Goal: Task Accomplishment & Management: Manage account settings

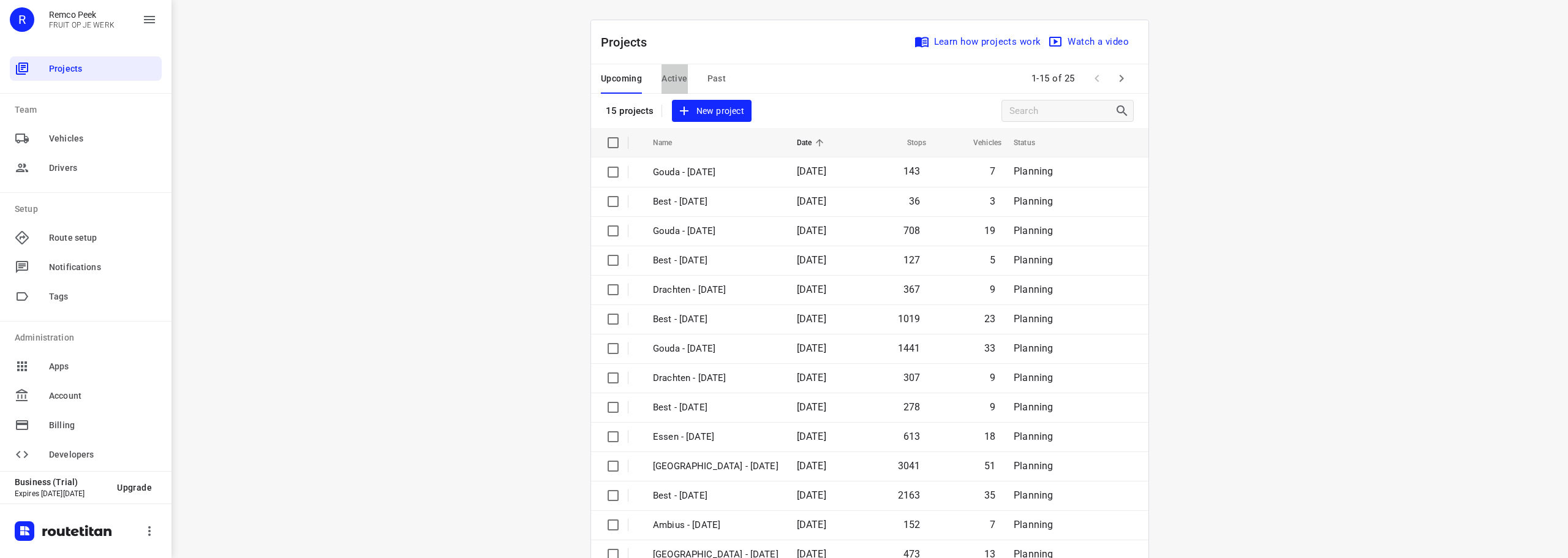
click at [674, 75] on span "Active" at bounding box center [674, 79] width 25 height 15
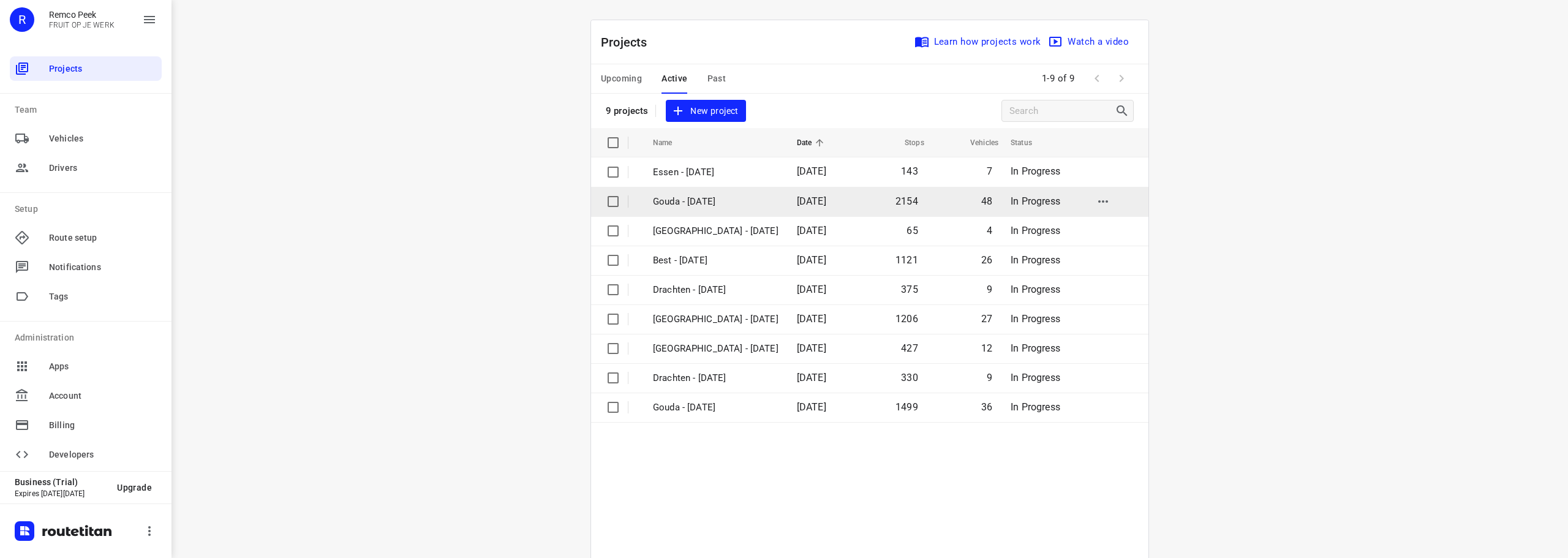
click at [696, 196] on p "Gouda - [DATE]" at bounding box center [715, 202] width 126 height 14
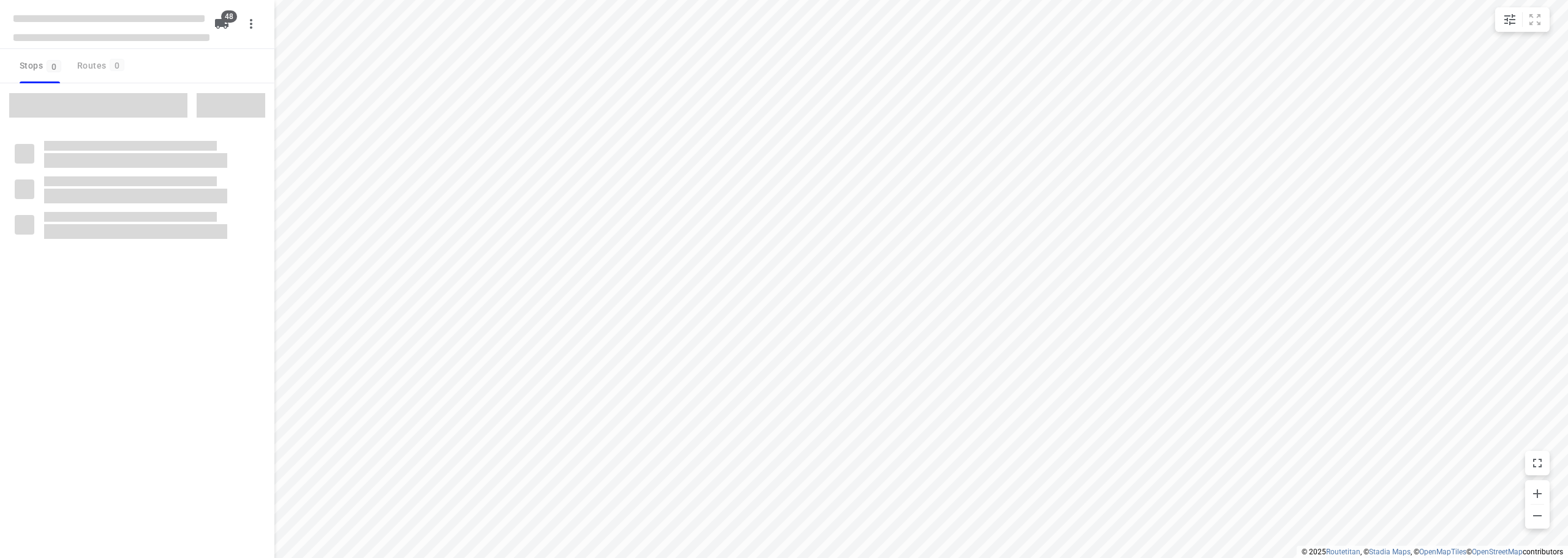
checkbox input "true"
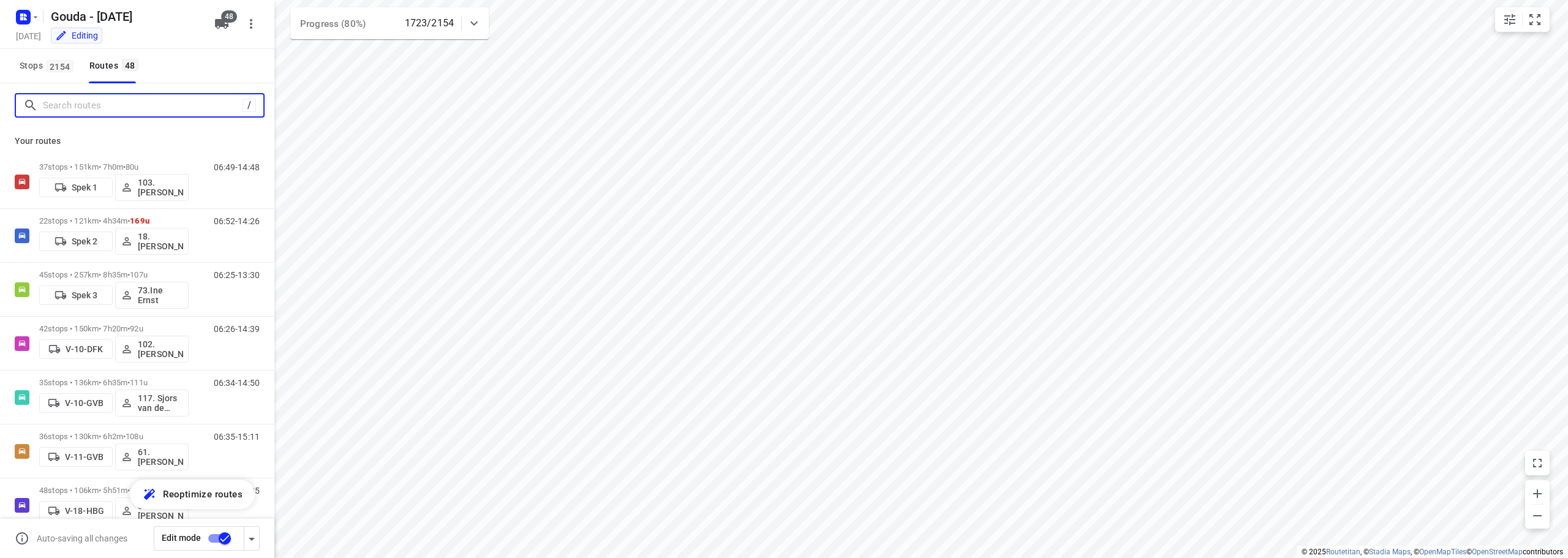
click at [144, 106] on input "Search routes" at bounding box center [142, 105] width 200 height 19
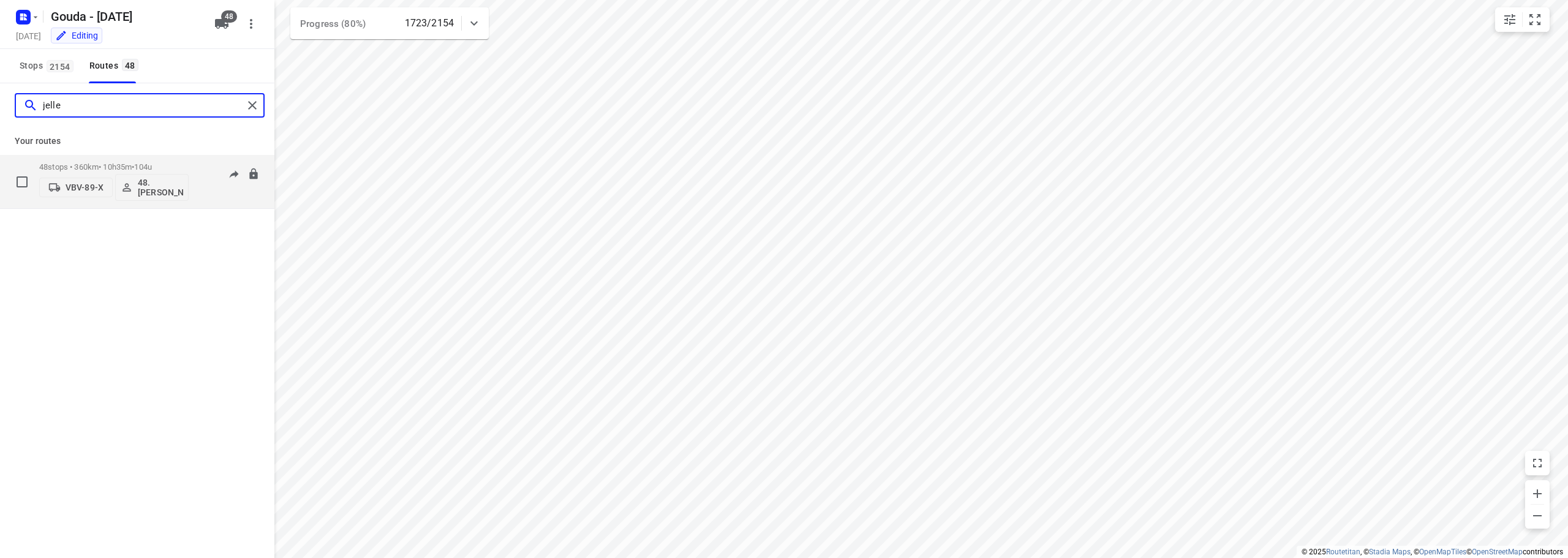
type input "jelle"
click at [184, 157] on div "48 stops • 360km • 10h35m • 104u VBV-89-X 48.Jelle Alderden" at bounding box center [113, 181] width 149 height 51
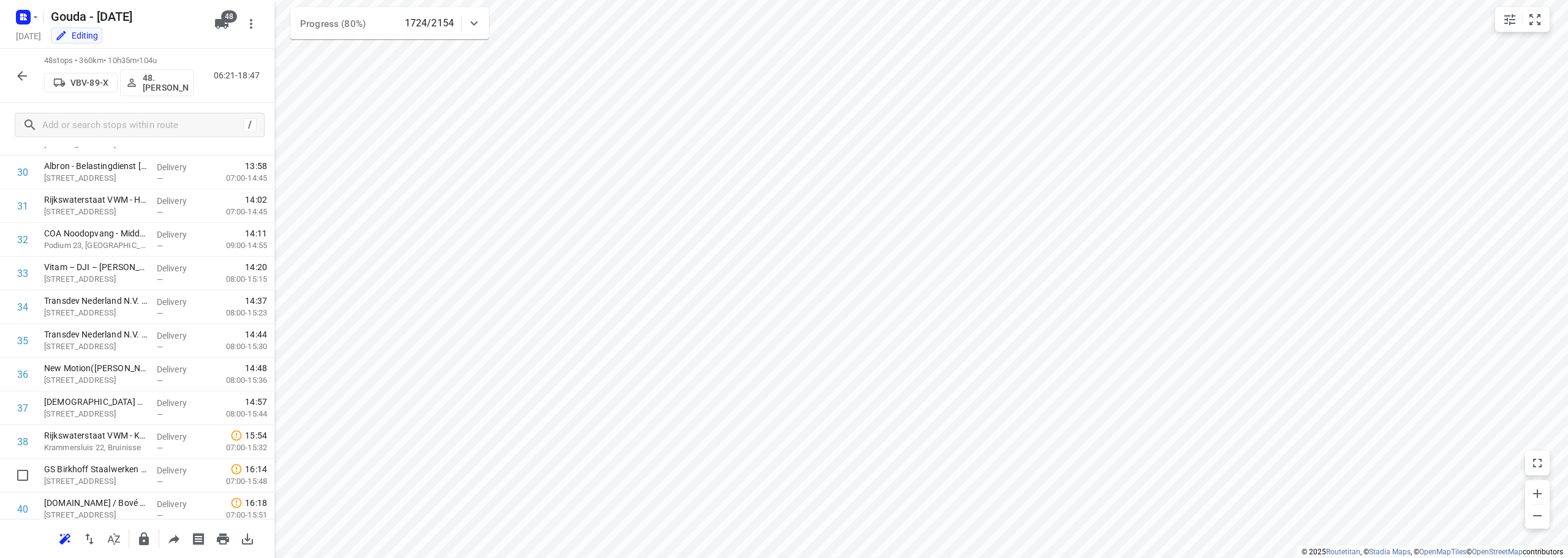
scroll to position [1339, 0]
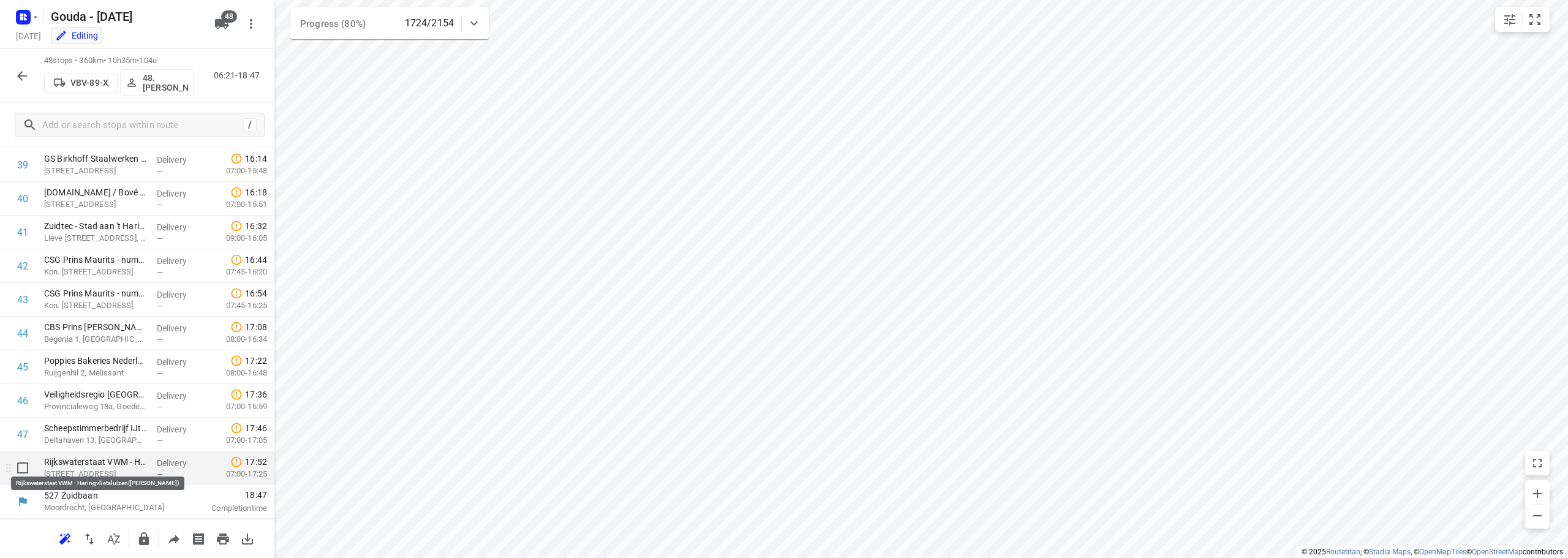
click at [127, 461] on p "Rijkswaterstaat VWM - Haringvlietsluizen(Arthur Zijlstra)" at bounding box center [96, 461] width 103 height 13
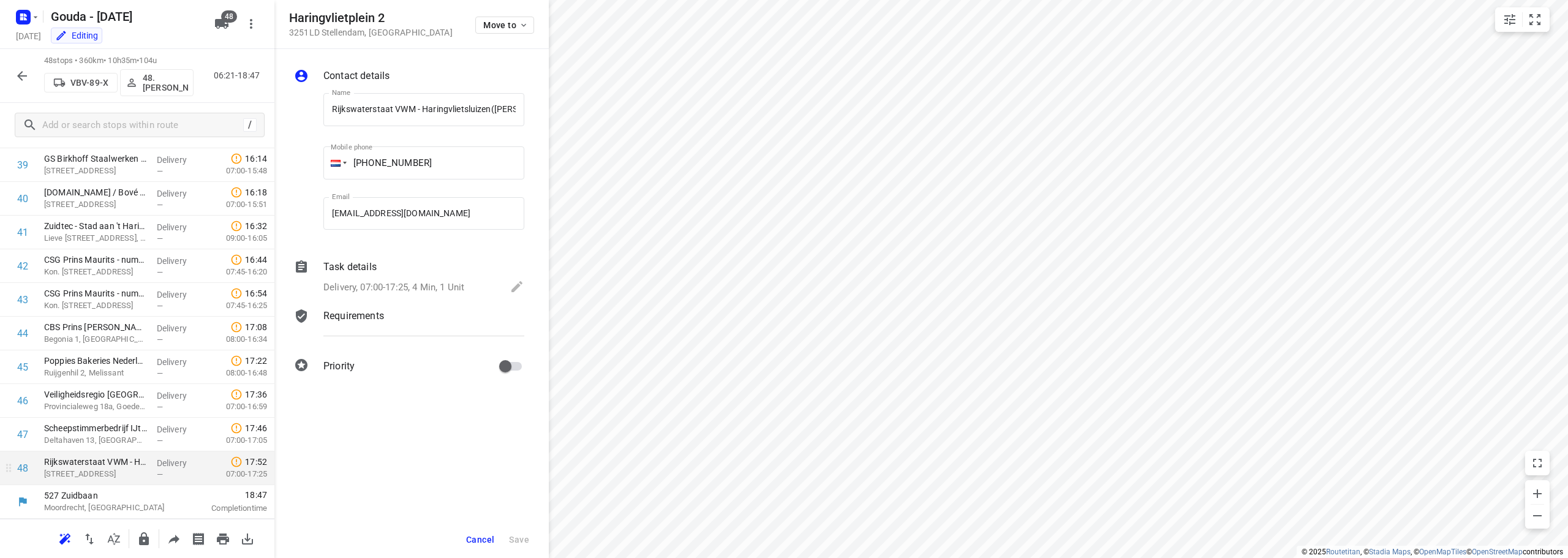
scroll to position [0, 35]
click at [440, 279] on div "Delivery, 07:00-17:25, 4 Min, 1 Unit" at bounding box center [424, 287] width 201 height 17
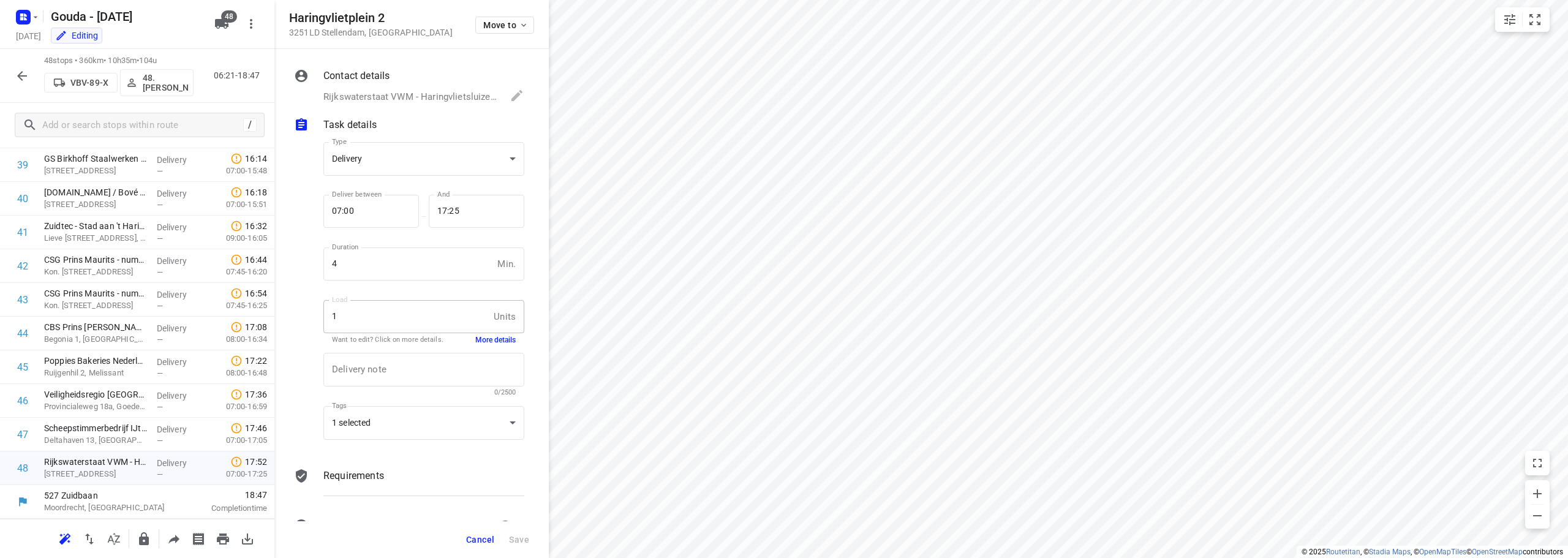
scroll to position [0, 0]
drag, startPoint x: 491, startPoint y: 348, endPoint x: 497, endPoint y: 341, distance: 9.2
click at [495, 343] on div "Type Delivery delivery Type Deliver between 07:00 Deliver between — And 17:25 A…" at bounding box center [424, 293] width 206 height 321
click at [499, 338] on button "More details" at bounding box center [495, 340] width 41 height 11
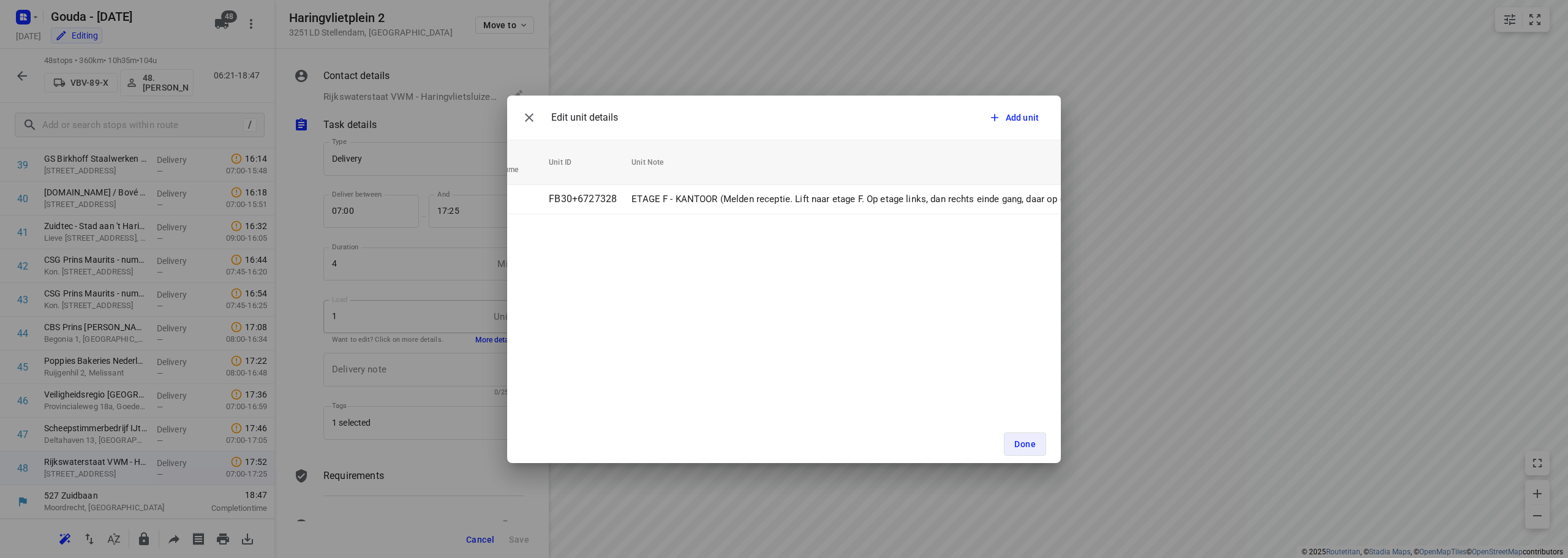
scroll to position [0, 256]
click at [1122, 244] on div "Edit unit details Add unit Unit Count (1) Unit Weight Unit Volume Unit ID Unit …" at bounding box center [784, 279] width 1568 height 558
click at [1035, 442] on span "Done" at bounding box center [1025, 443] width 22 height 10
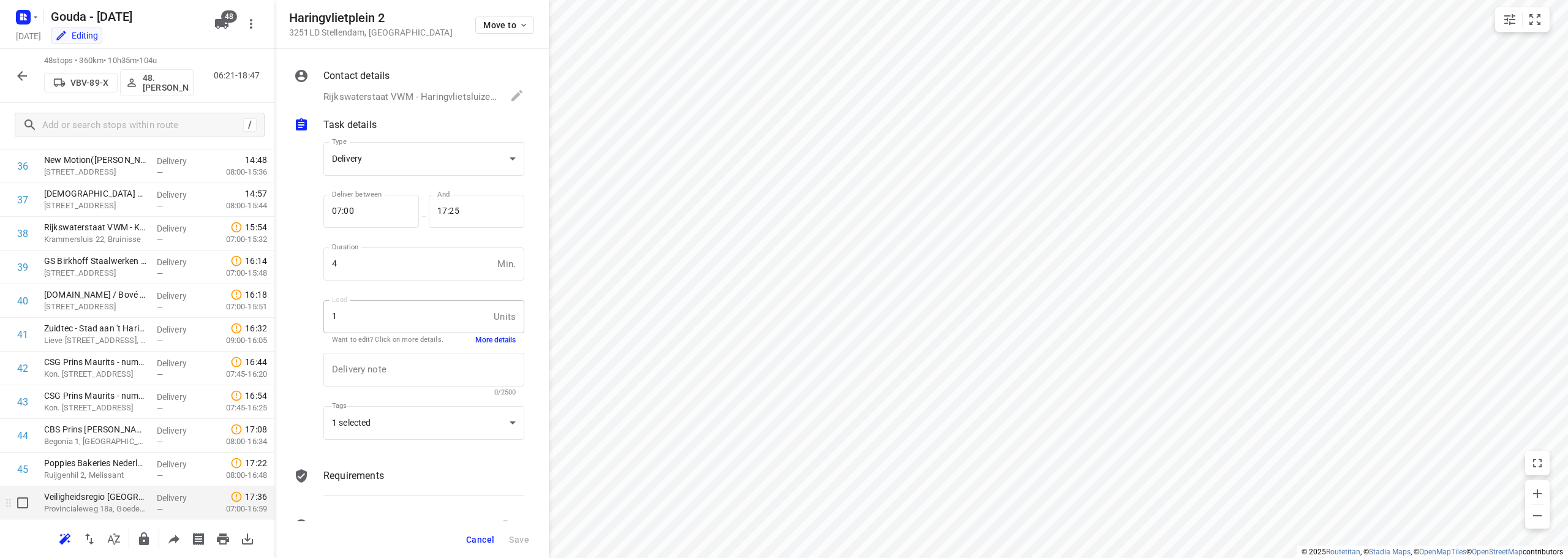
scroll to position [1217, 0]
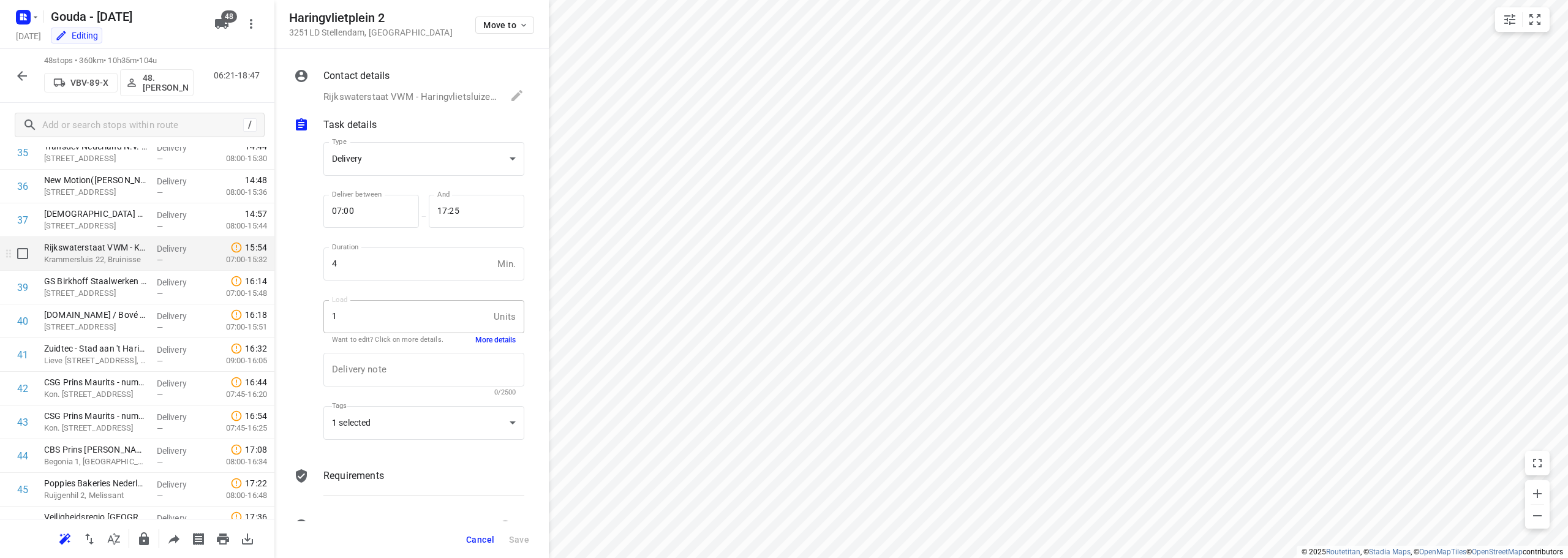
click at [121, 266] on div "Rijkswaterstaat VWM - Krammersluis/ RWS(Arthur Zijlstra) Krammersluis 22, Bruin…" at bounding box center [95, 253] width 113 height 33
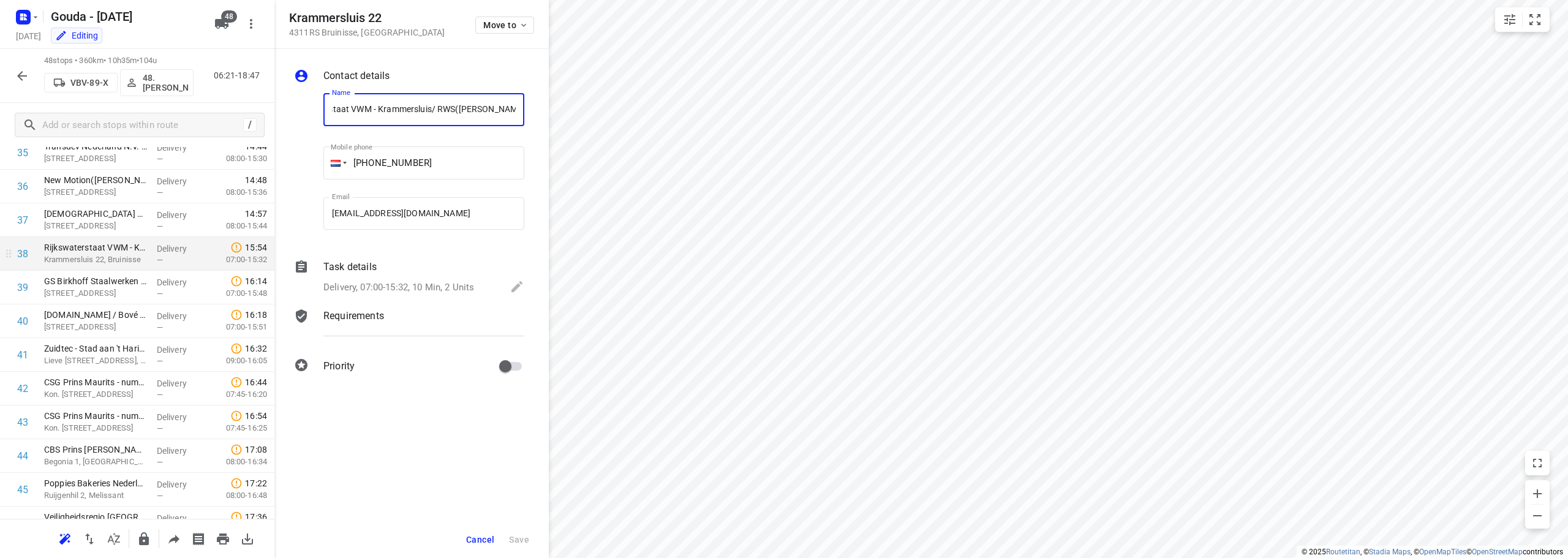
scroll to position [0, 0]
click at [440, 287] on p "Delivery, 07:00-15:32, 10 Min, 2 Units" at bounding box center [398, 288] width 151 height 14
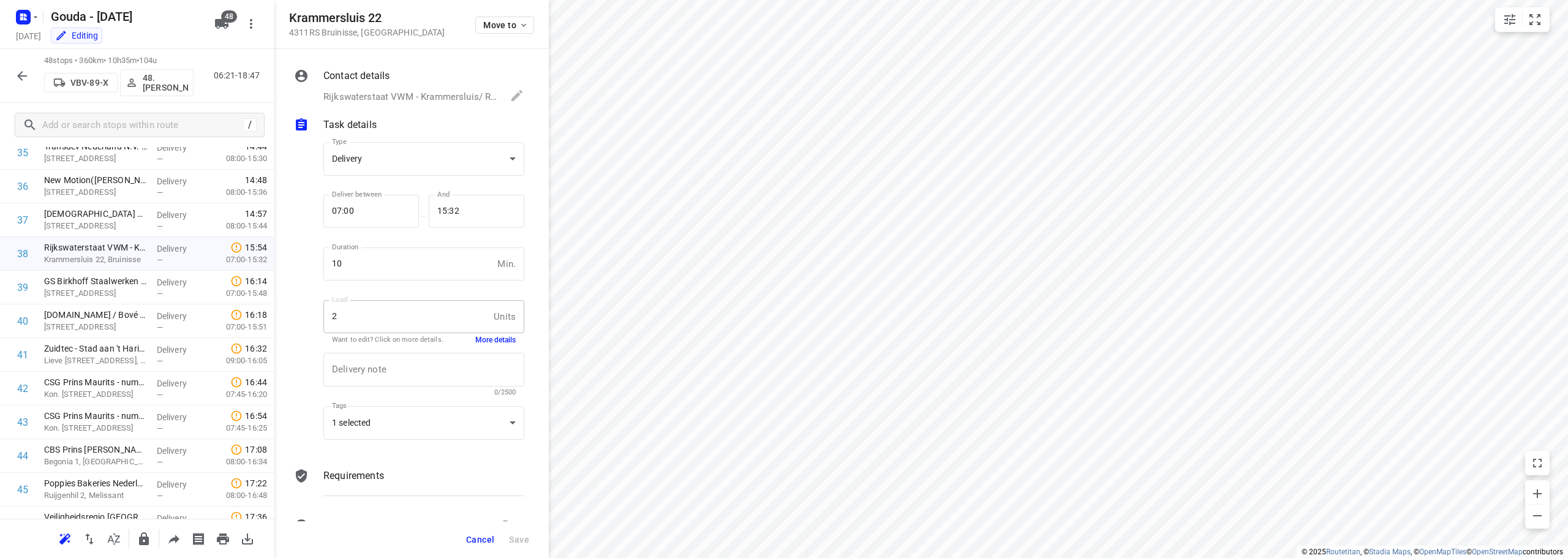
click at [499, 338] on button "More details" at bounding box center [495, 340] width 41 height 11
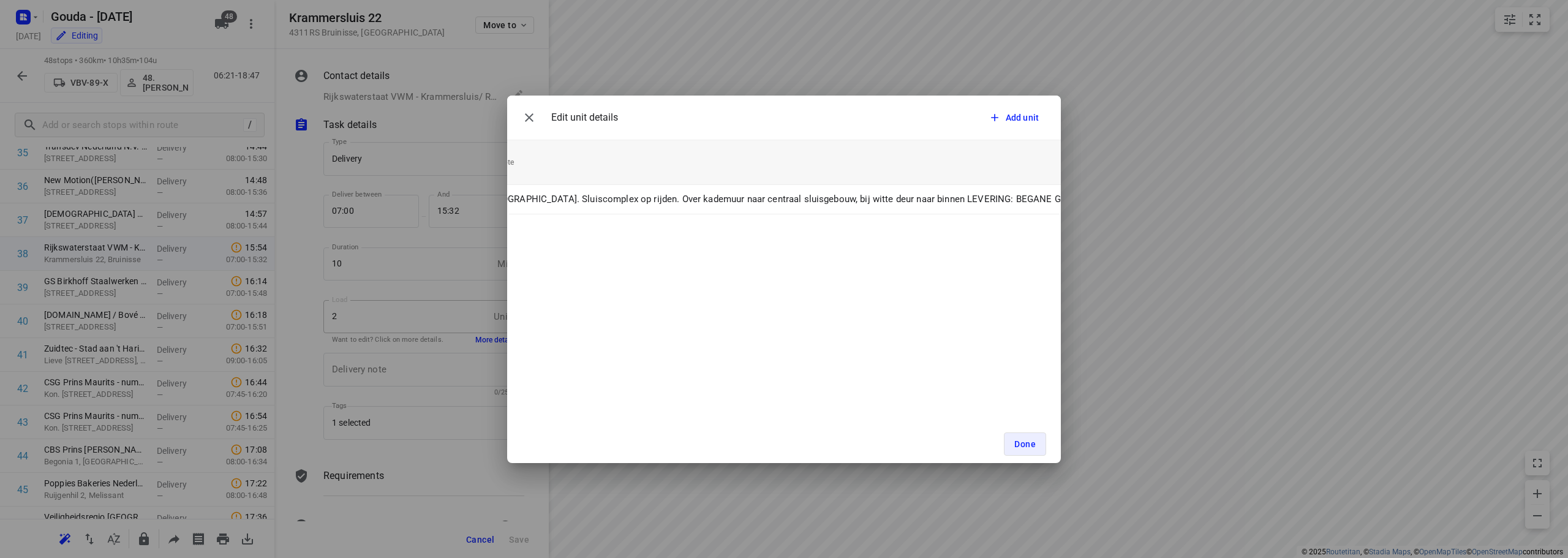
scroll to position [0, 956]
click at [1223, 408] on div "Edit unit details Add unit Unit Count (2) Unit Weight Unit Volume Unit ID Unit …" at bounding box center [784, 279] width 1568 height 558
click at [1026, 447] on span "Done" at bounding box center [1025, 443] width 22 height 10
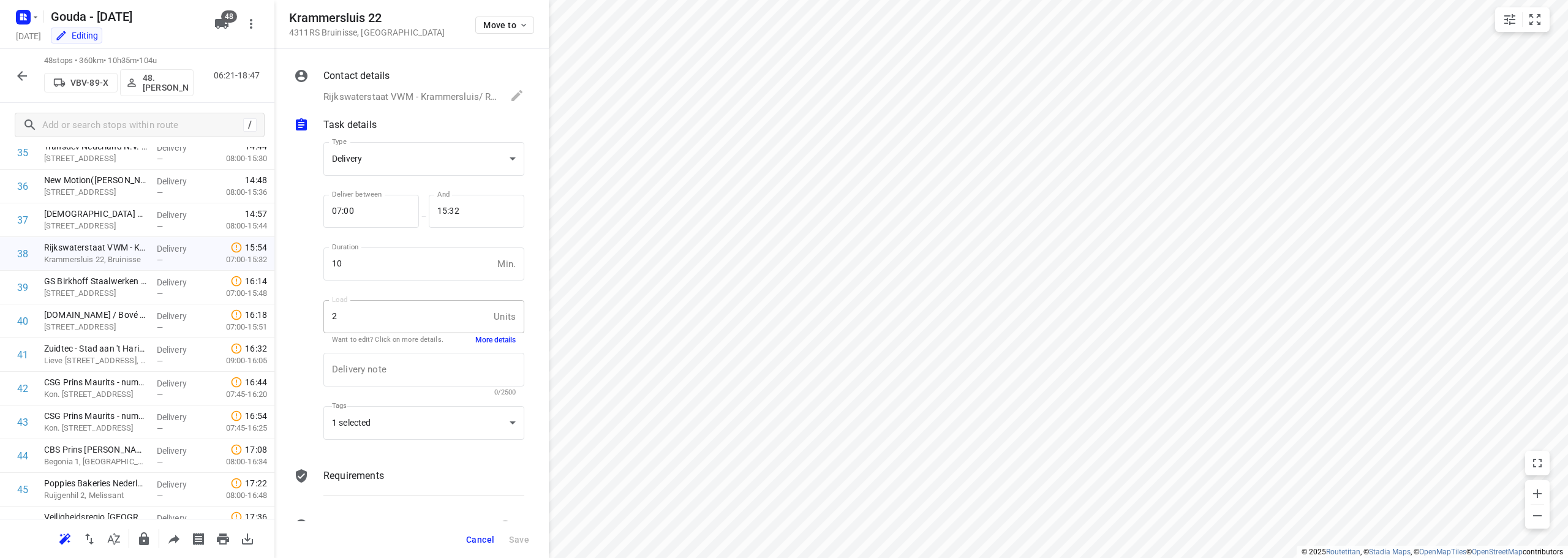
click at [490, 538] on span "Cancel" at bounding box center [480, 539] width 28 height 10
click at [20, 75] on icon "button" at bounding box center [22, 76] width 10 height 10
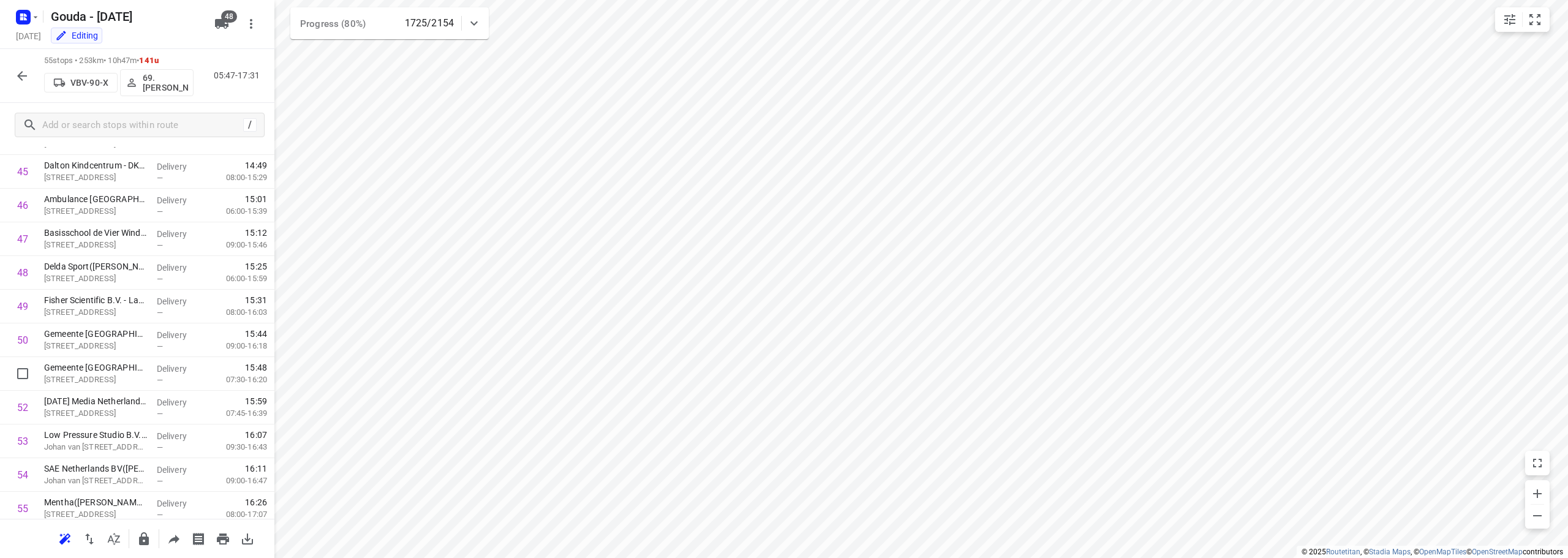
scroll to position [1575, 0]
click at [16, 80] on icon "button" at bounding box center [22, 76] width 14 height 14
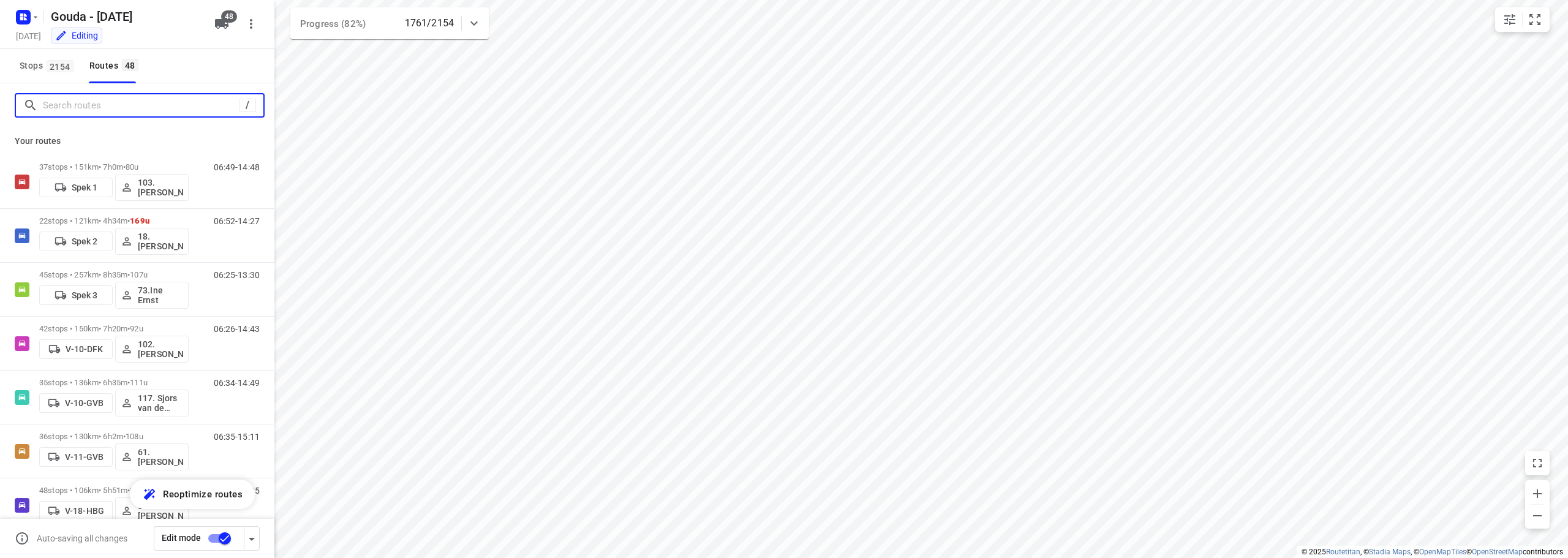
click at [96, 97] on input "Search routes" at bounding box center [140, 105] width 196 height 19
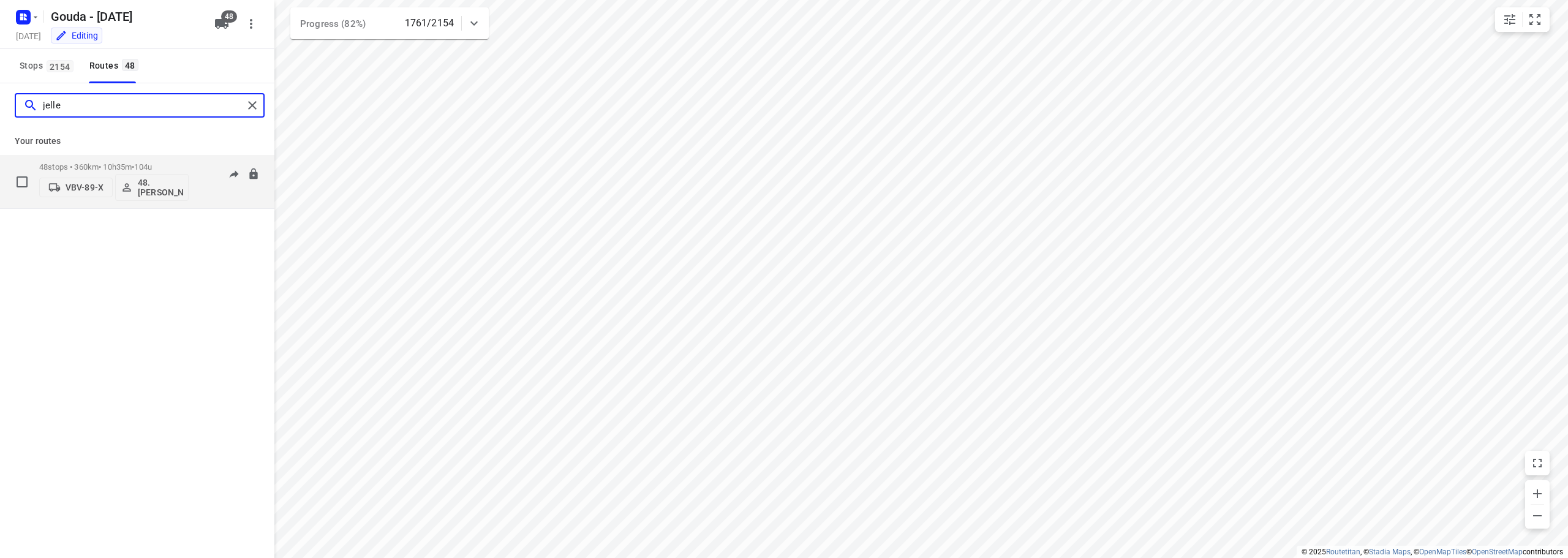
type input "jelle"
click at [115, 166] on p "48 stops • 360km • 10h35m • 104u" at bounding box center [113, 167] width 149 height 9
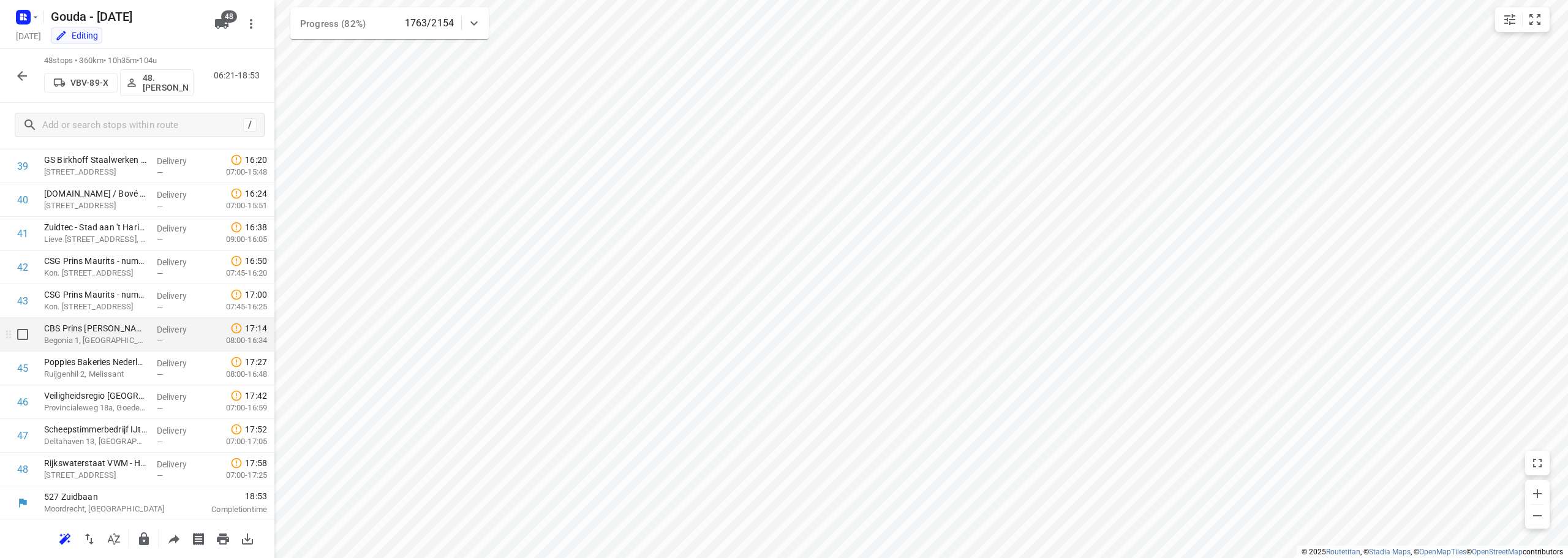
scroll to position [1339, 0]
click at [17, 71] on icon "button" at bounding box center [22, 76] width 14 height 14
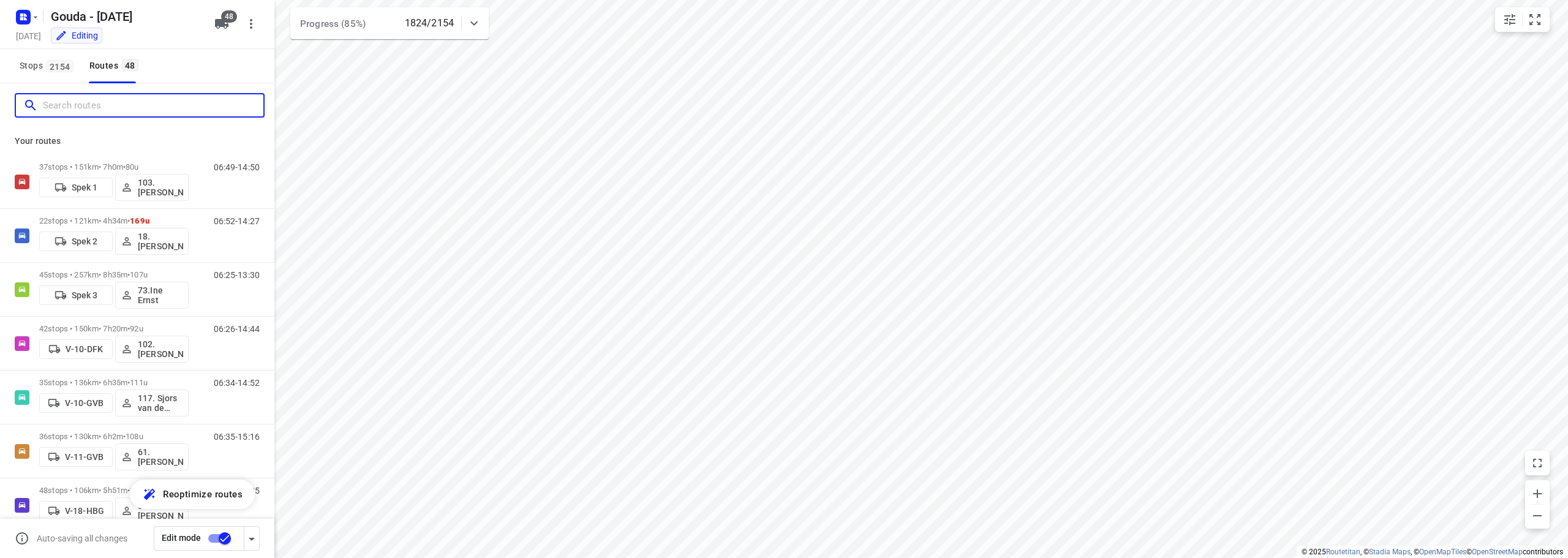
drag, startPoint x: 104, startPoint y: 106, endPoint x: 145, endPoint y: 37, distance: 80.3
click at [106, 105] on input "Search routes" at bounding box center [153, 105] width 220 height 19
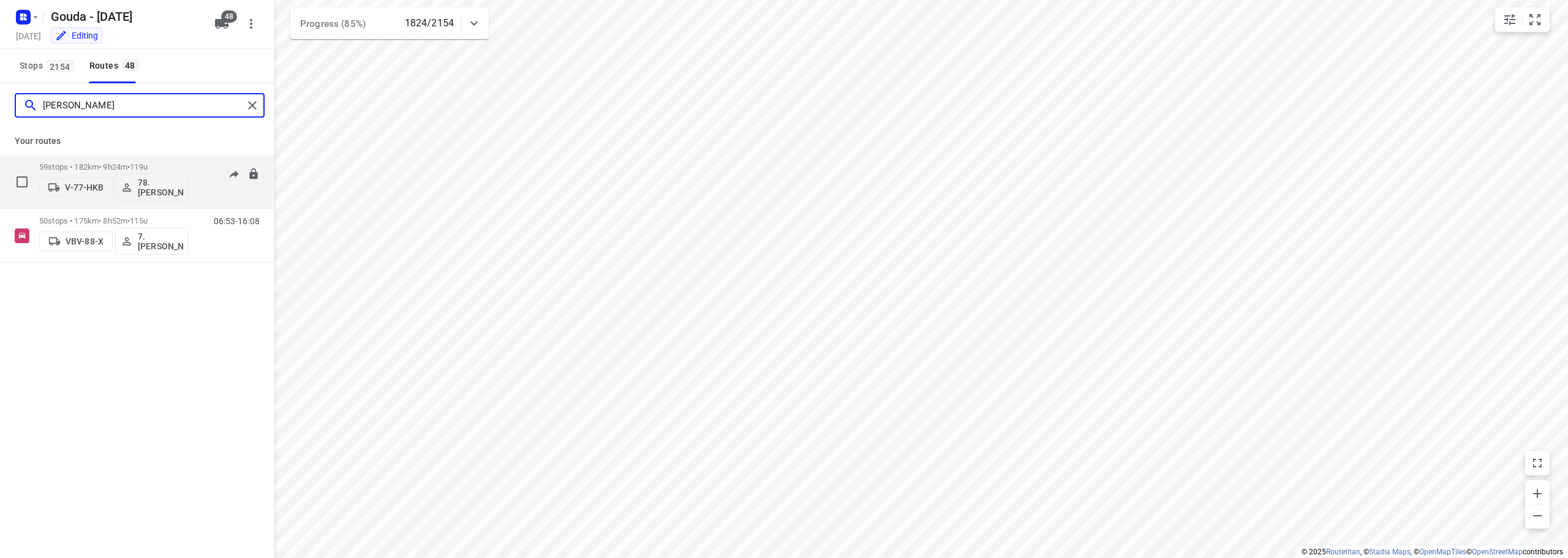
type input "jesse"
click at [130, 168] on span "•" at bounding box center [128, 167] width 3 height 9
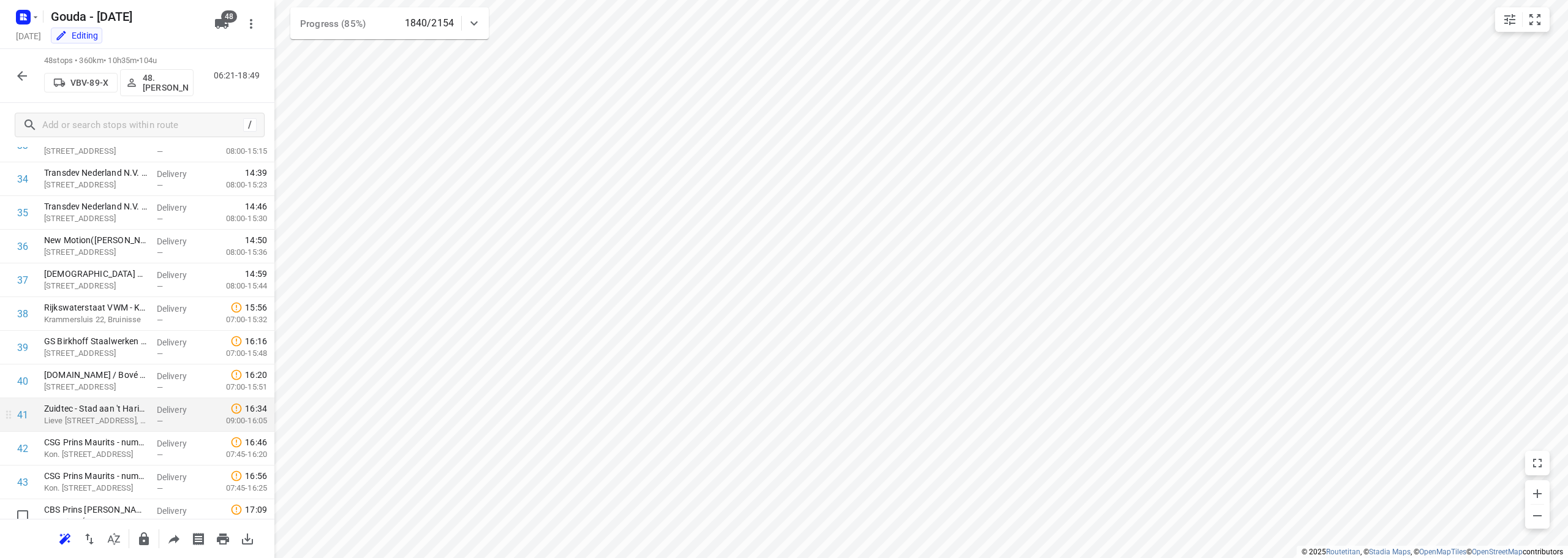
scroll to position [1156, 0]
click at [212, 23] on button "48" at bounding box center [221, 23] width 24 height 24
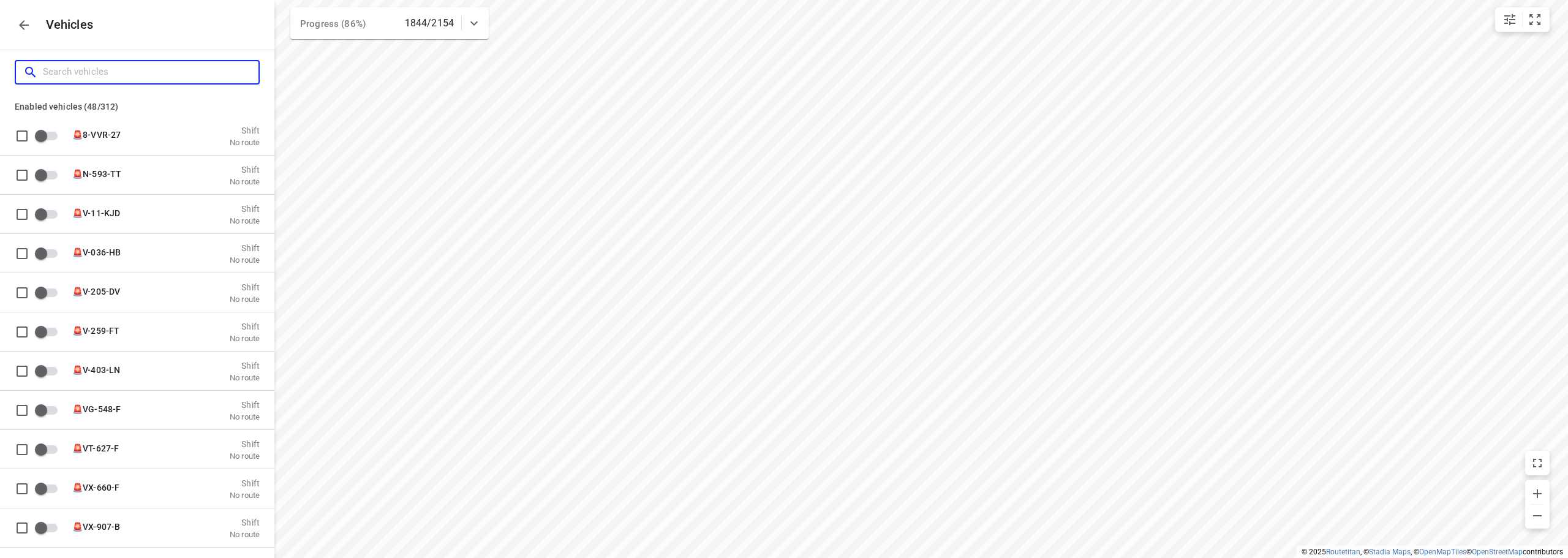
click at [145, 67] on input "Search vehicles" at bounding box center [150, 71] width 216 height 19
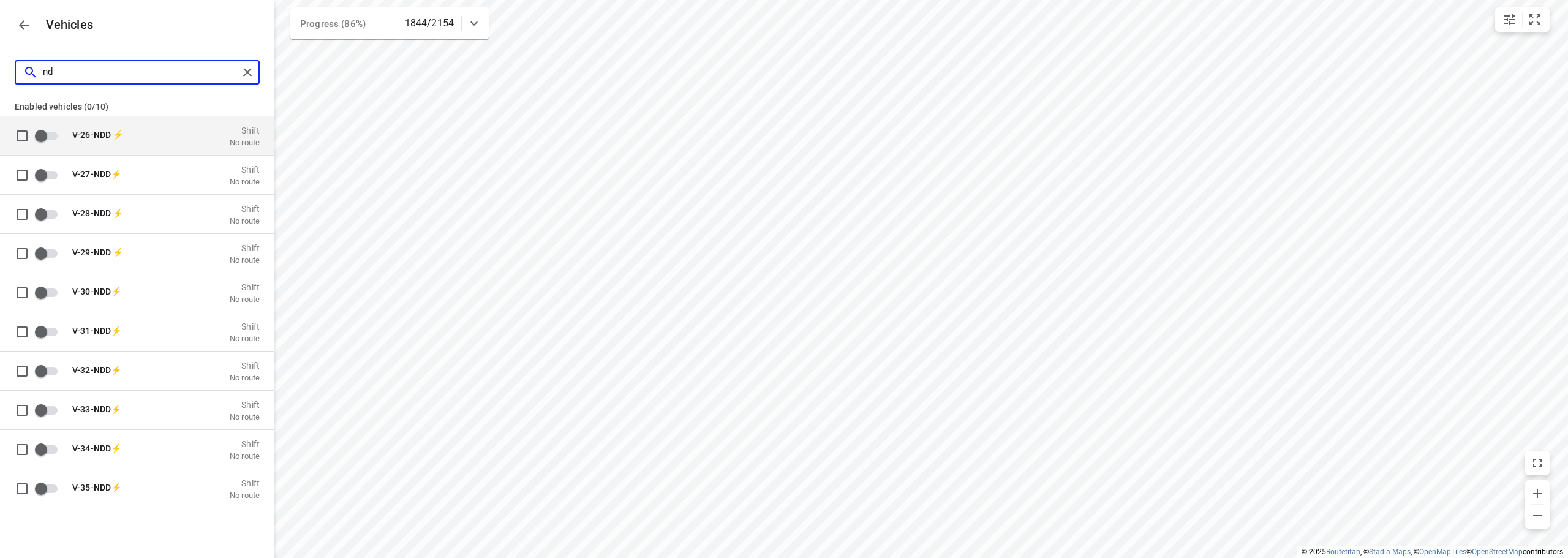
type input "n"
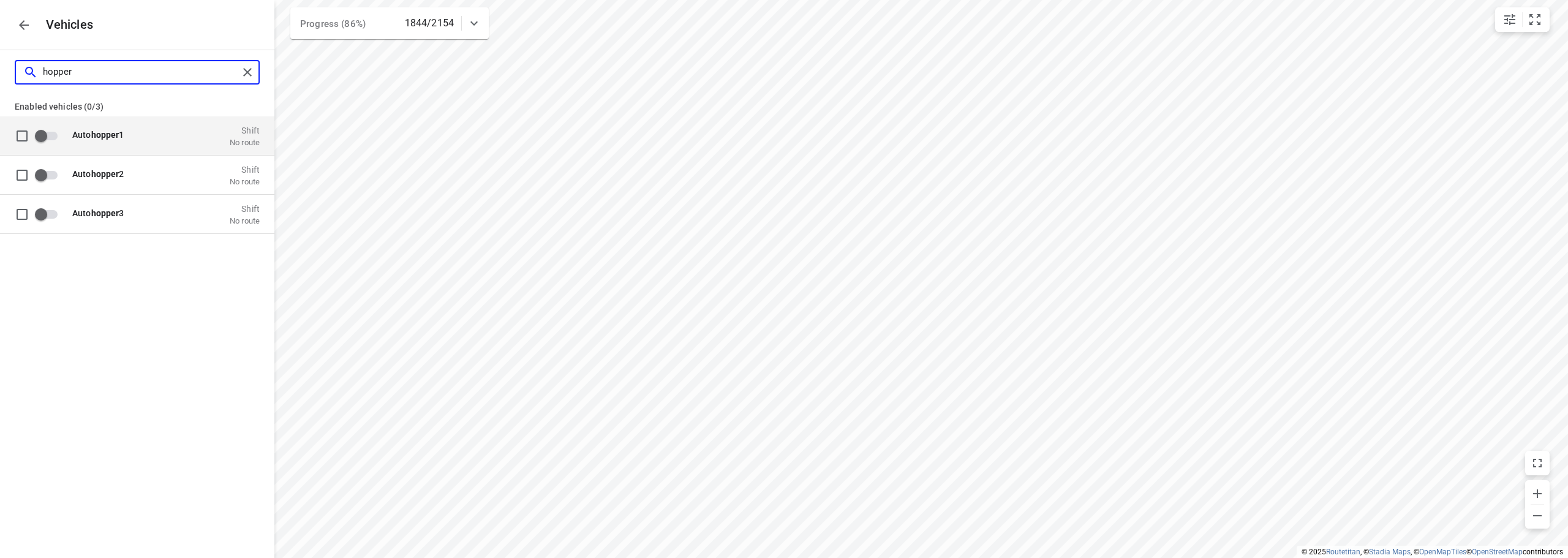
type input "hopper"
click at [54, 128] on input "grid" at bounding box center [41, 135] width 70 height 23
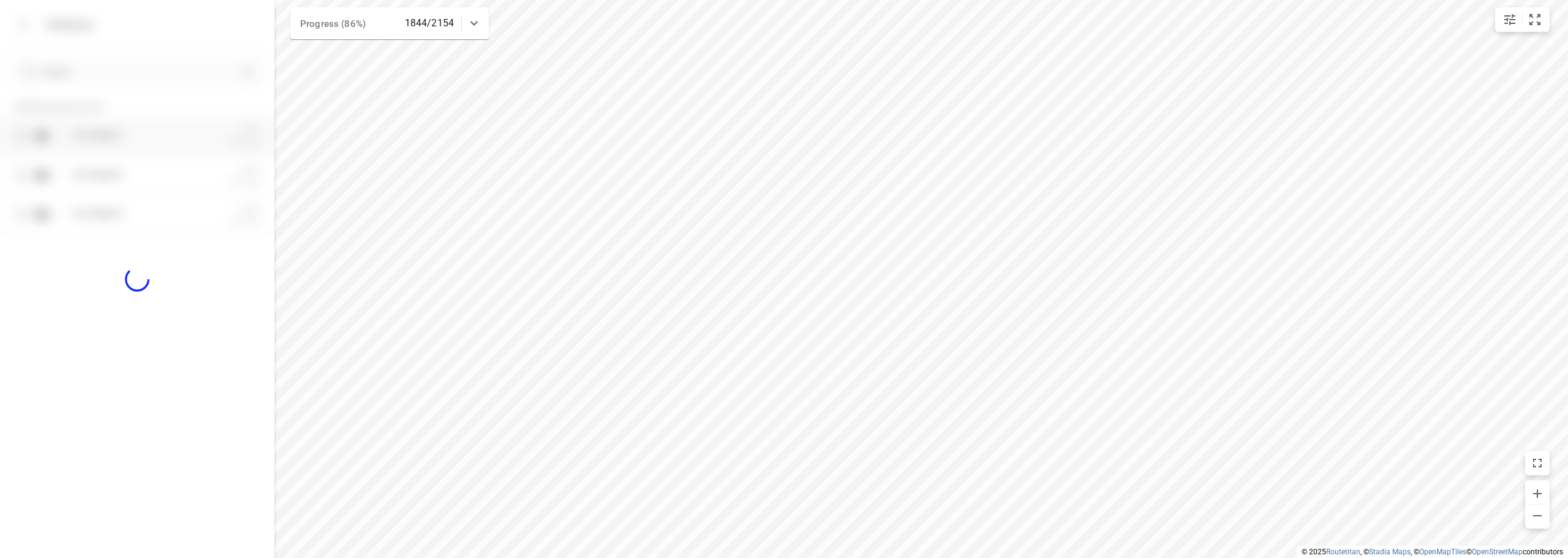
checkbox input "true"
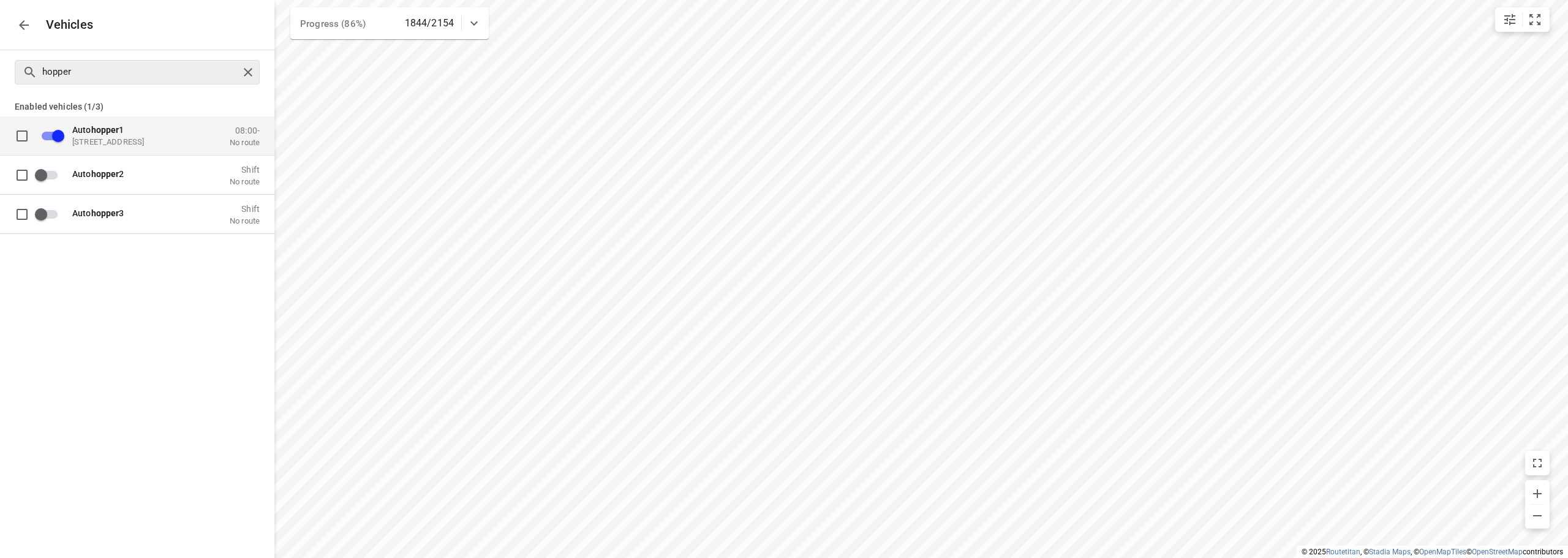
checkbox input "false"
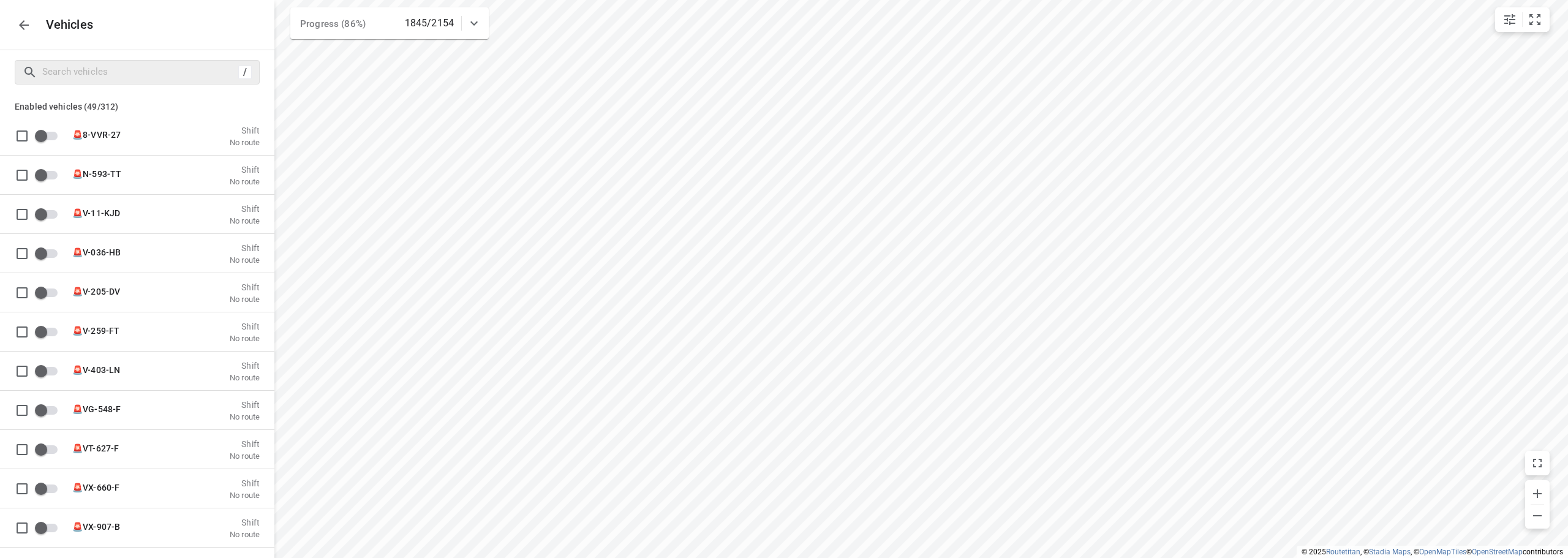
click at [31, 28] on icon "button" at bounding box center [23, 25] width 14 height 14
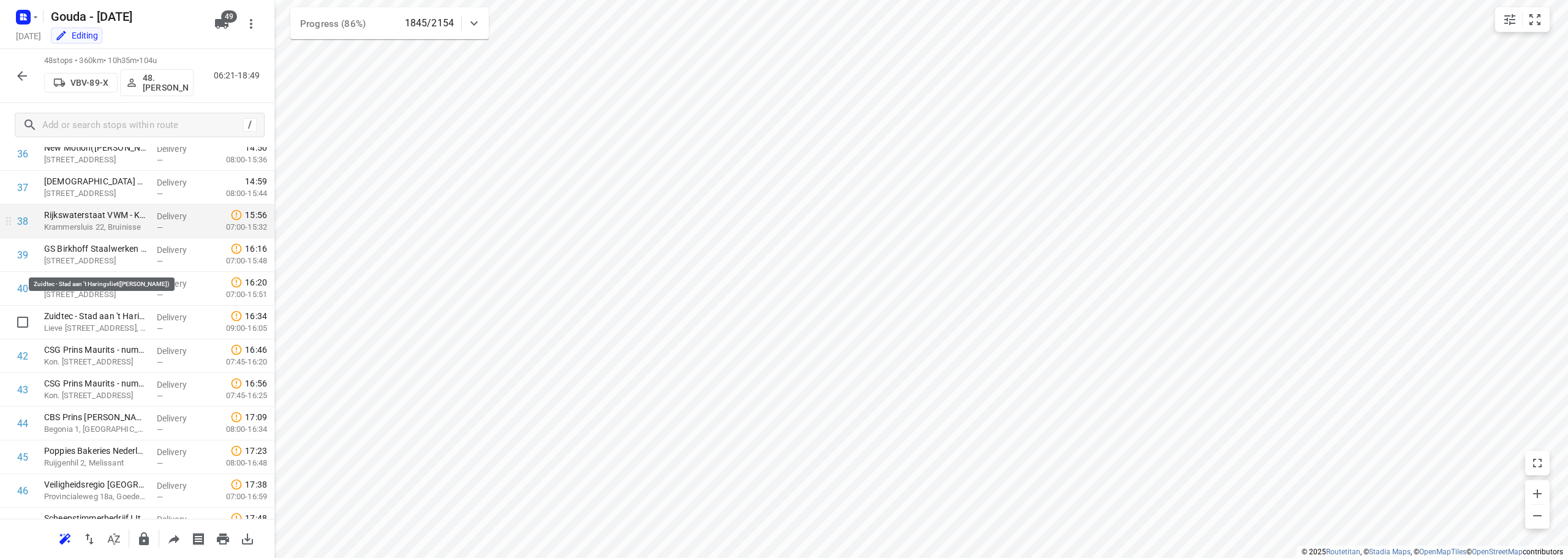
scroll to position [1217, 0]
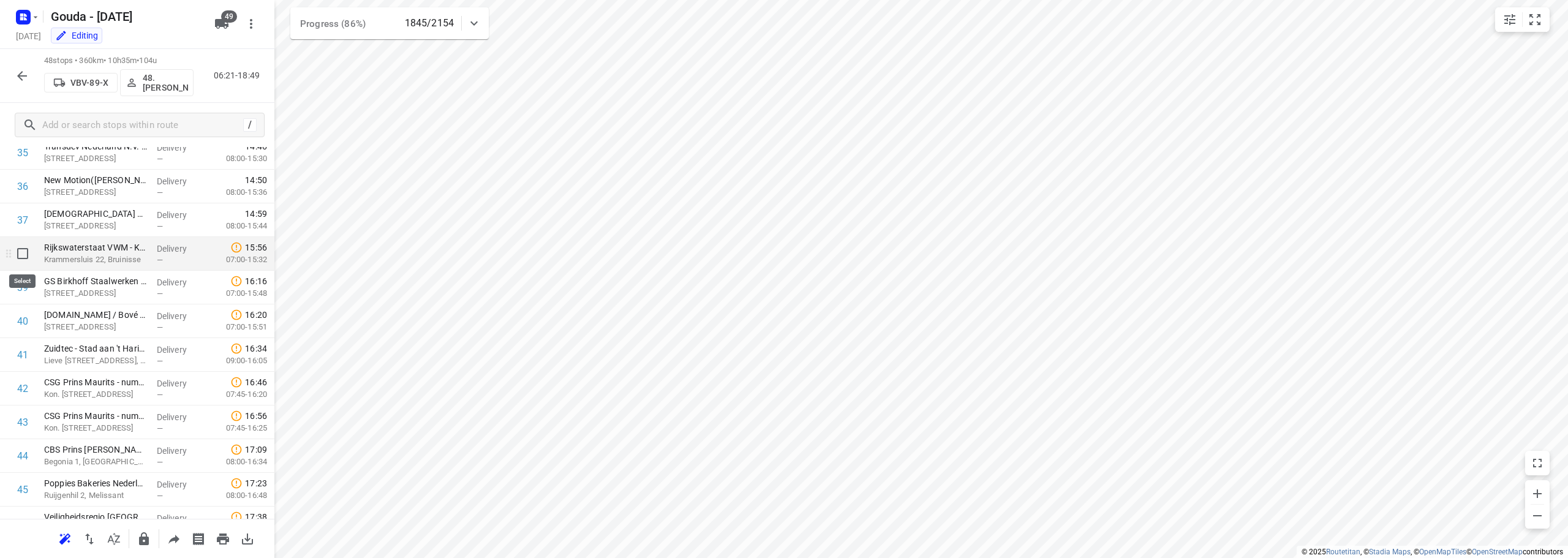
click at [20, 256] on input "checkbox" at bounding box center [23, 253] width 24 height 24
checkbox input "true"
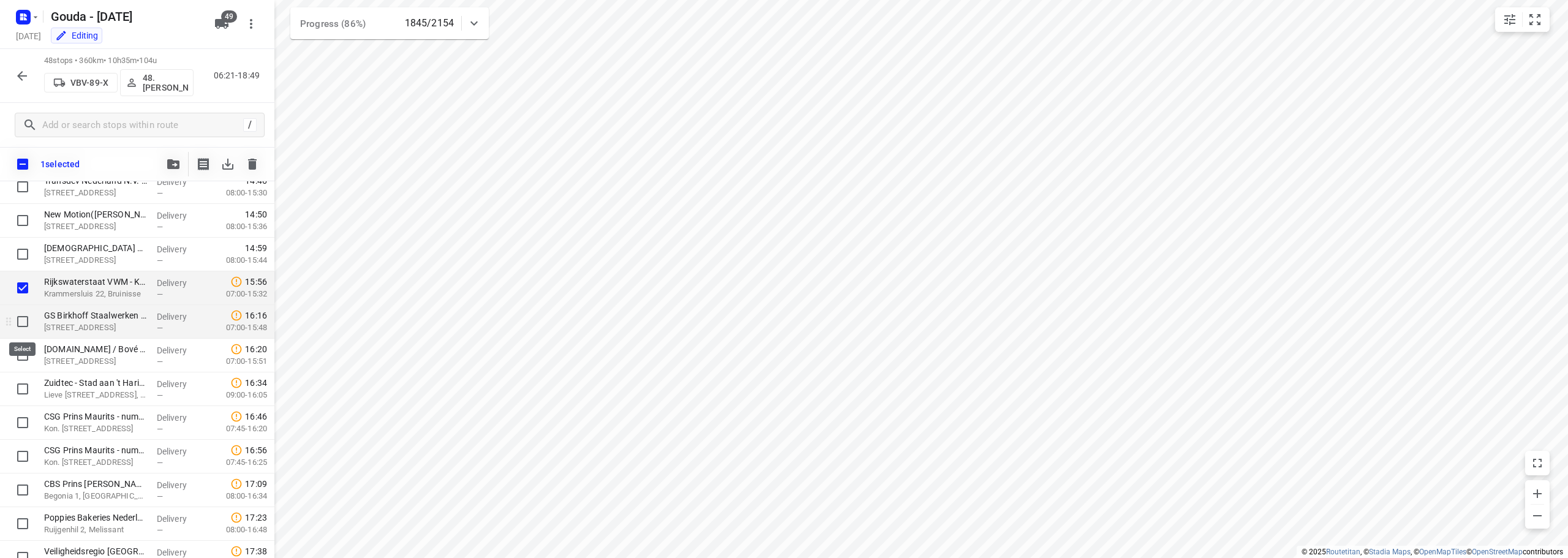
click at [21, 321] on input "checkbox" at bounding box center [23, 321] width 24 height 24
checkbox input "true"
click at [21, 357] on input "checkbox" at bounding box center [23, 355] width 24 height 24
checkbox input "true"
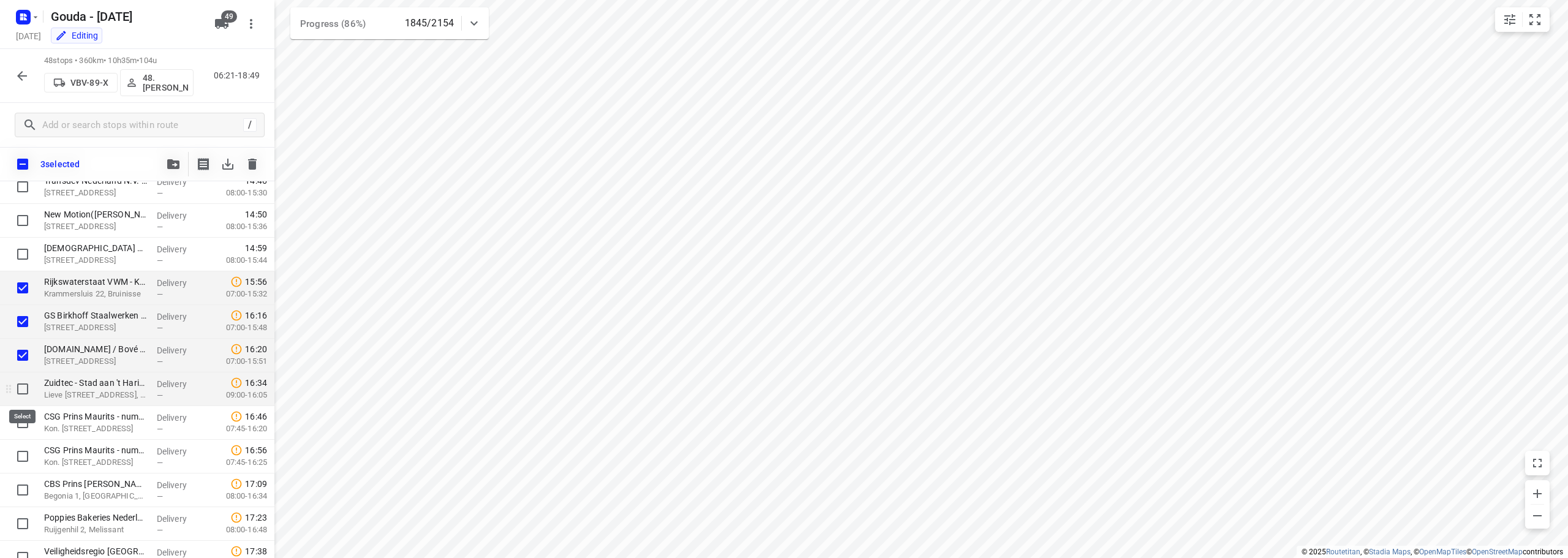
click at [20, 386] on input "checkbox" at bounding box center [23, 388] width 24 height 24
checkbox input "true"
click at [15, 422] on input "checkbox" at bounding box center [23, 422] width 24 height 24
checkbox input "true"
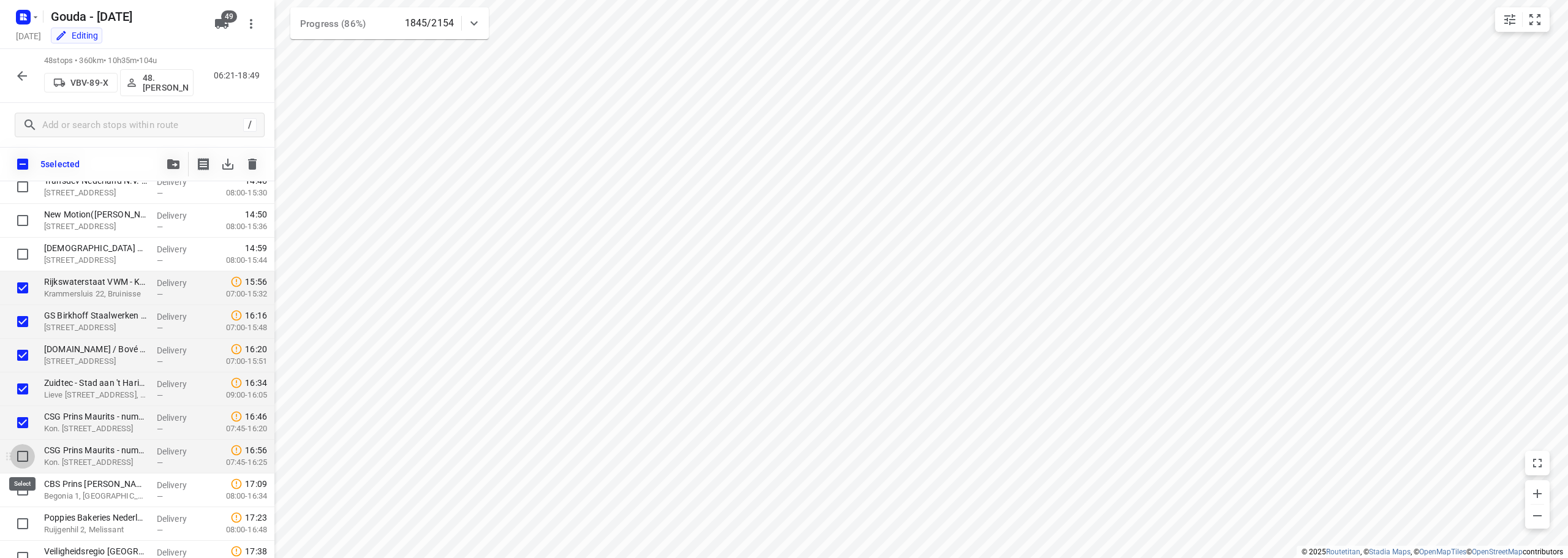
click at [20, 460] on input "checkbox" at bounding box center [23, 456] width 24 height 24
checkbox input "true"
click at [20, 493] on input "checkbox" at bounding box center [23, 489] width 24 height 24
checkbox input "true"
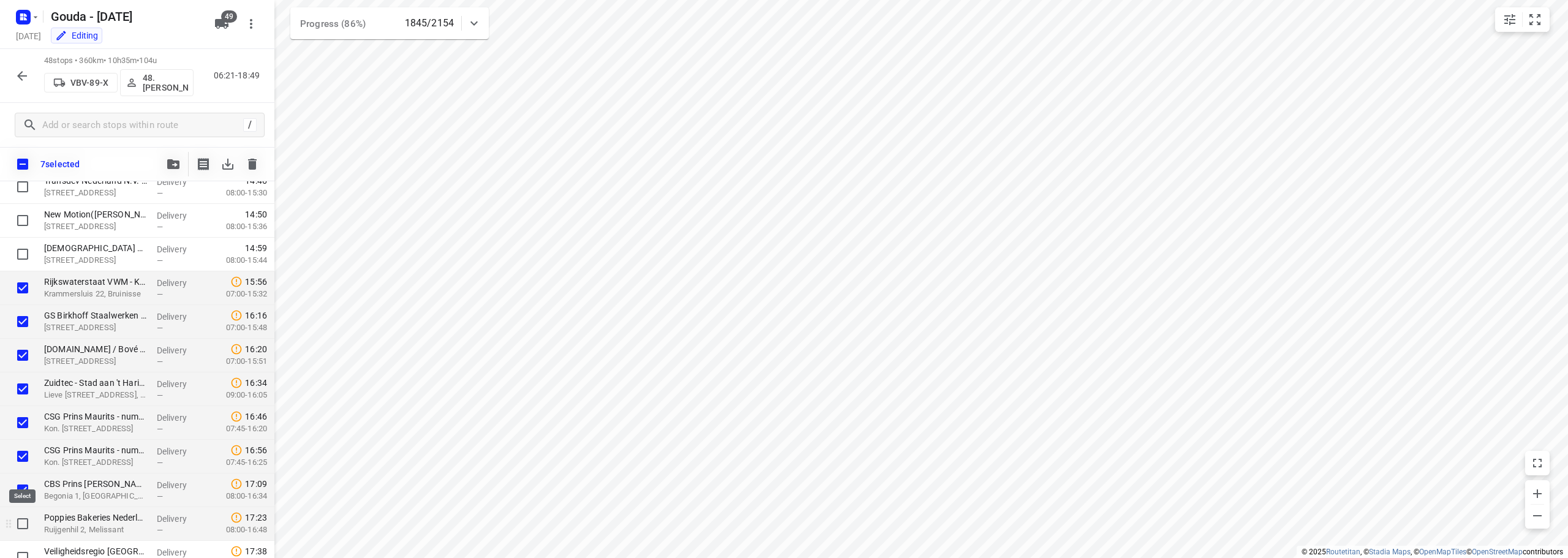
click at [20, 525] on input "checkbox" at bounding box center [23, 523] width 24 height 24
checkbox input "true"
click at [175, 167] on icon "button" at bounding box center [173, 163] width 13 height 10
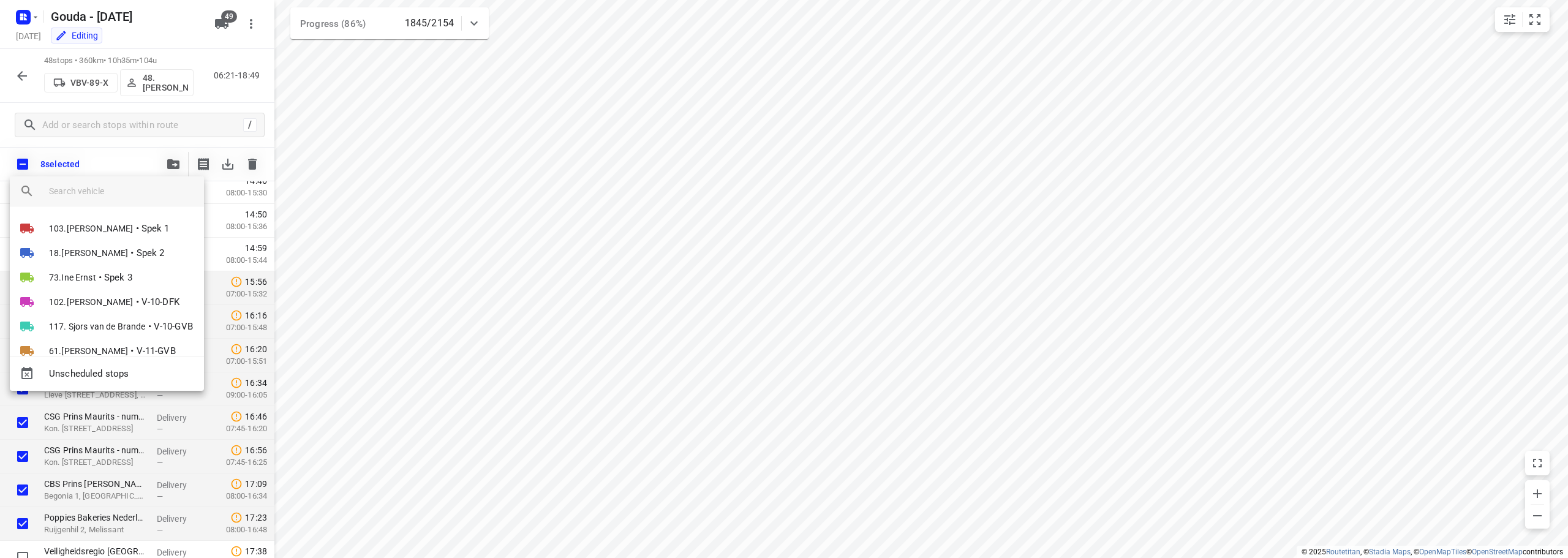
click at [136, 188] on input "search vehicle" at bounding box center [121, 191] width 145 height 18
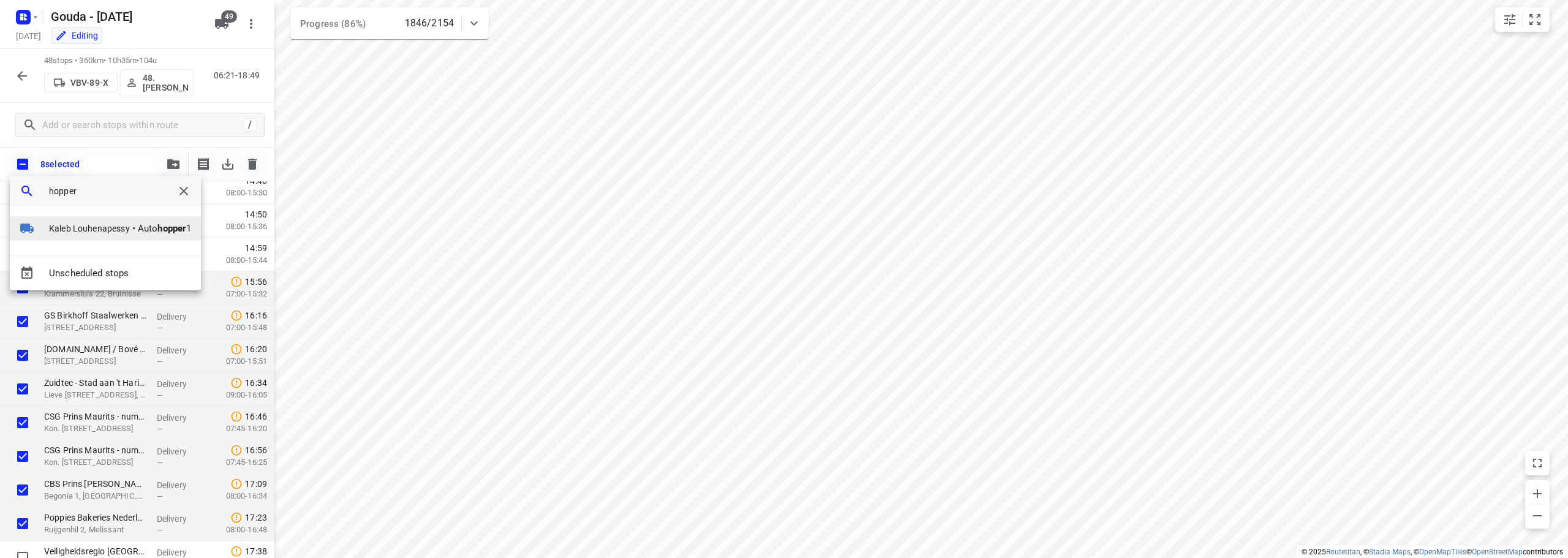
type input "hopper"
click at [107, 226] on span "Kaleb Louhenapessy" at bounding box center [89, 228] width 80 height 13
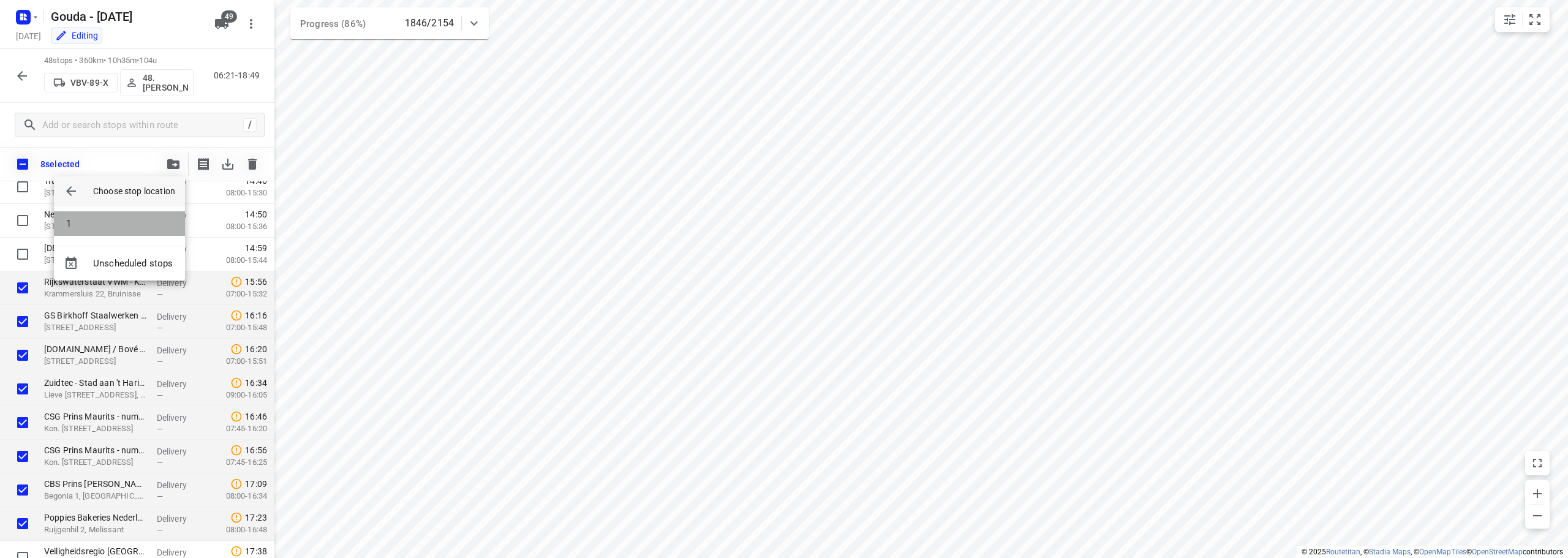
click at [121, 231] on li "1" at bounding box center [119, 223] width 131 height 24
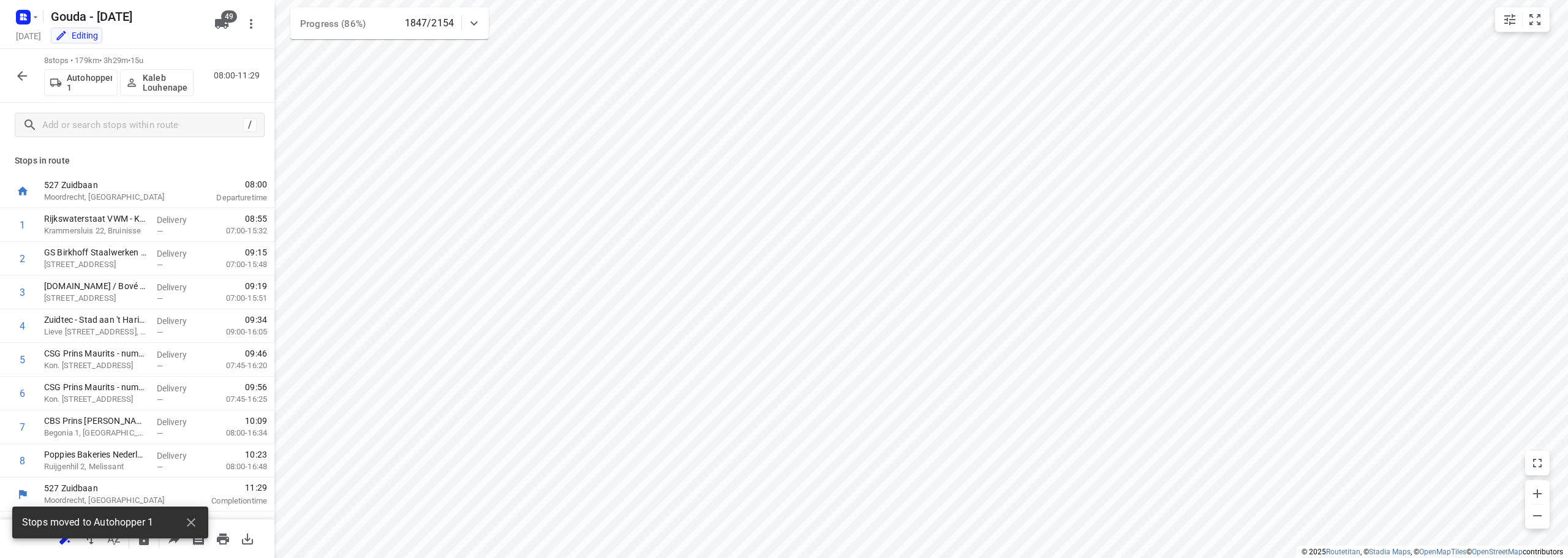
scroll to position [0, 0]
click at [144, 78] on p "Kaleb Louhenapessy" at bounding box center [165, 83] width 45 height 20
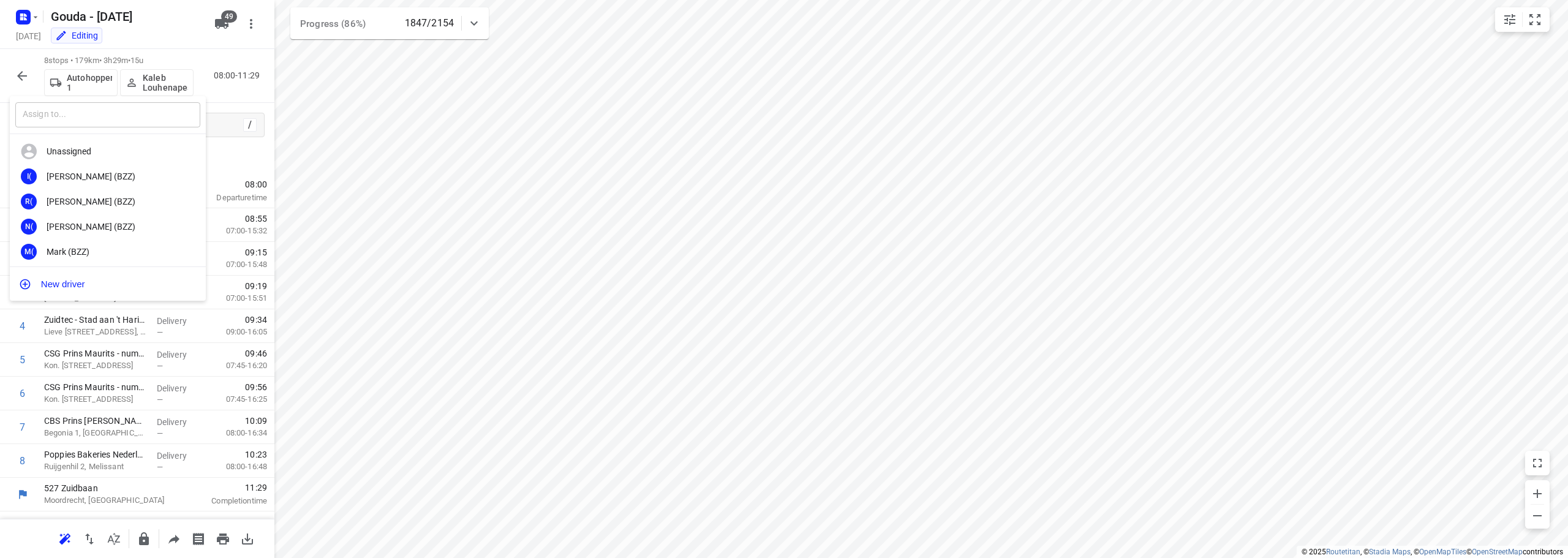
click at [110, 116] on input "text" at bounding box center [107, 115] width 185 height 25
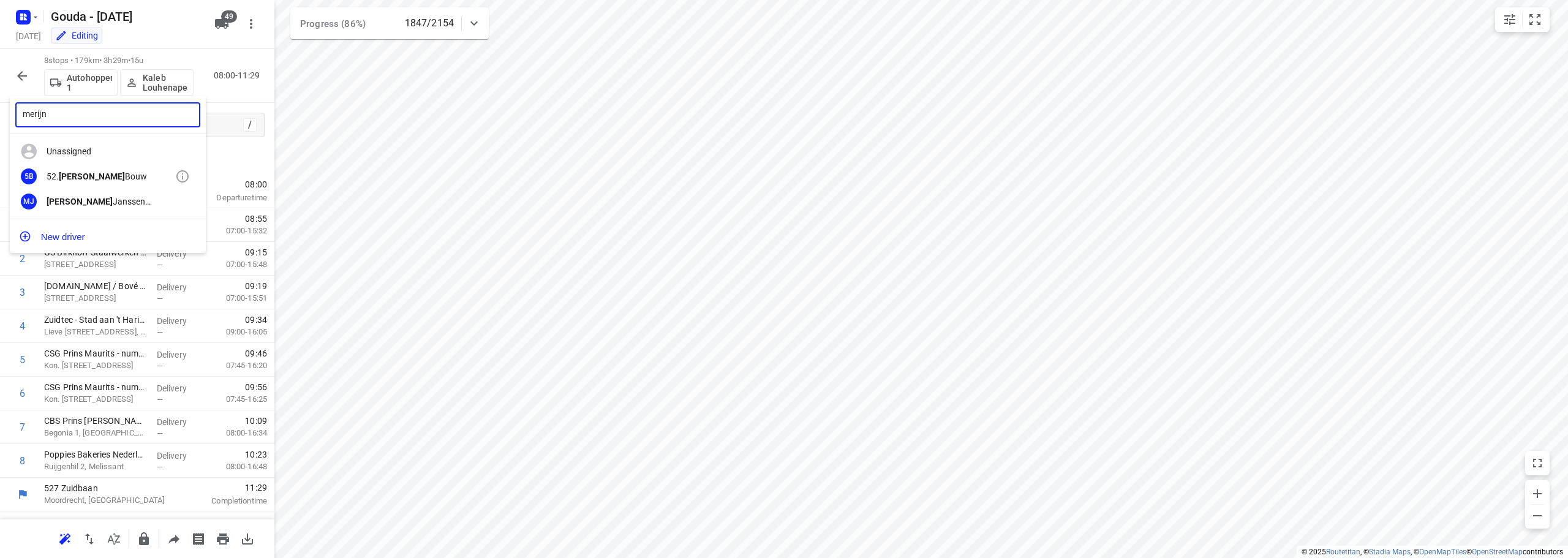
type input "merijn"
click at [96, 175] on div "52. Merijn Bouw" at bounding box center [111, 176] width 128 height 10
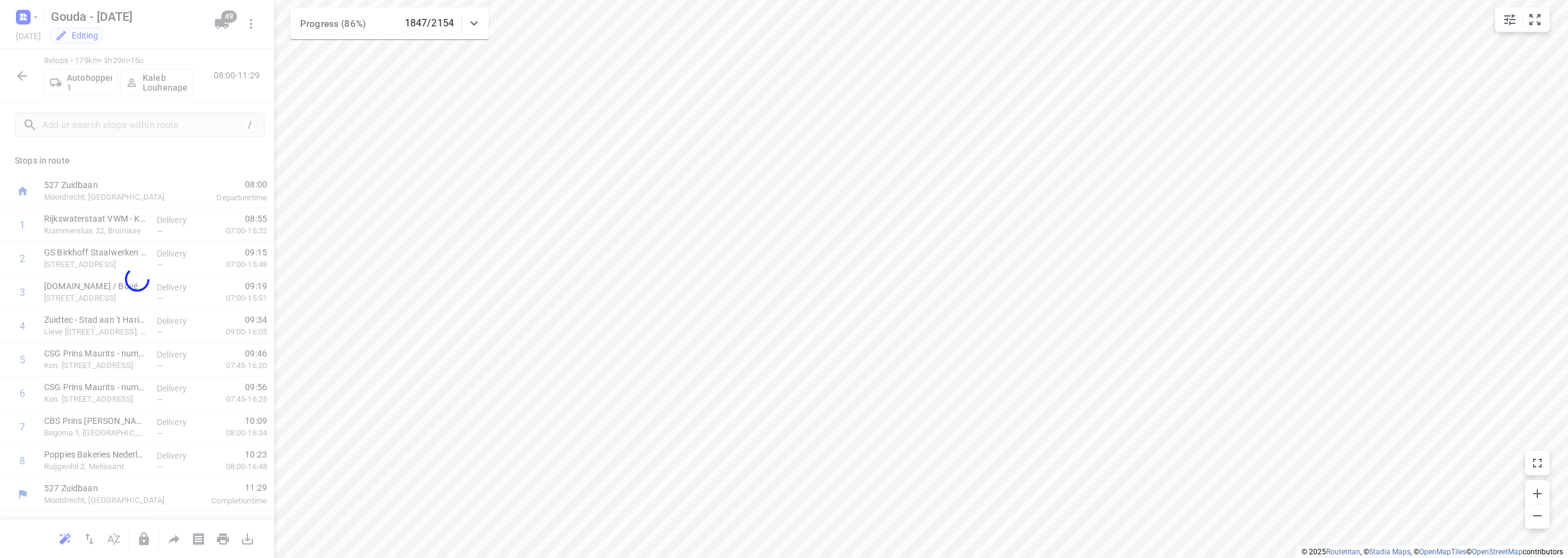
click at [562, 296] on div "merijn ​ Unassigned I( Ismail (BZZ) R( Ronan (BZZ) N( Nolan (BZZ) M( Mark (BZZ)…" at bounding box center [784, 279] width 1568 height 558
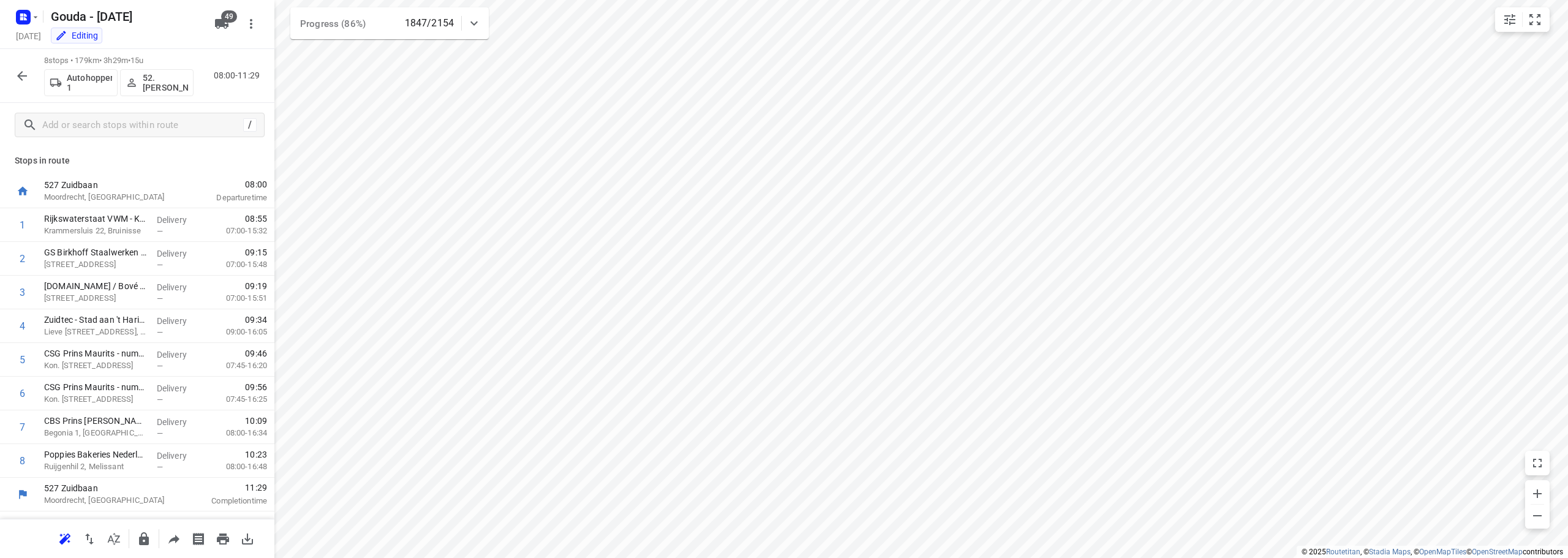
click at [443, 237] on div "merijn ​ Unassigned I( Ismail (BZZ) R( Ronan (BZZ) N( Nolan (BZZ) M( Mark (BZZ)…" at bounding box center [784, 279] width 1568 height 558
click at [93, 122] on input "text" at bounding box center [142, 125] width 200 height 19
click at [24, 71] on icon "button" at bounding box center [22, 76] width 14 height 14
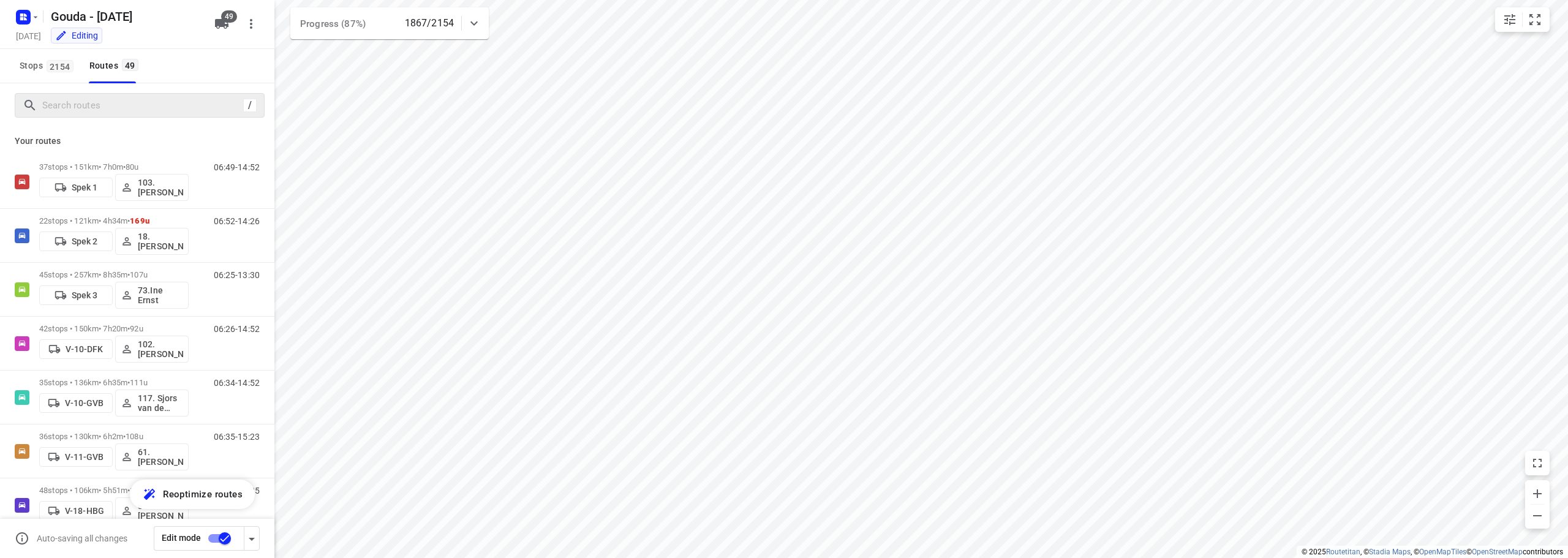
click at [101, 119] on div "/" at bounding box center [137, 105] width 275 height 44
click at [104, 111] on input "Search routes" at bounding box center [142, 105] width 200 height 19
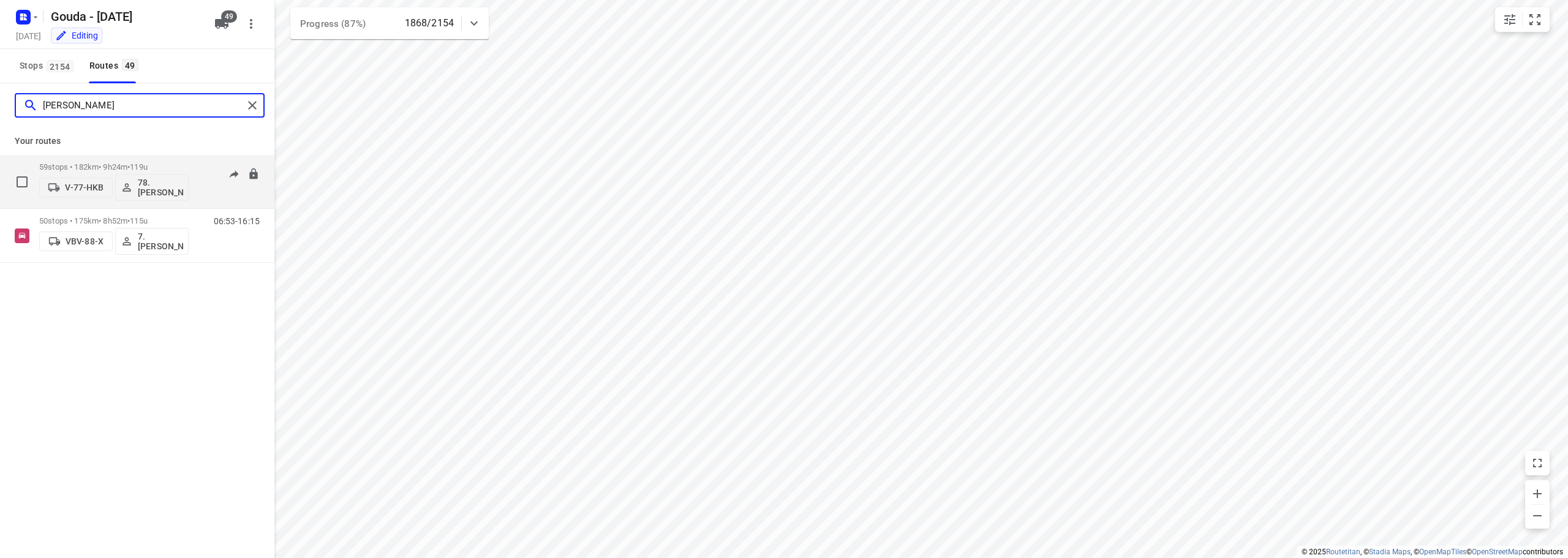
type input "jesse"
click at [104, 161] on div "59 stops • 182km • 9h24m • 119u V-77-HKB 78.Jesse Bekkering" at bounding box center [113, 181] width 149 height 51
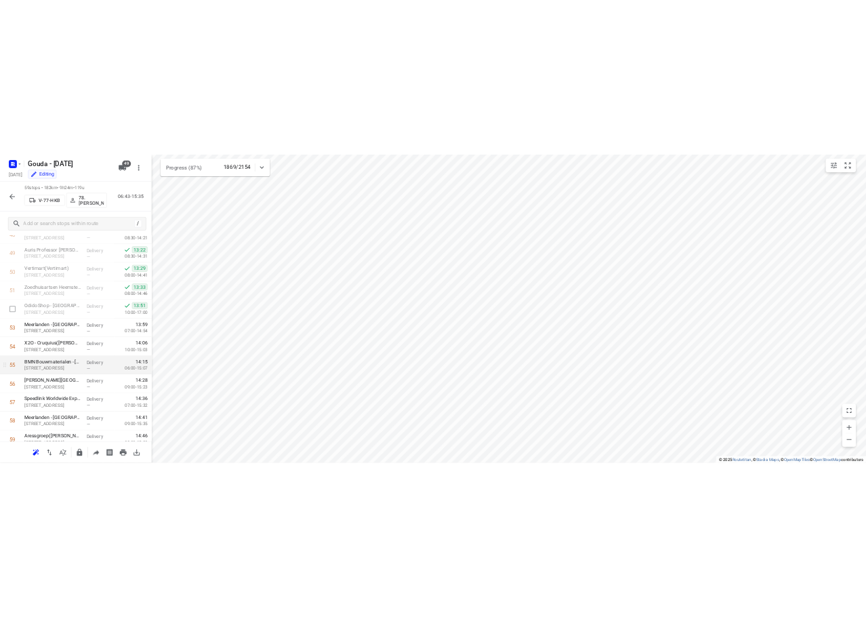
scroll to position [1894, 0]
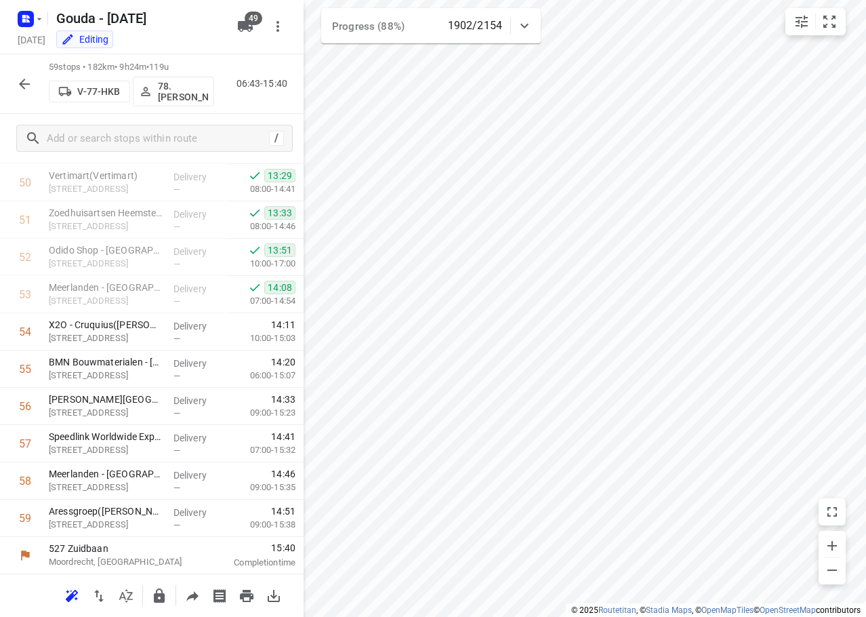
click at [27, 79] on icon "button" at bounding box center [24, 84] width 16 height 16
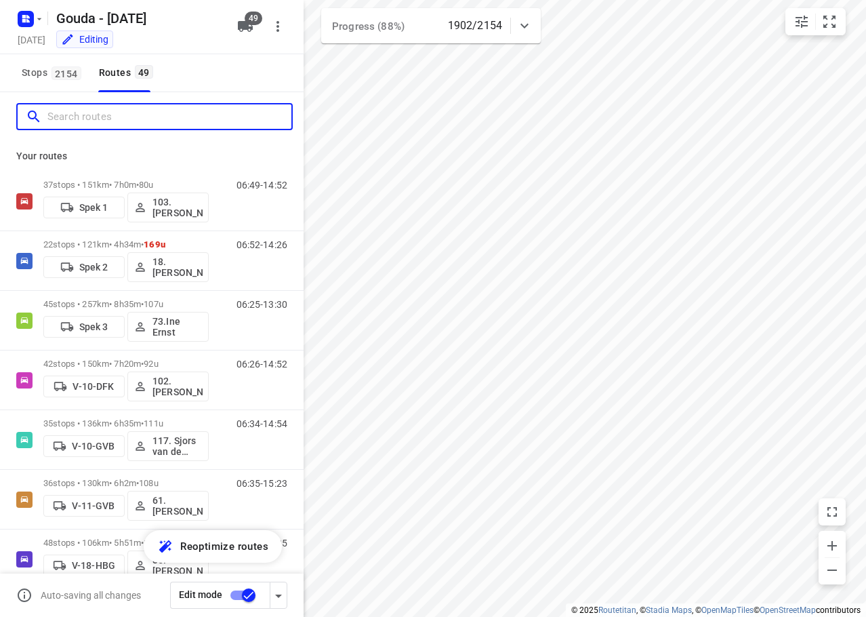
drag, startPoint x: 90, startPoint y: 121, endPoint x: 102, endPoint y: 105, distance: 19.9
click at [102, 105] on div at bounding box center [154, 116] width 277 height 27
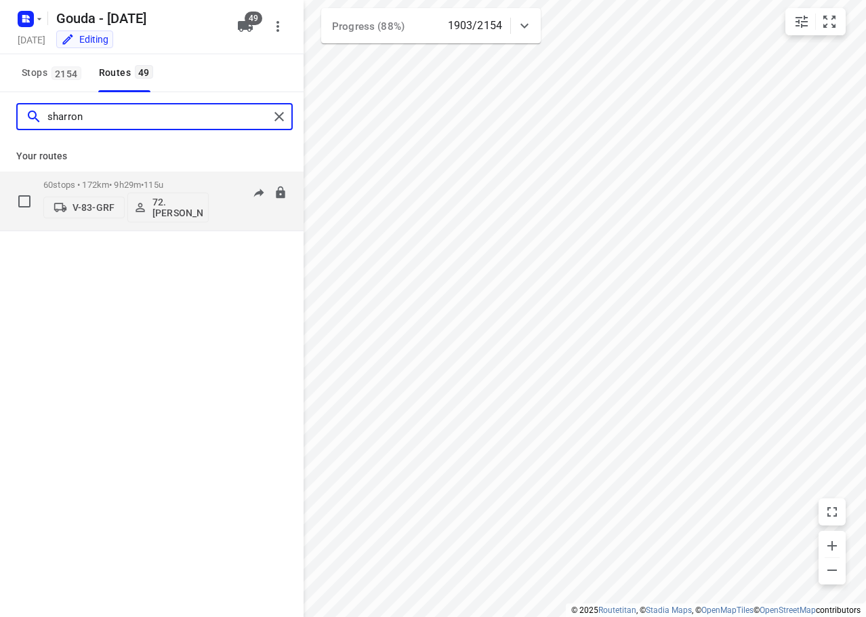
type input "sharron"
click at [111, 178] on div "60 stops • 172km • 9h29m • 115u V-83-GRF 72.Sharron Koeiman" at bounding box center [125, 201] width 165 height 56
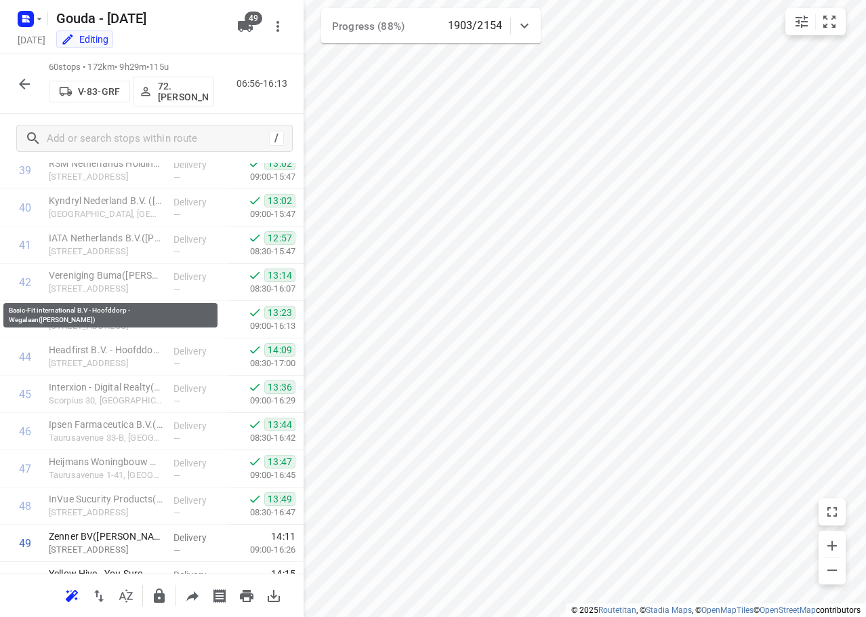
scroll to position [1932, 0]
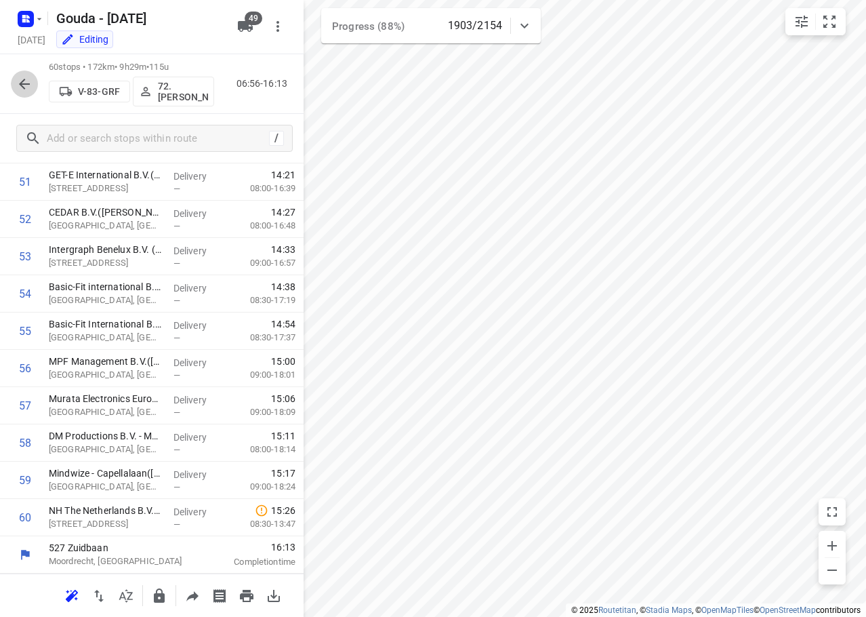
click at [29, 83] on icon "button" at bounding box center [24, 84] width 16 height 16
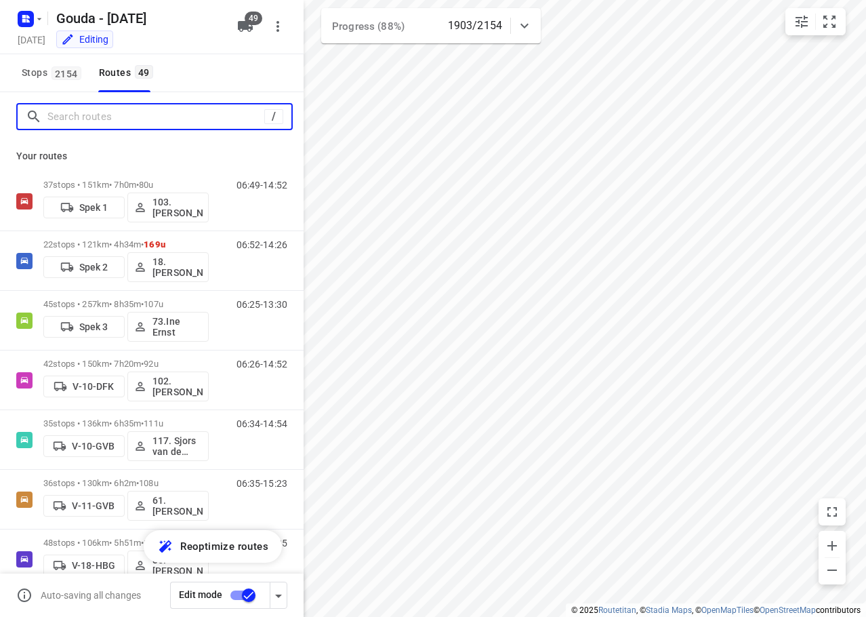
click at [105, 114] on input "Search routes" at bounding box center [155, 116] width 217 height 21
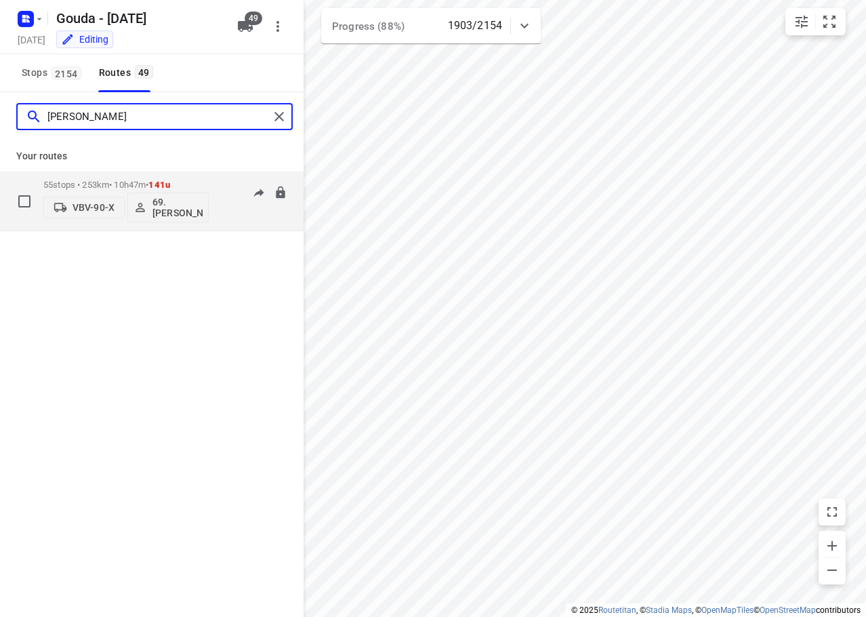
type input "roelof"
click at [174, 178] on div "55 stops • 253km • 10h47m • 141u VBV-90-X 69. Roelof Hamminga" at bounding box center [125, 201] width 165 height 56
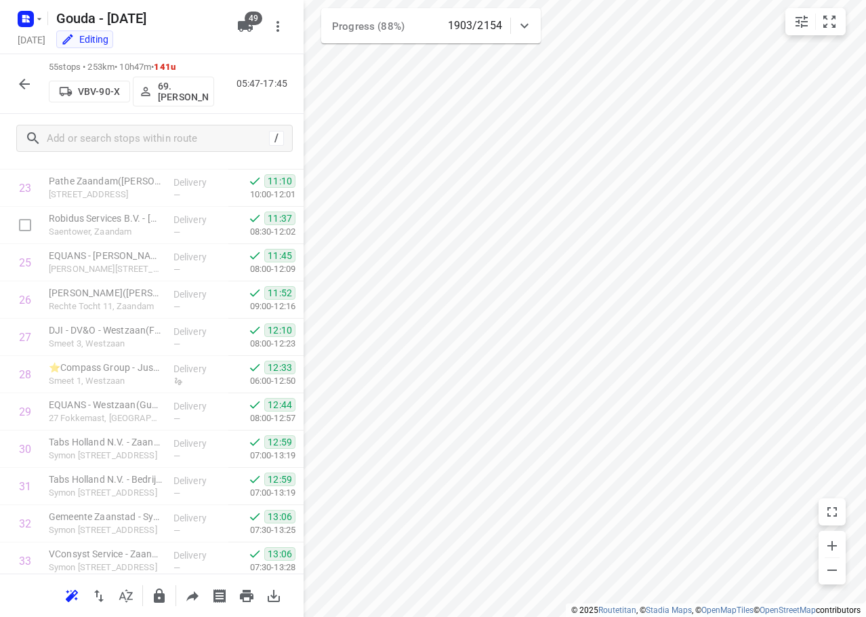
scroll to position [1745, 0]
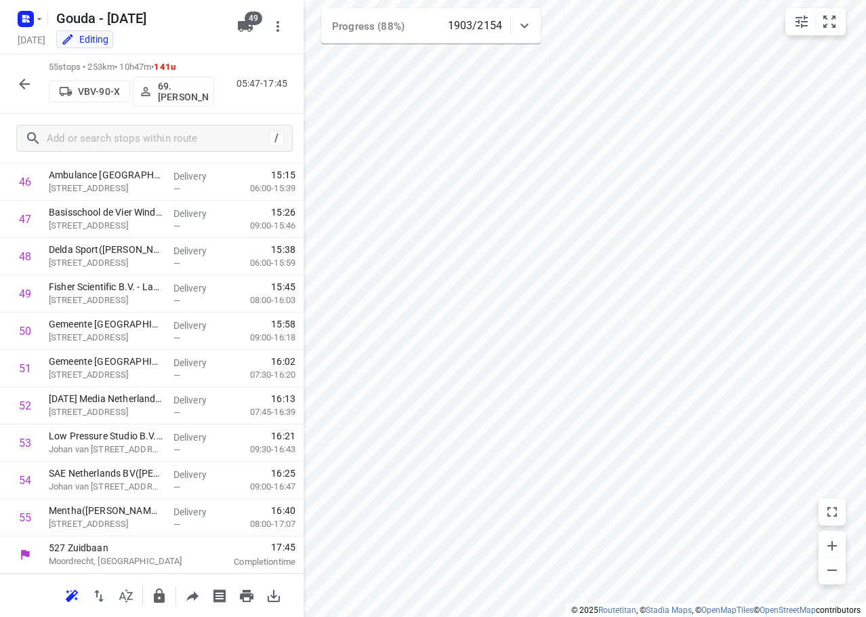
click at [22, 93] on button "button" at bounding box center [24, 84] width 27 height 27
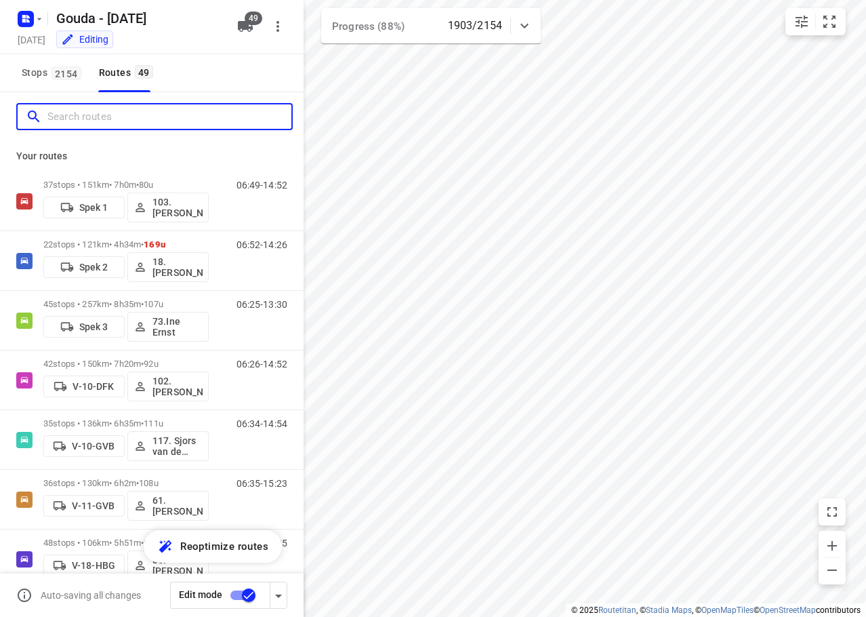
click at [74, 118] on input "Search routes" at bounding box center [169, 116] width 244 height 21
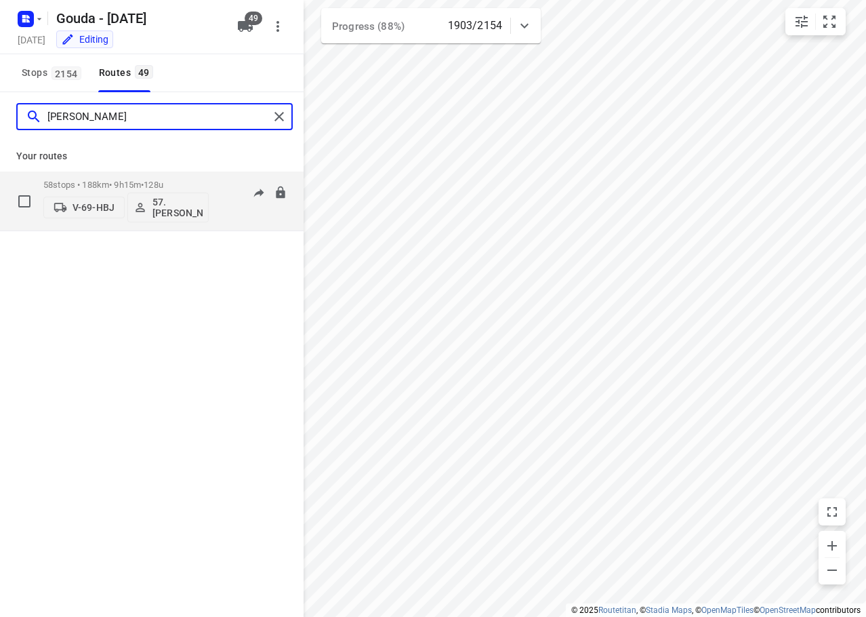
type input "patrick"
click at [140, 177] on div "58 stops • 188km • 9h15m • 128u V-69-HBJ 57. Patrick van Hoorn" at bounding box center [125, 201] width 165 height 56
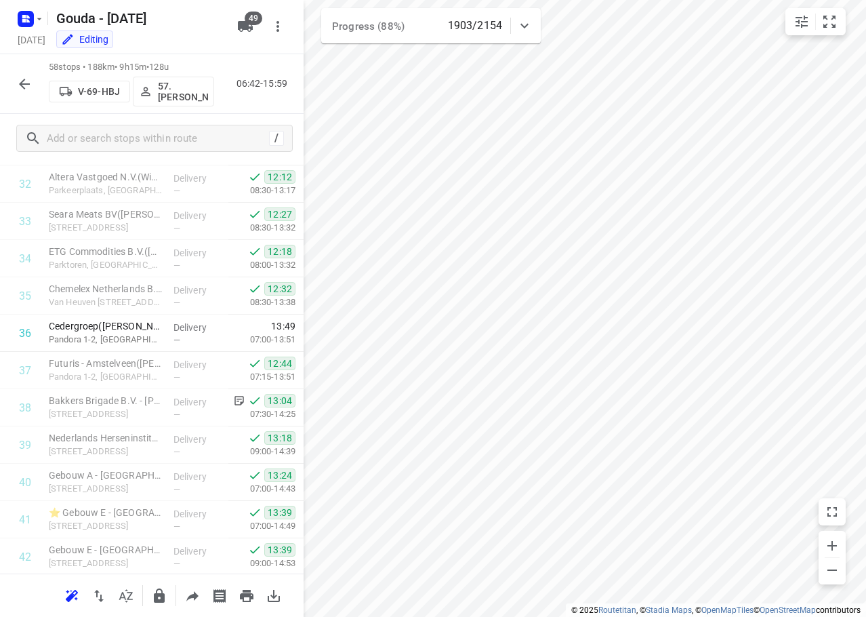
scroll to position [1179, 0]
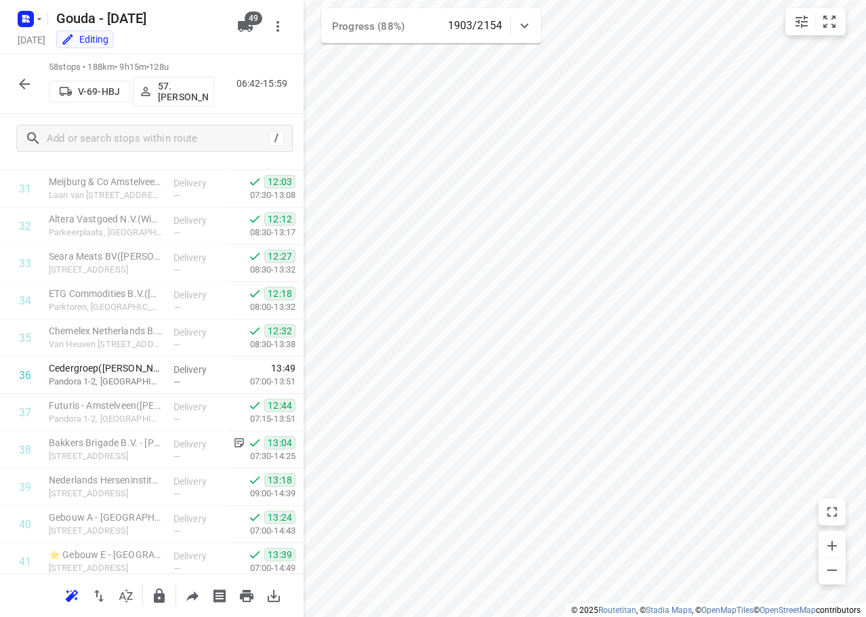
click at [37, 79] on button "button" at bounding box center [24, 84] width 27 height 27
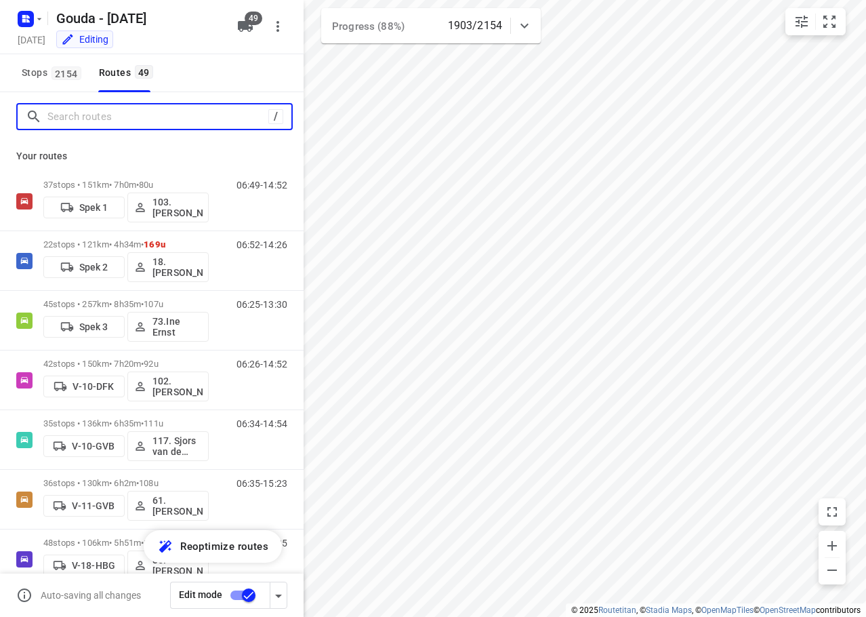
click at [79, 114] on input "Search routes" at bounding box center [157, 116] width 221 height 21
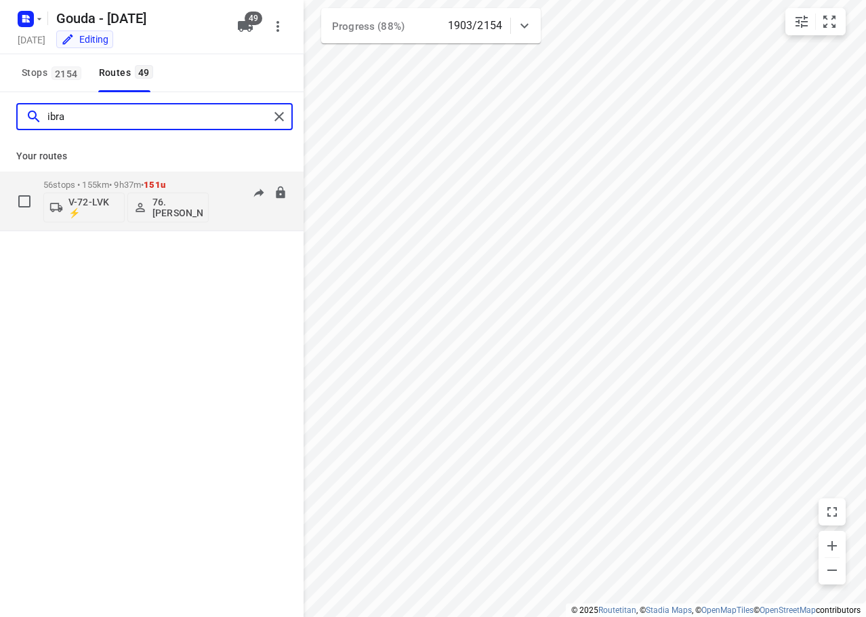
type input "ibra"
click at [113, 174] on div "56 stops • 155km • 9h37m • 151u V-72-LVK ⚡ 76. Ibrahim Cete" at bounding box center [125, 201] width 165 height 56
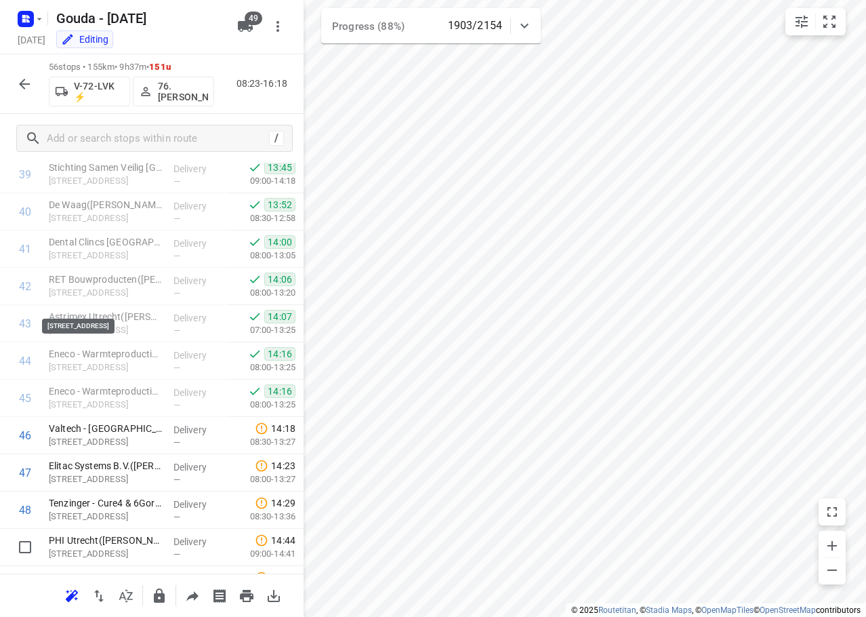
scroll to position [1782, 0]
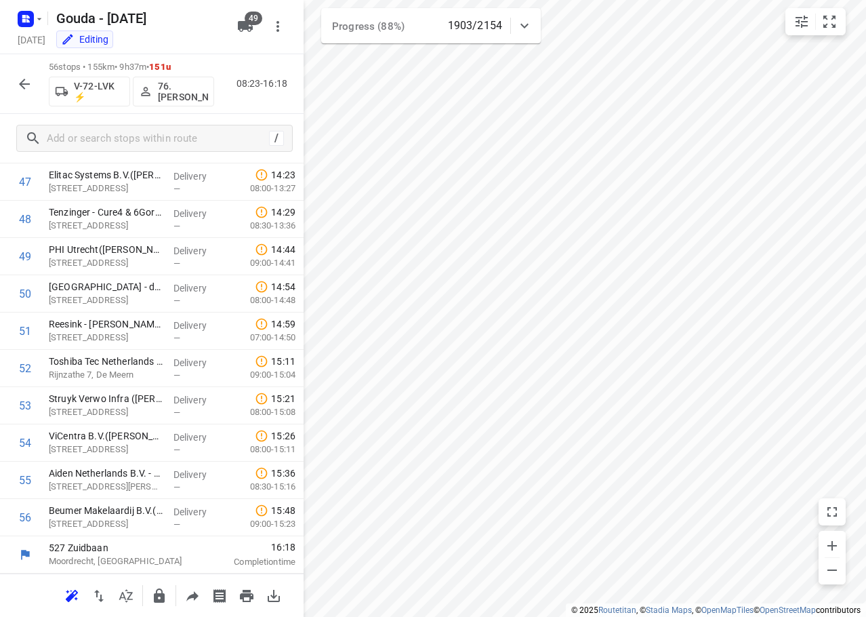
click at [31, 89] on icon "button" at bounding box center [24, 84] width 16 height 16
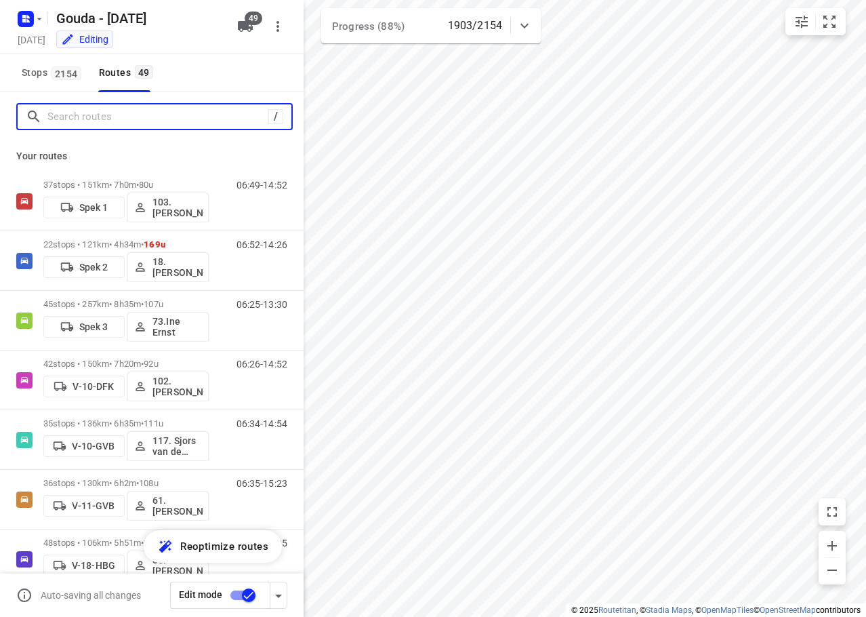
click at [117, 117] on input "Search routes" at bounding box center [157, 116] width 221 height 21
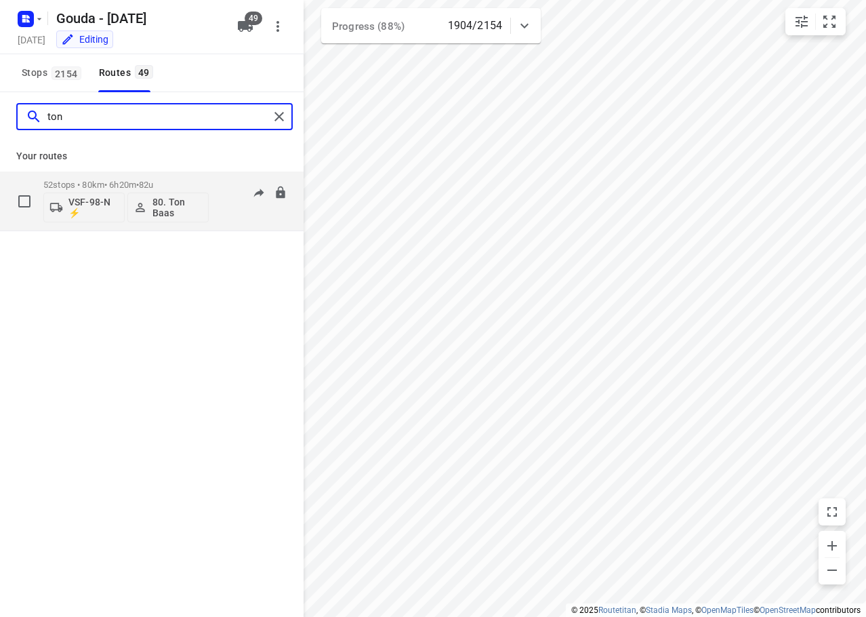
type input "ton"
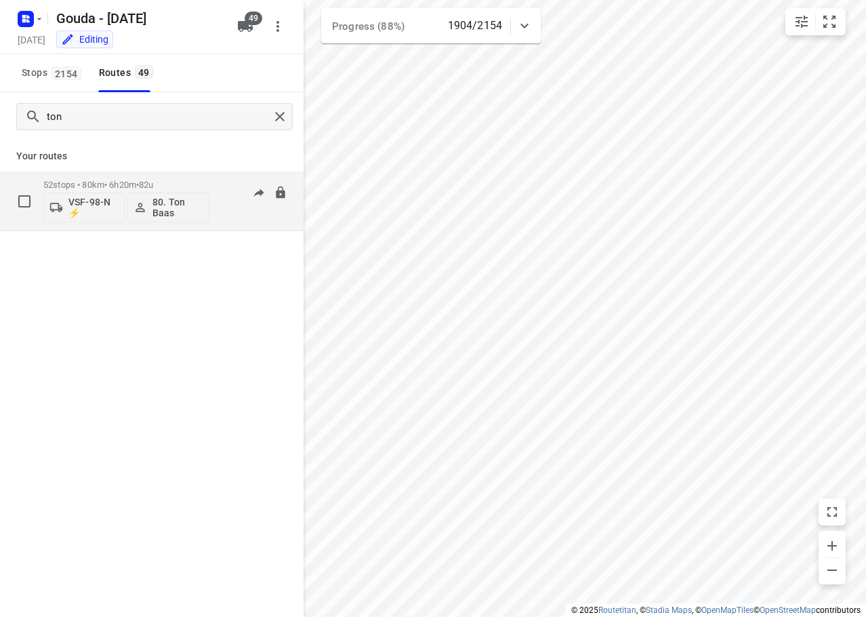
click at [118, 185] on p "52 stops • 80km • 6h20m • 82u" at bounding box center [125, 185] width 165 height 10
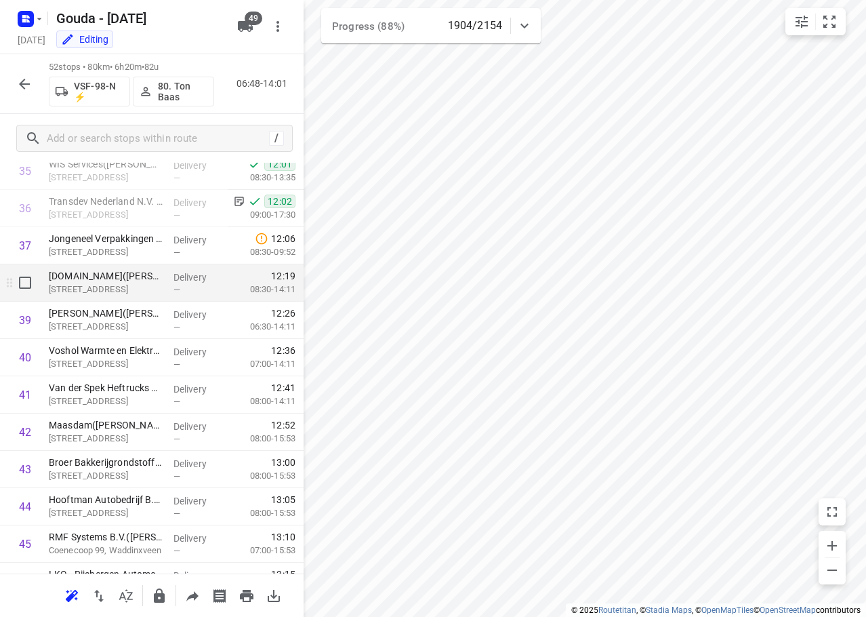
scroll to position [1294, 0]
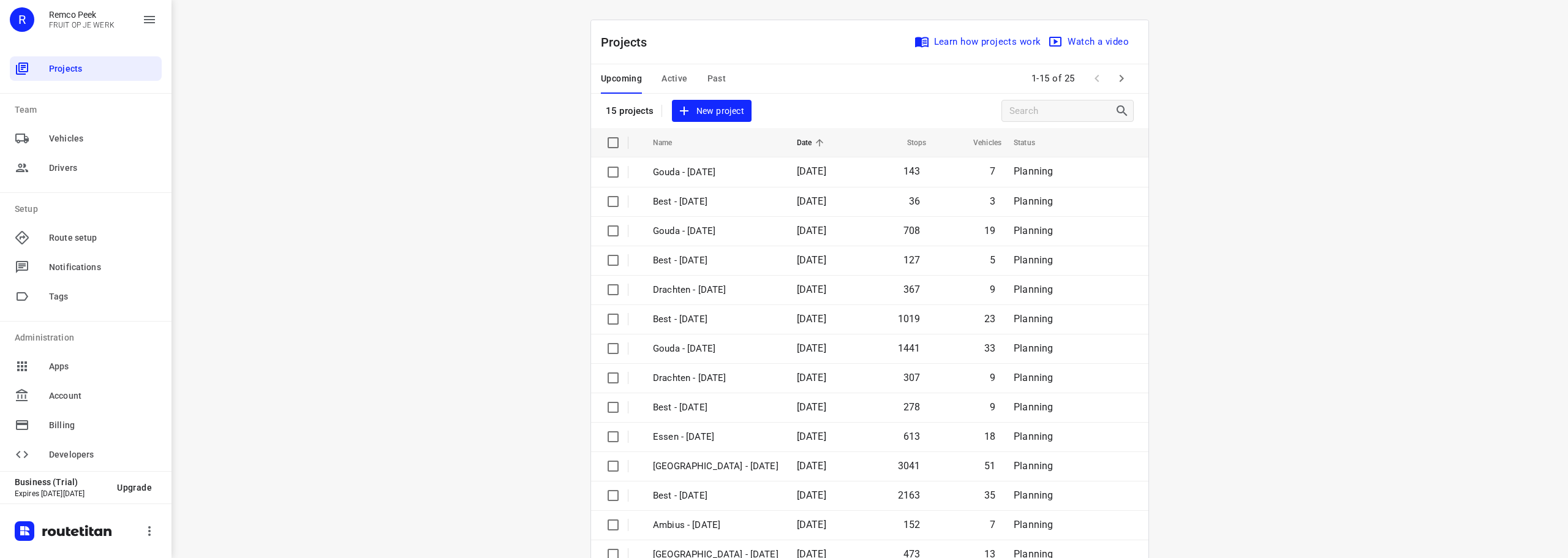
click at [655, 70] on div "Upcoming Active Past" at bounding box center [673, 79] width 145 height 30
click at [665, 79] on span "Active" at bounding box center [674, 79] width 25 height 15
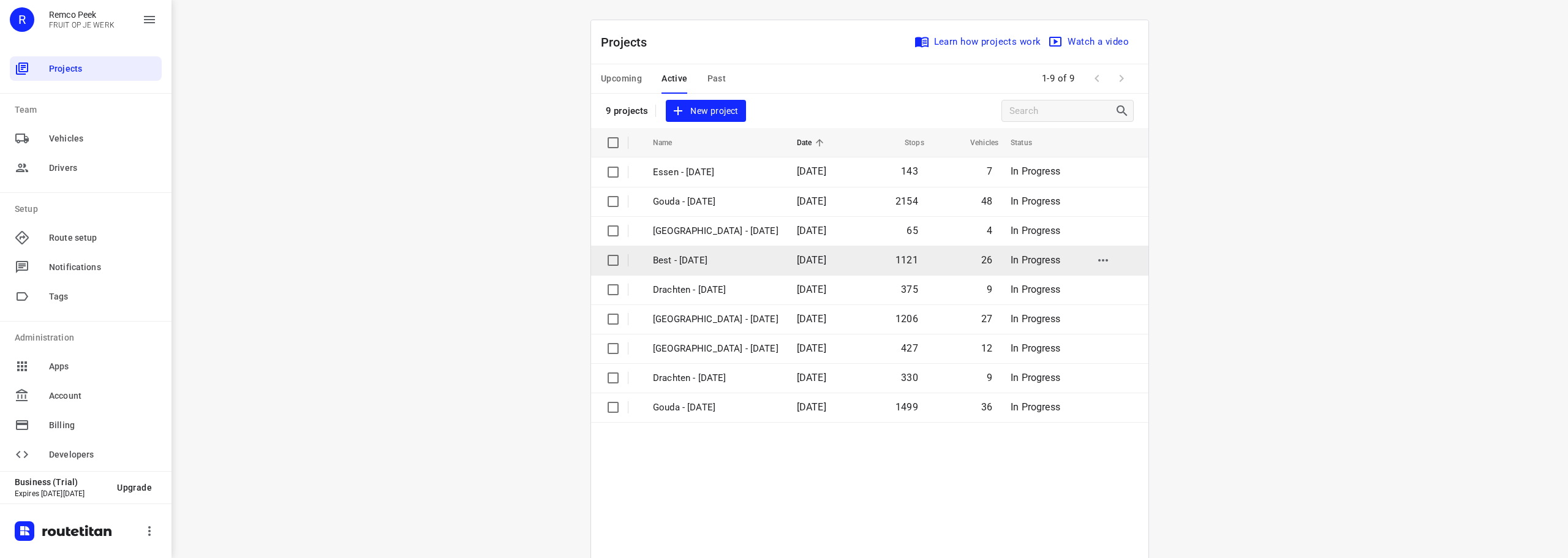
click at [710, 259] on p "Best - [DATE]" at bounding box center [715, 261] width 126 height 14
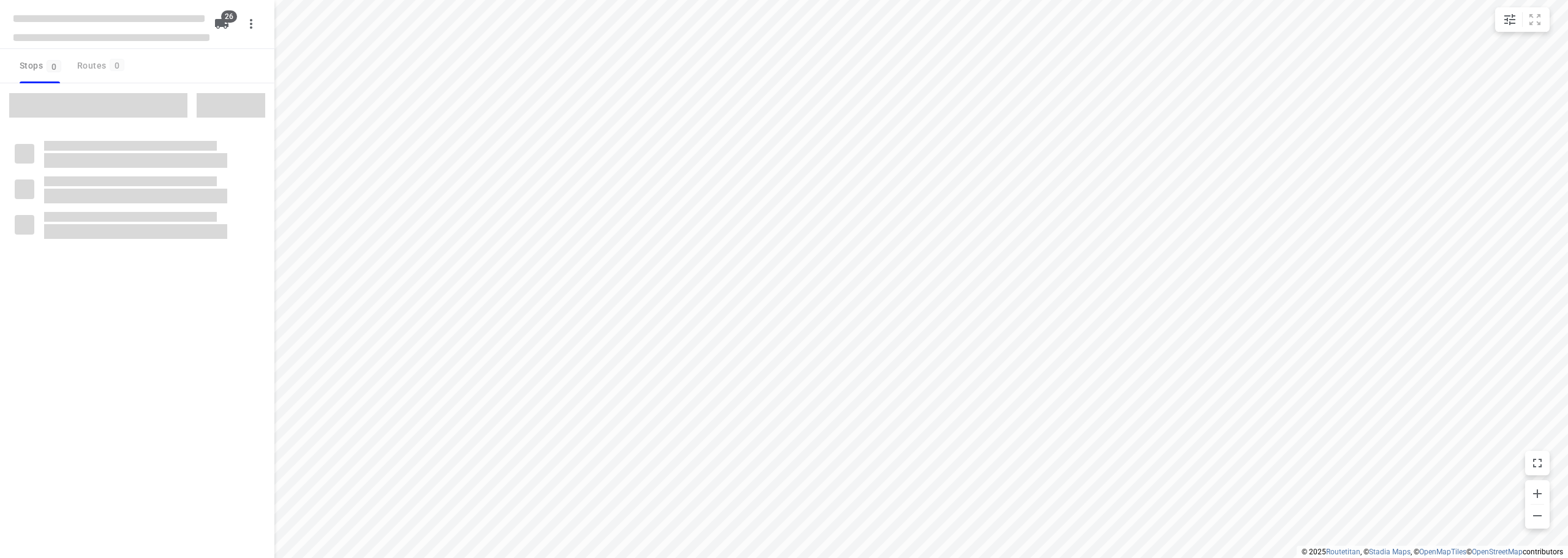
checkbox input "true"
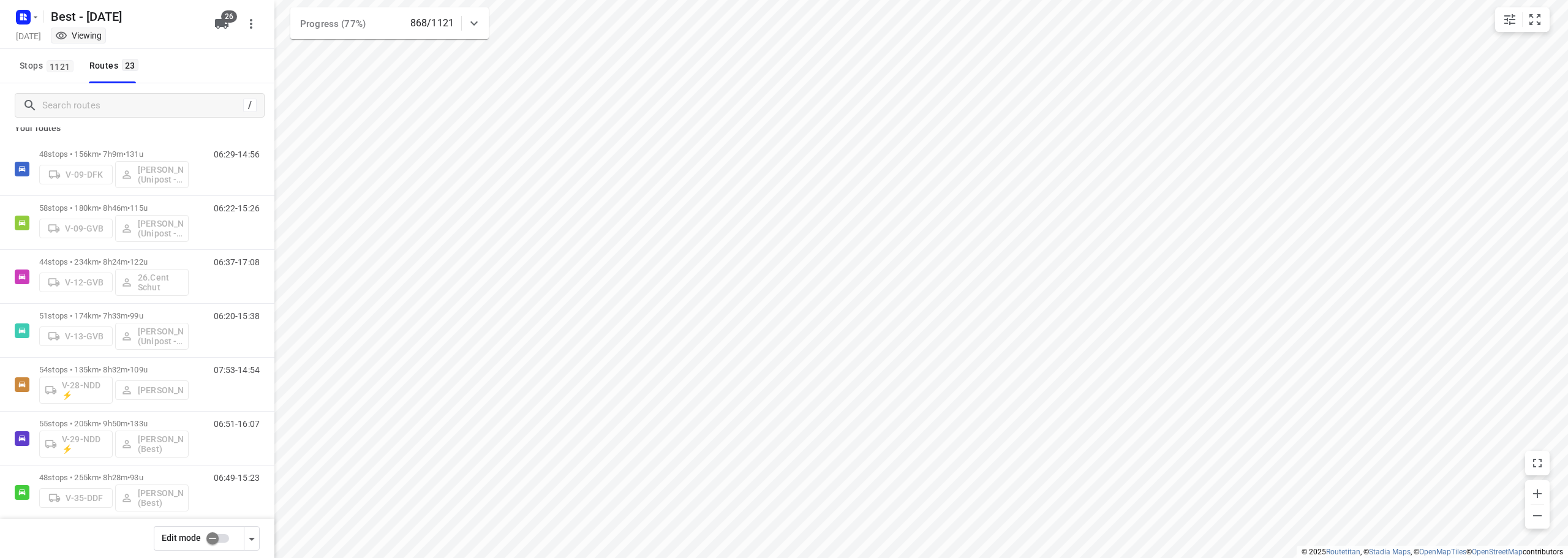
scroll to position [28, 0]
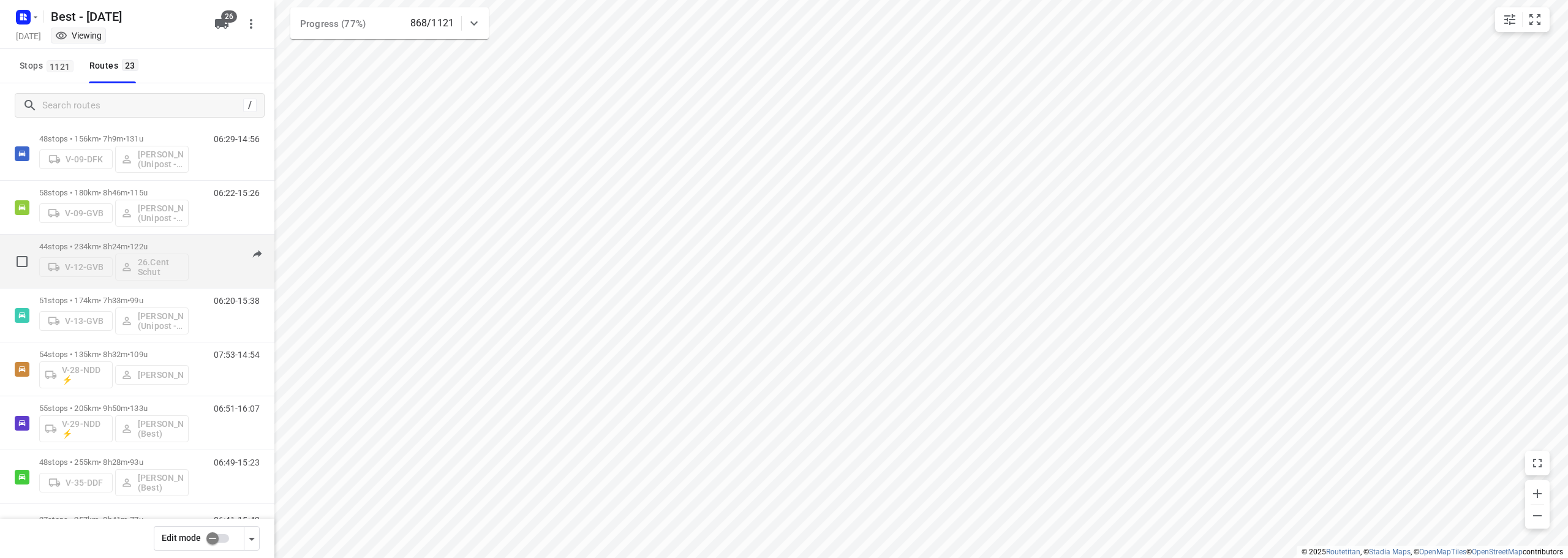
click at [147, 250] on span "122u" at bounding box center [139, 246] width 18 height 9
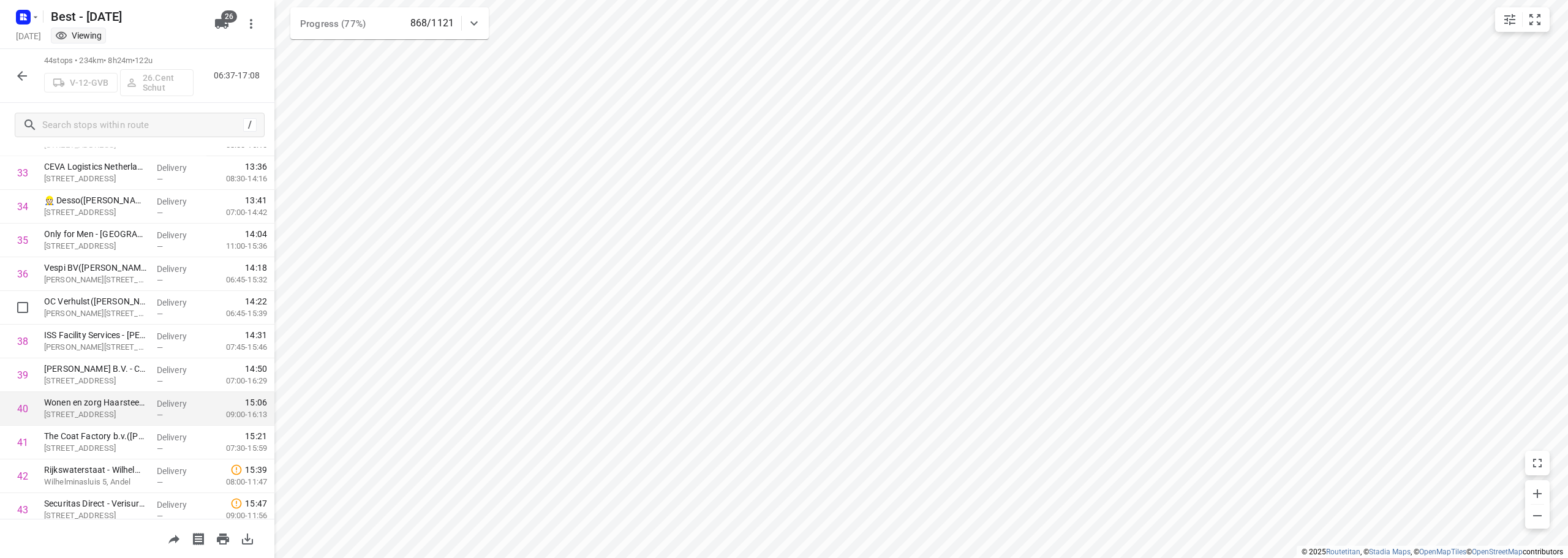
scroll to position [1204, 0]
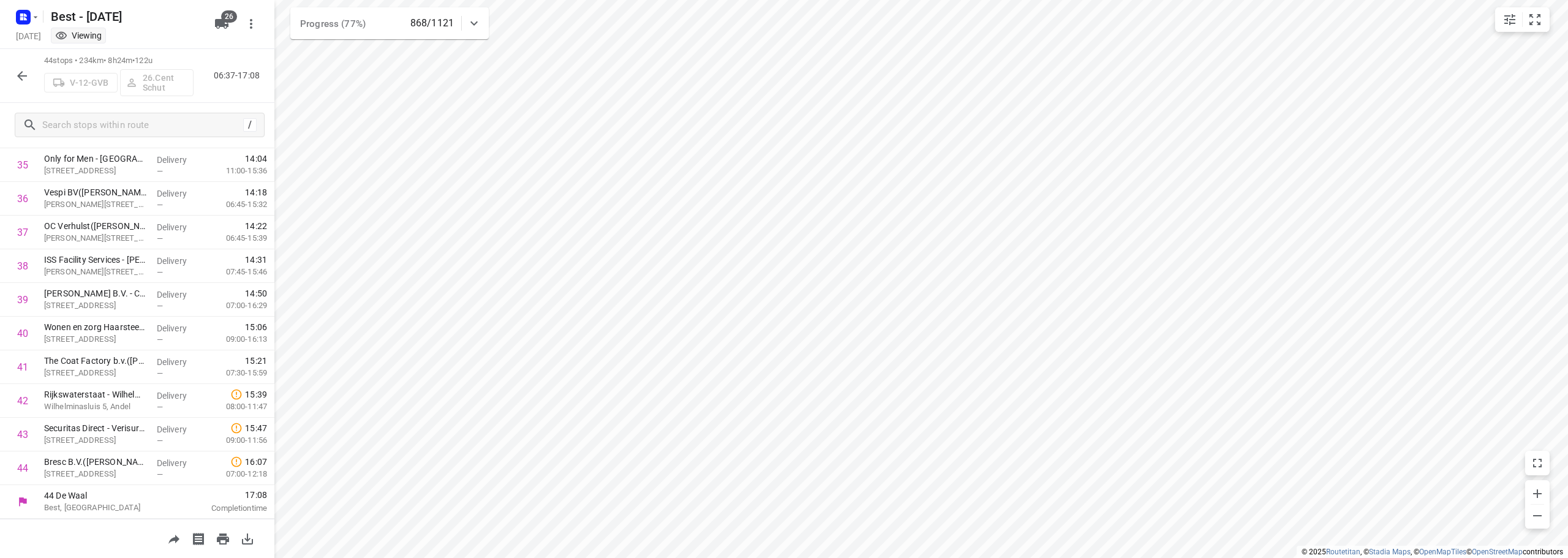
click at [28, 84] on button "button" at bounding box center [22, 76] width 24 height 24
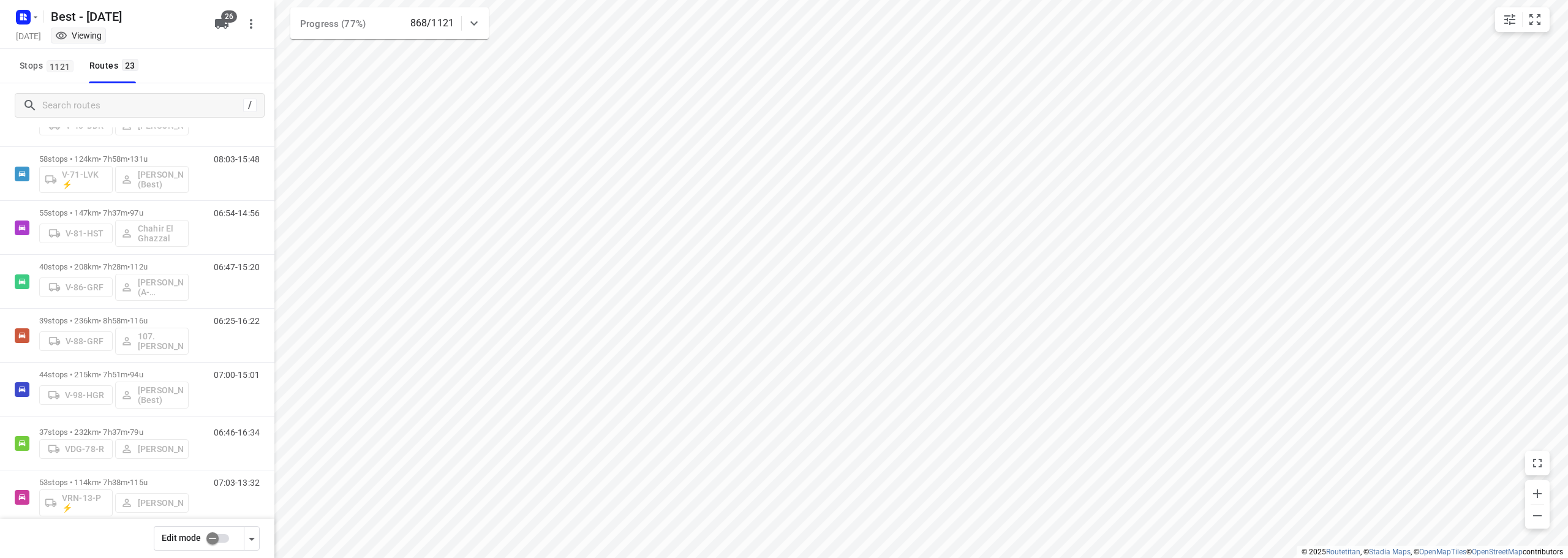
scroll to position [449, 0]
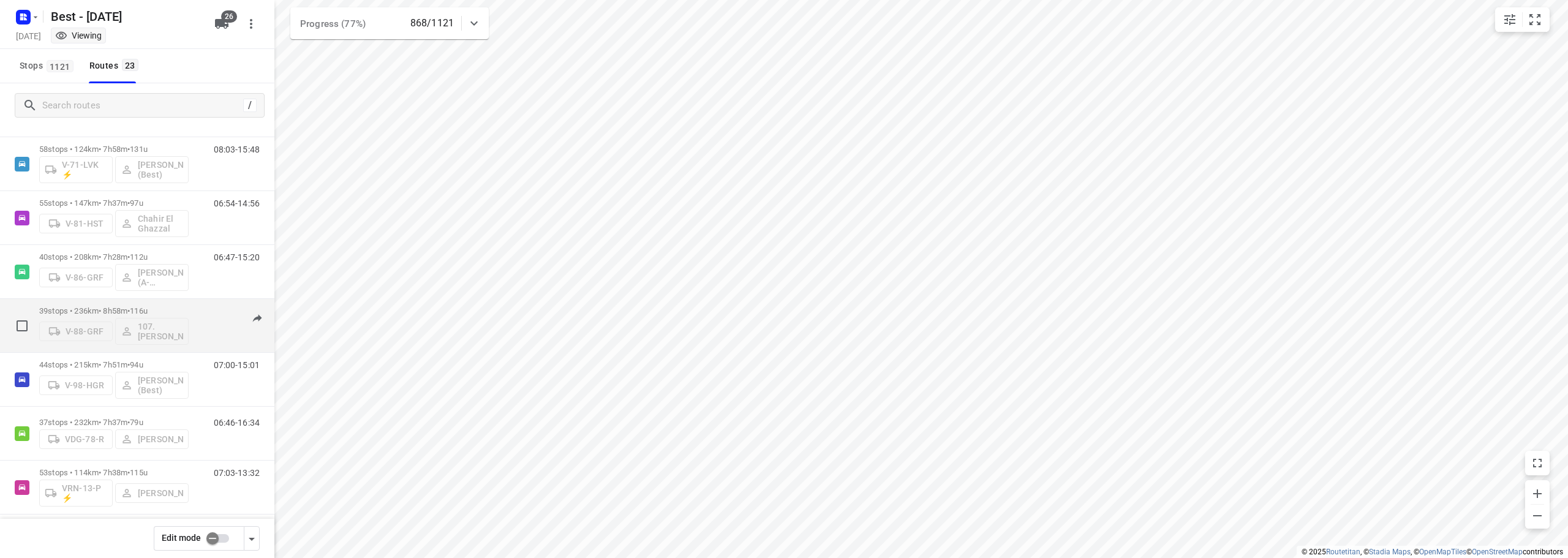
click at [181, 309] on p "39 stops • 236km • 8h58m • 116u" at bounding box center [113, 311] width 149 height 9
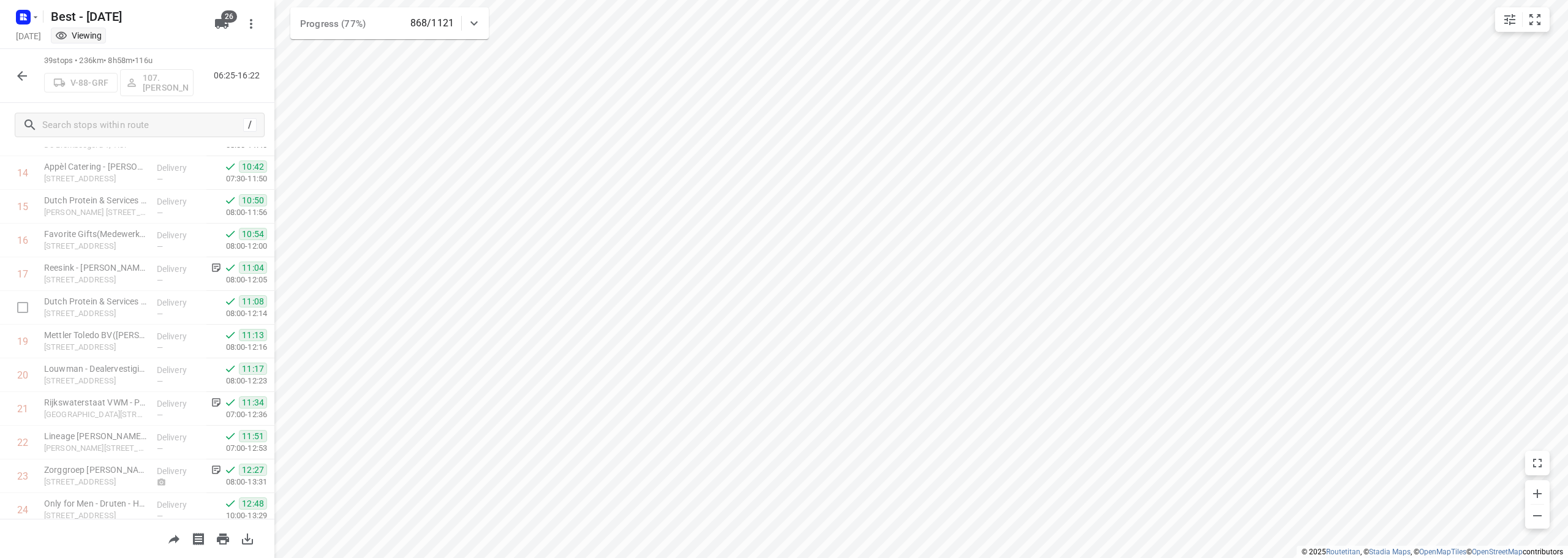
scroll to position [1037, 0]
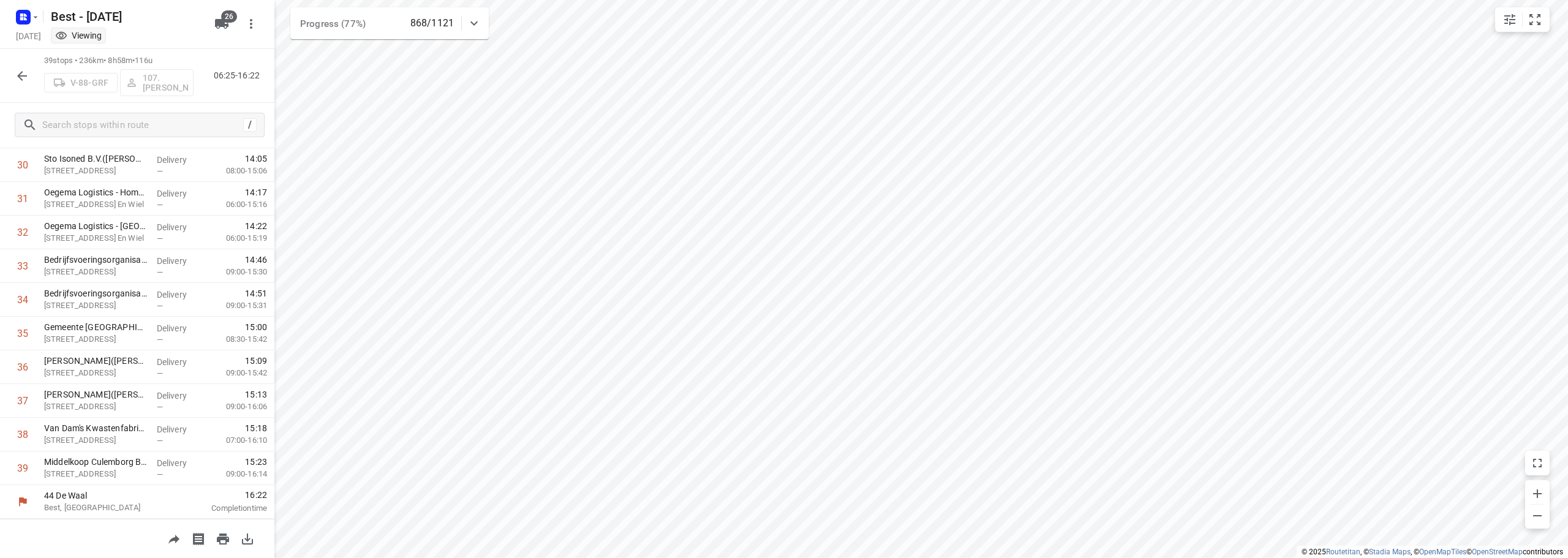
click at [14, 74] on button "button" at bounding box center [22, 76] width 24 height 24
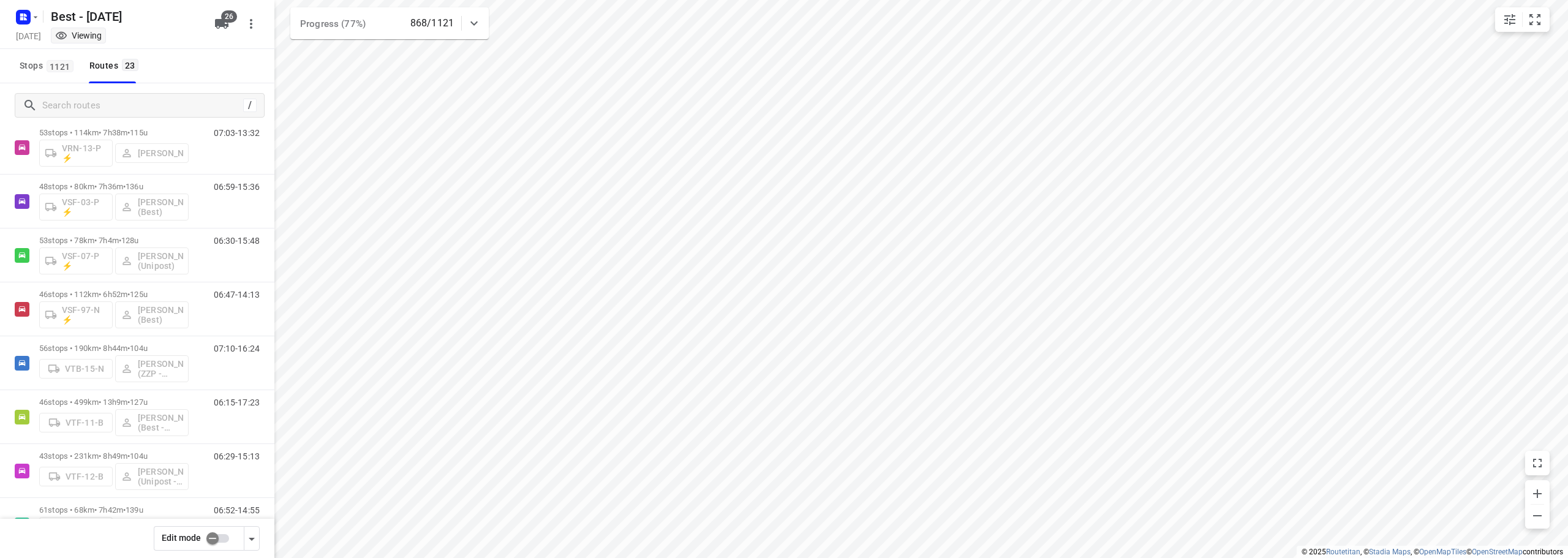
scroll to position [888, 0]
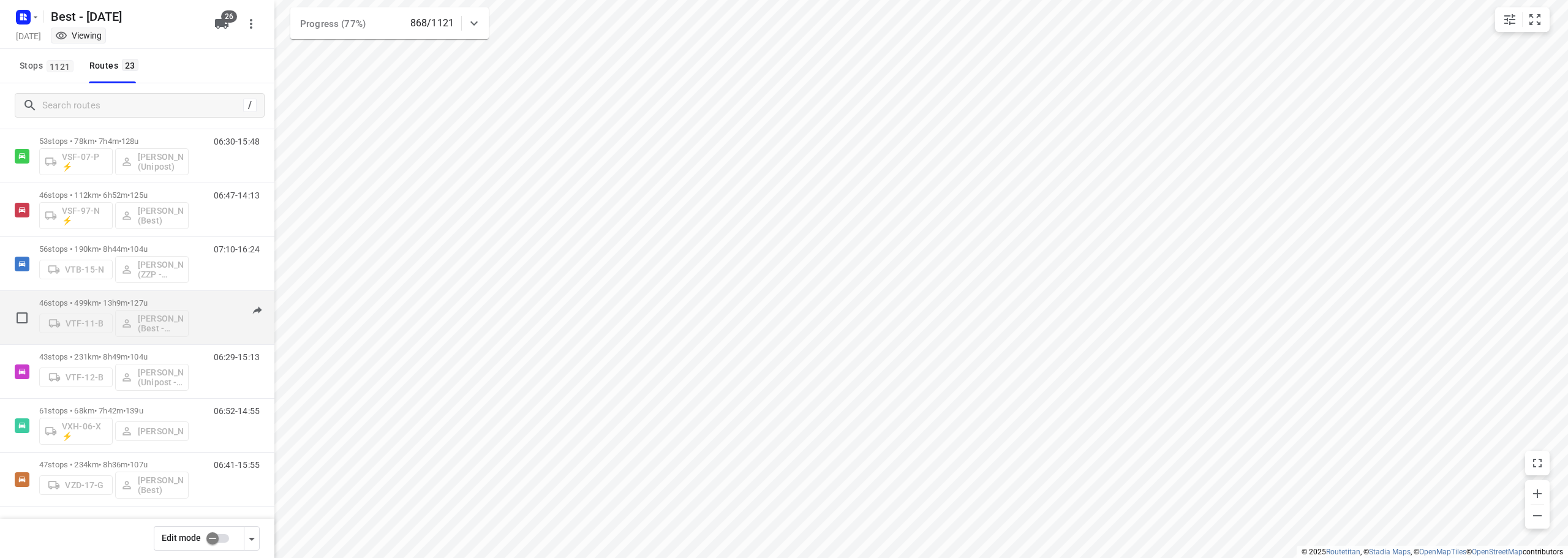
click at [180, 298] on div "46 stops • 499km • 13h9m • 127u VTF-11-B Maurice Vanderfeesten (Best - ZZP)" at bounding box center [113, 317] width 149 height 51
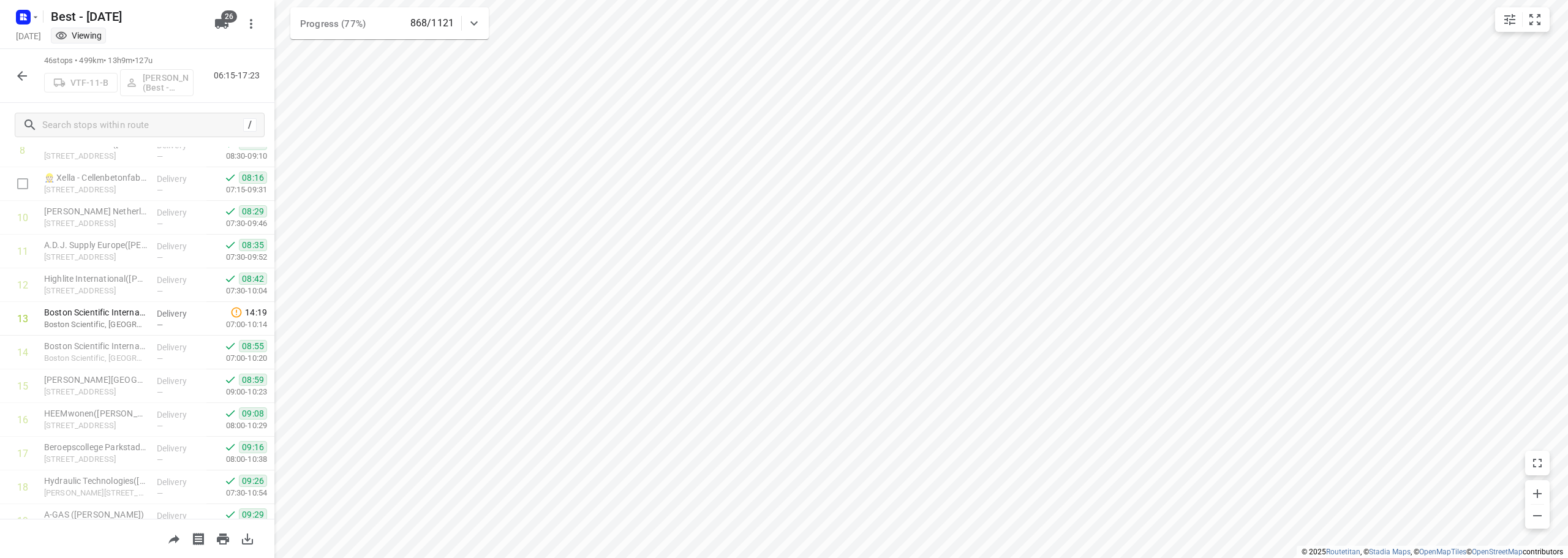
scroll to position [489, 0]
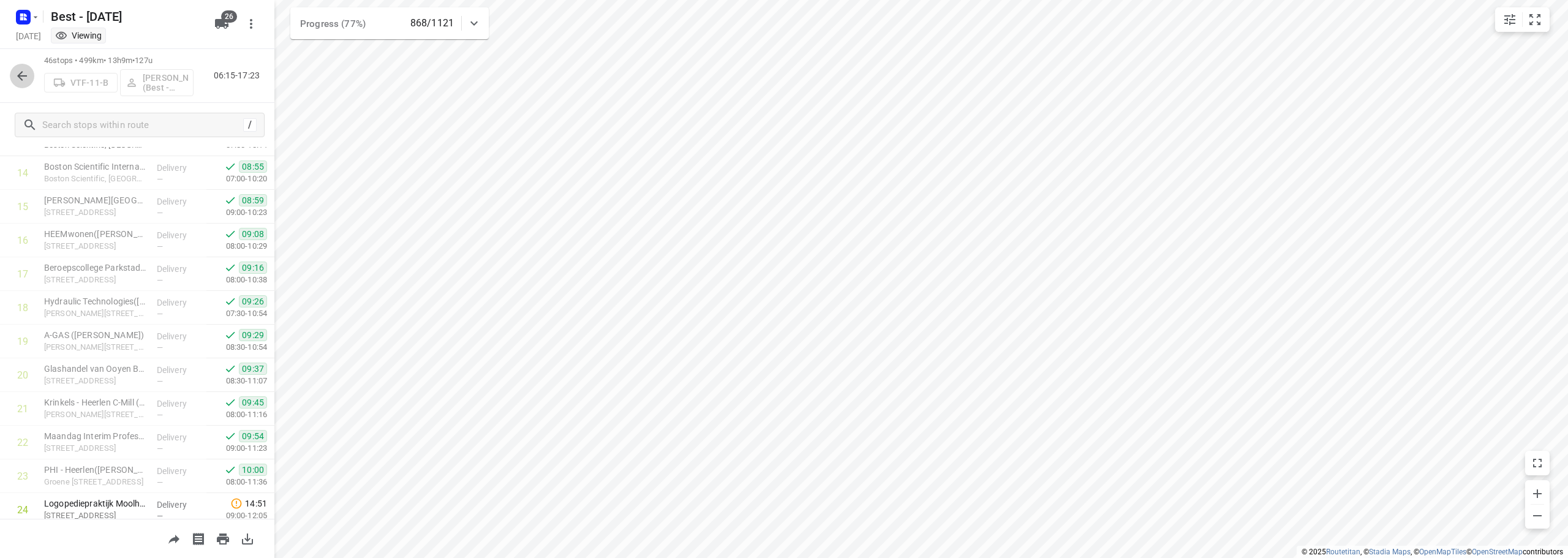
click at [28, 78] on icon "button" at bounding box center [22, 76] width 14 height 14
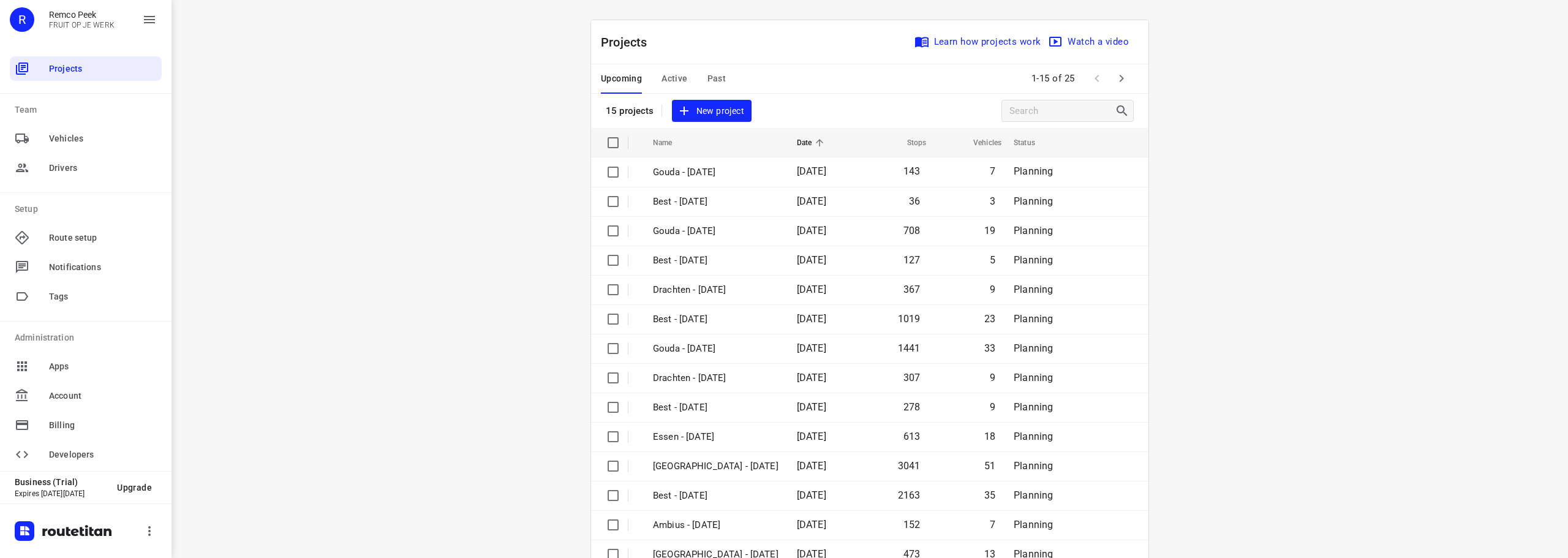
click at [668, 84] on span "Active" at bounding box center [674, 79] width 25 height 15
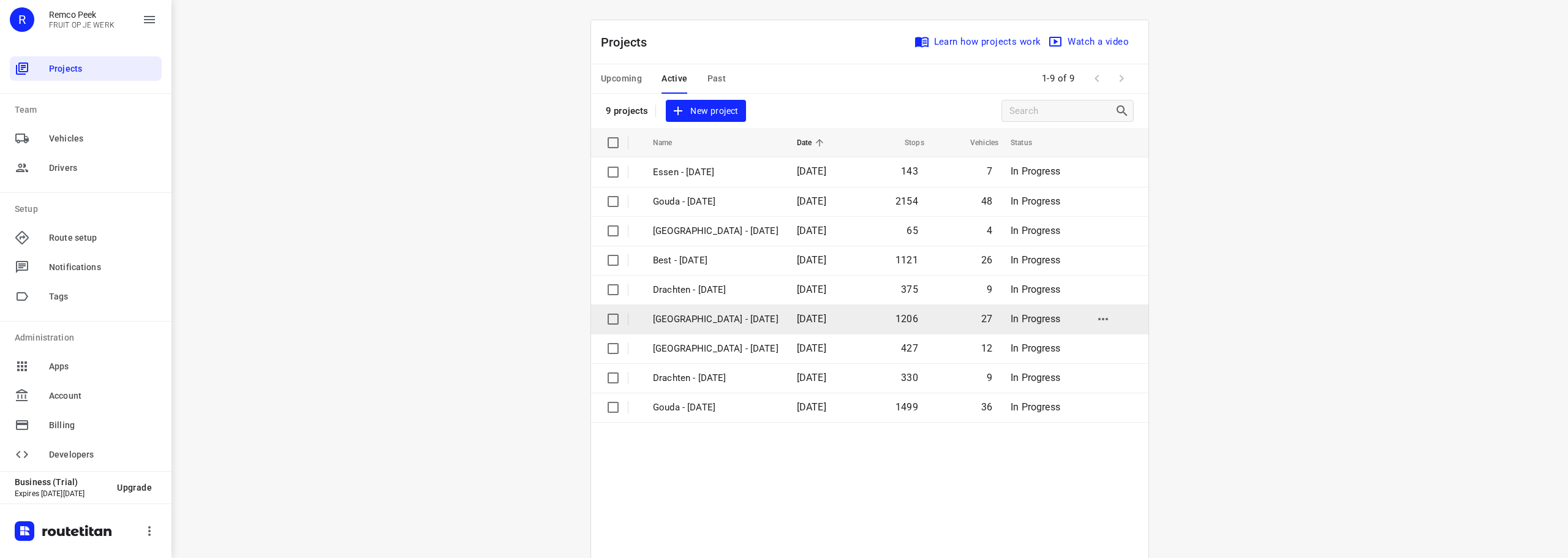
click at [718, 318] on p "[GEOGRAPHIC_DATA] - [DATE]" at bounding box center [715, 320] width 126 height 14
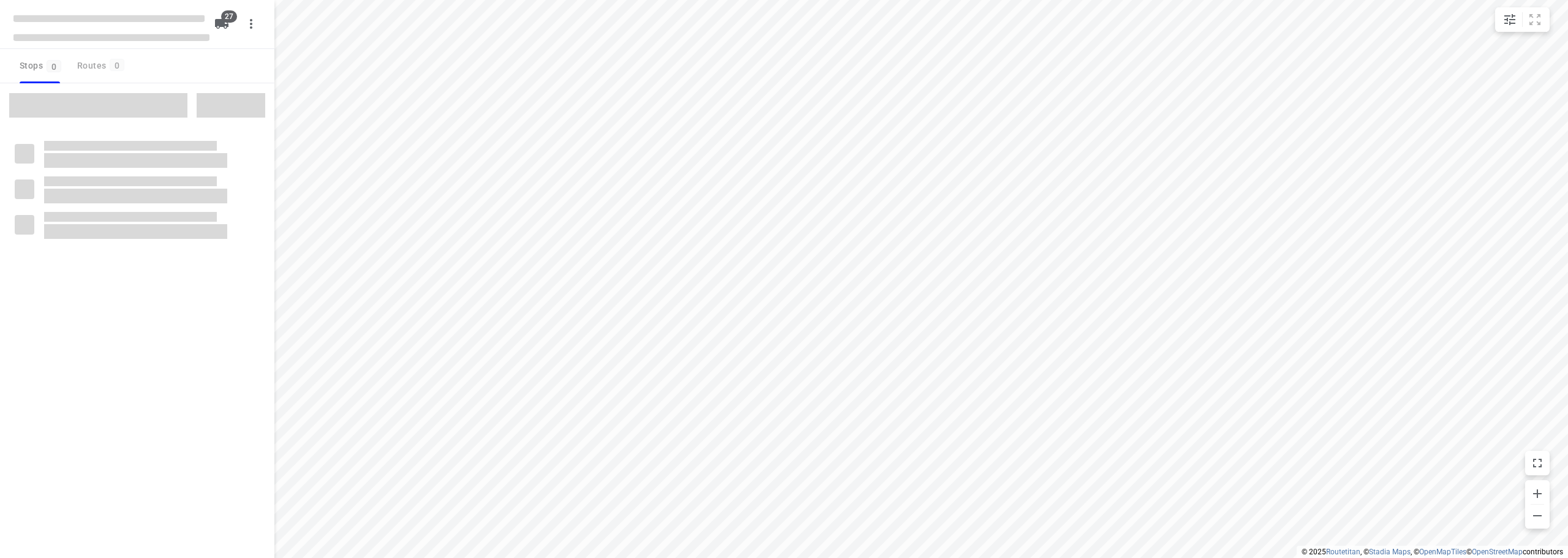
checkbox input "true"
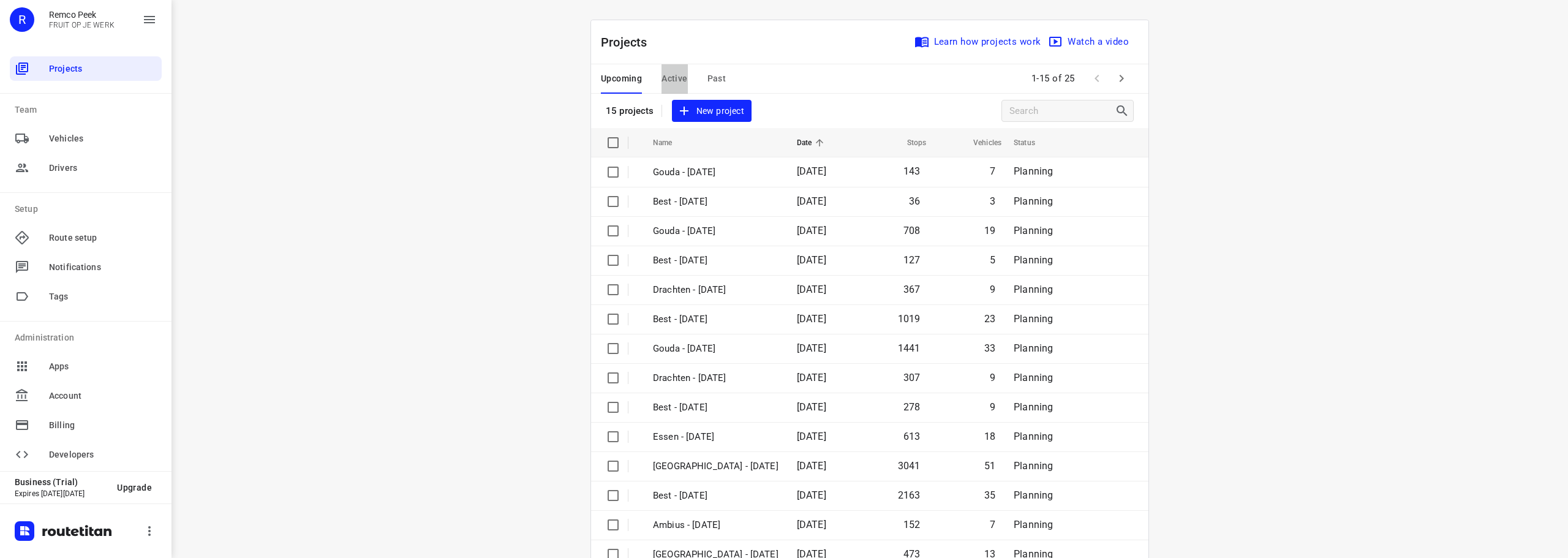
click at [661, 74] on span "Active" at bounding box center [674, 79] width 25 height 15
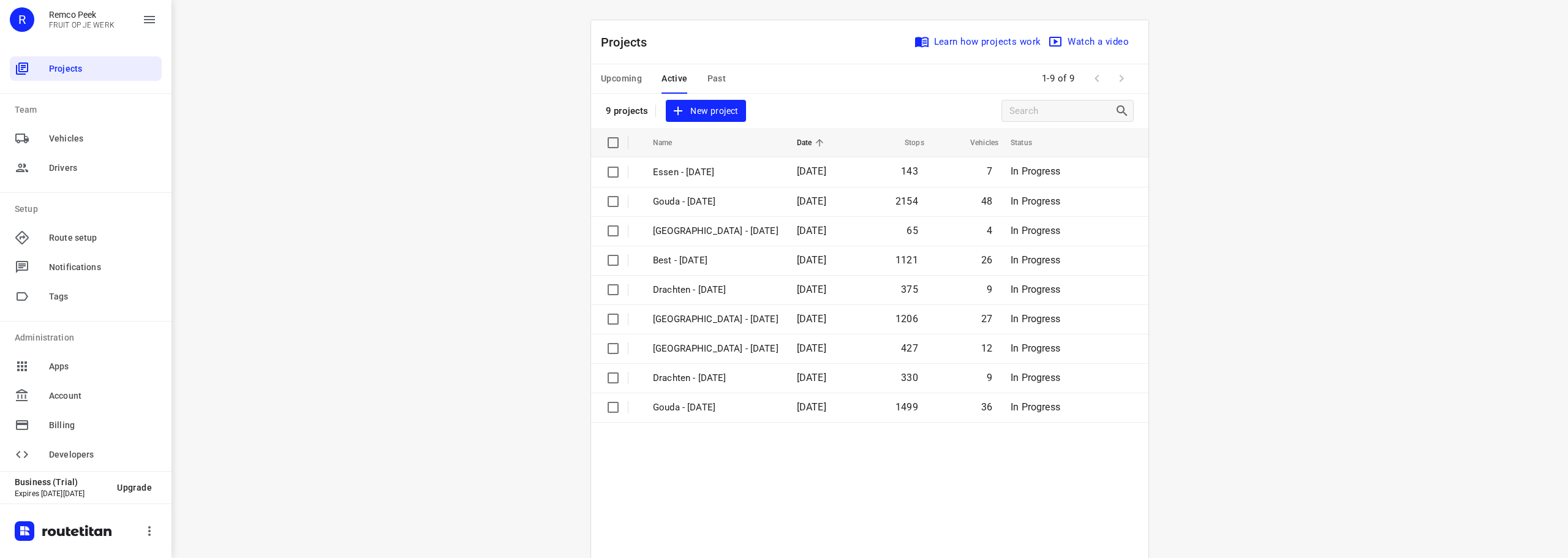
click at [393, 199] on div "i © 2025 Routetitan , © Stadia Maps , © OpenMapTiles © OpenStreetMap contributo…" at bounding box center [870, 279] width 1396 height 558
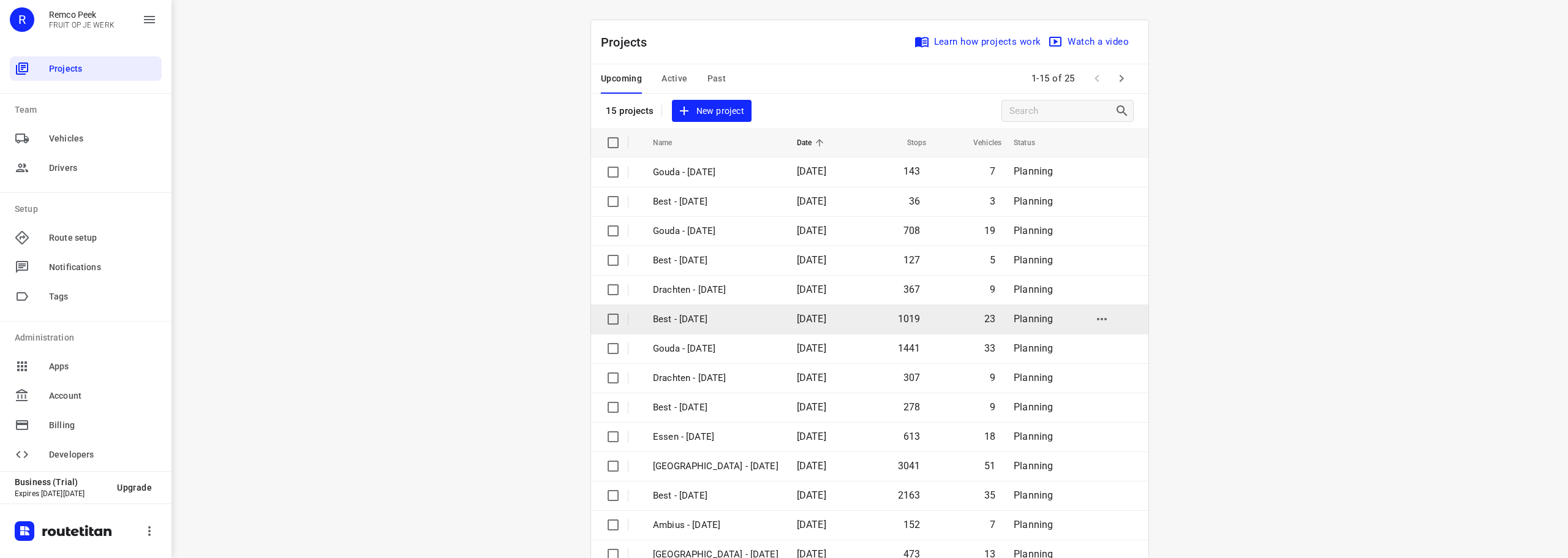
scroll to position [61, 0]
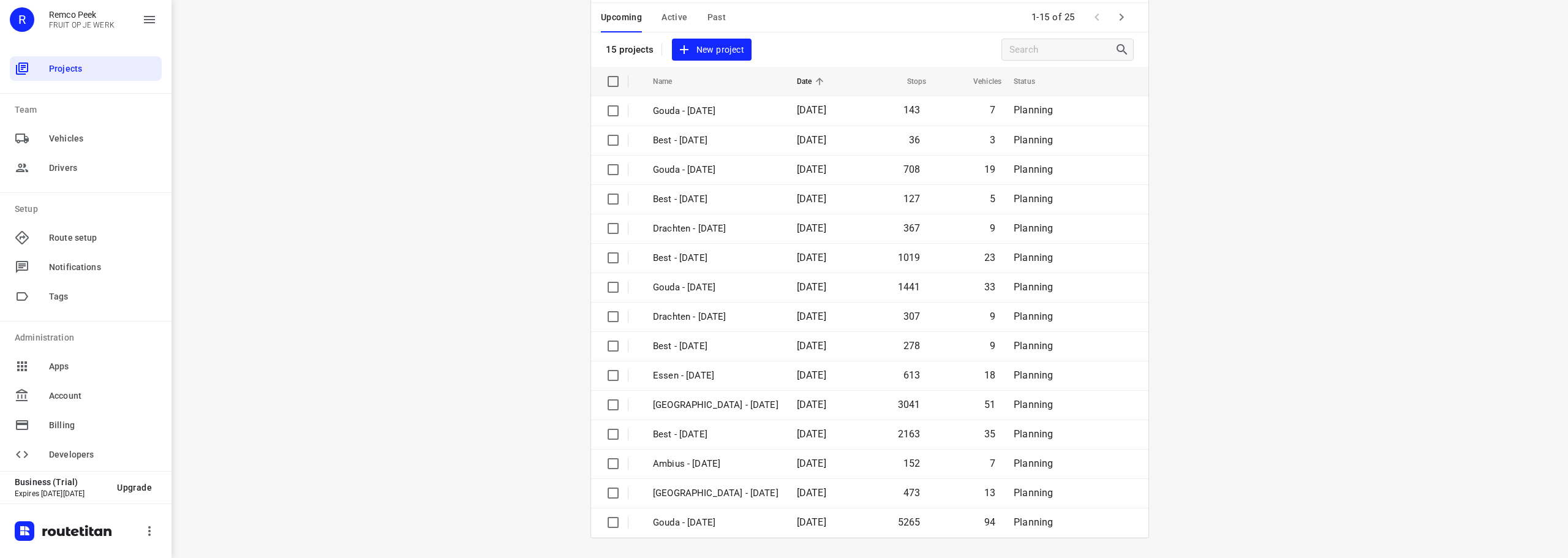
click at [1274, 382] on div "i © 2025 Routetitan , © Stadia Maps , © OpenMapTiles © OpenStreetMap contributo…" at bounding box center [870, 279] width 1396 height 558
click at [1114, 19] on icon "button" at bounding box center [1121, 17] width 14 height 14
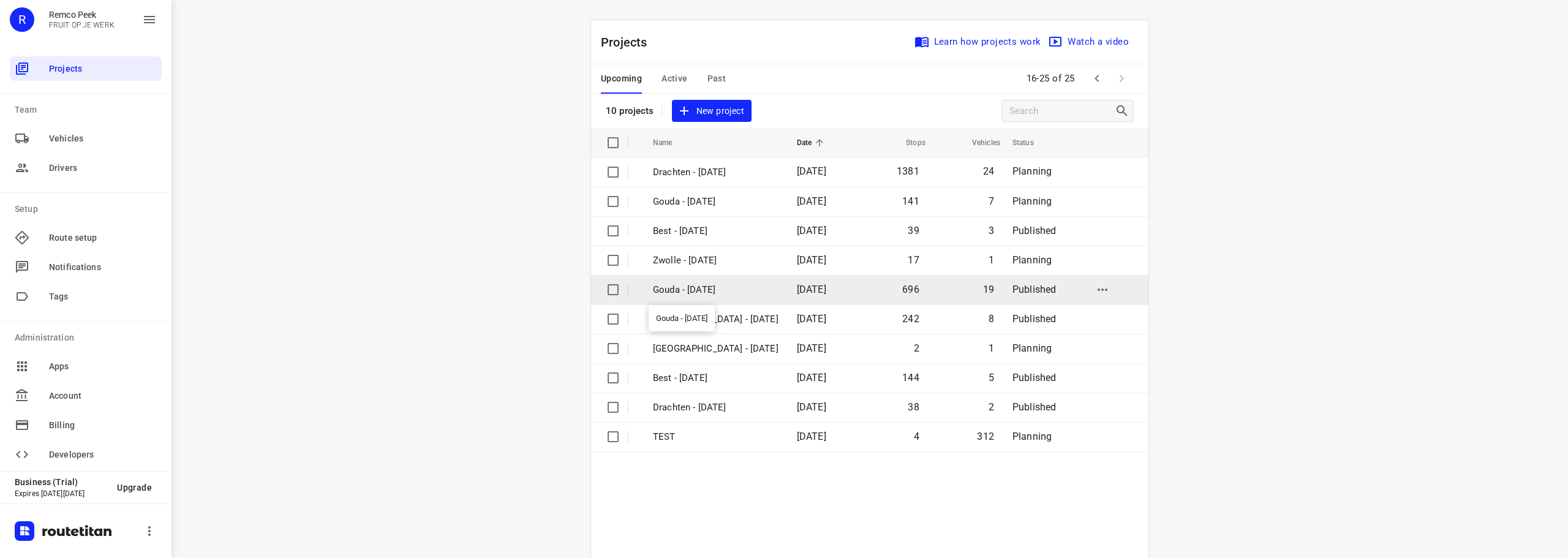
click at [719, 284] on p "Gouda - [DATE]" at bounding box center [715, 290] width 126 height 14
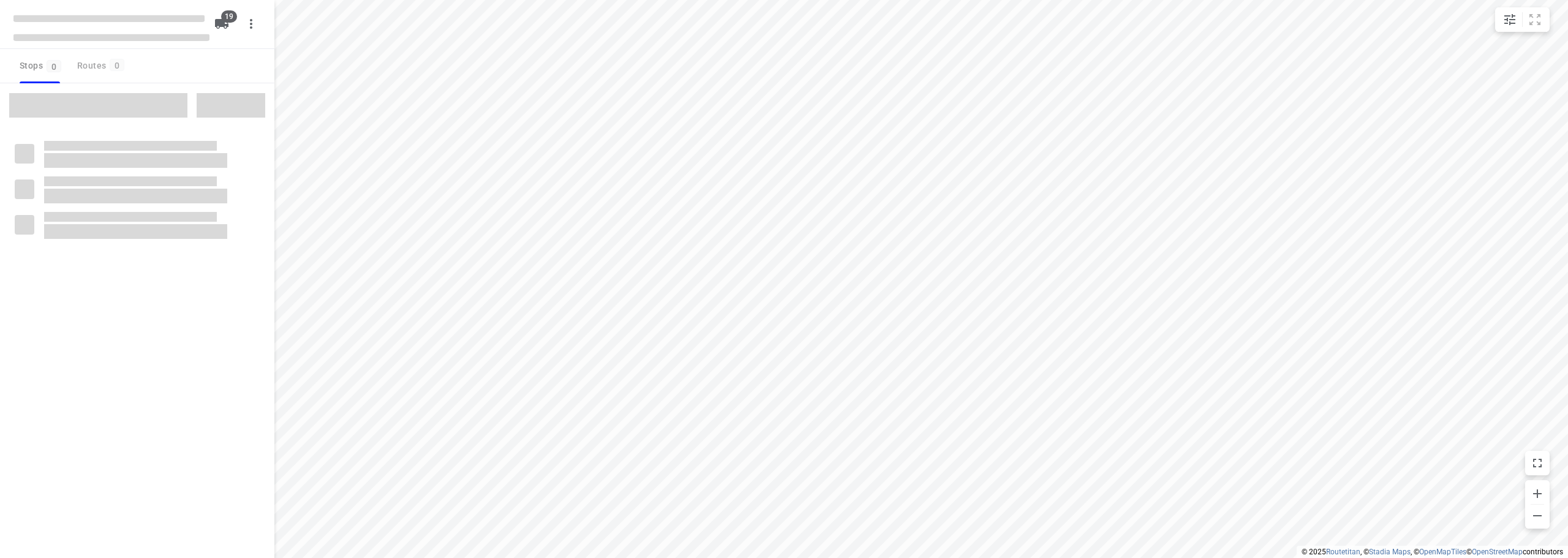
checkbox input "true"
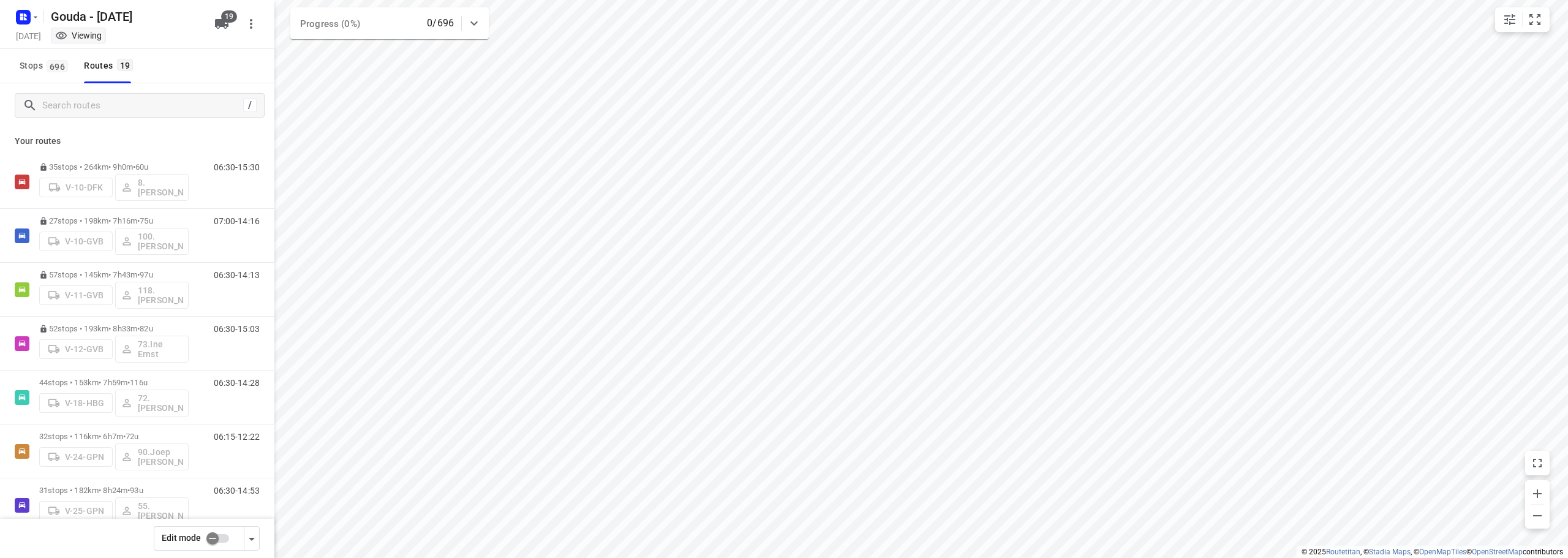
click at [240, 142] on p "Your routes" at bounding box center [136, 141] width 245 height 13
click at [154, 51] on div "Stops 696 Routes 19" at bounding box center [137, 66] width 275 height 34
drag, startPoint x: 263, startPoint y: 157, endPoint x: 271, endPoint y: 143, distance: 16.1
click at [271, 143] on div "Your routes 35 stops • 264km • 9h0m • 60u V-10-DFK 8. Brian de Jong 06:30-15:30…" at bounding box center [137, 359] width 275 height 465
click at [203, 138] on p "Your routes" at bounding box center [136, 141] width 245 height 13
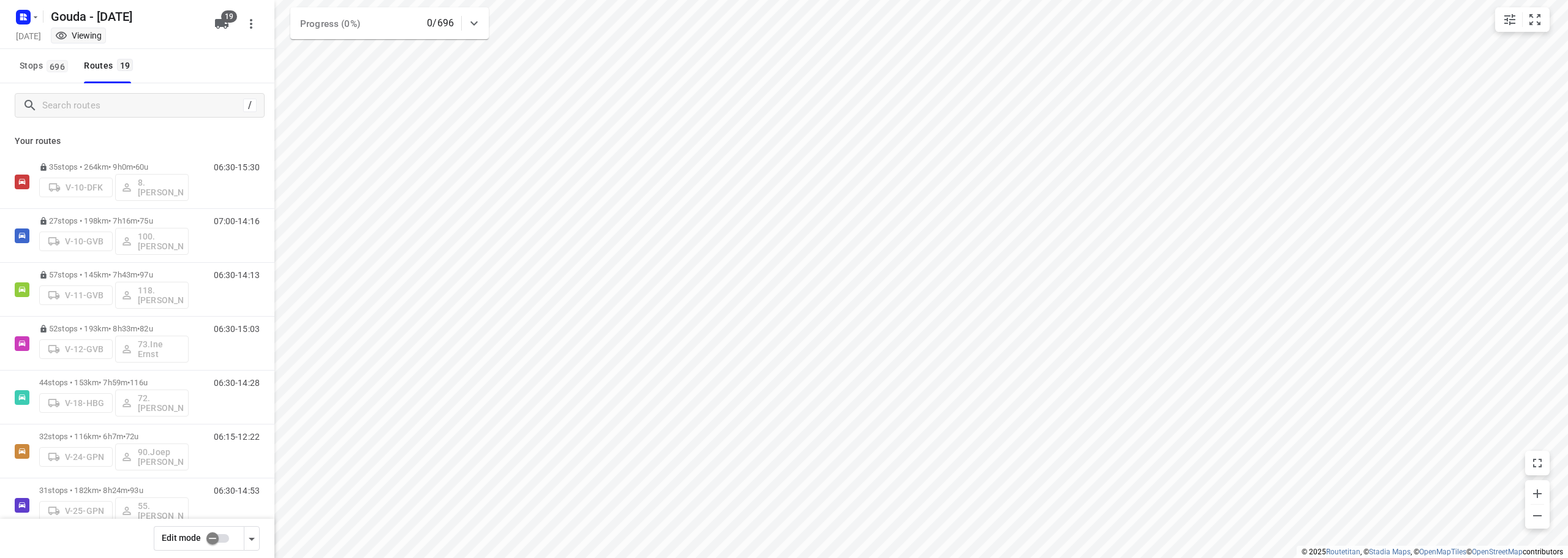
click at [203, 138] on p "Your routes" at bounding box center [136, 141] width 245 height 13
drag, startPoint x: 203, startPoint y: 138, endPoint x: 126, endPoint y: 130, distance: 77.4
click at [127, 128] on div "Your routes 35 stops • 264km • 9h0m • 60u V-10-DFK 8. Brian de Jong 06:30-15:30…" at bounding box center [137, 359] width 275 height 465
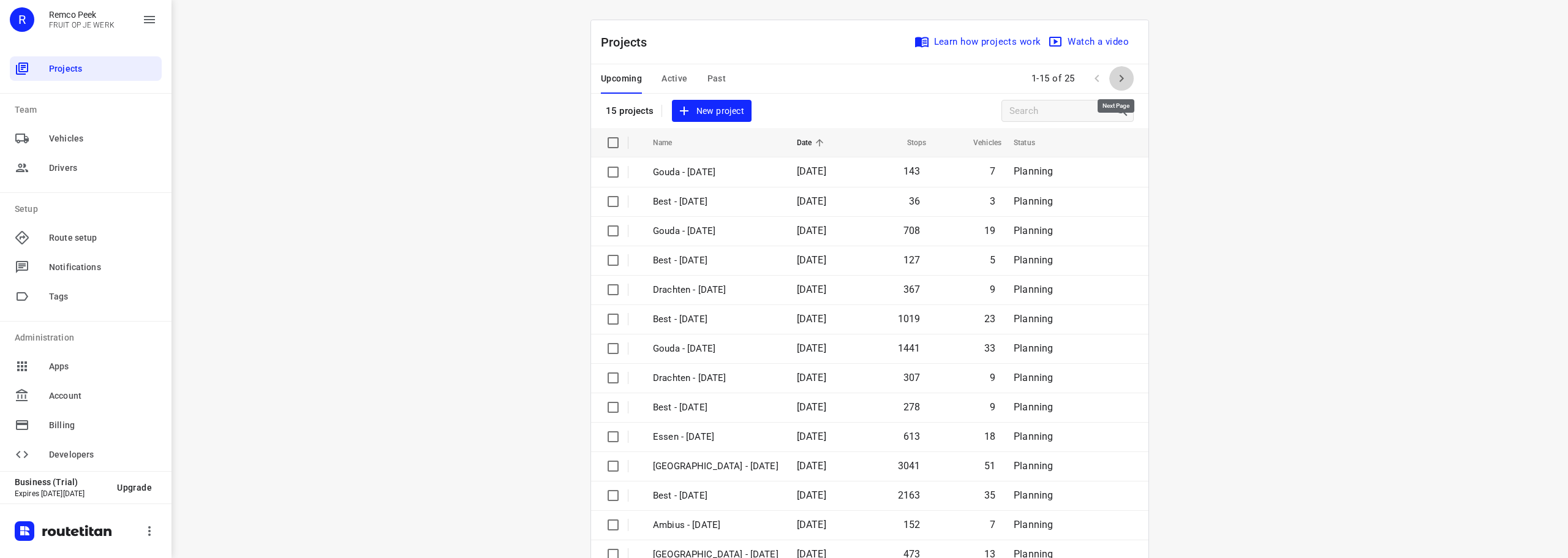
click at [1122, 73] on icon "button" at bounding box center [1121, 79] width 14 height 14
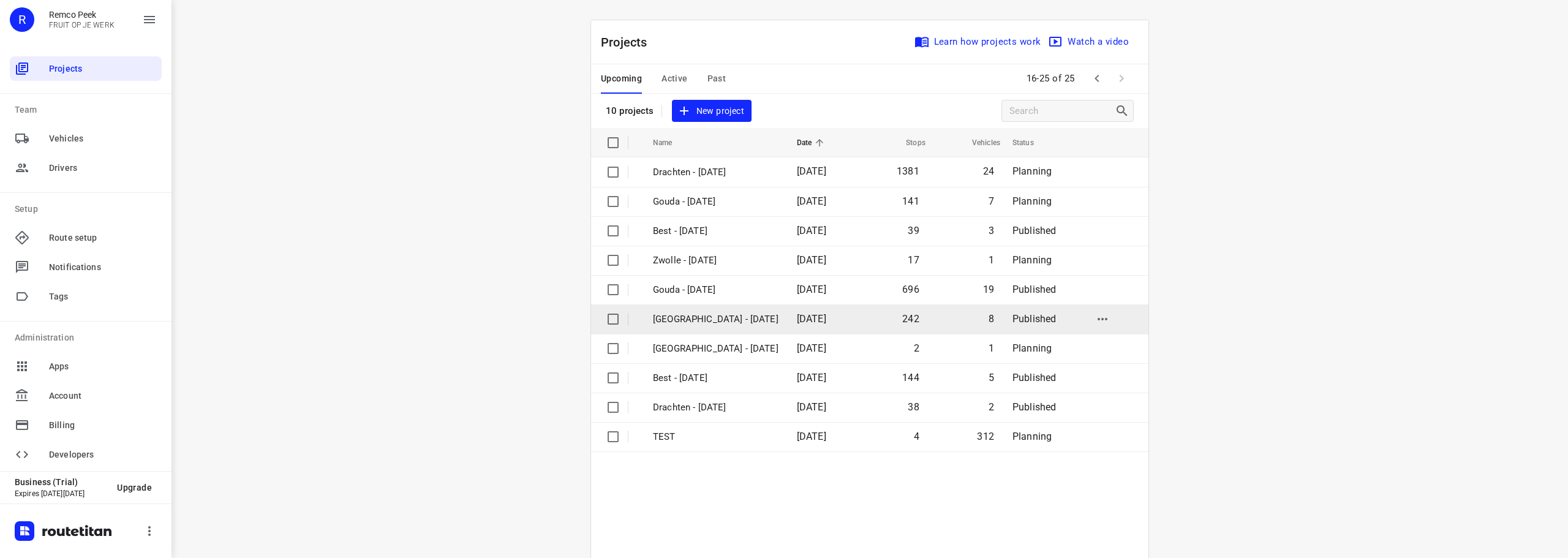
click at [697, 318] on p "[GEOGRAPHIC_DATA] - [DATE]" at bounding box center [715, 320] width 126 height 14
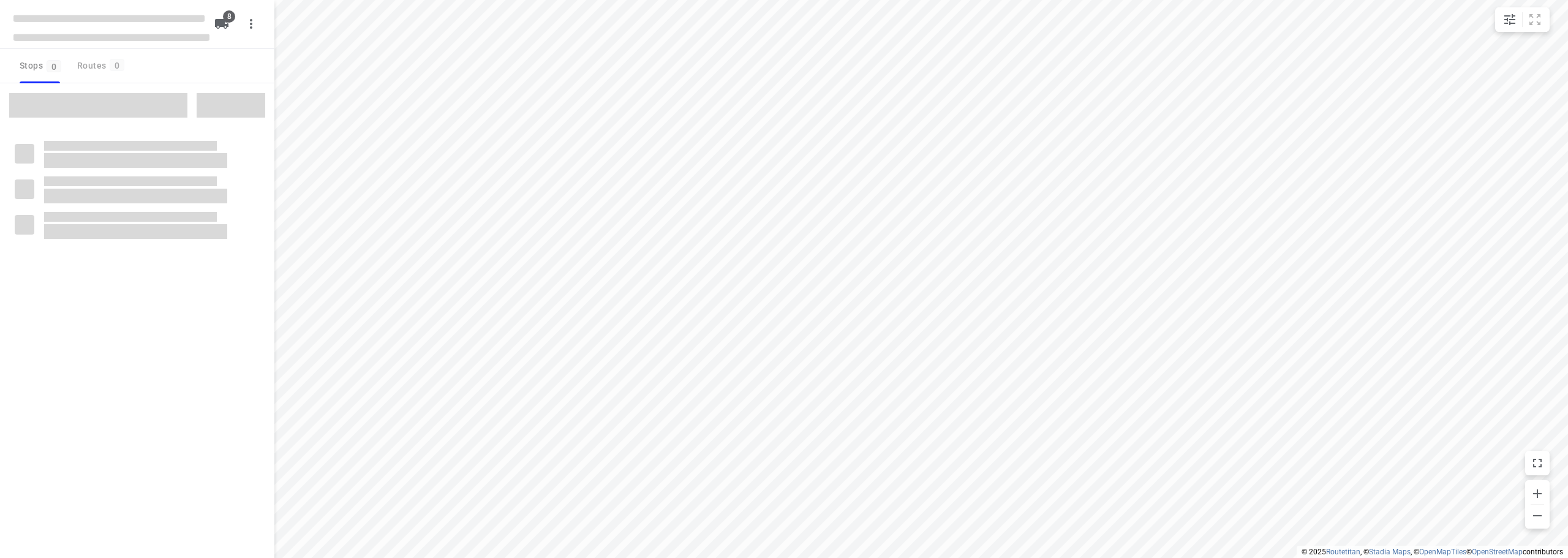
checkbox input "true"
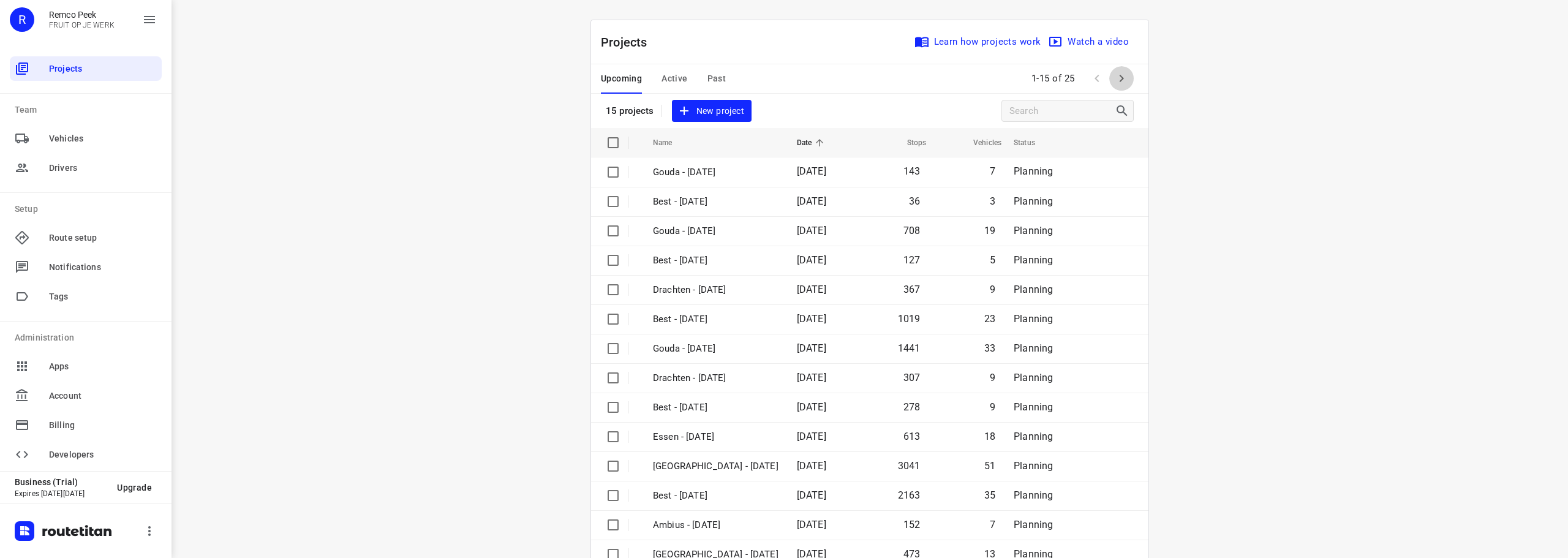
click at [1123, 77] on icon "button" at bounding box center [1121, 79] width 14 height 14
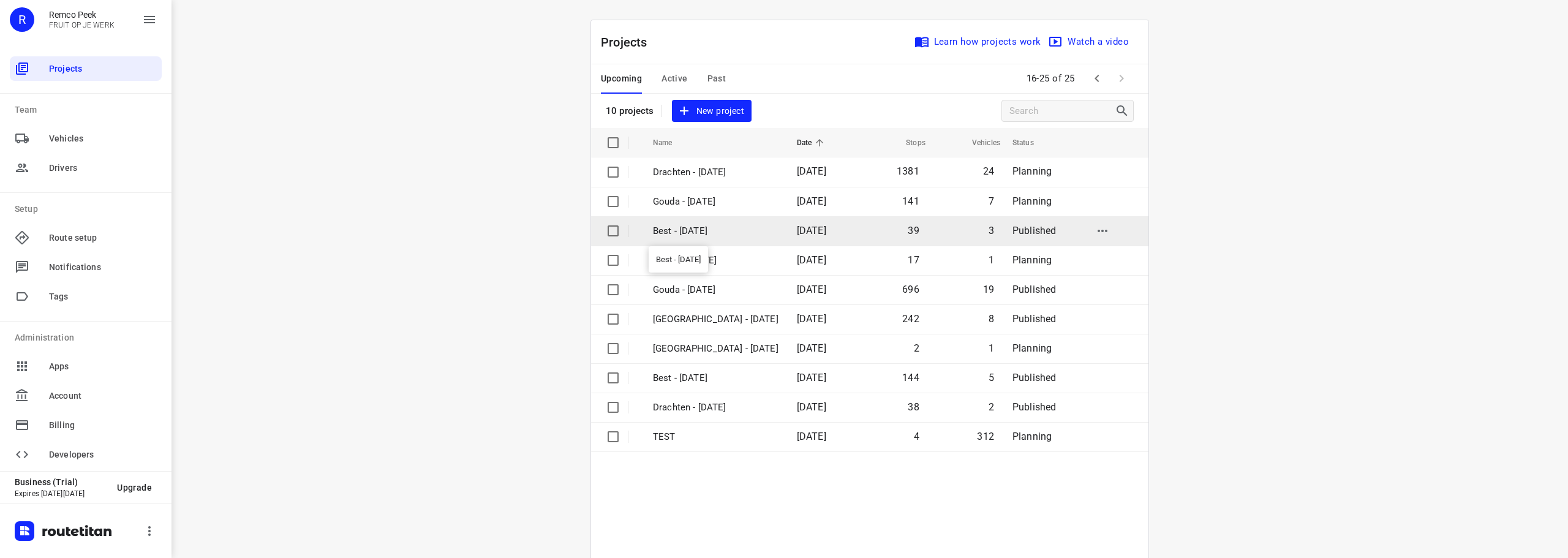
click at [697, 226] on p "Best - [DATE]" at bounding box center [715, 231] width 126 height 14
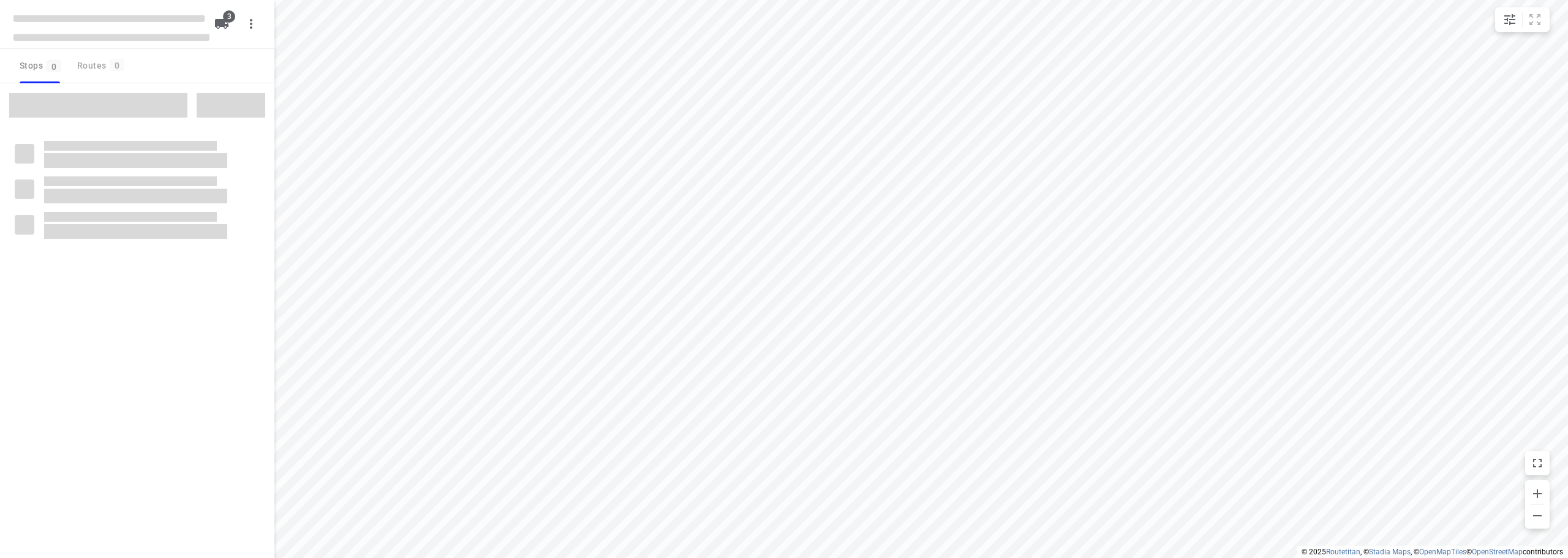
checkbox input "true"
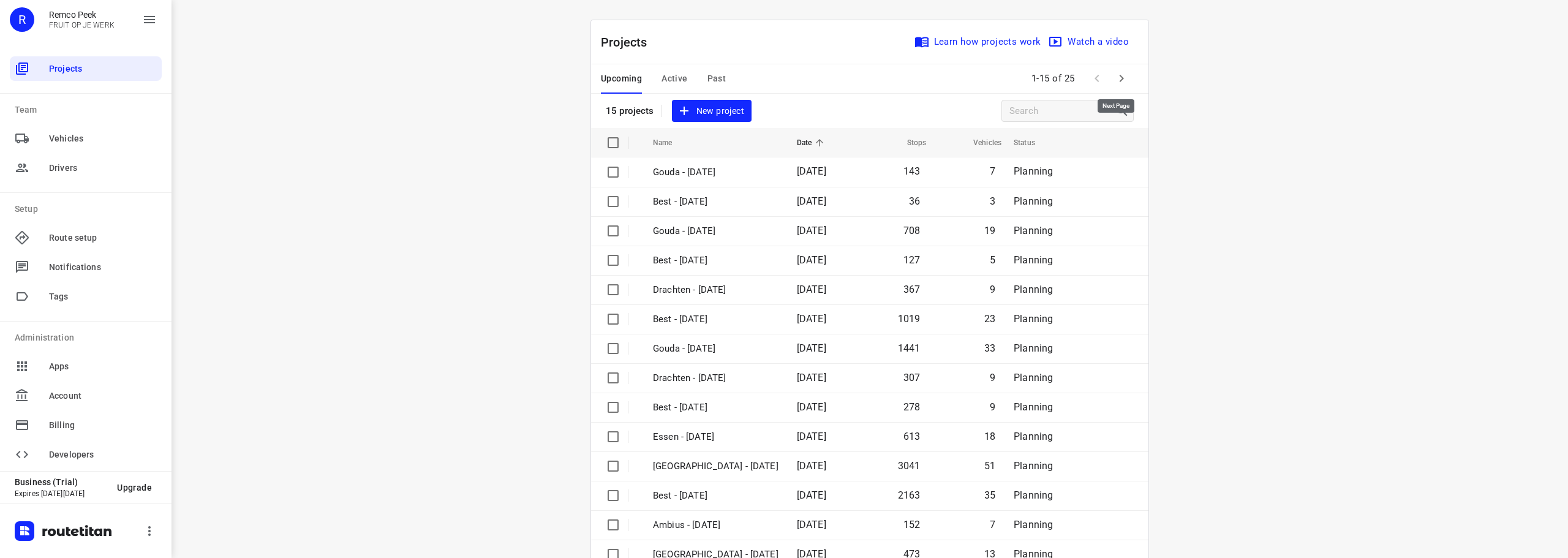
click at [1114, 79] on icon "button" at bounding box center [1121, 79] width 14 height 14
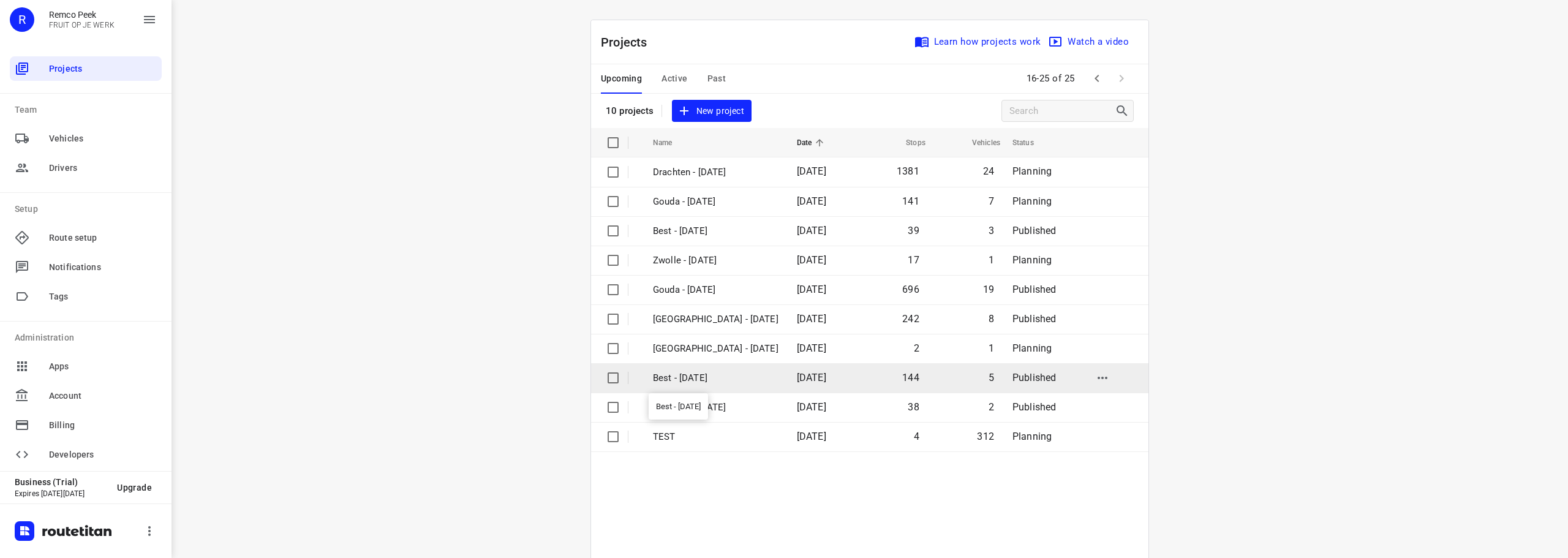
click at [711, 372] on p "Best - [DATE]" at bounding box center [715, 378] width 126 height 14
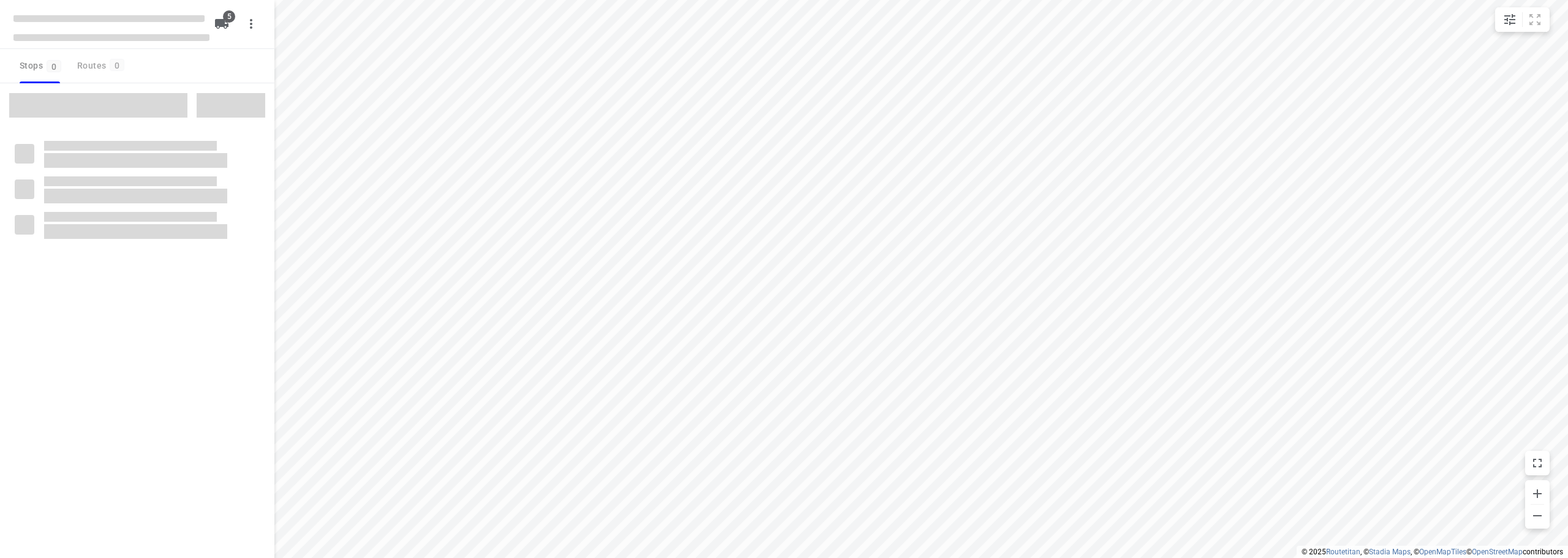
checkbox input "true"
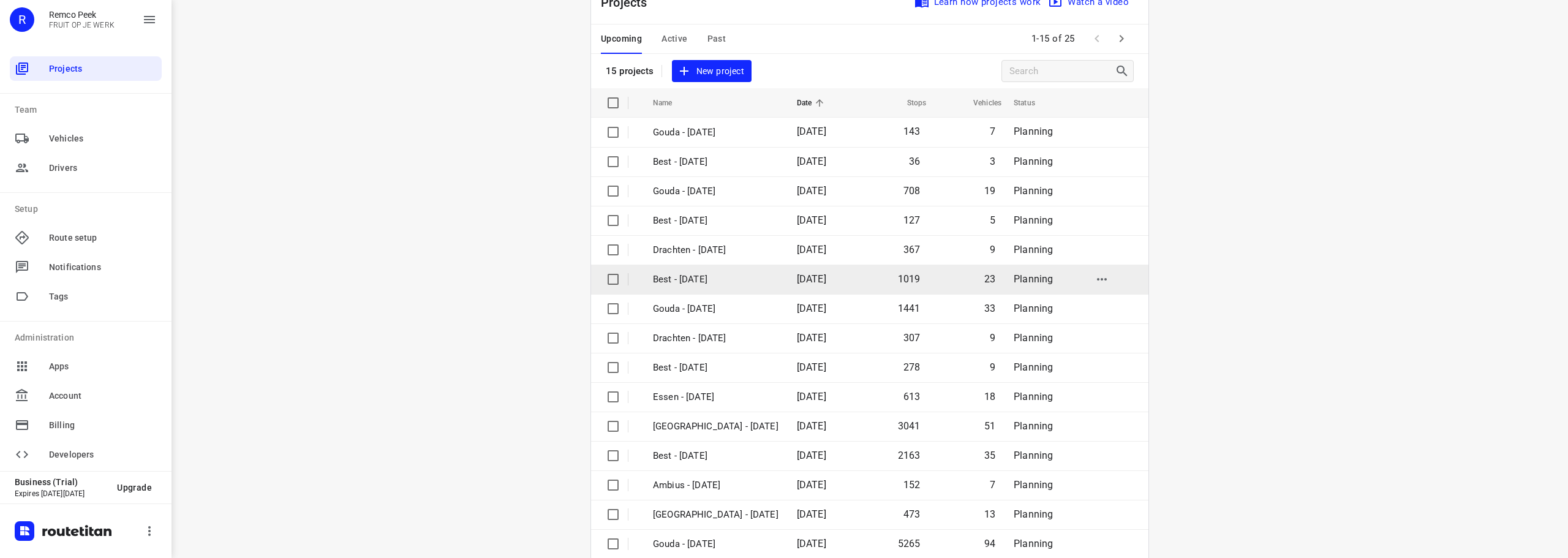
scroll to position [61, 0]
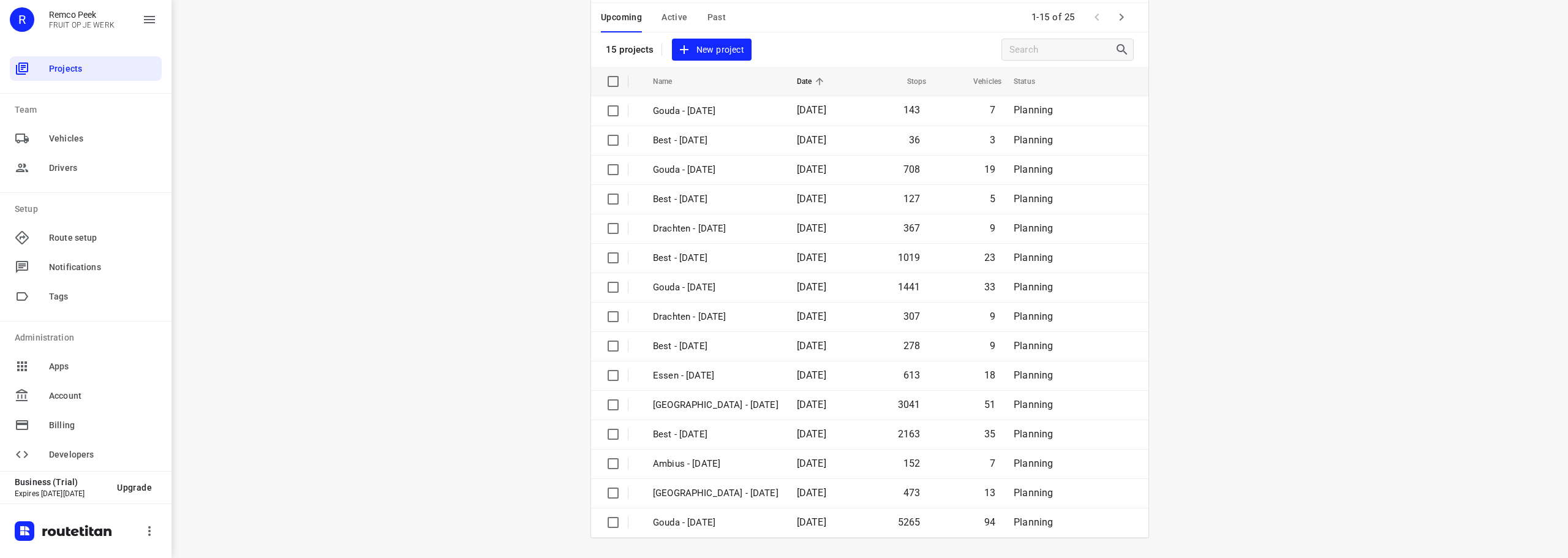
click at [1118, 23] on icon "button" at bounding box center [1121, 17] width 14 height 14
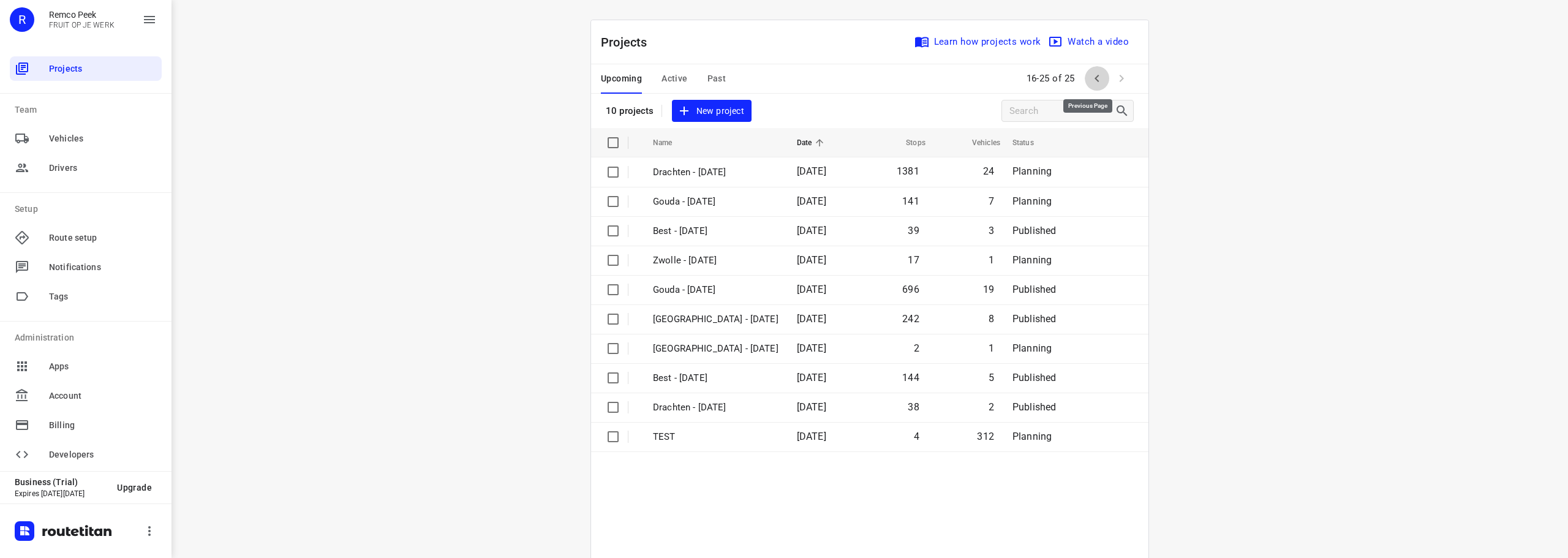
click at [1089, 72] on icon "button" at bounding box center [1097, 79] width 14 height 14
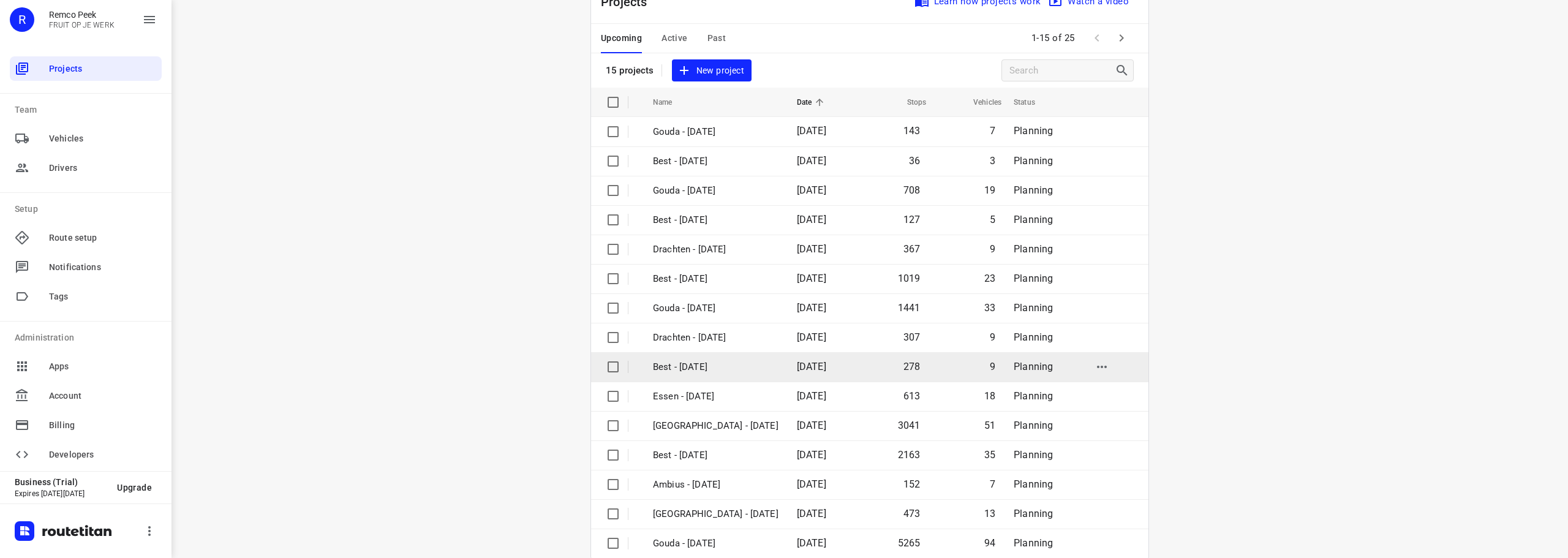
scroll to position [61, 0]
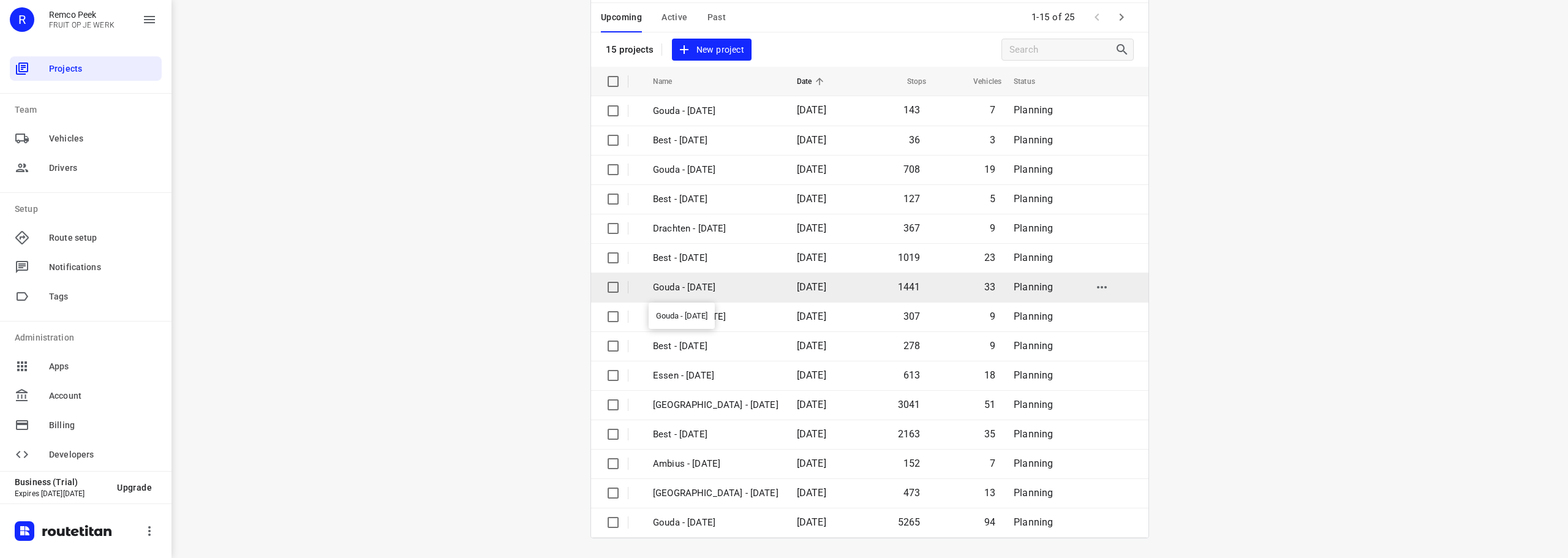
click at [722, 292] on p "Gouda - [DATE]" at bounding box center [715, 288] width 126 height 14
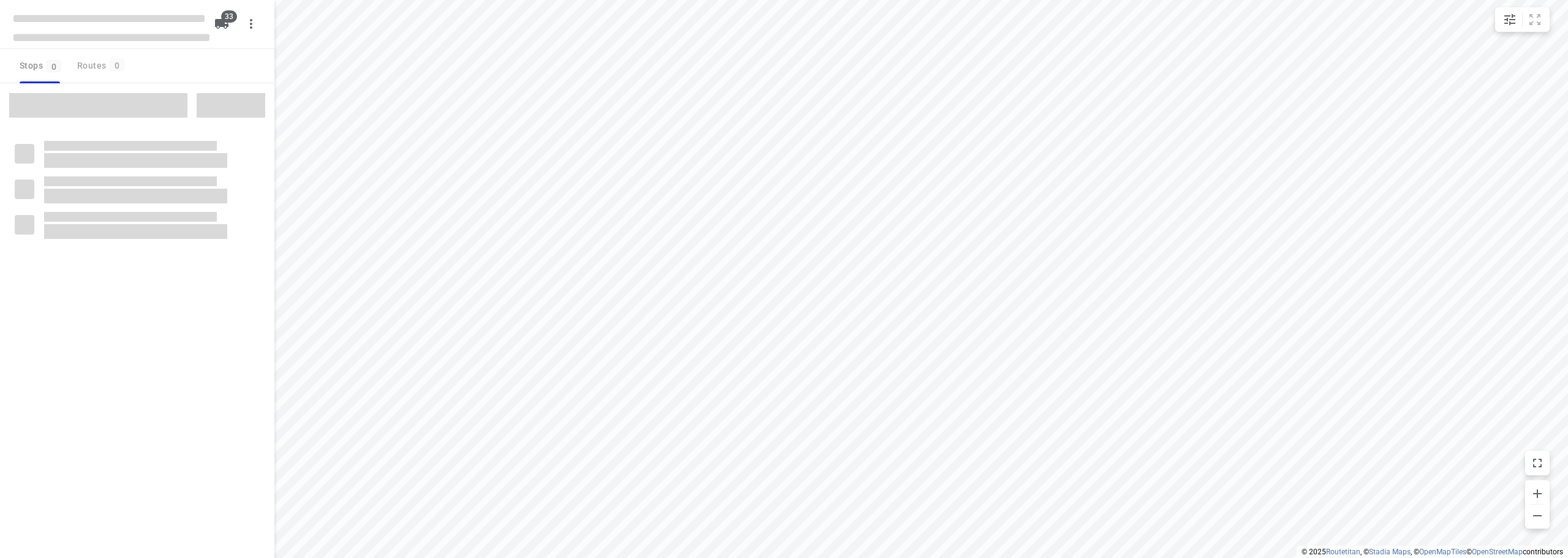
checkbox input "true"
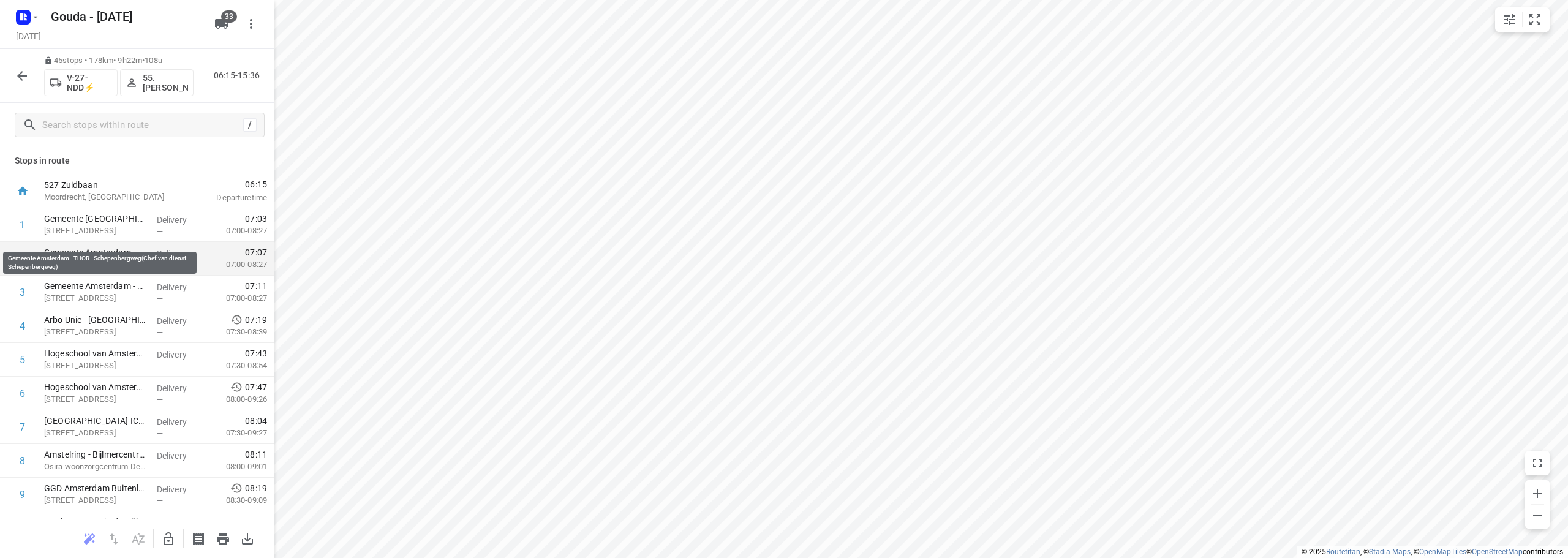
scroll to position [61, 0]
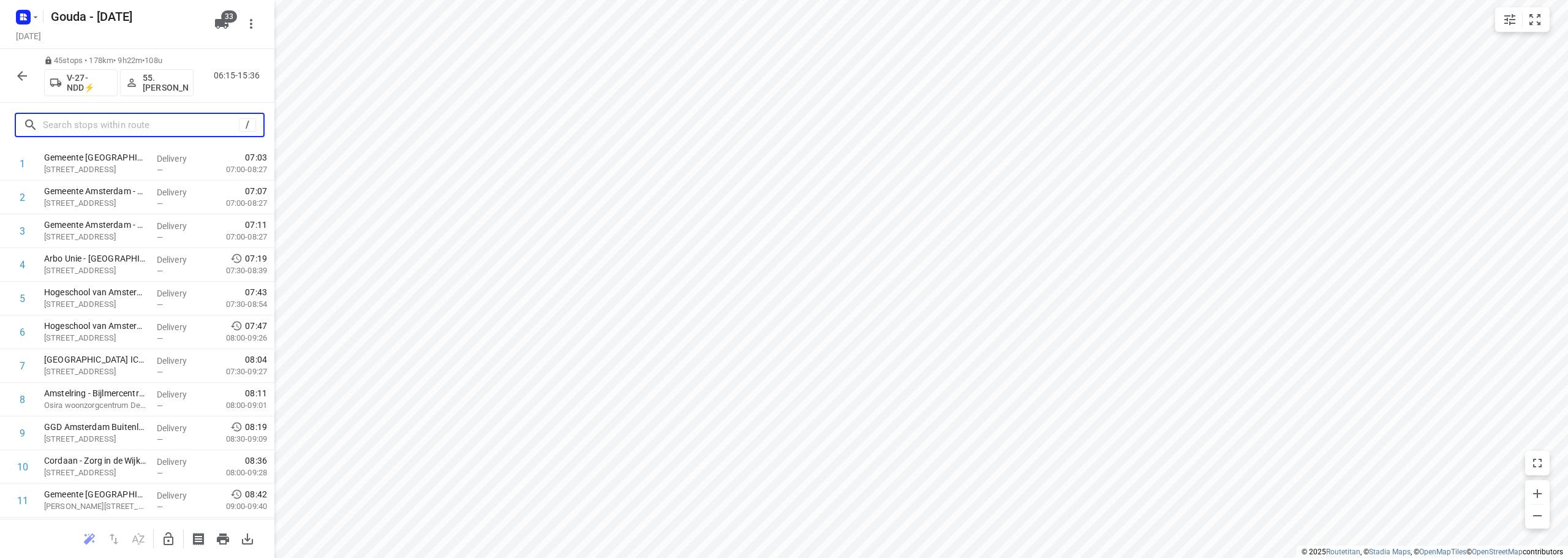
drag, startPoint x: 110, startPoint y: 123, endPoint x: 158, endPoint y: 112, distance: 49.2
click at [111, 121] on input "text" at bounding box center [140, 125] width 196 height 19
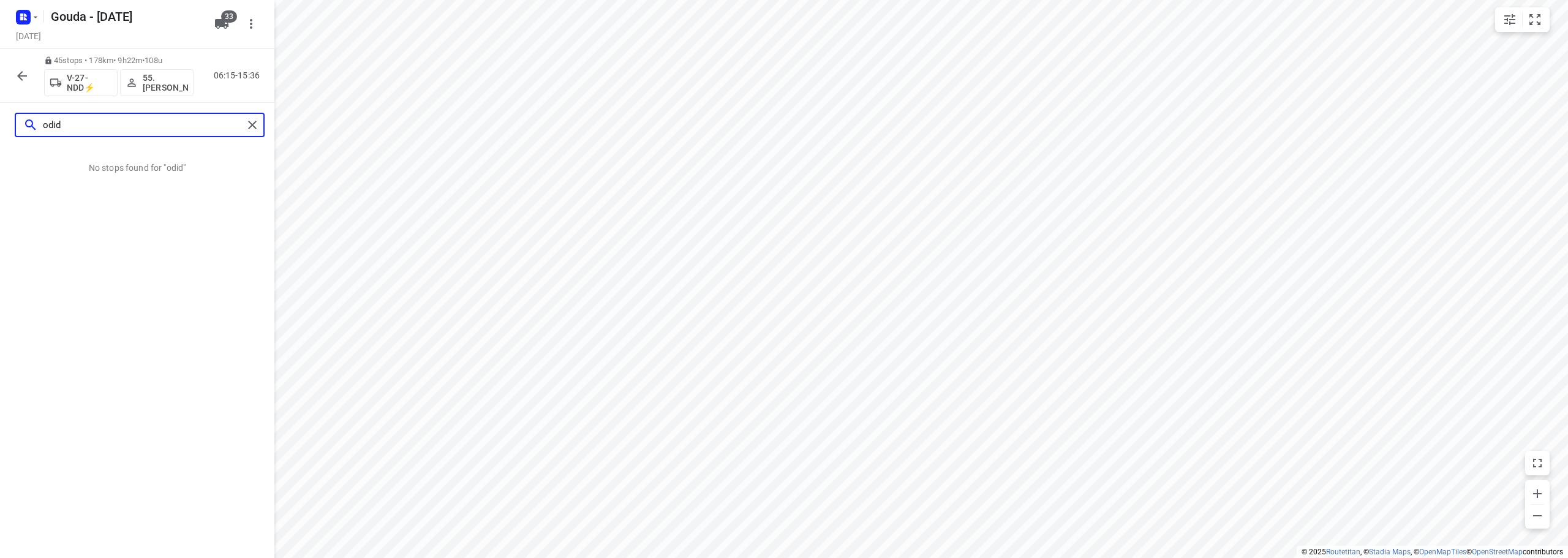
type input "odid"
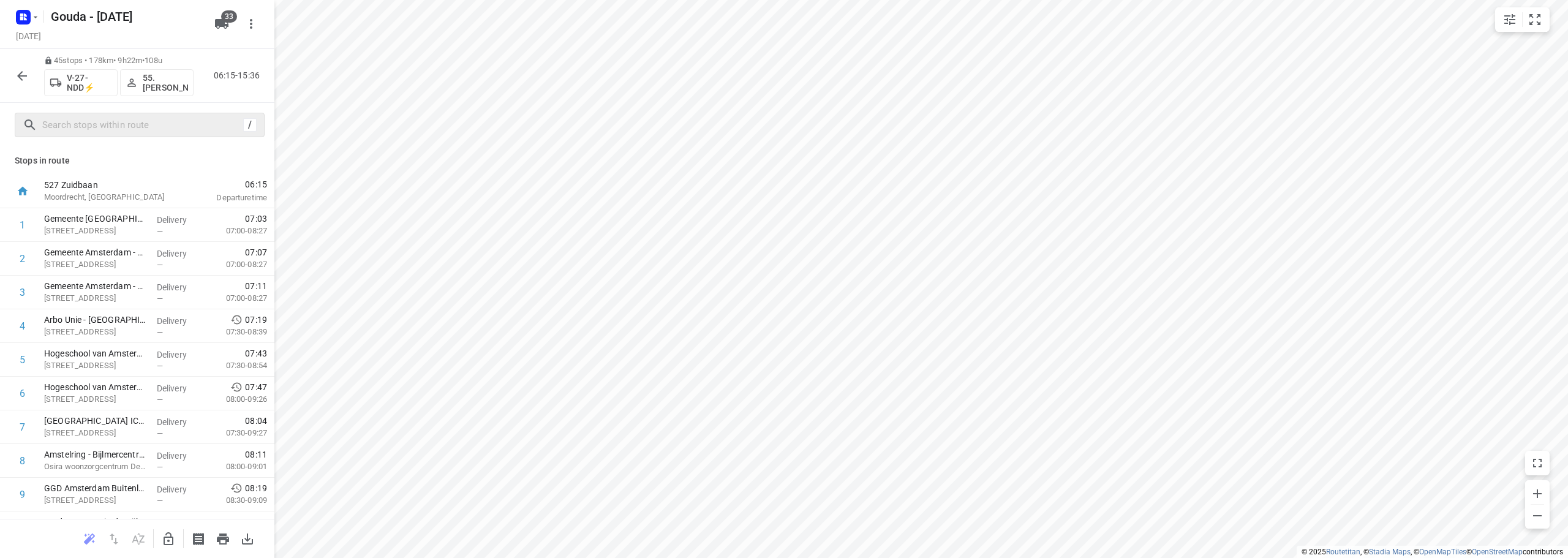
click at [25, 75] on icon "button" at bounding box center [22, 76] width 14 height 14
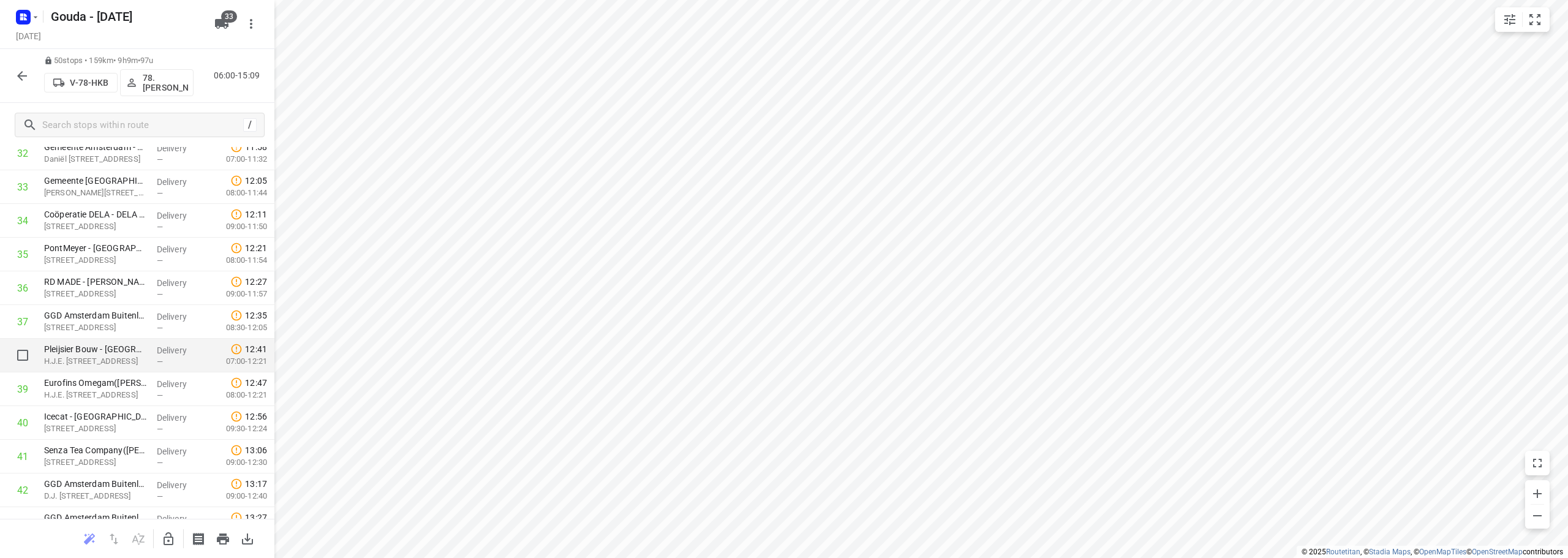
scroll to position [1163, 0]
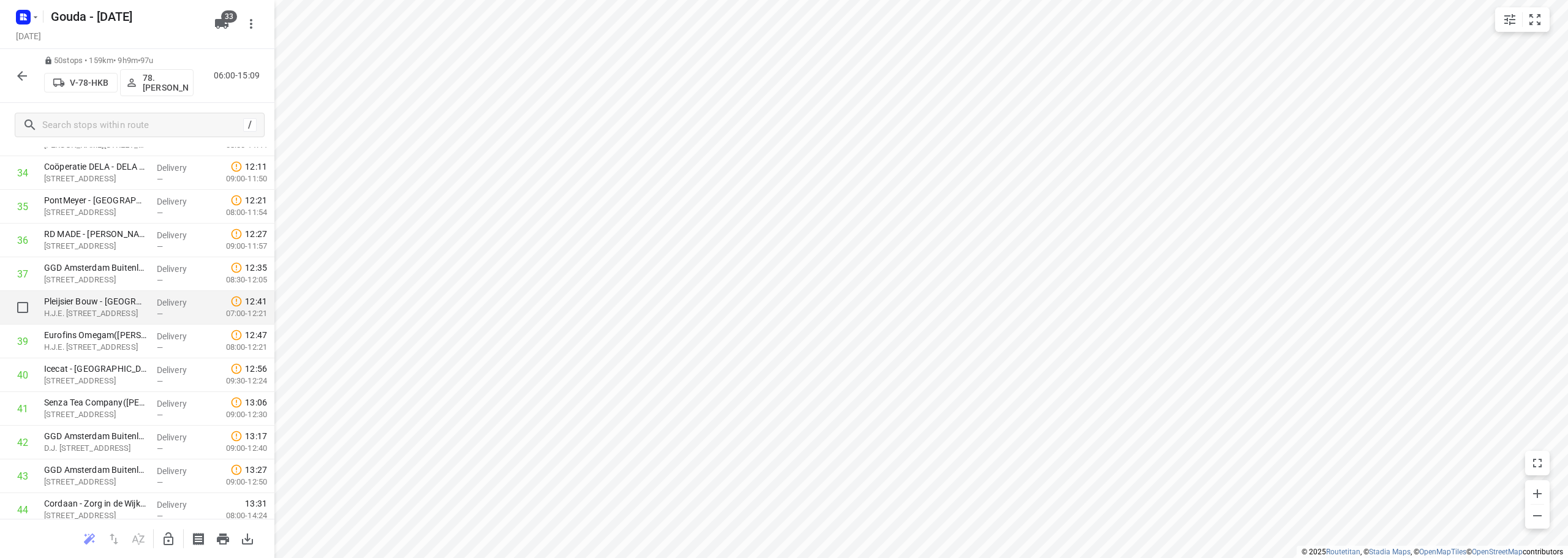
drag, startPoint x: 121, startPoint y: 305, endPoint x: 130, endPoint y: 305, distance: 9.0
click at [122, 305] on p "Pleijsier Bouw - Amsterdam - Wenkenbachweg(Rick Noorman)" at bounding box center [96, 302] width 103 height 13
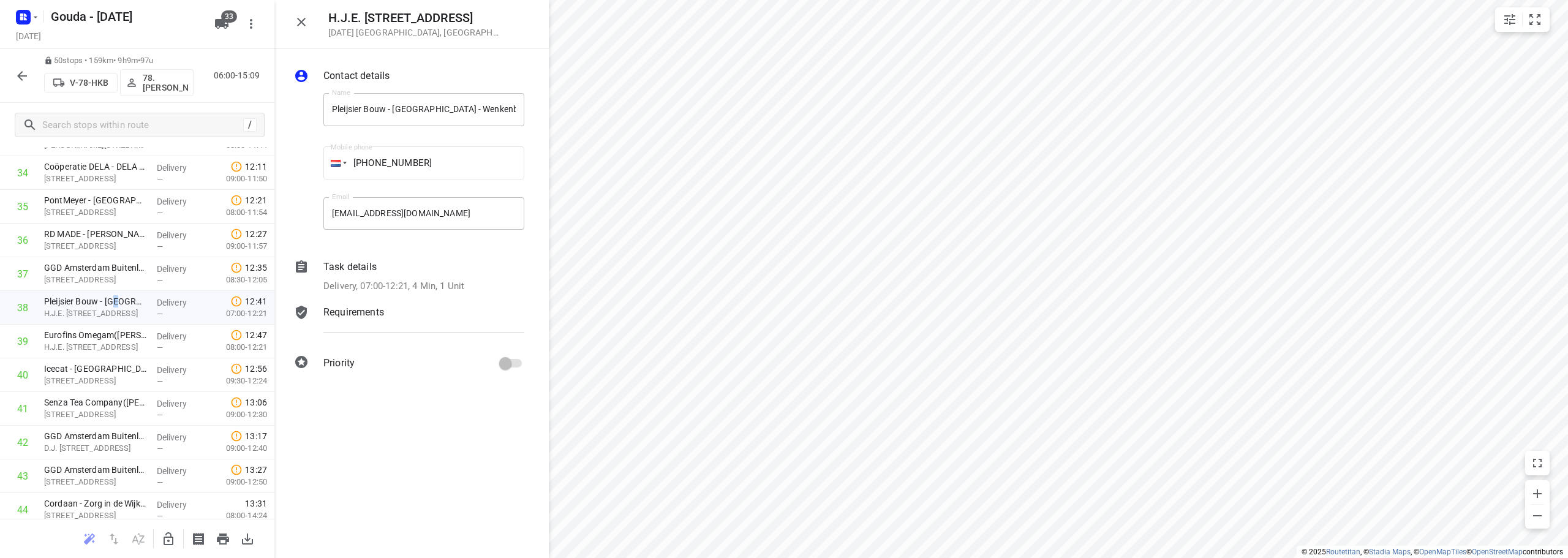
click at [413, 284] on p "Delivery, 07:00-12:21, 4 Min, 1 Unit" at bounding box center [394, 286] width 141 height 14
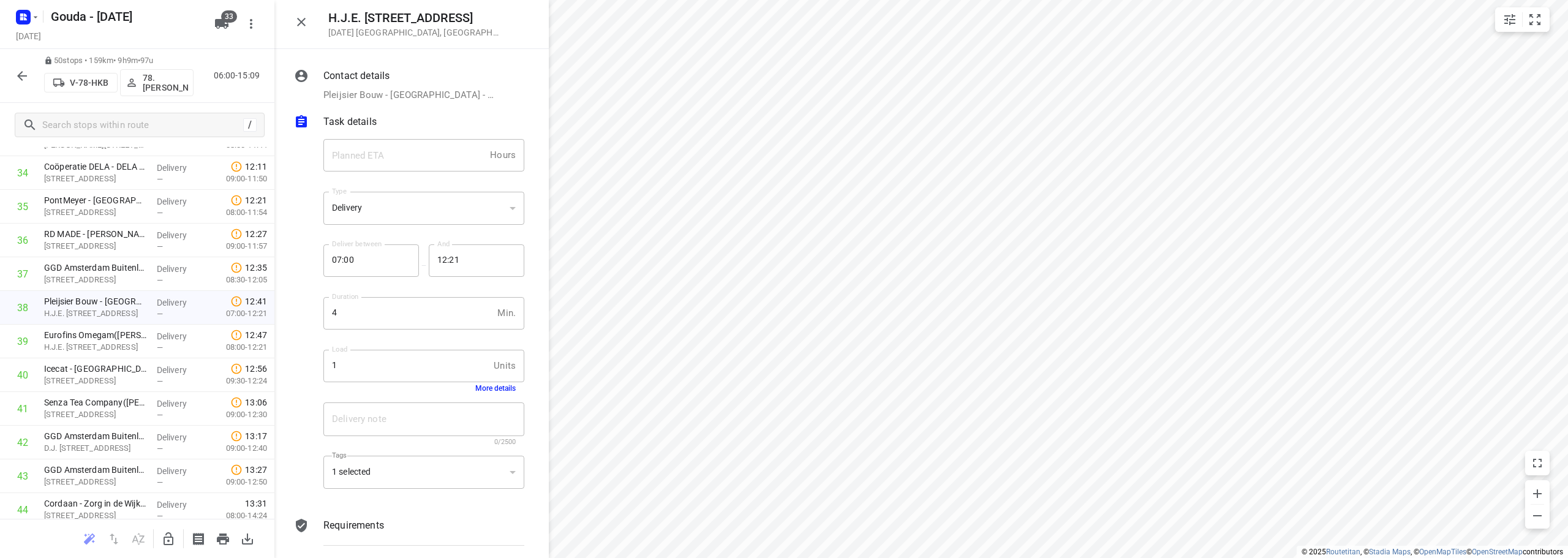
click at [438, 472] on div "1 selected" at bounding box center [424, 471] width 201 height 33
click at [438, 454] on div "Tags 1 selected 1 selected ​" at bounding box center [424, 477] width 210 height 58
click at [449, 483] on div "1 selected" at bounding box center [424, 471] width 201 height 33
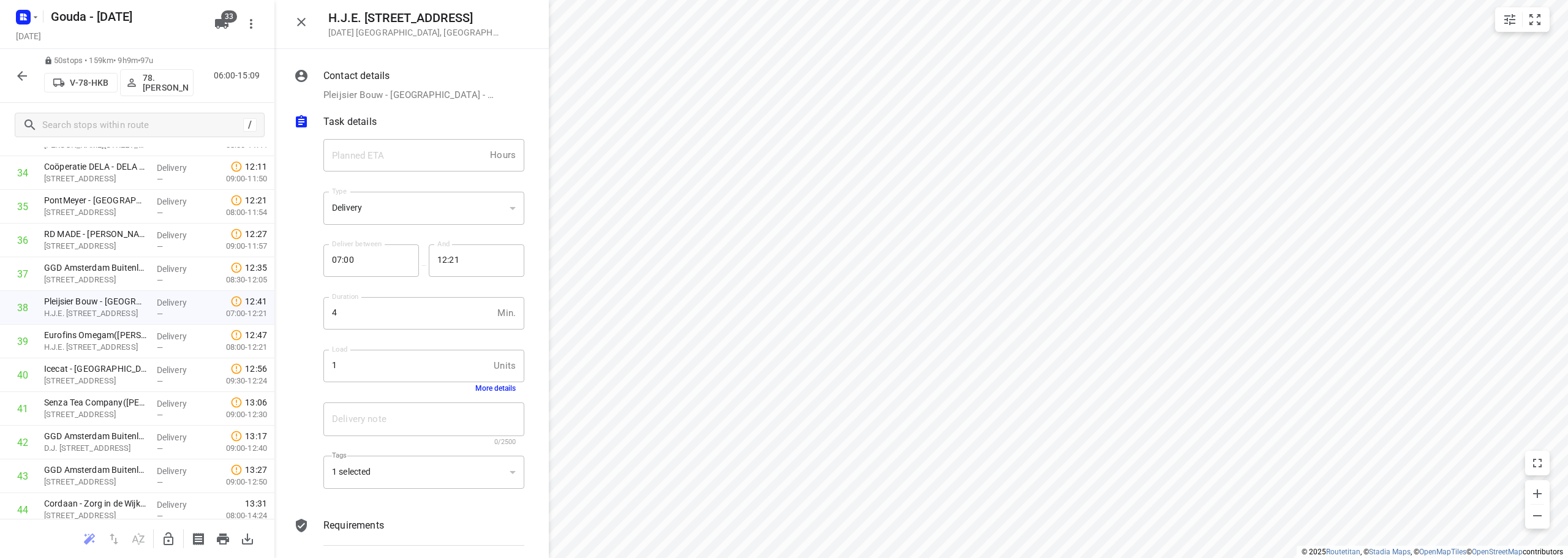
click at [169, 535] on icon "button" at bounding box center [168, 538] width 14 height 14
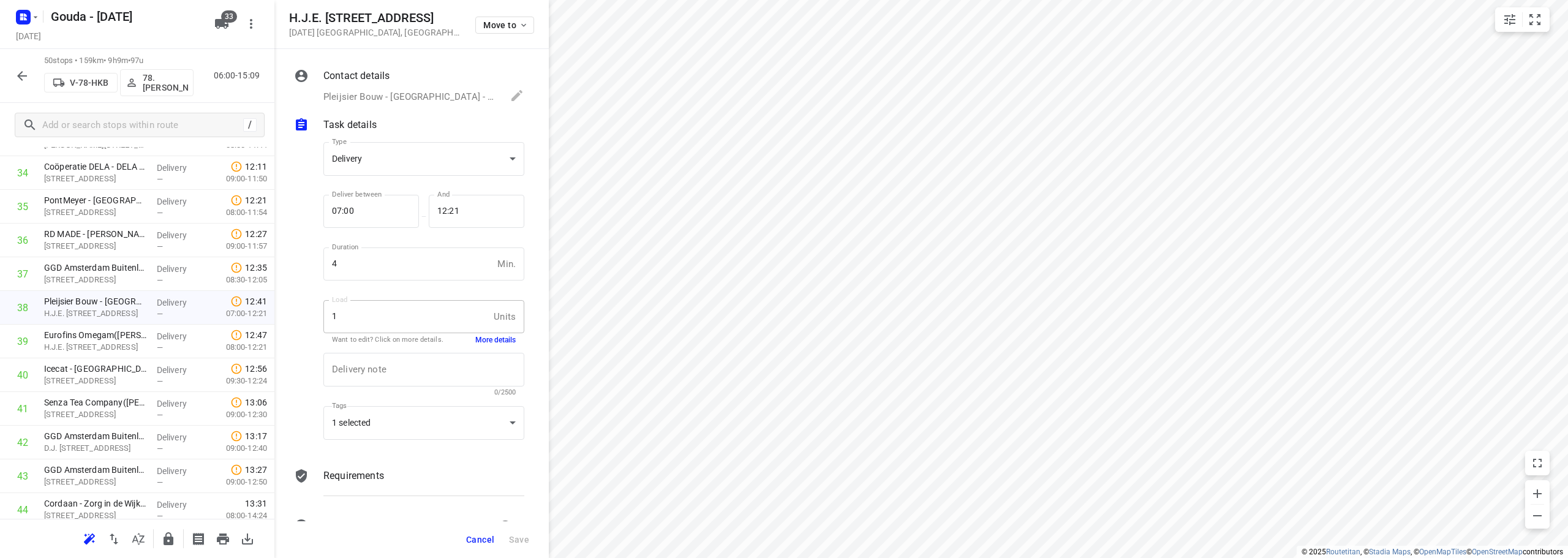
click at [450, 472] on div "Requirements" at bounding box center [424, 476] width 201 height 14
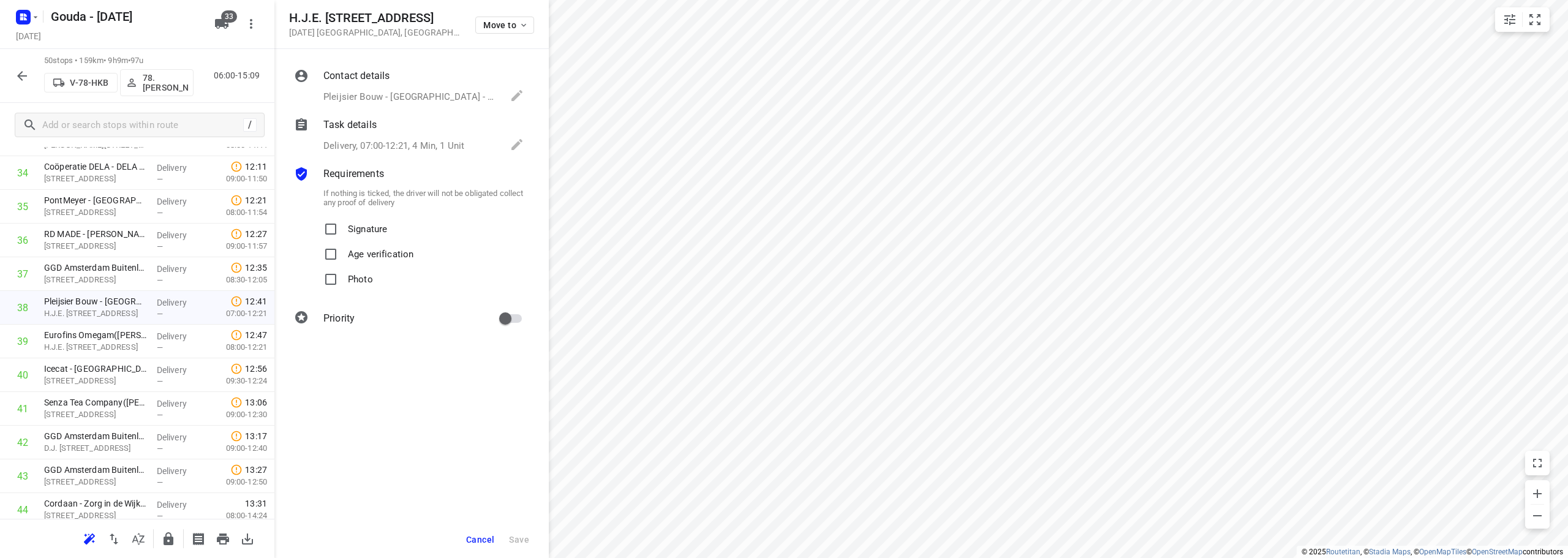
click at [415, 143] on p "Delivery, 07:00-12:21, 4 Min, 1 Unit" at bounding box center [394, 146] width 141 height 14
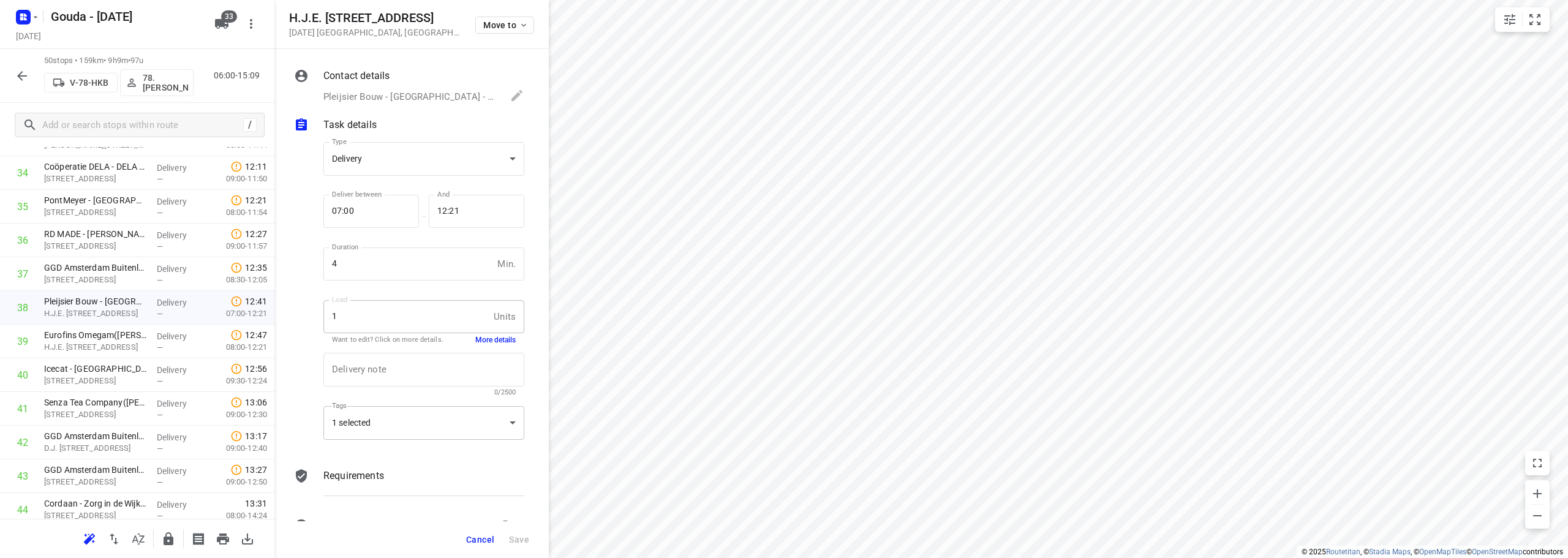
drag, startPoint x: 401, startPoint y: 445, endPoint x: 410, endPoint y: 425, distance: 21.9
click at [402, 439] on div "Tags 1 selected 1 selected ​" at bounding box center [424, 427] width 201 height 42
click at [410, 423] on div "1 selected" at bounding box center [424, 423] width 201 height 33
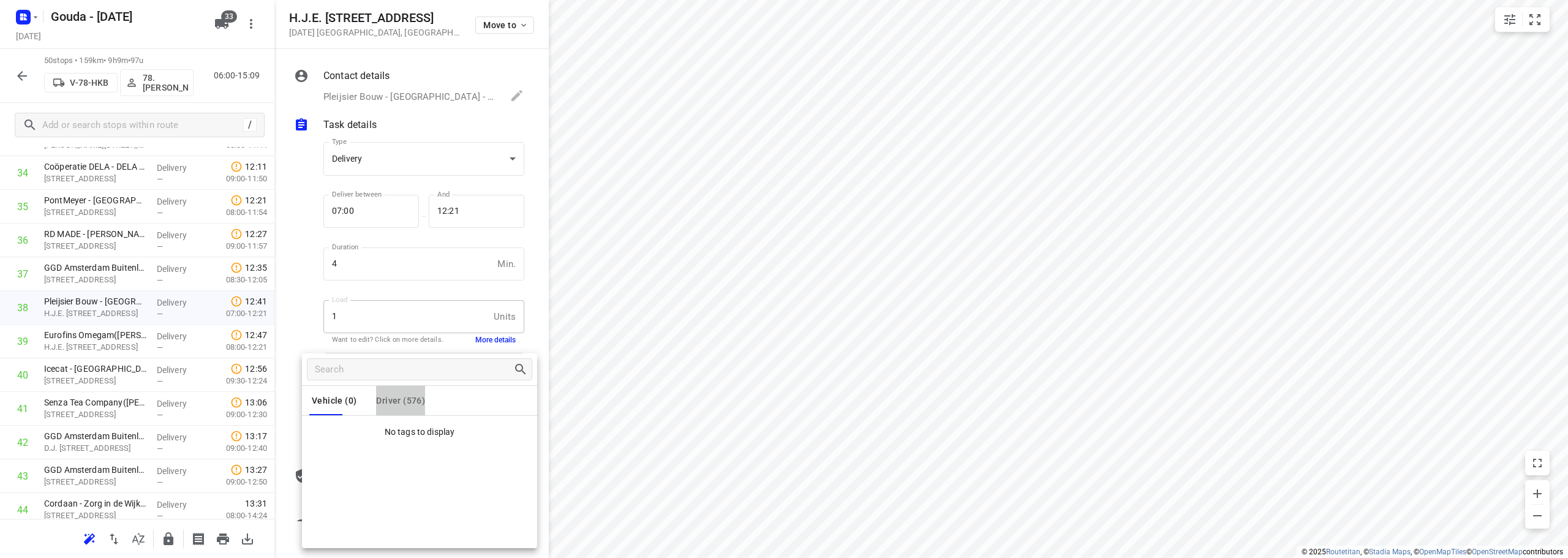
click at [406, 395] on span "Driver (576)" at bounding box center [400, 400] width 49 height 10
click at [300, 283] on div at bounding box center [784, 279] width 1568 height 558
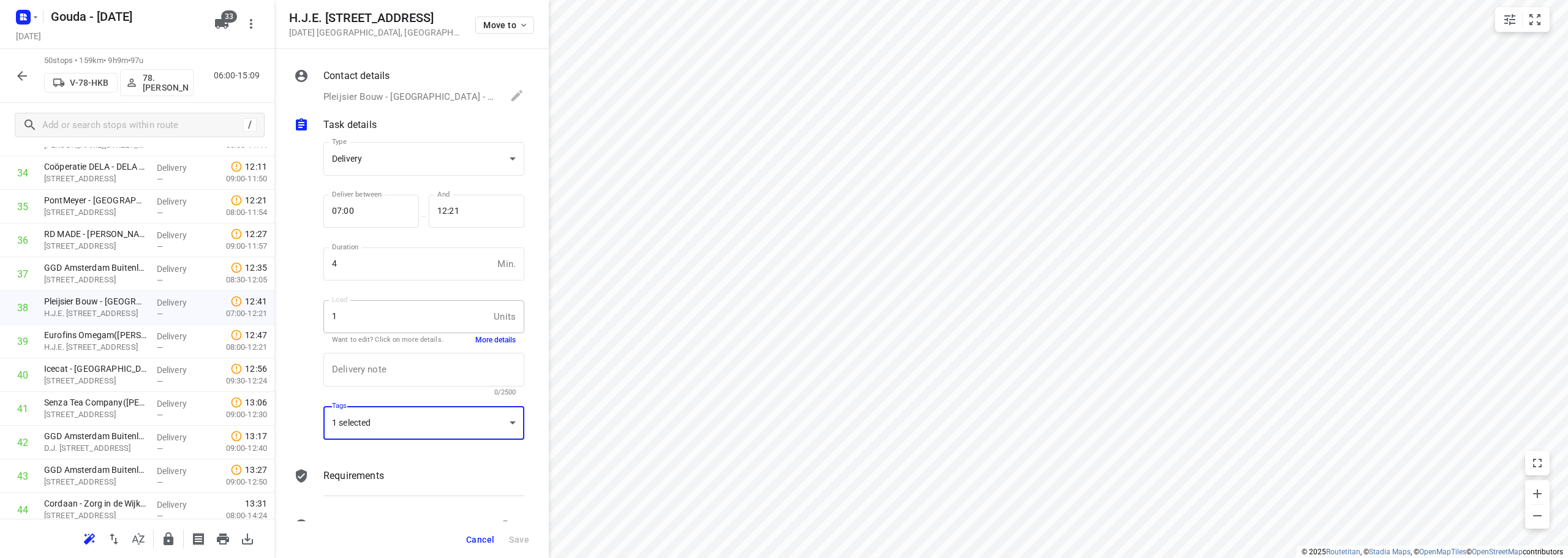
click at [940, 189] on div "Vehicle (0) Driver (576) Di30 73.WimD 74. 87.Pierre Actie Ambius 1 Ambius 2 Amb…" at bounding box center [784, 279] width 1568 height 558
click at [172, 537] on icon "button" at bounding box center [168, 538] width 10 height 13
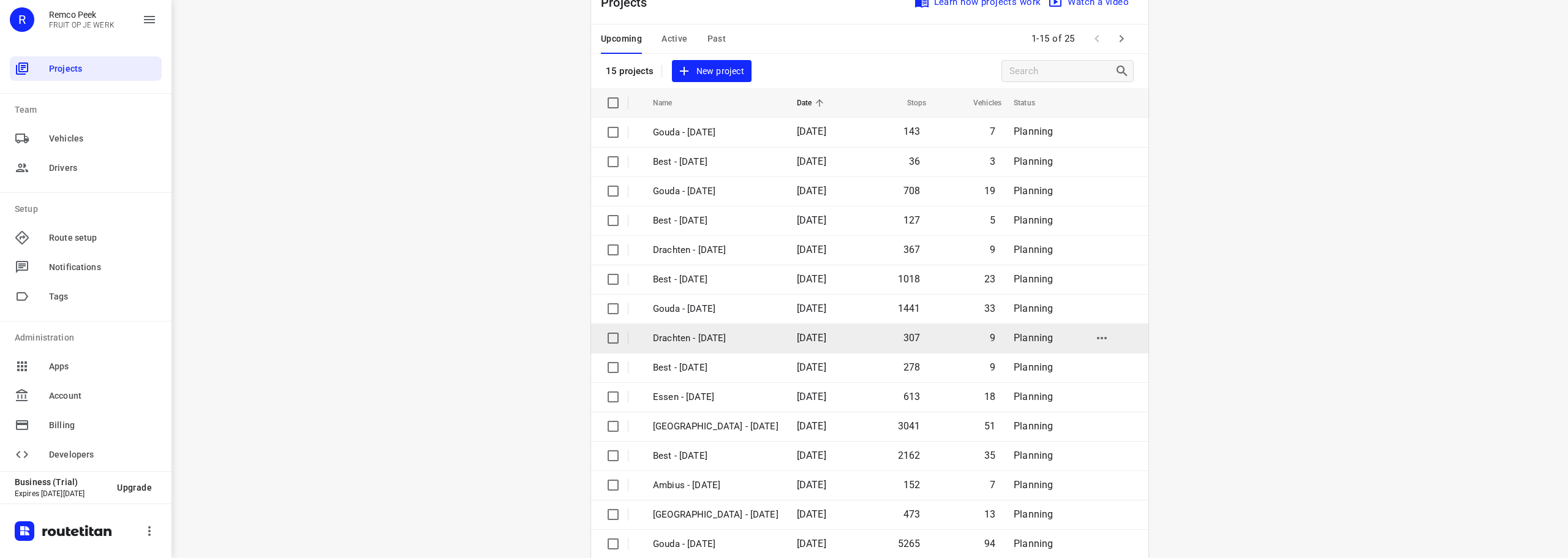
scroll to position [61, 0]
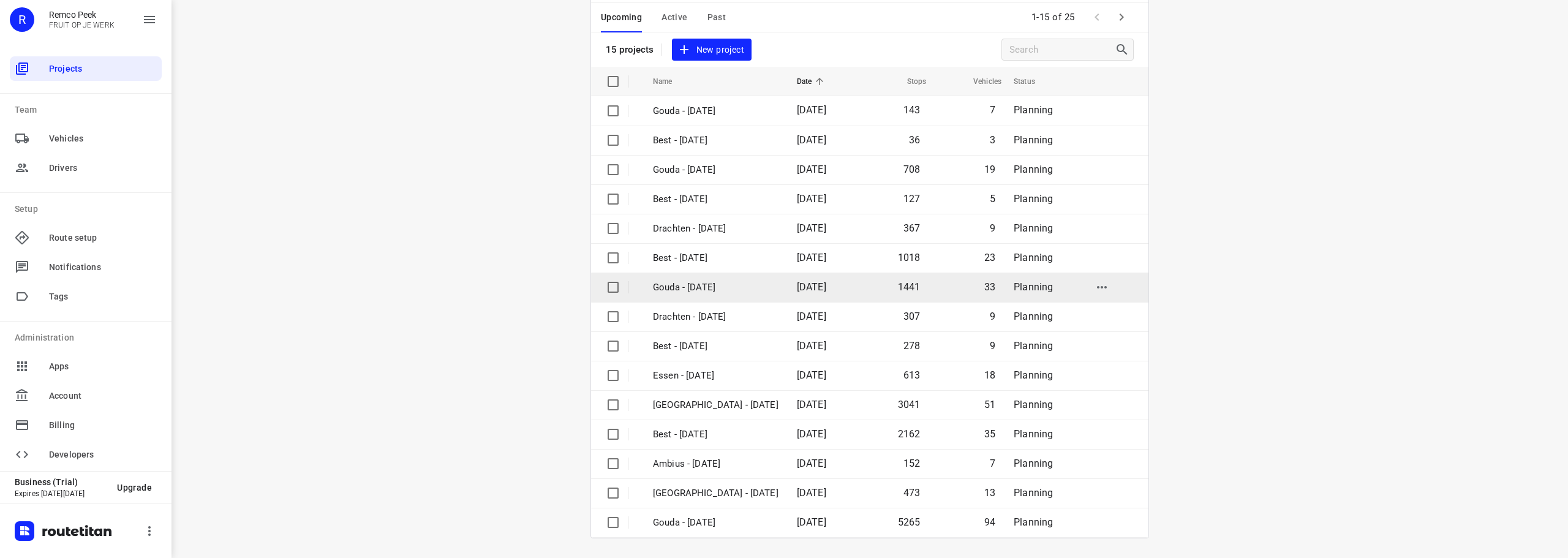
click at [715, 288] on p "Gouda - [DATE]" at bounding box center [715, 288] width 126 height 14
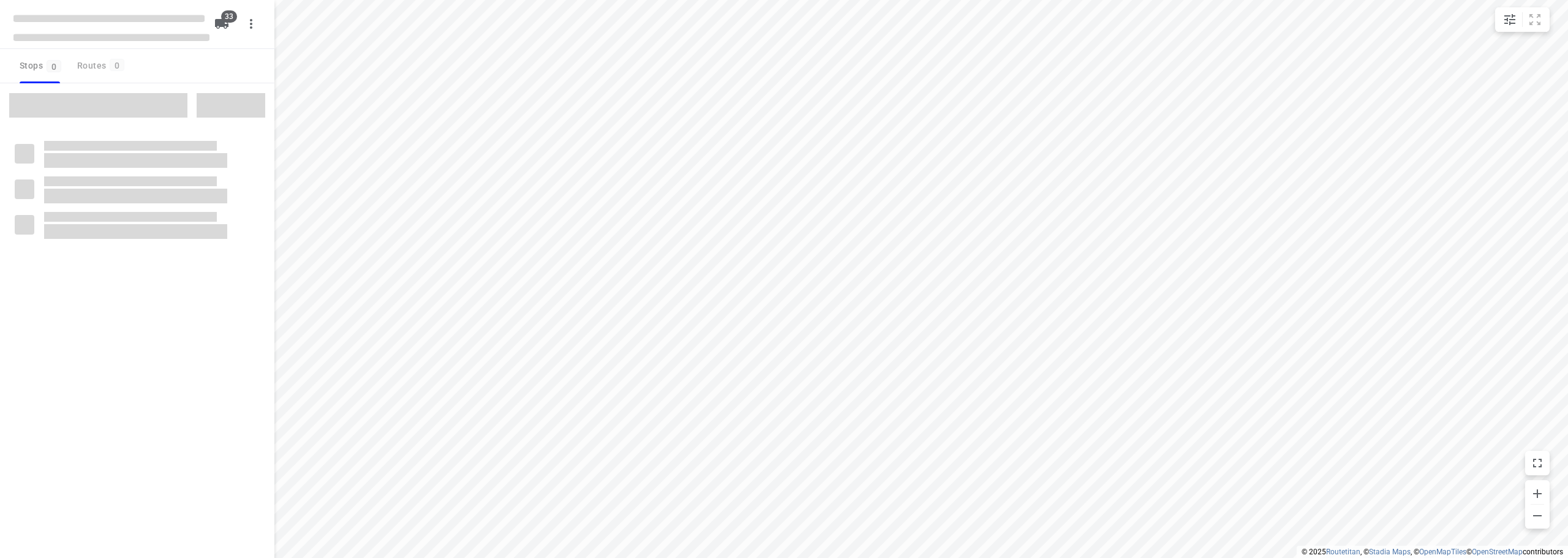
checkbox input "true"
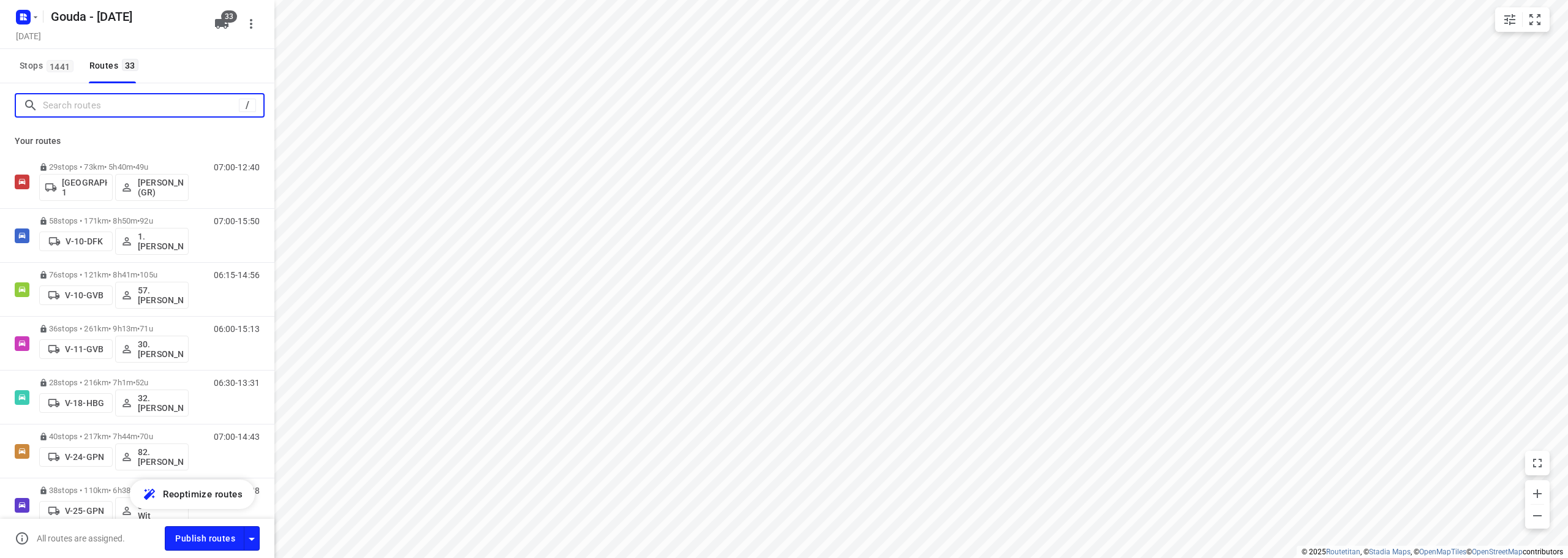
click at [110, 105] on input "Search routes" at bounding box center [140, 105] width 196 height 19
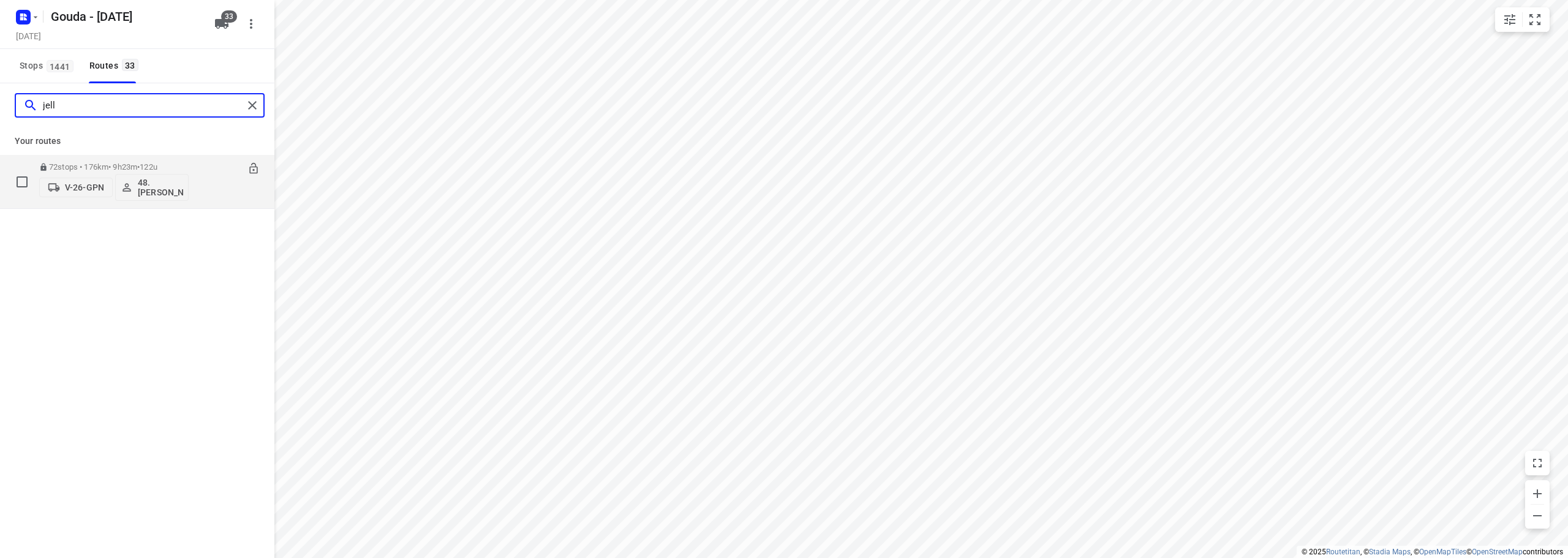
type input "jell"
click at [117, 162] on div "72 stops • 176km • 9h23m • 122u V-26-GPN 48.Jelle Alderden" at bounding box center [113, 181] width 149 height 51
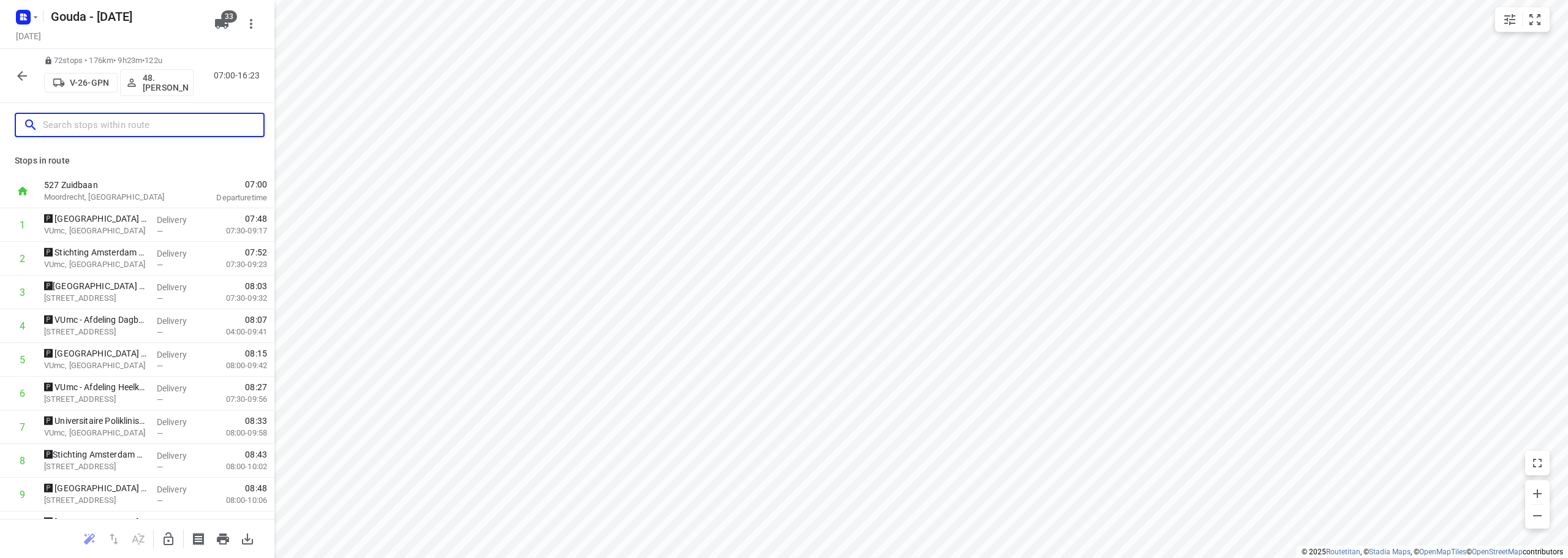
click at [56, 123] on input "text" at bounding box center [153, 125] width 220 height 19
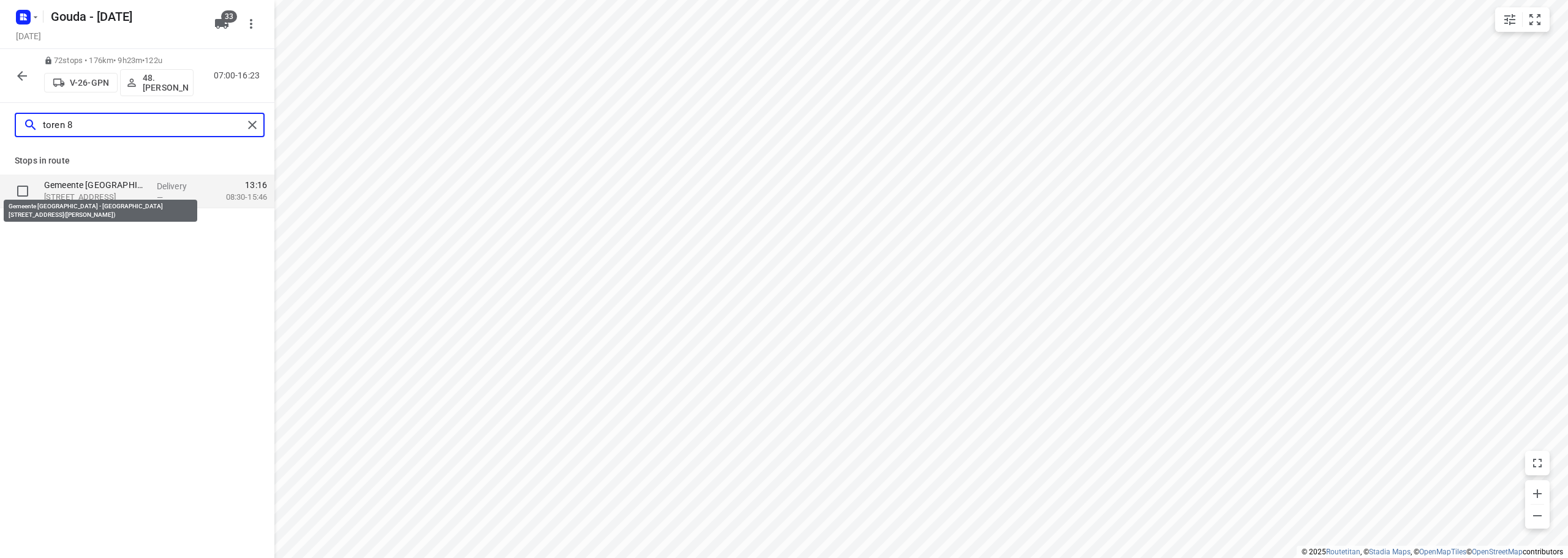
type input "toren 8"
drag, startPoint x: 82, startPoint y: 181, endPoint x: 198, endPoint y: 235, distance: 128.0
click at [85, 181] on p "Gemeente Amsterdam - Locatie Zuidas Toren 8 (Mirella Kremer)" at bounding box center [96, 185] width 103 height 13
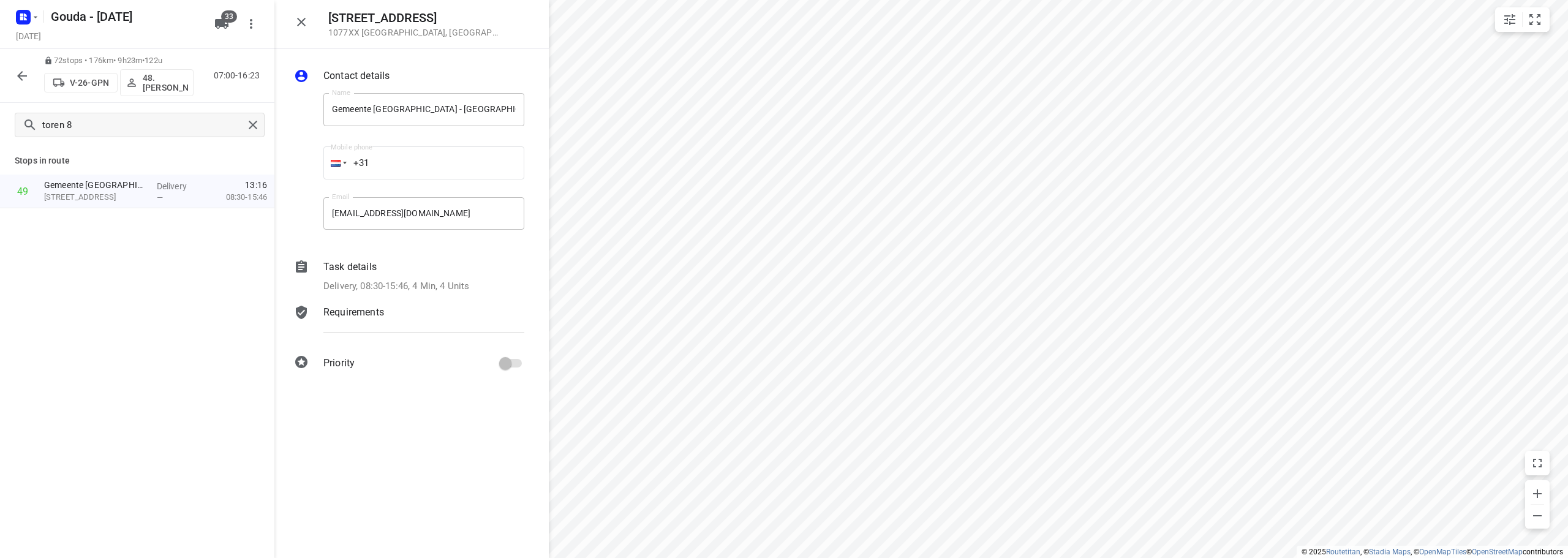
drag, startPoint x: 299, startPoint y: 20, endPoint x: 313, endPoint y: 20, distance: 14.0
click at [299, 20] on icon "button" at bounding box center [301, 22] width 8 height 8
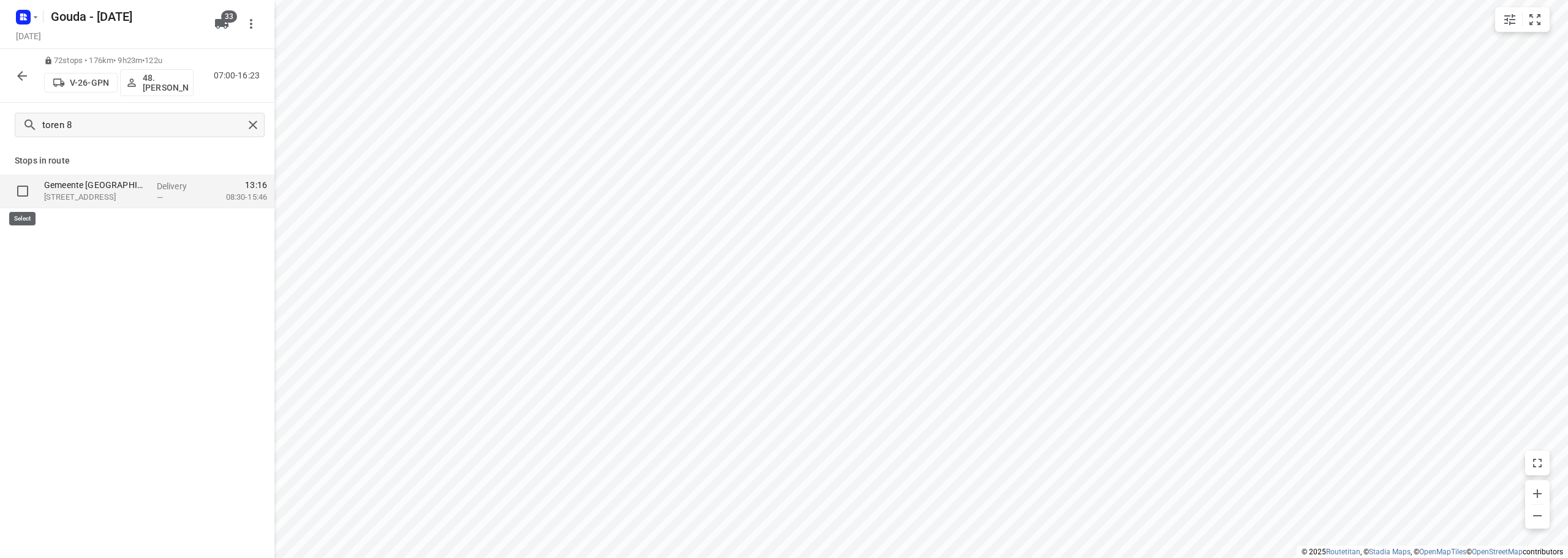
click at [20, 185] on input "checkbox" at bounding box center [23, 191] width 24 height 24
checkbox input "true"
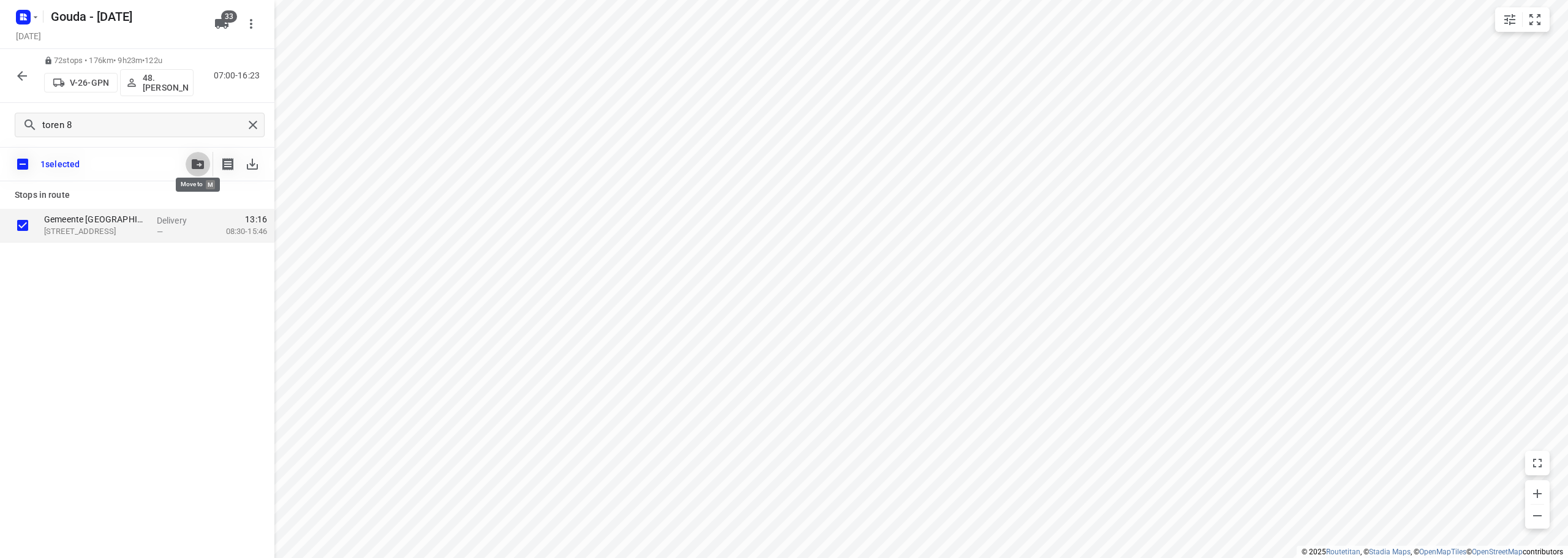
click at [191, 164] on icon "button" at bounding box center [198, 163] width 13 height 10
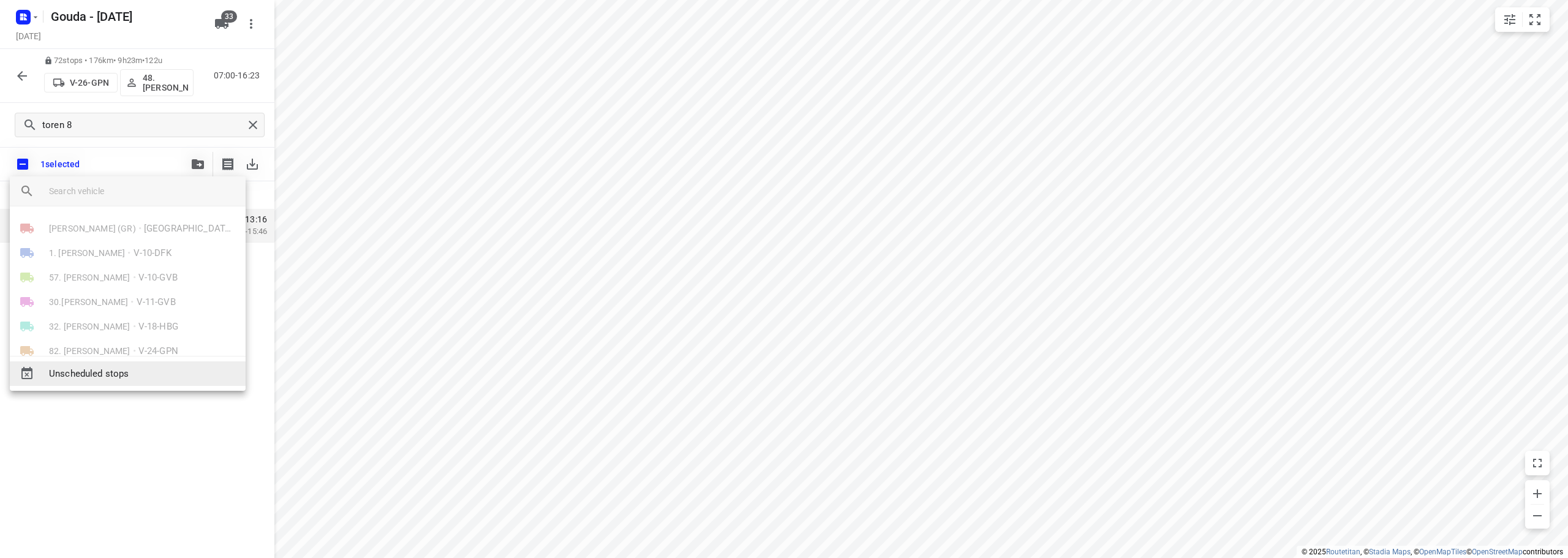
click at [128, 370] on span "Unscheduled stops" at bounding box center [142, 374] width 187 height 14
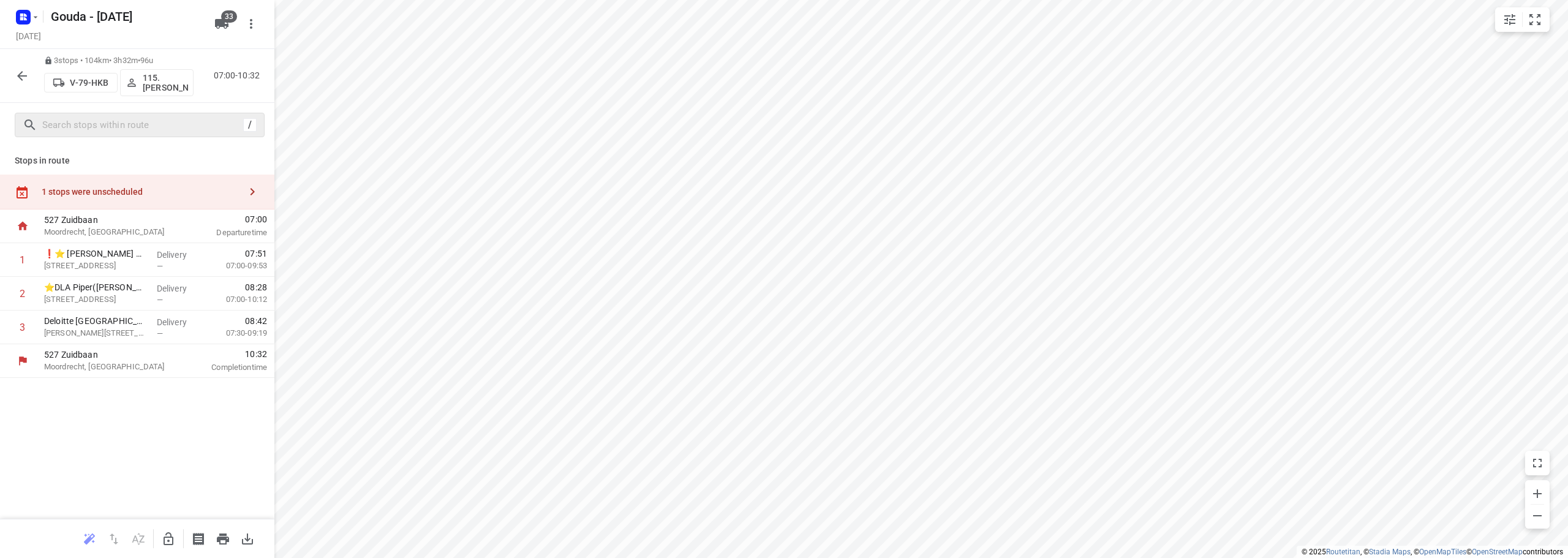
click at [99, 197] on div "1 stops were unscheduled" at bounding box center [141, 191] width 199 height 10
drag, startPoint x: 370, startPoint y: 113, endPoint x: 423, endPoint y: 226, distance: 124.8
click at [170, 534] on icon "button" at bounding box center [168, 538] width 10 height 13
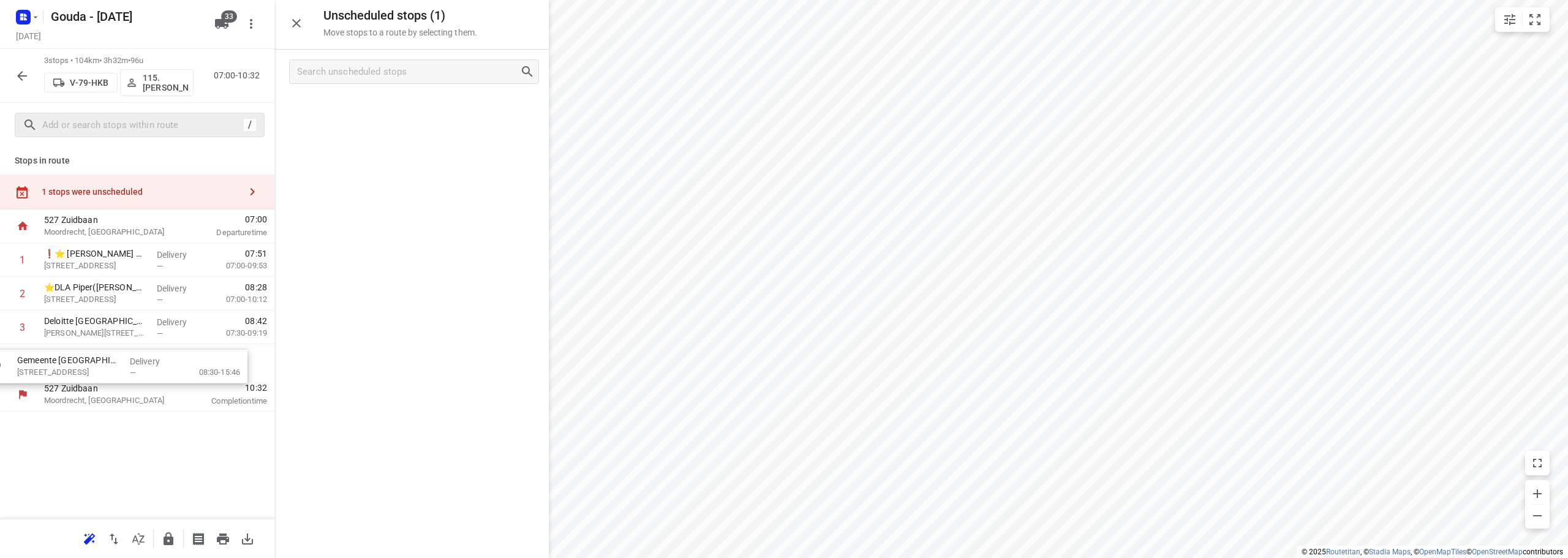
drag, startPoint x: 391, startPoint y: 107, endPoint x: 85, endPoint y: 368, distance: 402.2
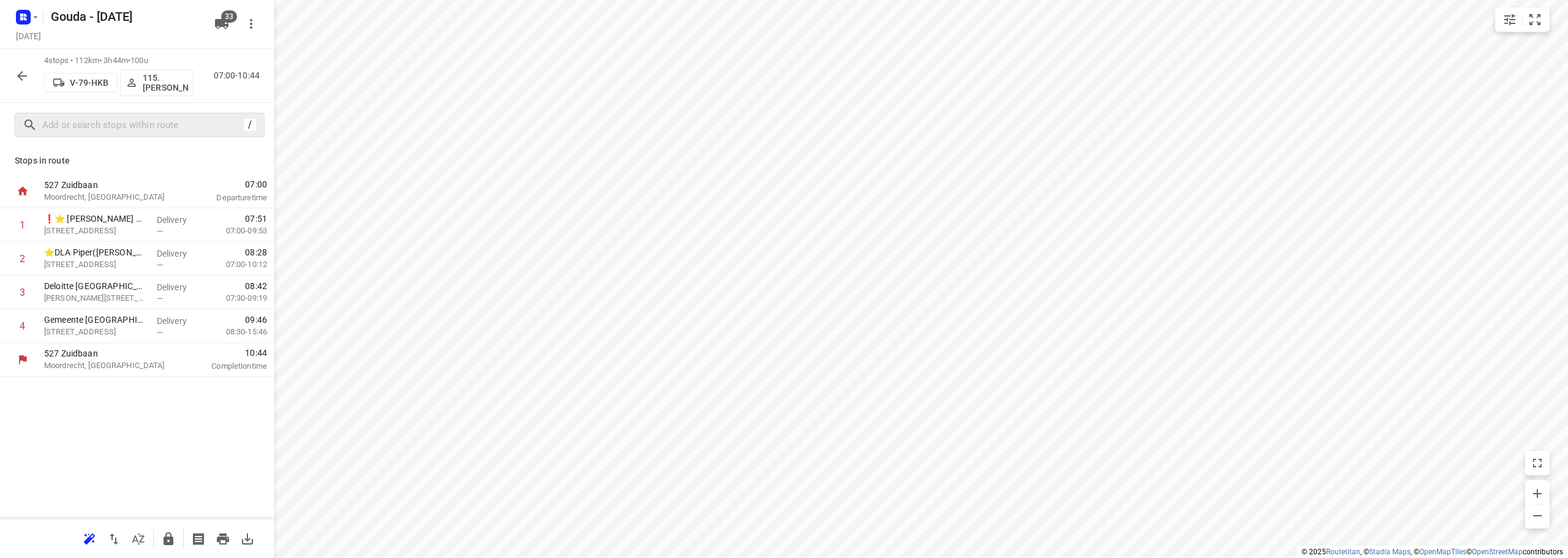
click at [179, 536] on button "button" at bounding box center [168, 538] width 24 height 24
click at [111, 315] on p "Gemeente Amsterdam - Locatie Zuidas Toren 8(Mirella Kremer)" at bounding box center [96, 320] width 103 height 13
click at [434, 284] on p "Delivery, 08:30-15:46, 4 Min, 4 Units" at bounding box center [396, 286] width 145 height 14
click at [475, 391] on button "More details" at bounding box center [495, 387] width 41 height 8
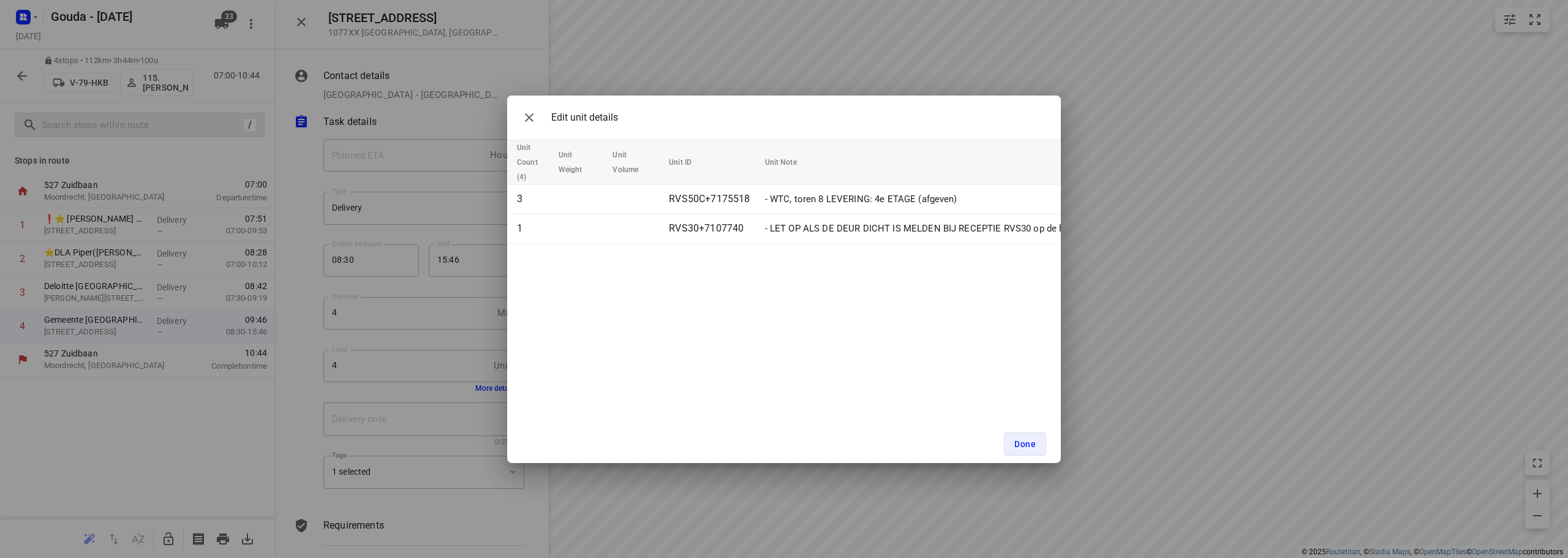
drag, startPoint x: 930, startPoint y: 41, endPoint x: 1013, endPoint y: 168, distance: 151.7
click at [932, 41] on div "Edit unit details Unit Count (4) Unit Weight Unit Volume Unit ID Unit Note 3 RV…" at bounding box center [784, 279] width 1568 height 558
click at [1030, 440] on span "Done" at bounding box center [1025, 443] width 22 height 10
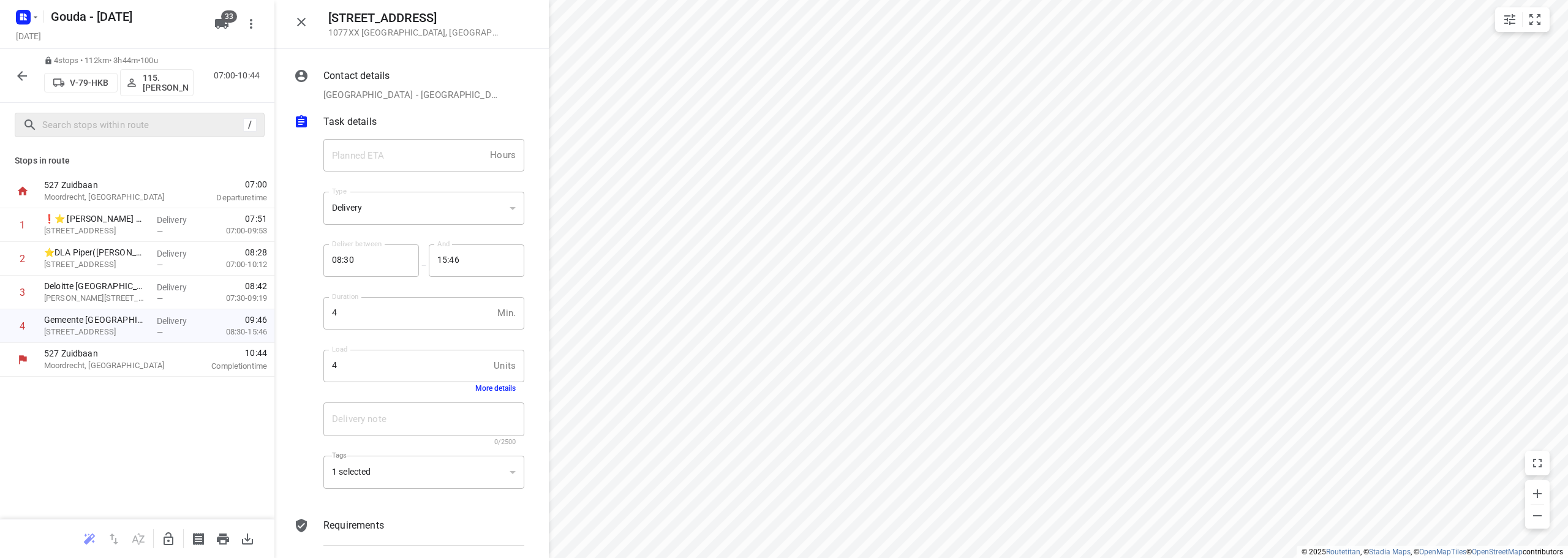
click at [22, 75] on icon "button" at bounding box center [22, 76] width 14 height 14
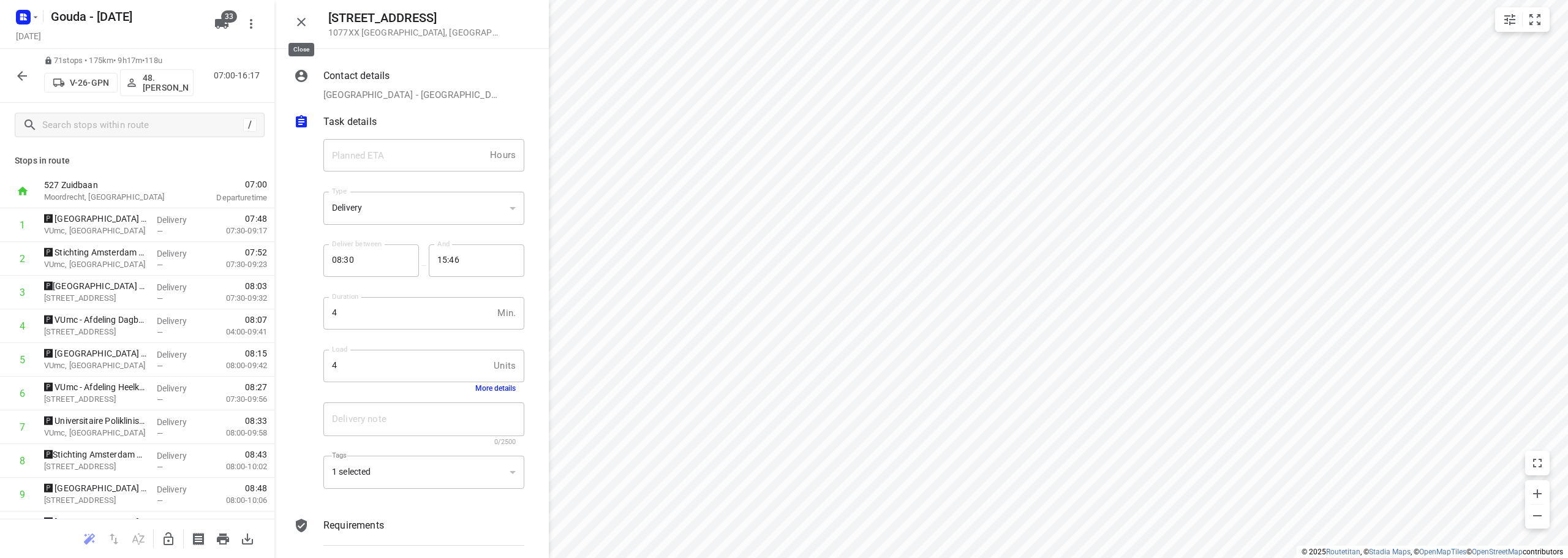
click at [302, 25] on icon "button" at bounding box center [301, 22] width 14 height 14
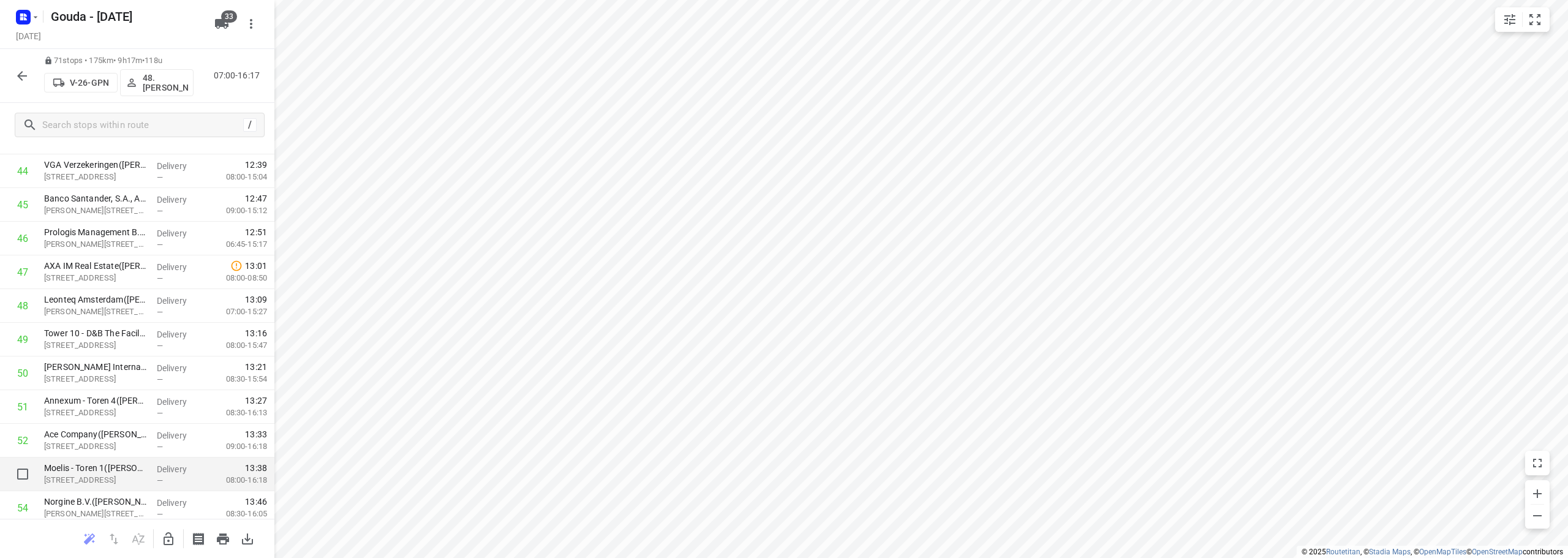
scroll to position [1563, 0]
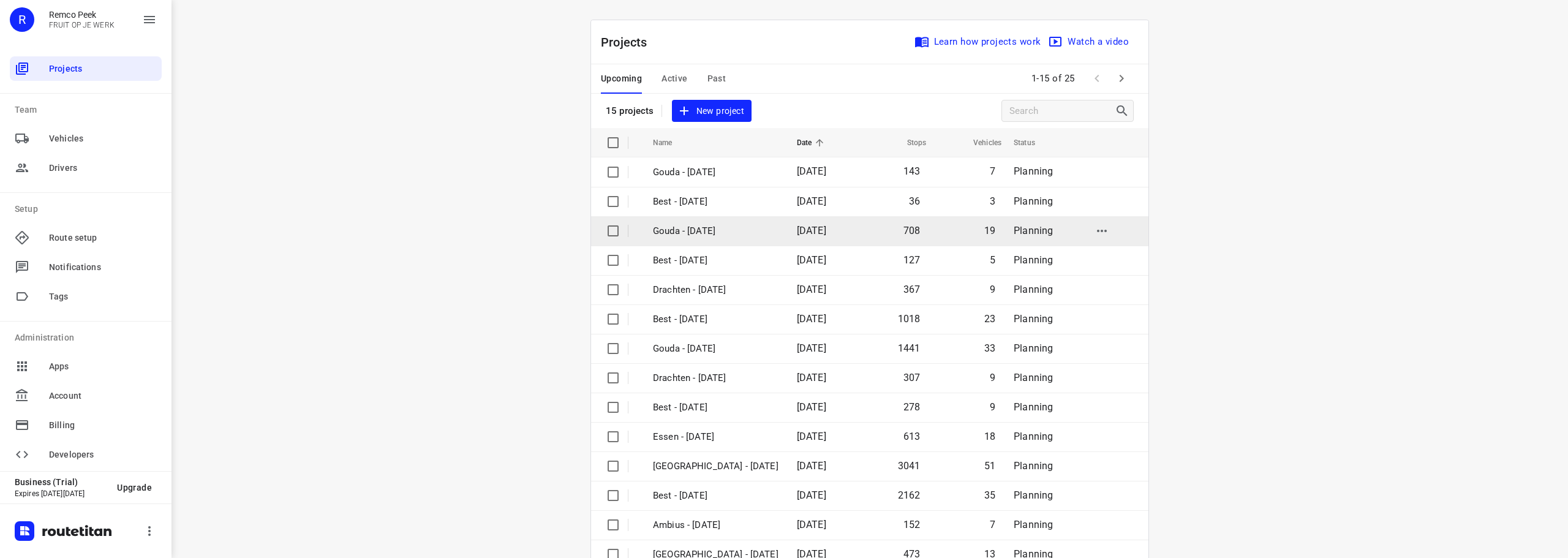
click at [697, 233] on p "Gouda - [DATE]" at bounding box center [715, 231] width 126 height 14
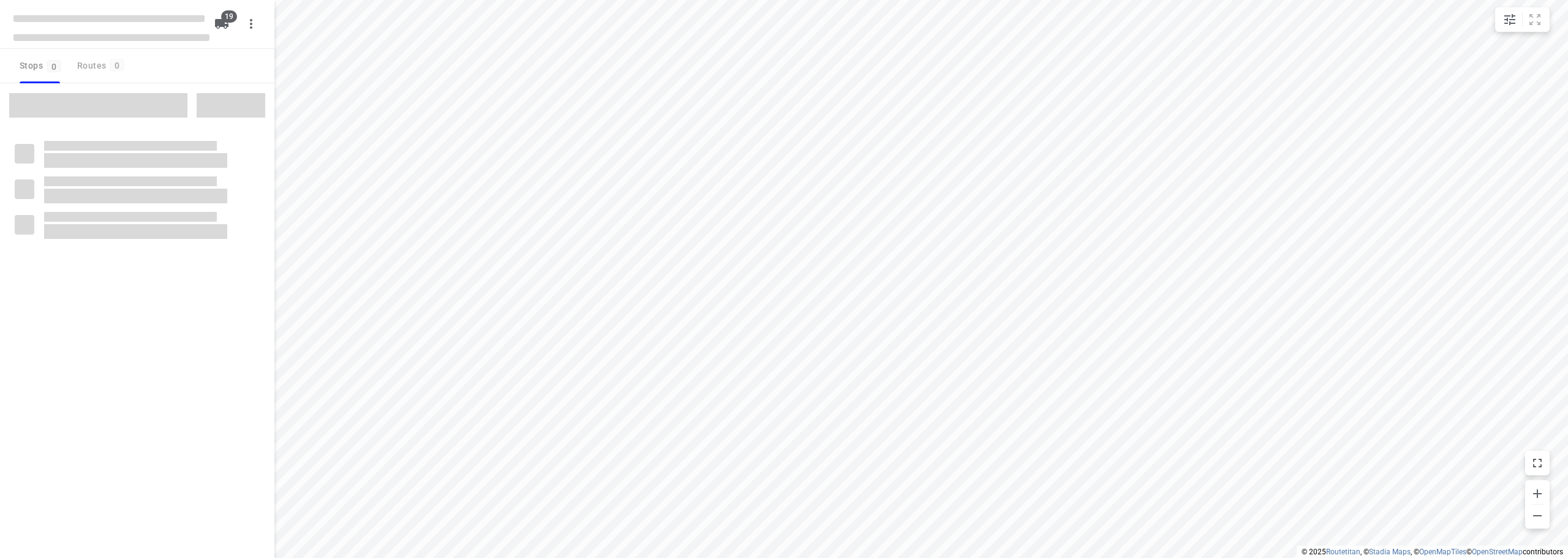
checkbox input "true"
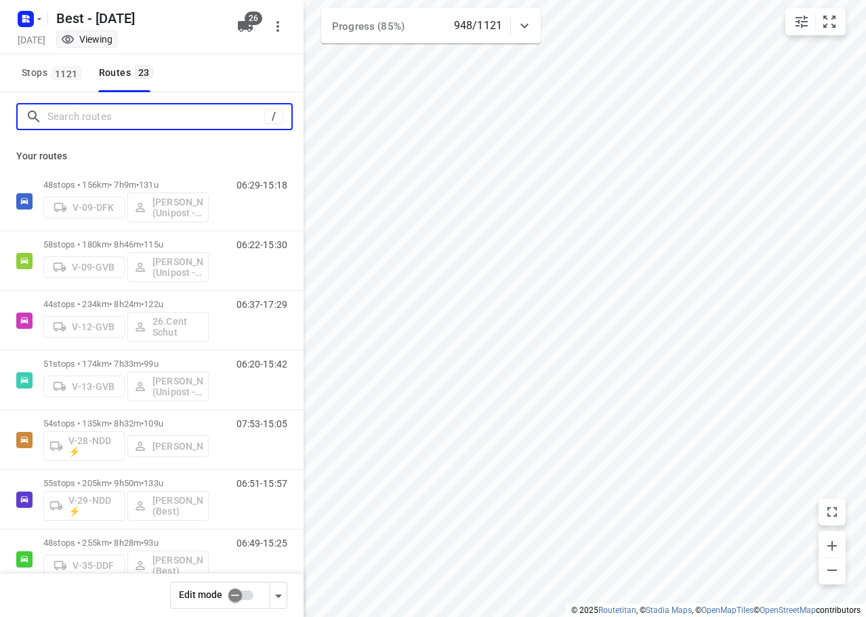
click at [96, 116] on input "Search routes" at bounding box center [155, 116] width 217 height 21
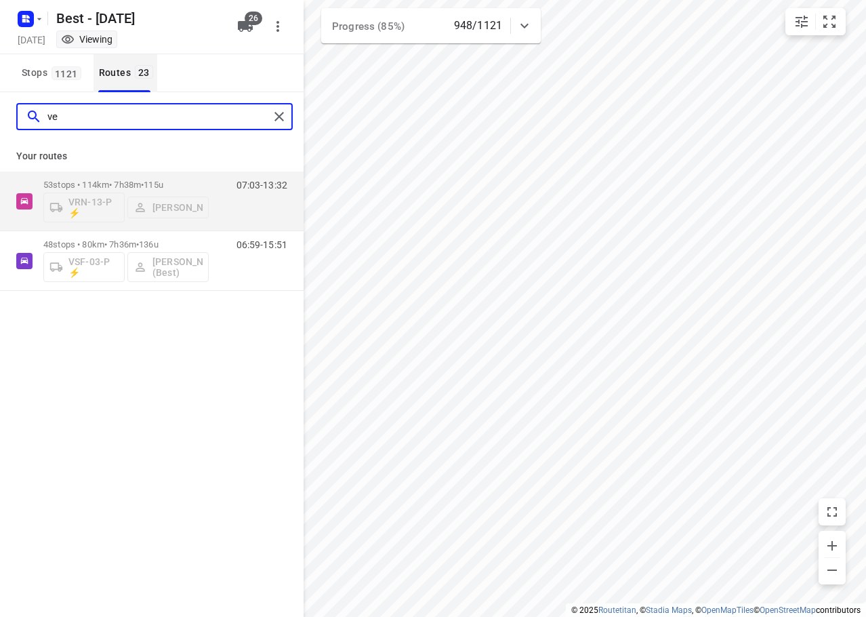
type input "v"
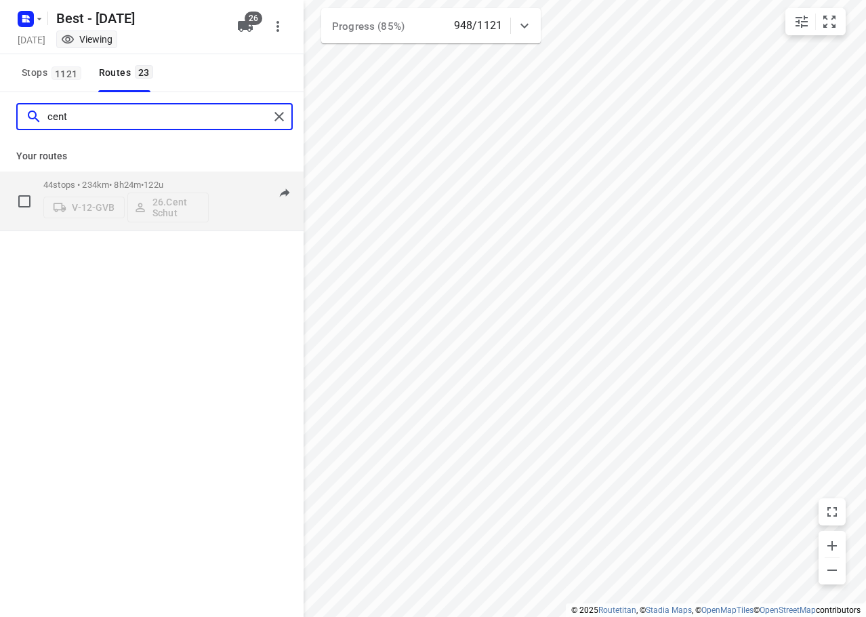
type input "cent"
click at [125, 184] on p "44 stops • 234km • 8h24m • 122u" at bounding box center [125, 185] width 165 height 10
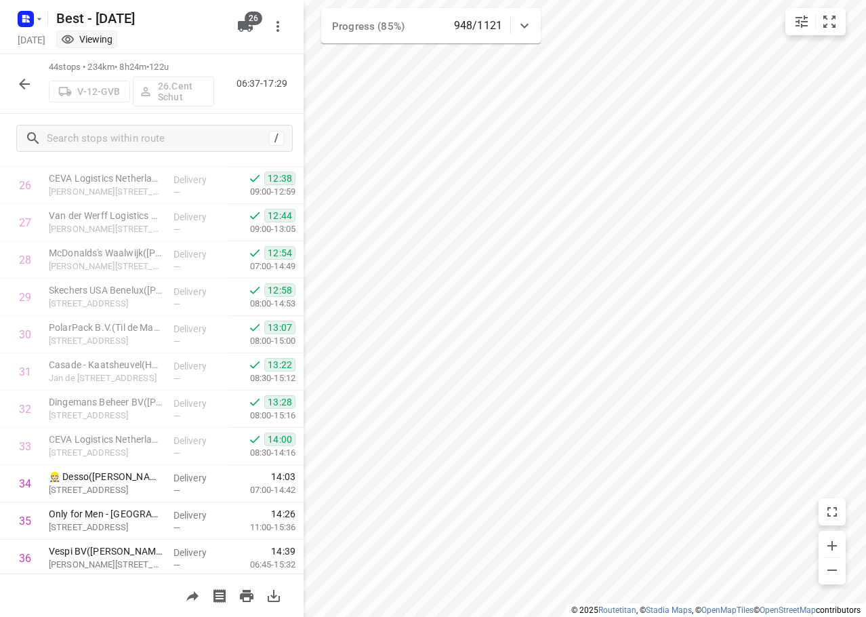
scroll to position [1335, 0]
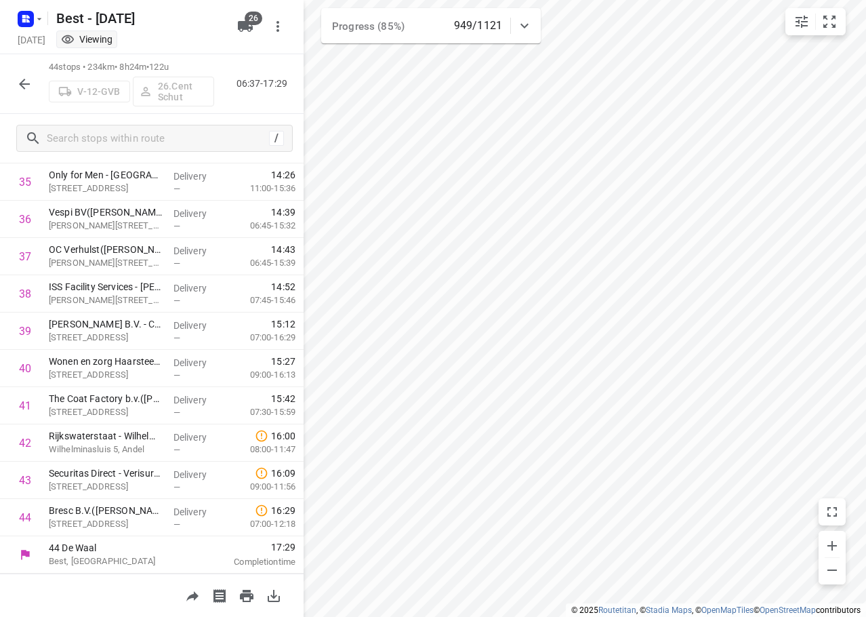
click at [26, 86] on icon "button" at bounding box center [24, 84] width 16 height 16
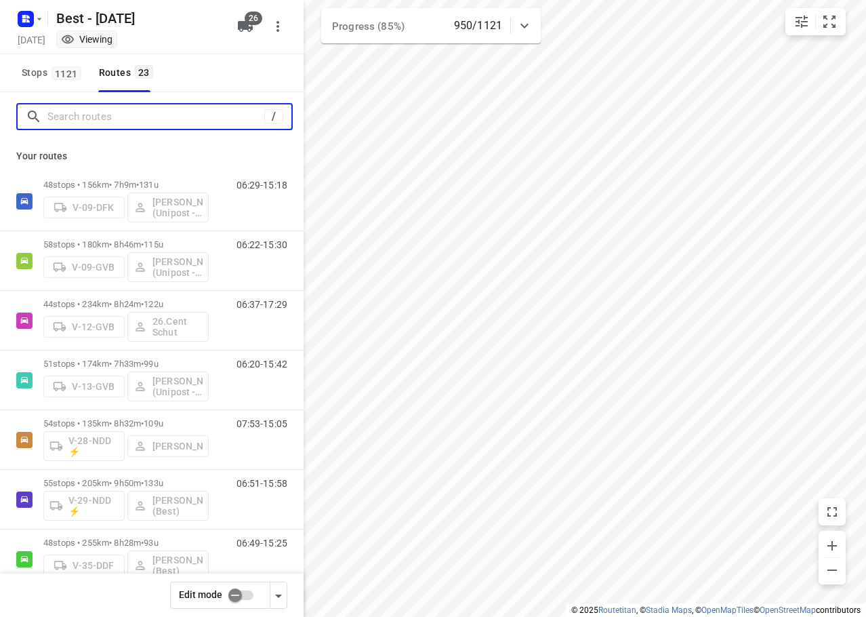
drag, startPoint x: 102, startPoint y: 115, endPoint x: 113, endPoint y: 96, distance: 20.9
click at [112, 104] on div "/" at bounding box center [154, 116] width 277 height 27
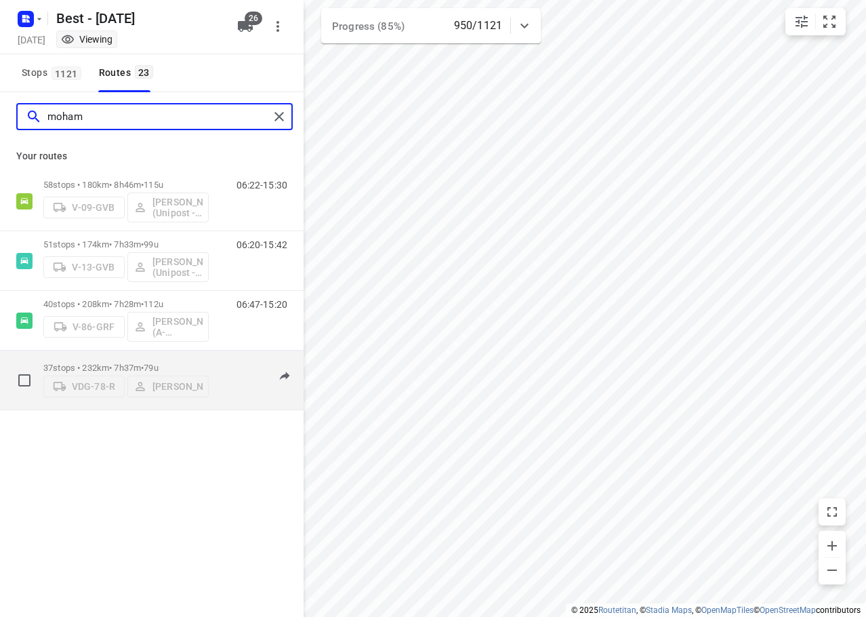
type input "moham"
click at [162, 373] on div "VDG-78-[PERSON_NAME]" at bounding box center [125, 385] width 165 height 24
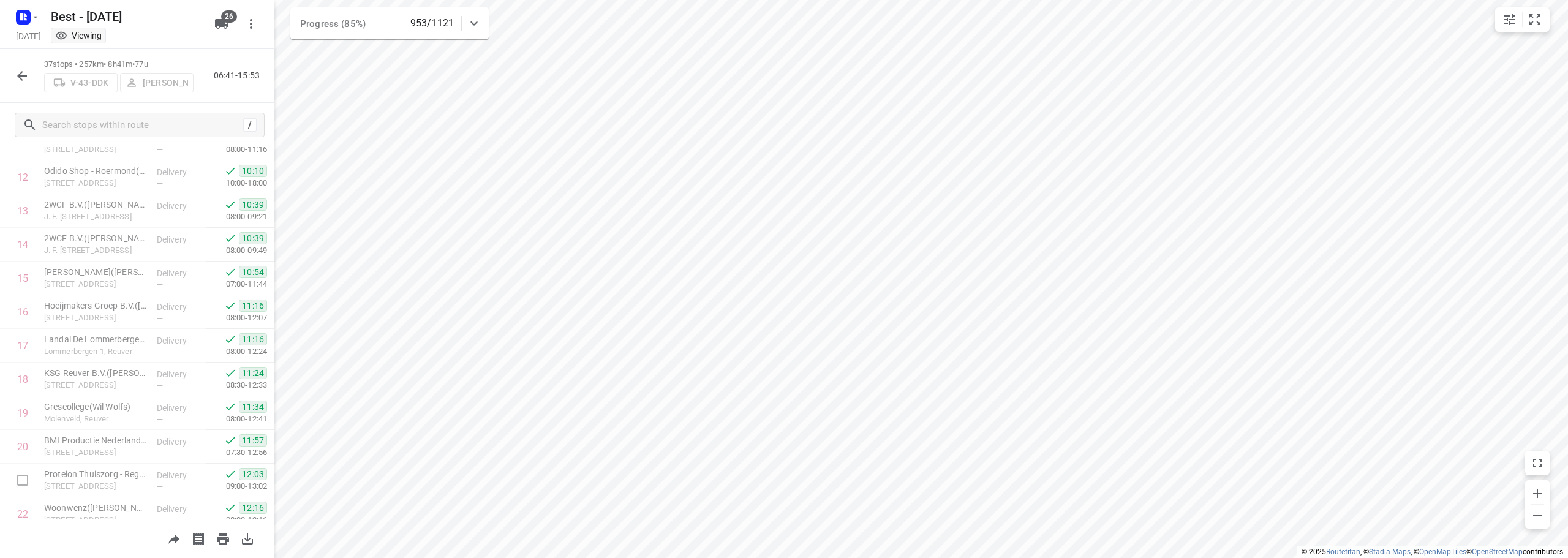
scroll to position [724, 0]
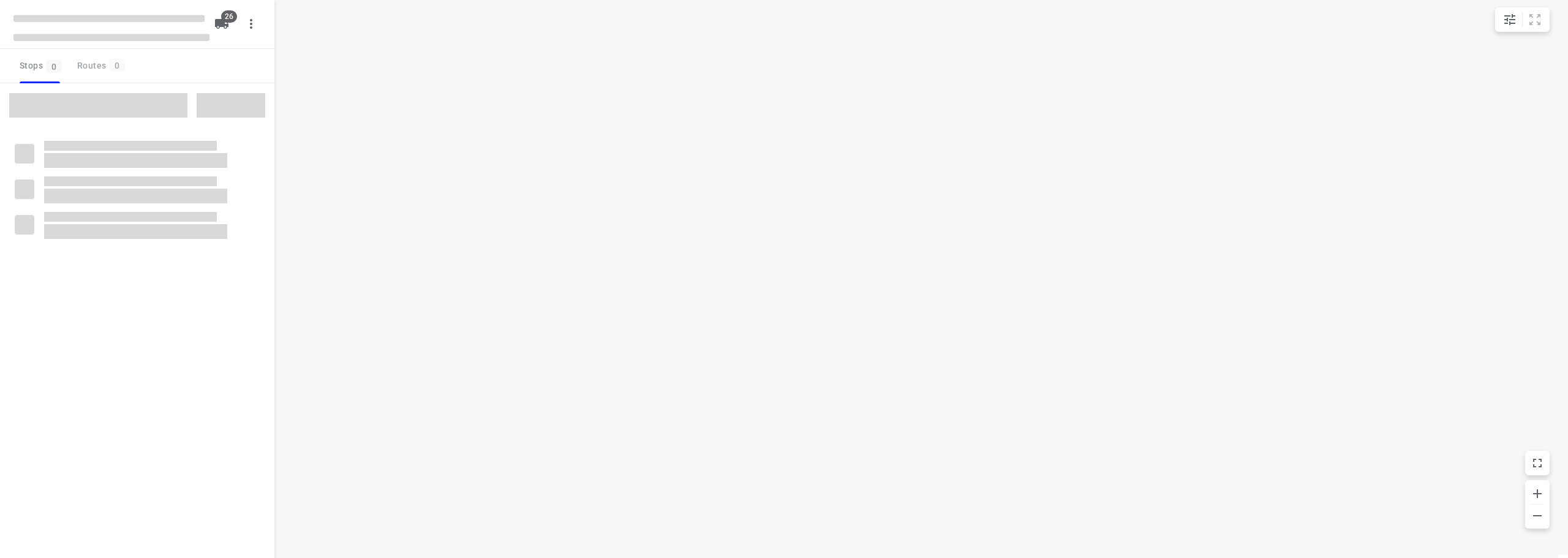
checkbox input "true"
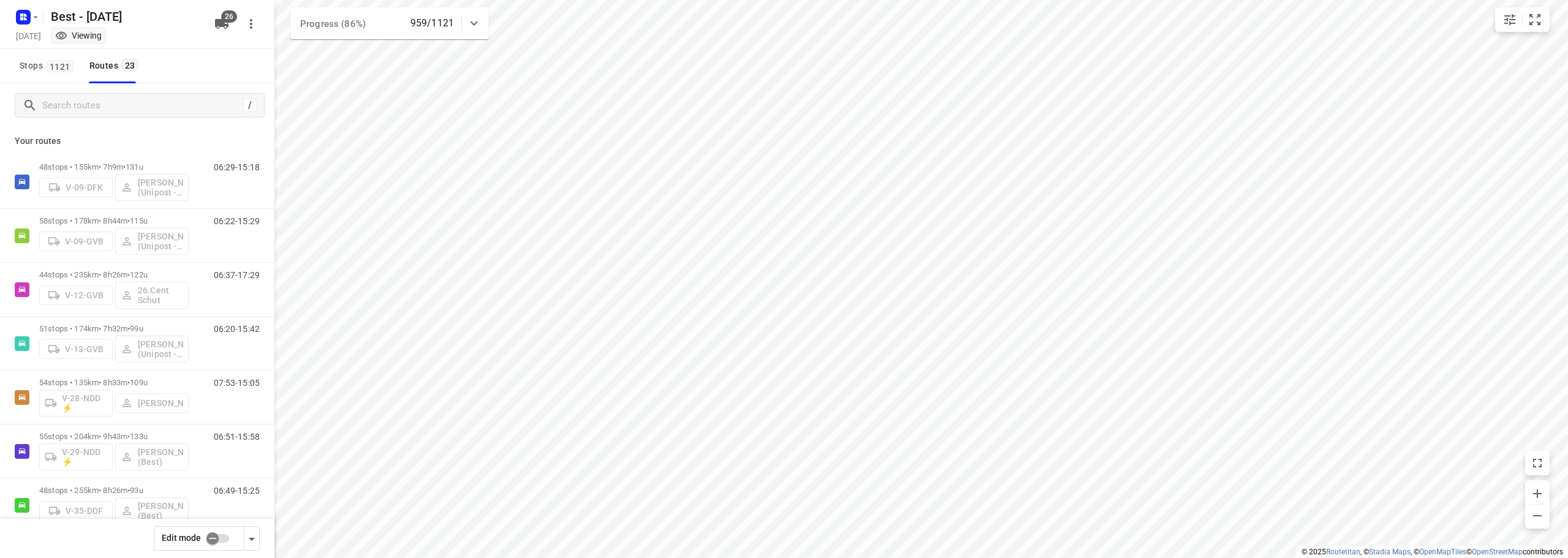
scroll to position [13, 0]
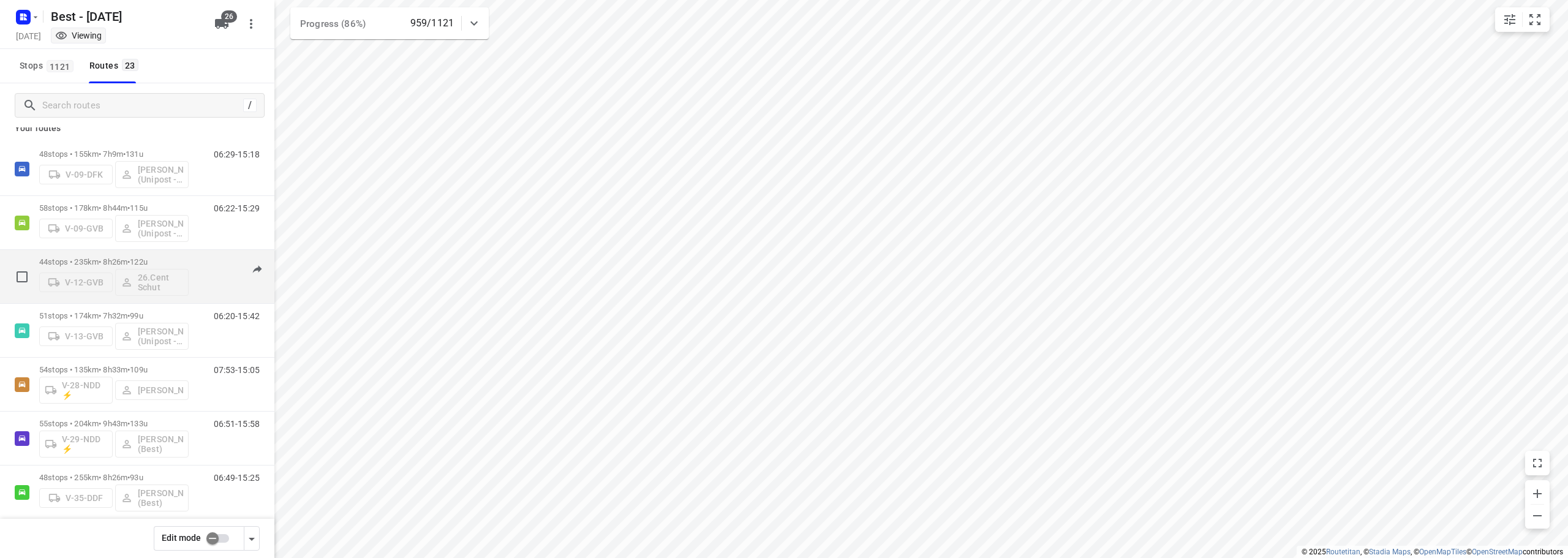
click at [208, 262] on div "06:37-17:29" at bounding box center [229, 279] width 61 height 44
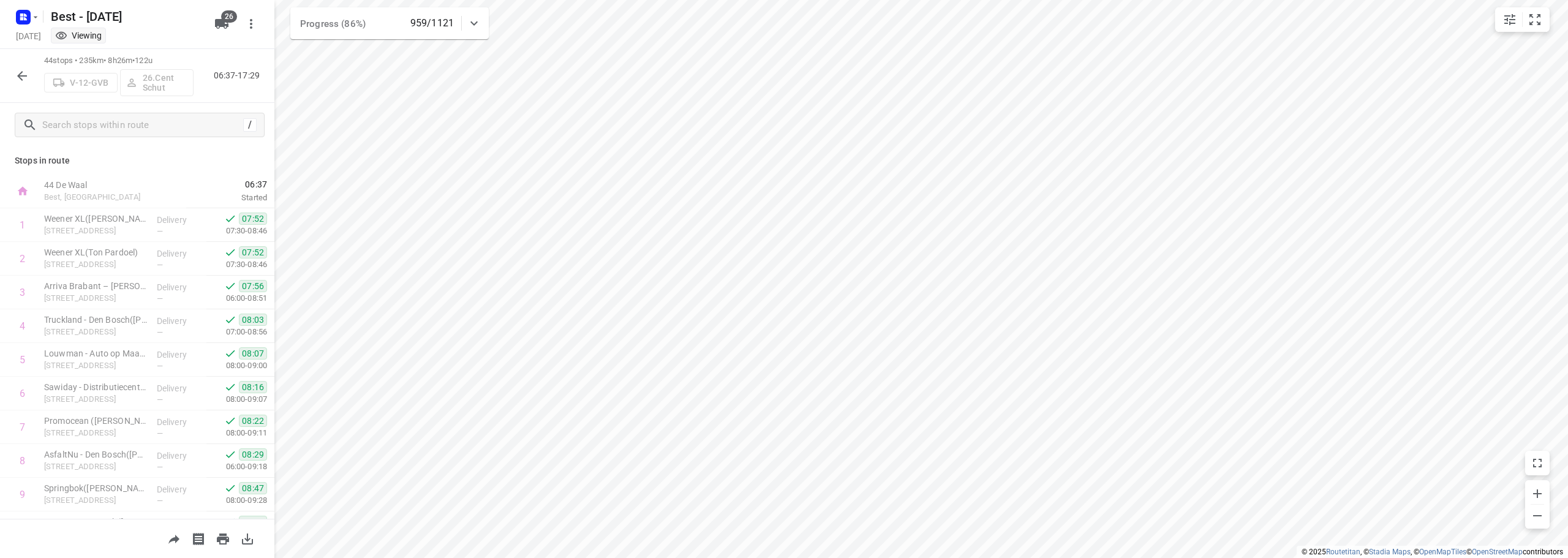
click at [0, 80] on div "44 stops • 235km • 8h26m • 122u V-12-GVB 26.Cent Schut 06:37-17:29" at bounding box center [137, 76] width 275 height 54
click at [11, 82] on div at bounding box center [22, 76] width 24 height 24
click at [22, 73] on icon "button" at bounding box center [22, 76] width 14 height 14
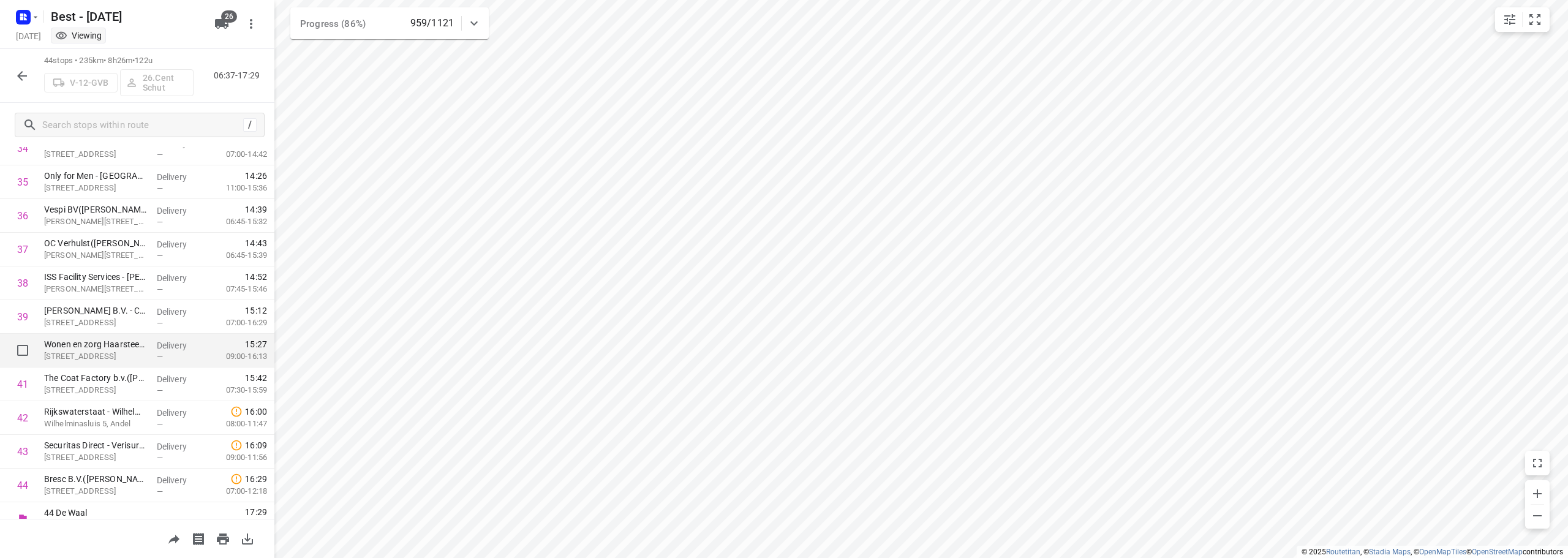
scroll to position [1204, 0]
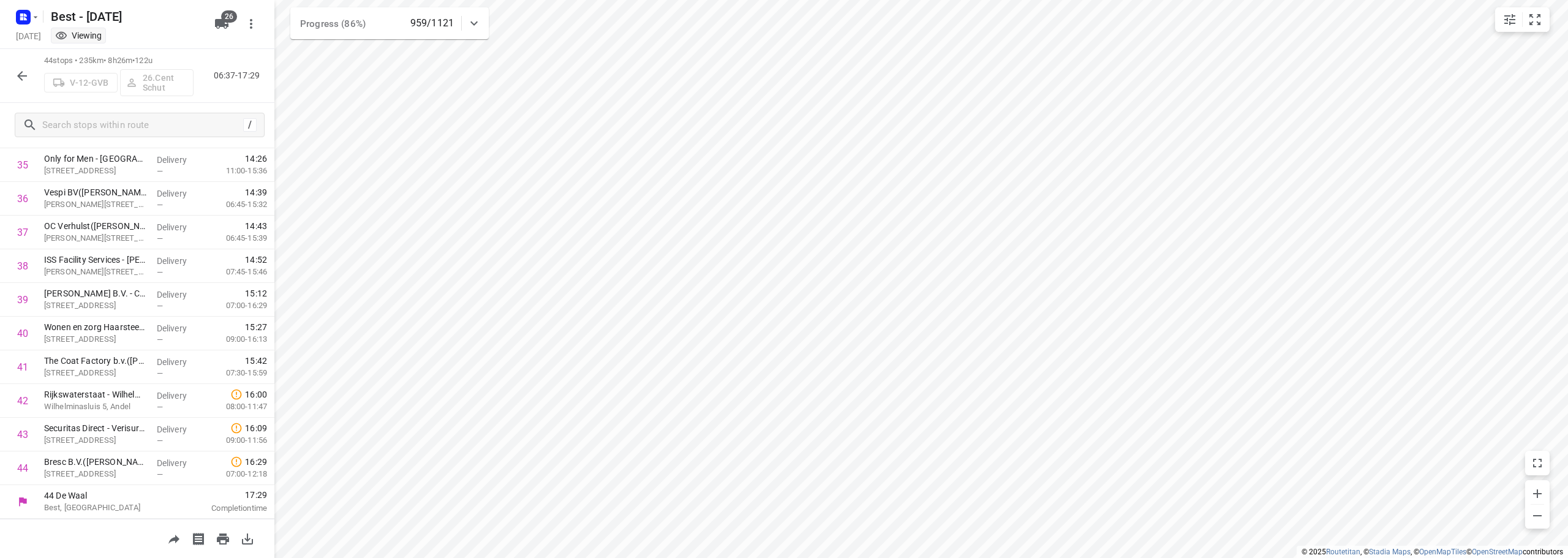
click at [30, 80] on button "button" at bounding box center [22, 76] width 24 height 24
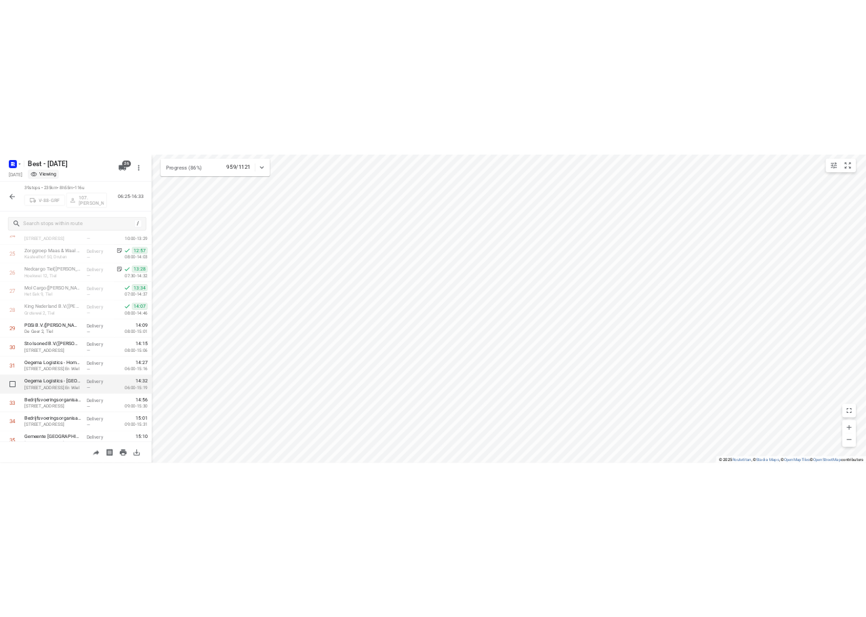
scroll to position [1148, 0]
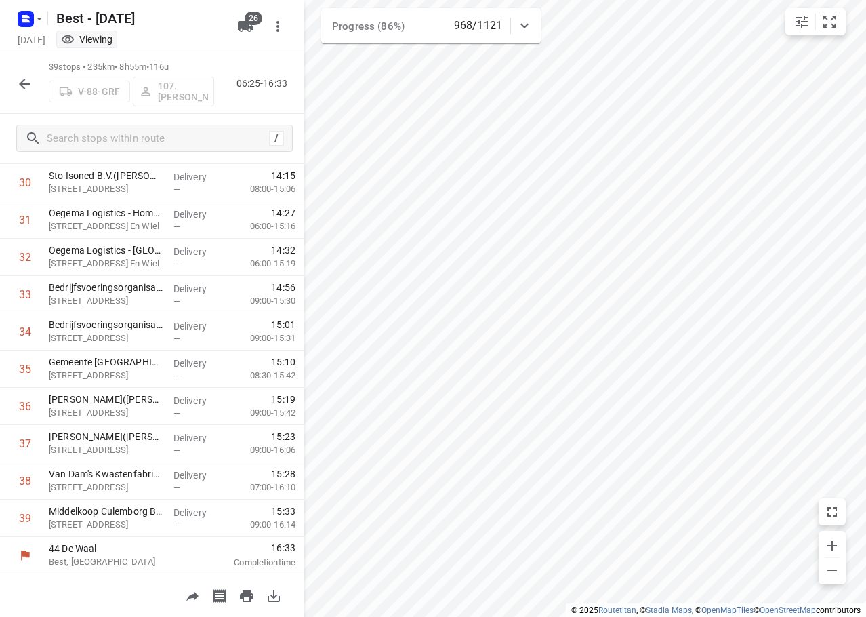
click at [22, 79] on icon "button" at bounding box center [24, 84] width 16 height 16
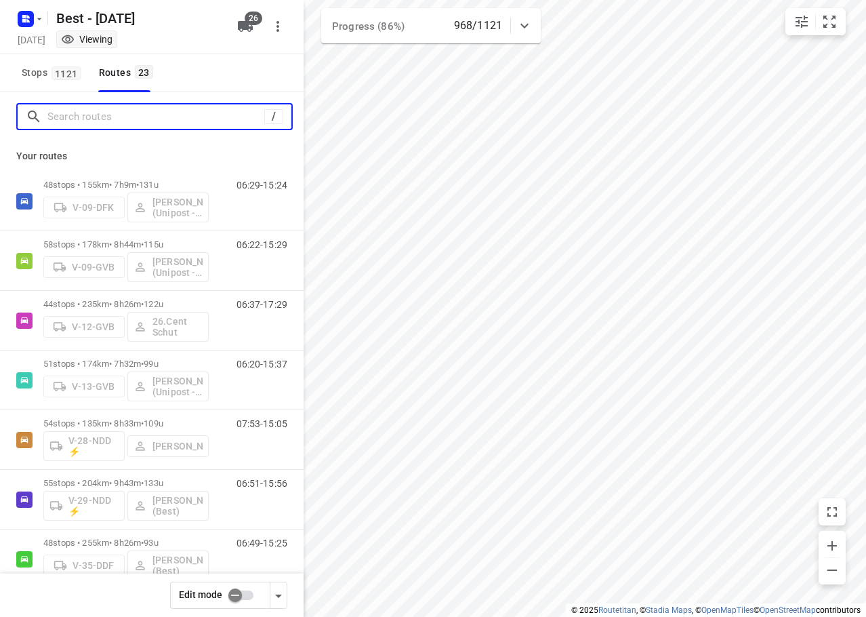
click at [98, 124] on input "Search routes" at bounding box center [155, 116] width 217 height 21
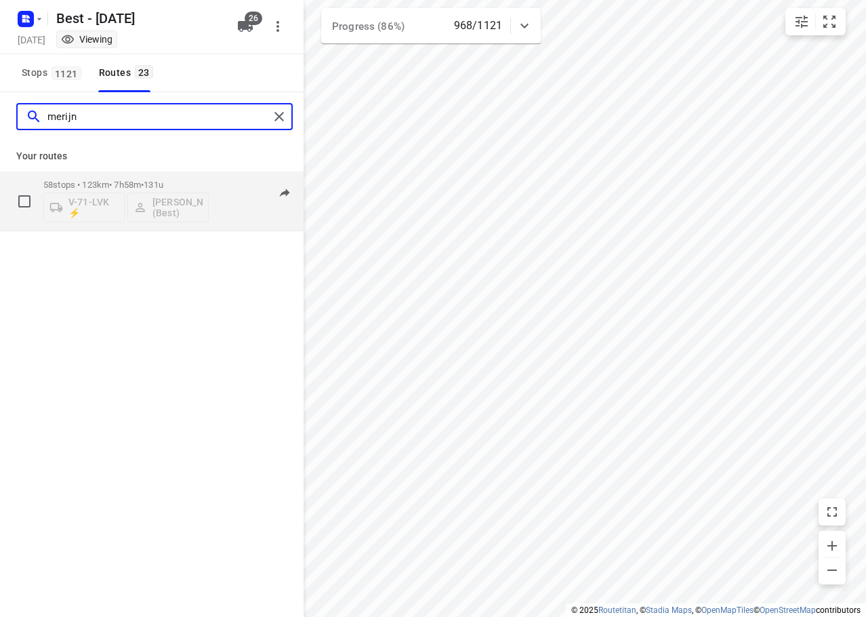
type input "merijn"
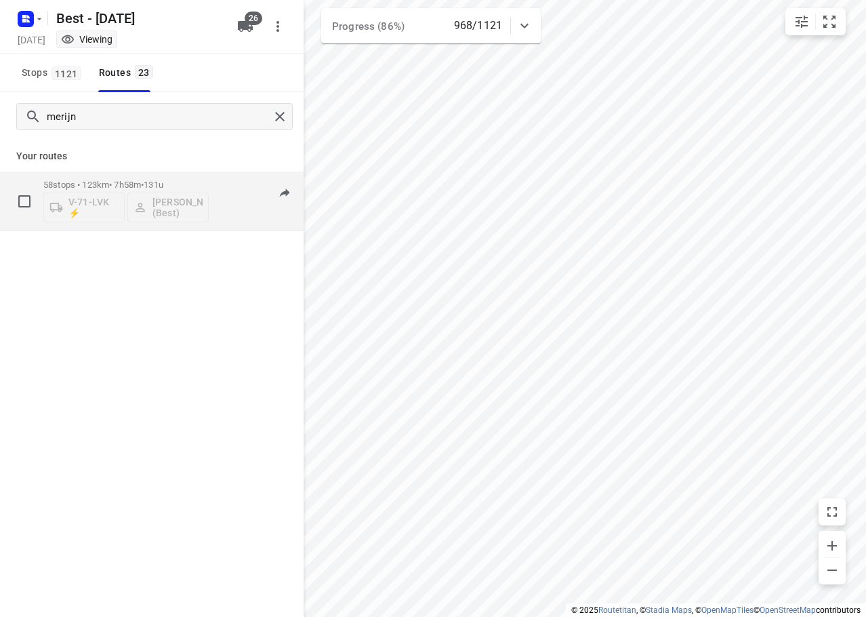
click at [229, 178] on div "58 stops • 123km • 7h58m • 131u V-71-LVK ⚡ [PERSON_NAME] (Best) 08:03-15:34" at bounding box center [173, 201] width 260 height 56
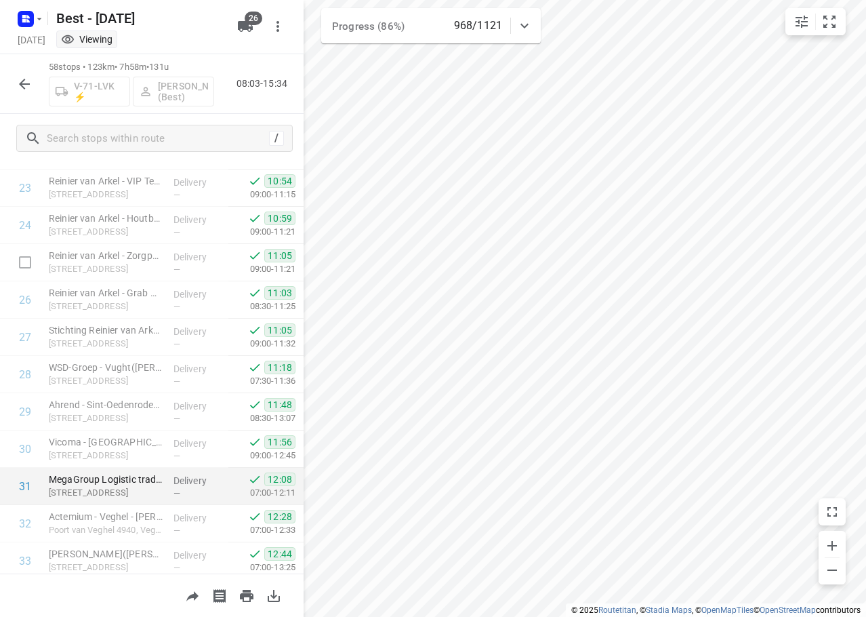
scroll to position [1857, 0]
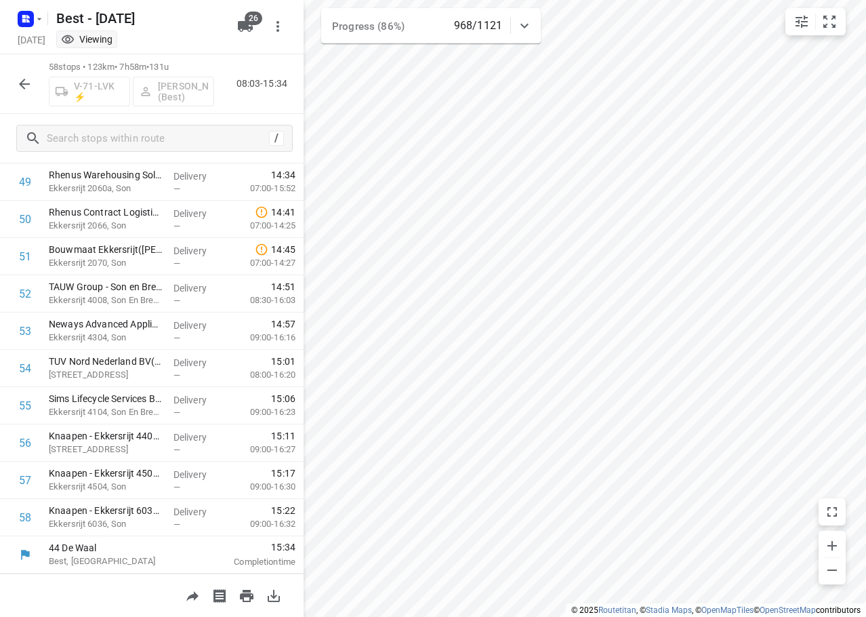
click at [26, 85] on icon "button" at bounding box center [24, 84] width 16 height 16
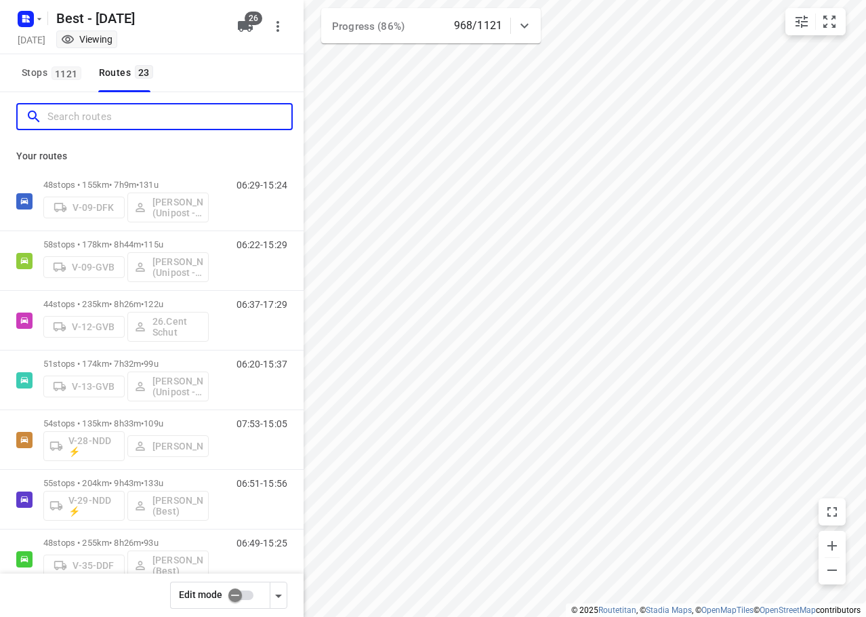
click at [58, 115] on input "Search routes" at bounding box center [169, 116] width 244 height 21
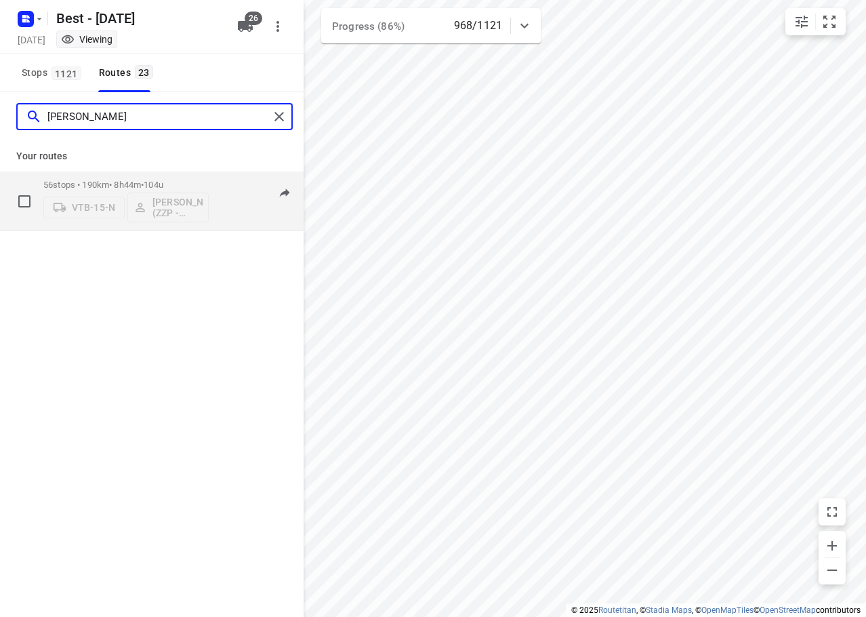
type input "[PERSON_NAME]"
click at [119, 174] on div "56 stops • 190km • 8h44m • 104u VTB-15-N [PERSON_NAME] (ZZP - Best)" at bounding box center [125, 201] width 165 height 56
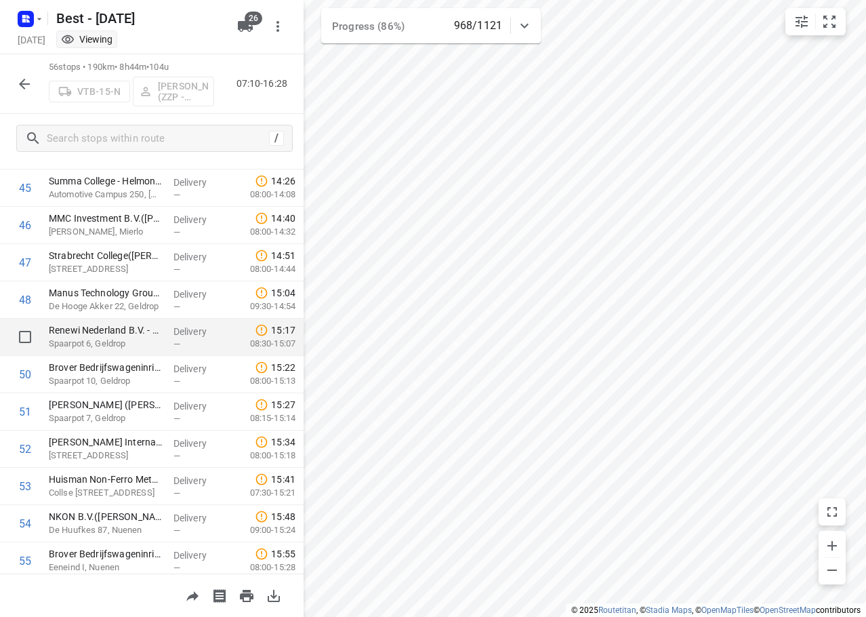
scroll to position [1782, 0]
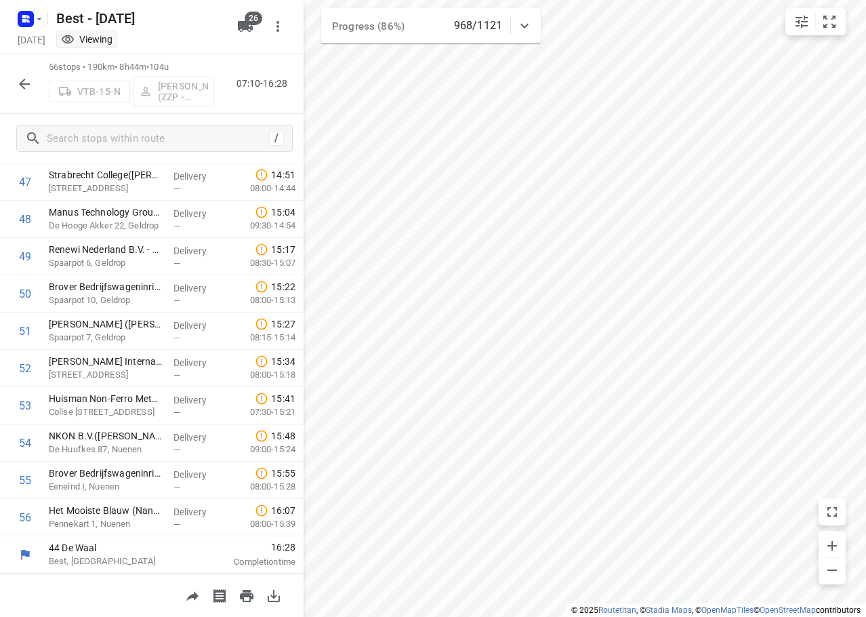
click at [32, 87] on icon "button" at bounding box center [24, 84] width 16 height 16
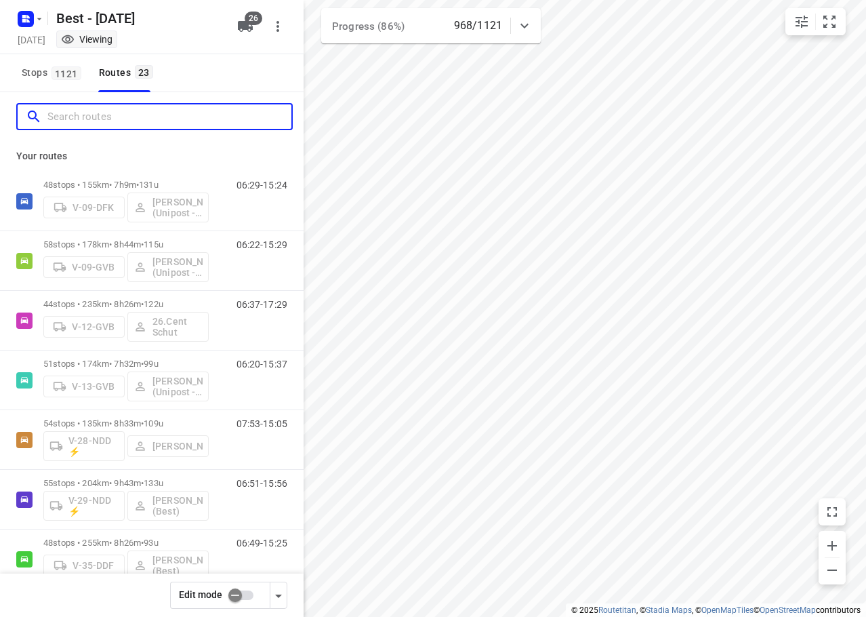
click at [117, 115] on input "Search routes" at bounding box center [169, 116] width 244 height 21
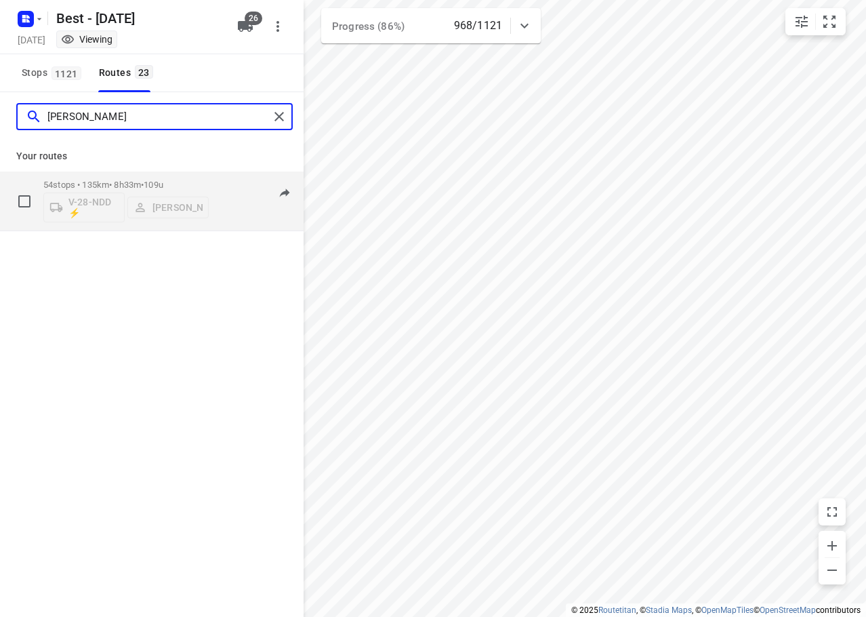
type input "andy"
click at [119, 182] on p "54 stops • 135km • 8h33m • 109u" at bounding box center [125, 185] width 165 height 10
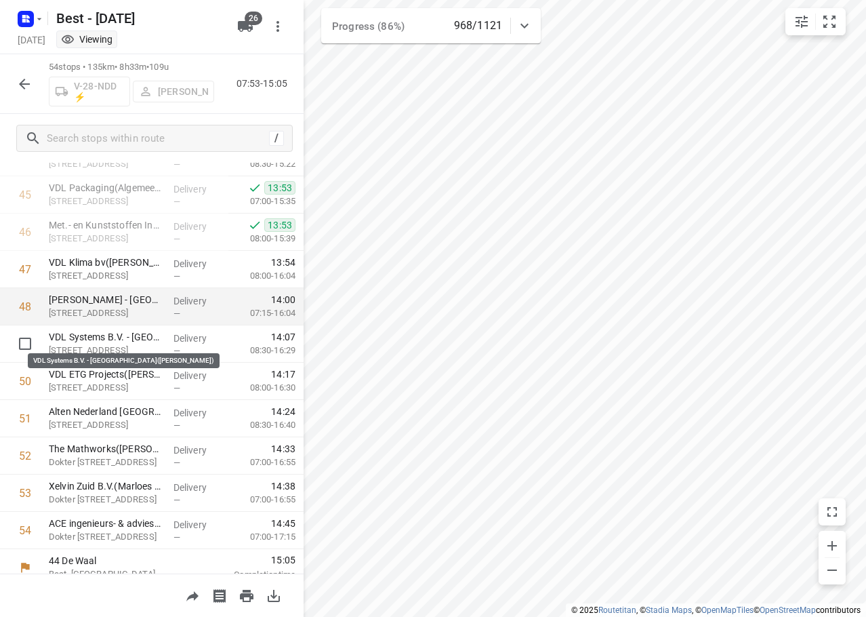
scroll to position [1708, 0]
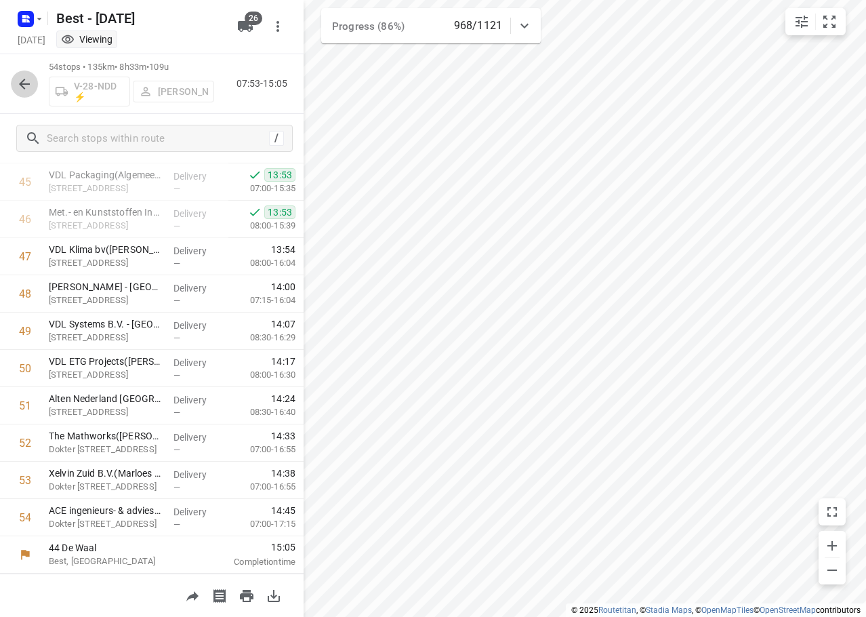
click at [35, 84] on button "button" at bounding box center [24, 84] width 27 height 27
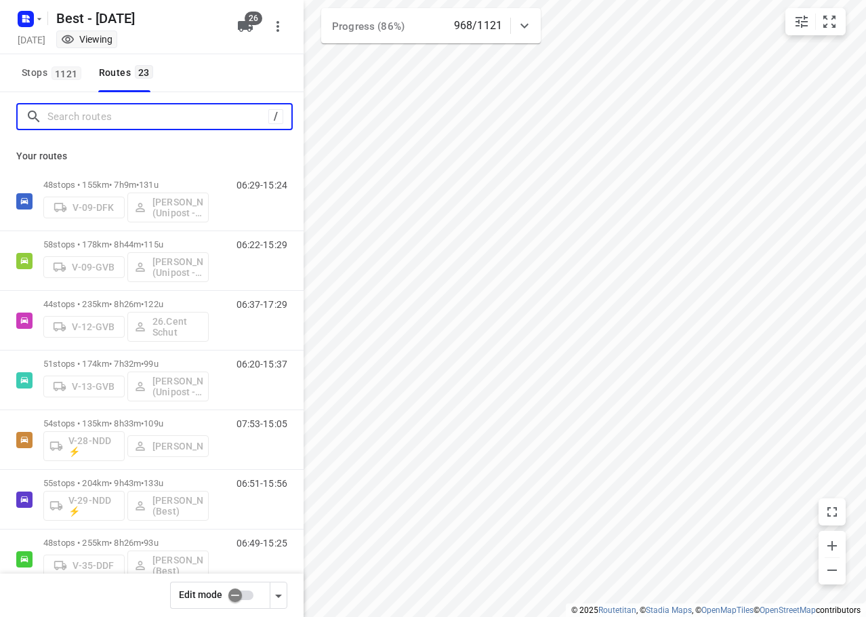
click at [85, 118] on input "Search routes" at bounding box center [157, 116] width 221 height 21
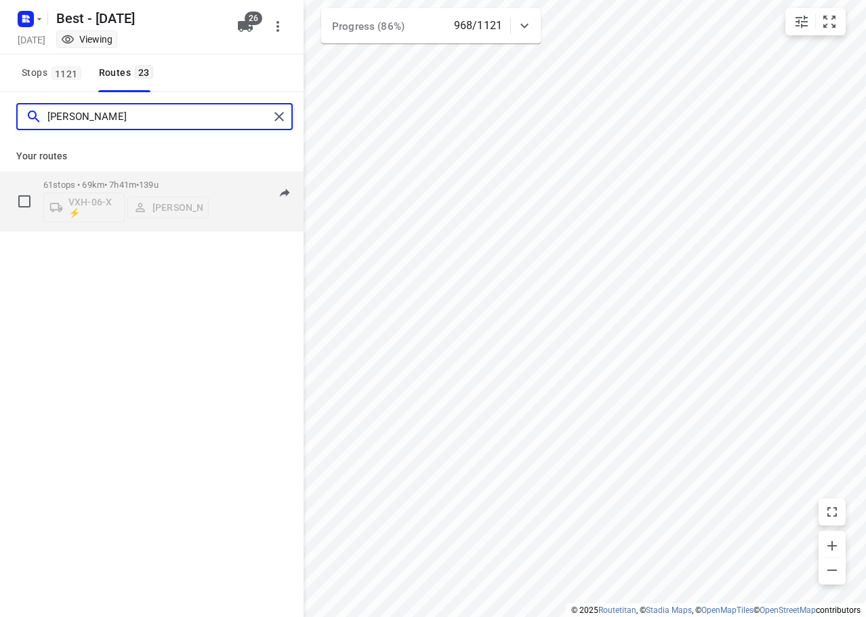
type input "dani"
click at [87, 173] on div "61 stops • 69km • 7h41m • 139u VXH-06-X ⚡ Daniëlle Belmer" at bounding box center [125, 201] width 165 height 56
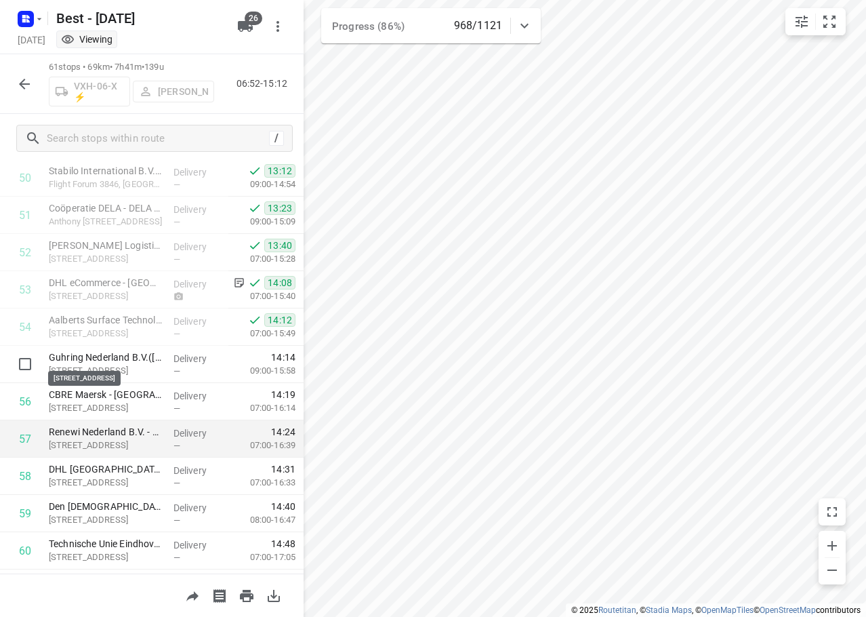
scroll to position [1969, 0]
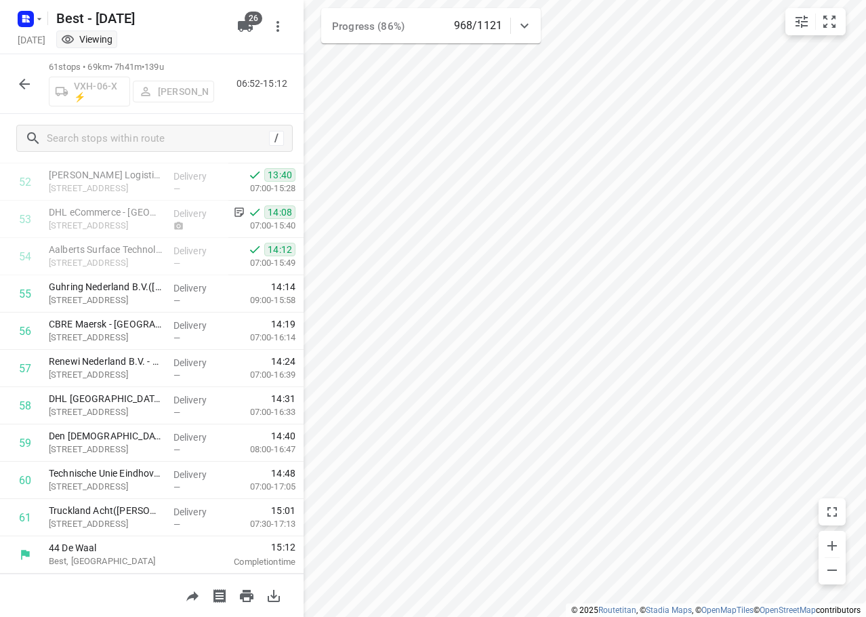
click at [19, 85] on icon "button" at bounding box center [24, 84] width 16 height 16
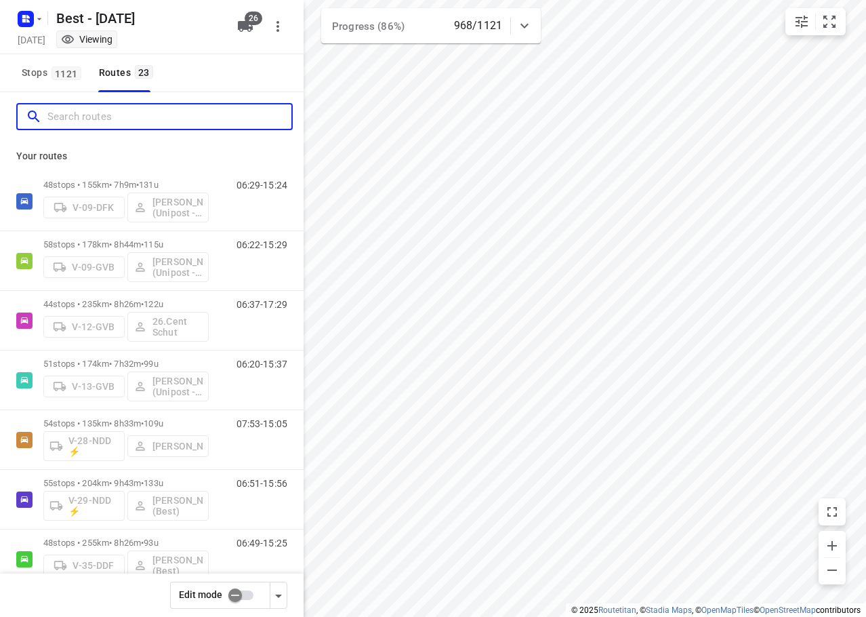
click at [92, 112] on input "Search routes" at bounding box center [169, 116] width 244 height 21
type input "a"
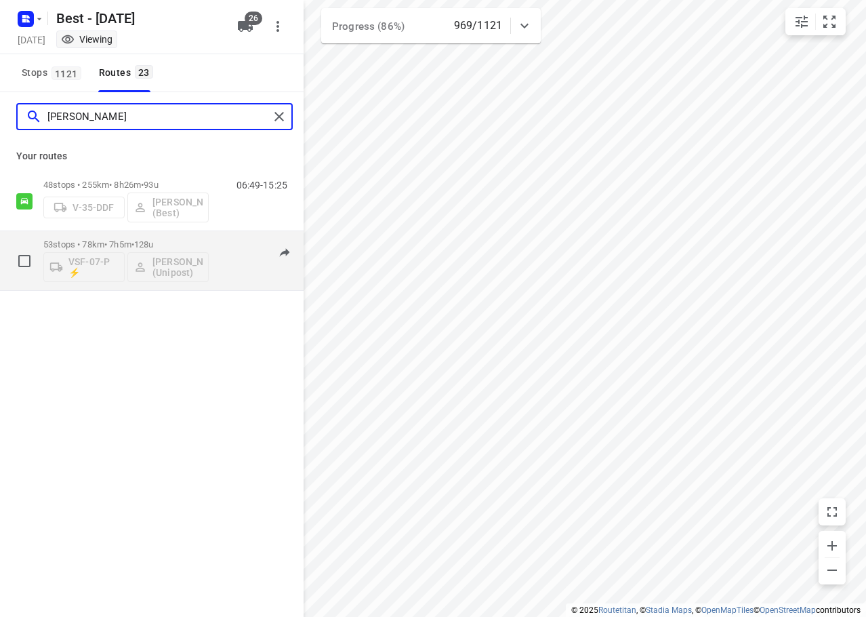
type input "omar"
click at [151, 246] on span "128u" at bounding box center [144, 244] width 20 height 10
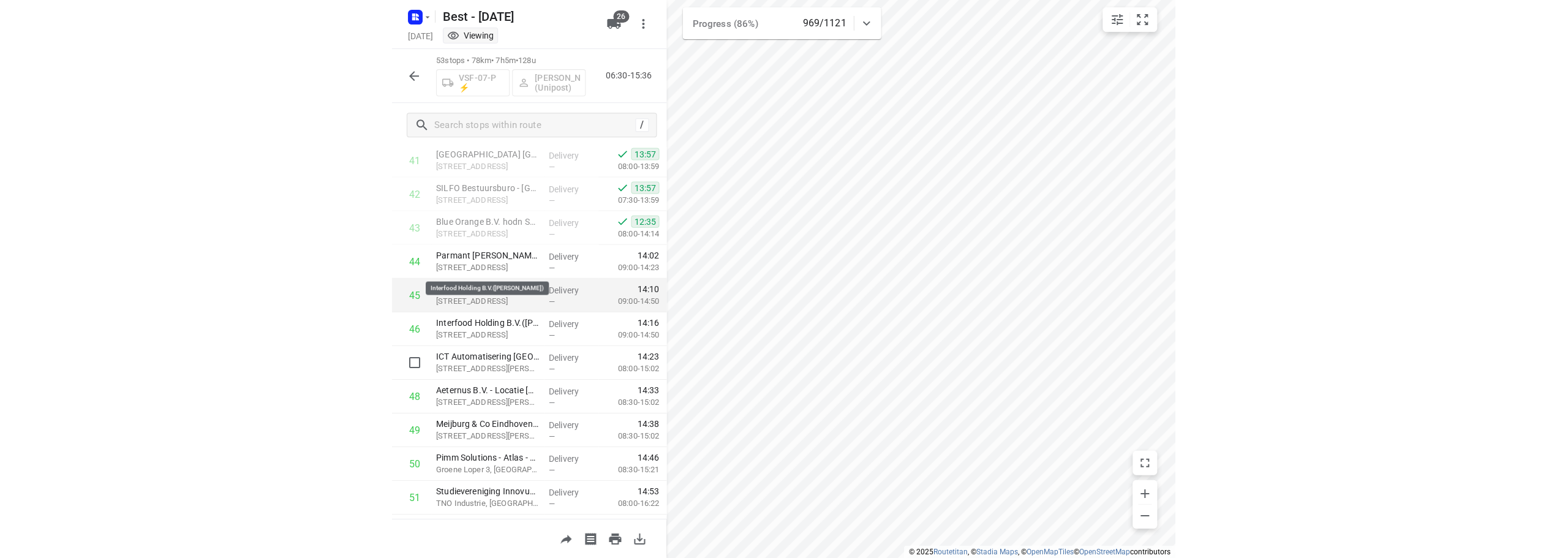
scroll to position [1509, 0]
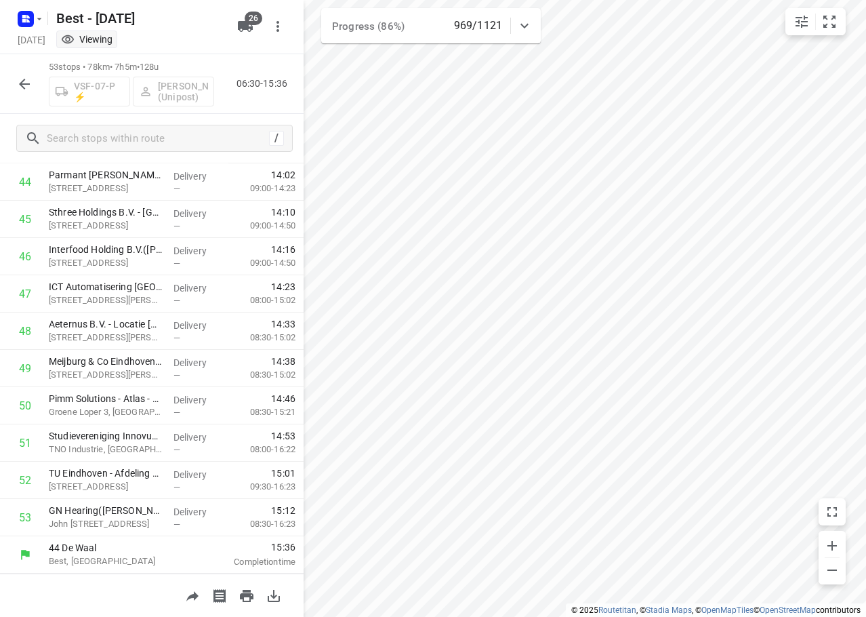
click at [23, 83] on icon "button" at bounding box center [24, 84] width 11 height 11
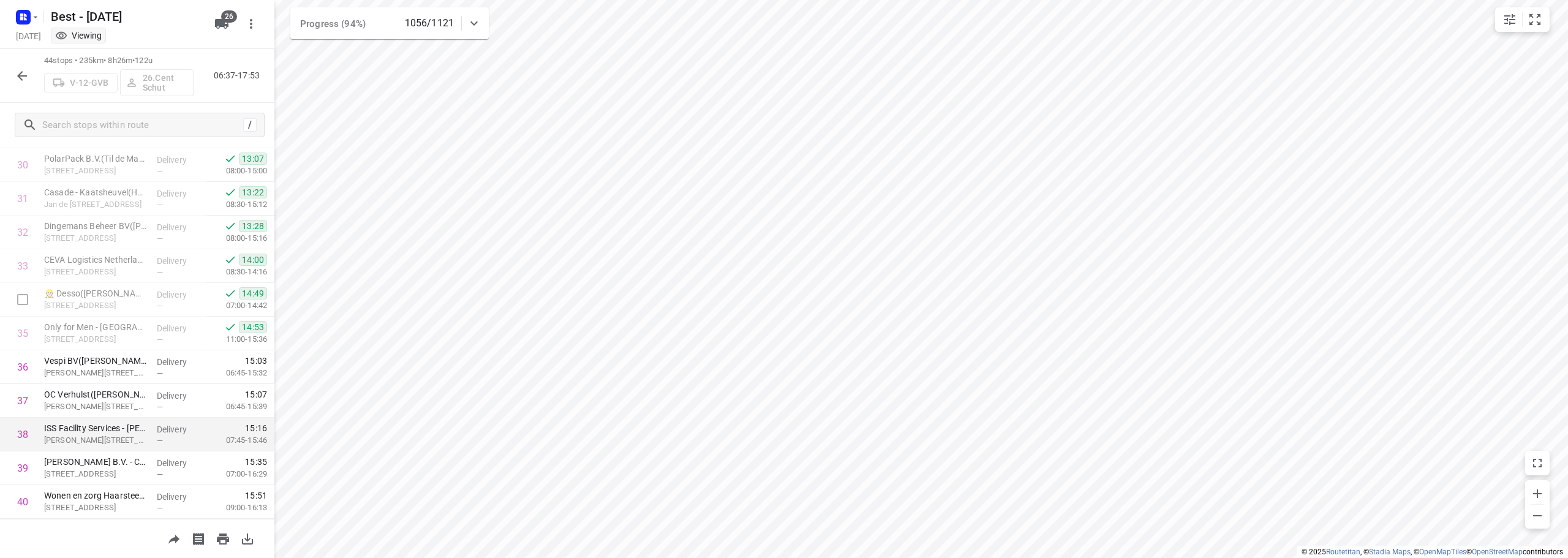
scroll to position [1204, 0]
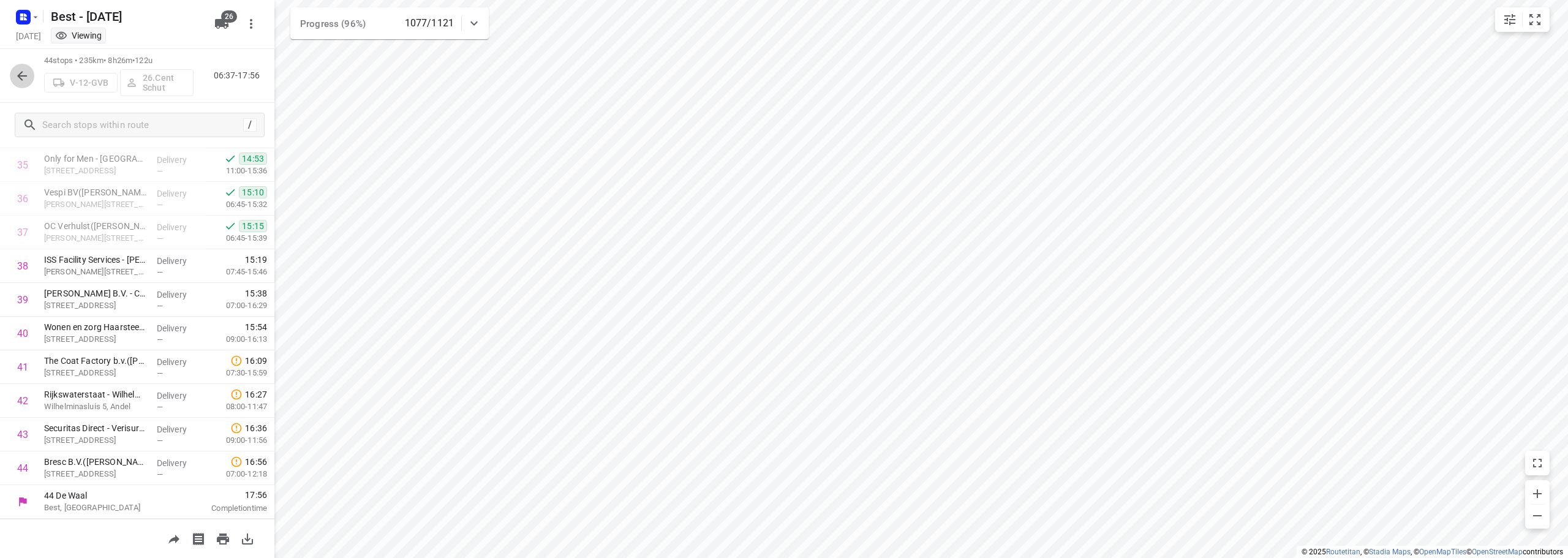
click at [25, 78] on icon "button" at bounding box center [22, 76] width 14 height 14
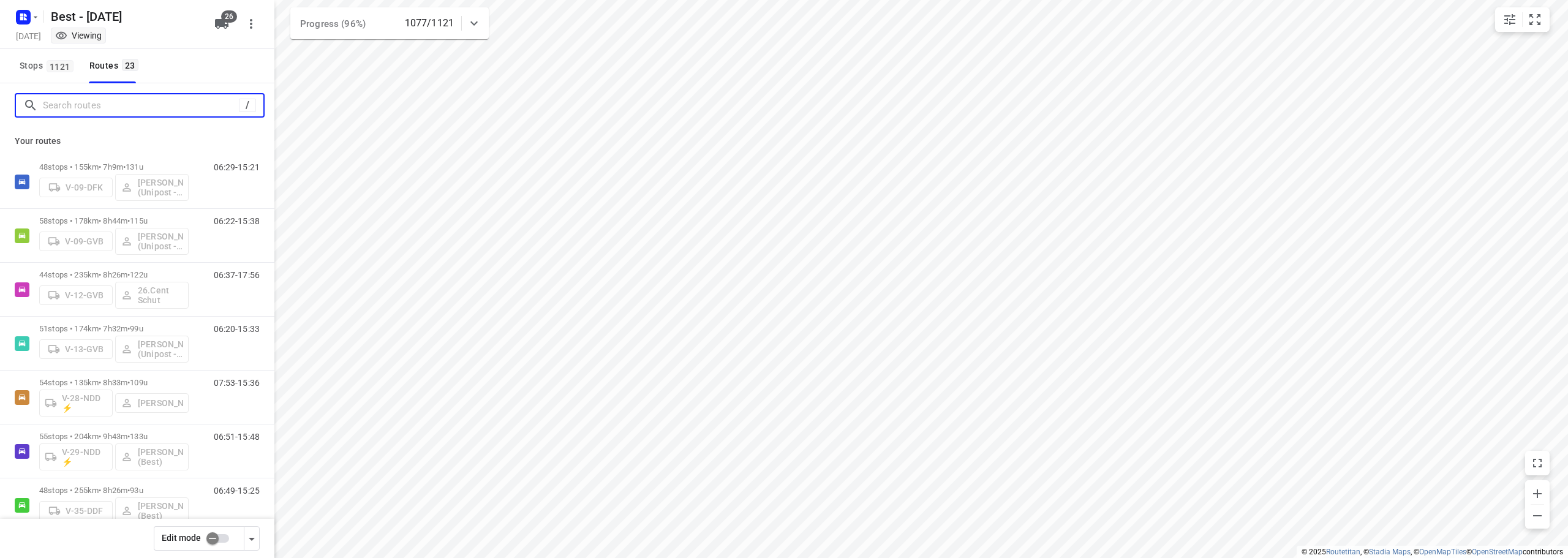
click at [108, 104] on input "Search routes" at bounding box center [140, 105] width 196 height 19
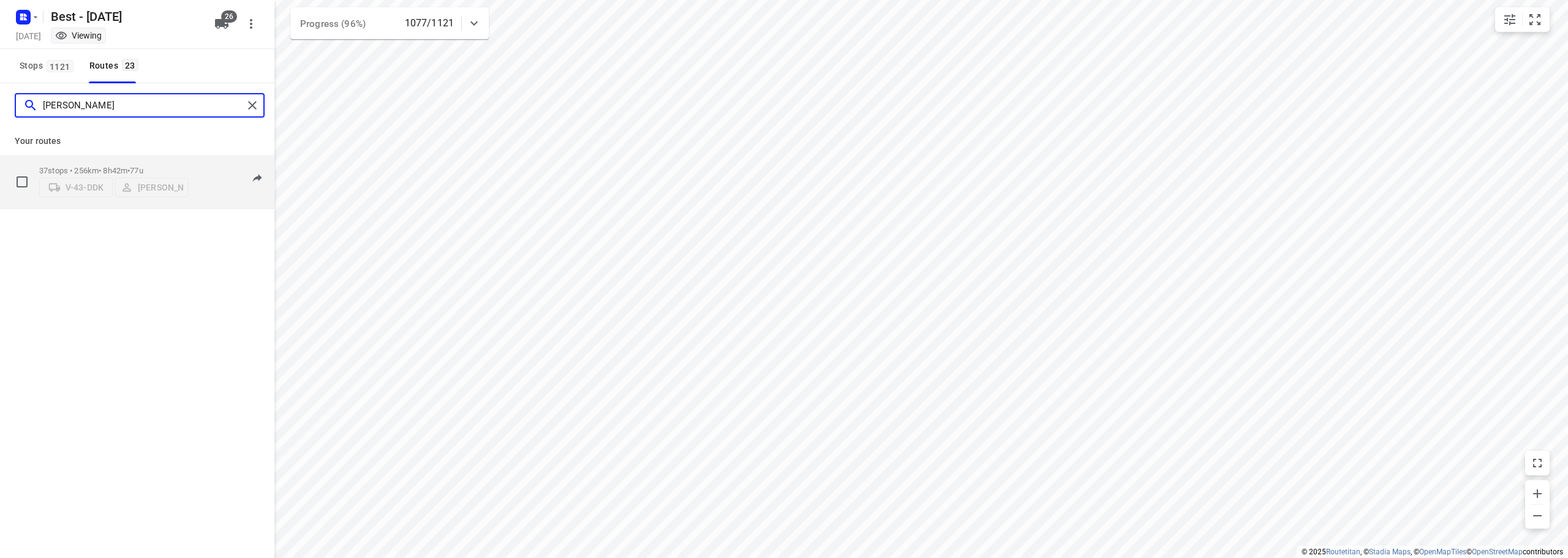
type input "niels"
click at [111, 167] on p "37 stops • 256km • 8h42m • 77u" at bounding box center [113, 171] width 149 height 9
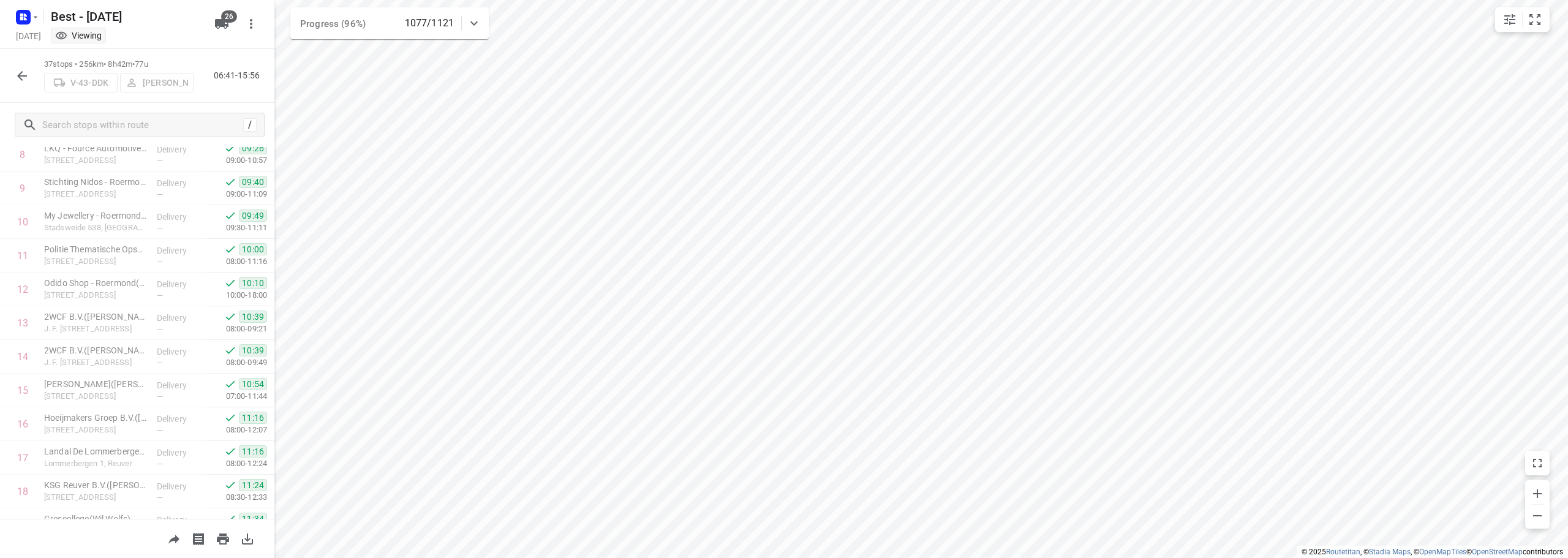
scroll to position [337, 0]
click at [108, 288] on p "2WCF B.V.(Koen Willems)" at bounding box center [96, 286] width 103 height 13
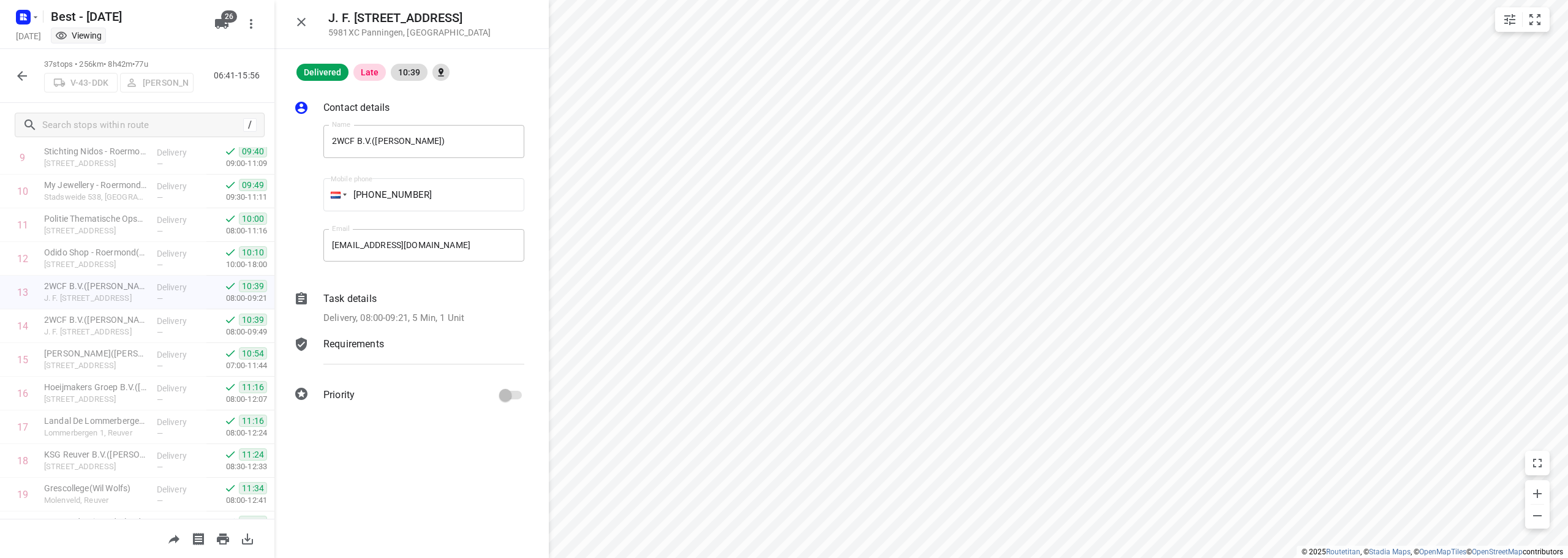
click at [441, 328] on div "Contact details Name 2WCF B.V.(Koen Willems) Name Mobile phone +07 78080120 ​ E…" at bounding box center [412, 253] width 275 height 345
click at [464, 321] on p "Delivery, 08:00-09:21, 5 Min, 1 Unit" at bounding box center [394, 318] width 141 height 14
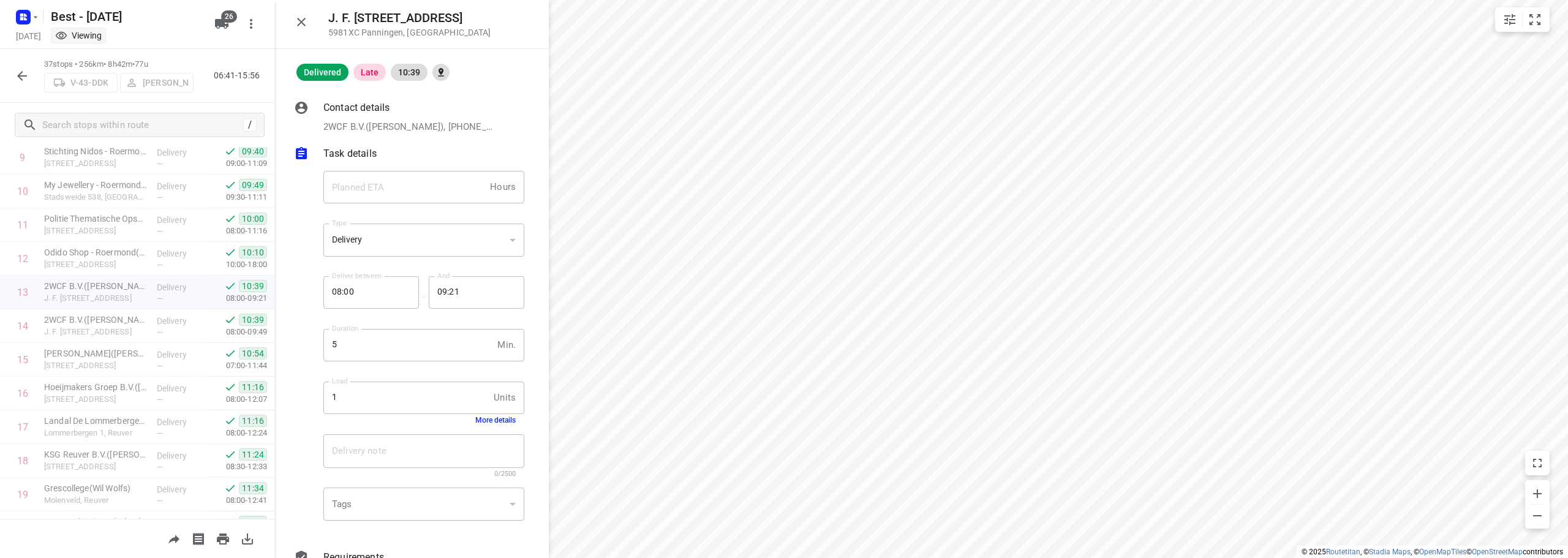
scroll to position [61, 0]
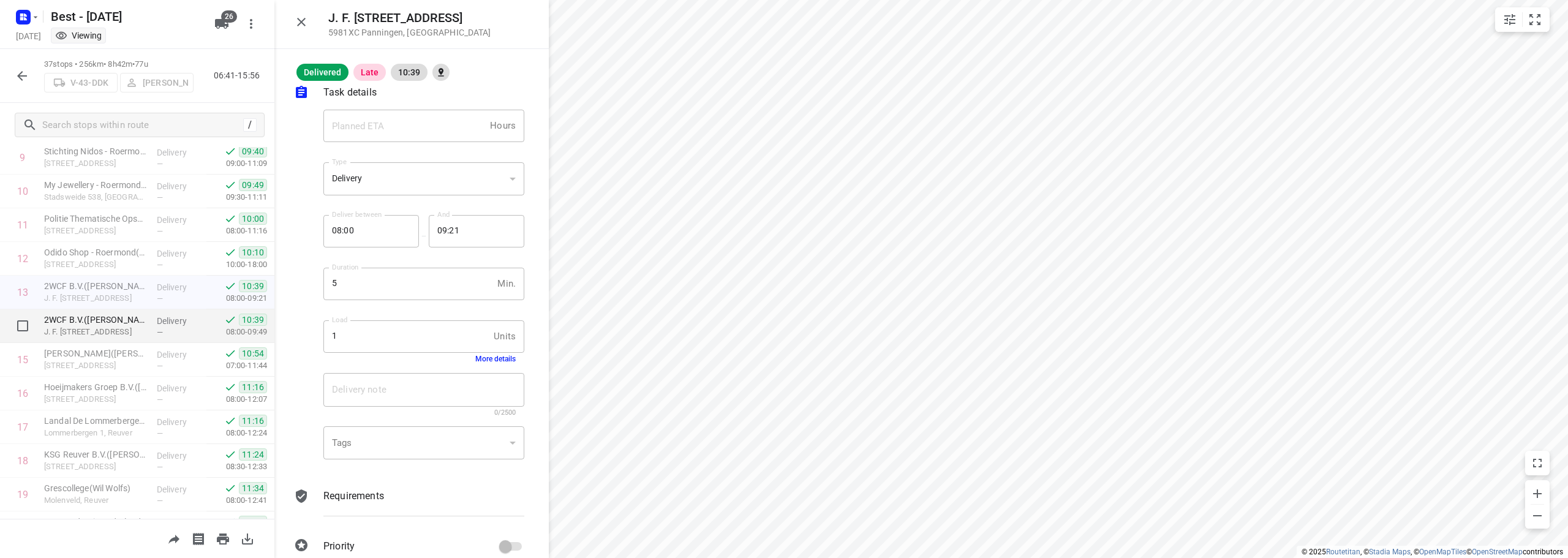
click at [98, 315] on p "2WCF B.V.(Koen Willems)" at bounding box center [96, 320] width 103 height 13
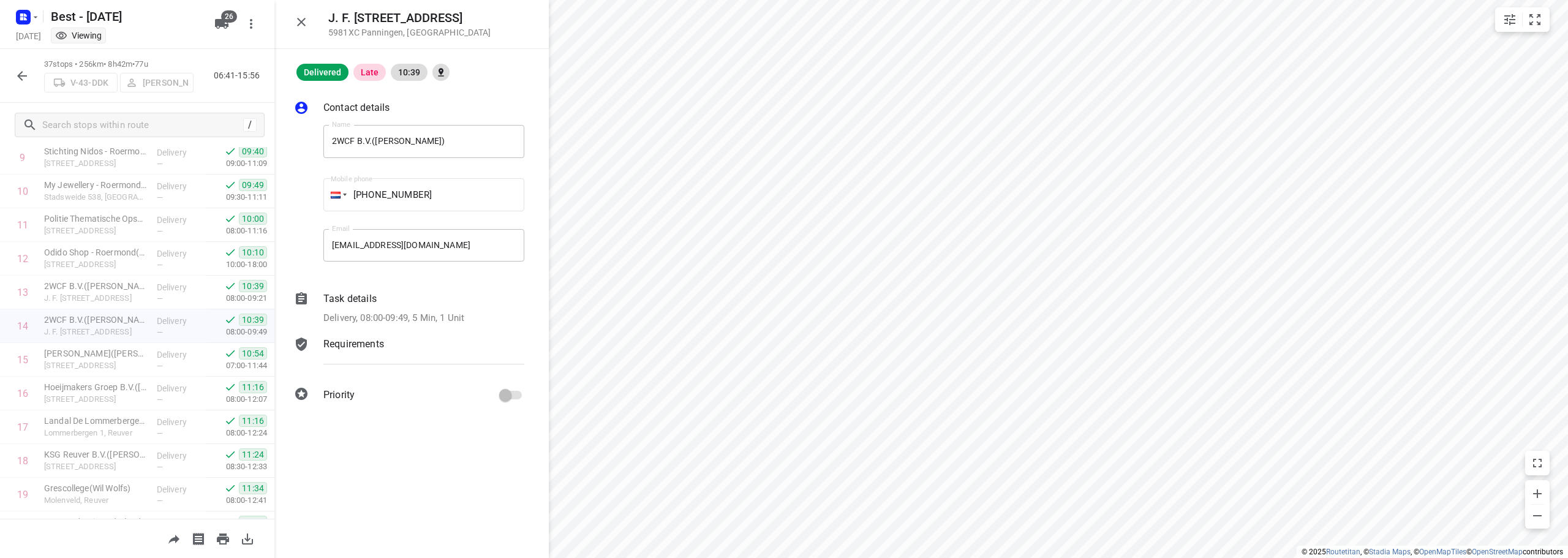
click at [409, 323] on p "Delivery, 08:00-09:49, 5 Min, 1 Unit" at bounding box center [394, 318] width 141 height 14
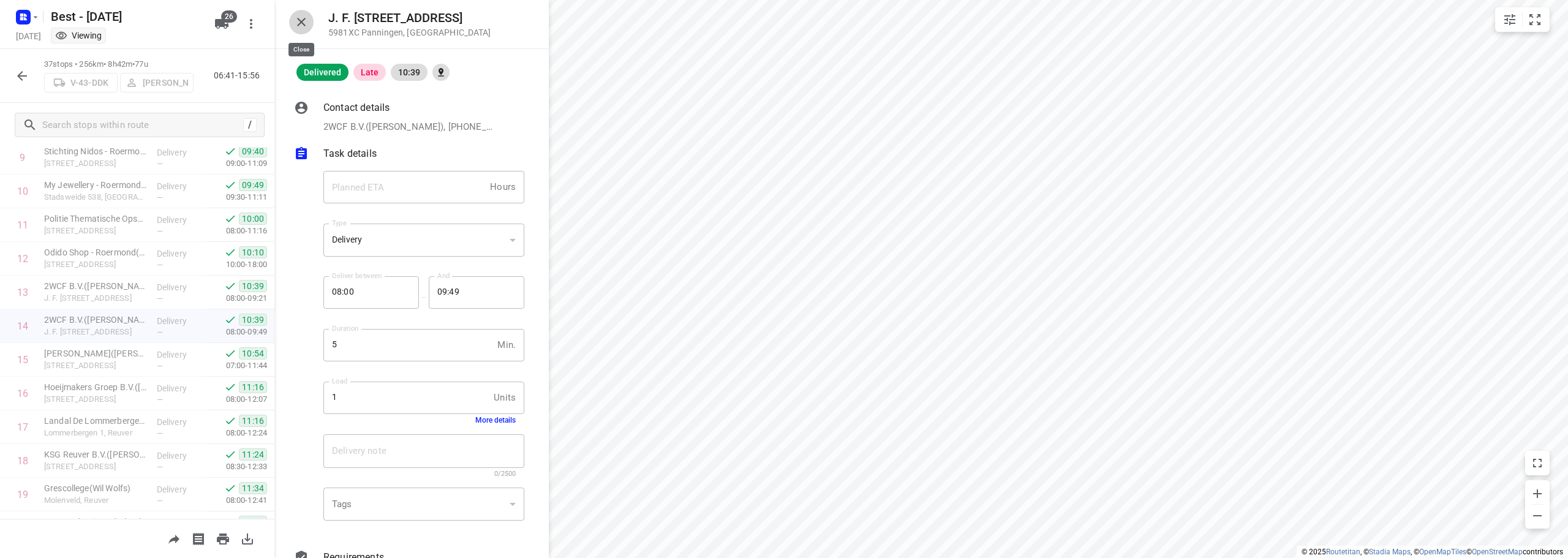
click at [297, 21] on icon "button" at bounding box center [301, 22] width 14 height 14
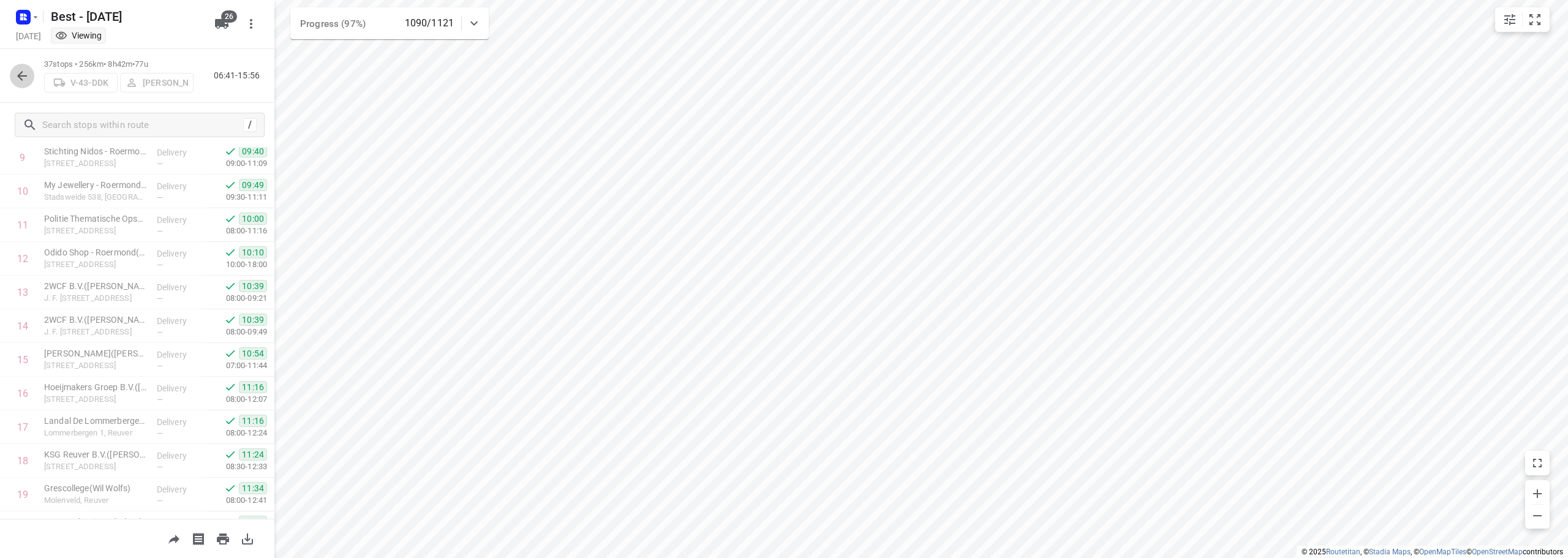
click at [19, 74] on icon "button" at bounding box center [22, 76] width 14 height 14
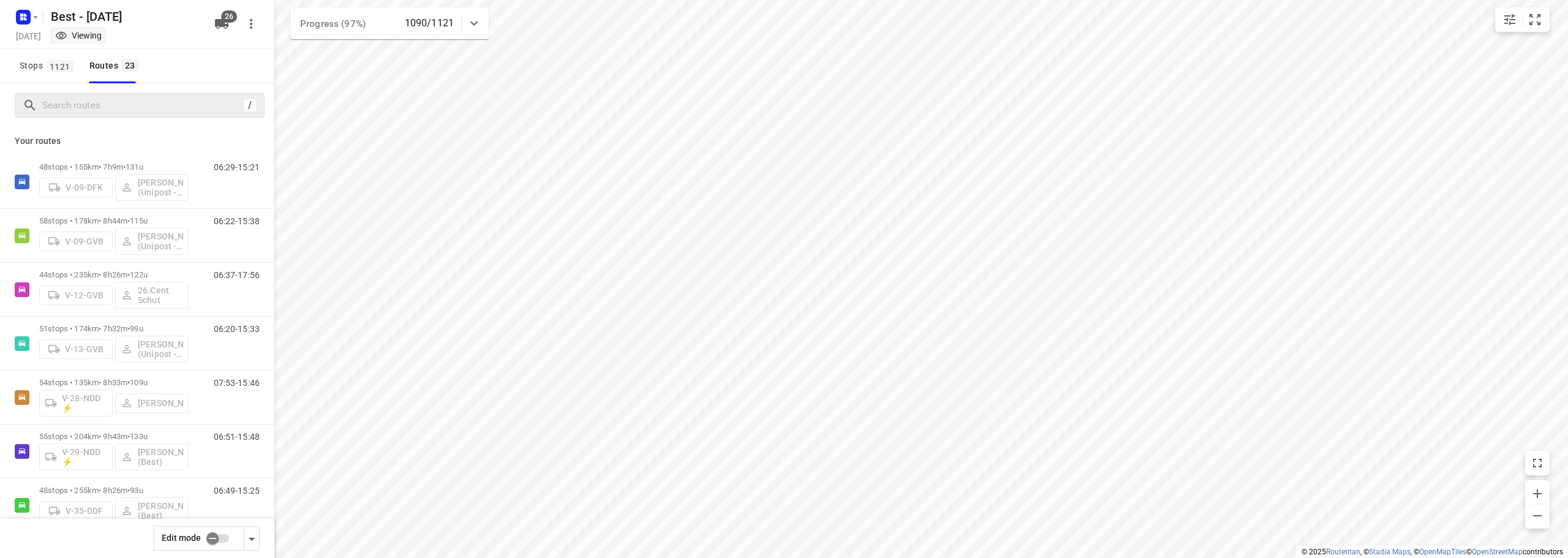
drag, startPoint x: 69, startPoint y: 116, endPoint x: 75, endPoint y: 105, distance: 12.5
click at [73, 110] on div "/" at bounding box center [139, 105] width 250 height 24
click at [75, 104] on input "Search routes" at bounding box center [140, 105] width 196 height 19
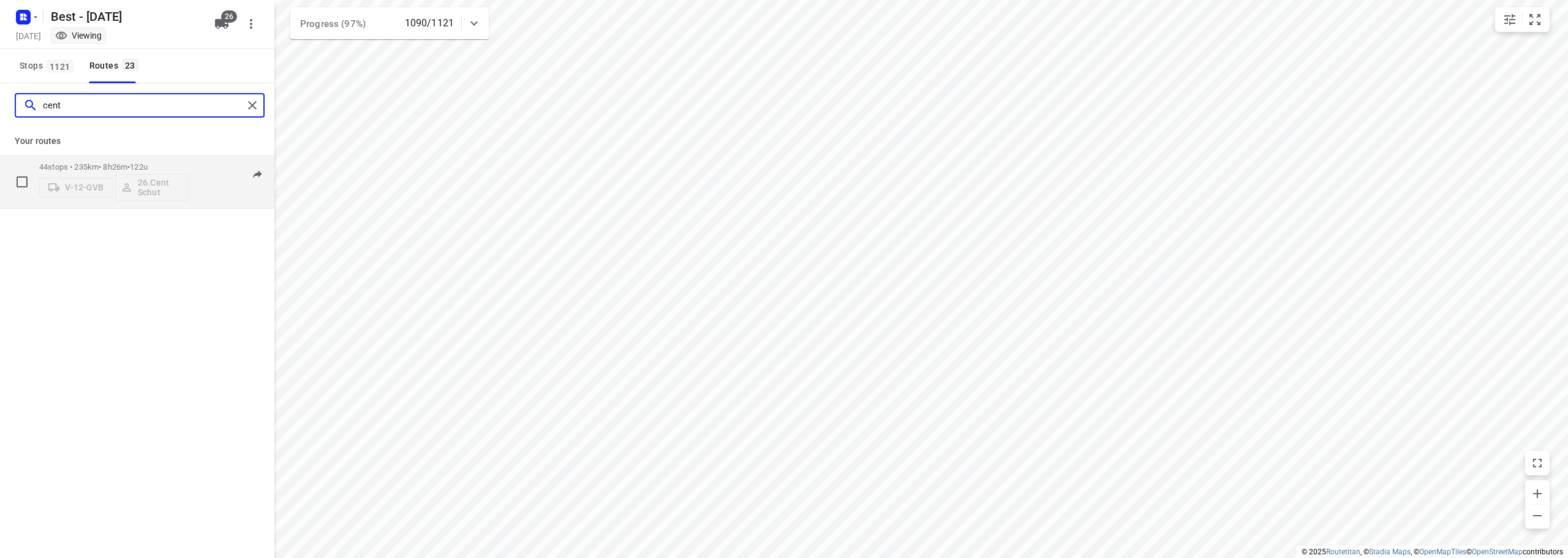
type input "cent"
click at [102, 162] on div "44 stops • 235km • 8h26m • 122u V-12-GVB 26.Cent Schut" at bounding box center [113, 181] width 149 height 51
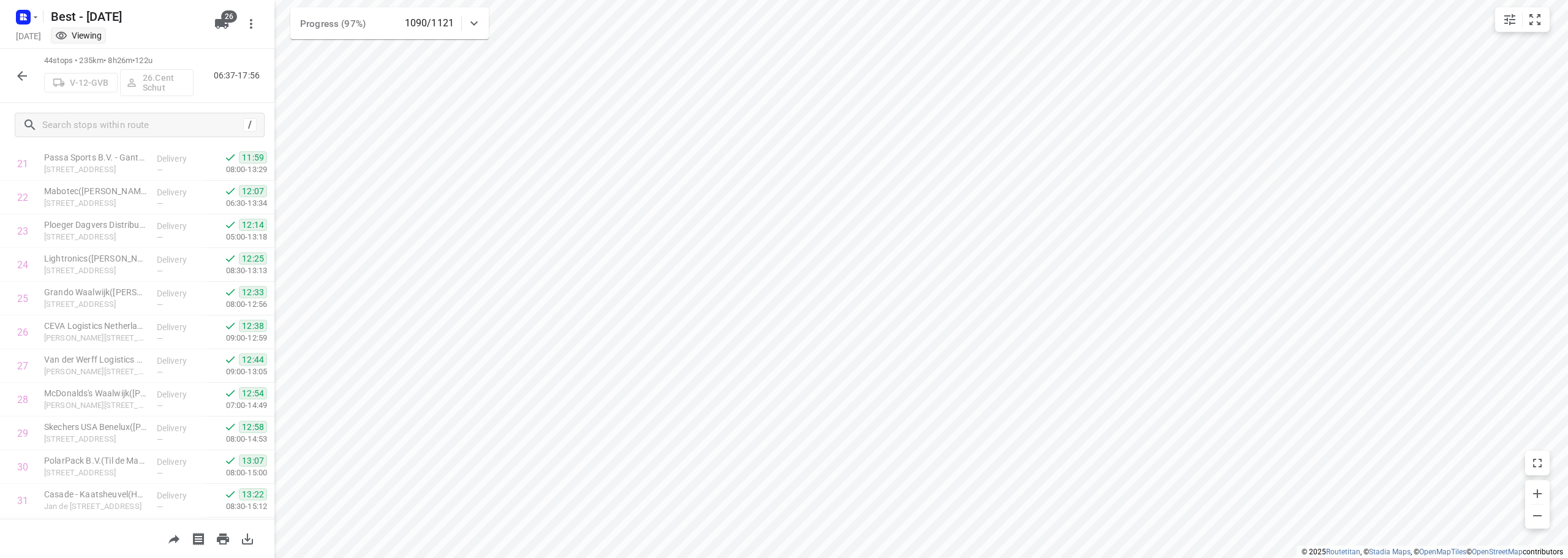
scroll to position [1204, 0]
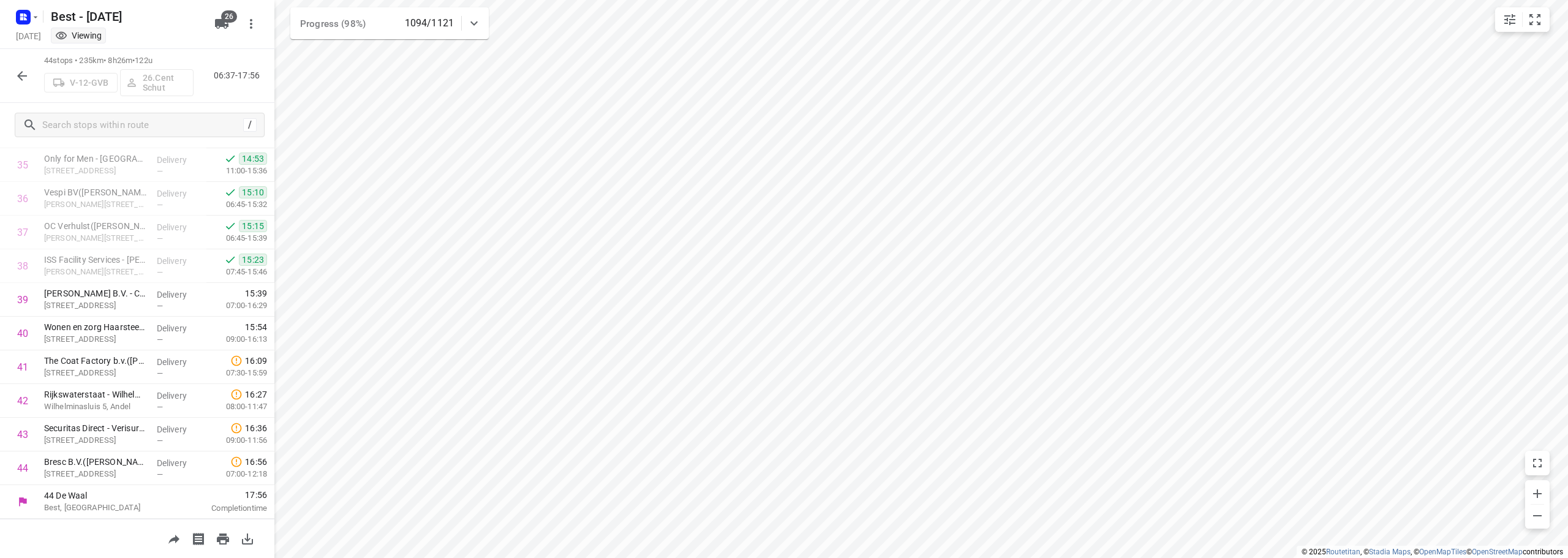
click at [25, 71] on icon "button" at bounding box center [22, 76] width 14 height 14
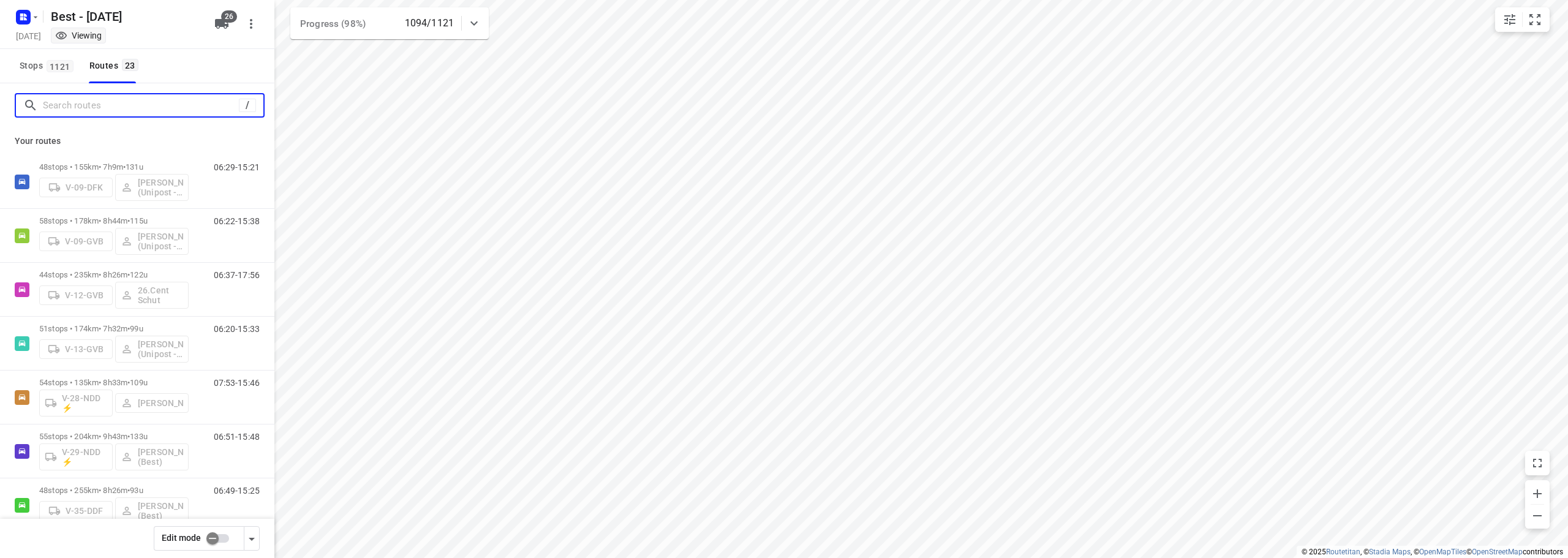
click at [106, 111] on input "Search routes" at bounding box center [140, 105] width 196 height 19
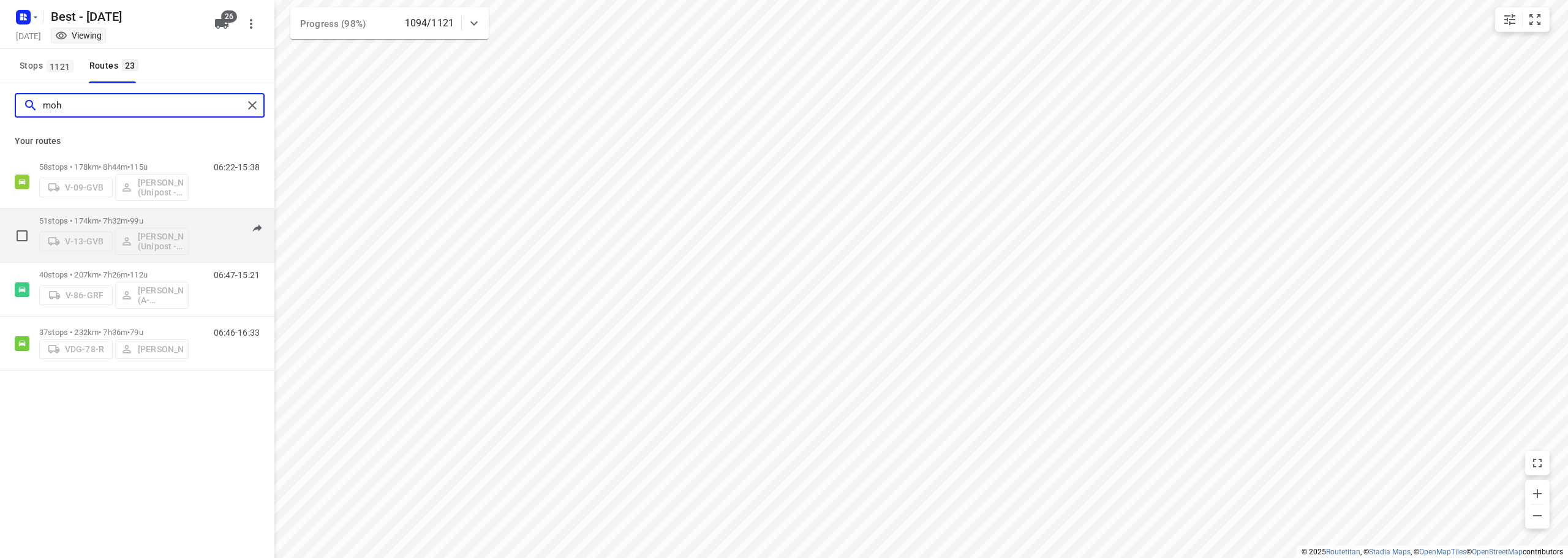
type input "moh"
click at [107, 223] on p "51 stops • 174km • 7h32m • 99u" at bounding box center [113, 220] width 149 height 9
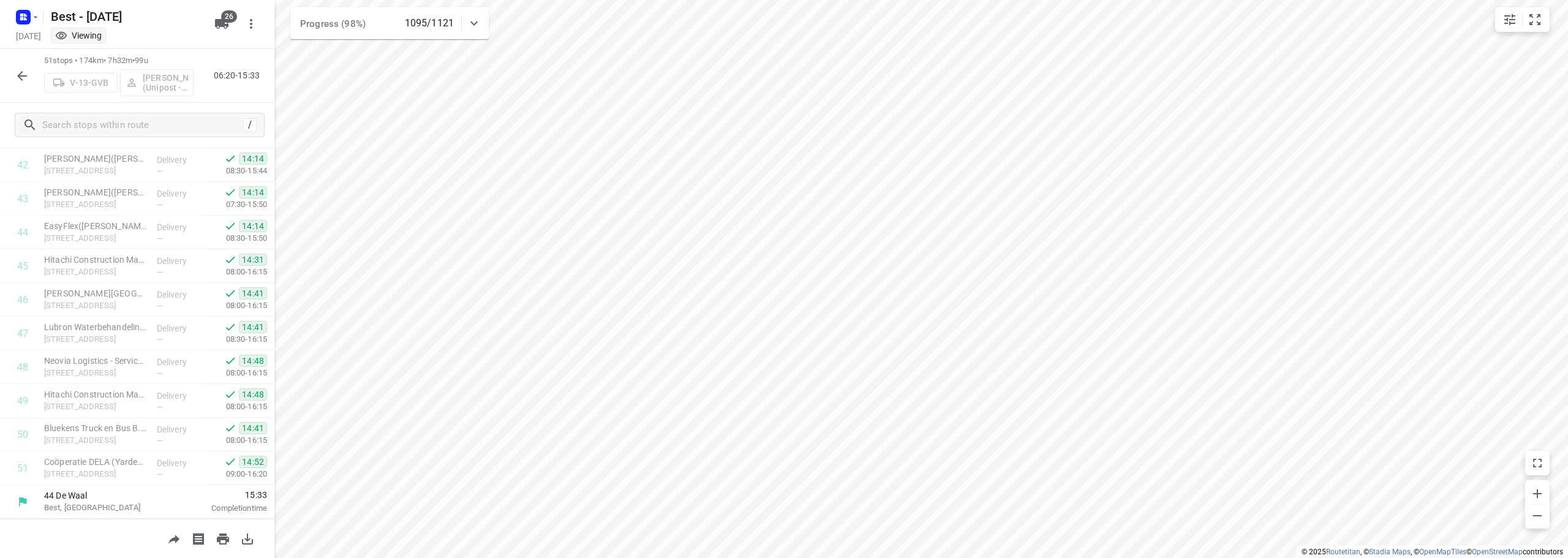
scroll to position [1440, 0]
click at [27, 71] on icon "button" at bounding box center [22, 76] width 14 height 14
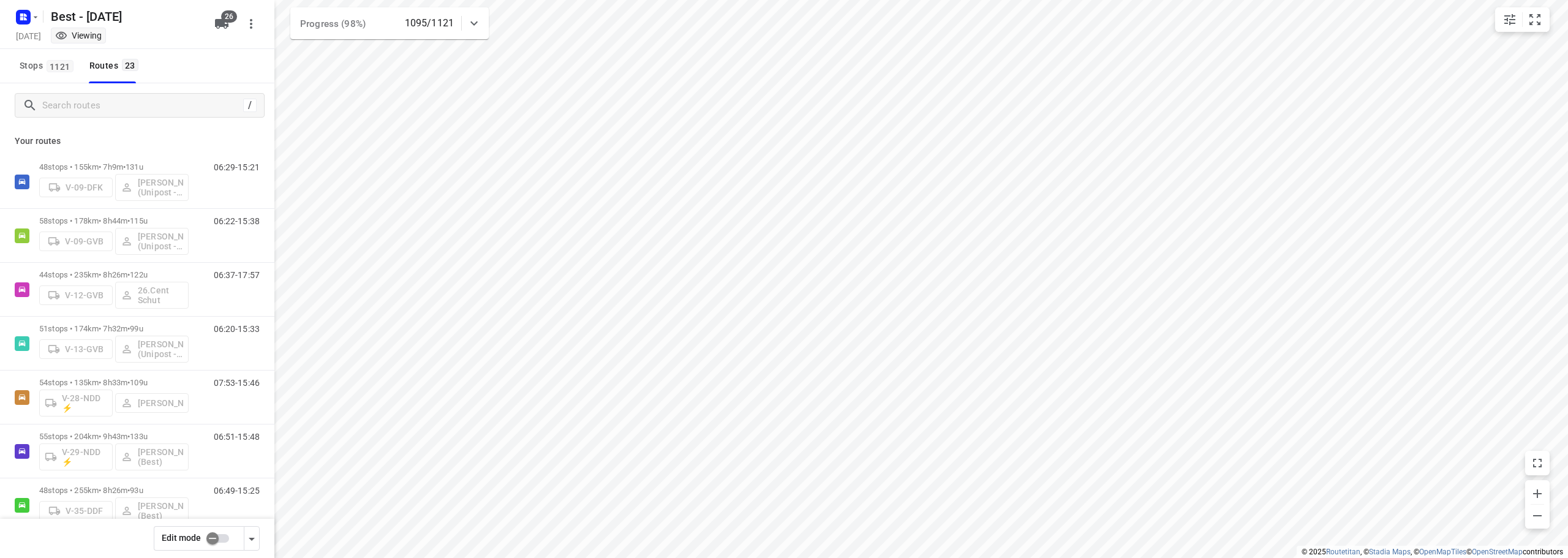
click at [168, 41] on div "Viewing" at bounding box center [127, 37] width 163 height 14
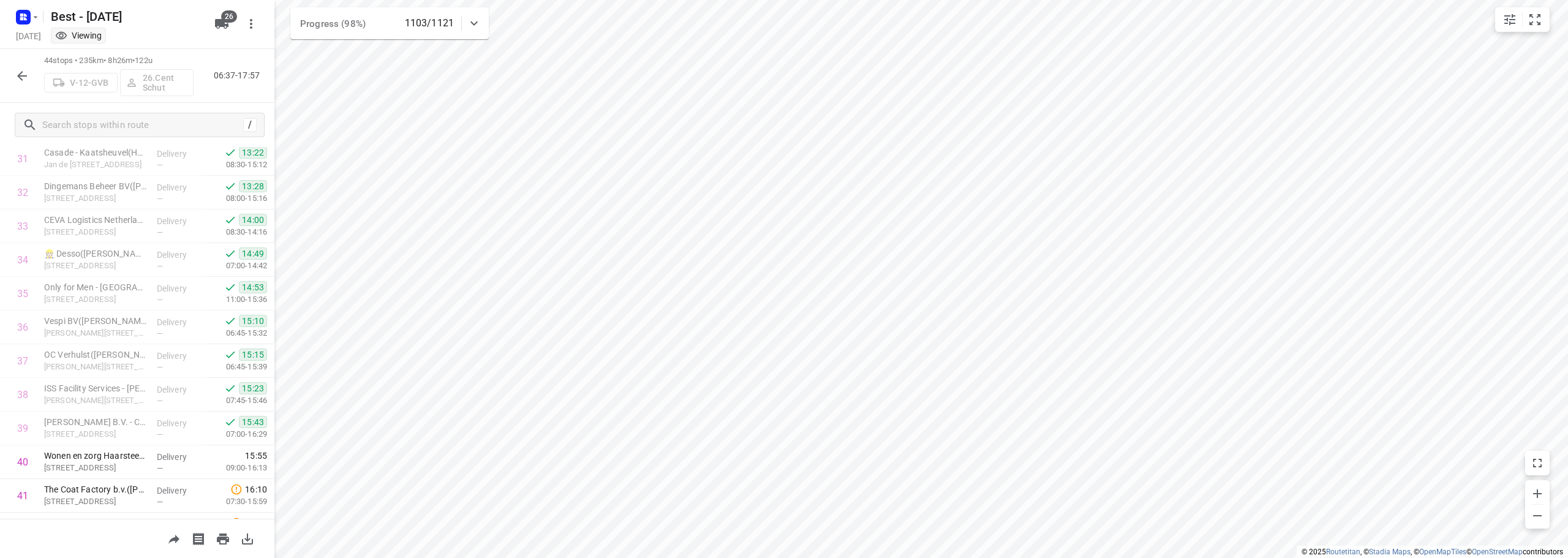
scroll to position [1204, 0]
click at [15, 79] on icon "button" at bounding box center [22, 76] width 14 height 14
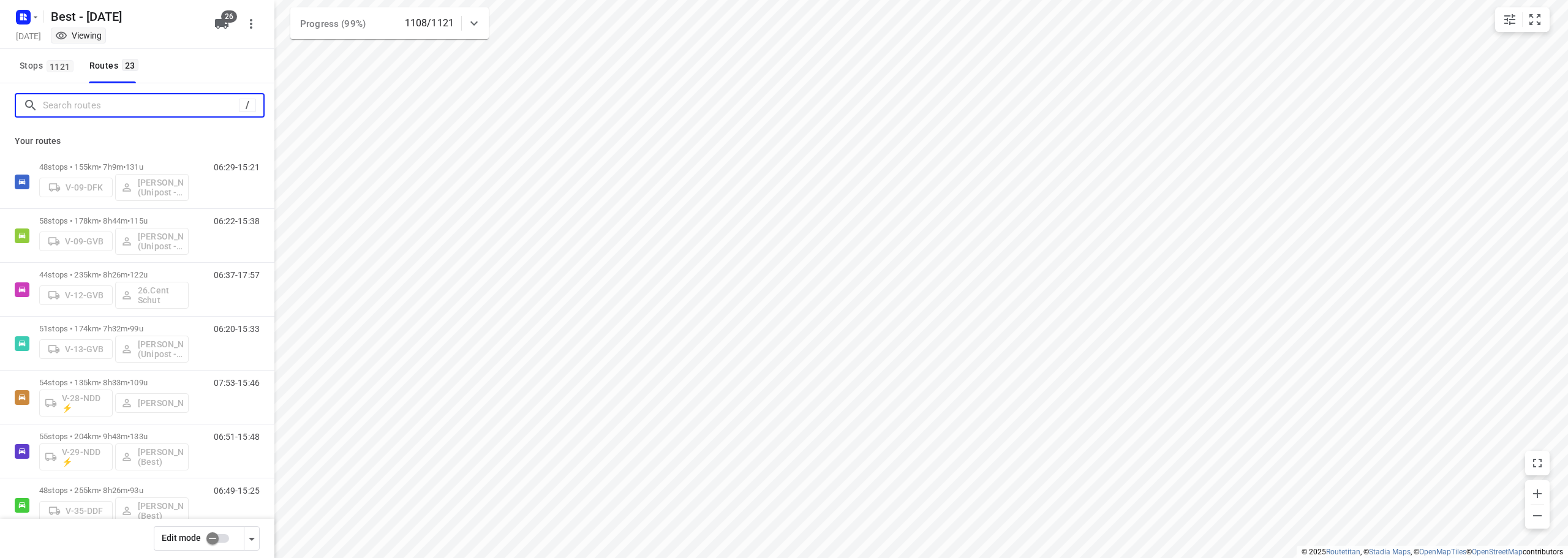
click at [98, 106] on input "Search routes" at bounding box center [140, 105] width 196 height 19
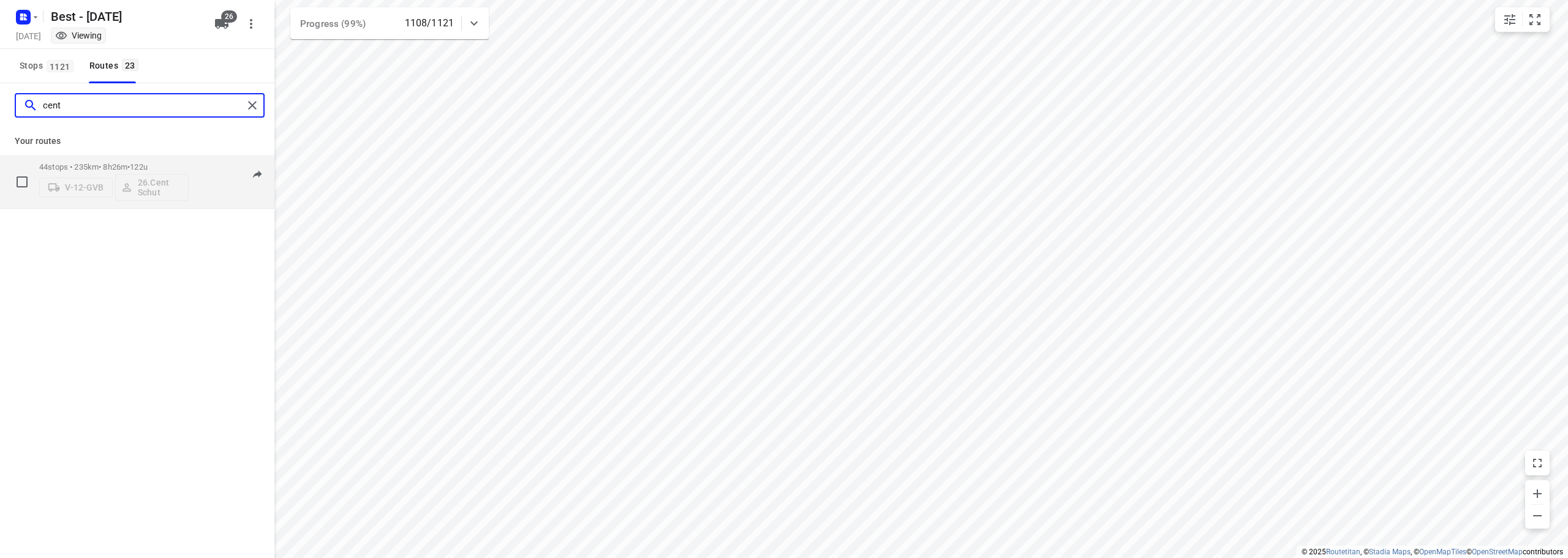
type input "cent"
click at [140, 159] on div "44 stops • 235km • 8h26m • 122u V-12-GVB 26.Cent Schut" at bounding box center [113, 181] width 149 height 51
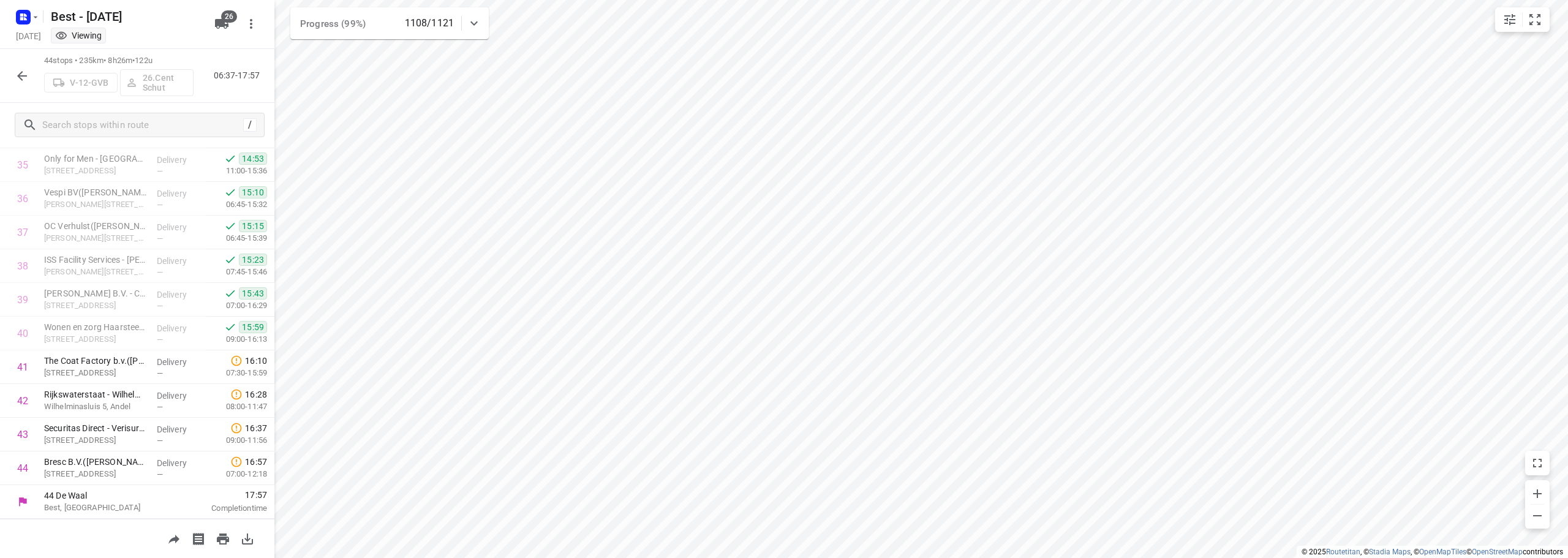
click at [16, 79] on icon "button" at bounding box center [22, 76] width 14 height 14
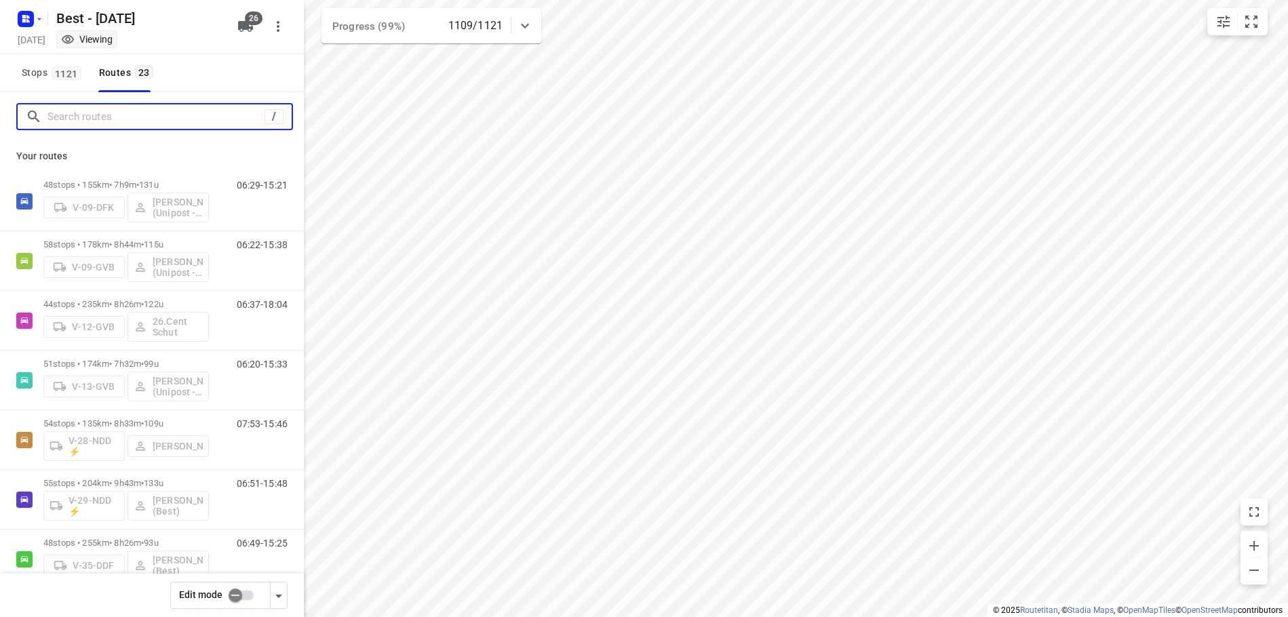
click at [169, 123] on input "Search routes" at bounding box center [155, 116] width 217 height 21
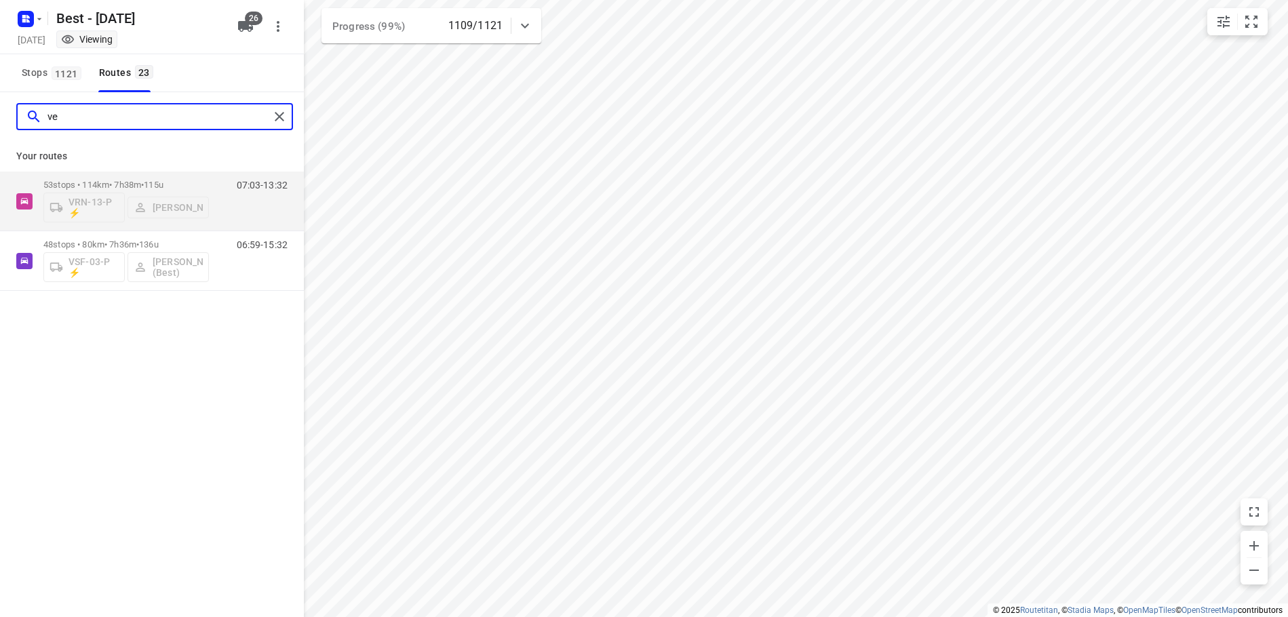
type input "v"
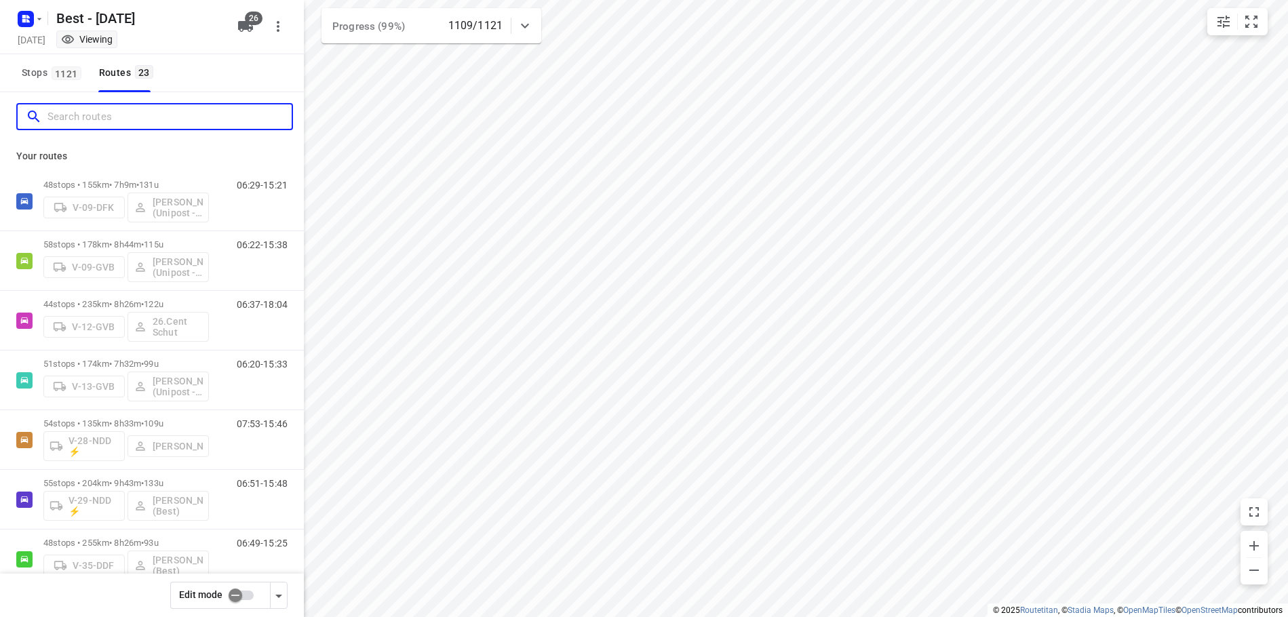
type input "c"
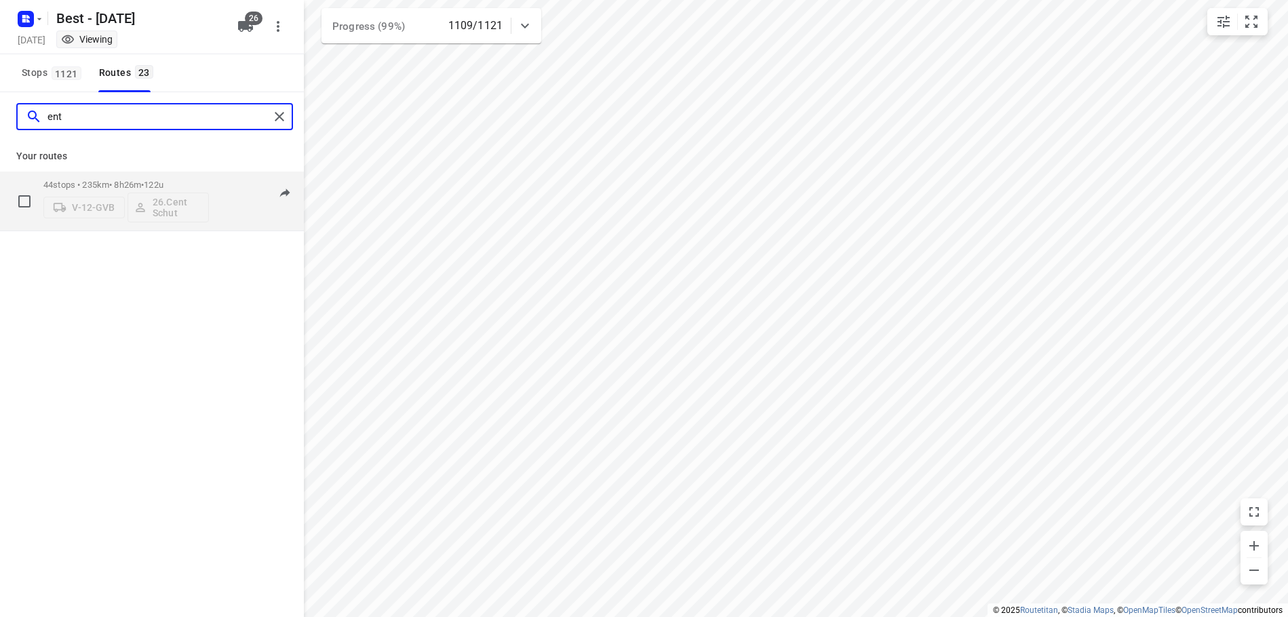
type input "ent"
click at [186, 184] on p "44 stops • 235km • 8h26m • 122u" at bounding box center [125, 185] width 165 height 10
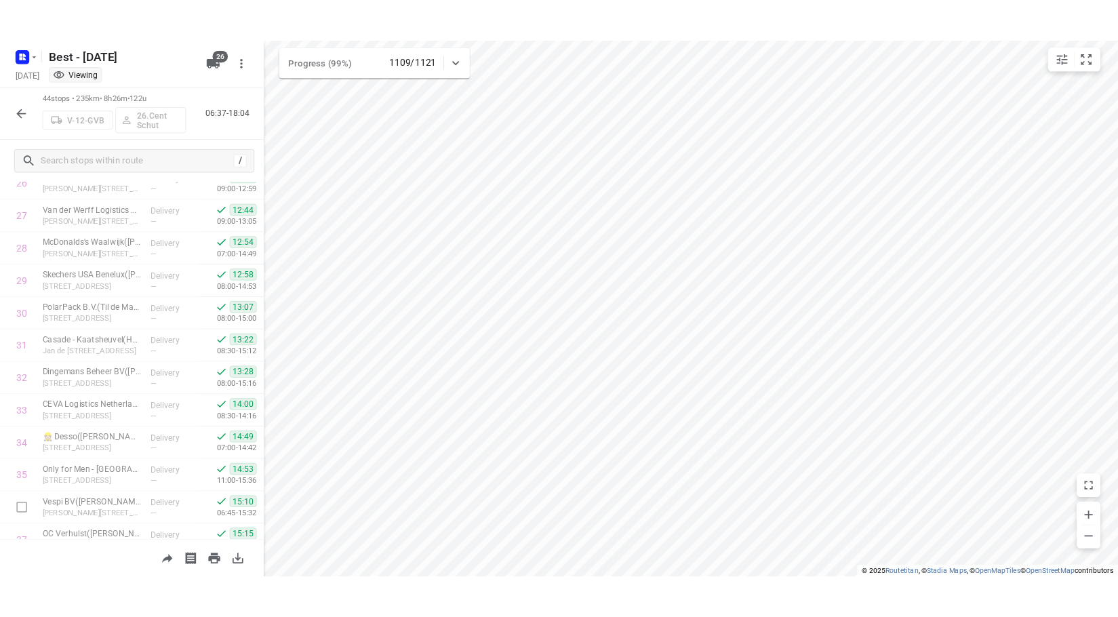
scroll to position [1335, 0]
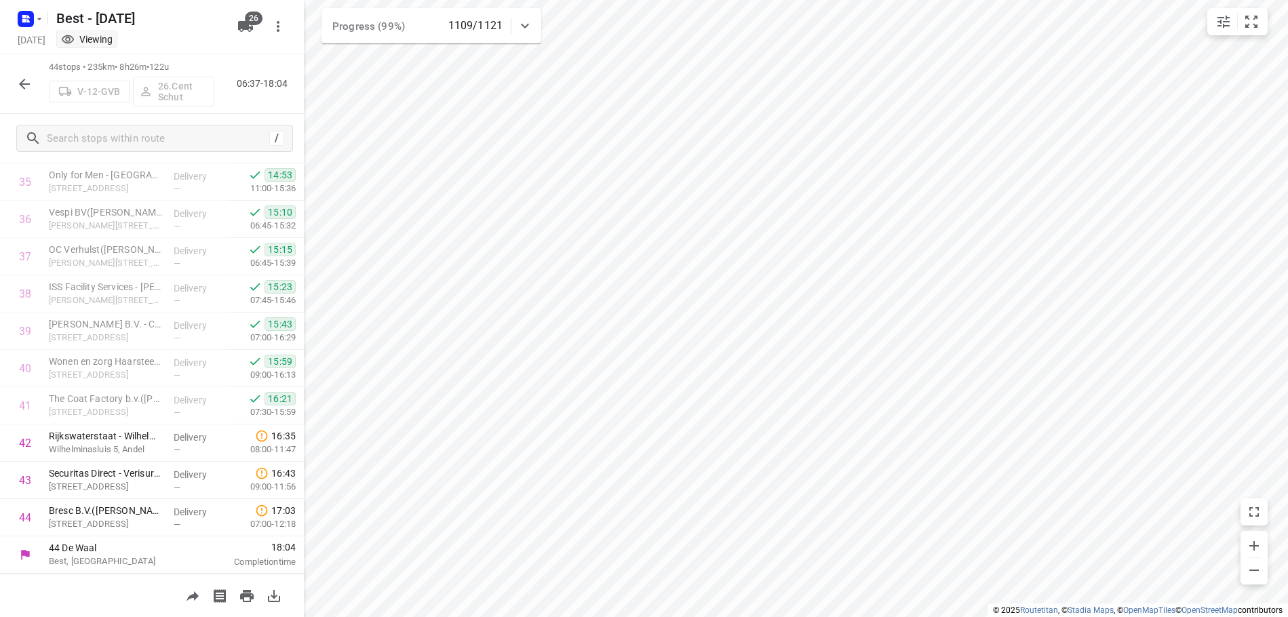
click at [24, 79] on icon "button" at bounding box center [24, 84] width 16 height 16
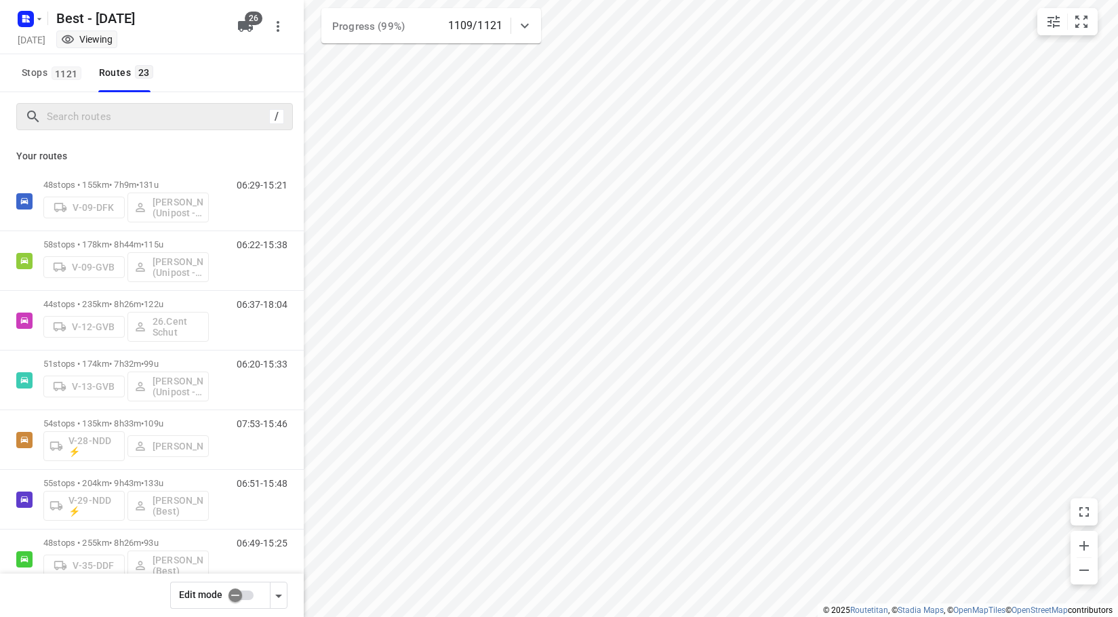
click at [102, 127] on div "/" at bounding box center [154, 116] width 277 height 27
click at [108, 122] on input "Search routes" at bounding box center [155, 116] width 217 height 21
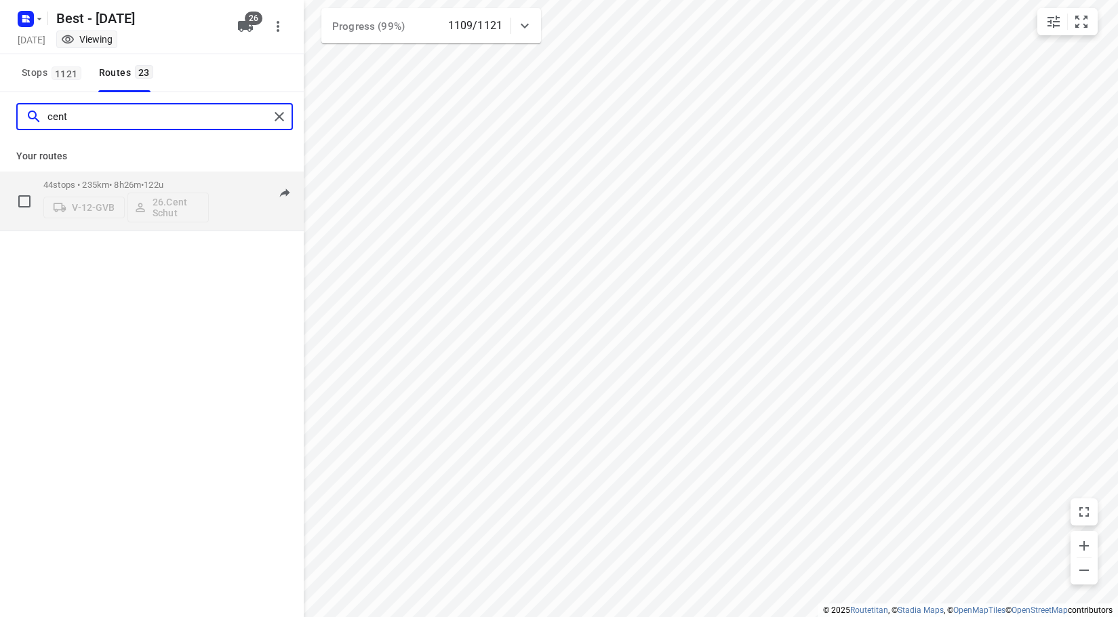
type input "cent"
click at [163, 178] on div "44 stops • 235km • 8h26m • 122u V-12-GVB 26.Cent Schut" at bounding box center [125, 201] width 165 height 56
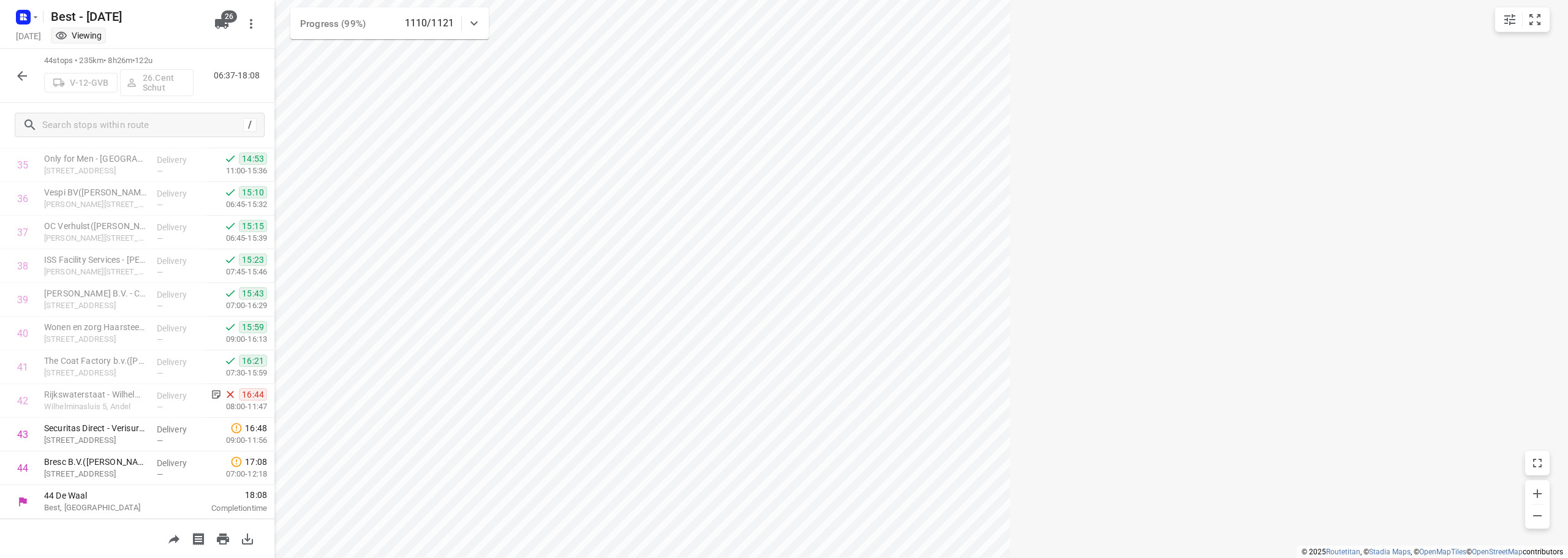
scroll to position [1204, 0]
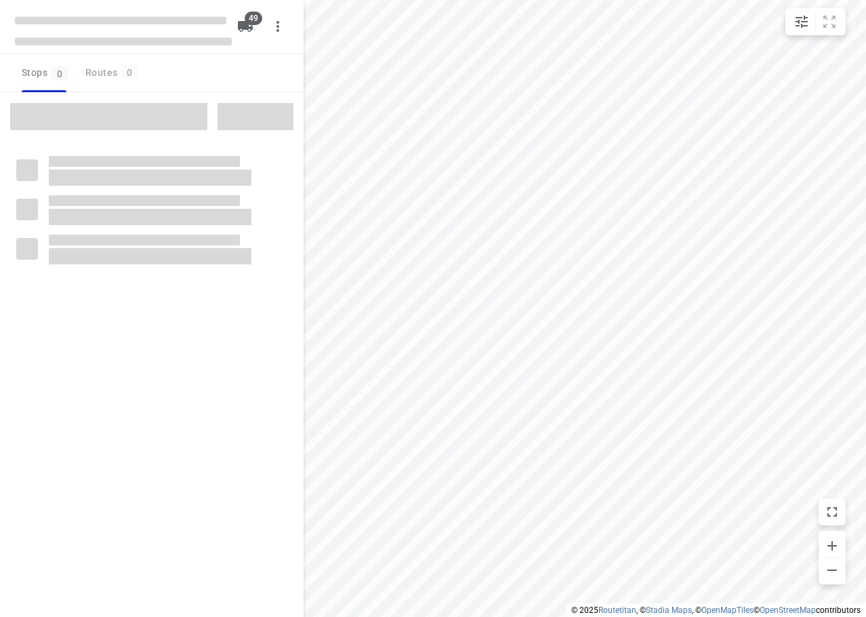
checkbox input "true"
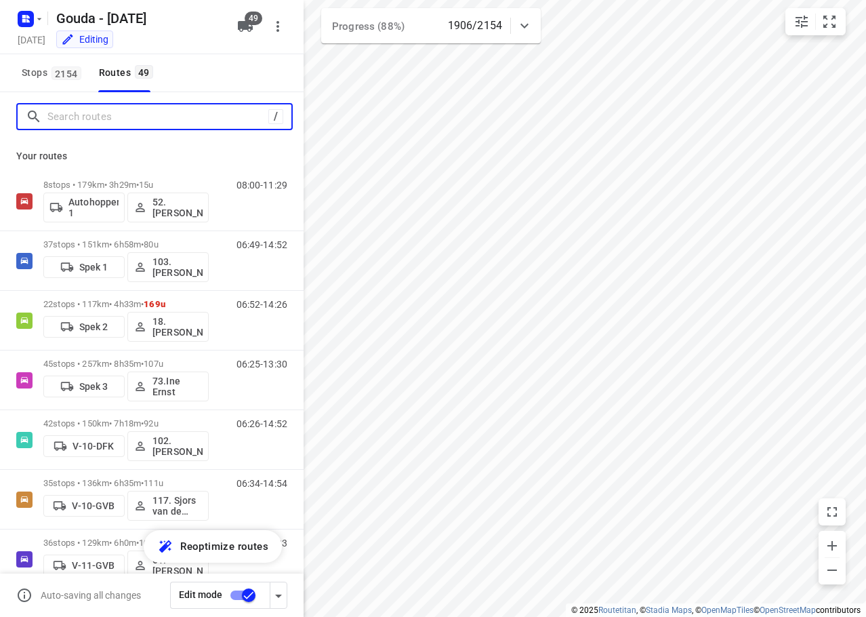
click at [138, 117] on input "Search routes" at bounding box center [157, 116] width 221 height 21
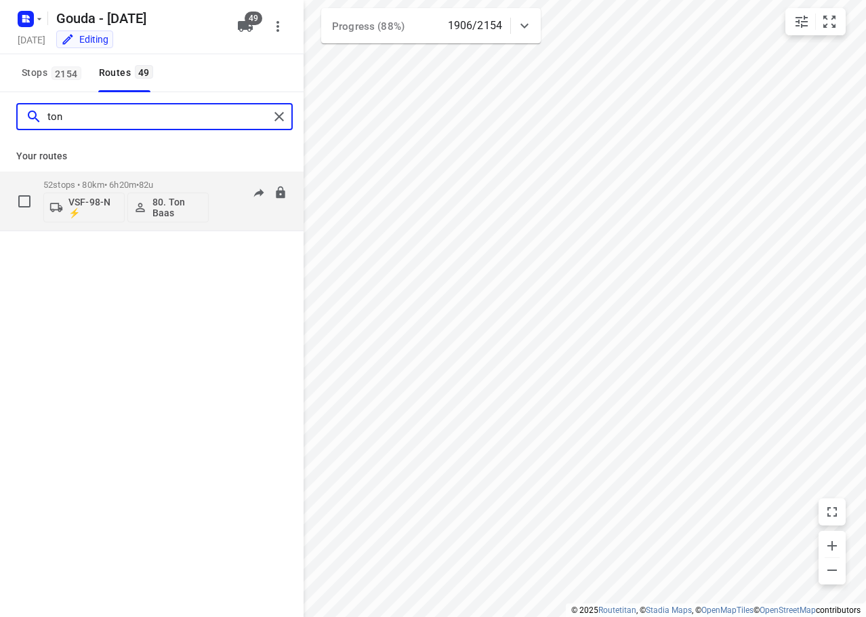
type input "ton"
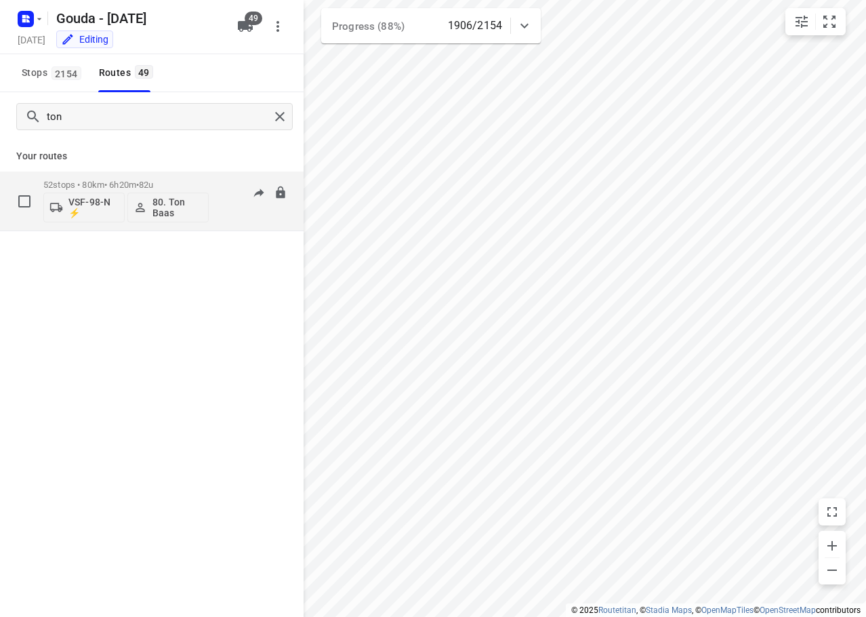
click at [156, 176] on div "52 stops • 80km • 6h20m • 82u VSF-98-N ⚡ 80. Ton Baas 06:48-14:01" at bounding box center [152, 202] width 304 height 60
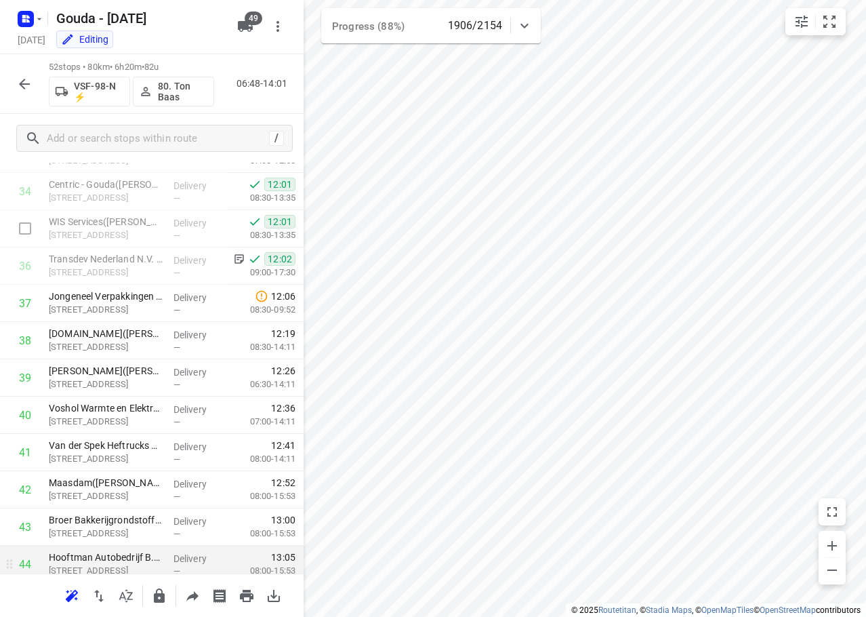
scroll to position [1633, 0]
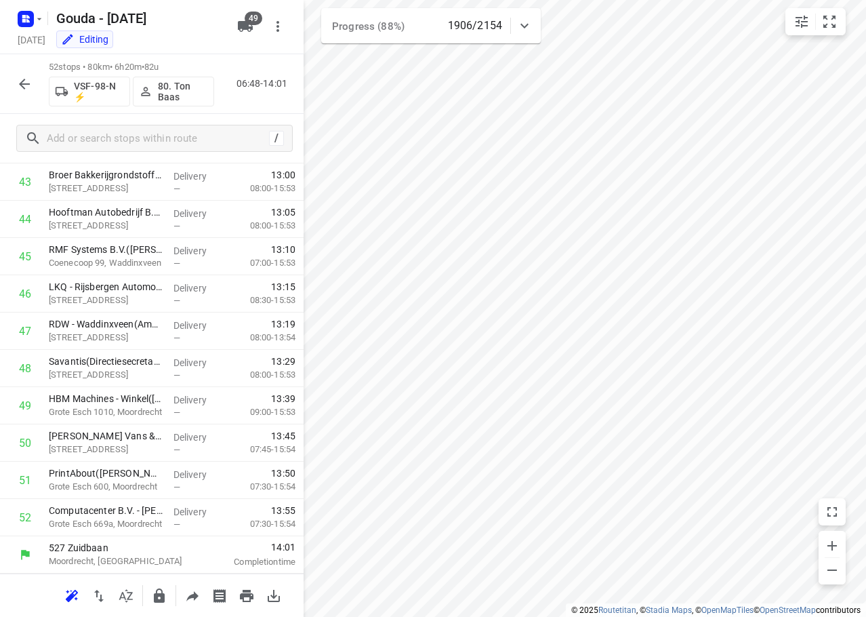
click at [302, 507] on div "i © 2025 Routetitan , © Stadia Maps , © OpenMapTiles © OpenStreetMap contributo…" at bounding box center [433, 308] width 866 height 617
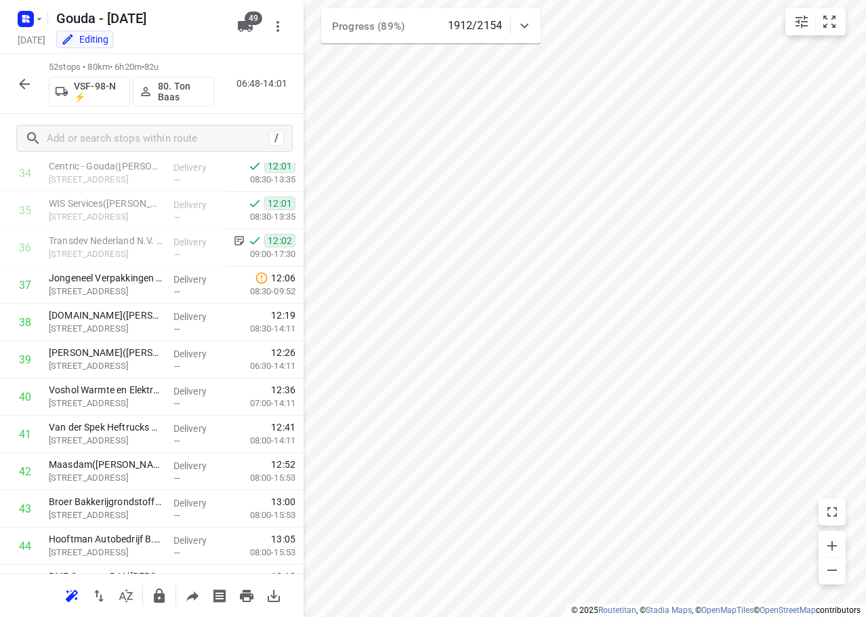
scroll to position [1314, 0]
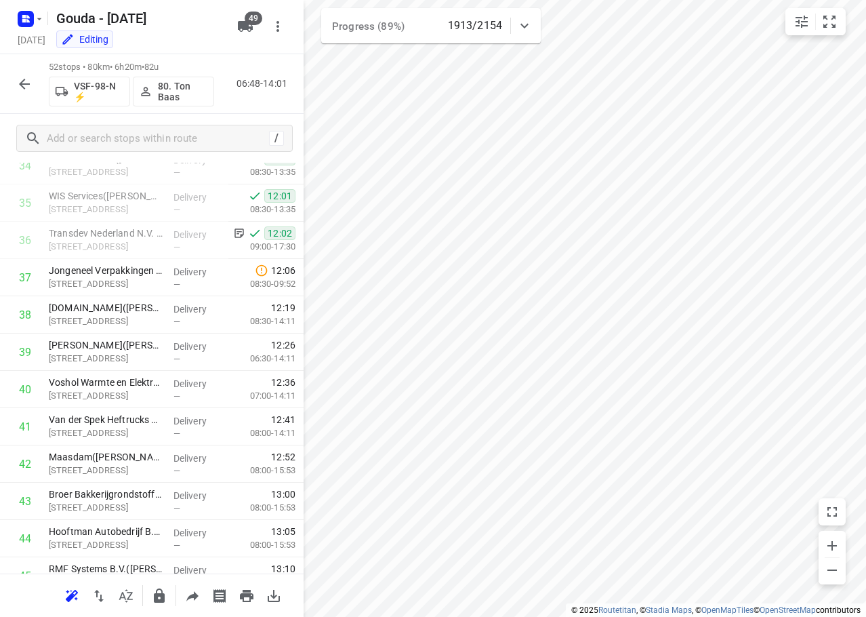
click at [34, 82] on button "button" at bounding box center [24, 84] width 27 height 27
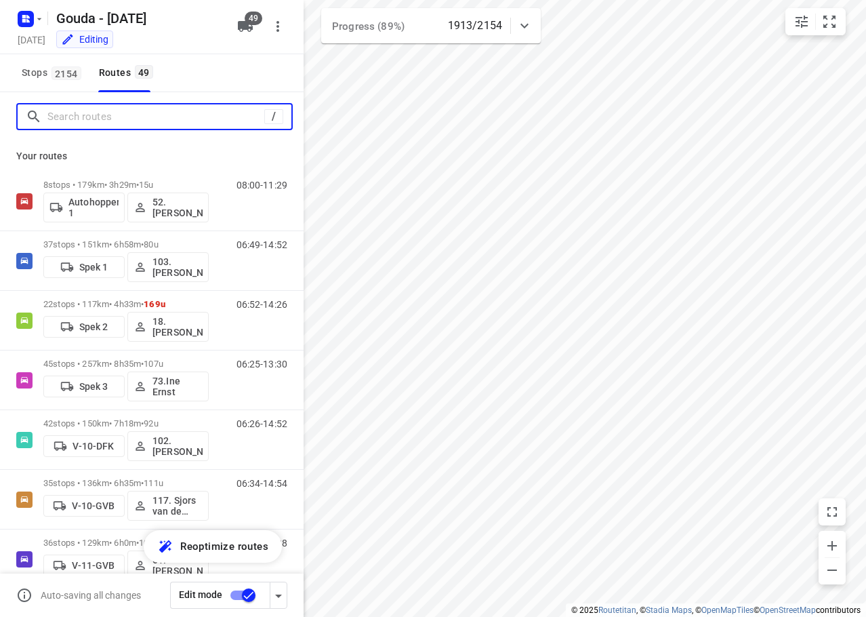
click at [77, 119] on input "Search routes" at bounding box center [155, 116] width 217 height 21
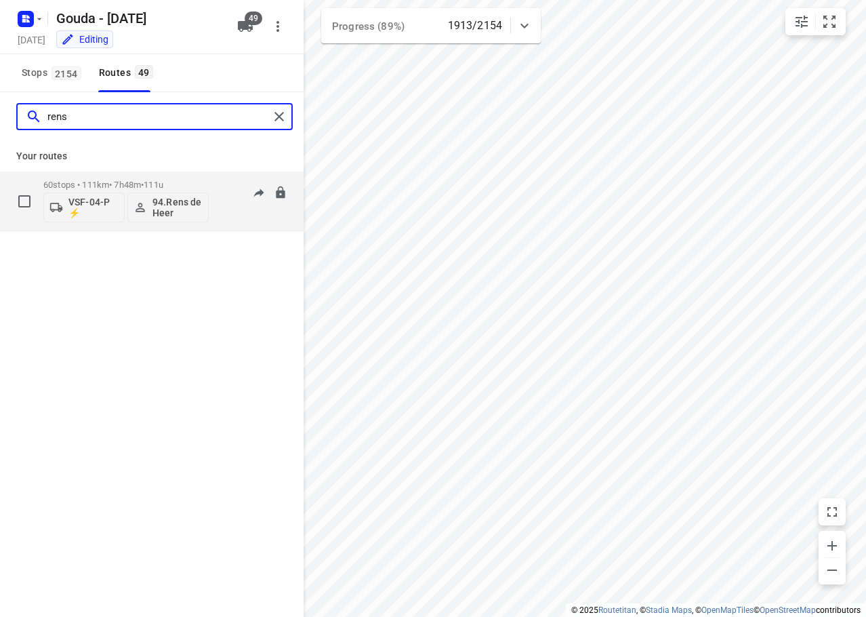
type input "rens"
click at [104, 182] on p "60 stops • 111km • 7h48m • 111u" at bounding box center [125, 185] width 165 height 10
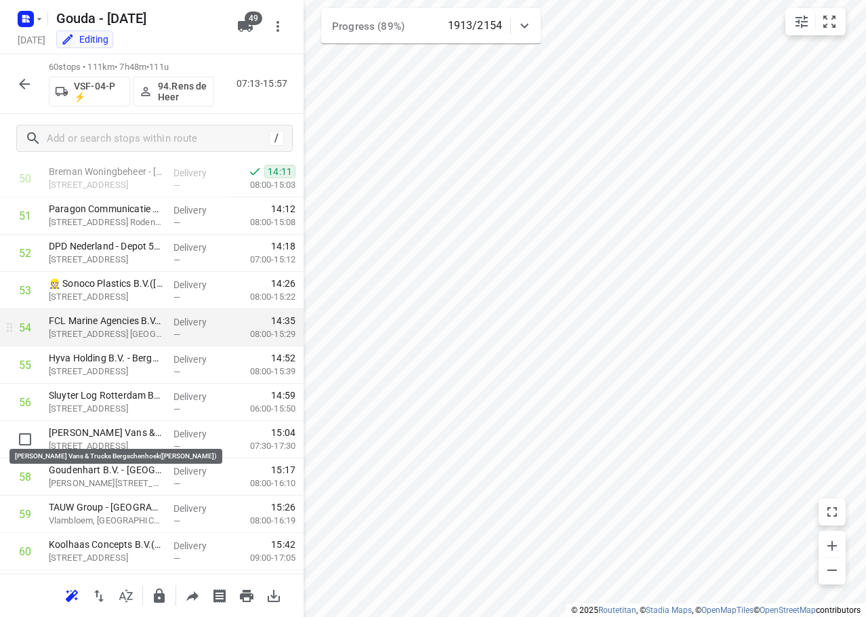
scroll to position [1932, 0]
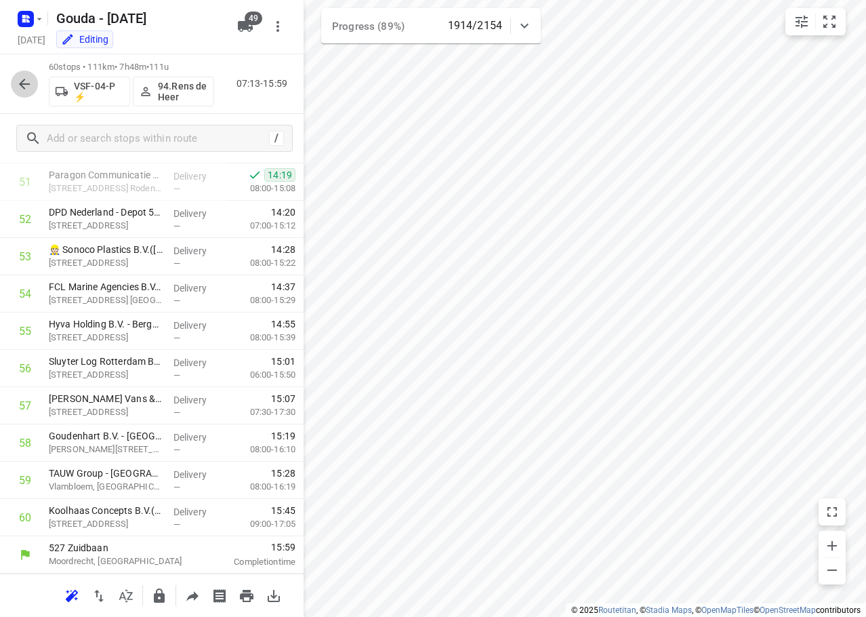
click at [22, 80] on icon "button" at bounding box center [24, 84] width 16 height 16
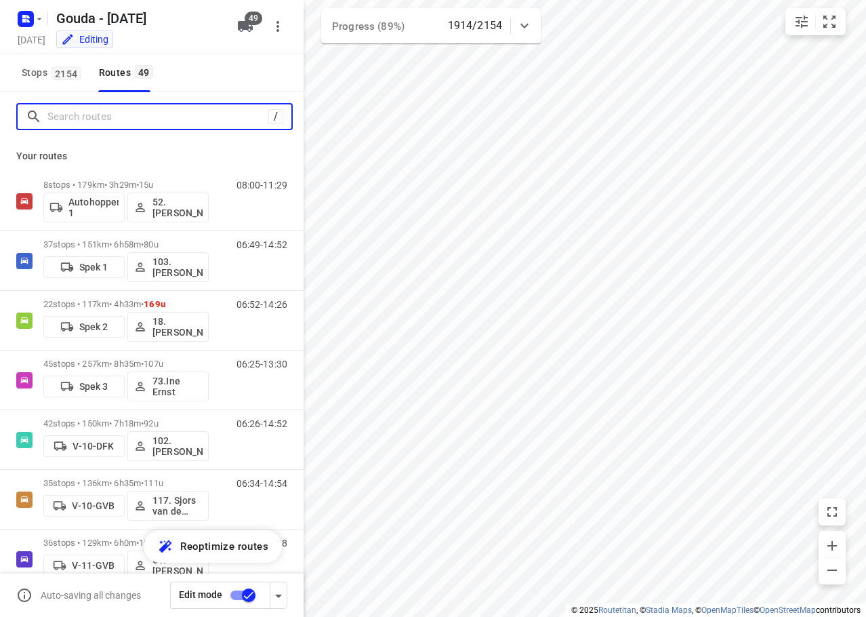
click at [112, 116] on input "Search routes" at bounding box center [157, 116] width 221 height 21
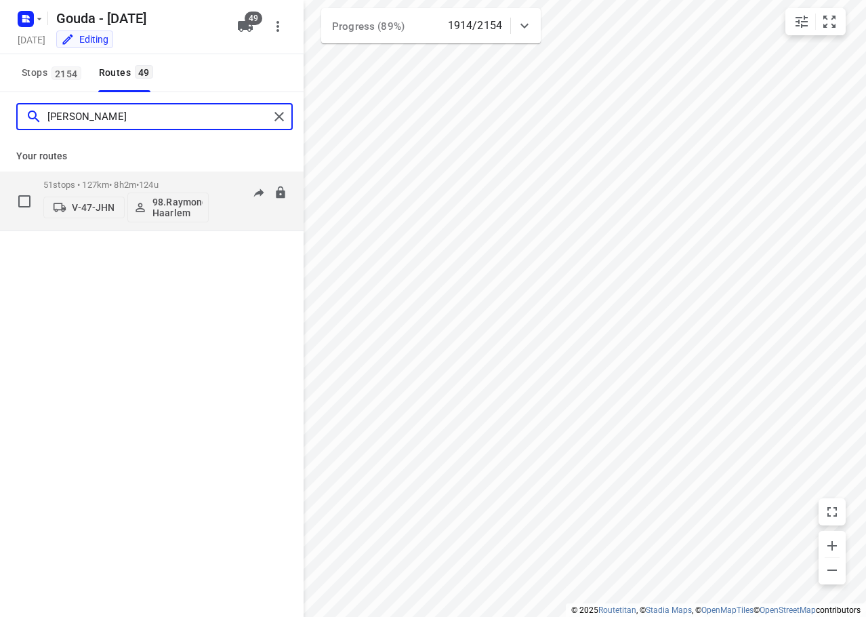
type input "[PERSON_NAME]"
click at [199, 187] on p "51 stops • 127km • 8h2m • 124u" at bounding box center [125, 185] width 165 height 10
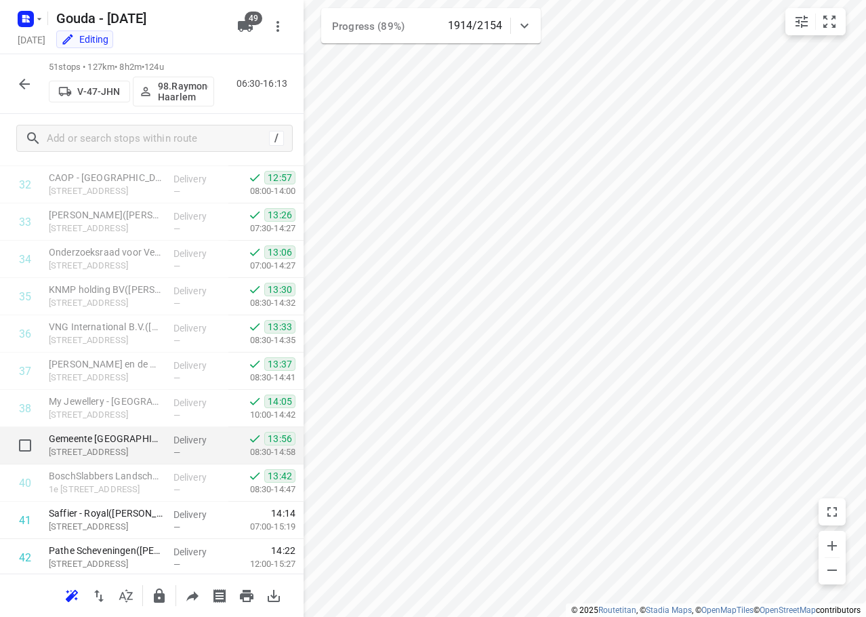
scroll to position [1596, 0]
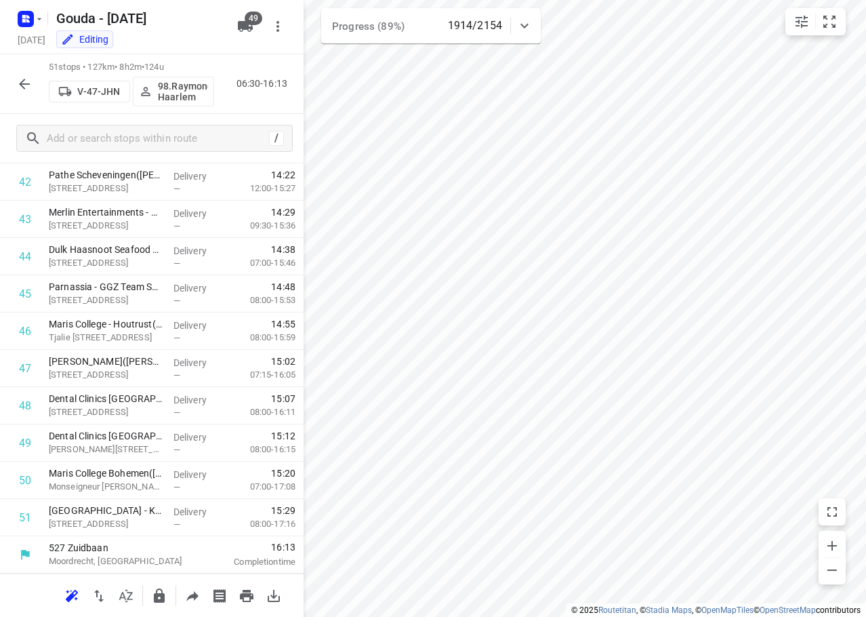
click at [28, 89] on icon "button" at bounding box center [24, 84] width 16 height 16
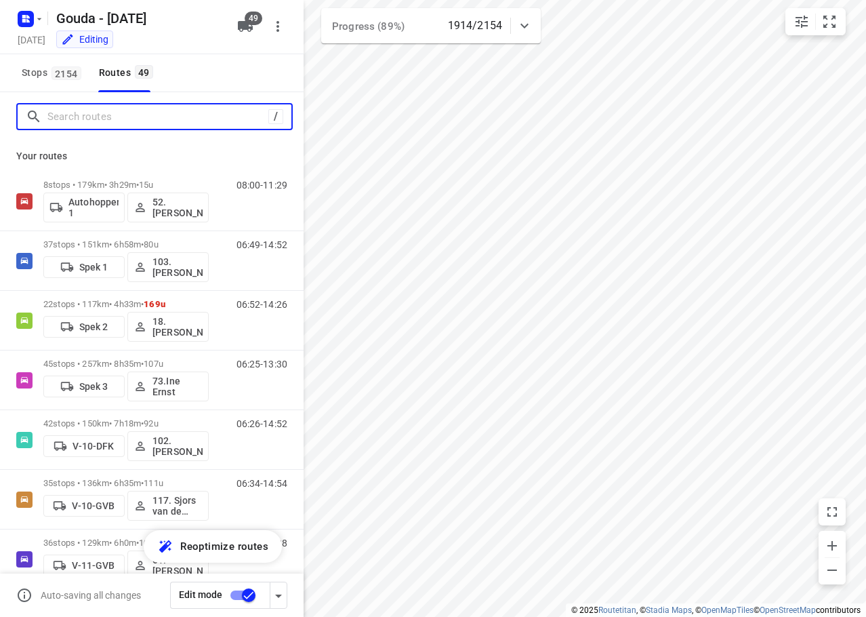
click at [111, 102] on div "/" at bounding box center [152, 116] width 304 height 49
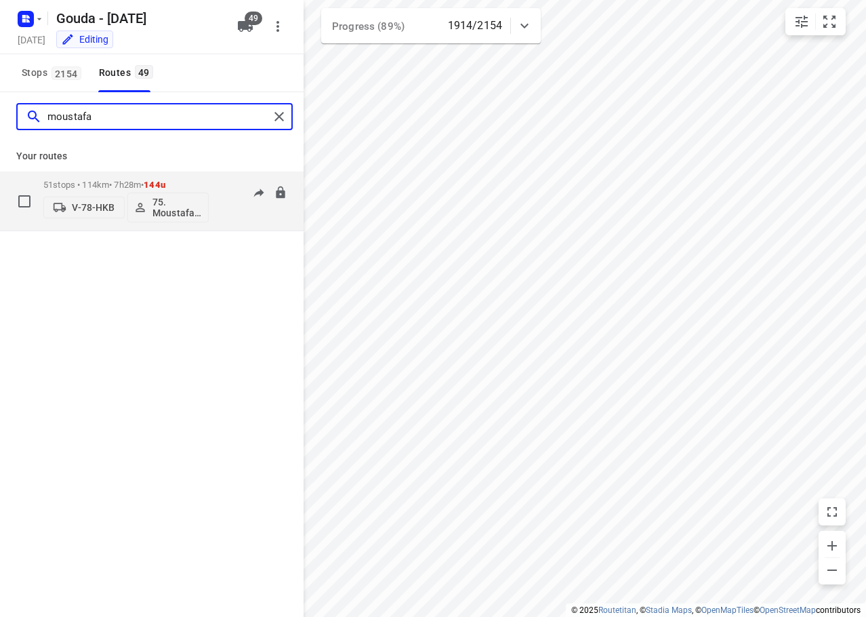
type input "moustafa"
click at [136, 185] on p "51 stops • 114km • 7h28m • 144u" at bounding box center [125, 185] width 165 height 10
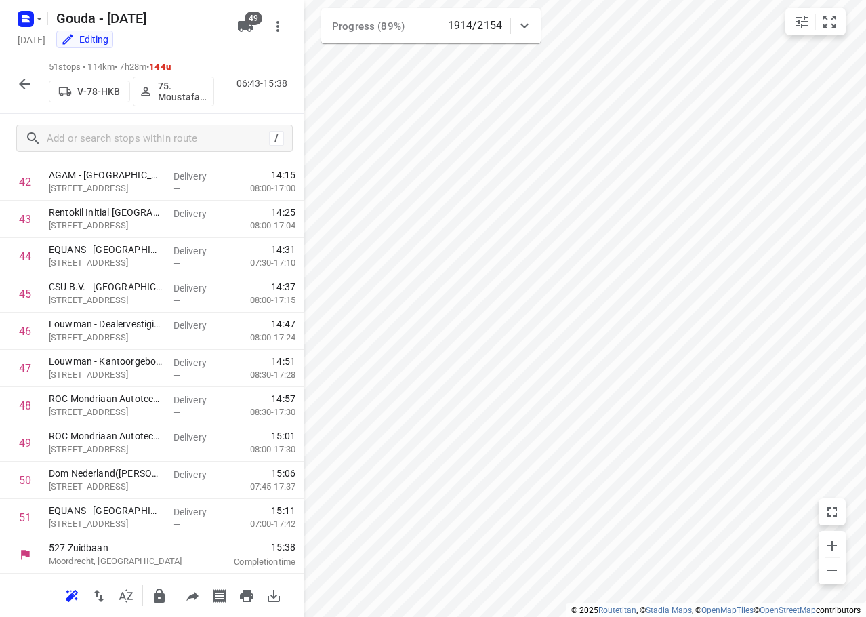
click at [16, 85] on icon "button" at bounding box center [24, 84] width 16 height 16
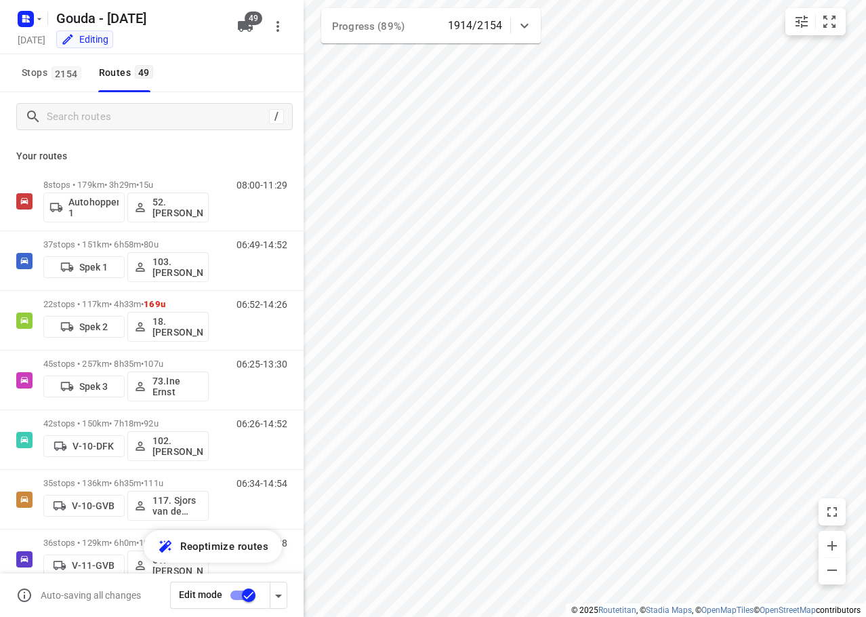
click at [57, 131] on div "/" at bounding box center [152, 116] width 304 height 49
click at [92, 123] on input "Search routes" at bounding box center [169, 116] width 244 height 21
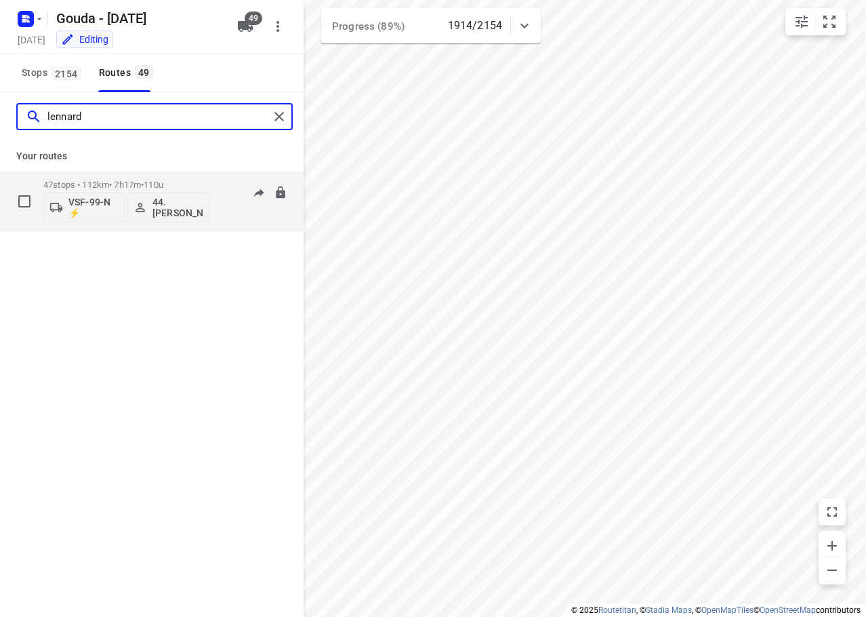
type input "lennard"
click at [209, 187] on div "47 stops • 112km • 7h17m • 110u VSF-99-N ⚡ 44. Lennard Horn 07:05-16:13" at bounding box center [173, 201] width 260 height 56
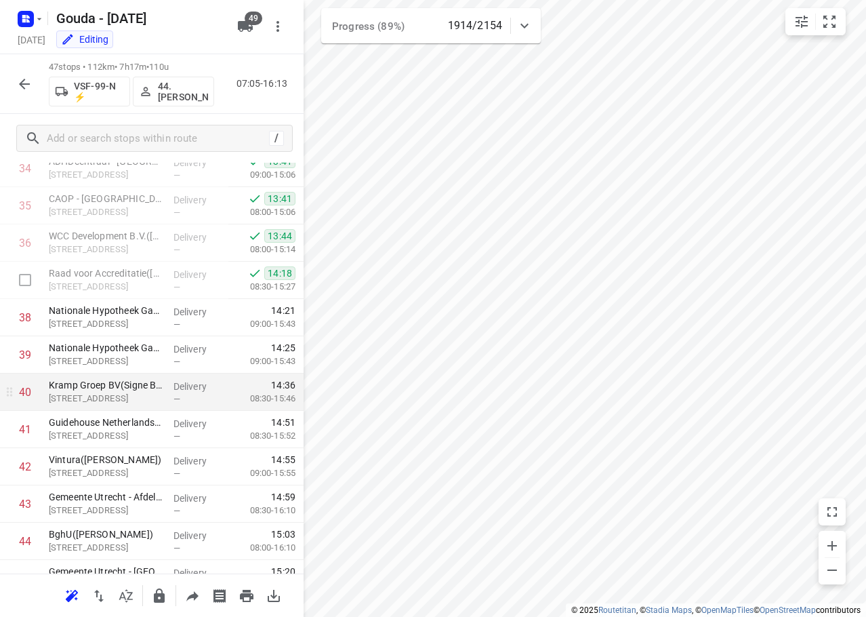
scroll to position [1447, 0]
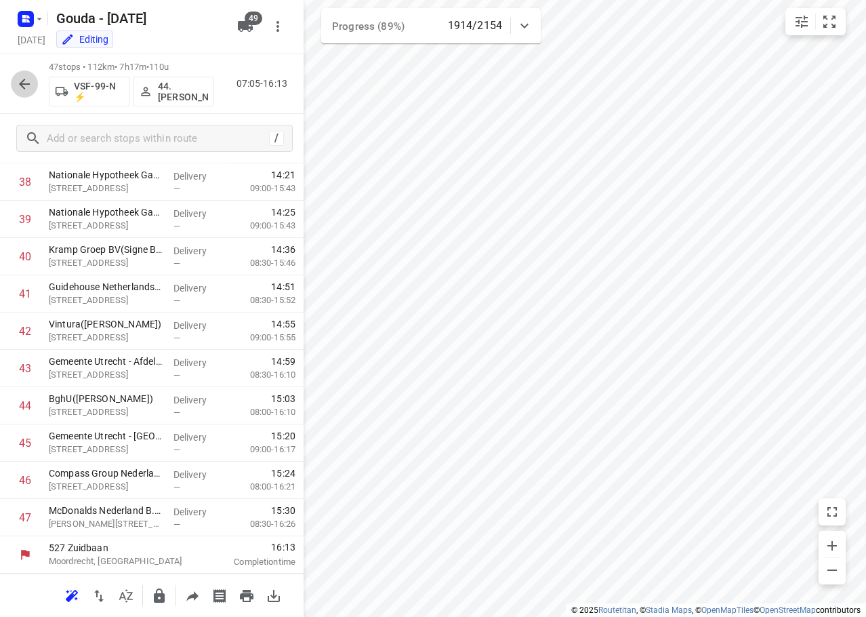
click at [31, 85] on icon "button" at bounding box center [24, 84] width 16 height 16
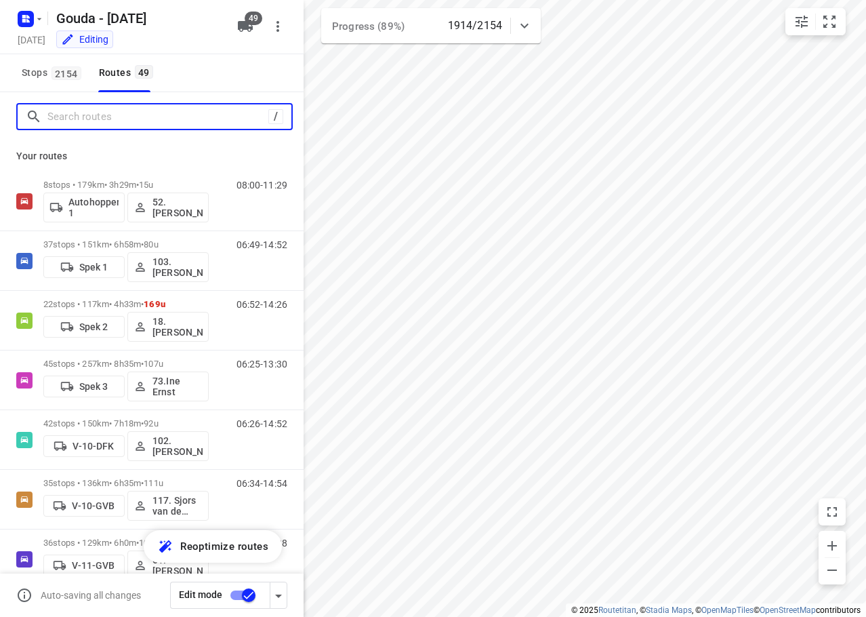
click at [76, 122] on input "Search routes" at bounding box center [157, 116] width 221 height 21
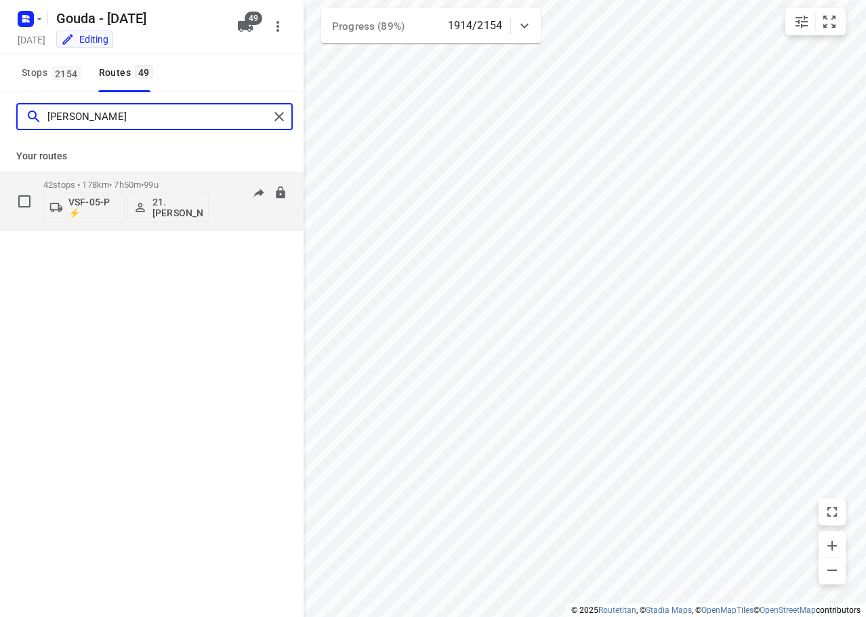
type input "frank"
click at [123, 185] on p "42 stops • 178km • 7h50m • 99u" at bounding box center [125, 185] width 165 height 10
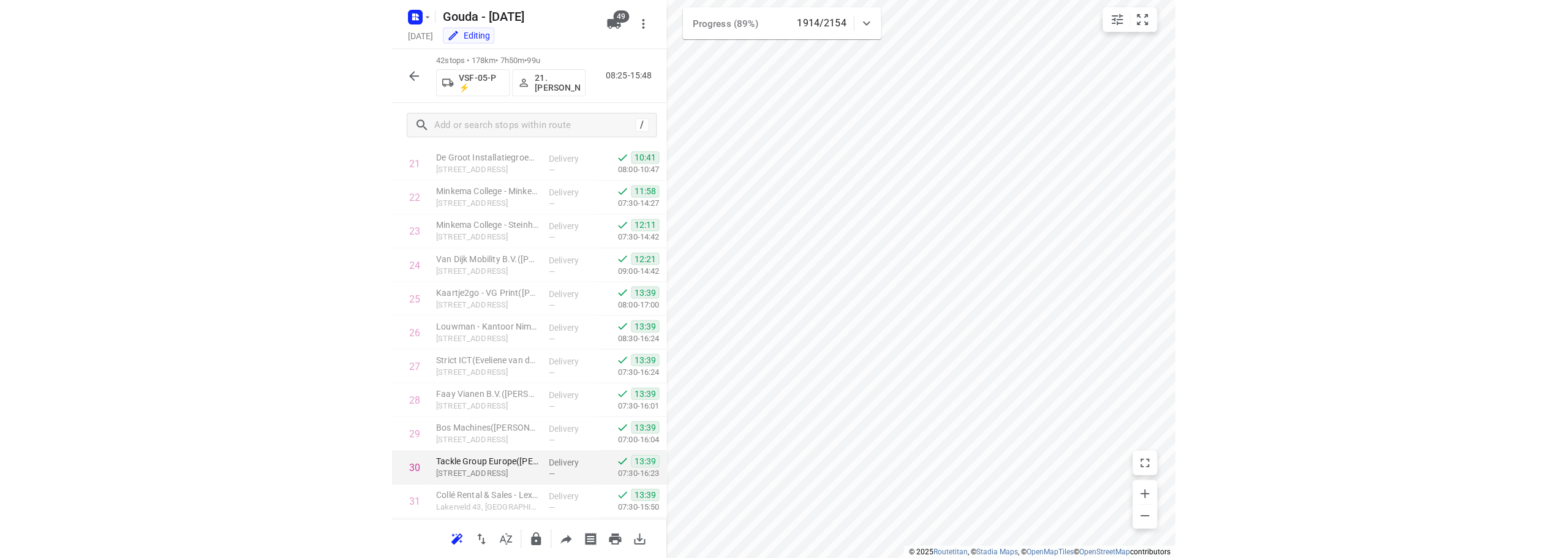
scroll to position [1138, 0]
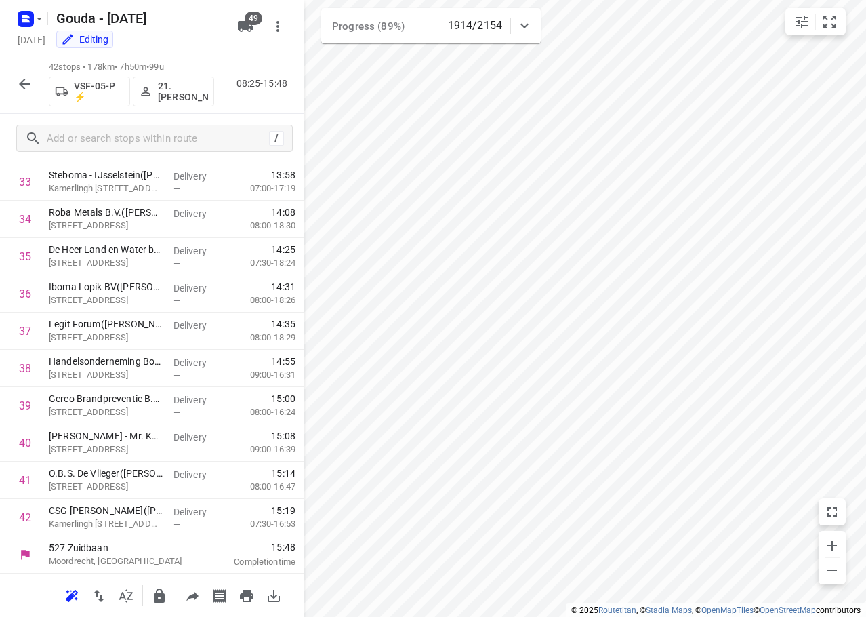
click at [24, 88] on icon "button" at bounding box center [24, 84] width 11 height 11
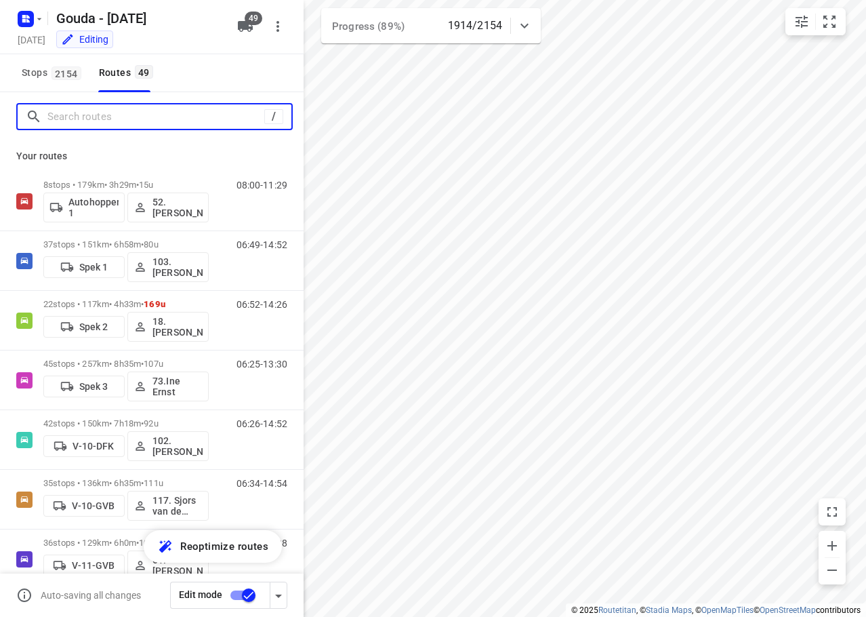
click at [92, 118] on input "Search routes" at bounding box center [155, 116] width 217 height 21
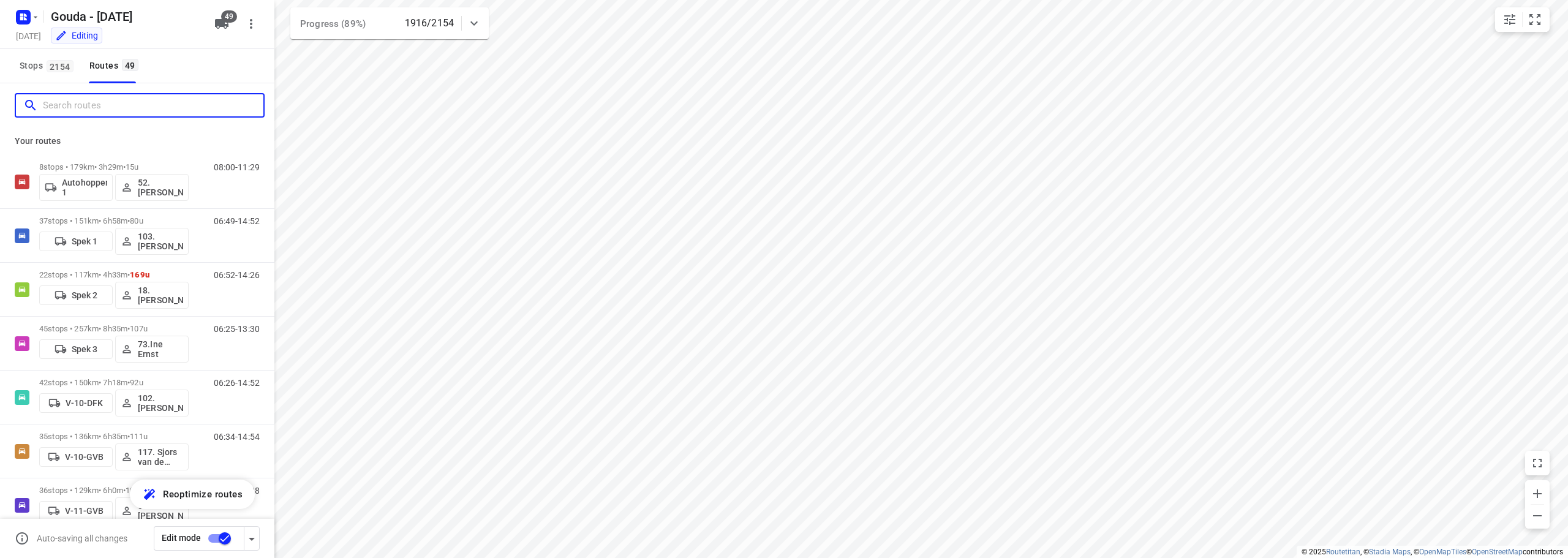
click at [109, 103] on input "Search routes" at bounding box center [153, 105] width 220 height 19
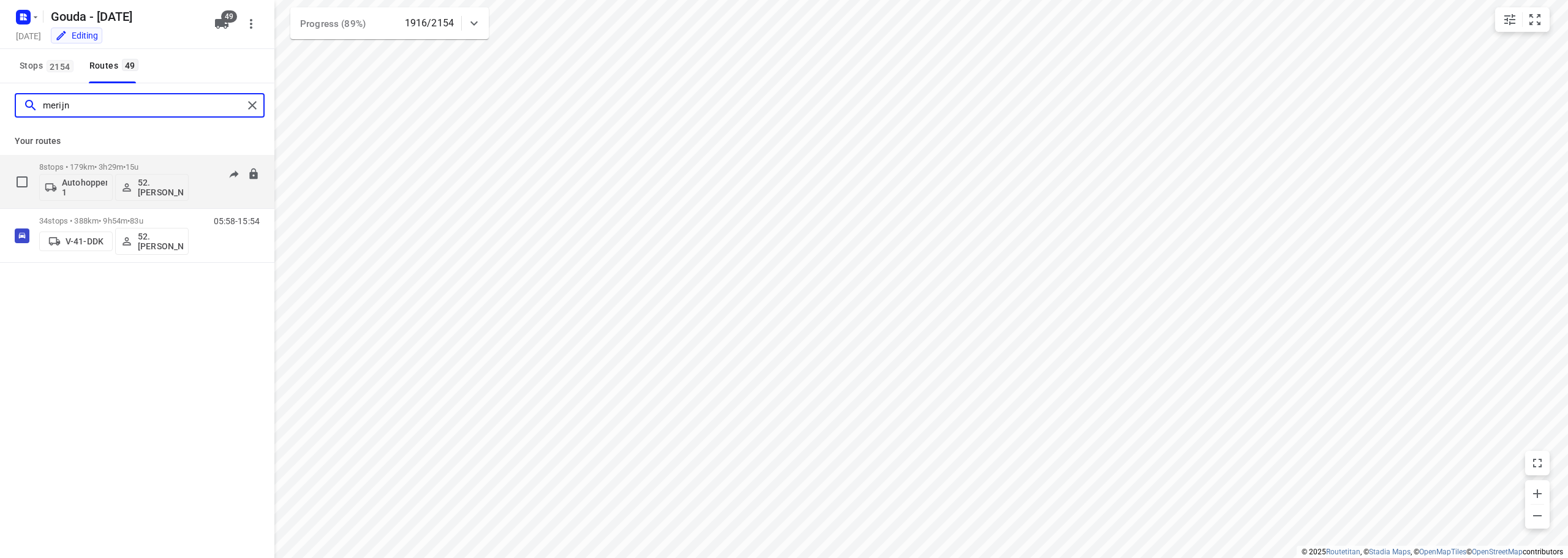
type input "merijn"
click at [151, 160] on div "8 stops • 179km • 3h29m • 15u Autohopper 1 52. Merijn Bouw" at bounding box center [113, 181] width 149 height 51
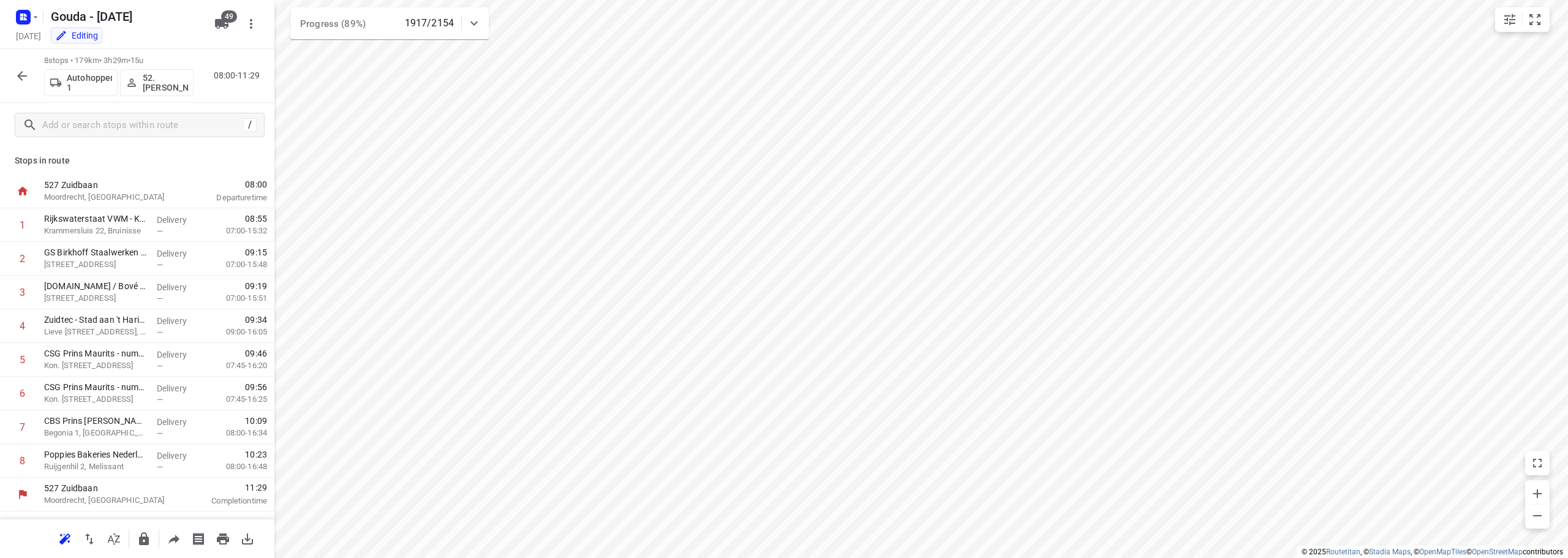
scroll to position [0, 0]
click at [22, 77] on icon "button" at bounding box center [22, 76] width 14 height 14
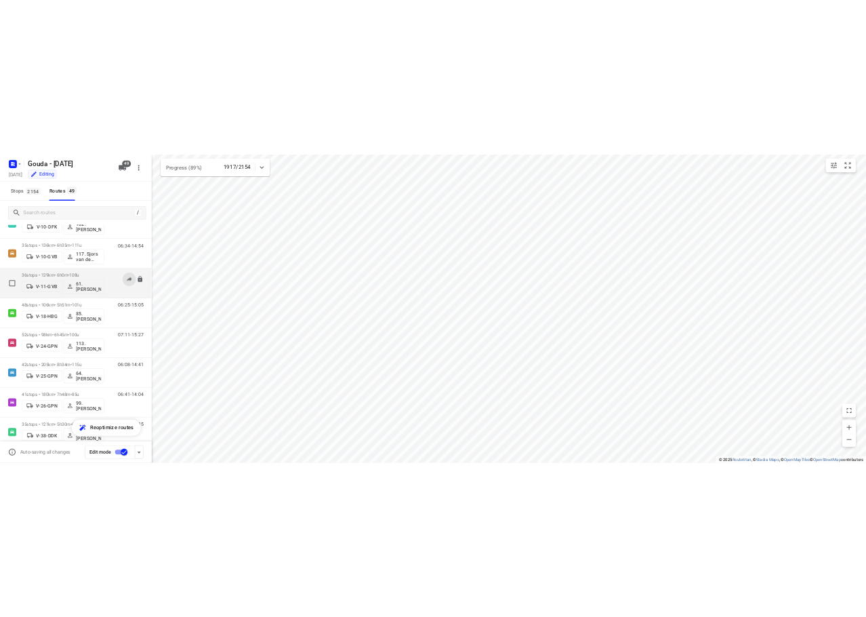
scroll to position [203, 0]
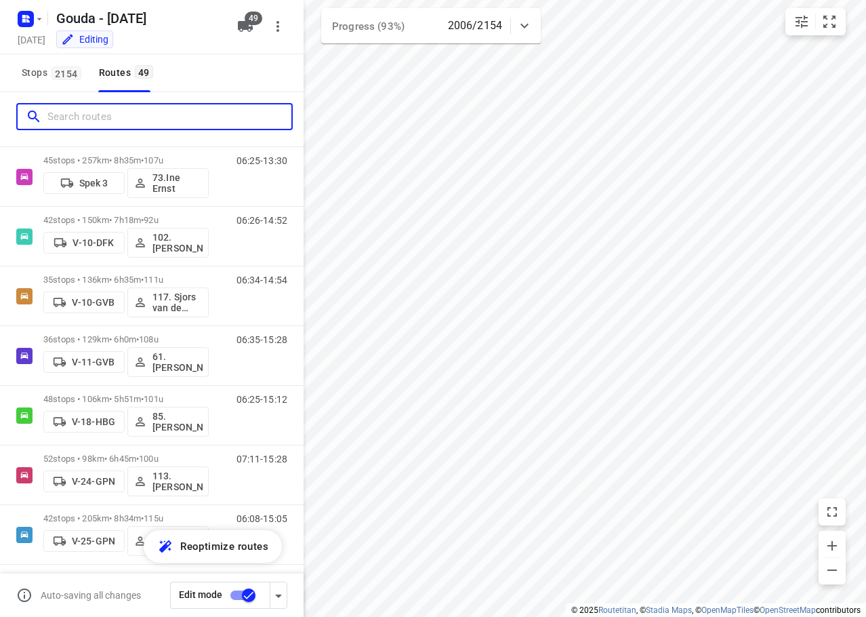
click at [120, 113] on input "Search routes" at bounding box center [169, 116] width 244 height 21
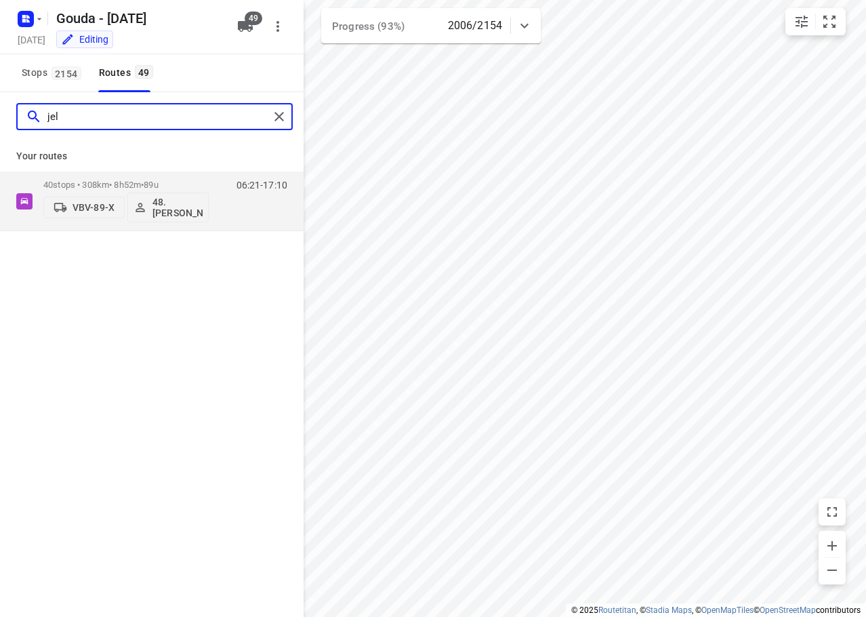
scroll to position [0, 0]
type input "jelle"
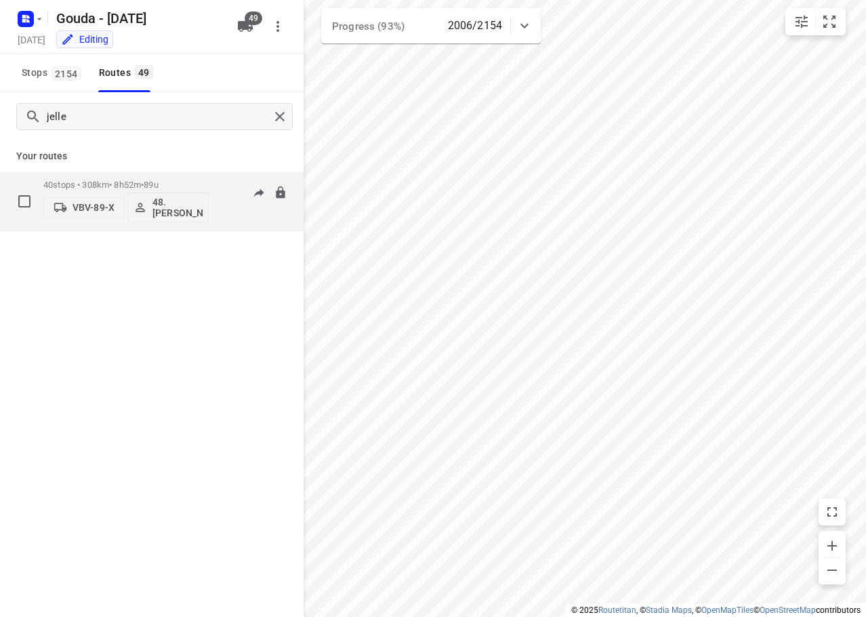
click at [163, 190] on div "VBV-89-X 48.Jelle Alderden" at bounding box center [125, 206] width 165 height 33
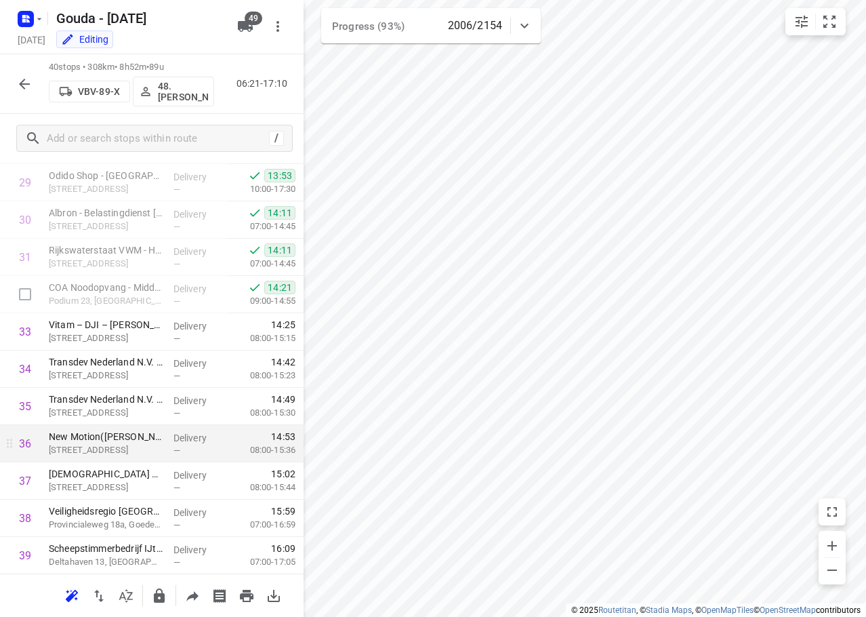
scroll to position [1186, 0]
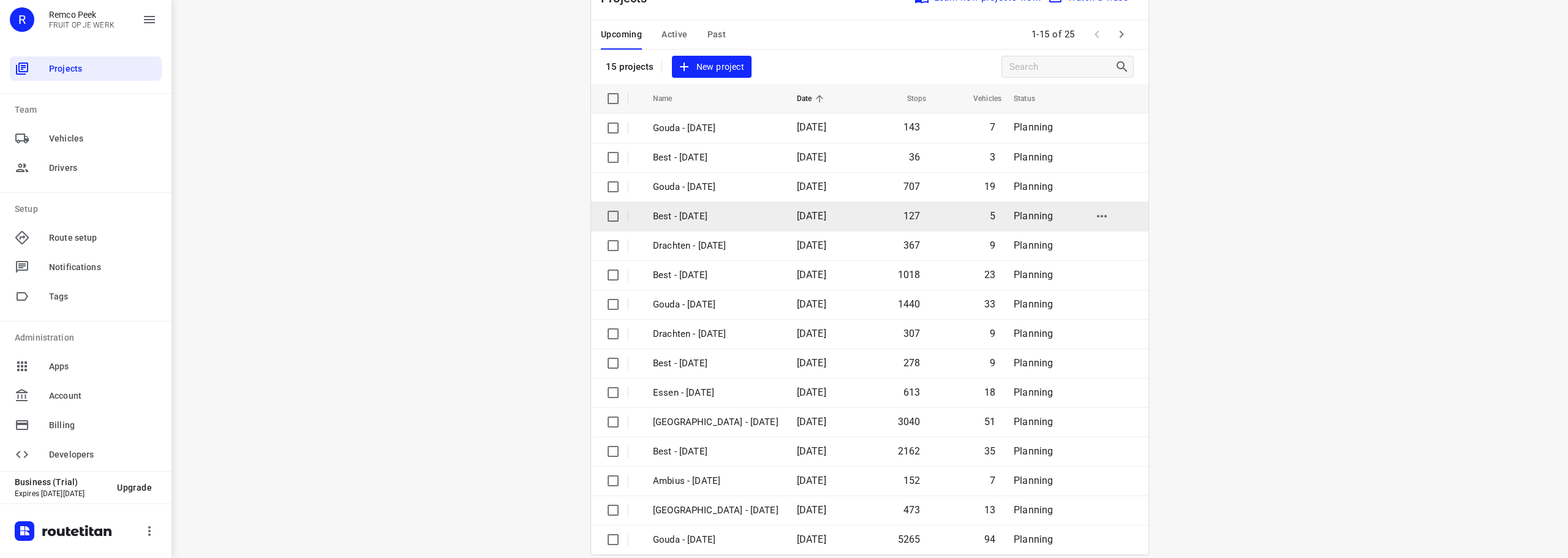
scroll to position [61, 0]
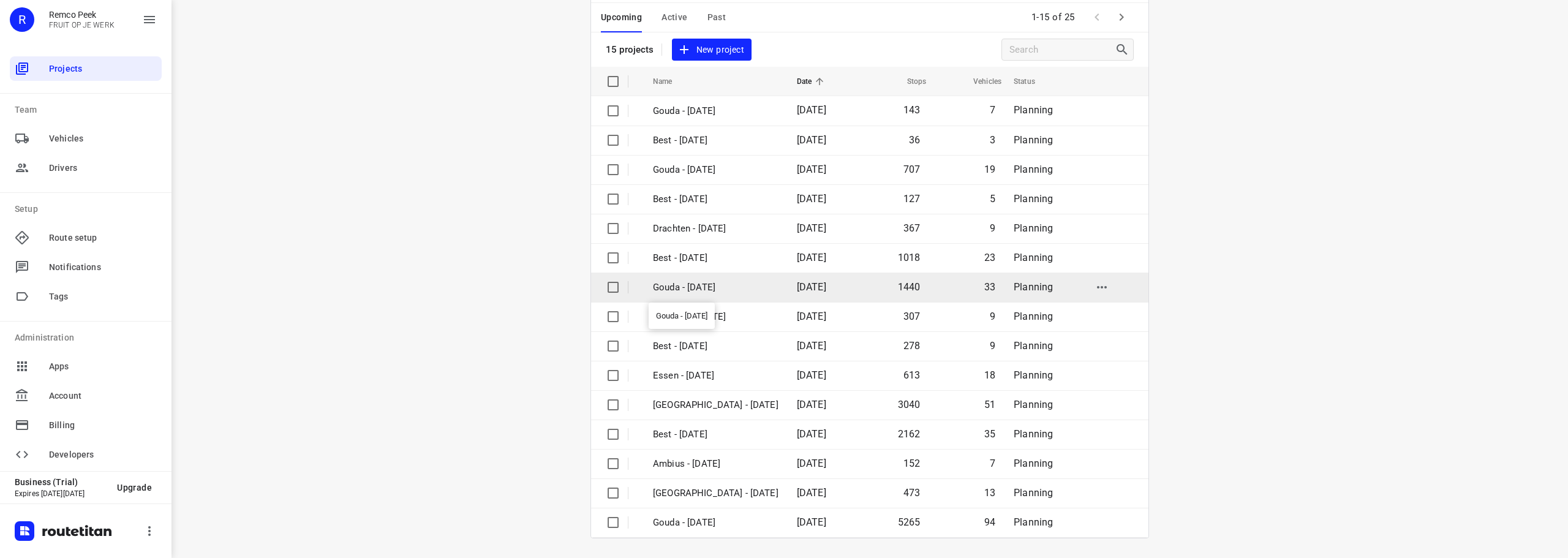
click at [728, 290] on p "Gouda - [DATE]" at bounding box center [715, 288] width 126 height 14
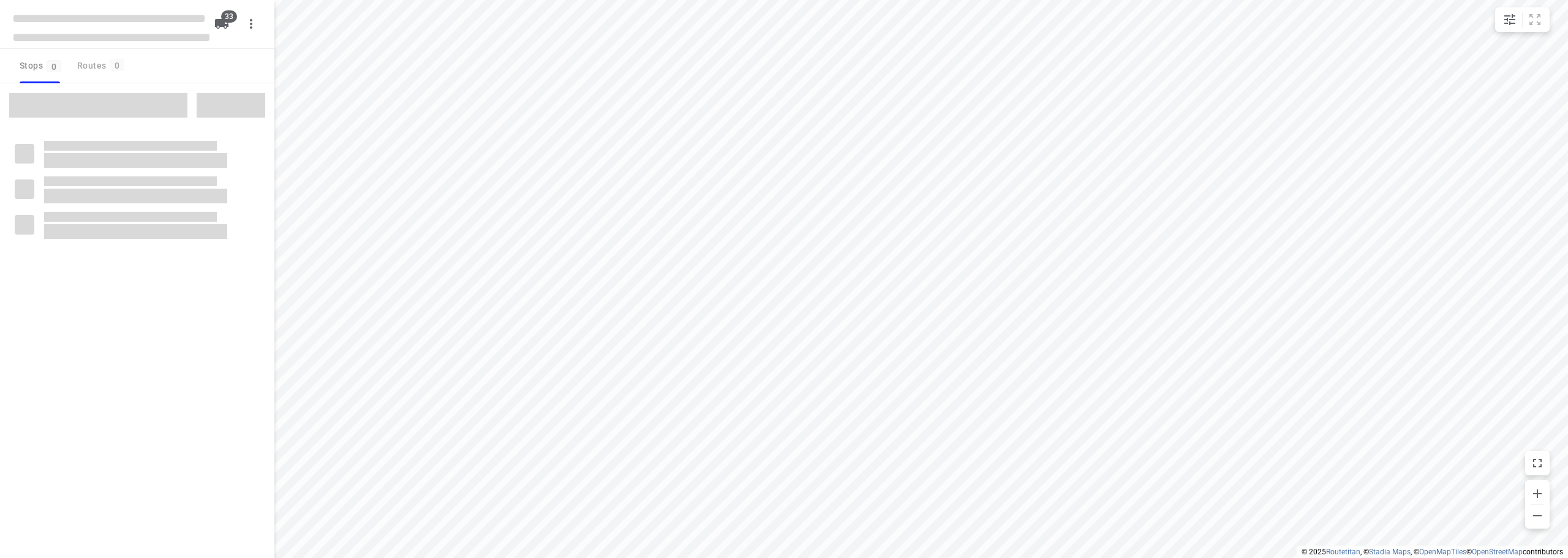
checkbox input "true"
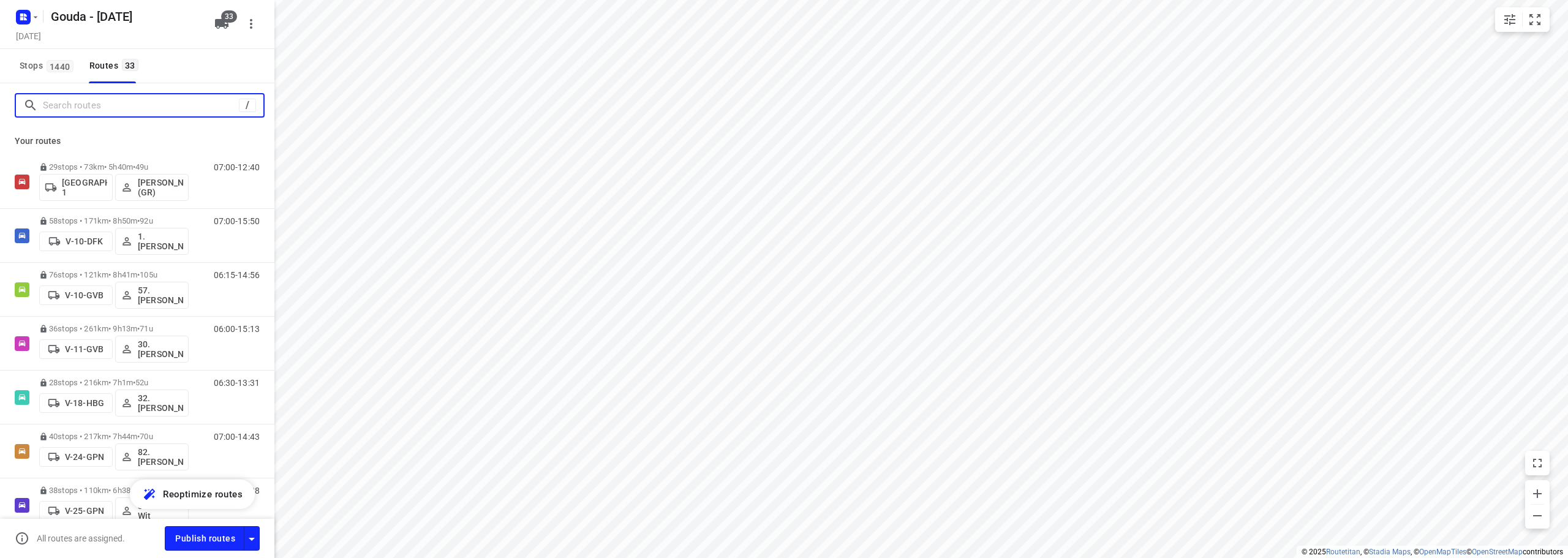
drag, startPoint x: 116, startPoint y: 102, endPoint x: 170, endPoint y: 90, distance: 55.3
click at [124, 103] on input "Search routes" at bounding box center [140, 105] width 196 height 19
type input "d"
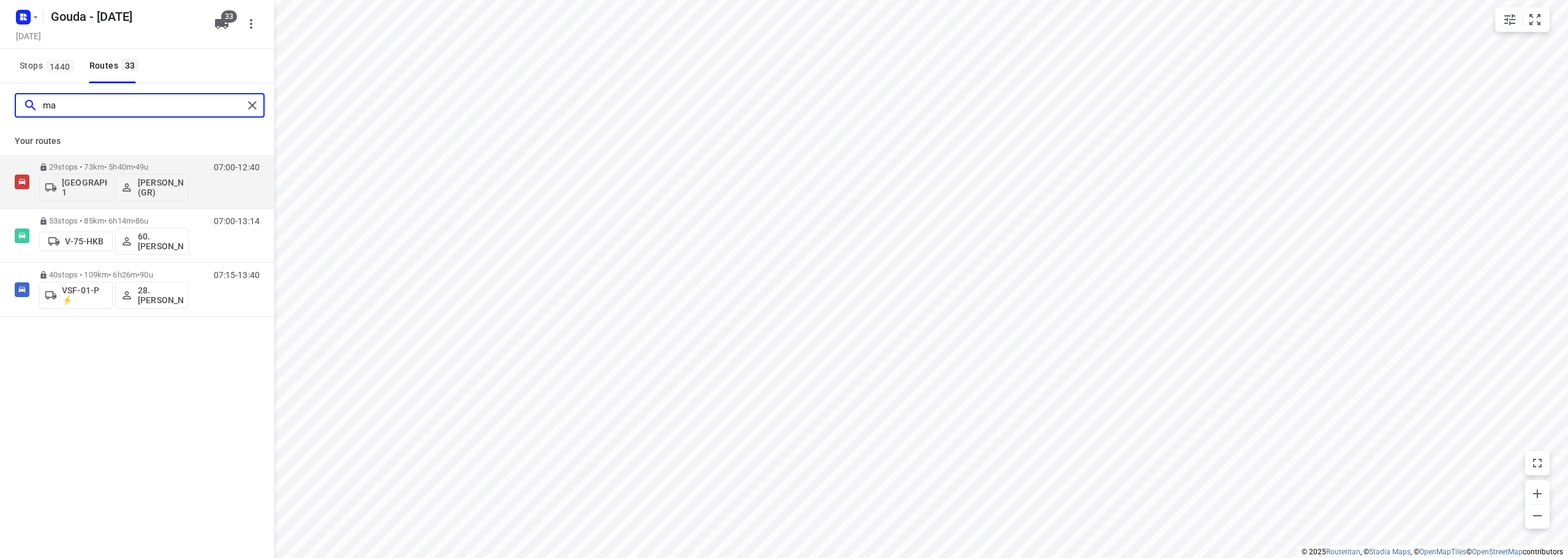
type input "m"
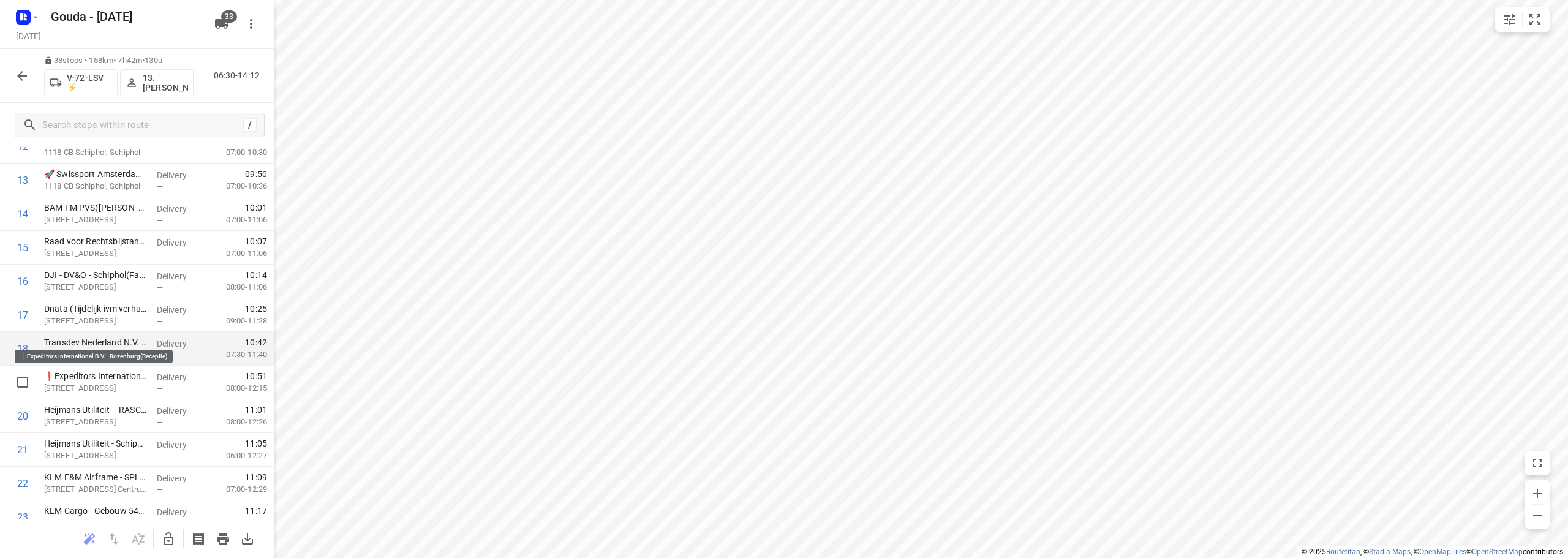
scroll to position [429, 0]
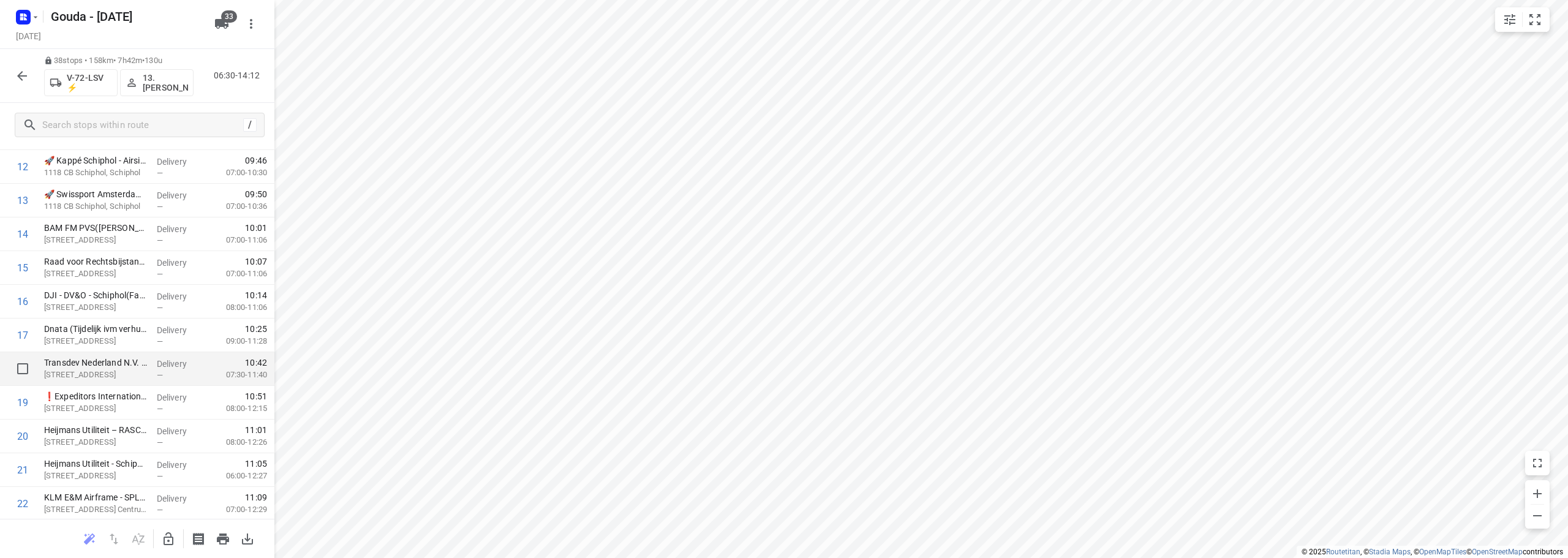
click at [143, 373] on p "[STREET_ADDRESS]" at bounding box center [96, 375] width 103 height 13
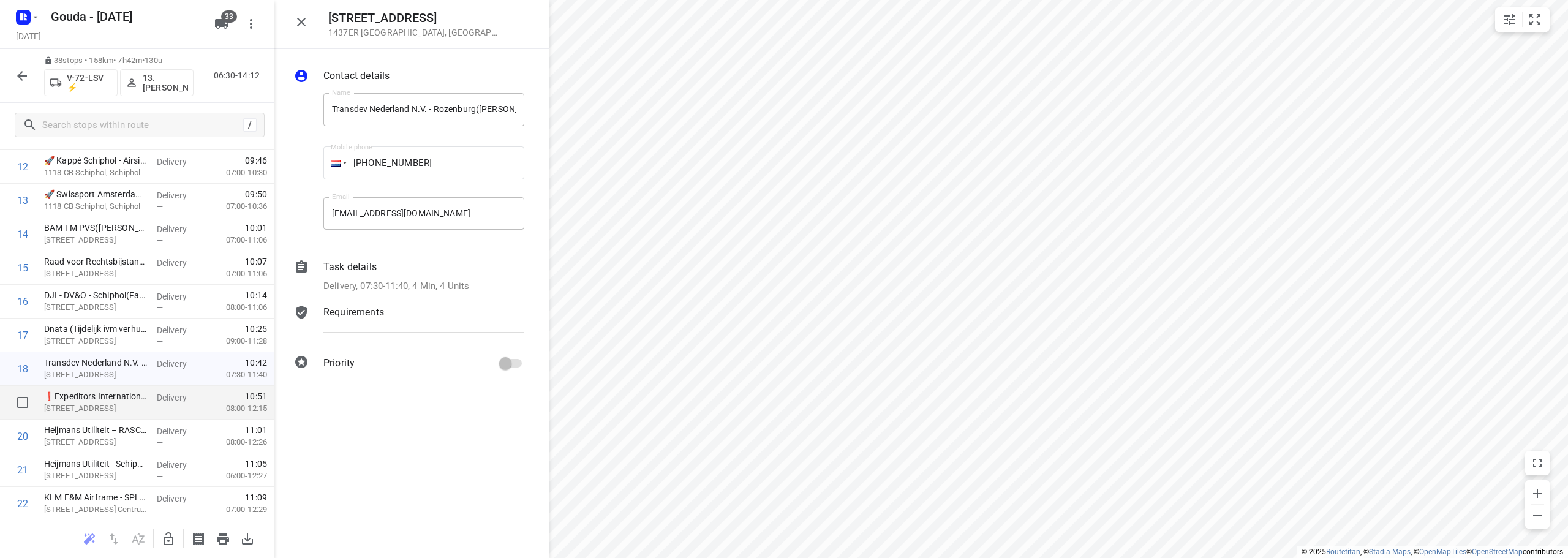
click at [138, 402] on p "❗Expeditors International B.V. - Rozenburg(Receptie)" at bounding box center [96, 396] width 103 height 13
click at [94, 431] on p "Heijmans Utiliteit – RASCI([PERSON_NAME])" at bounding box center [96, 430] width 103 height 13
click at [131, 358] on p "Transdev Nederland N.V. - Rozenburg([PERSON_NAME])" at bounding box center [96, 363] width 103 height 13
click at [305, 20] on icon "button" at bounding box center [301, 22] width 14 height 14
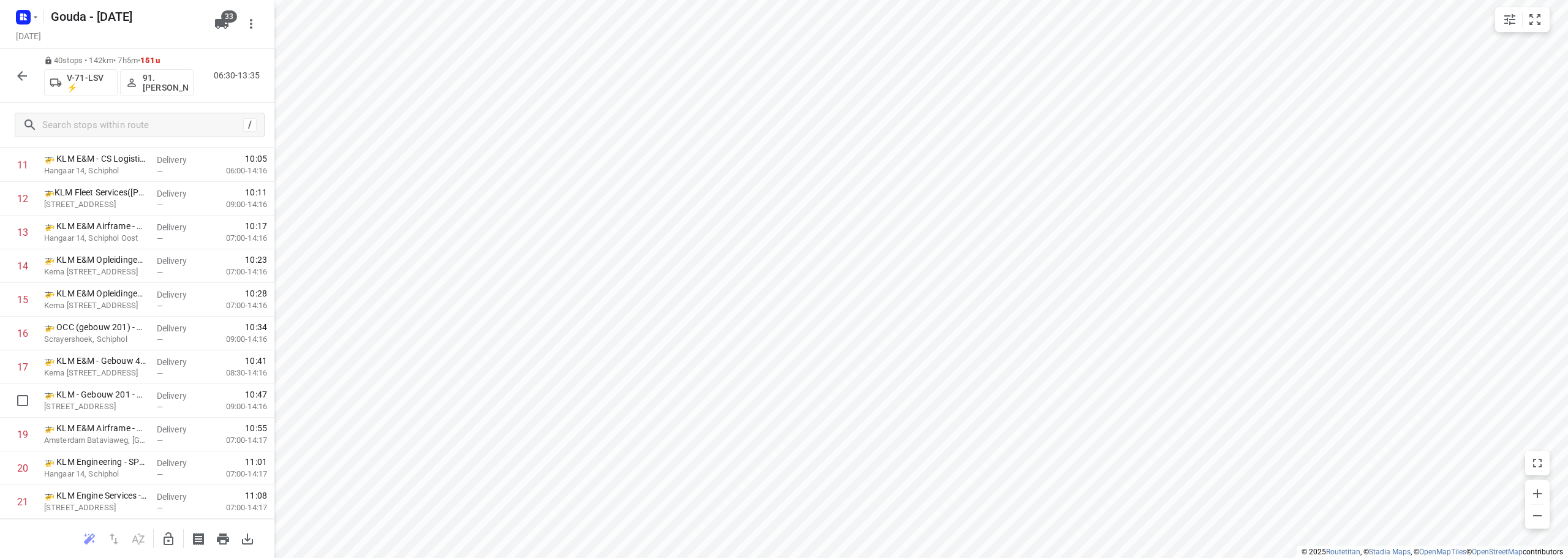
scroll to position [0, 0]
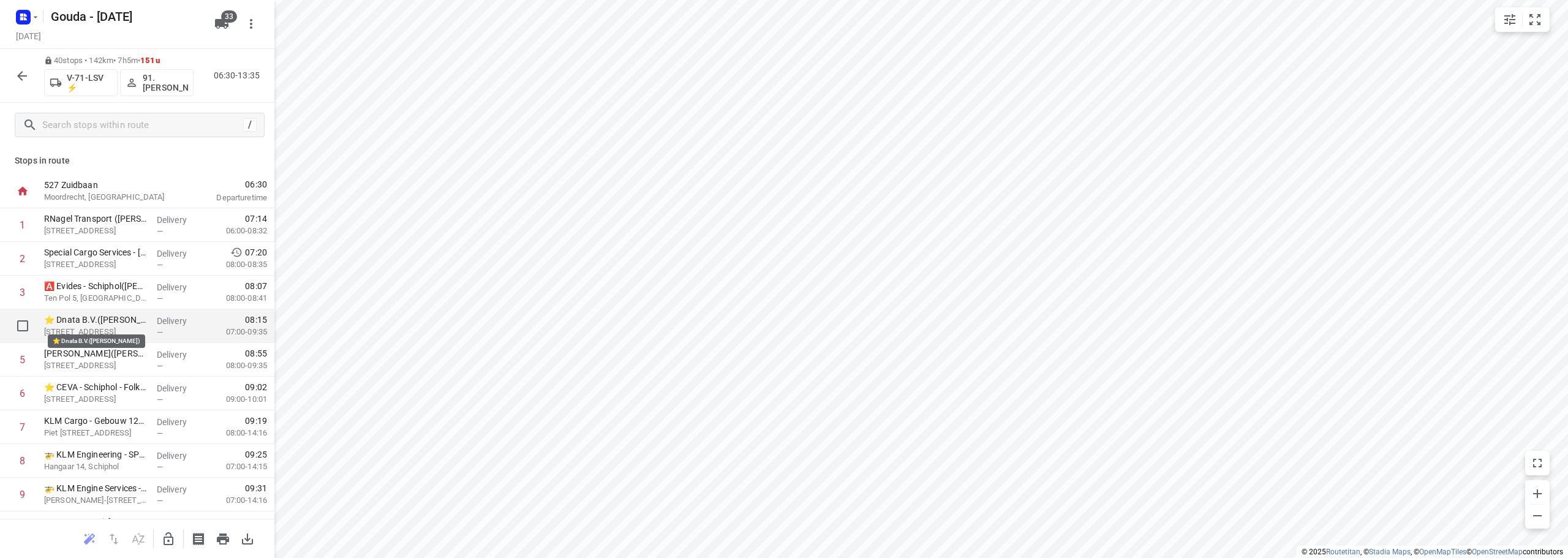
click at [102, 319] on p "⭐ Dnata B.V.([PERSON_NAME])" at bounding box center [96, 320] width 103 height 13
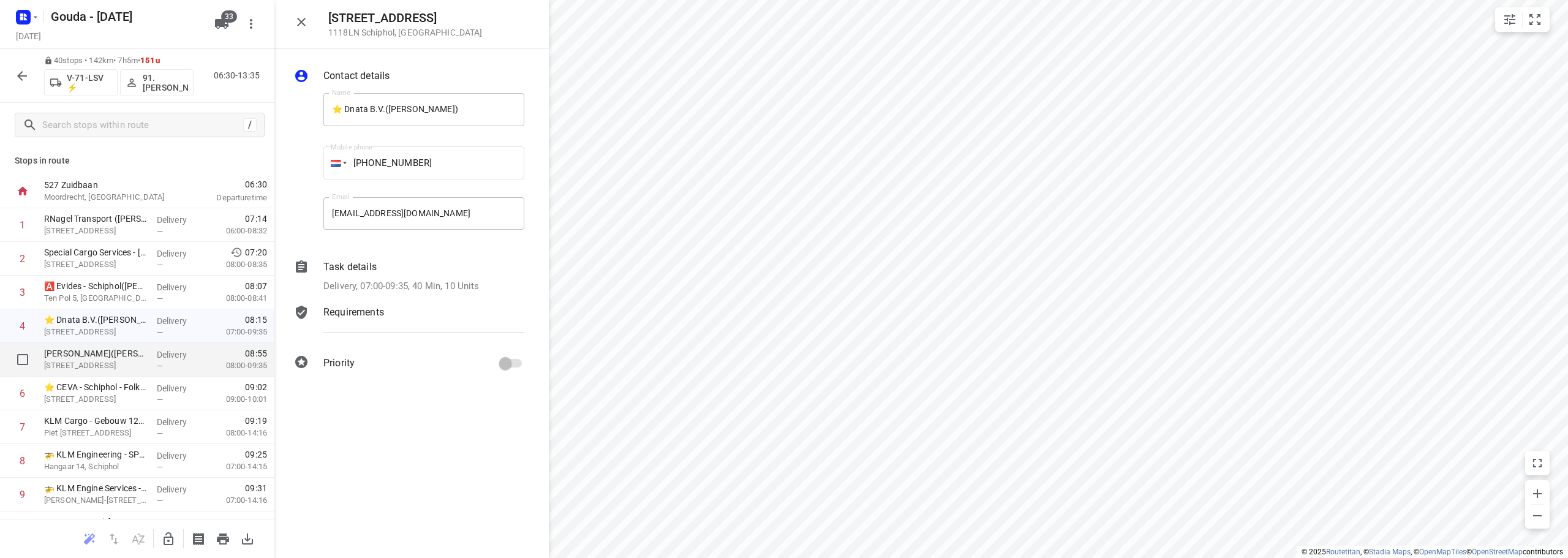
click at [85, 360] on p "[STREET_ADDRESS]" at bounding box center [96, 366] width 103 height 13
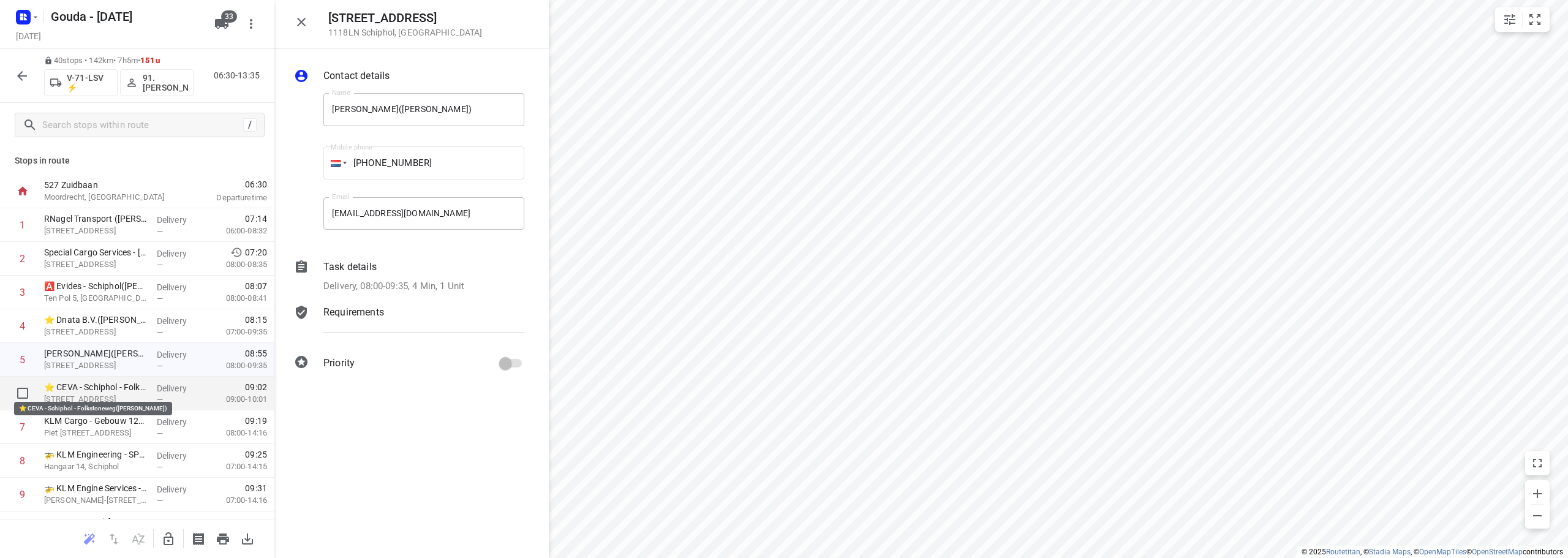
click at [90, 390] on p "⭐ CEVA - Schiphol - Folkstoneweg([PERSON_NAME])" at bounding box center [96, 387] width 103 height 13
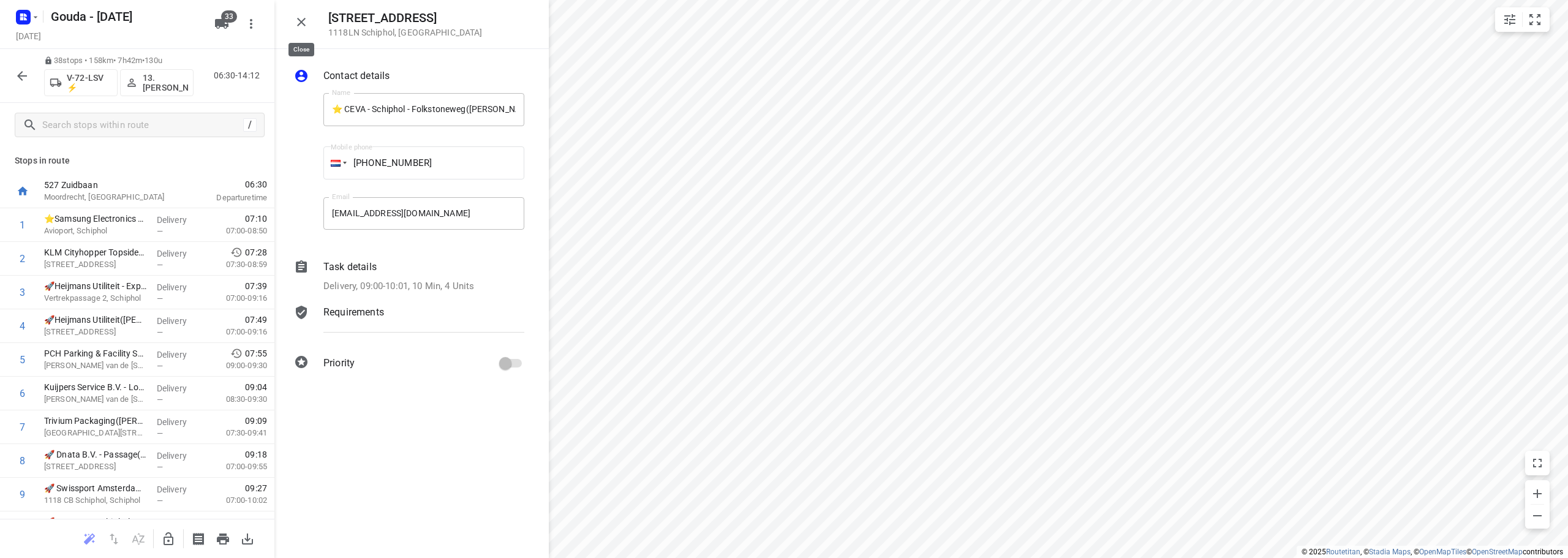
click at [309, 22] on button "button" at bounding box center [301, 22] width 24 height 24
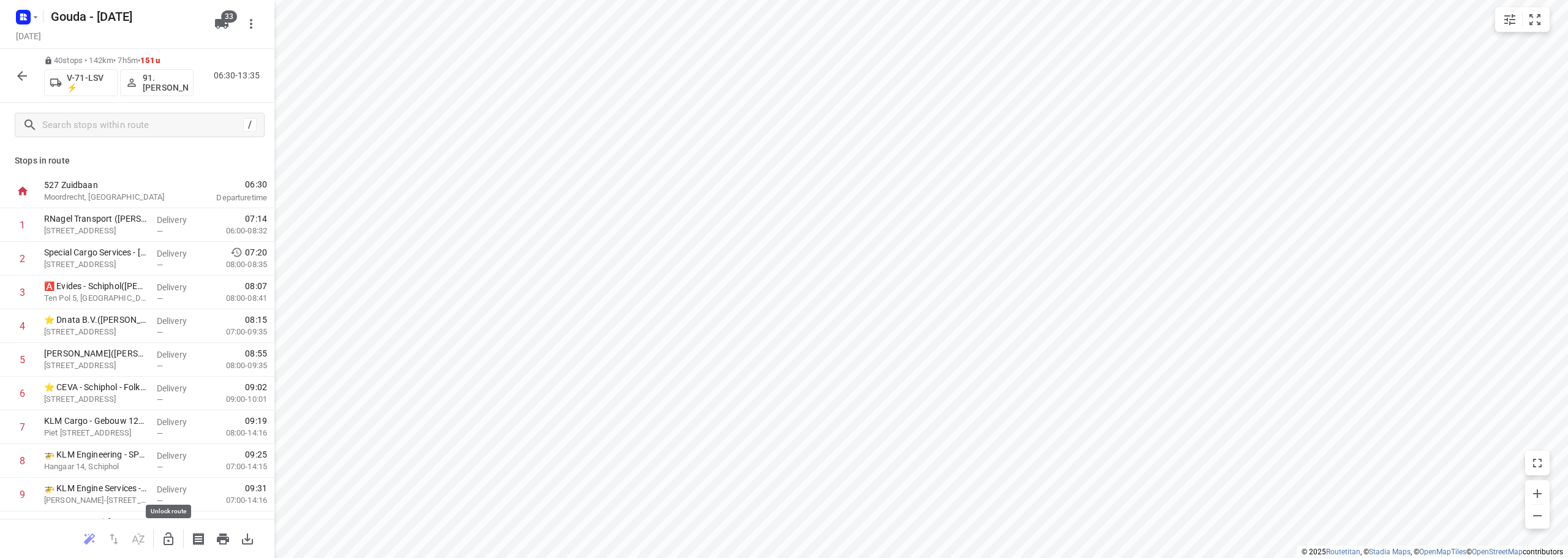
click at [160, 539] on button "button" at bounding box center [168, 538] width 24 height 24
click at [23, 319] on input "checkbox" at bounding box center [23, 325] width 24 height 24
checkbox input "true"
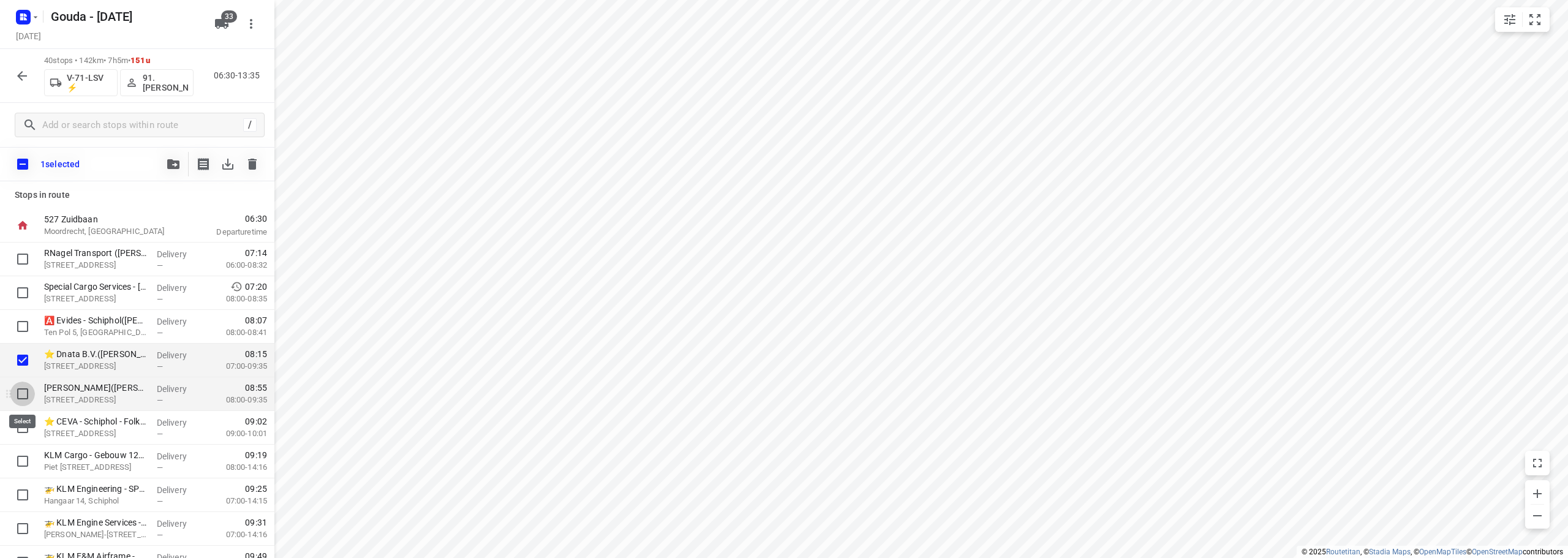
click at [25, 386] on input "checkbox" at bounding box center [23, 393] width 24 height 24
checkbox input "true"
click at [22, 431] on input "checkbox" at bounding box center [23, 427] width 24 height 24
checkbox input "true"
click at [173, 161] on icon "button" at bounding box center [173, 163] width 13 height 10
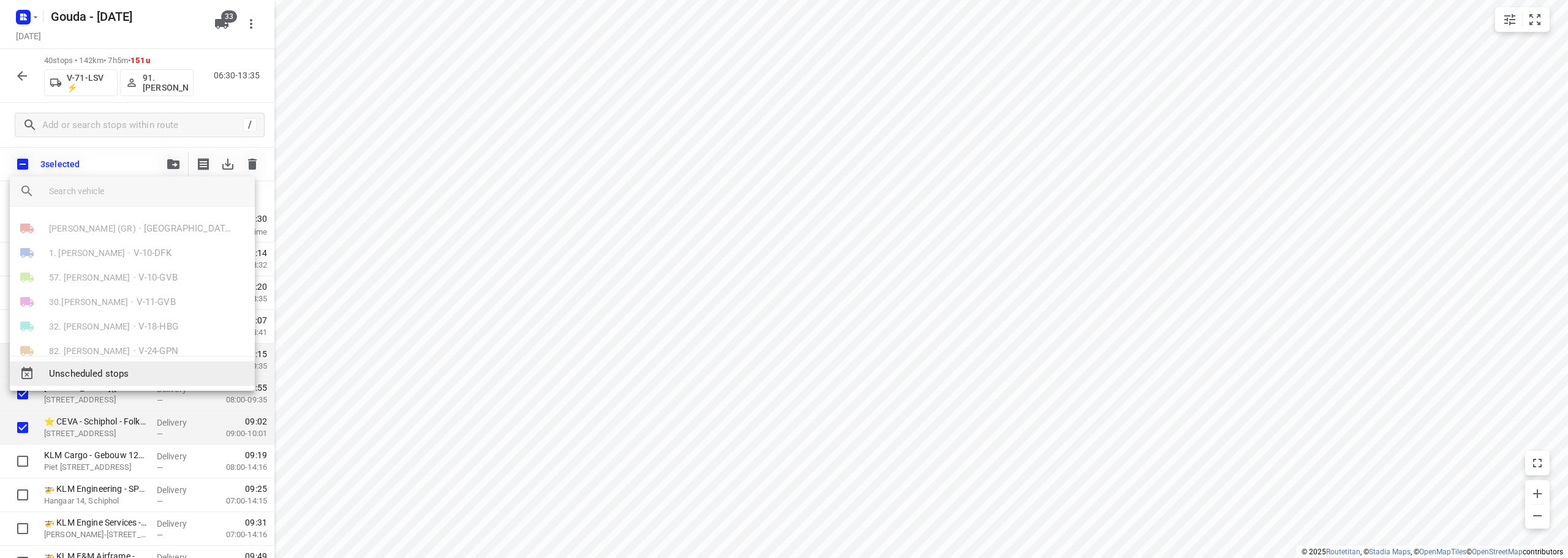
click at [112, 373] on span "Unscheduled stops" at bounding box center [146, 374] width 196 height 14
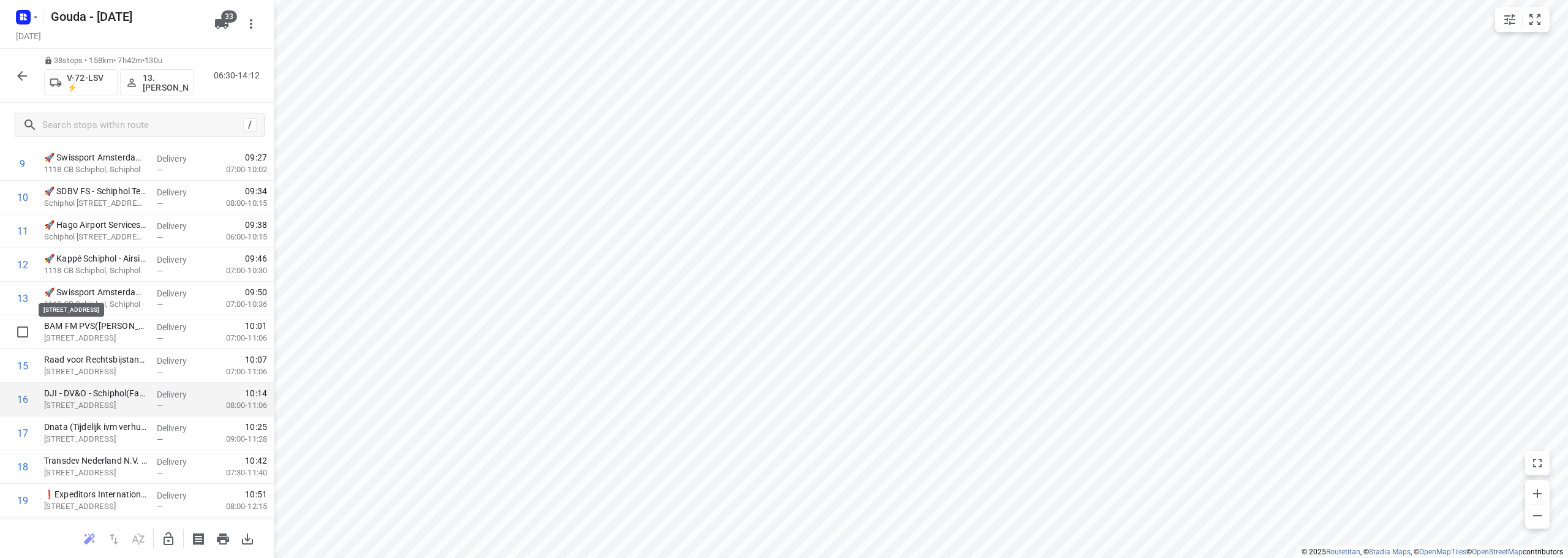
scroll to position [489, 0]
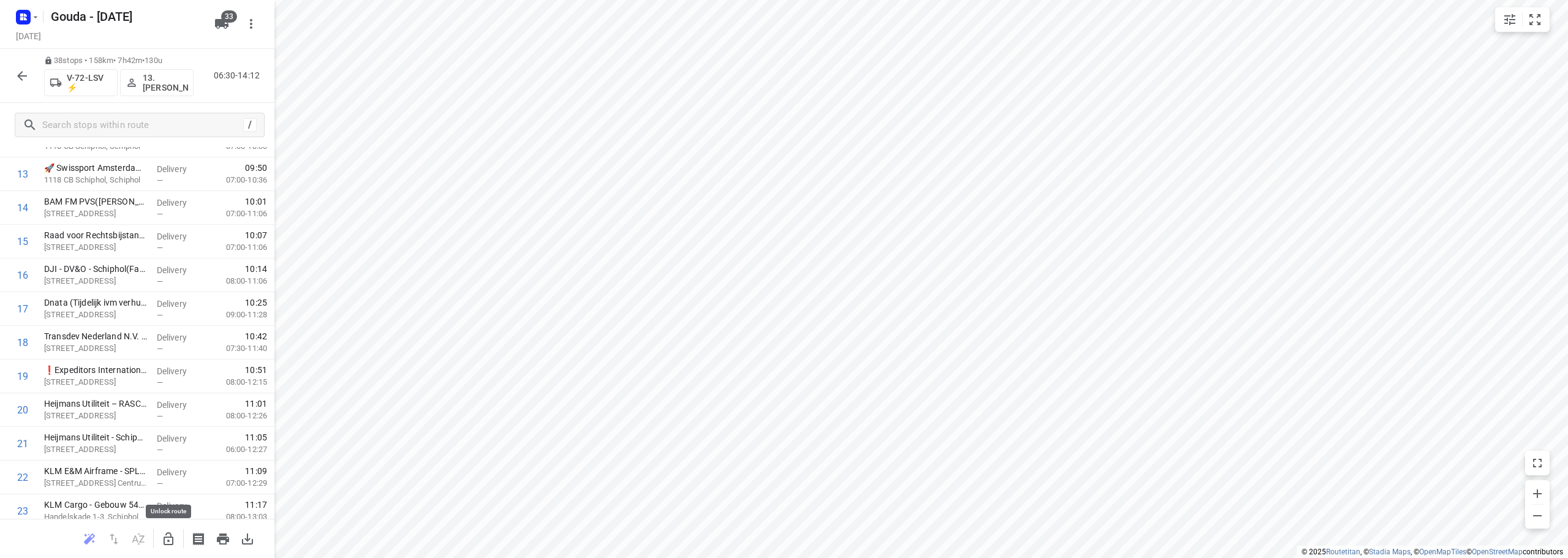
click at [176, 539] on button "button" at bounding box center [168, 538] width 24 height 24
drag, startPoint x: 21, startPoint y: 374, endPoint x: 23, endPoint y: 360, distance: 14.1
click at [21, 375] on input "checkbox" at bounding box center [23, 376] width 24 height 24
checkbox input "true"
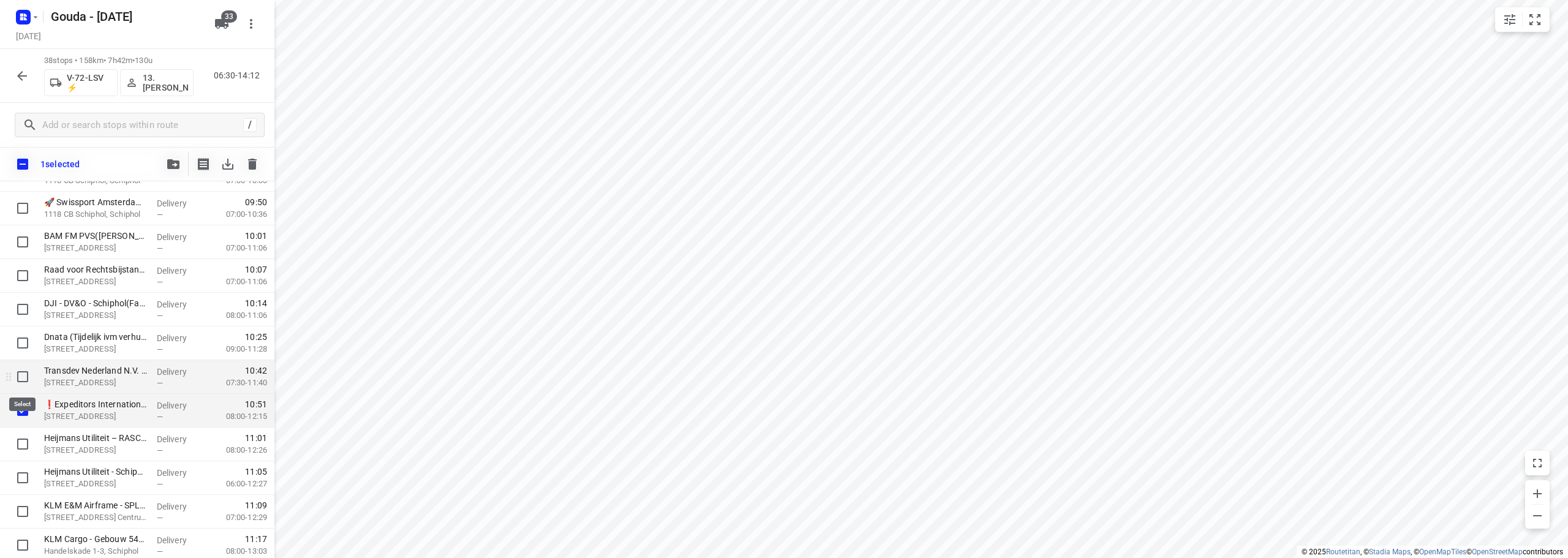
click at [23, 381] on input "checkbox" at bounding box center [23, 376] width 24 height 24
checkbox input "true"
click at [177, 157] on button "button" at bounding box center [173, 163] width 24 height 24
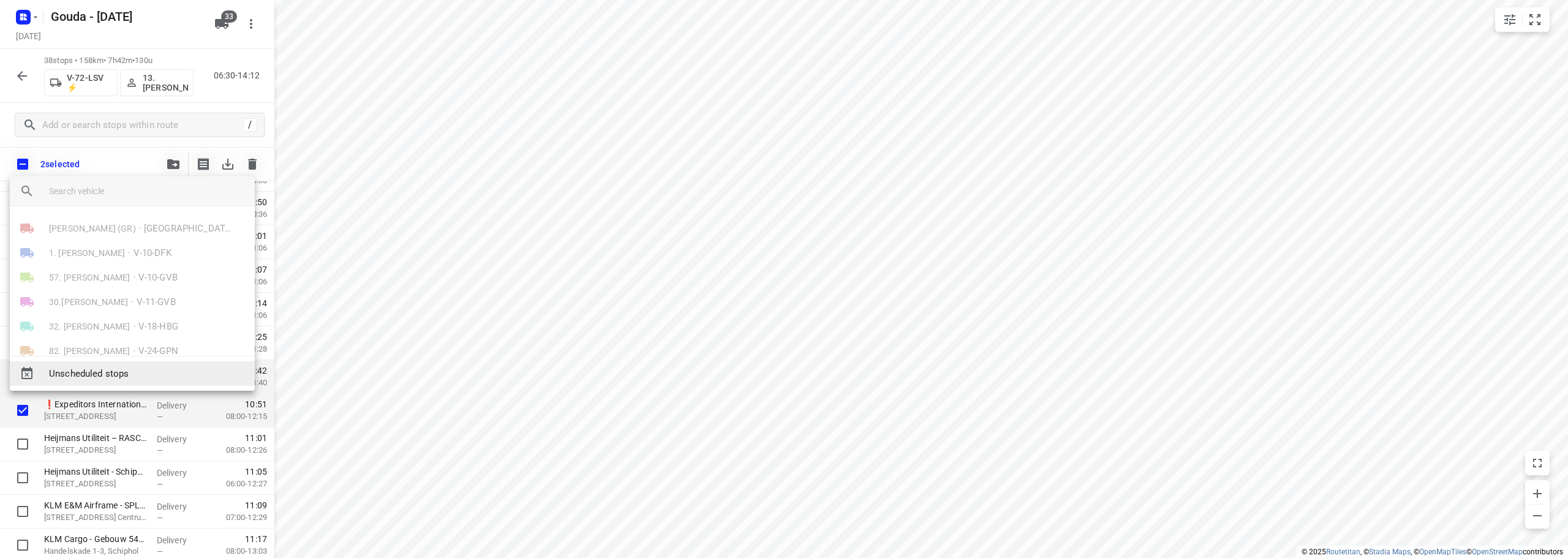
click at [121, 373] on span "Unscheduled stops" at bounding box center [146, 374] width 196 height 14
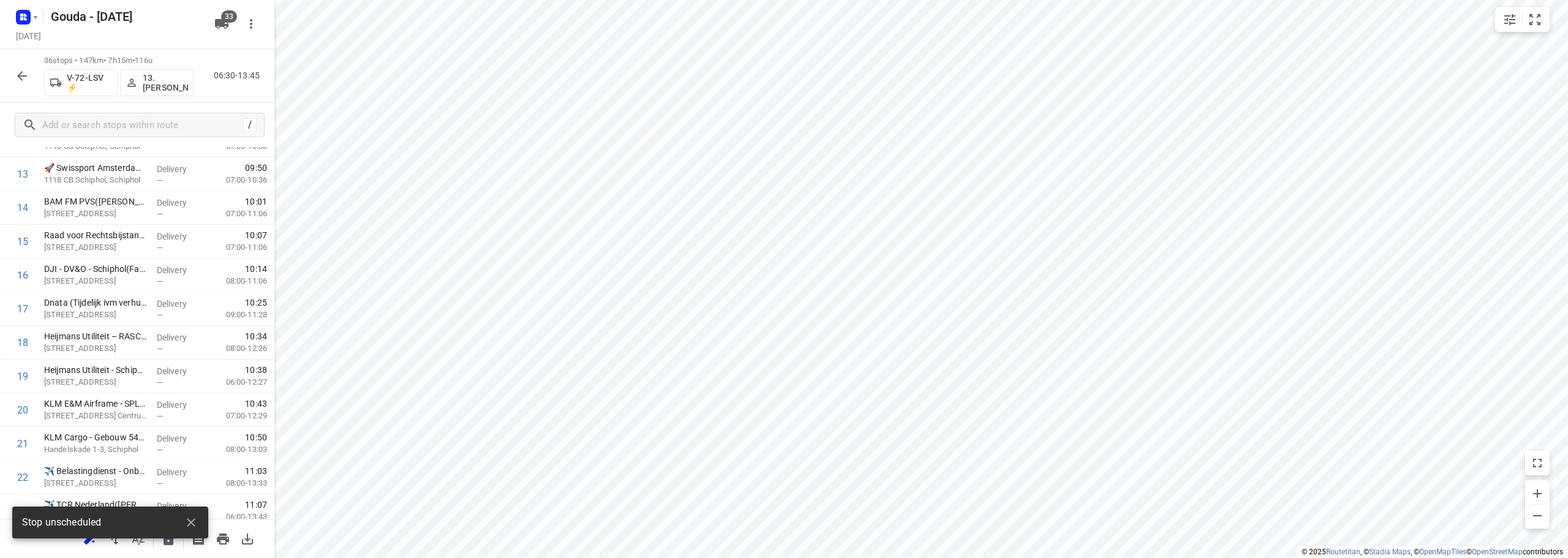
scroll to position [0, 0]
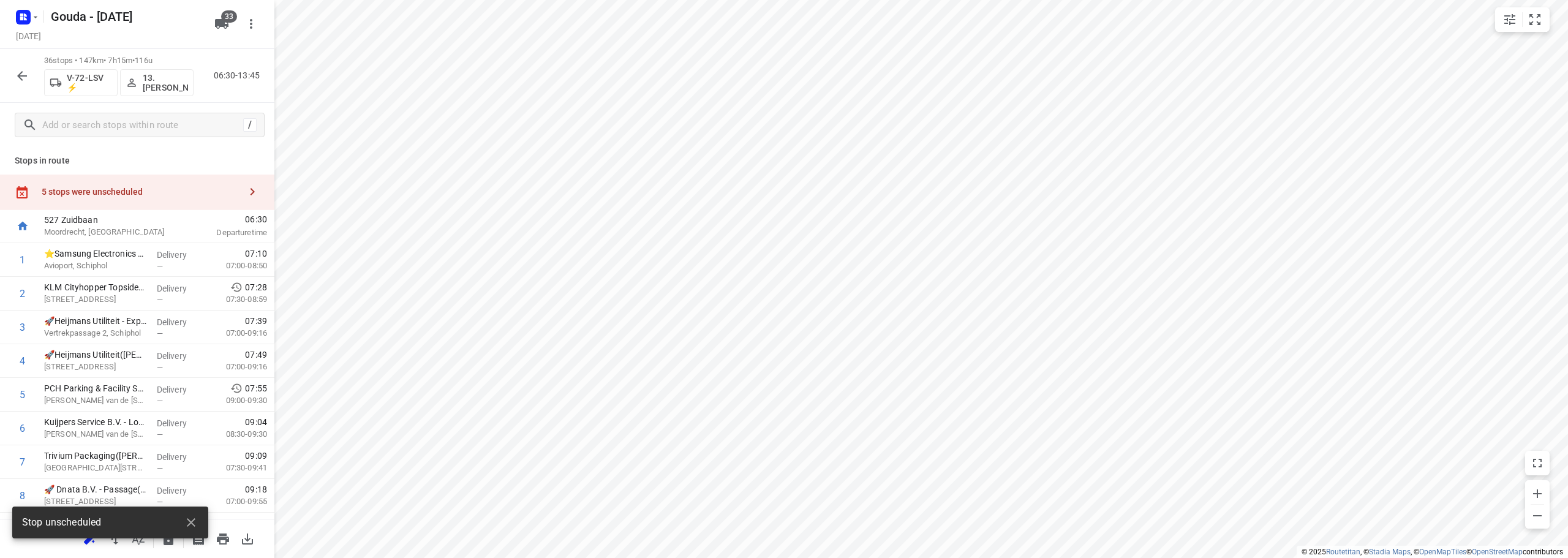
click at [133, 191] on div "5 stops were unscheduled" at bounding box center [141, 191] width 199 height 10
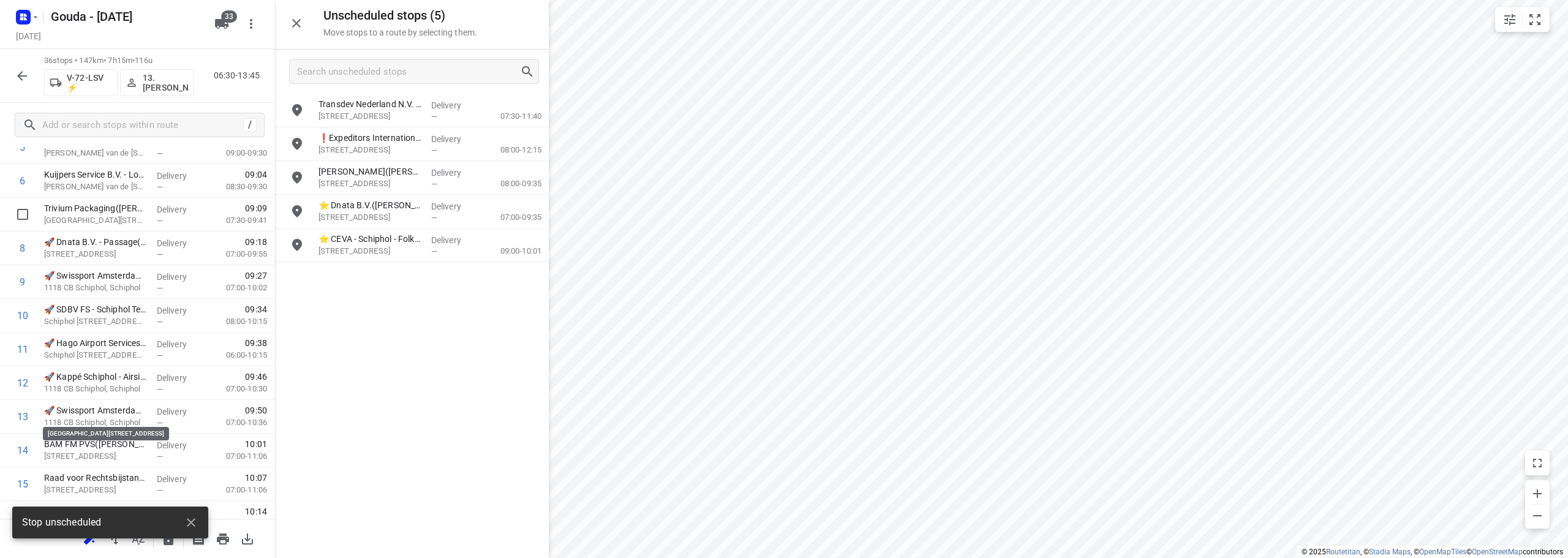
scroll to position [489, 0]
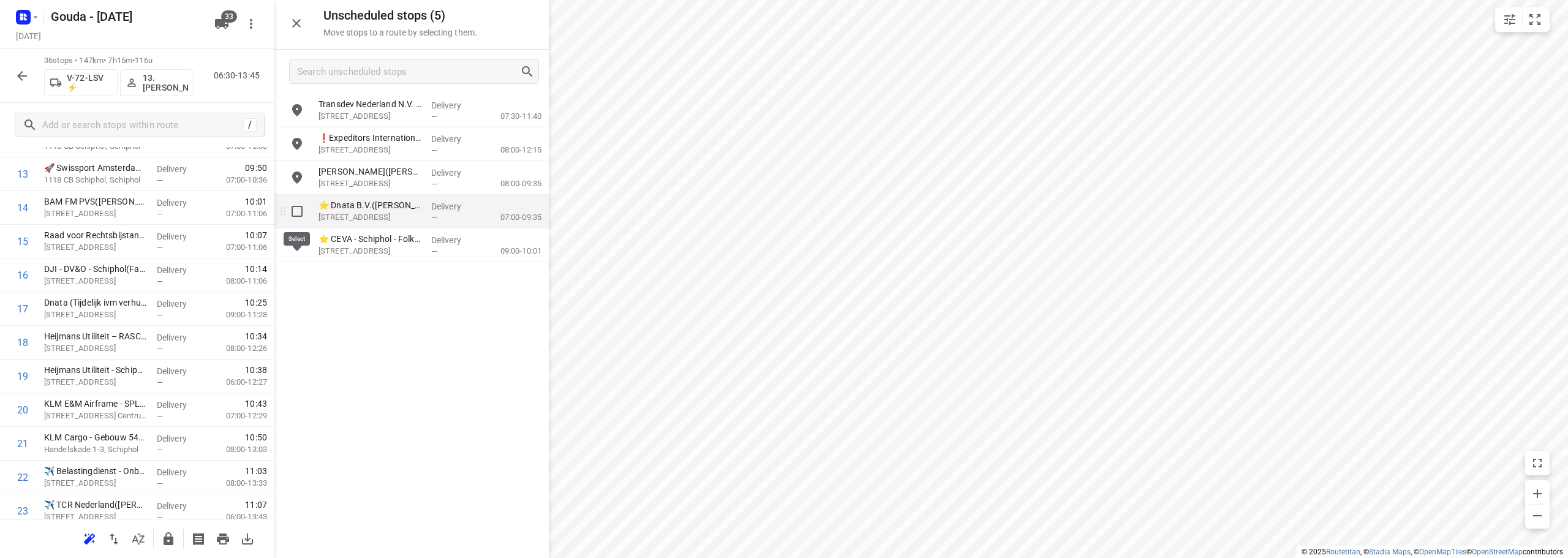
click at [293, 214] on input "grid" at bounding box center [296, 210] width 24 height 24
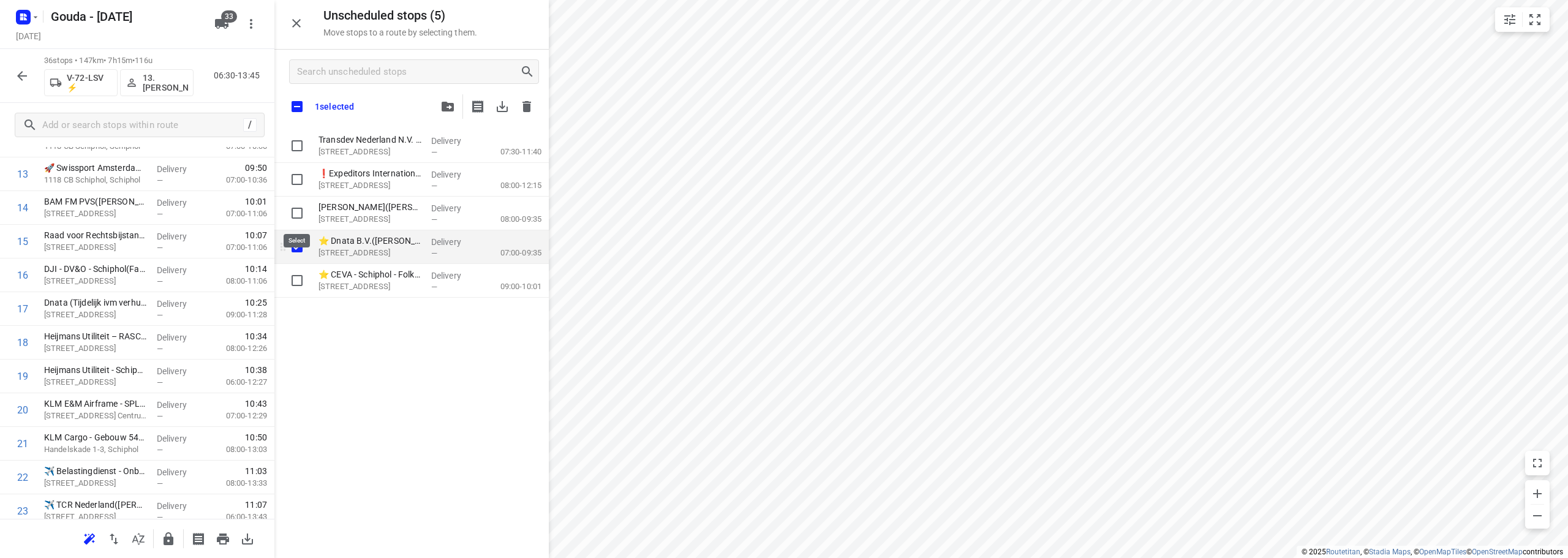
checkbox input "true"
click at [295, 212] on input "grid" at bounding box center [296, 212] width 24 height 24
checkbox input "true"
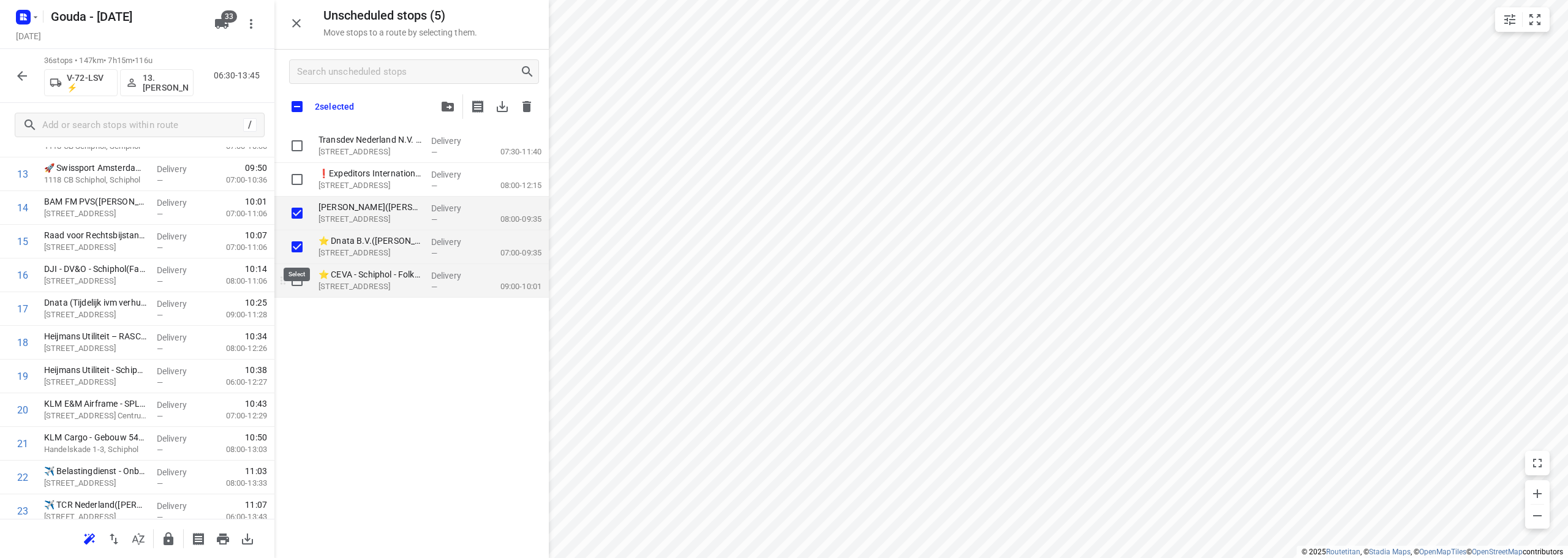
checkbox input "true"
click at [294, 283] on input "grid" at bounding box center [296, 280] width 24 height 24
checkbox input "true"
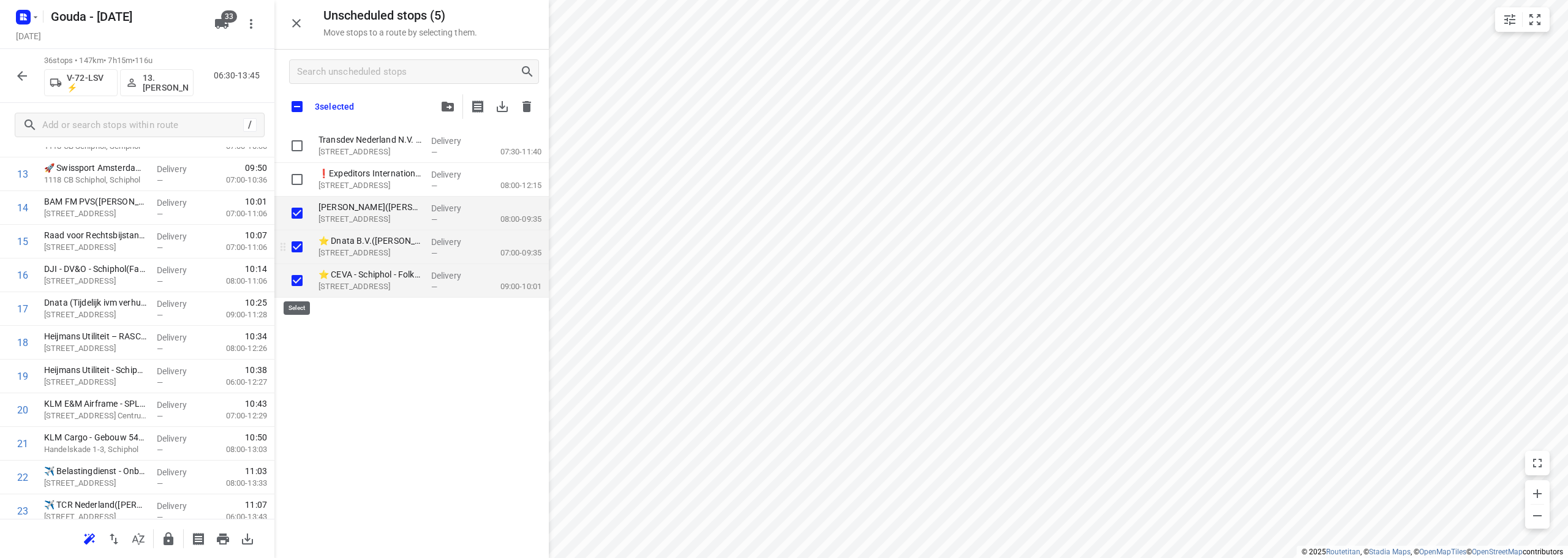
checkbox input "true"
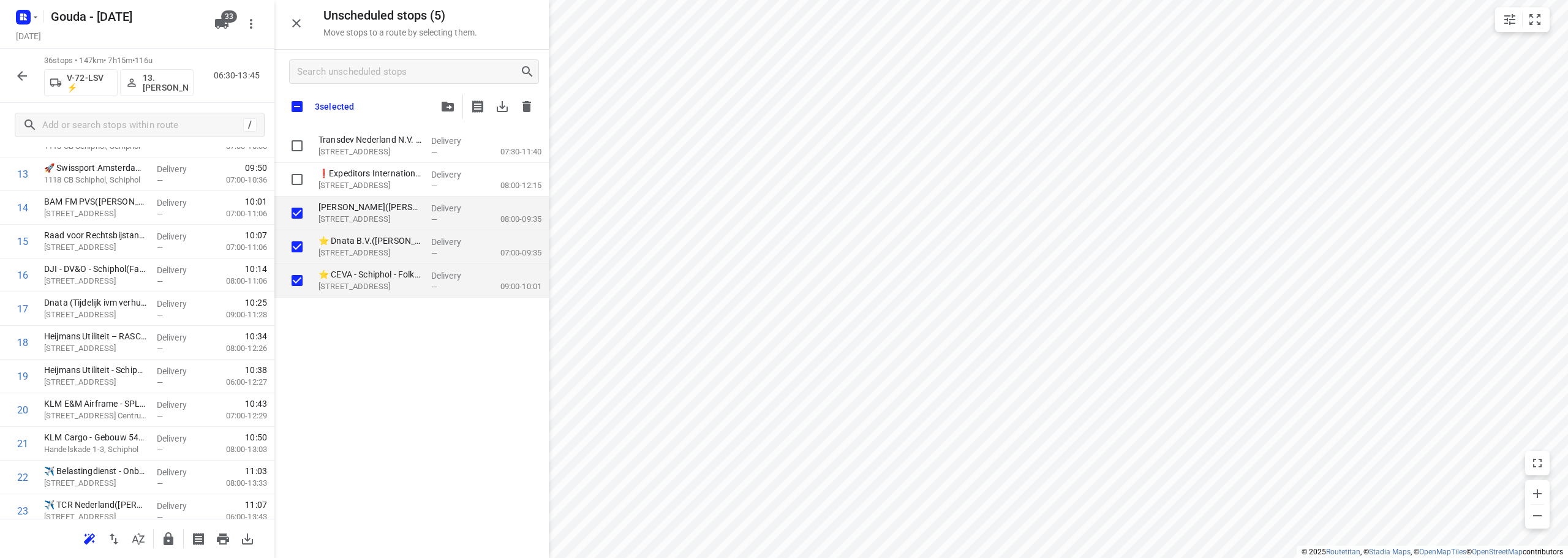
checkbox input "true"
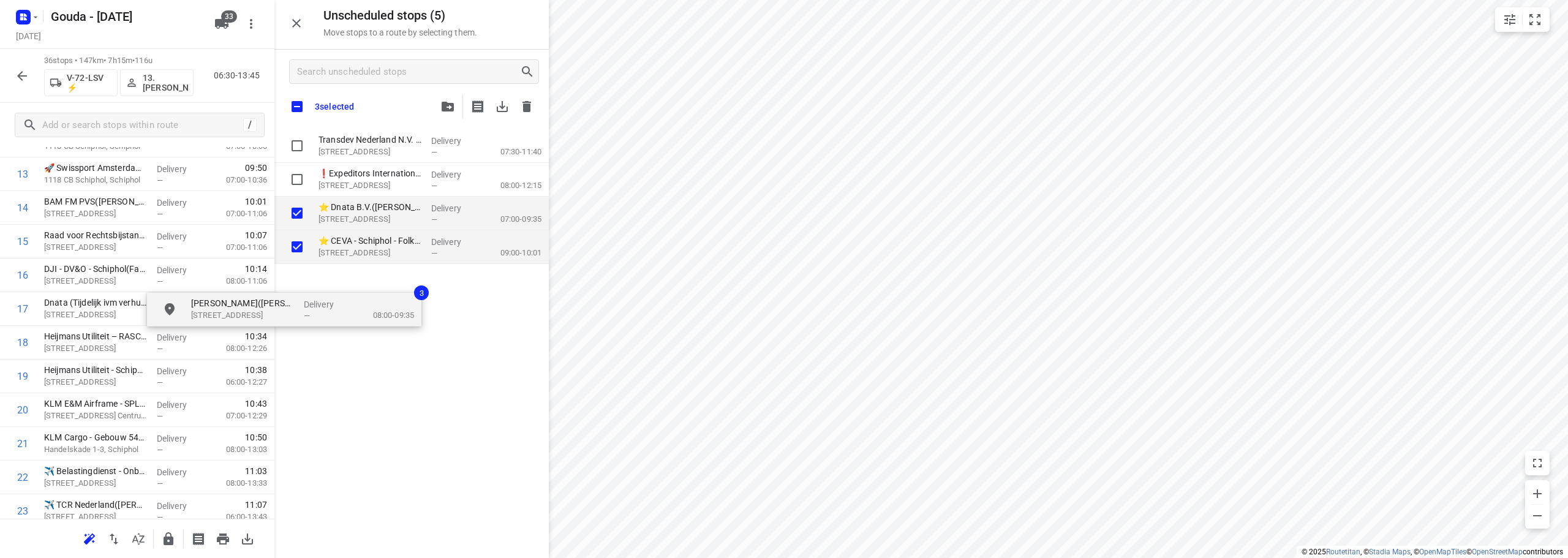
checkbox input "true"
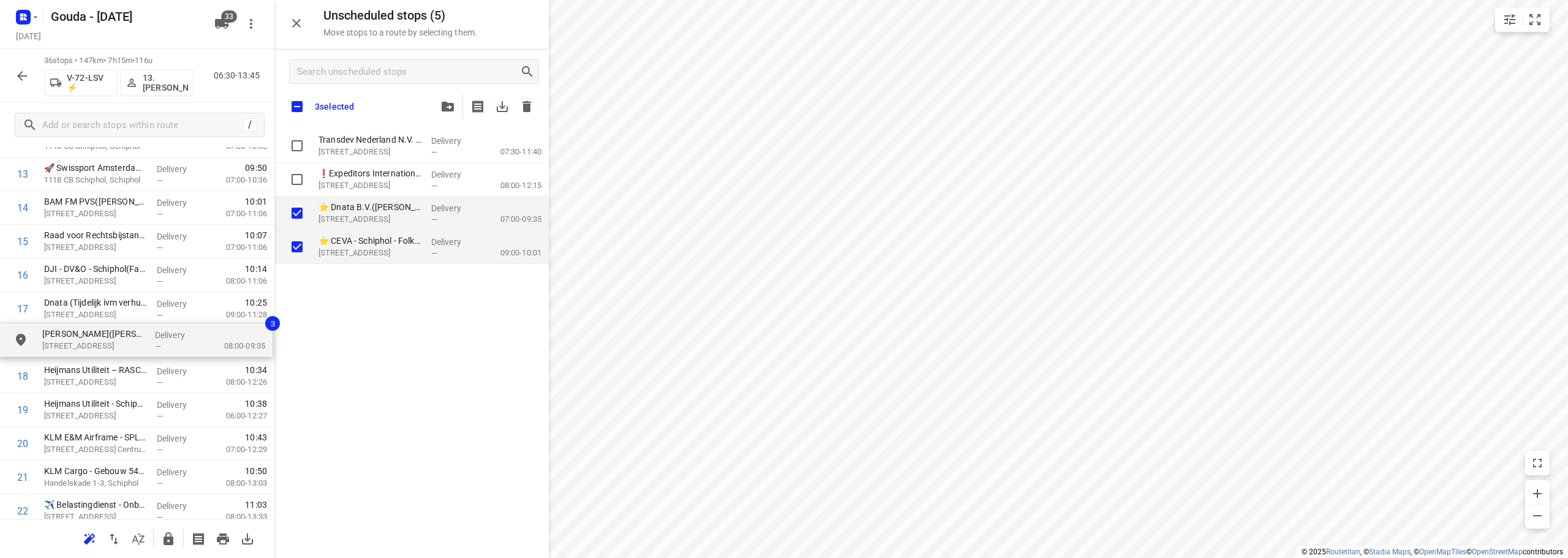
drag, startPoint x: 349, startPoint y: 219, endPoint x: 66, endPoint y: 349, distance: 311.4
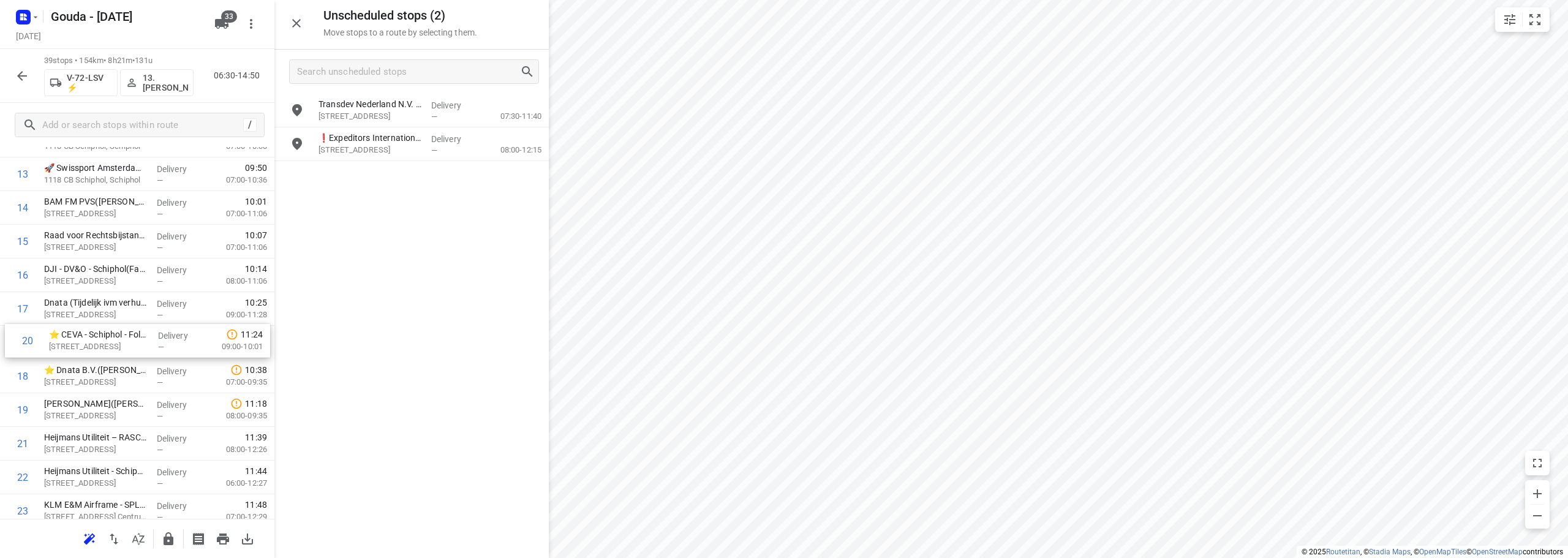
drag, startPoint x: 109, startPoint y: 417, endPoint x: 117, endPoint y: 339, distance: 78.4
click at [117, 339] on div "1 ⭐Samsung Electronics Benelux B.V.(Timothy van Bentum) Avioport, Schiphol Deli…" at bounding box center [137, 410] width 275 height 1313
click at [171, 536] on icon "button" at bounding box center [168, 538] width 10 height 13
click at [300, 107] on input "grid" at bounding box center [296, 109] width 24 height 24
checkbox input "true"
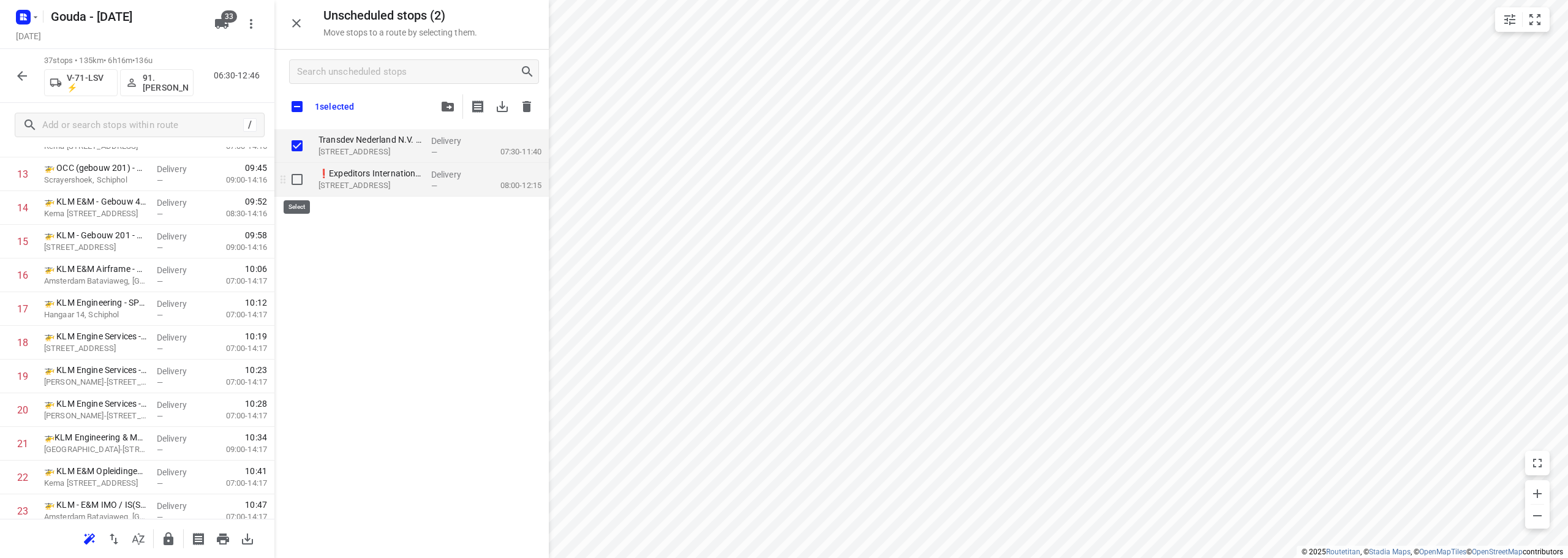
click at [298, 183] on input "grid" at bounding box center [296, 179] width 24 height 24
checkbox input "true"
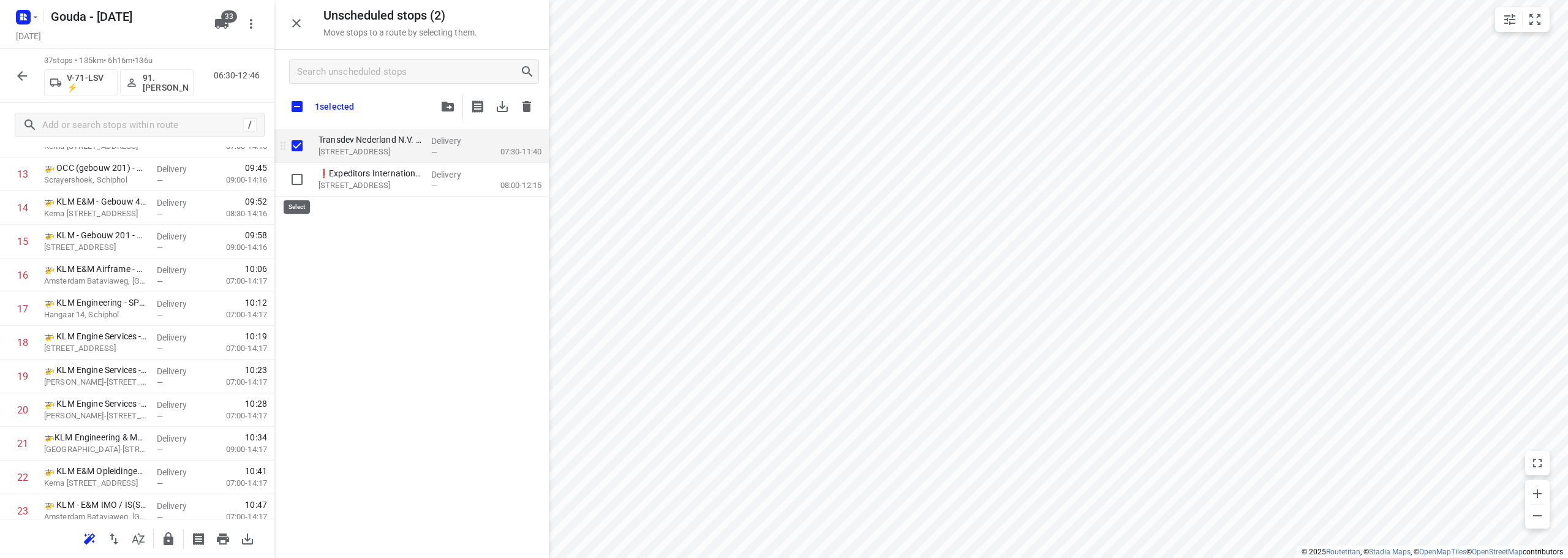
checkbox input "true"
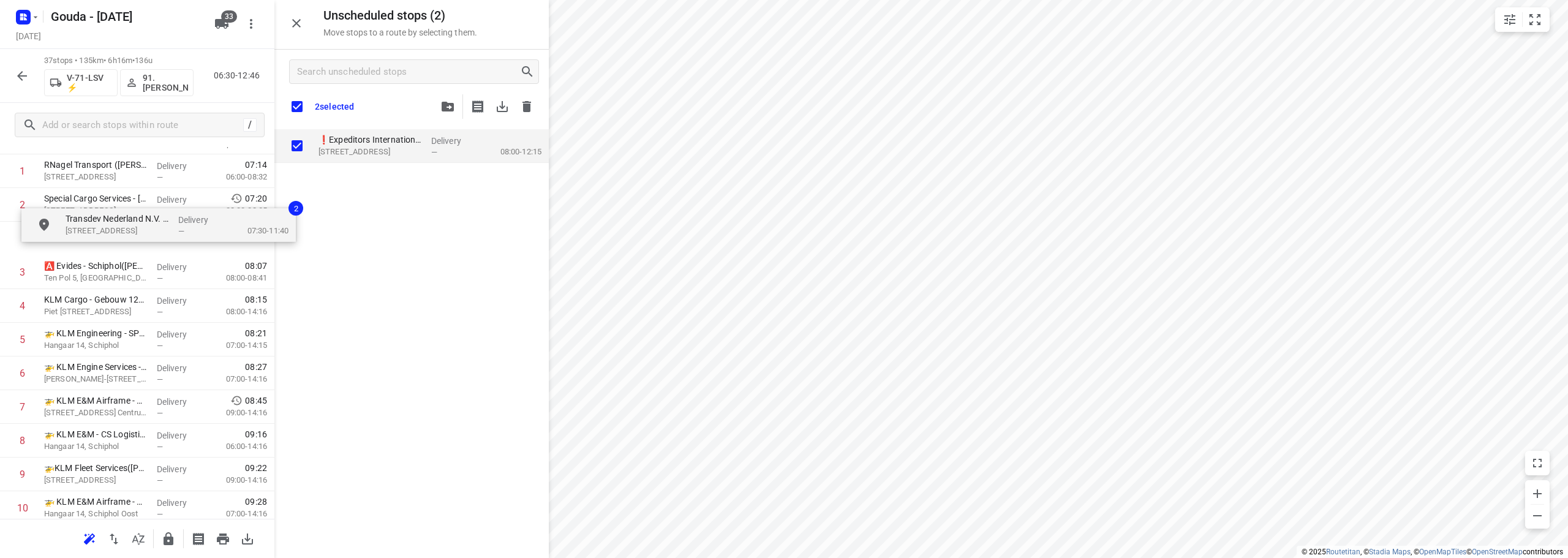
scroll to position [83, 0]
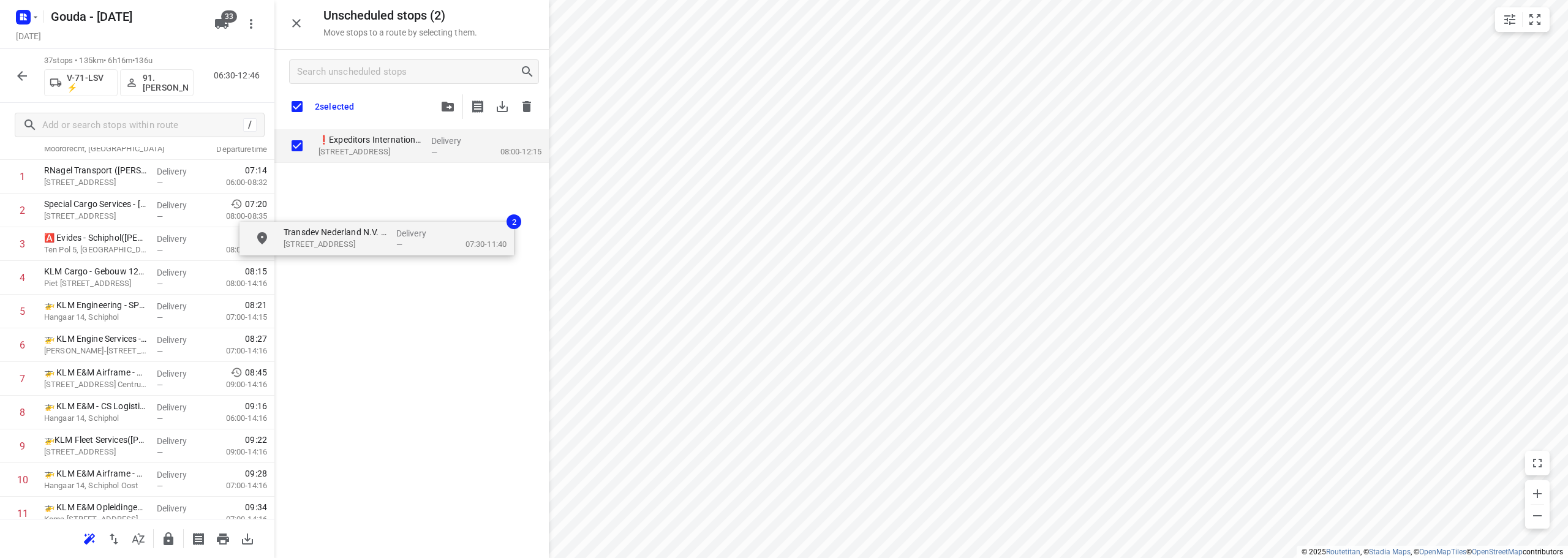
checkbox input "true"
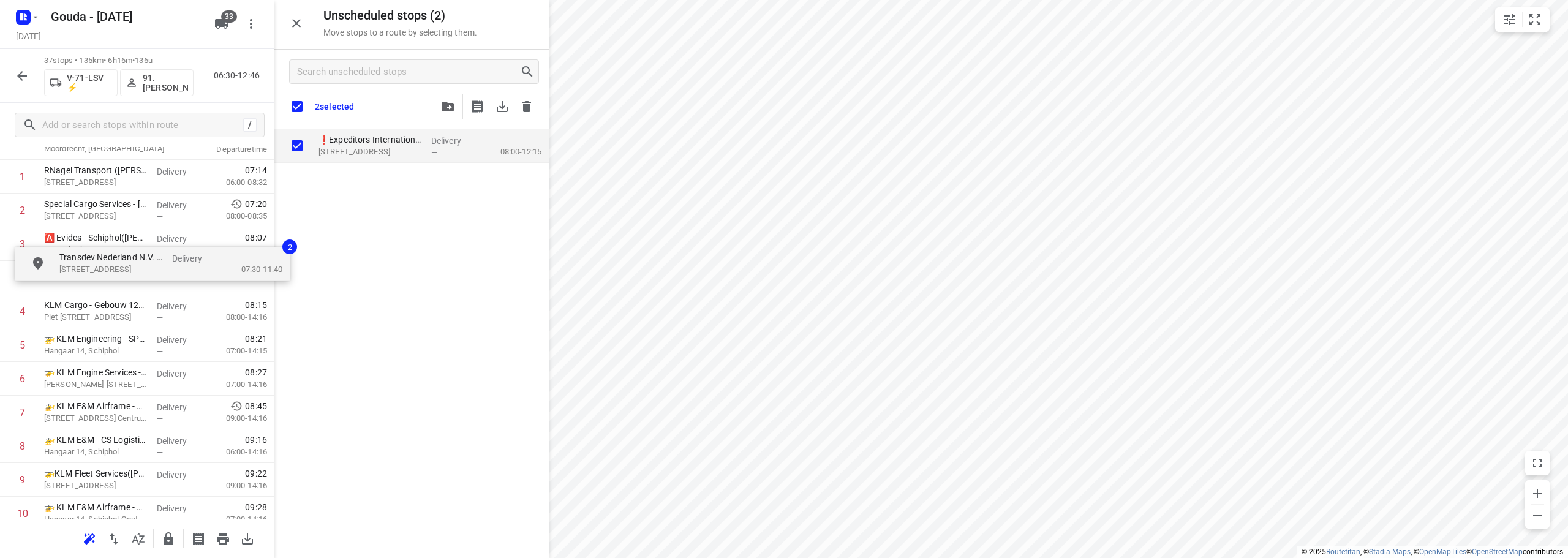
drag, startPoint x: 355, startPoint y: 148, endPoint x: 96, endPoint y: 272, distance: 287.2
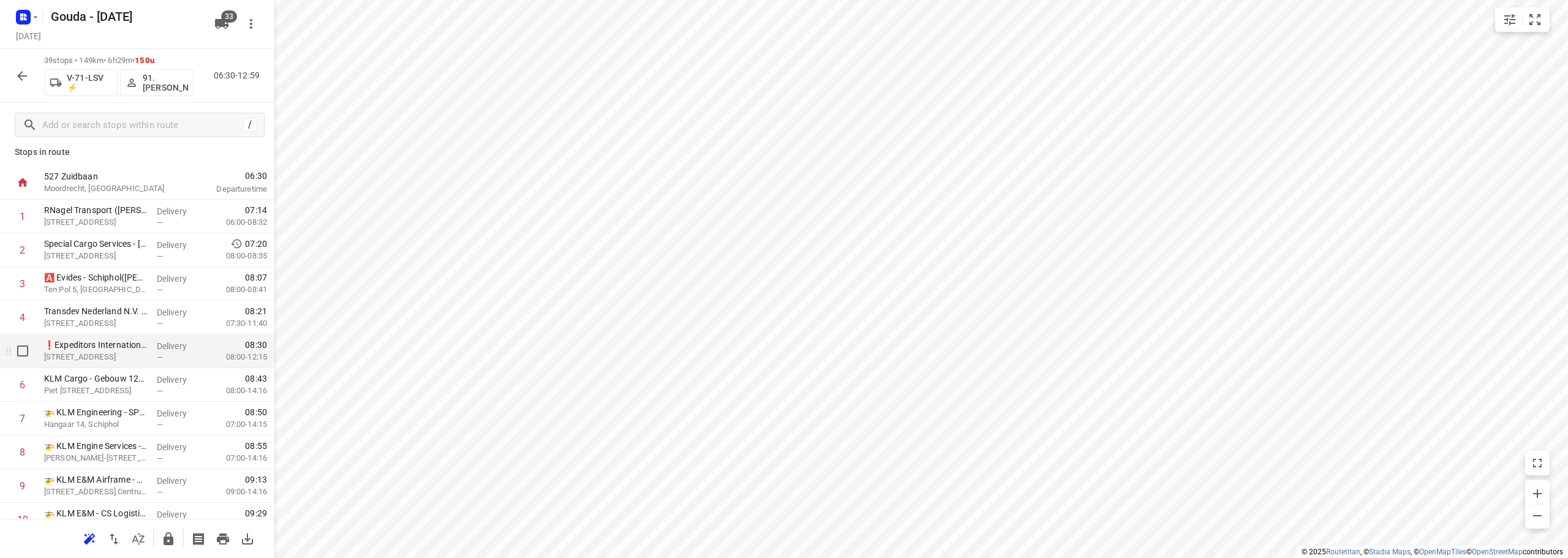
scroll to position [0, 0]
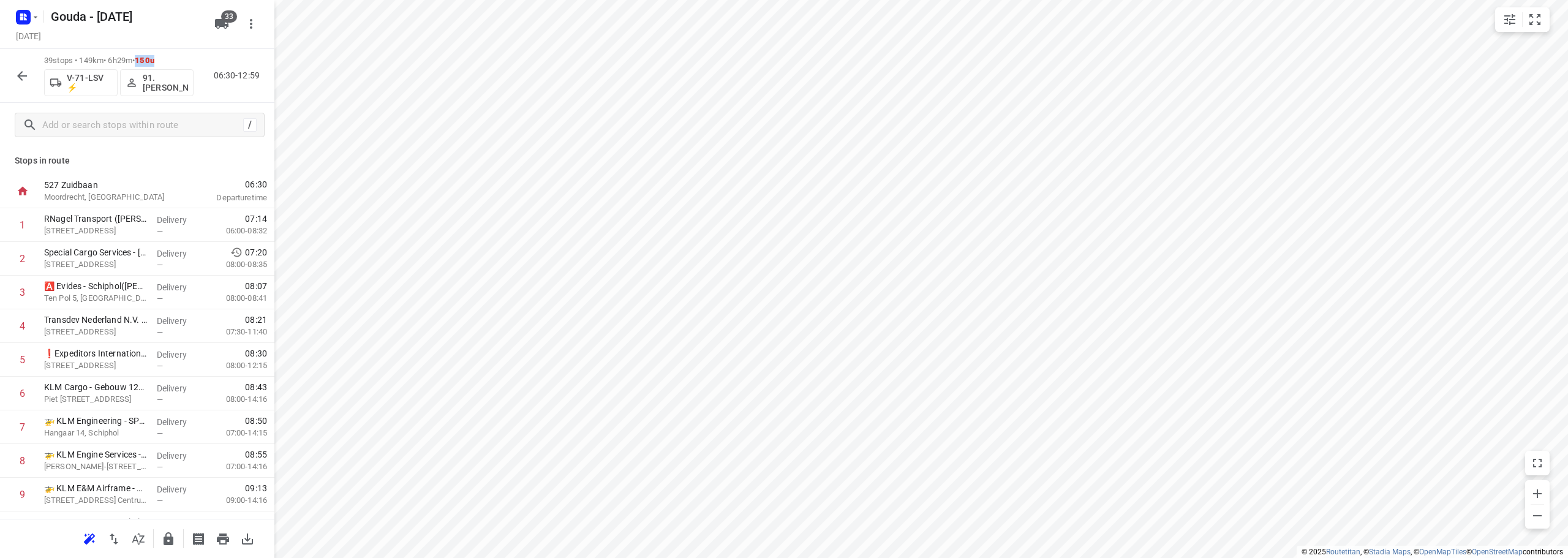
drag, startPoint x: 181, startPoint y: 62, endPoint x: 148, endPoint y: 56, distance: 33.5
click at [148, 56] on p "39 stops • 149km • 6h29m • 150u" at bounding box center [118, 60] width 149 height 12
click at [148, 56] on span "150u" at bounding box center [145, 60] width 20 height 9
drag, startPoint x: 148, startPoint y: 56, endPoint x: 179, endPoint y: 61, distance: 31.4
click at [179, 61] on p "39 stops • 149km • 6h29m • 150u" at bounding box center [118, 60] width 149 height 12
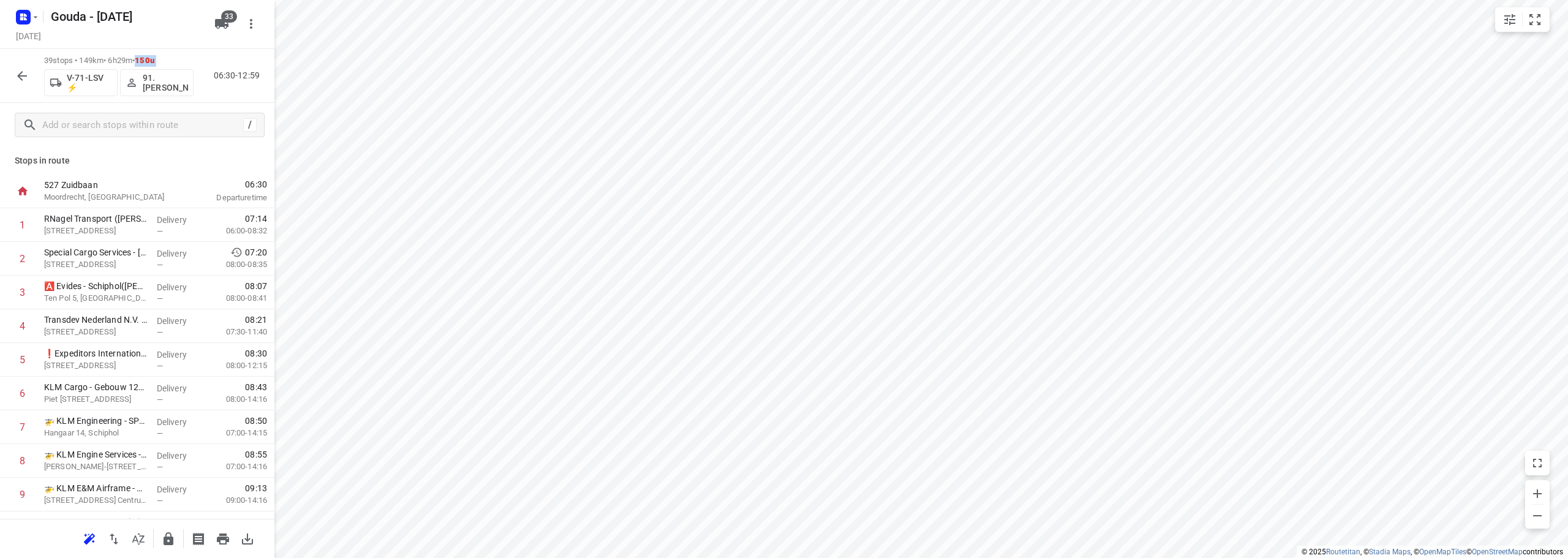
click at [179, 61] on p "39 stops • 149km • 6h29m • 150u" at bounding box center [118, 60] width 149 height 12
drag, startPoint x: 167, startPoint y: 60, endPoint x: 149, endPoint y: 58, distance: 18.1
click at [149, 58] on p "39 stops • 149km • 6h29m • 150u" at bounding box center [118, 60] width 149 height 12
click at [149, 58] on span "150u" at bounding box center [145, 60] width 20 height 9
drag, startPoint x: 191, startPoint y: 57, endPoint x: 136, endPoint y: 53, distance: 55.1
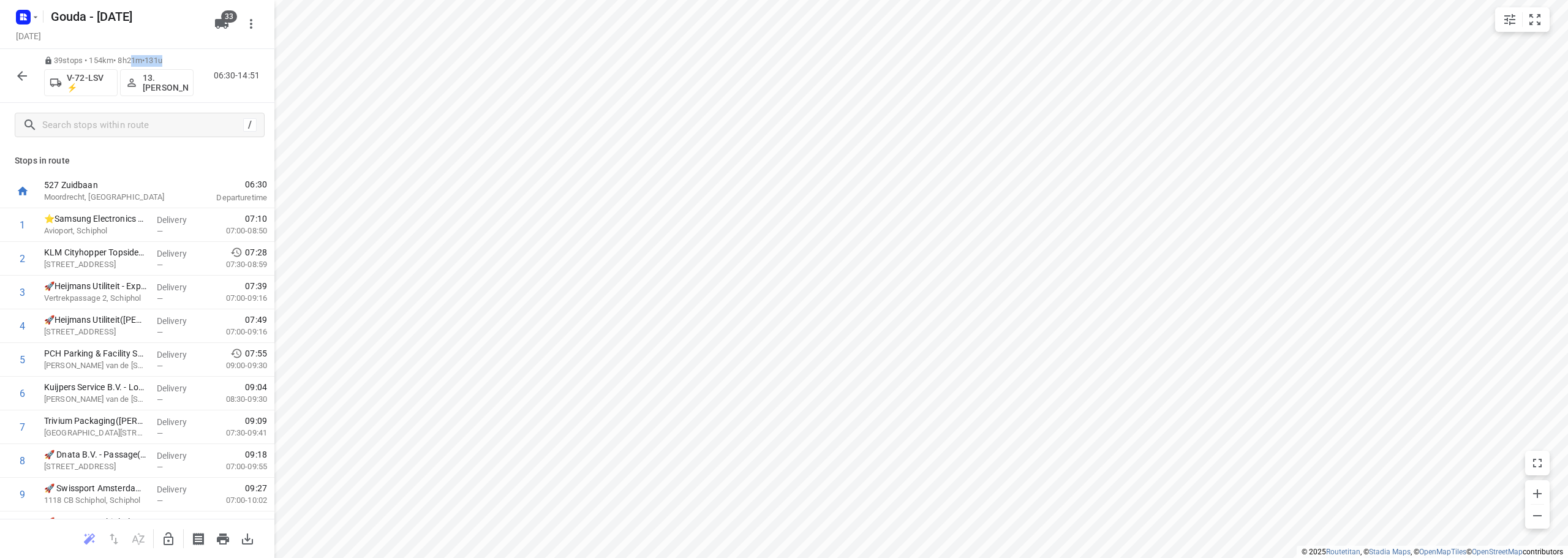
click at [136, 53] on div "39 stops • 154km • 8h21m • 131u V-72-LSV ⚡ 13. Dennis Middel 06:30-14:51" at bounding box center [137, 76] width 275 height 54
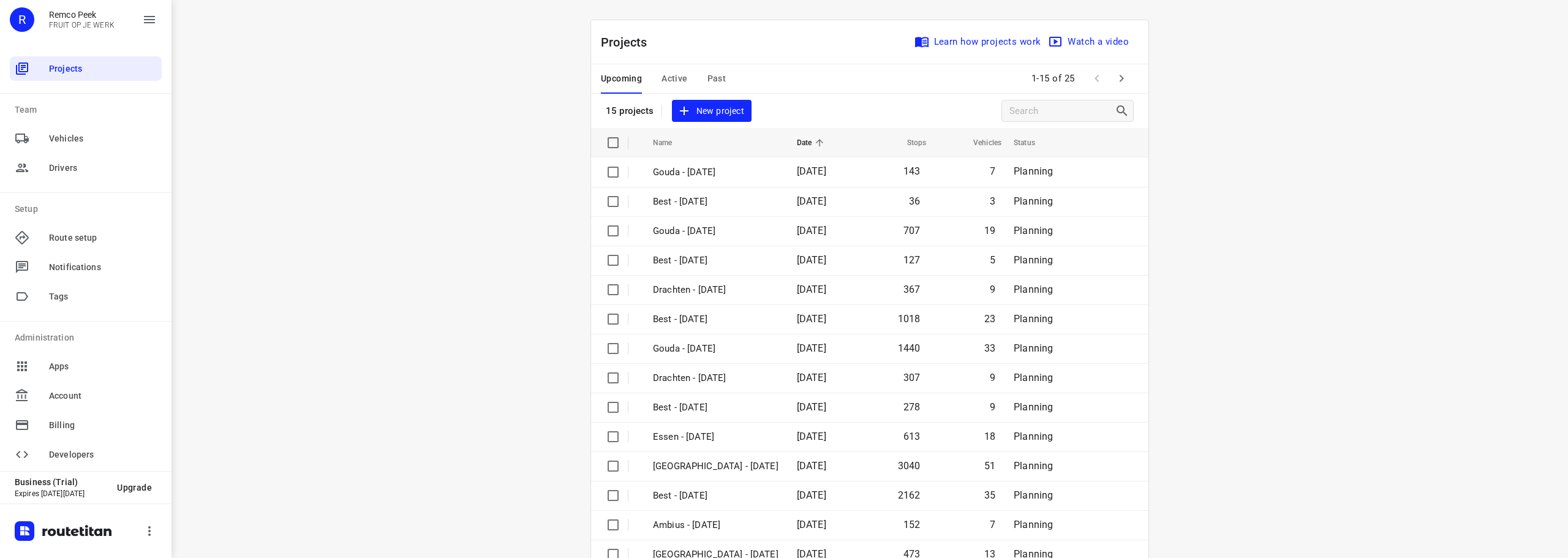
click at [732, 83] on div "Upcoming Active Past" at bounding box center [673, 79] width 145 height 30
click at [674, 85] on span "Active" at bounding box center [674, 79] width 25 height 15
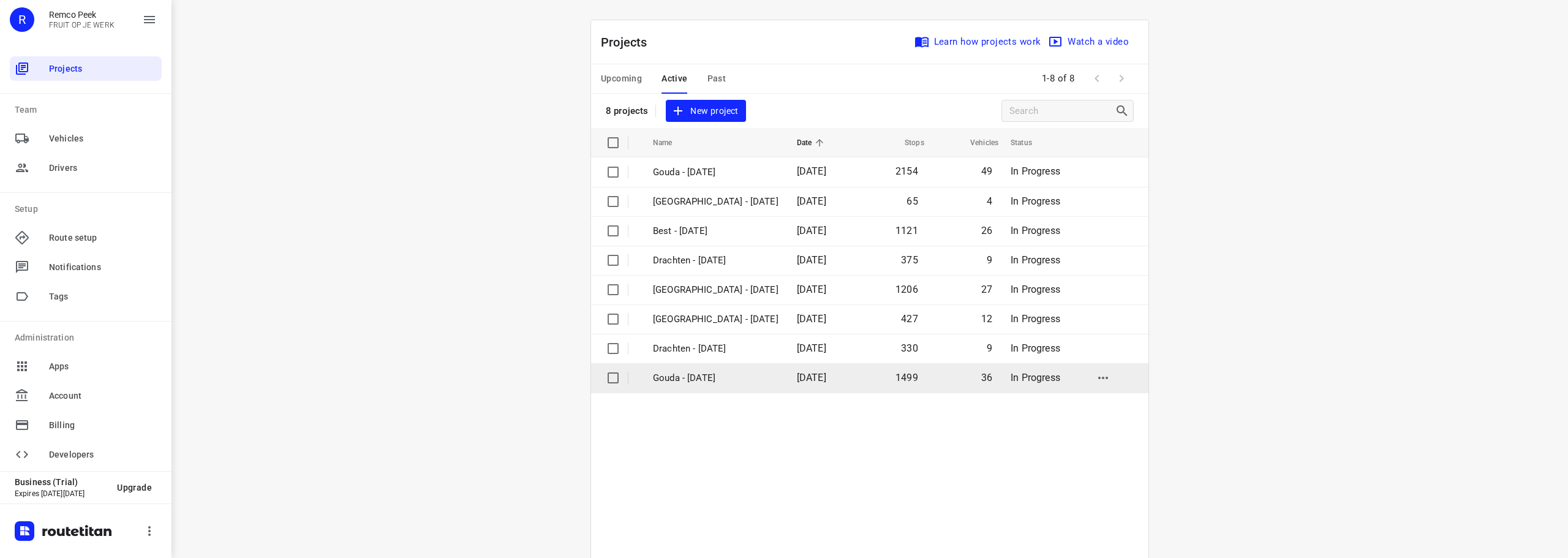
click at [711, 378] on p "Gouda - [DATE]" at bounding box center [715, 378] width 126 height 14
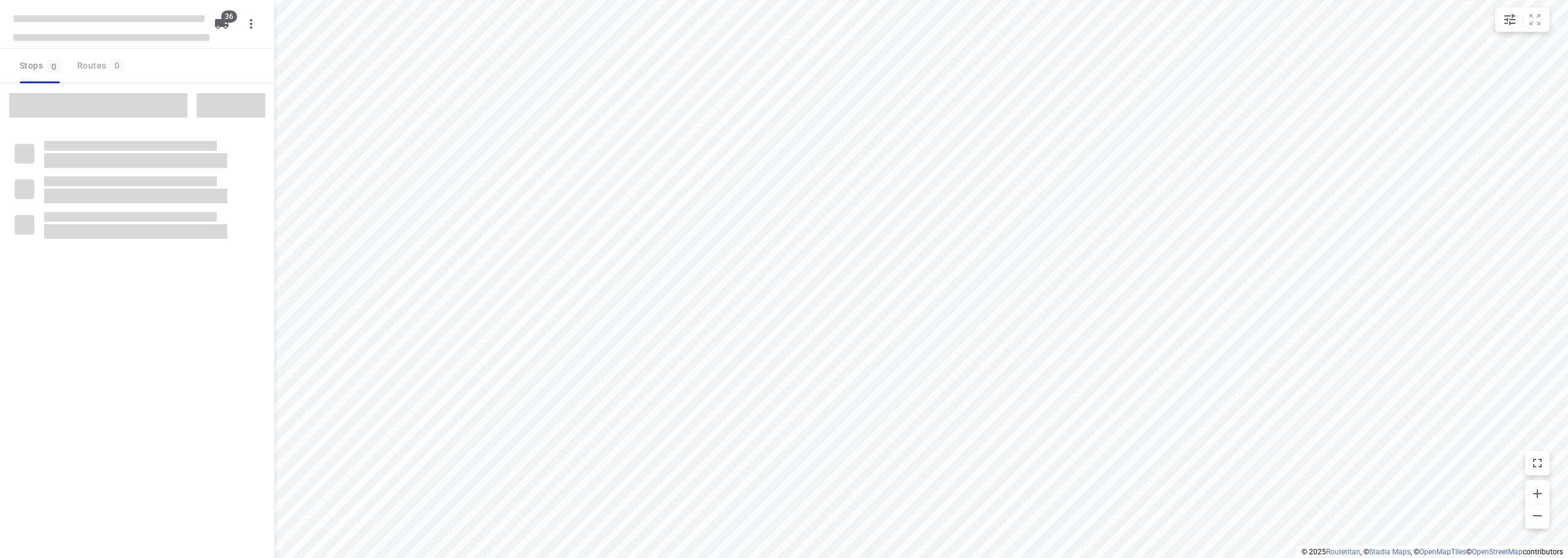
checkbox input "true"
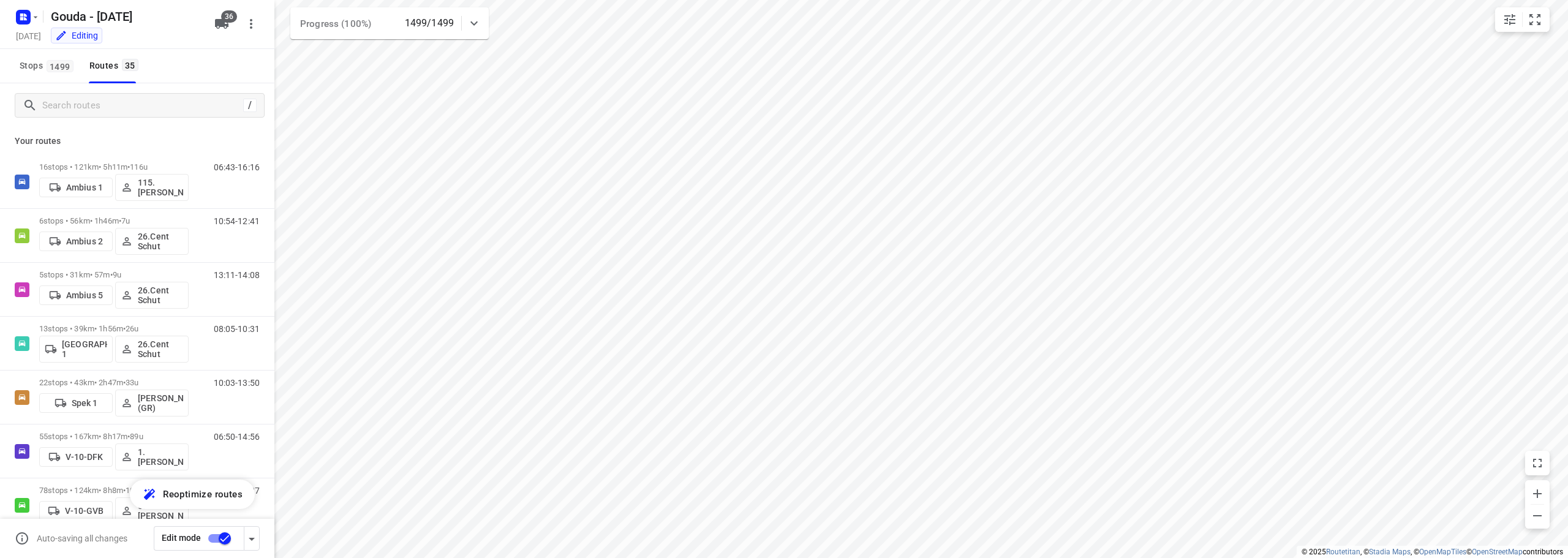
click at [849, 557] on html "i © 2025 Routetitan , © Stadia Maps , © OpenMapTiles © OpenStreetMap contributo…" at bounding box center [784, 279] width 1568 height 558
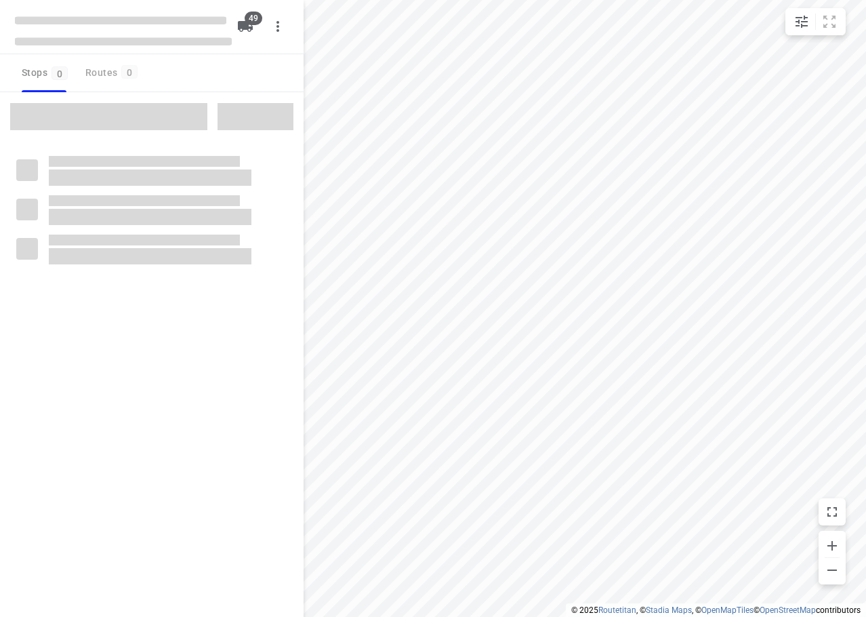
checkbox input "true"
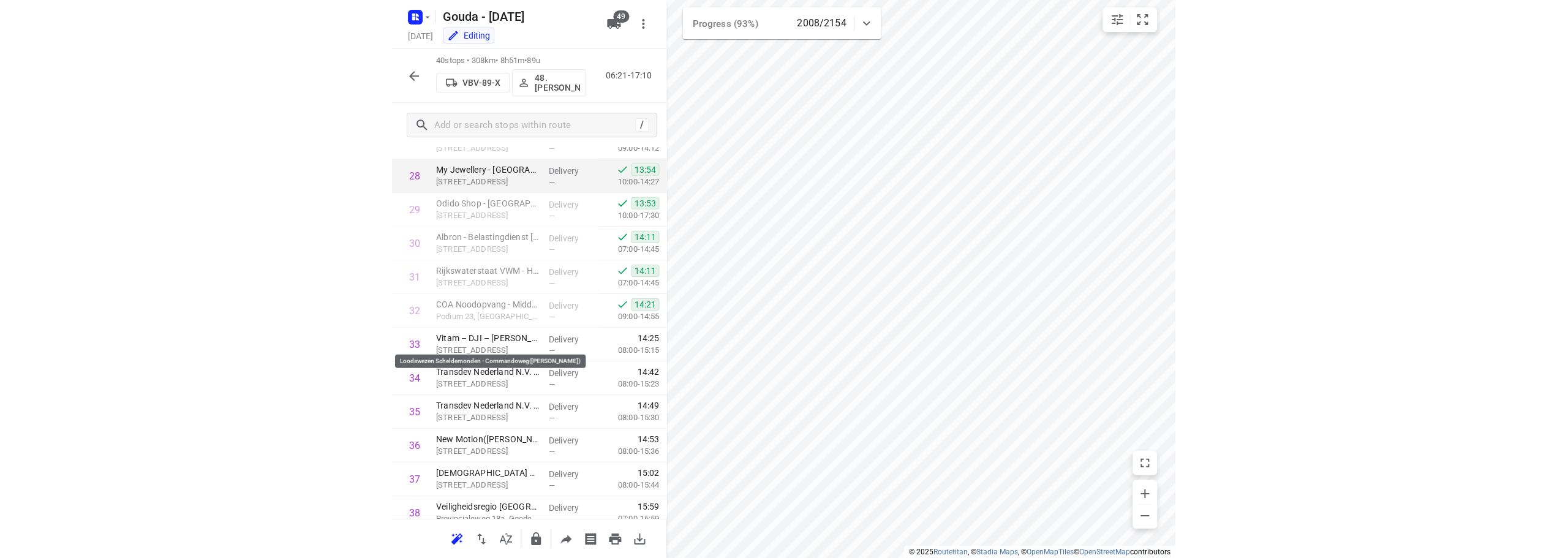
scroll to position [980, 0]
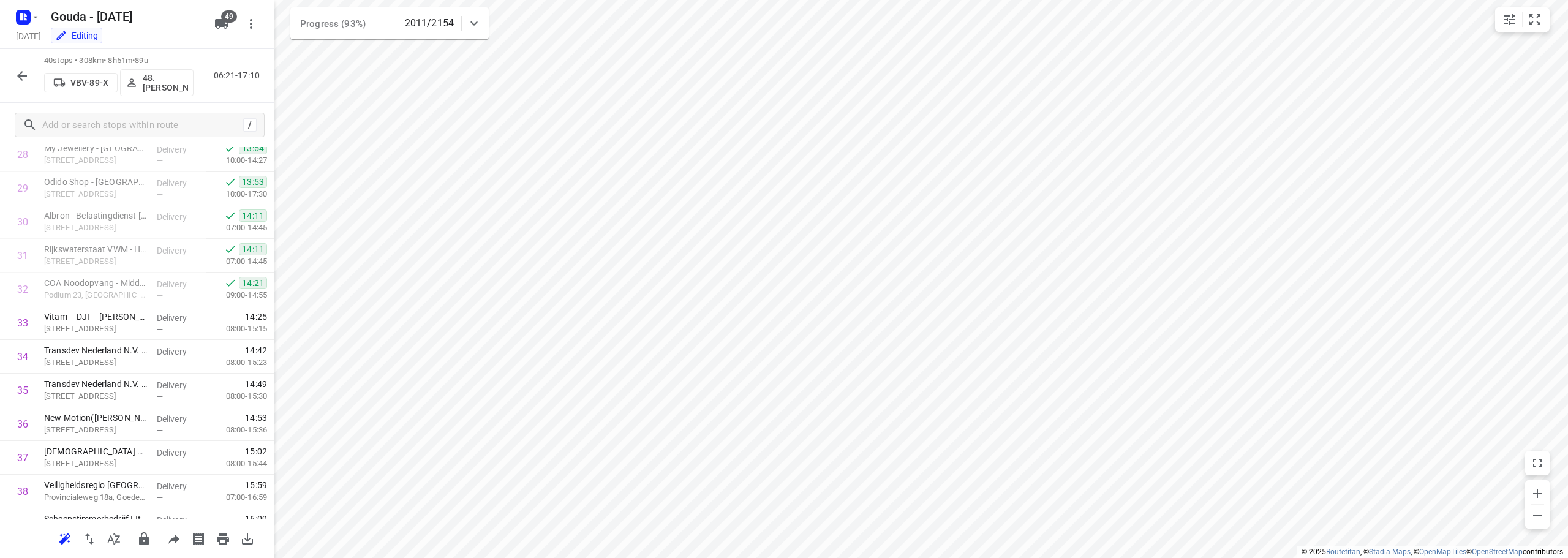
click at [18, 78] on icon "button" at bounding box center [22, 76] width 14 height 14
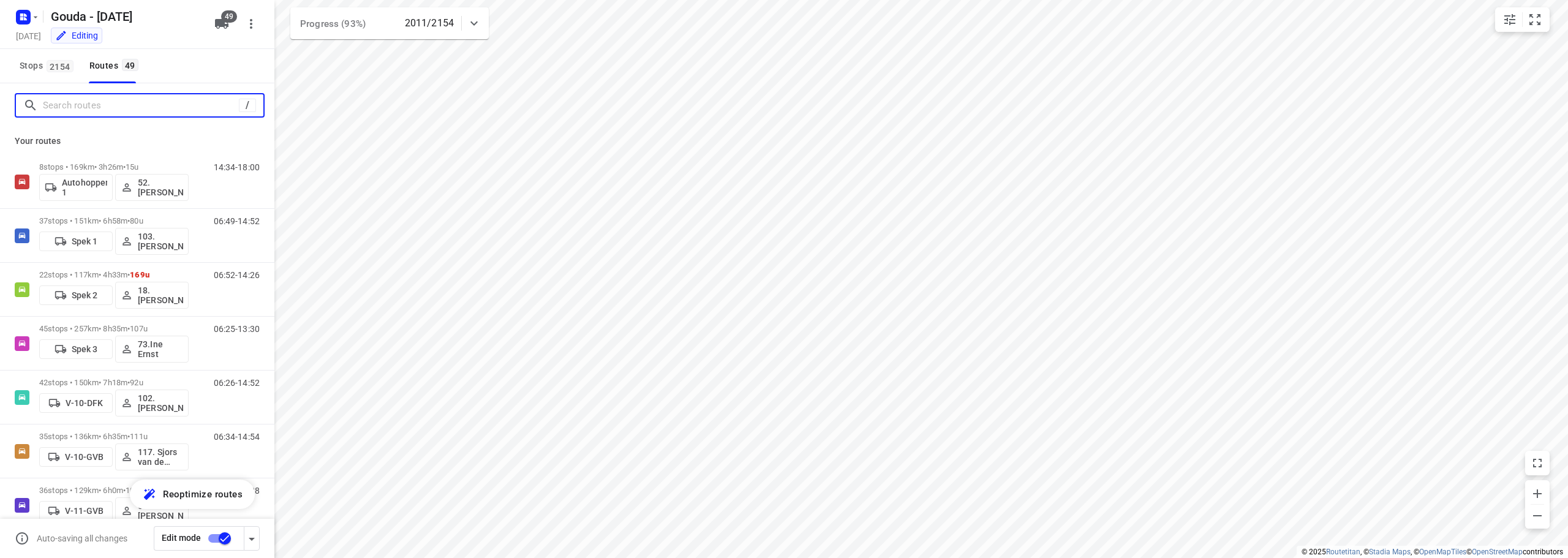
click at [132, 107] on input "Search routes" at bounding box center [140, 105] width 196 height 19
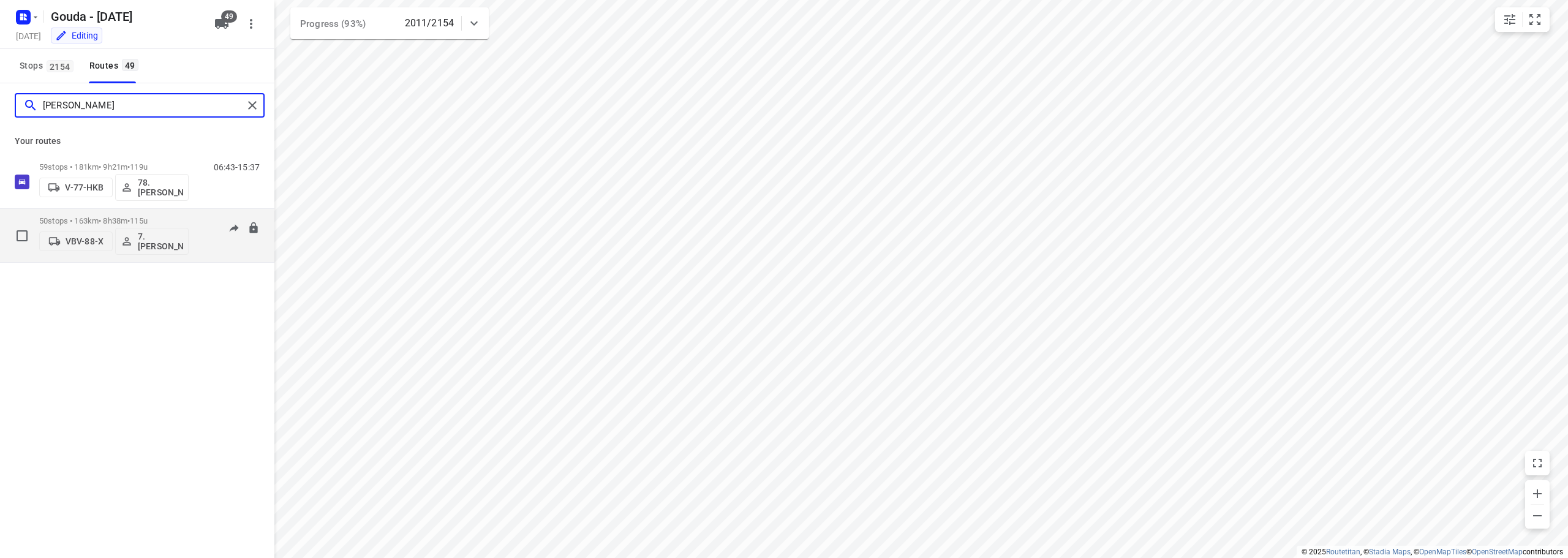
type input "[PERSON_NAME]"
click at [168, 219] on p "50 stops • 163km • 8h38m • 115u" at bounding box center [113, 220] width 149 height 9
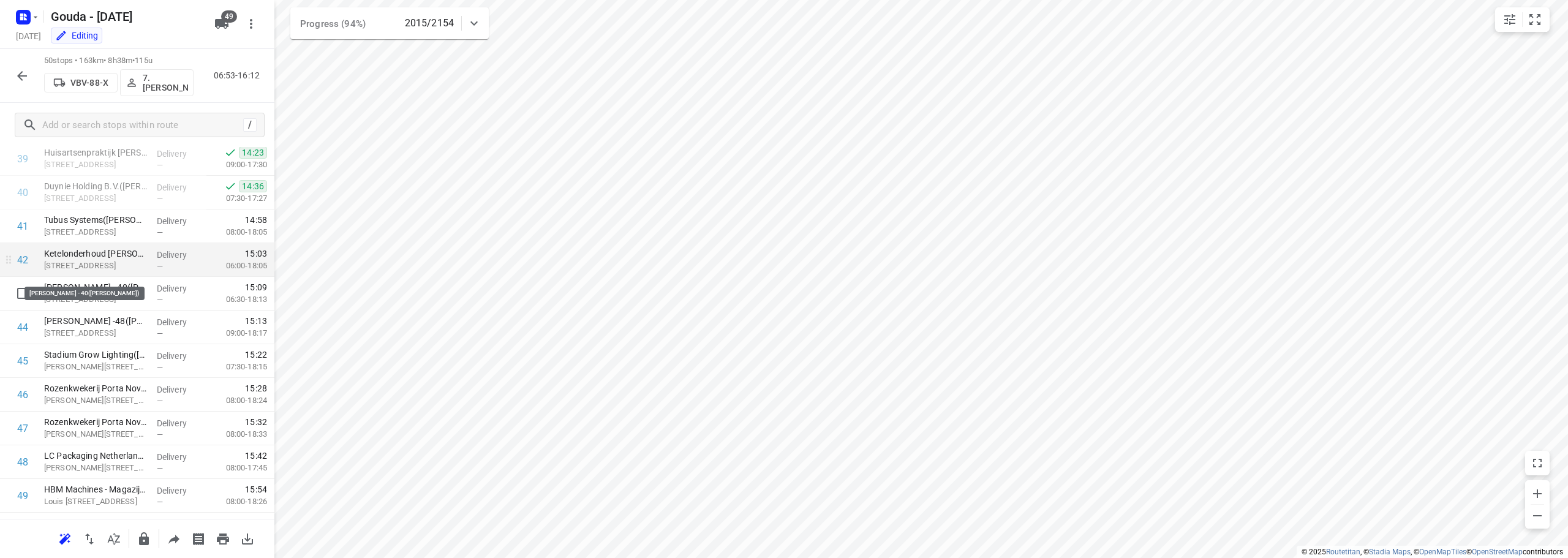
scroll to position [1407, 0]
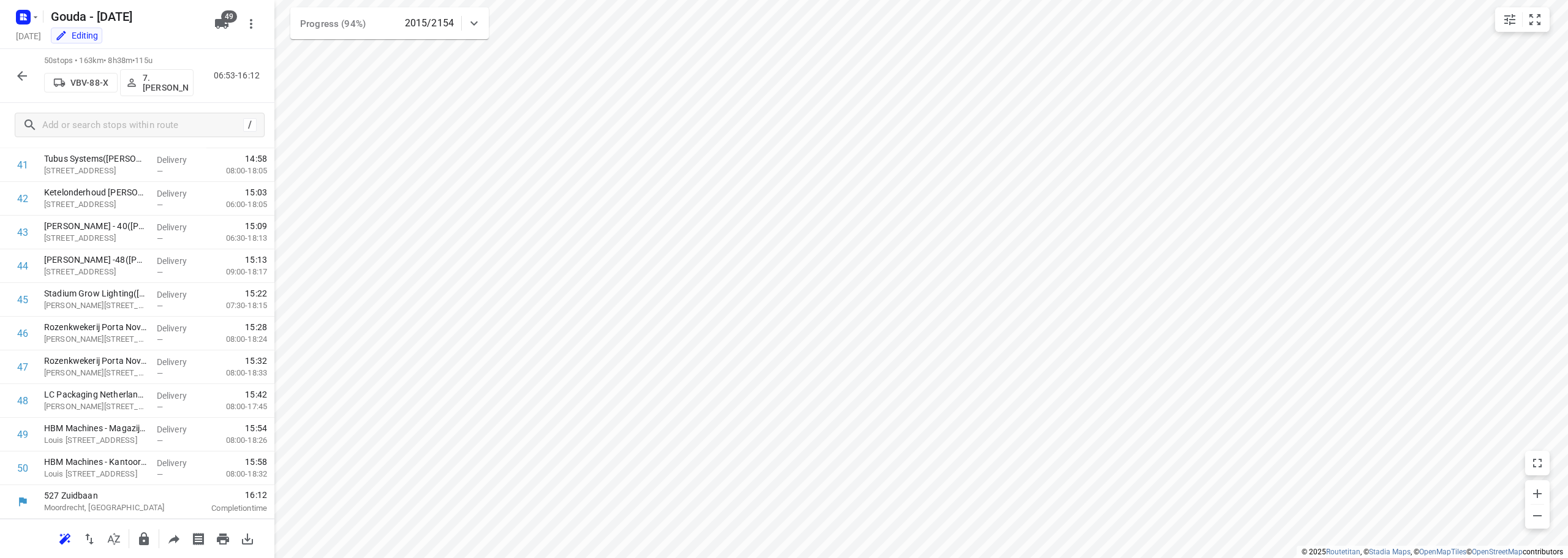
click at [20, 75] on icon "button" at bounding box center [22, 76] width 10 height 10
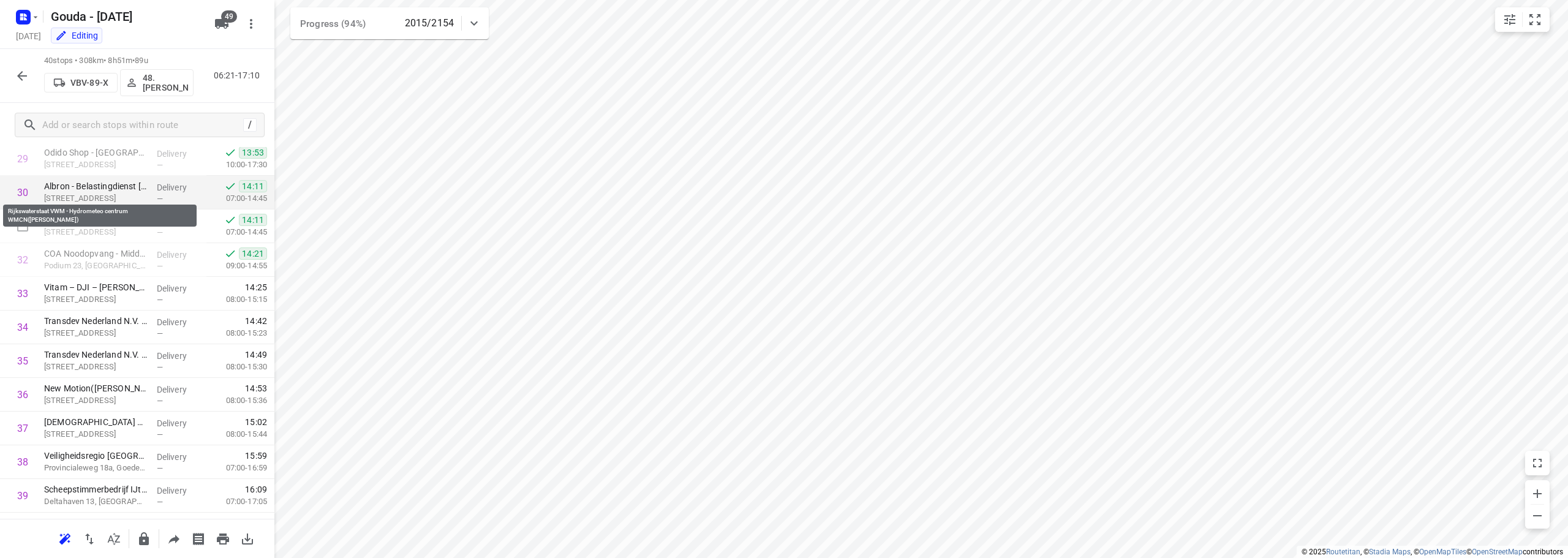
scroll to position [1041, 0]
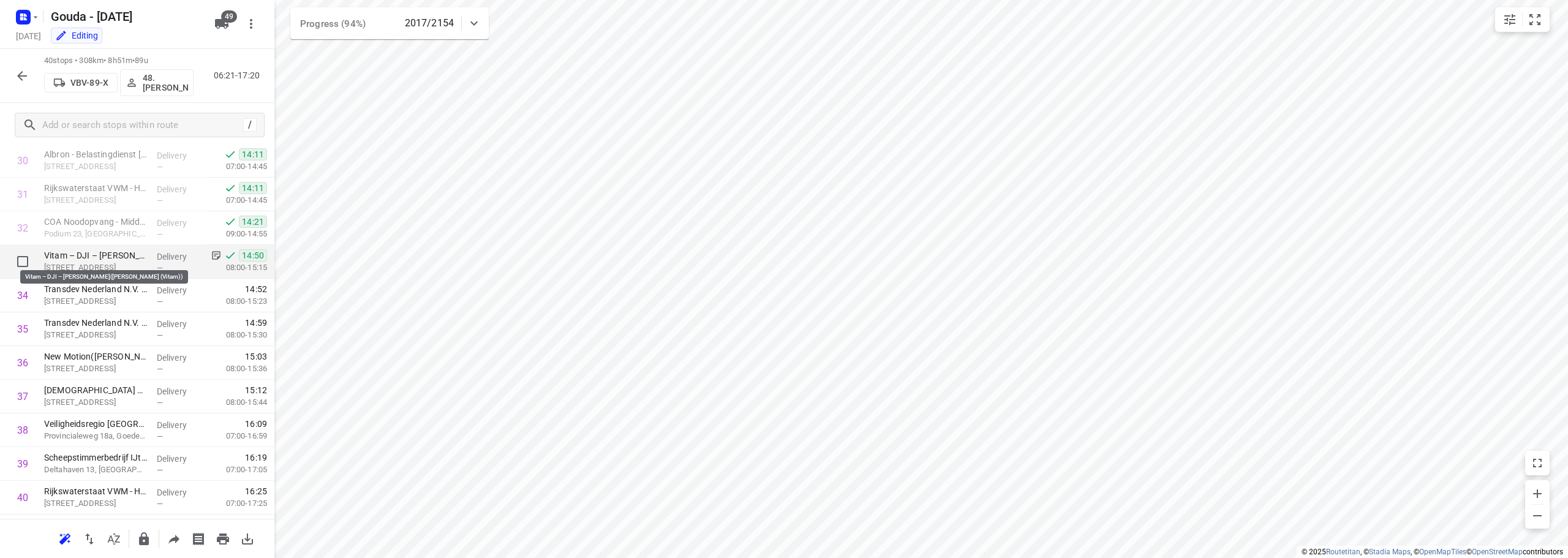
click at [118, 261] on p "Vitam – DJI – PI Middelburg(Roland Dost (Vitam))" at bounding box center [96, 256] width 103 height 13
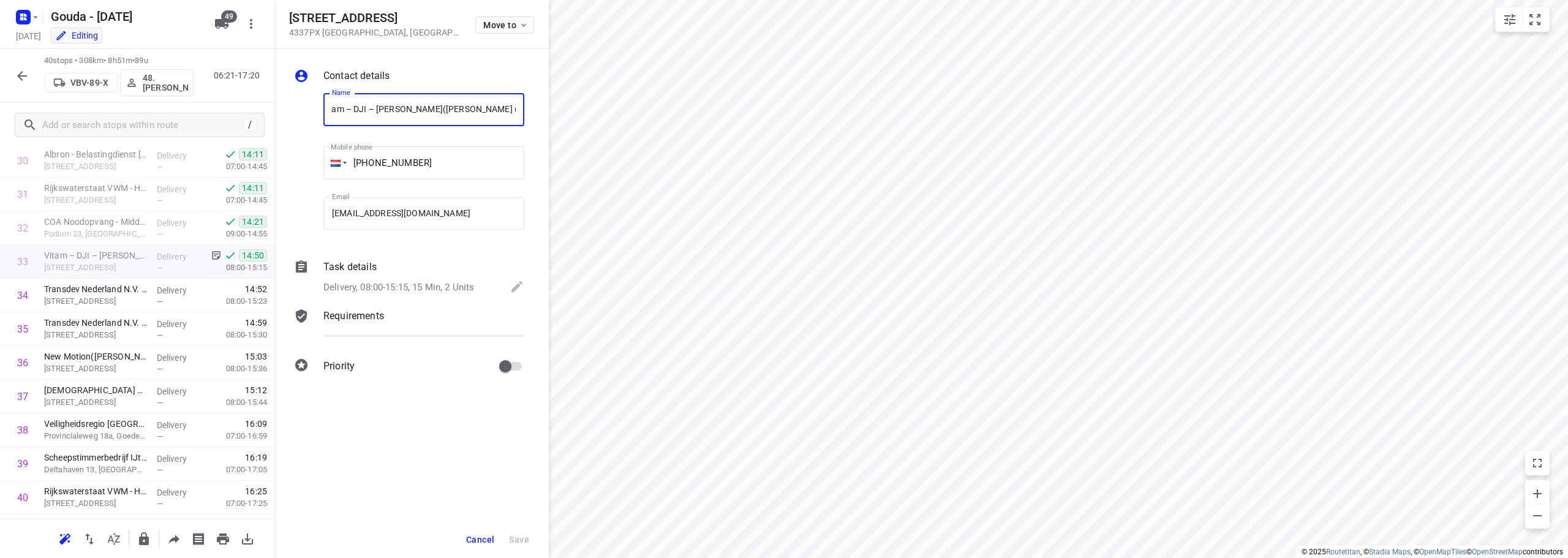
scroll to position [0, 0]
click at [468, 539] on span "Cancel" at bounding box center [480, 539] width 28 height 10
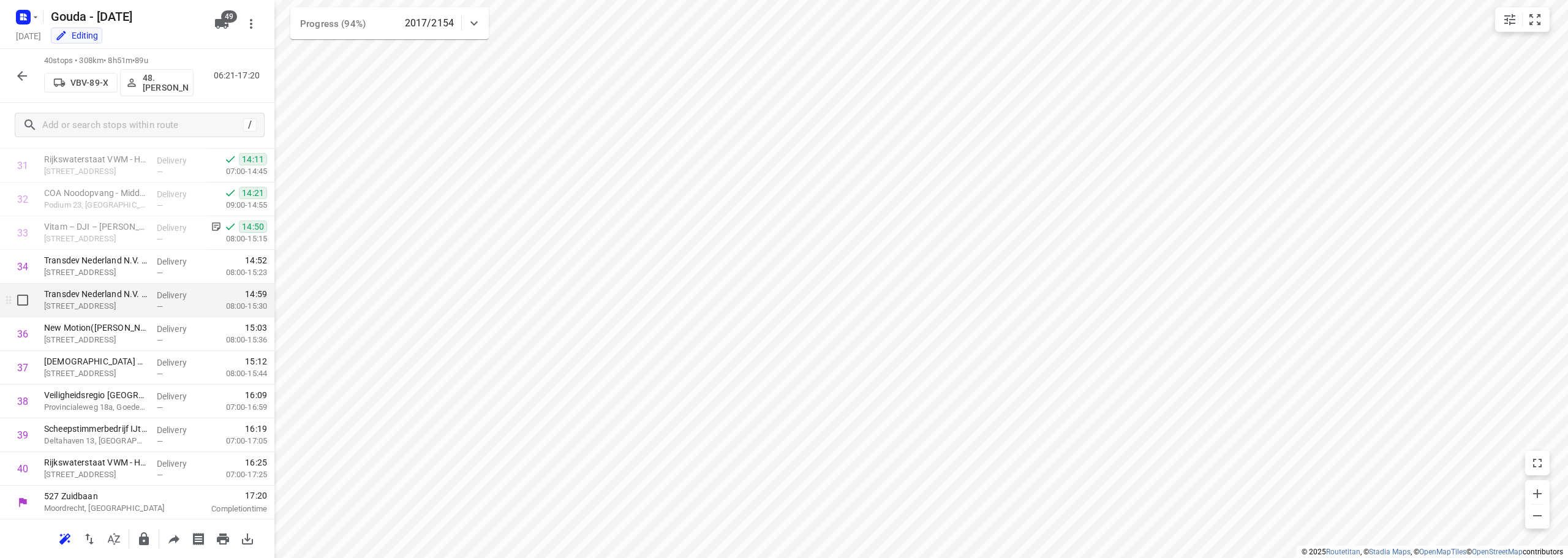
scroll to position [1070, 0]
click at [18, 79] on icon "button" at bounding box center [22, 76] width 14 height 14
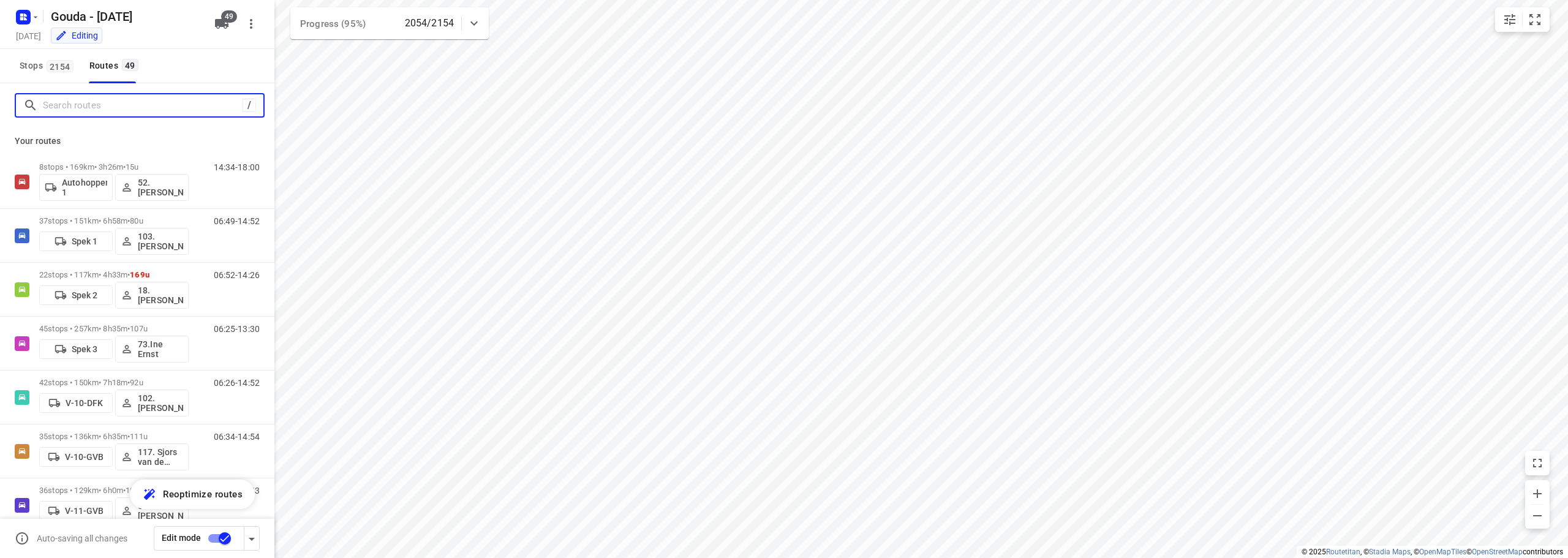
click at [87, 108] on input "Search routes" at bounding box center [142, 105] width 200 height 19
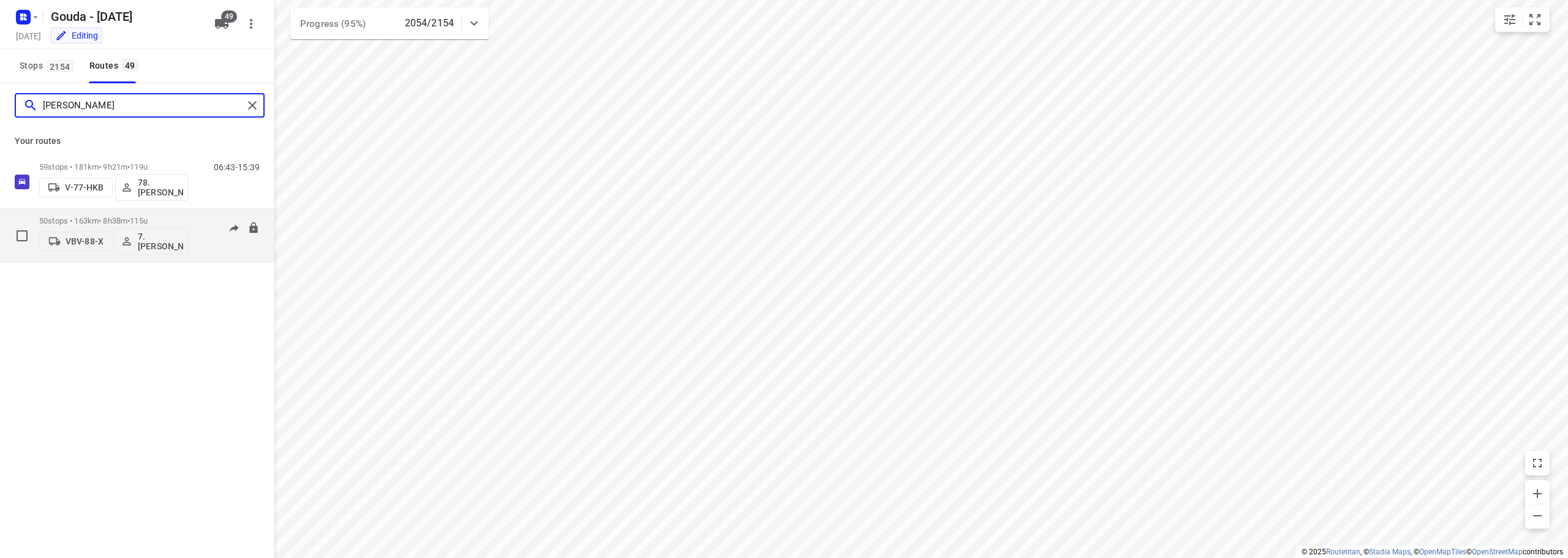
type input "jesse"
click at [145, 210] on div "50 stops • 163km • 8h38m • 115u VBV-88-X 7.Jesse Koemans" at bounding box center [113, 236] width 149 height 51
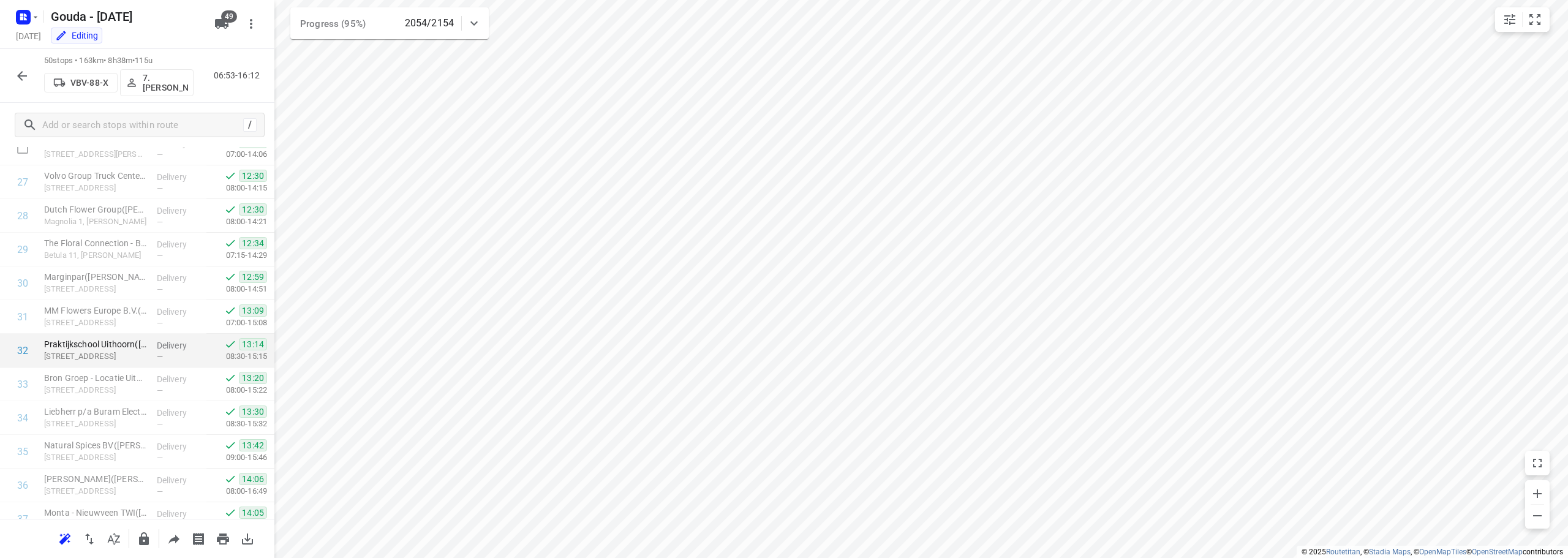
drag, startPoint x: 140, startPoint y: 317, endPoint x: 163, endPoint y: 366, distance: 54.1
click at [163, 366] on div "1 Van den Oudenrijn B.V.(Nancy de Heer) Klipperaak 2, Bodegraven Delivery — 07:…" at bounding box center [137, 132] width 275 height 1683
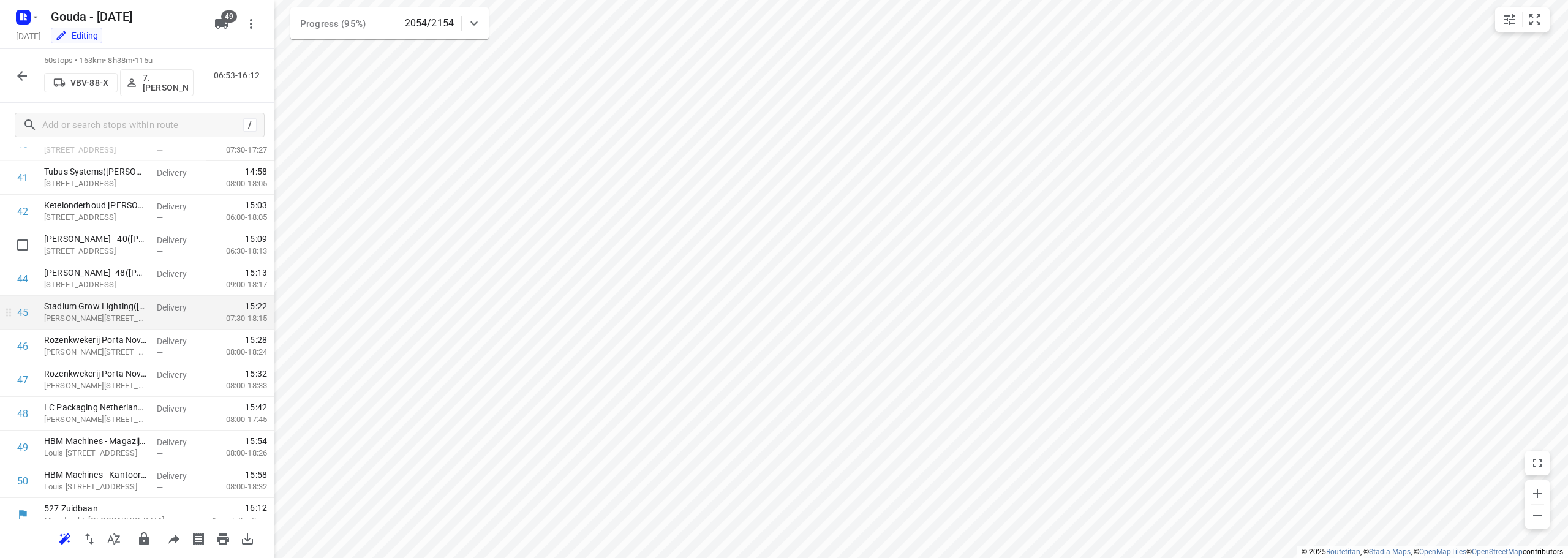
scroll to position [1407, 0]
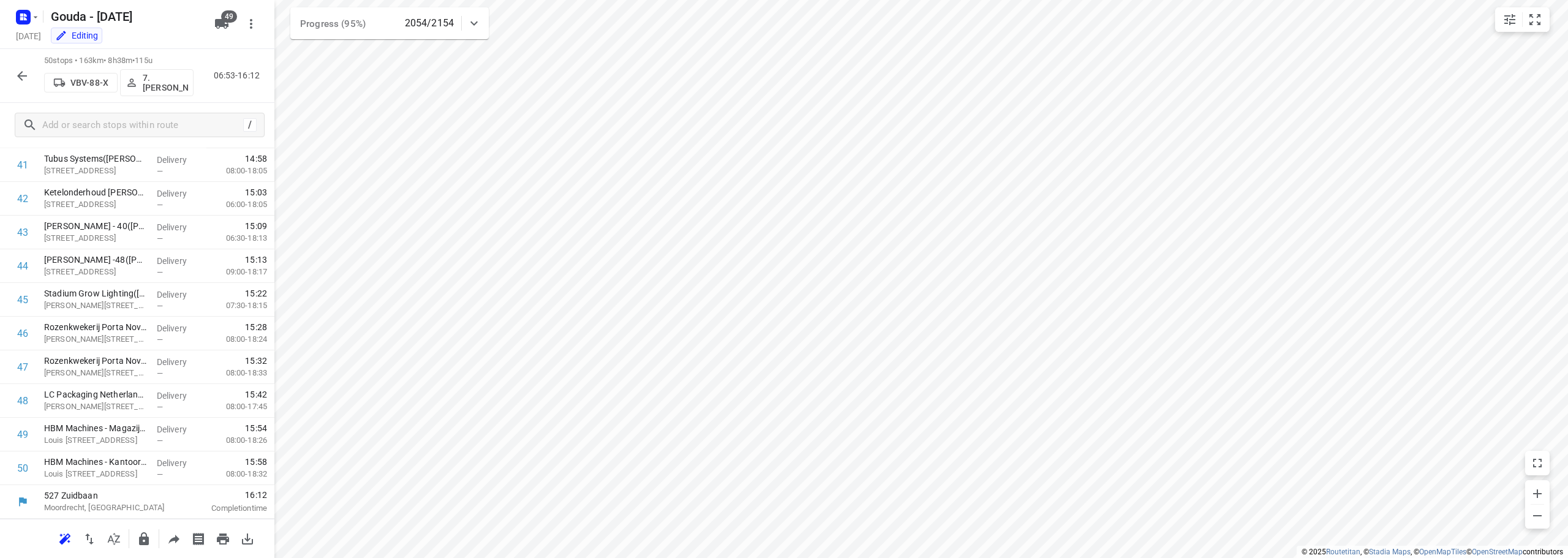
click at [30, 77] on button "button" at bounding box center [22, 76] width 24 height 24
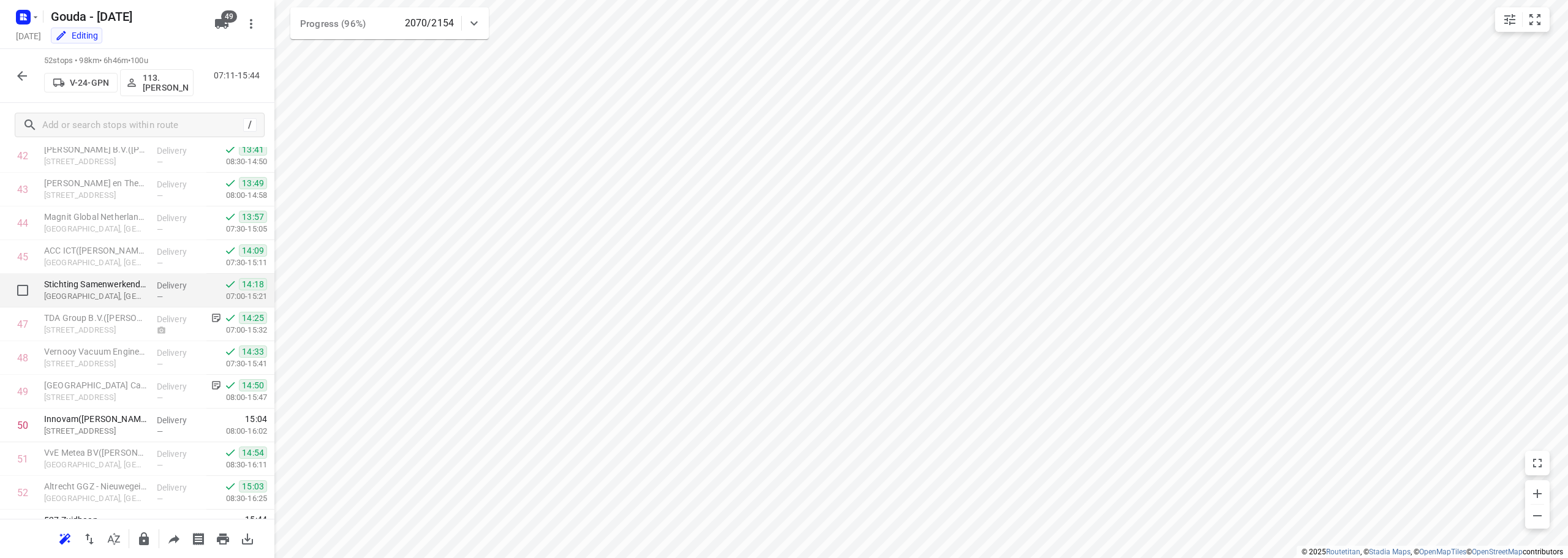
scroll to position [1474, 0]
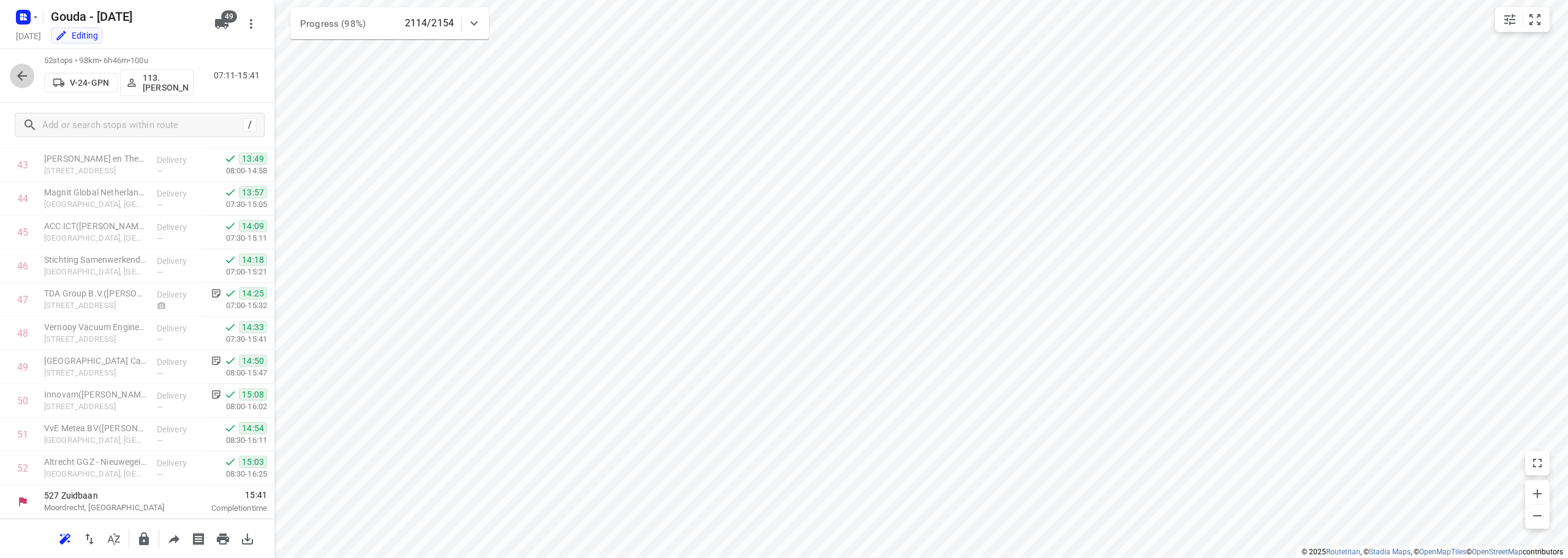
click at [16, 77] on icon "button" at bounding box center [22, 76] width 14 height 14
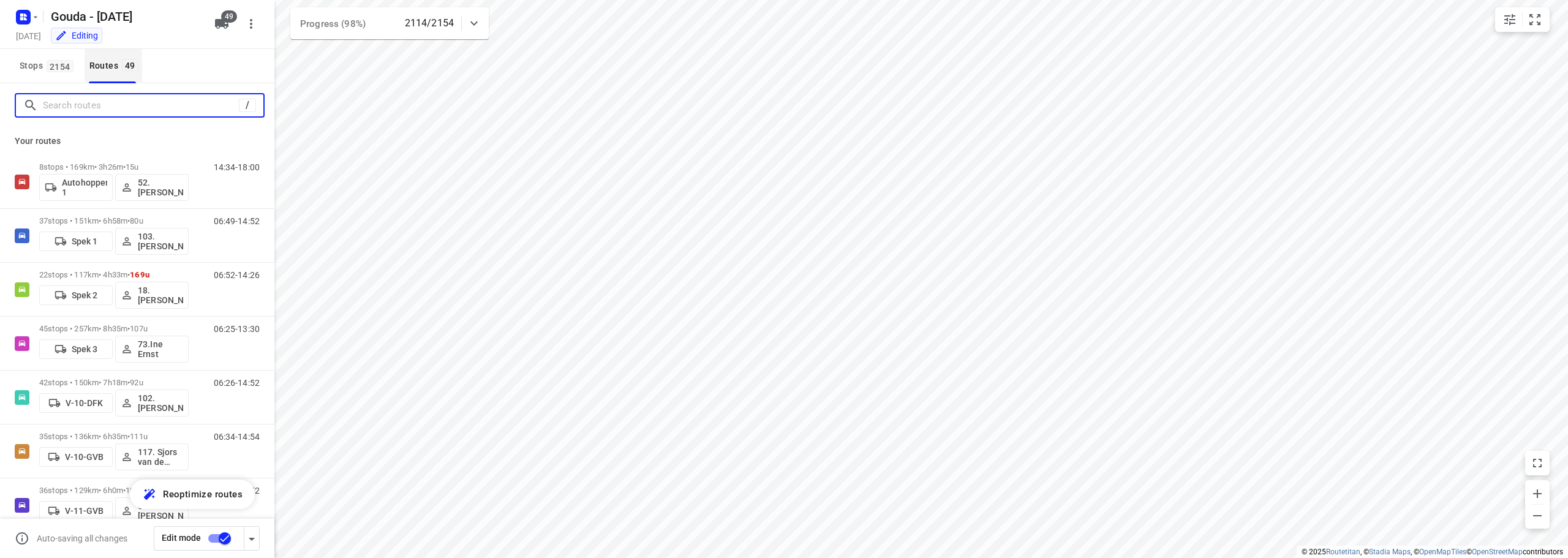
drag, startPoint x: 85, startPoint y: 111, endPoint x: 94, endPoint y: 75, distance: 37.1
click at [86, 94] on div "/" at bounding box center [139, 105] width 250 height 24
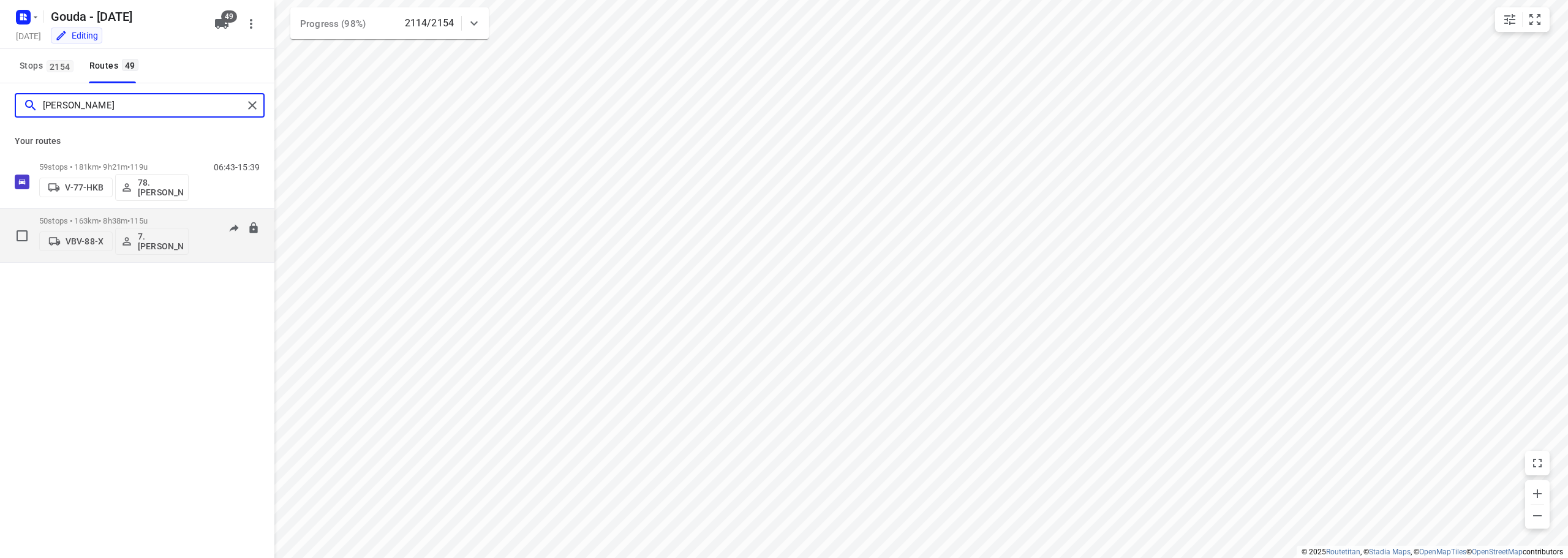
type input "jesse"
click at [161, 217] on p "50 stops • 163km • 8h38m • 115u" at bounding box center [113, 220] width 149 height 9
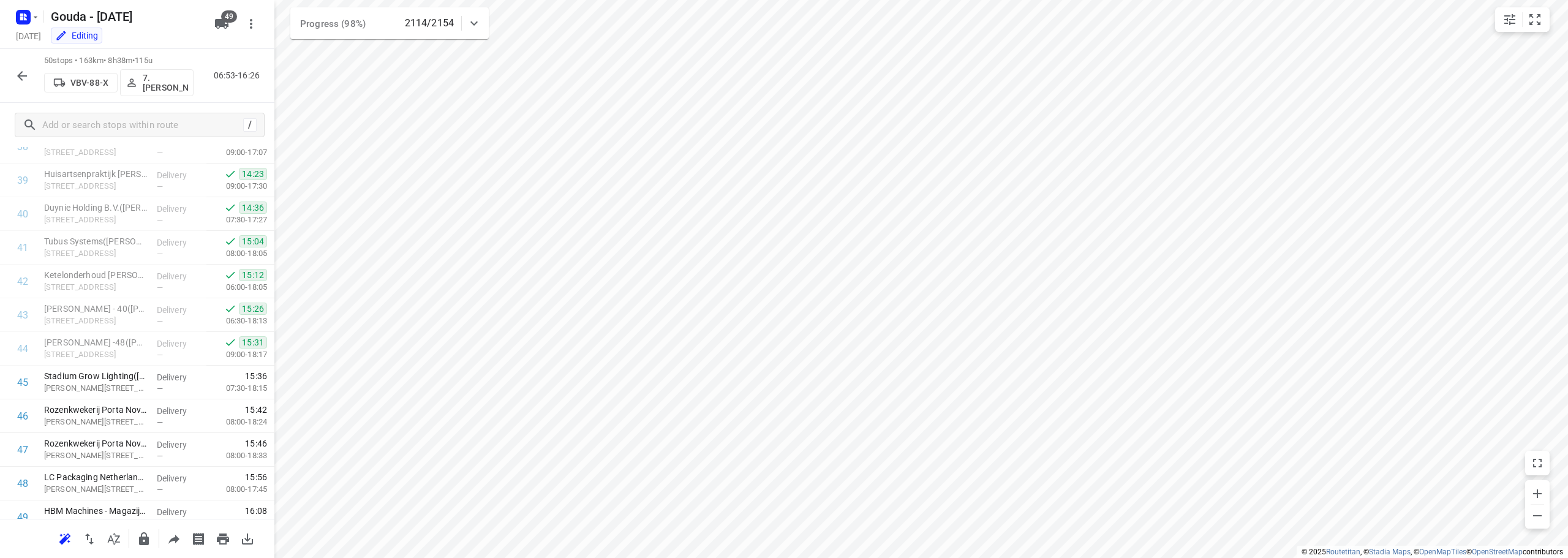
scroll to position [1407, 0]
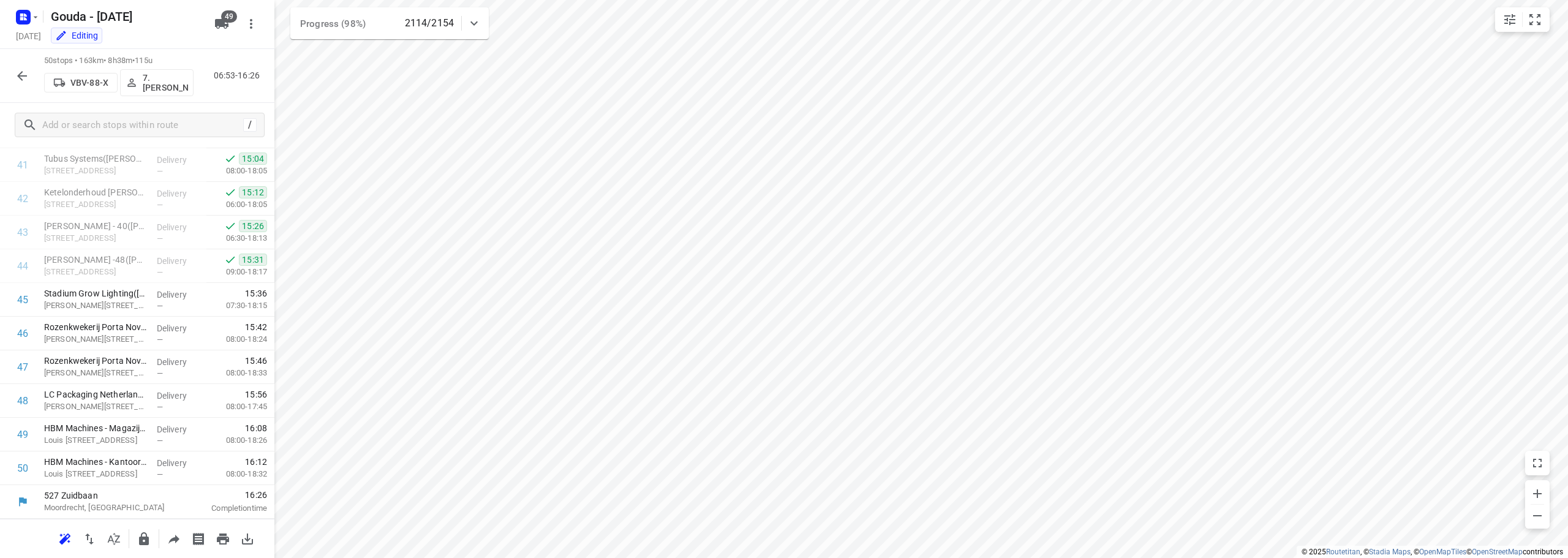
click at [9, 85] on div "50 stops • 163km • 8h38m • 115u VBV-88-X 7.Jesse Koemans 06:53-16:26" at bounding box center [137, 76] width 275 height 54
click at [23, 74] on icon "button" at bounding box center [22, 76] width 14 height 14
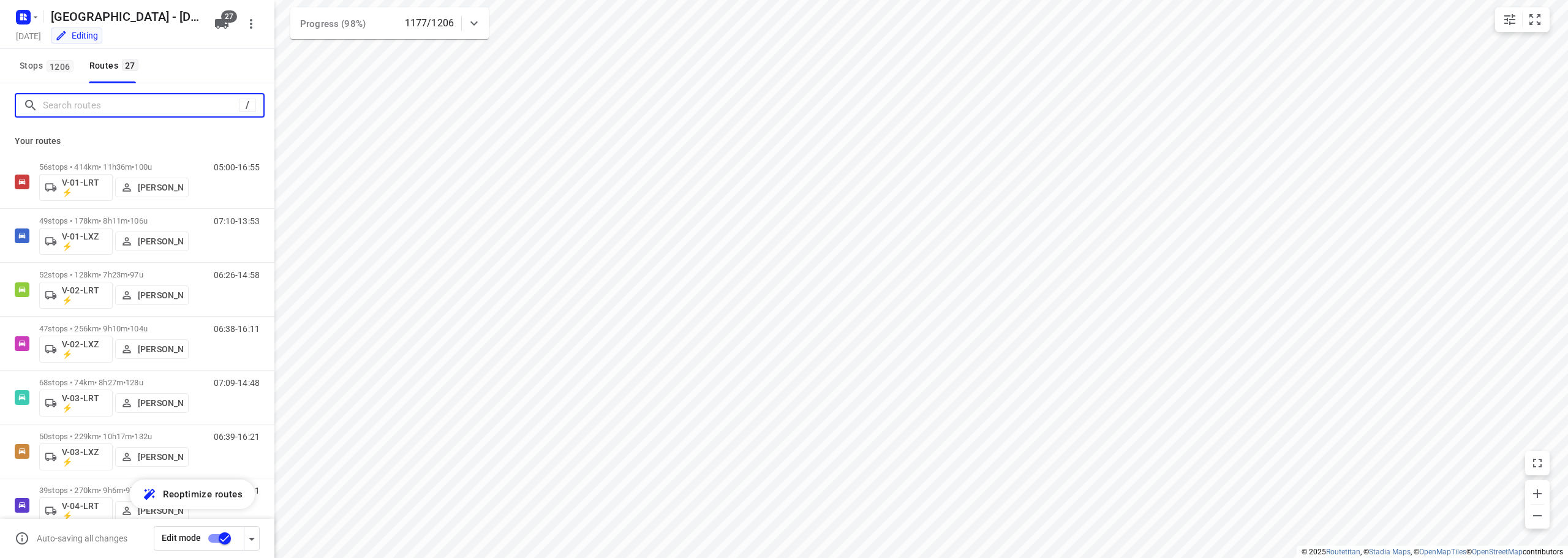
click at [96, 100] on input "Search routes" at bounding box center [140, 105] width 196 height 19
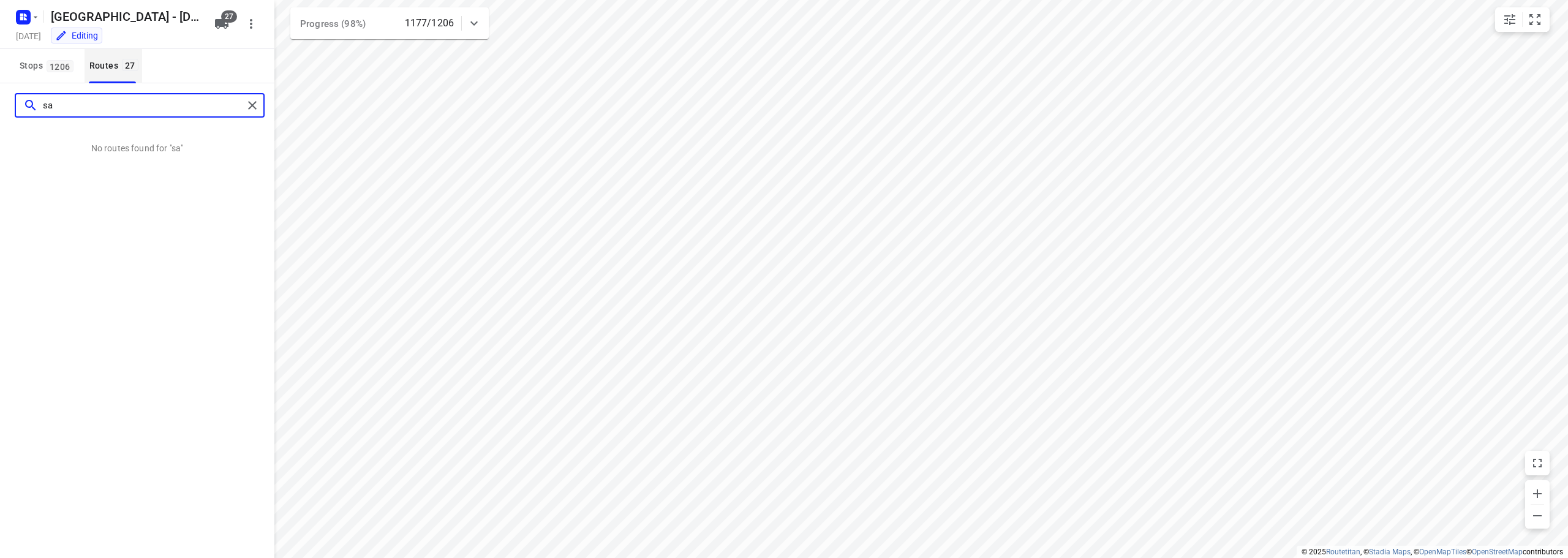
type input "s"
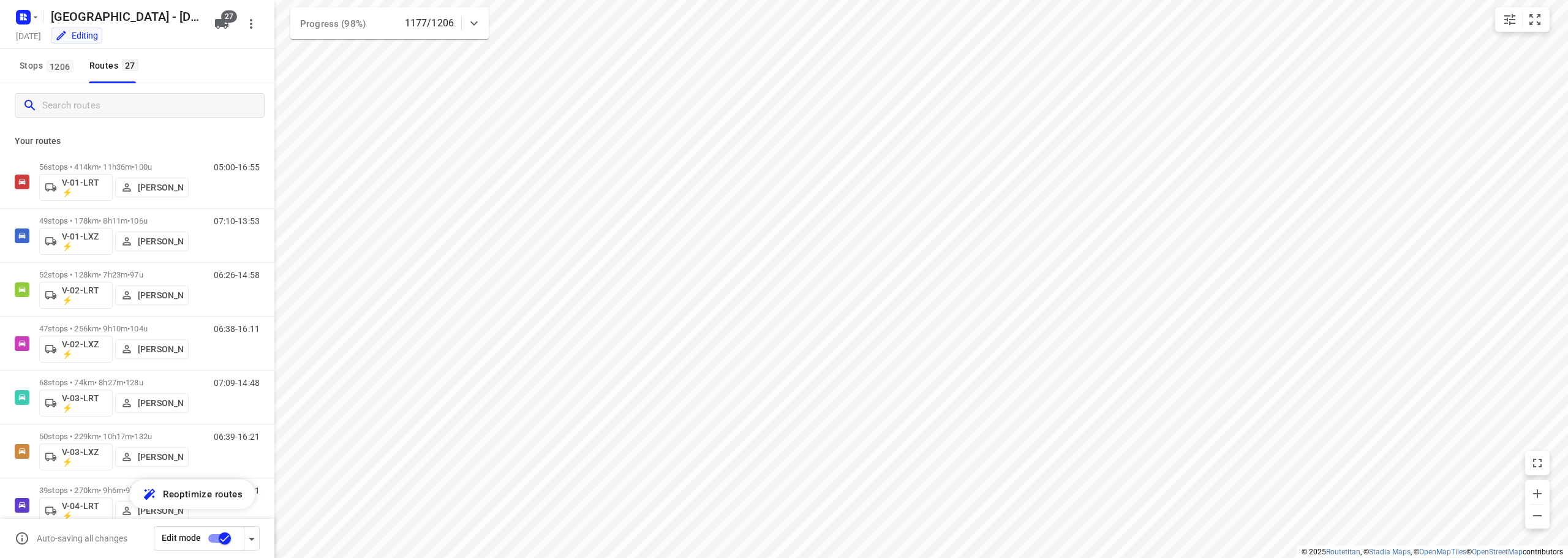
click at [203, 83] on div "Stops 1206 Routes 27" at bounding box center [137, 66] width 275 height 34
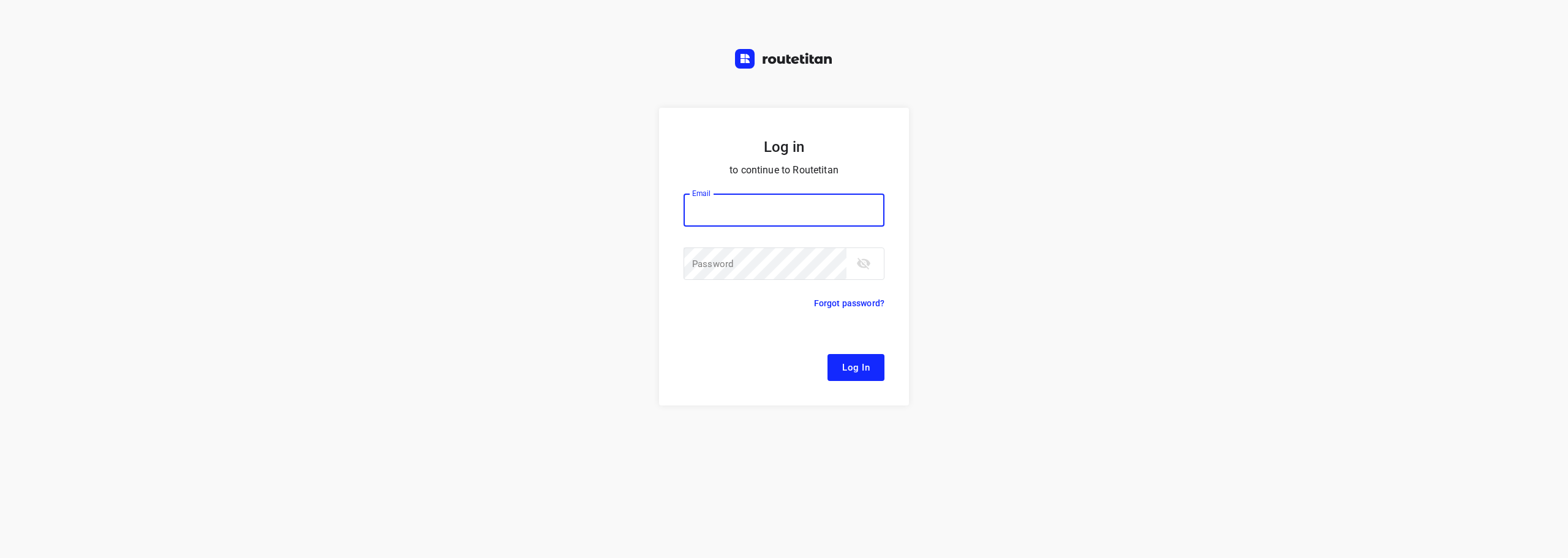
drag, startPoint x: 738, startPoint y: 208, endPoint x: 743, endPoint y: 218, distance: 11.2
click at [738, 208] on input "email" at bounding box center [784, 209] width 201 height 33
click at [763, 224] on input "email" at bounding box center [784, 209] width 201 height 33
type input "[EMAIL_ADDRESS][DOMAIN_NAME]"
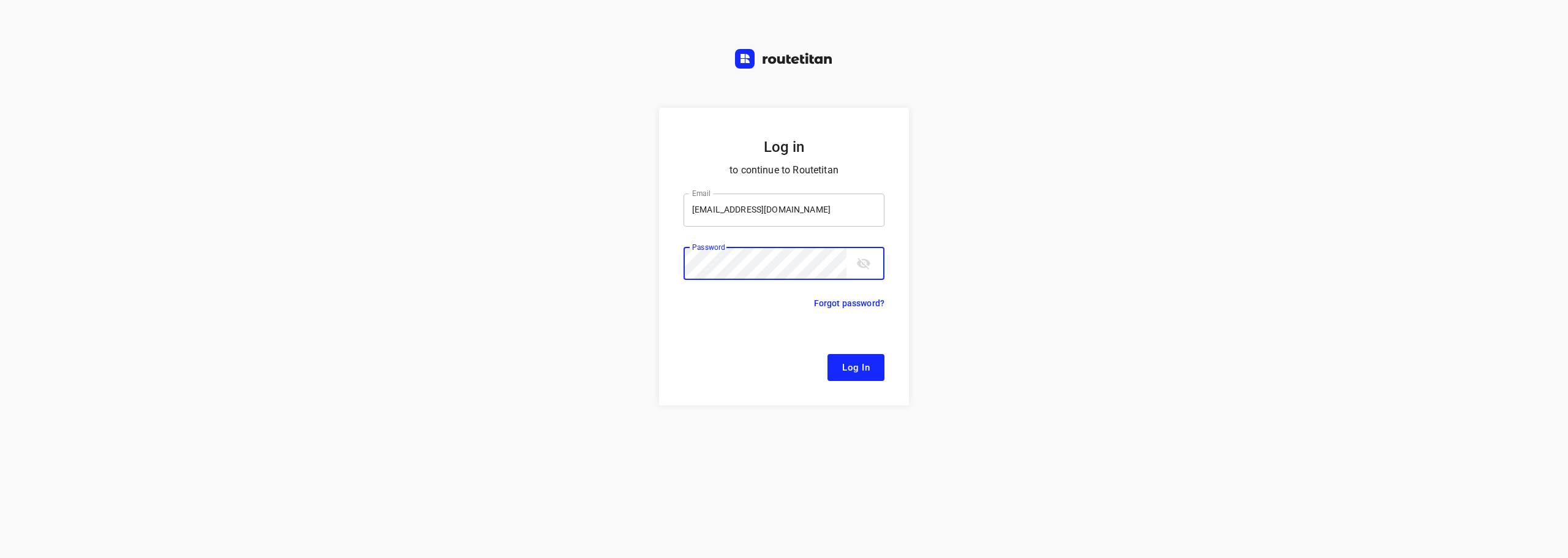
click at [827, 354] on button "Log In" at bounding box center [855, 367] width 57 height 27
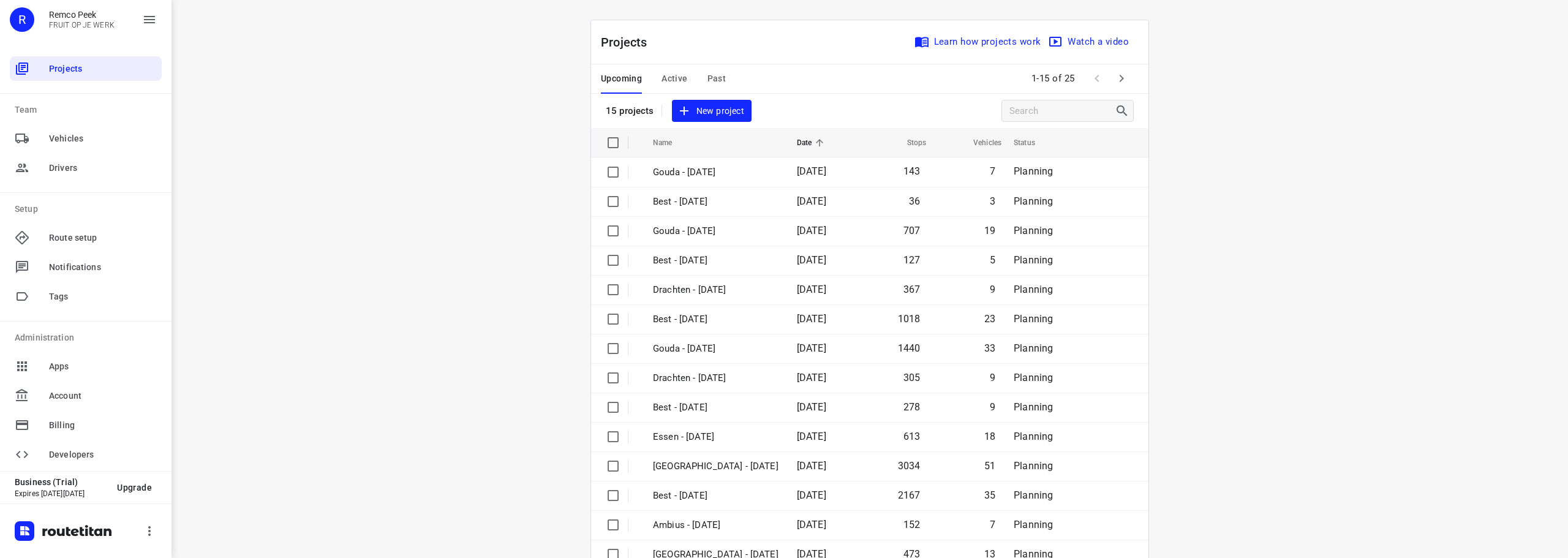
click at [673, 83] on span "Active" at bounding box center [674, 79] width 25 height 15
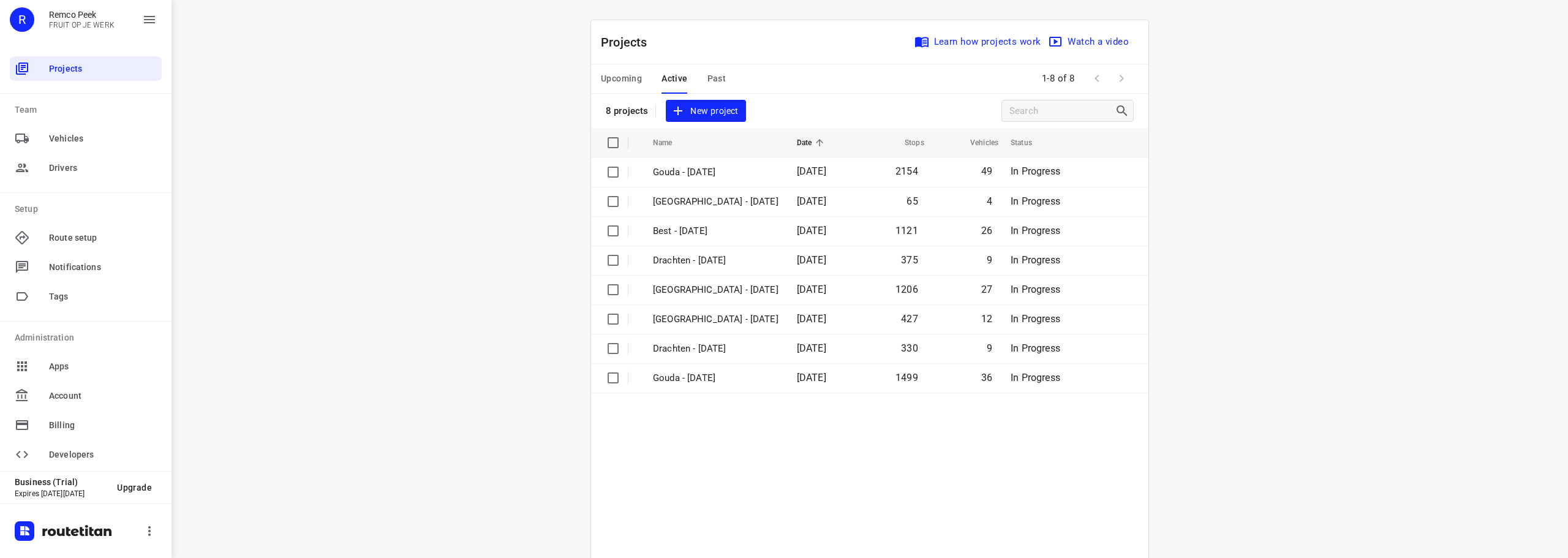
click at [627, 80] on span "Upcoming" at bounding box center [621, 79] width 41 height 15
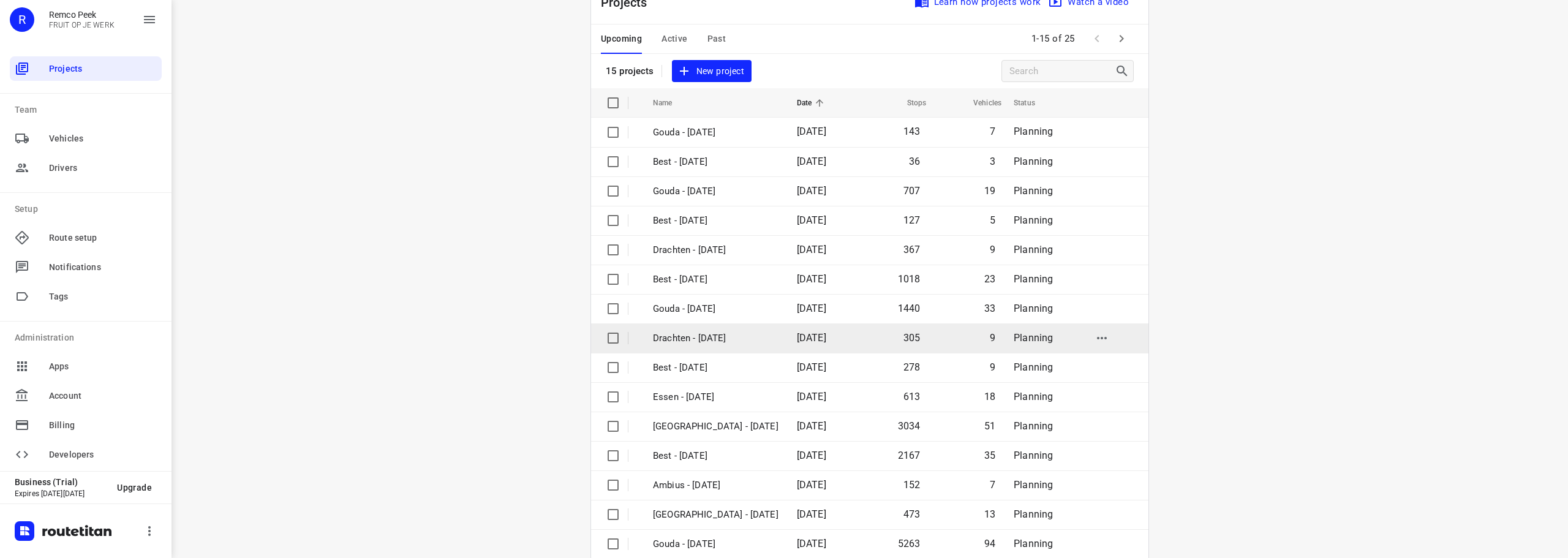
scroll to position [61, 0]
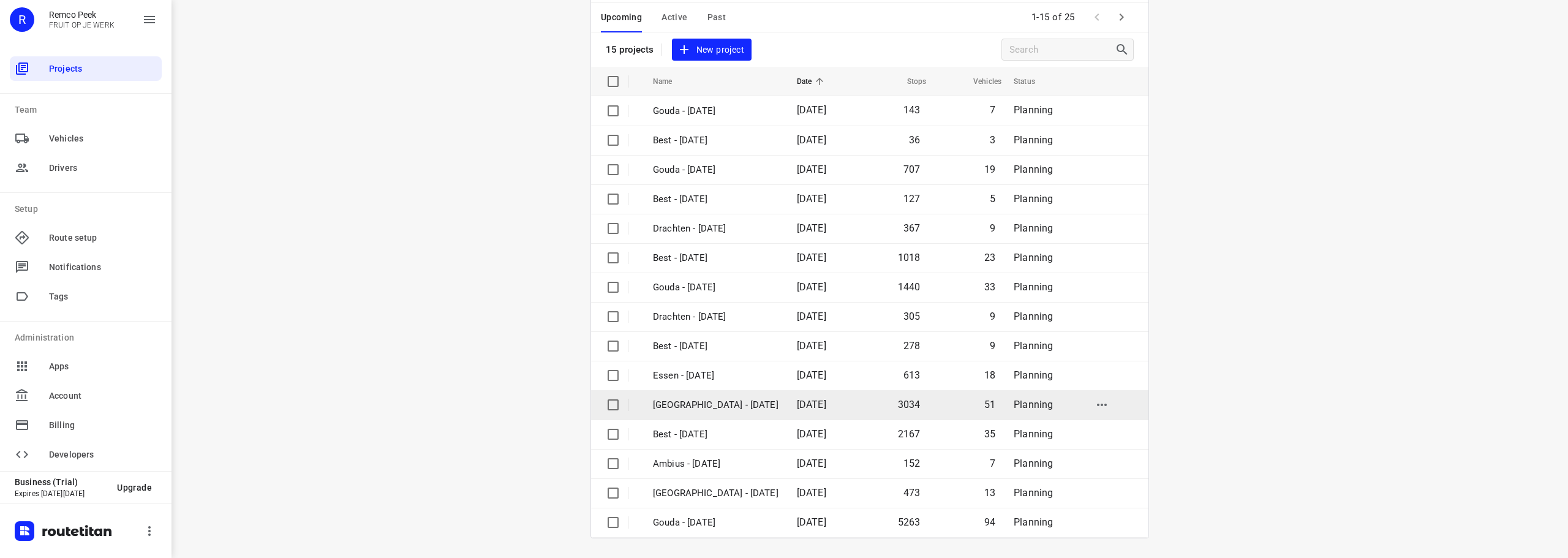
click at [695, 400] on p "[GEOGRAPHIC_DATA] - [DATE]" at bounding box center [715, 405] width 126 height 14
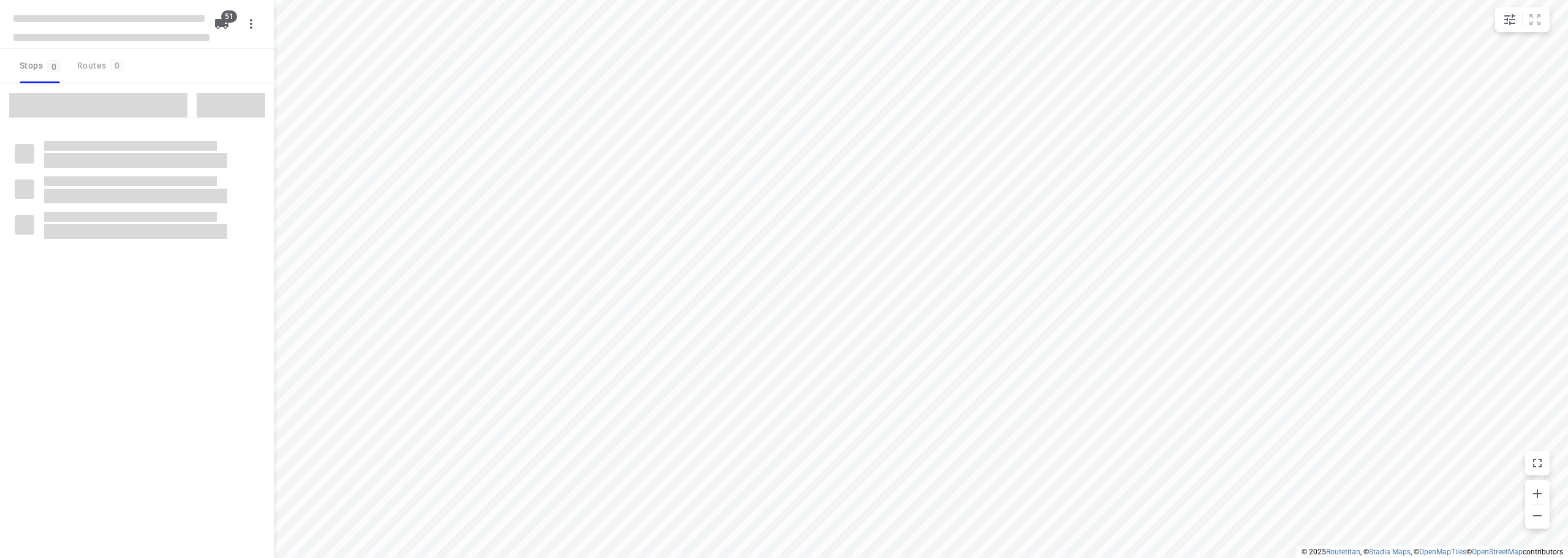
checkbox input "true"
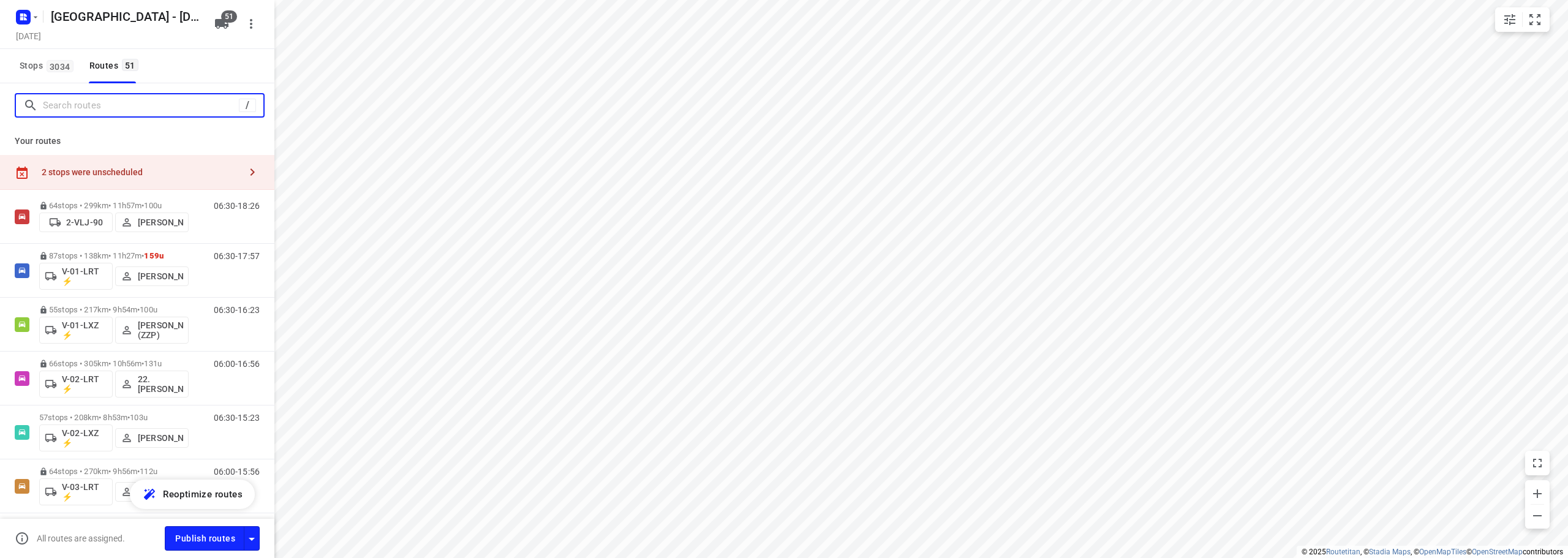
click at [147, 107] on input "Search routes" at bounding box center [140, 105] width 196 height 19
click at [177, 82] on div "Zwolle - Monday Monday, Oct 13 51 Stops 3034 Routes 51 / Your routes 2 stops we…" at bounding box center [137, 279] width 275 height 558
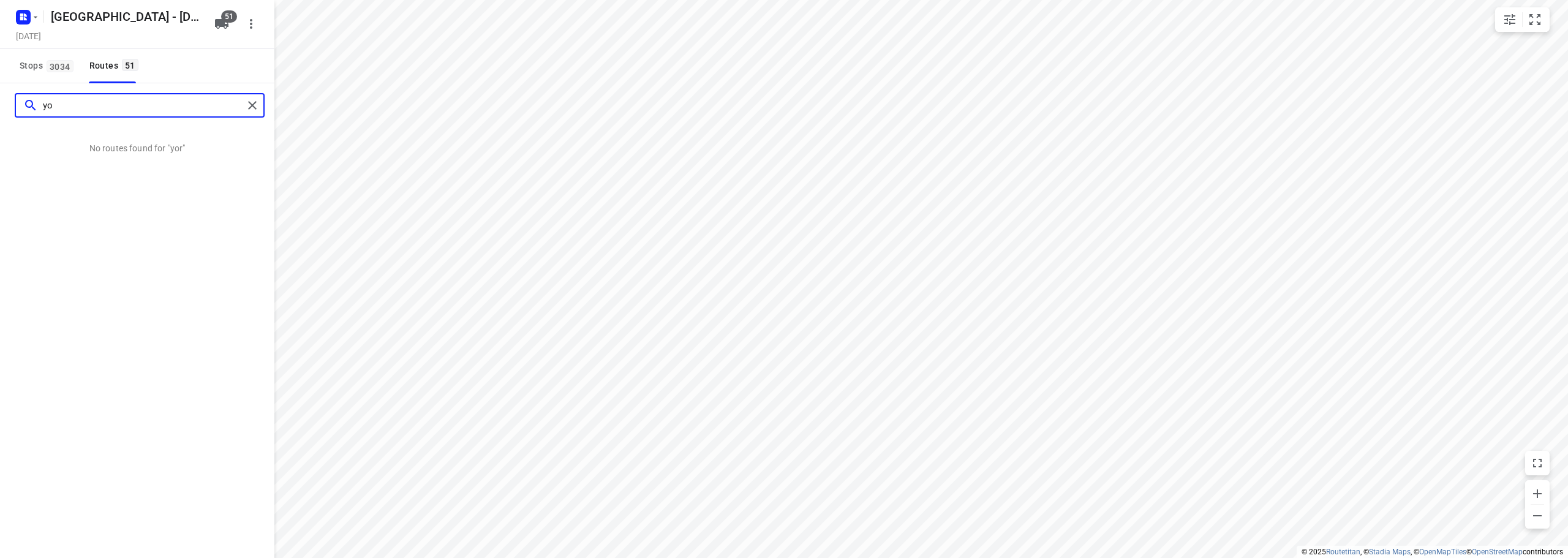
type input "y"
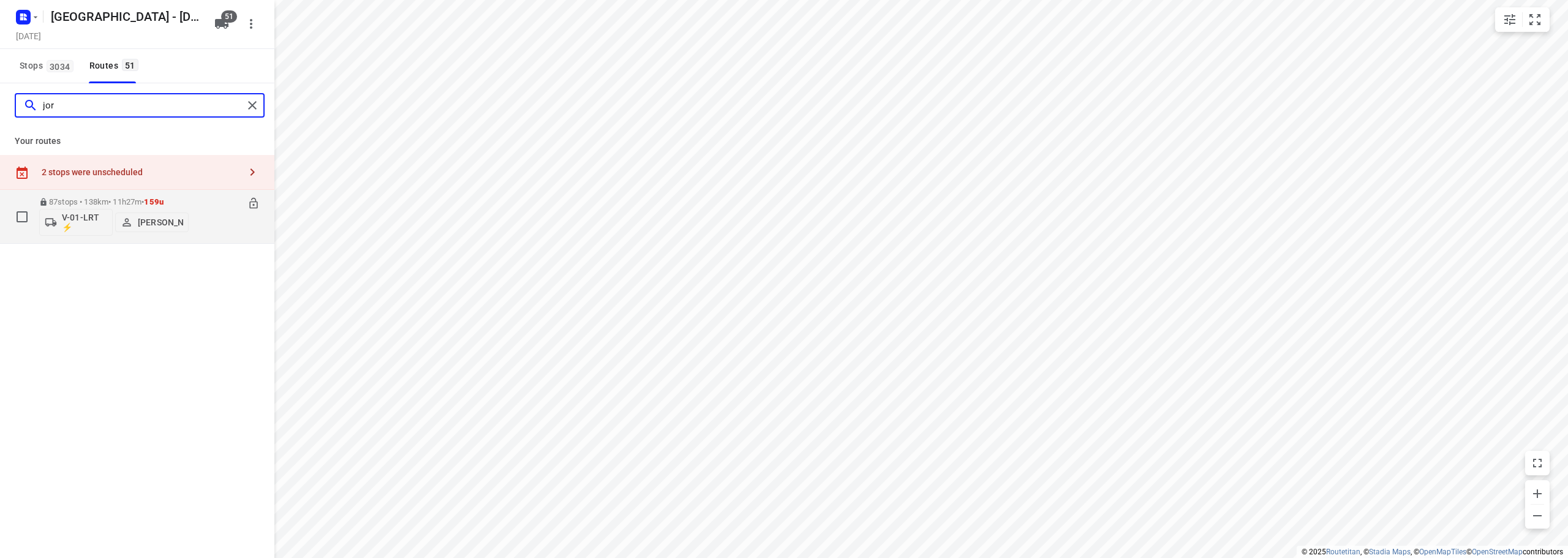
type input "jor"
click at [187, 193] on div "87 stops • 138km • 11h27m • 159u V-01-LRT ⚡ Jorick Kok" at bounding box center [113, 217] width 149 height 51
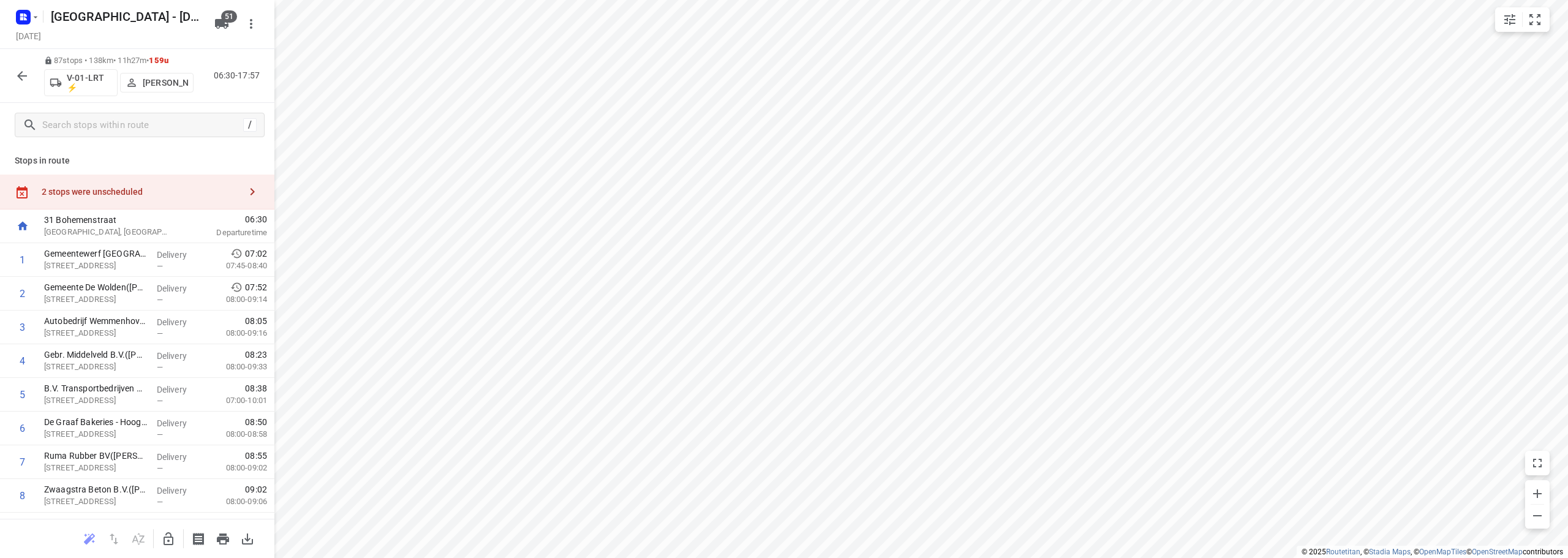
click at [990, 0] on html "i © 2025 Routetitan , © Stadia Maps , © OpenMapTiles © OpenStreetMap contributo…" at bounding box center [784, 279] width 1568 height 558
drag, startPoint x: 178, startPoint y: 60, endPoint x: 161, endPoint y: 58, distance: 17.1
click at [161, 58] on span "159u" at bounding box center [159, 60] width 20 height 9
drag, startPoint x: 161, startPoint y: 58, endPoint x: 178, endPoint y: 58, distance: 17.0
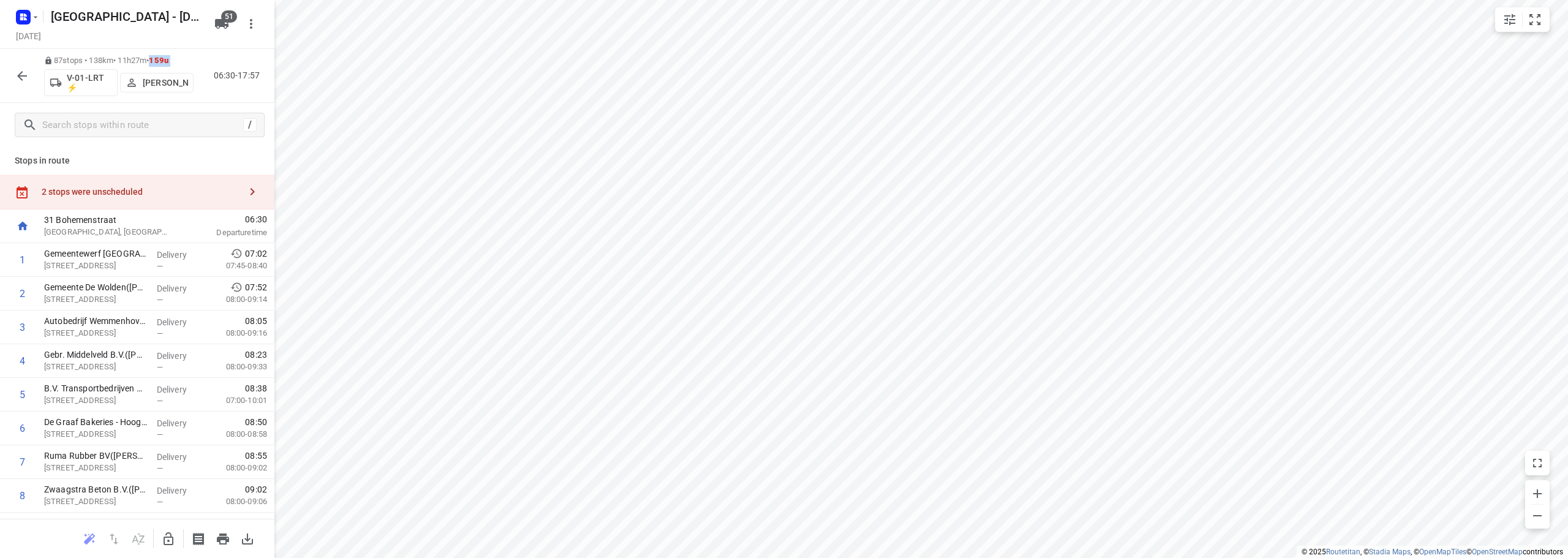
click at [168, 58] on span "159u" at bounding box center [159, 60] width 20 height 9
drag, startPoint x: 178, startPoint y: 58, endPoint x: 162, endPoint y: 58, distance: 16.0
click at [162, 58] on span "159u" at bounding box center [159, 60] width 20 height 9
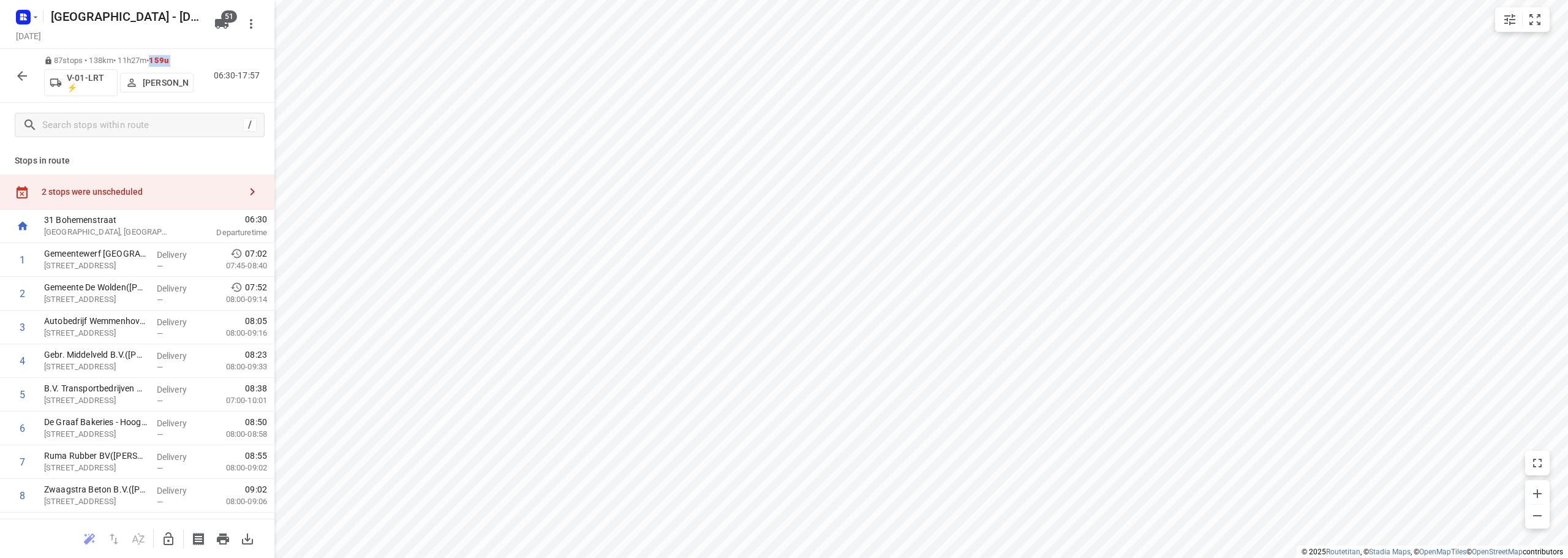
drag, startPoint x: 162, startPoint y: 58, endPoint x: 178, endPoint y: 60, distance: 16.1
click at [168, 60] on span "159u" at bounding box center [159, 60] width 20 height 9
drag, startPoint x: 178, startPoint y: 60, endPoint x: 160, endPoint y: 57, distance: 18.2
click at [160, 57] on p "87 stops • 138km • 11h27m • 159u" at bounding box center [118, 60] width 149 height 12
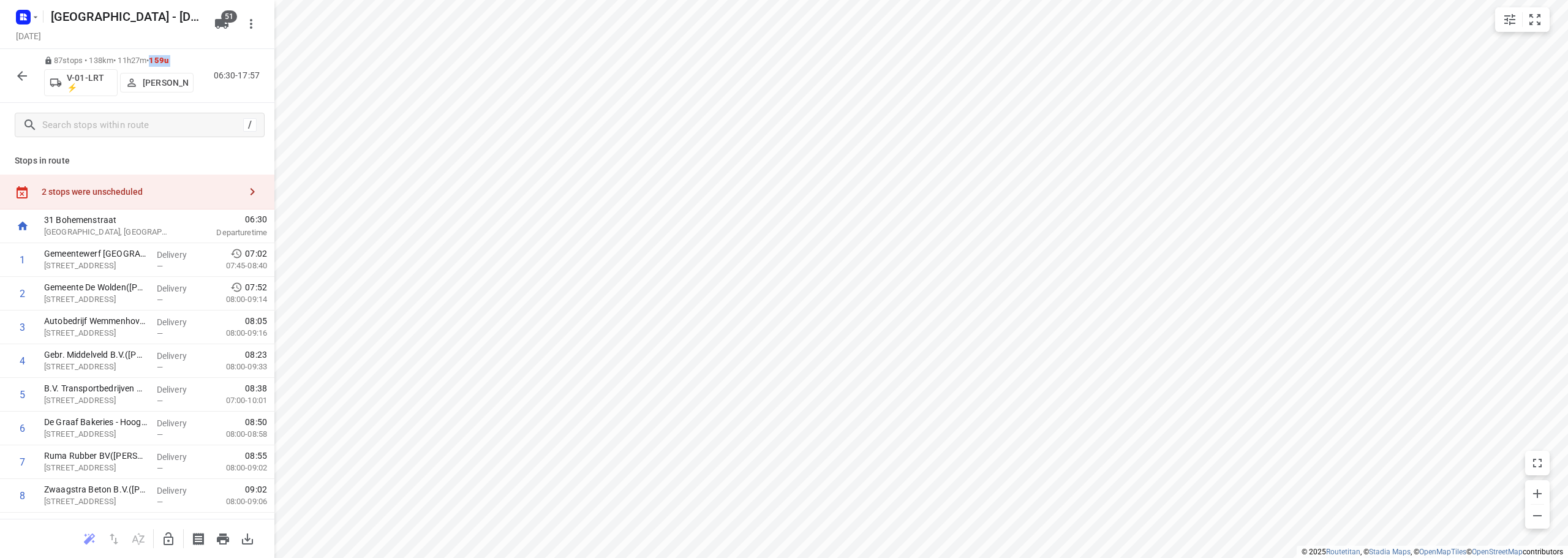
click at [149, 57] on span "•" at bounding box center [147, 60] width 3 height 9
drag, startPoint x: 160, startPoint y: 57, endPoint x: 172, endPoint y: 57, distance: 12.0
click at [172, 57] on p "87 stops • 138km • 11h27m • 159u" at bounding box center [118, 60] width 149 height 12
click at [168, 57] on span "159u" at bounding box center [159, 60] width 20 height 9
drag, startPoint x: 172, startPoint y: 57, endPoint x: 183, endPoint y: 58, distance: 11.0
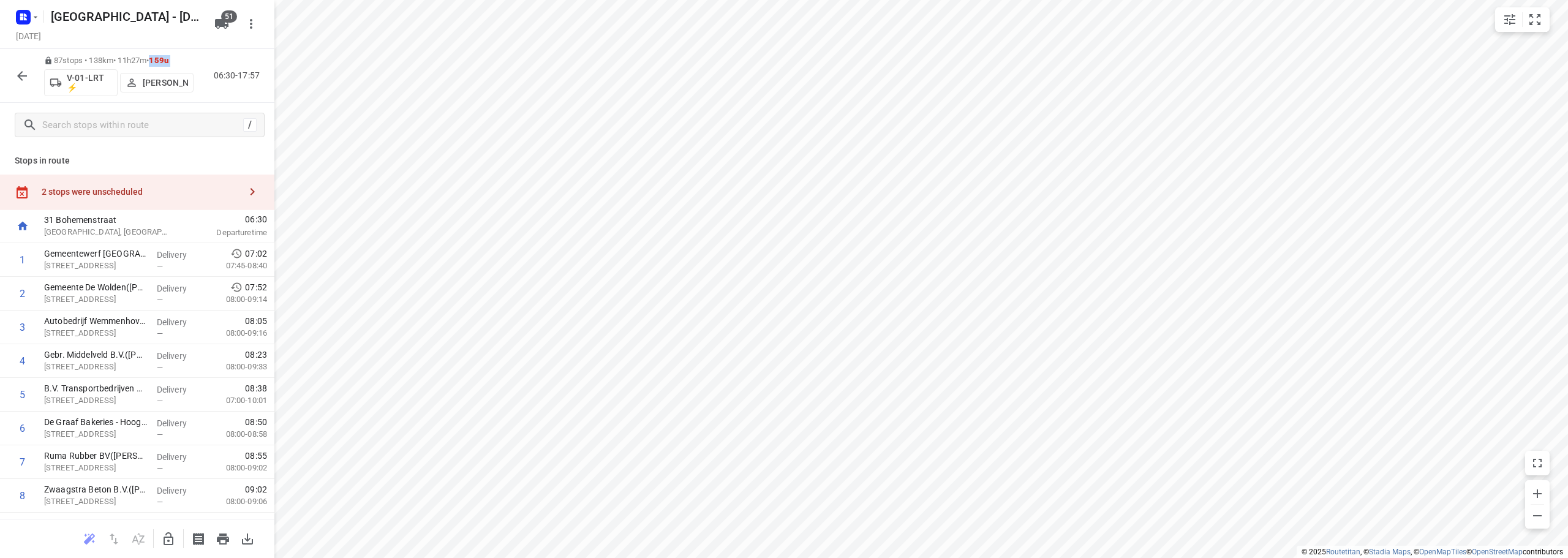
click at [183, 58] on p "87 stops • 138km • 11h27m • 159u" at bounding box center [118, 60] width 149 height 12
click at [184, 58] on p "87 stops • 138km • 11h27m • 159u" at bounding box center [118, 60] width 149 height 12
click at [211, 101] on div "87 stops • 138km • 11h27m • 159u V-01-LRT ⚡ Jorick Kok 06:30-17:57" at bounding box center [137, 76] width 275 height 54
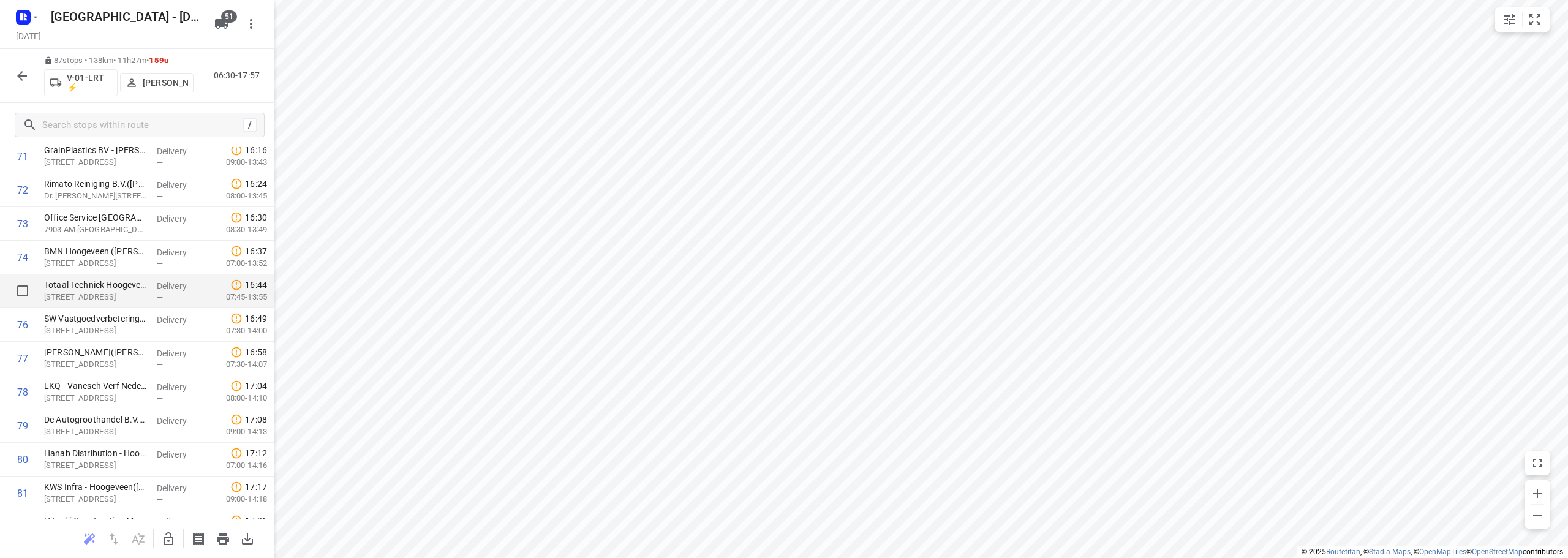
scroll to position [2687, 0]
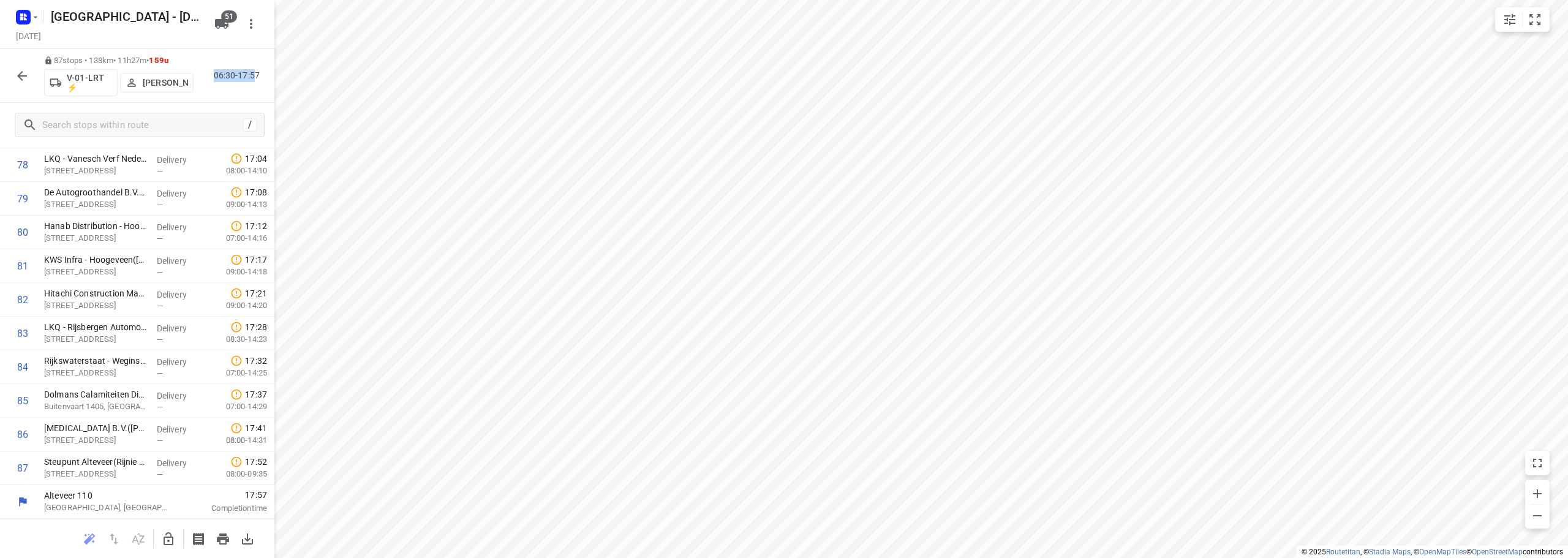
drag, startPoint x: 215, startPoint y: 75, endPoint x: 256, endPoint y: 75, distance: 41.0
click at [256, 75] on p "06:30-17:57" at bounding box center [239, 76] width 51 height 13
drag, startPoint x: 256, startPoint y: 75, endPoint x: 229, endPoint y: 73, distance: 27.1
click at [230, 73] on p "06:30-17:57" at bounding box center [239, 76] width 51 height 13
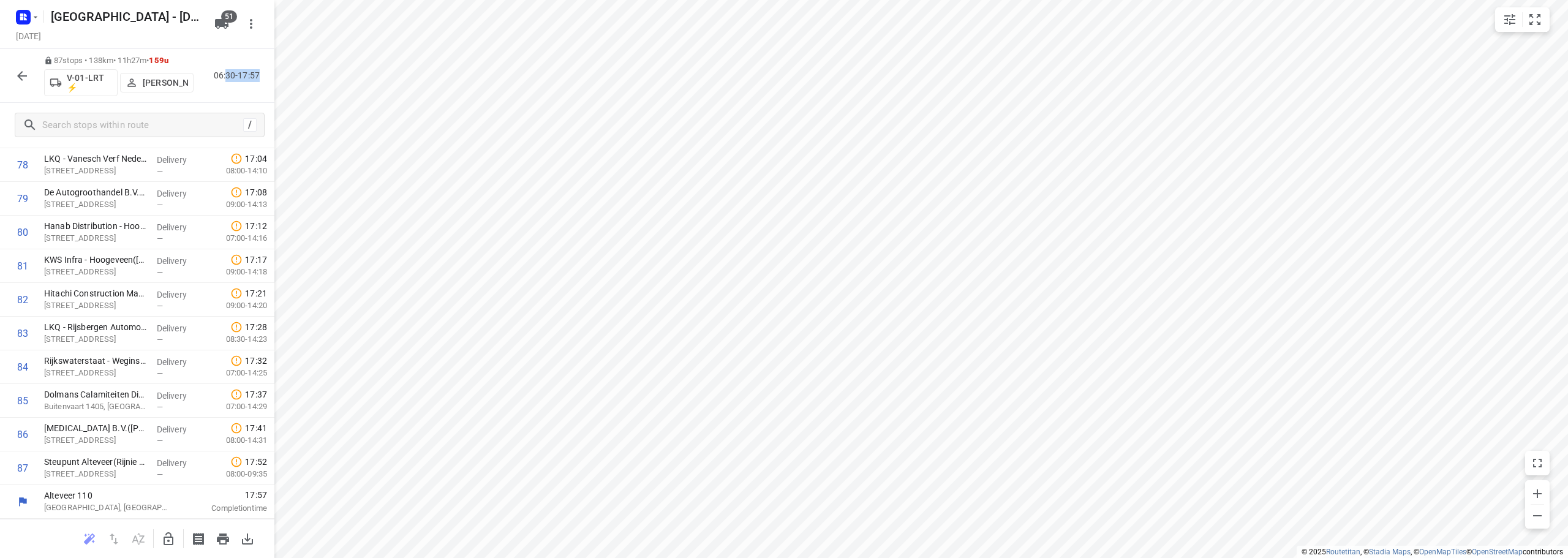
click at [229, 73] on p "06:30-17:57" at bounding box center [239, 76] width 51 height 13
click at [247, 79] on p "06:30-17:57" at bounding box center [239, 76] width 51 height 13
drag, startPoint x: 242, startPoint y: 74, endPoint x: 236, endPoint y: 74, distance: 6.0
click at [239, 74] on p "06:30-17:57" at bounding box center [239, 76] width 51 height 13
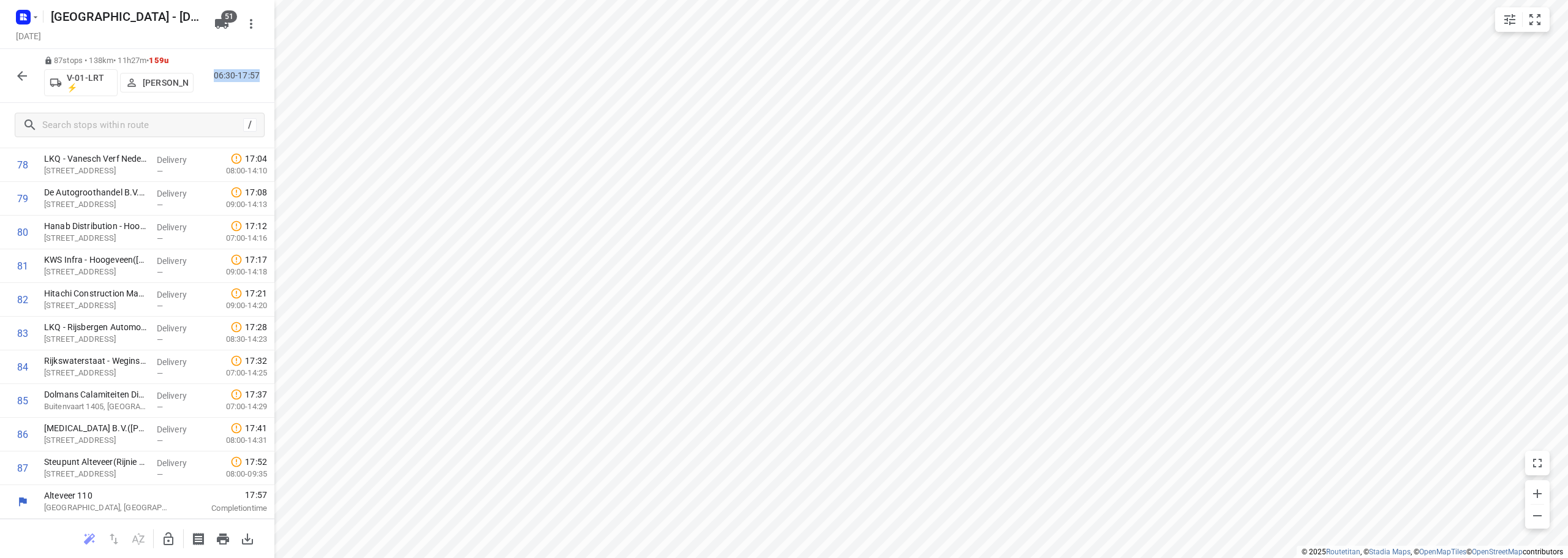
drag, startPoint x: 215, startPoint y: 75, endPoint x: 261, endPoint y: 78, distance: 46.1
click at [261, 78] on p "06:30-17:57" at bounding box center [239, 76] width 51 height 13
click at [235, 64] on div "87 stops • 138km • 11h27m • 159u V-01-LRT ⚡ Jorick Kok 06:30-17:57" at bounding box center [137, 76] width 275 height 54
drag, startPoint x: 218, startPoint y: 74, endPoint x: 254, endPoint y: 79, distance: 36.3
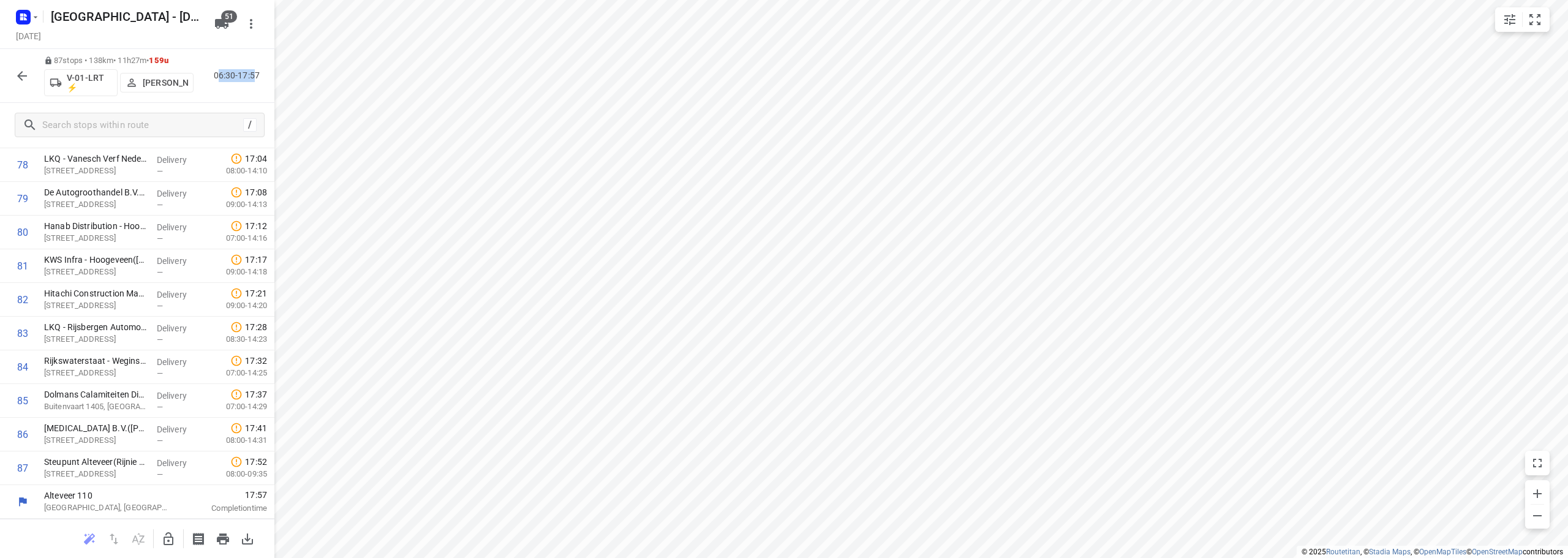
click at [254, 79] on p "06:30-17:57" at bounding box center [239, 76] width 51 height 13
drag, startPoint x: 209, startPoint y: 72, endPoint x: 259, endPoint y: 75, distance: 50.1
click at [259, 75] on div "06:30-17:57" at bounding box center [234, 76] width 61 height 13
click at [259, 76] on p "06:30-17:57" at bounding box center [239, 76] width 51 height 13
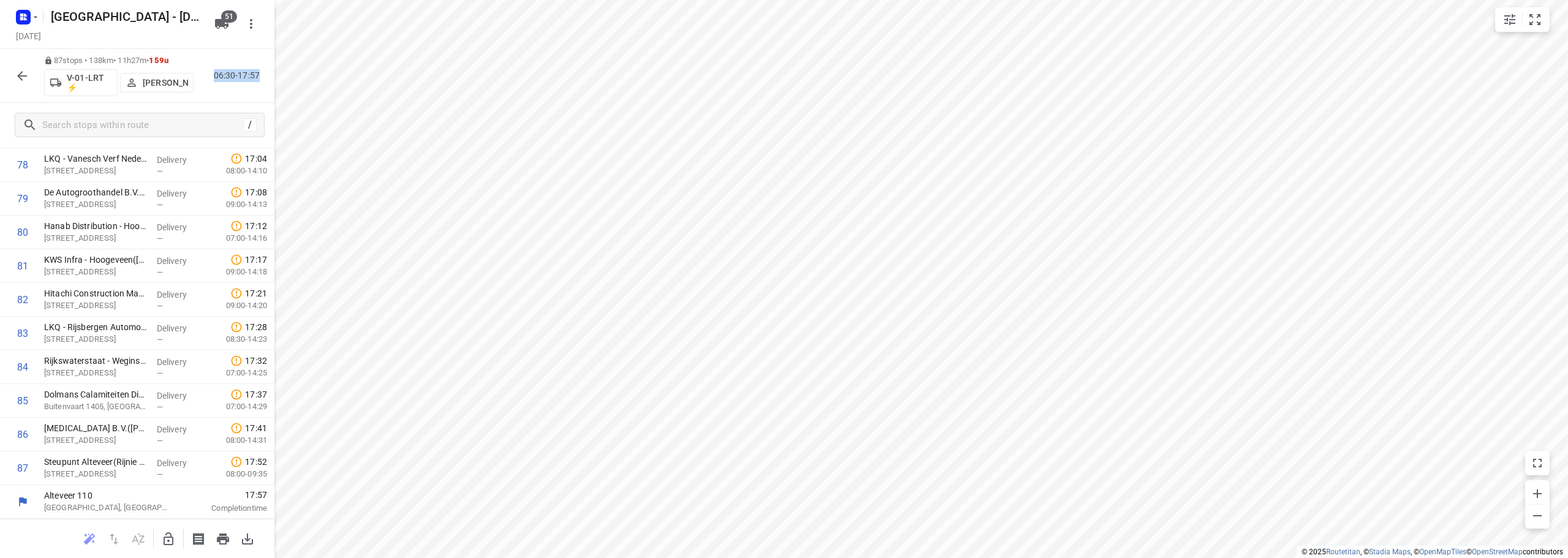
click at [210, 76] on div "06:30-17:57" at bounding box center [234, 76] width 61 height 13
drag, startPoint x: 210, startPoint y: 76, endPoint x: 263, endPoint y: 75, distance: 53.0
click at [263, 75] on div "06:30-17:57" at bounding box center [234, 76] width 61 height 13
click at [264, 75] on p "06:30-17:57" at bounding box center [239, 76] width 51 height 13
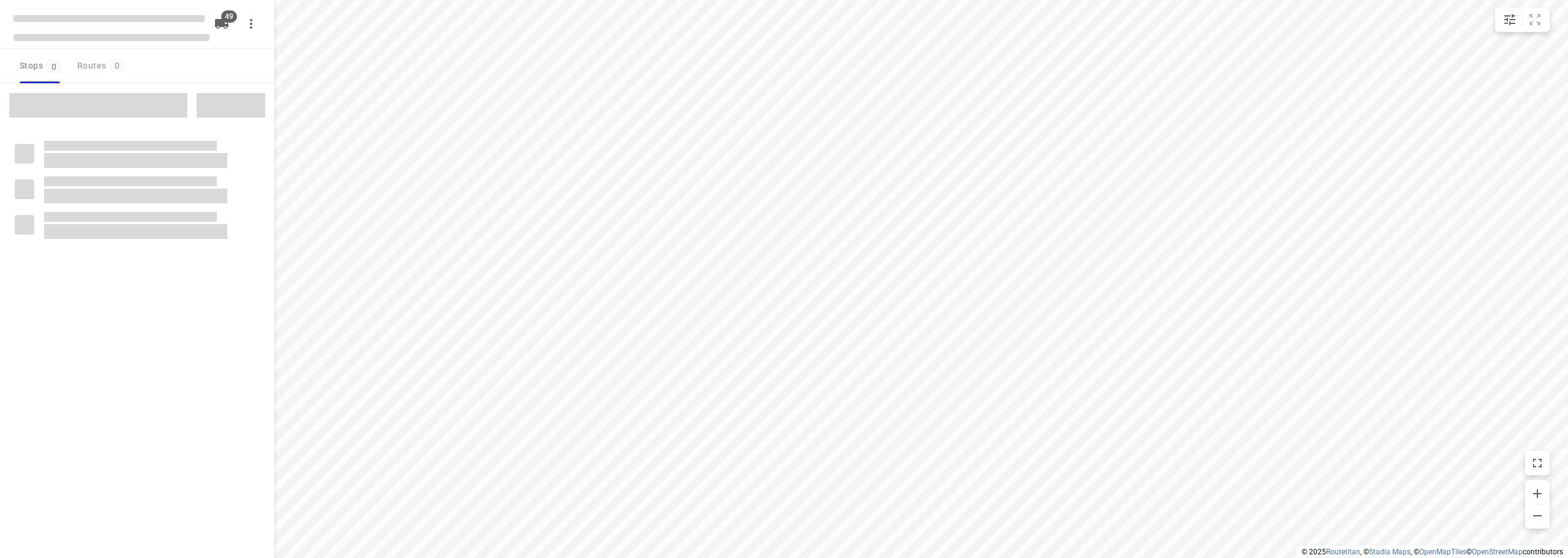
checkbox input "true"
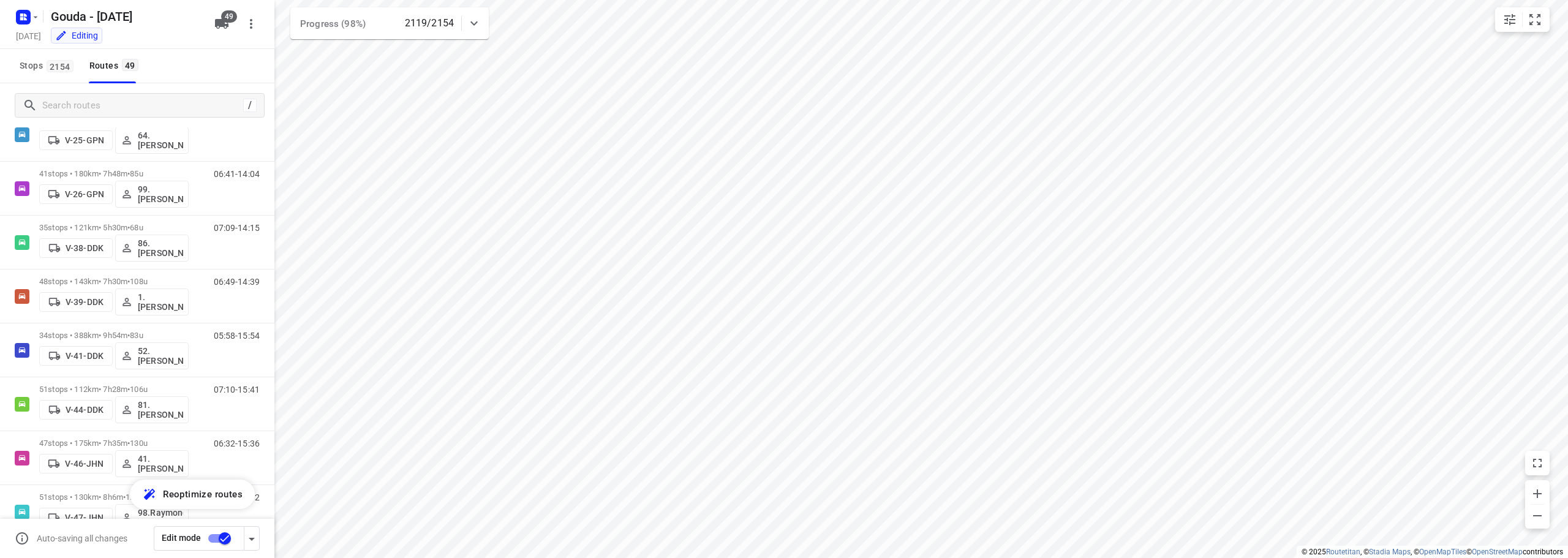
scroll to position [735, 0]
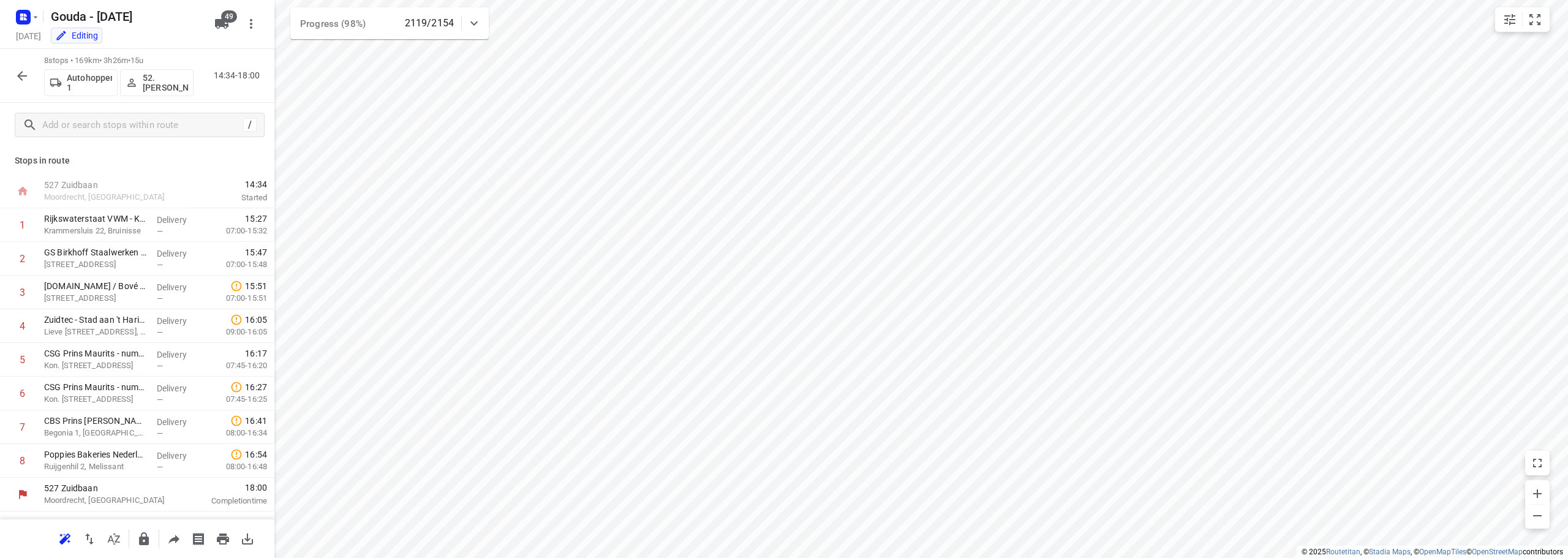
click at [14, 78] on icon "button" at bounding box center [22, 76] width 14 height 14
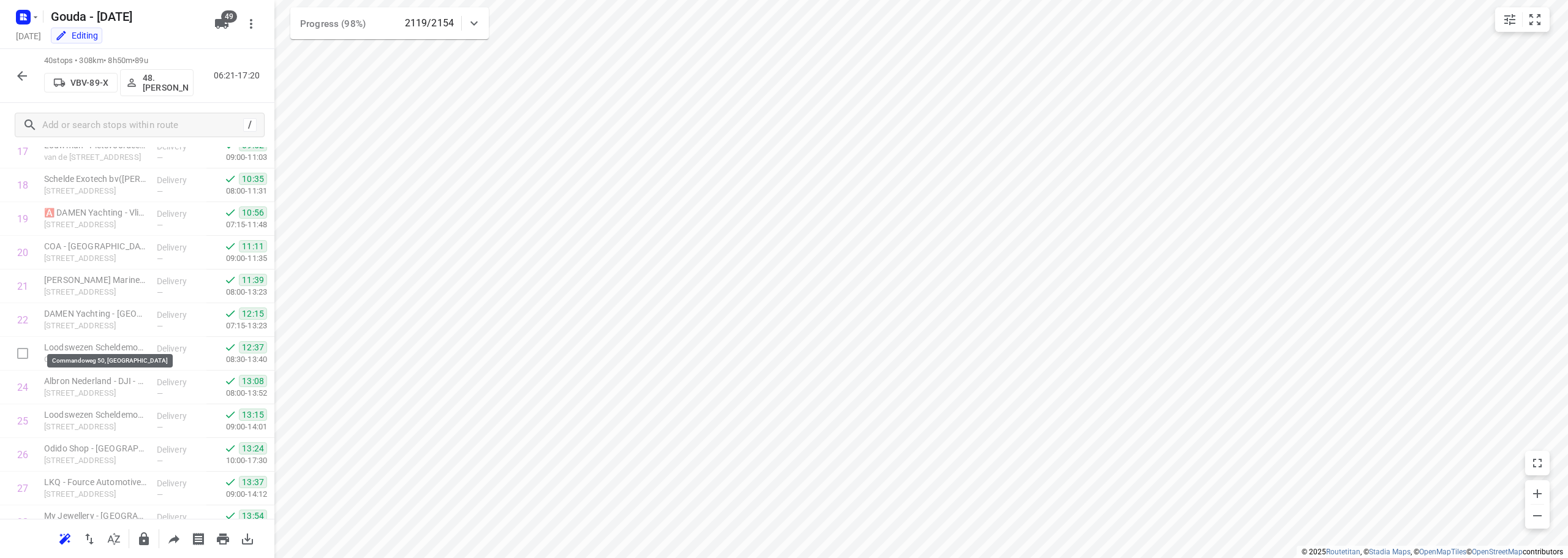
scroll to position [1070, 0]
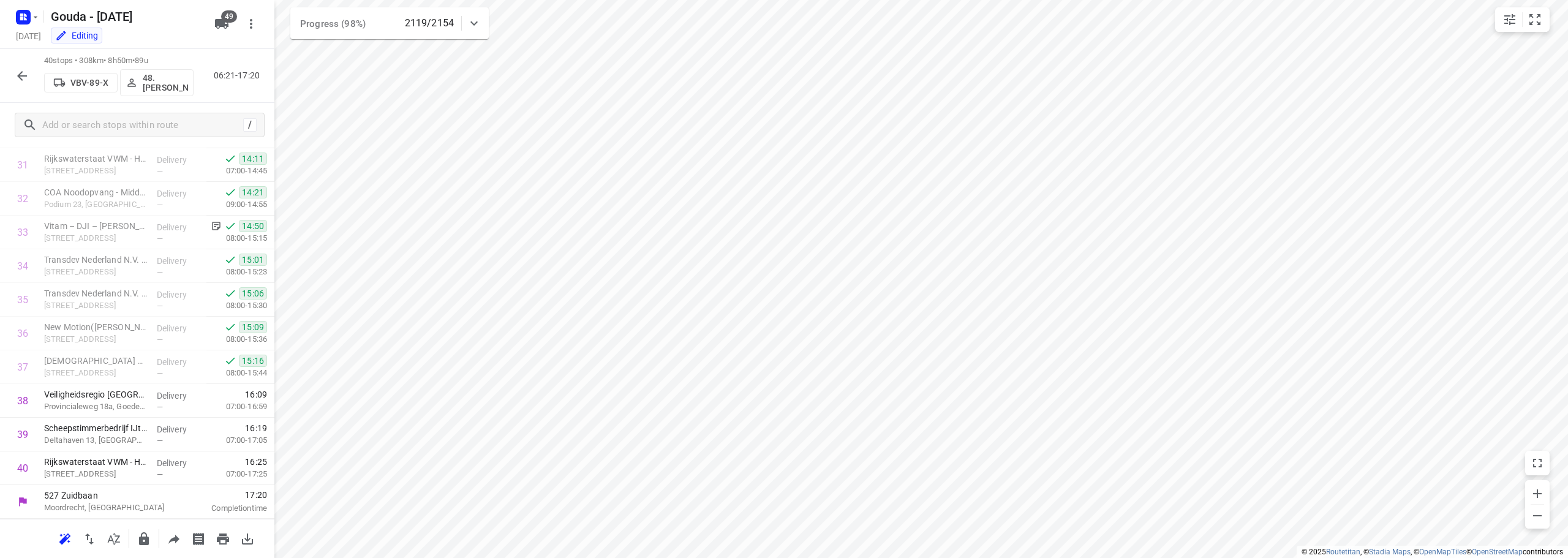
click at [20, 72] on icon "button" at bounding box center [22, 76] width 14 height 14
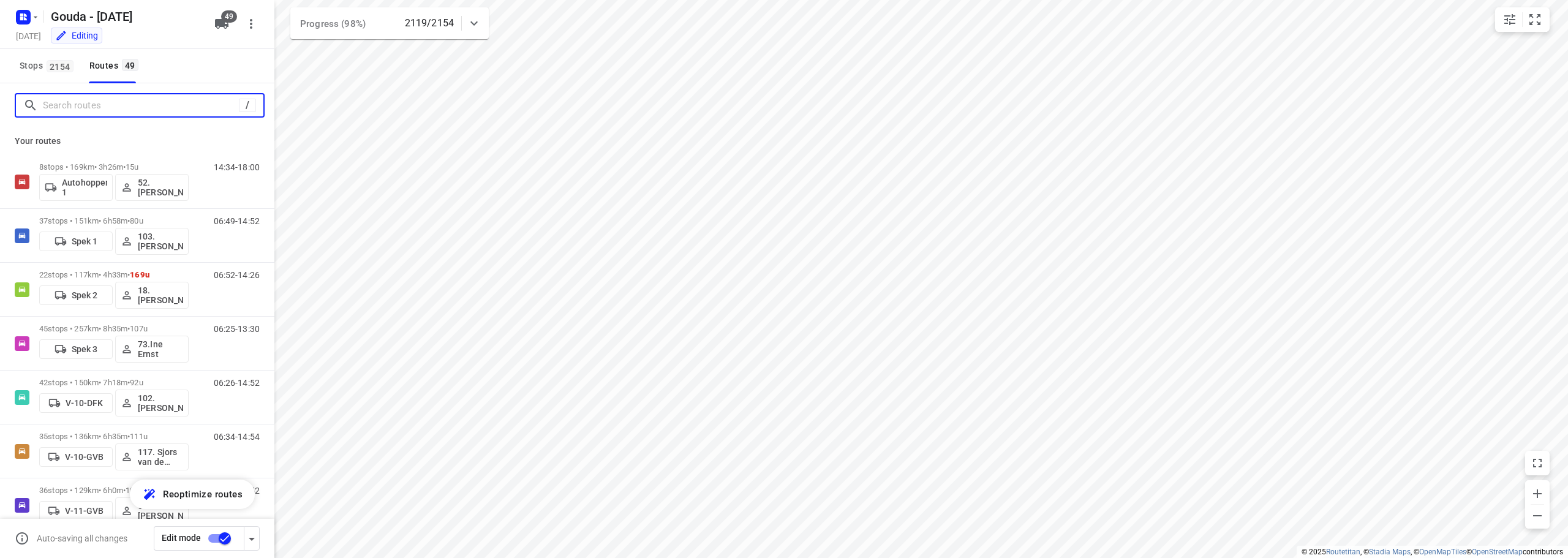
click at [119, 97] on input "Search routes" at bounding box center [140, 105] width 196 height 19
click at [120, 104] on input "Search routes" at bounding box center [153, 105] width 220 height 19
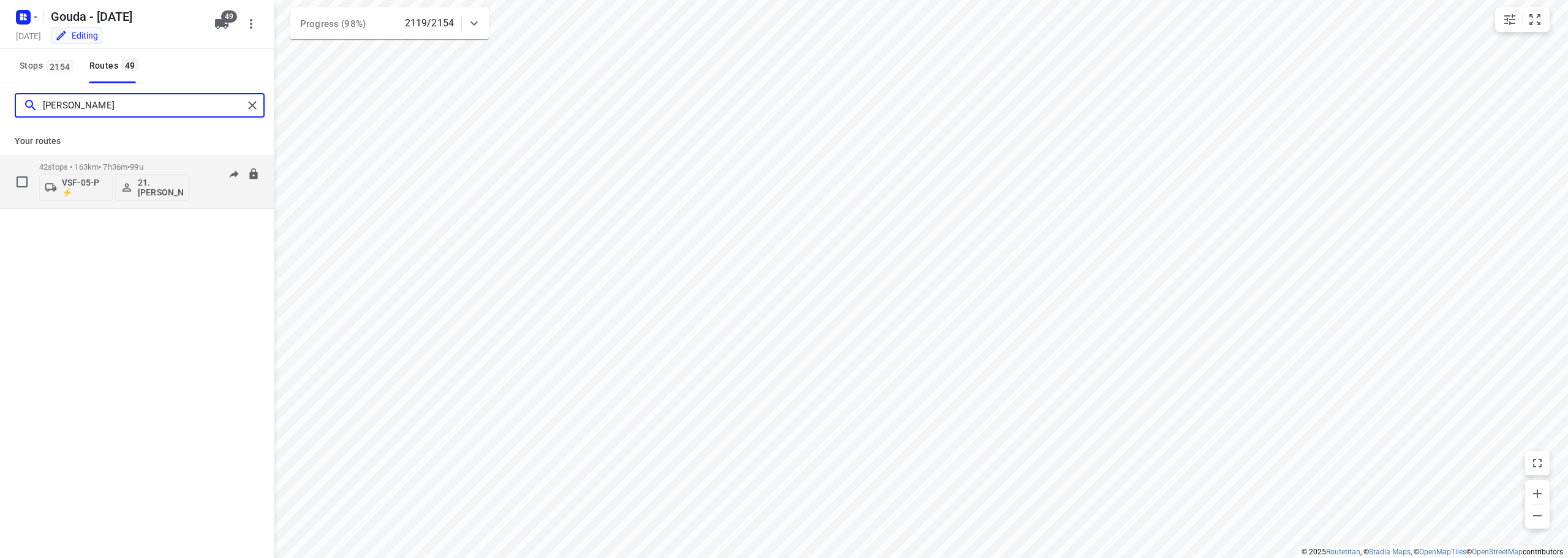
type input "frank"
click at [173, 170] on p "42 stops • 163km • 7h36m • 99u" at bounding box center [113, 167] width 149 height 9
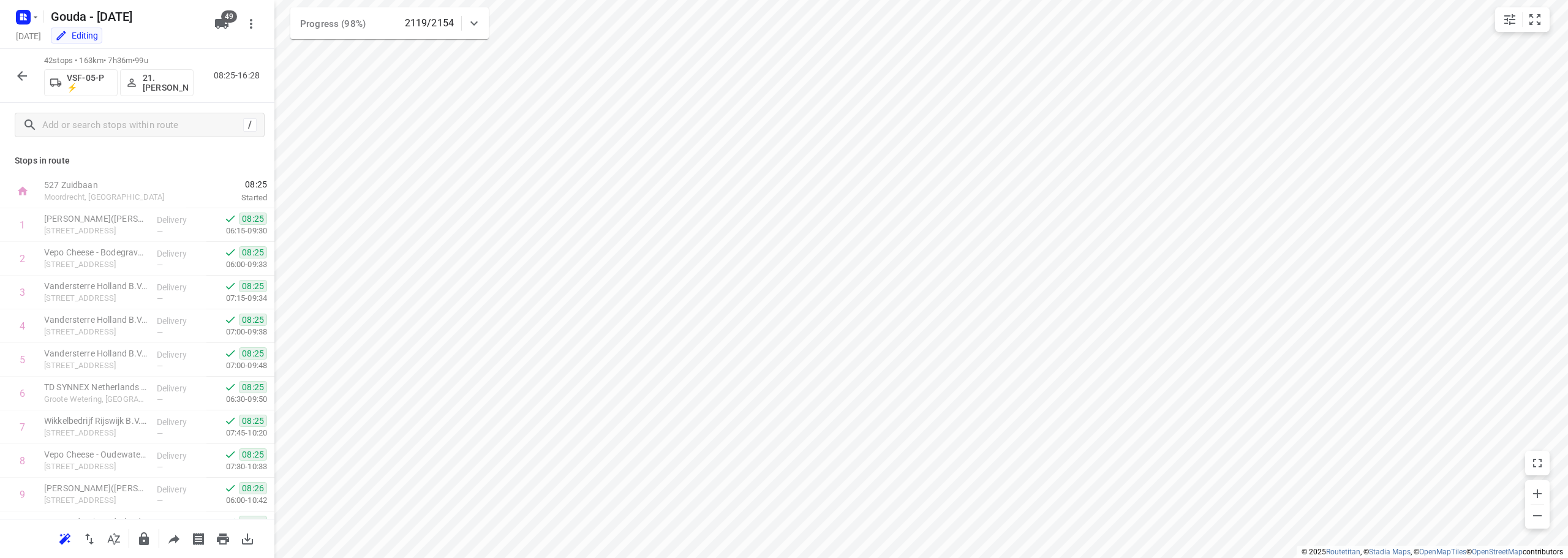
scroll to position [1138, 0]
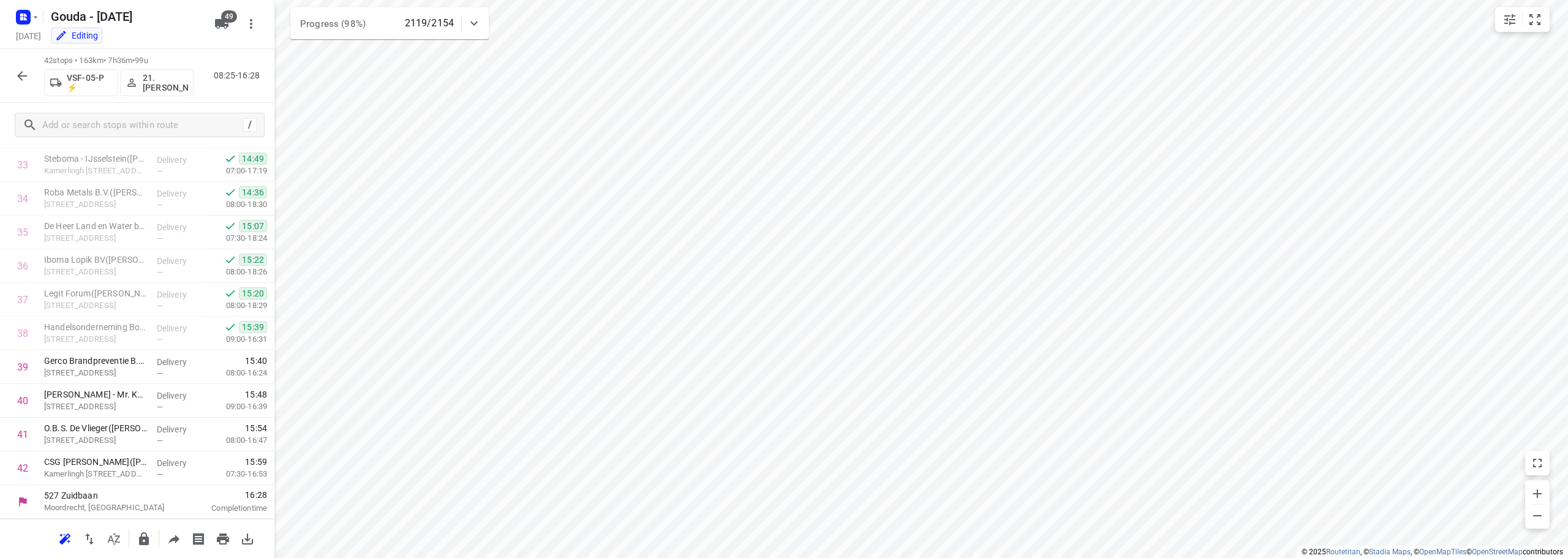
click at [13, 77] on button "button" at bounding box center [22, 76] width 24 height 24
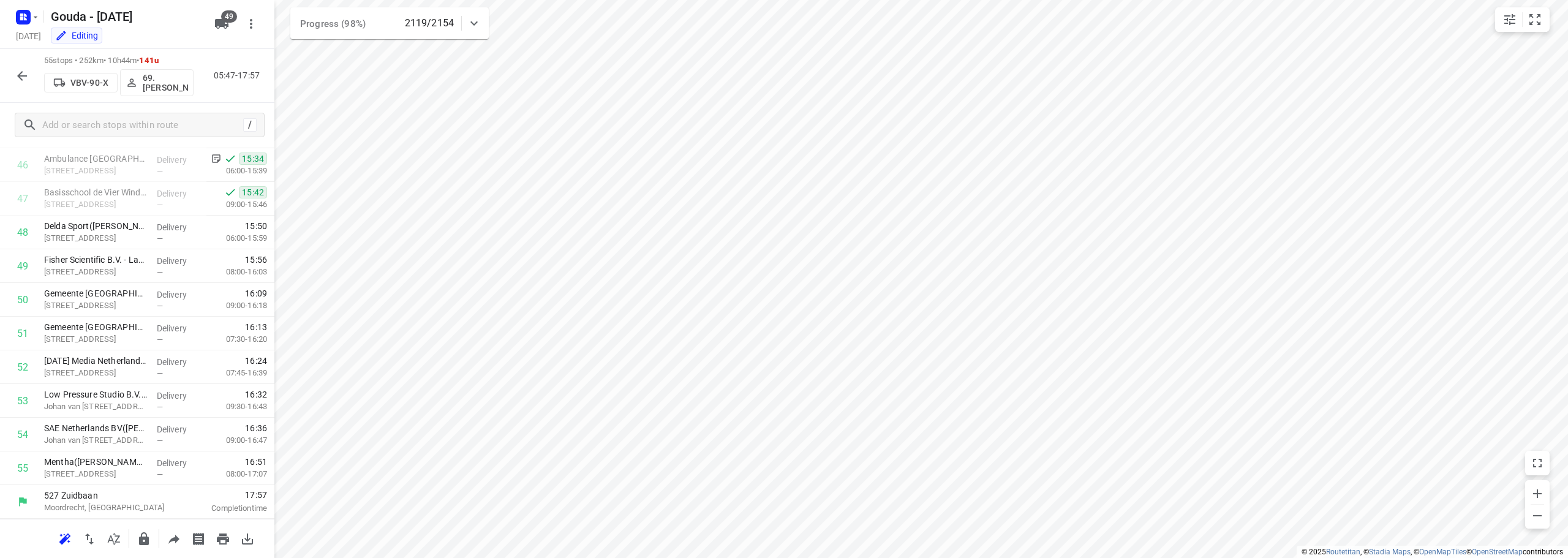
click at [12, 69] on button "button" at bounding box center [22, 76] width 24 height 24
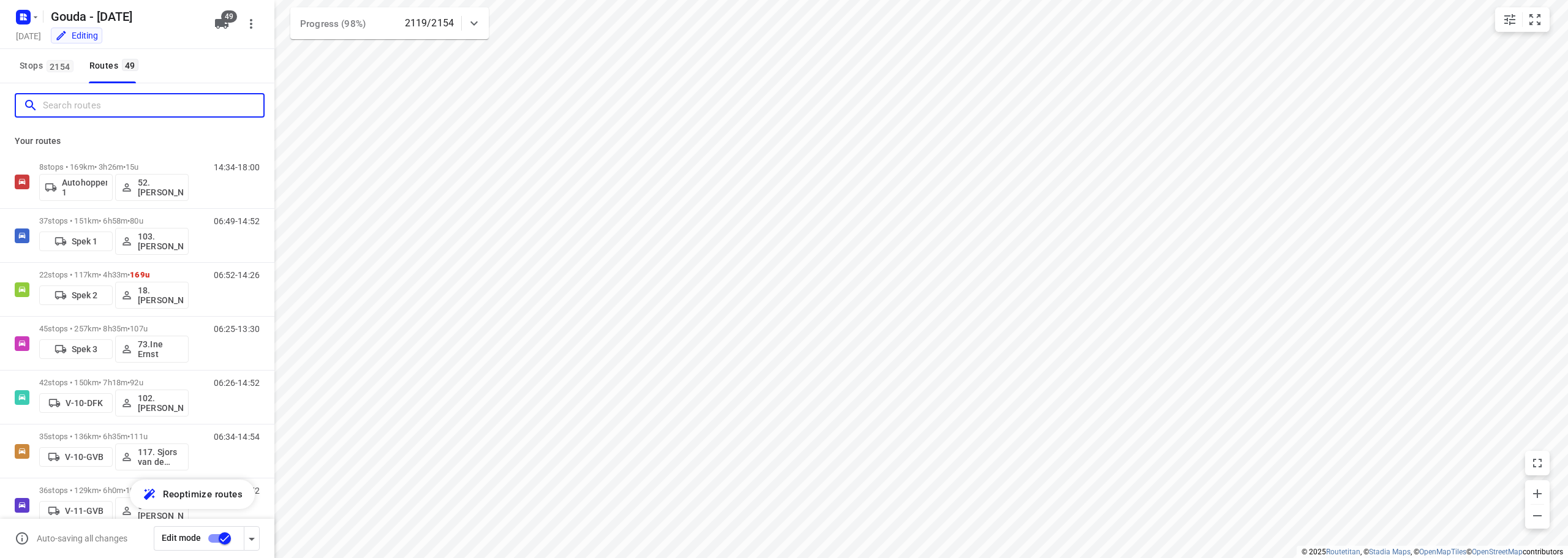
click at [68, 104] on input "Search routes" at bounding box center [153, 105] width 220 height 19
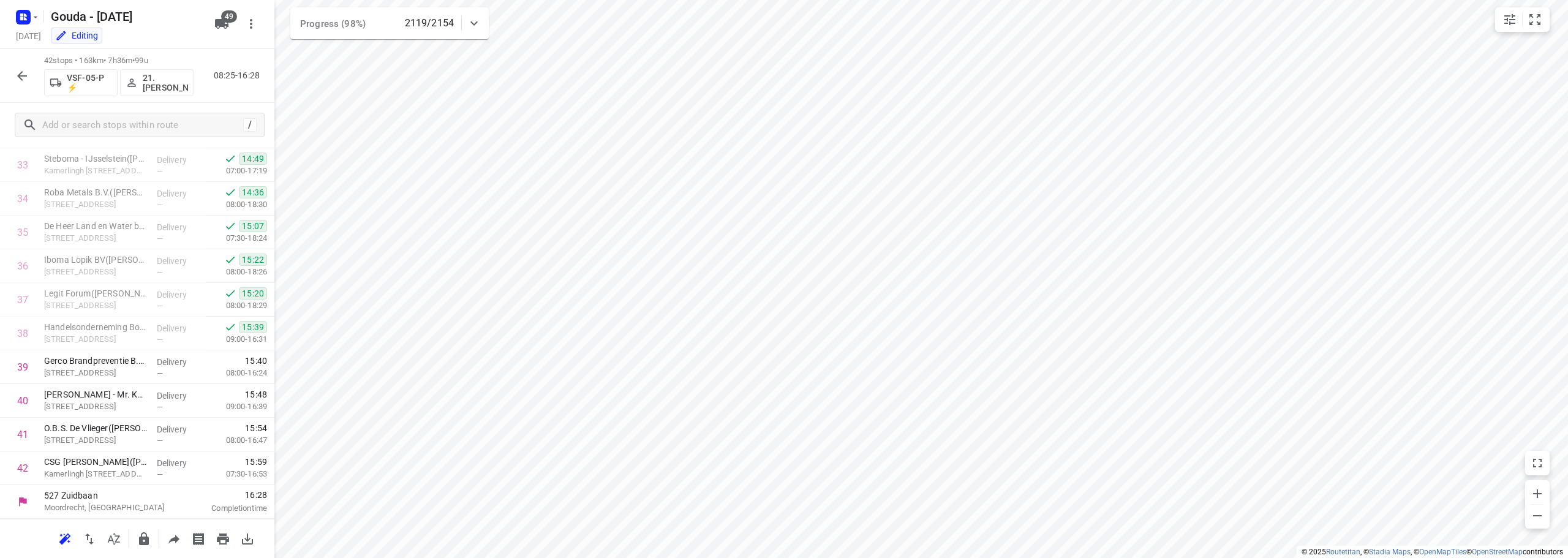
scroll to position [1138, 0]
click at [22, 77] on icon "button" at bounding box center [22, 76] width 14 height 14
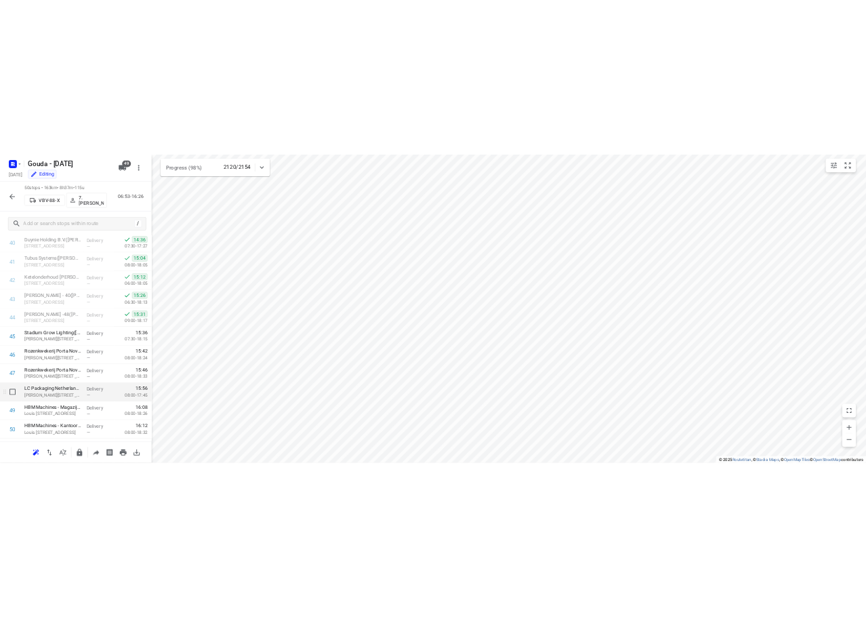
scroll to position [1558, 0]
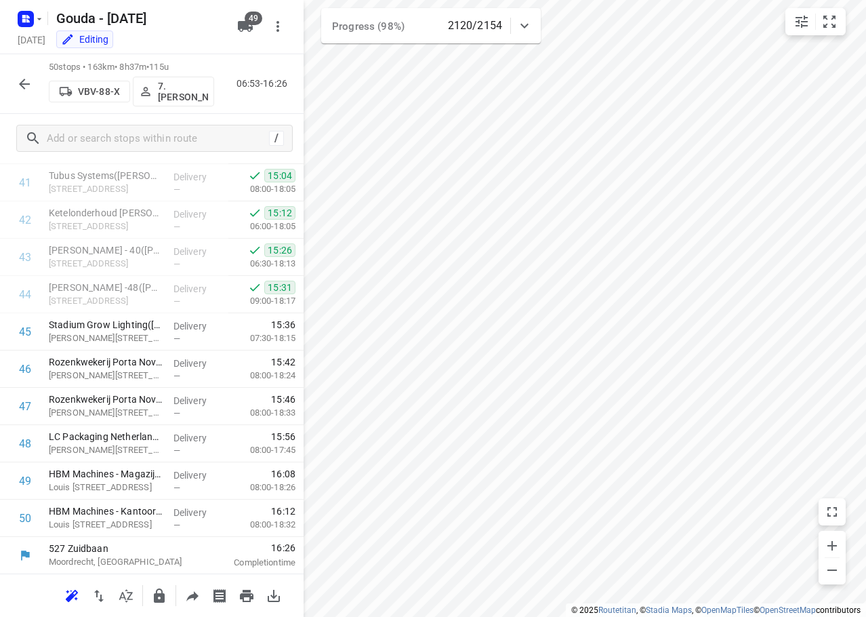
click at [29, 86] on icon "button" at bounding box center [24, 84] width 16 height 16
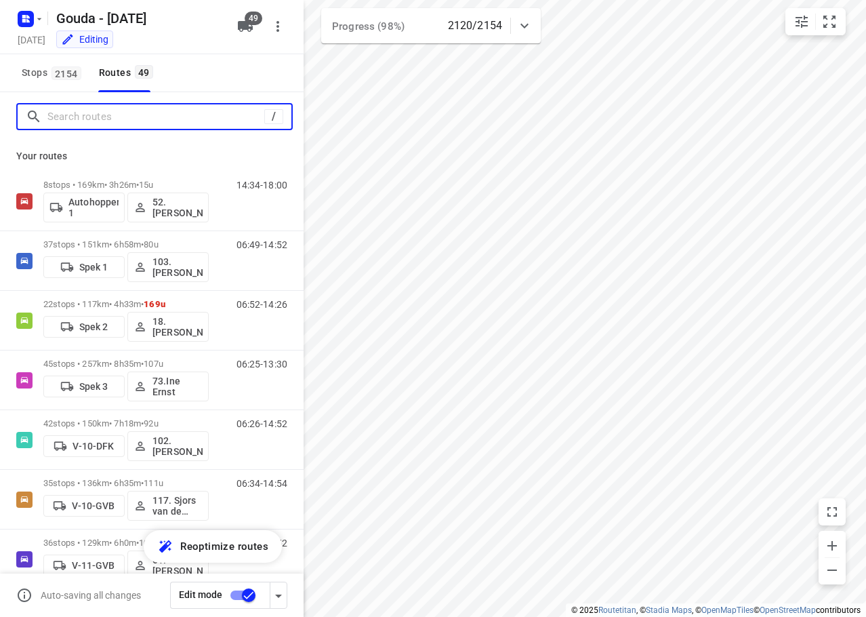
click at [81, 124] on input "Search routes" at bounding box center [155, 116] width 217 height 21
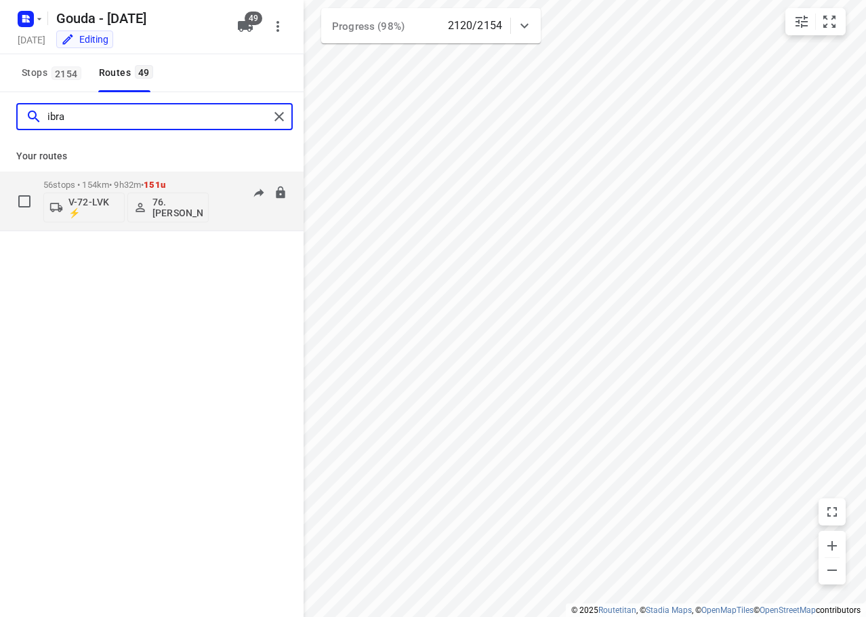
type input "ibra"
click at [188, 183] on p "56 stops • 154km • 9h32m • 151u" at bounding box center [125, 185] width 165 height 10
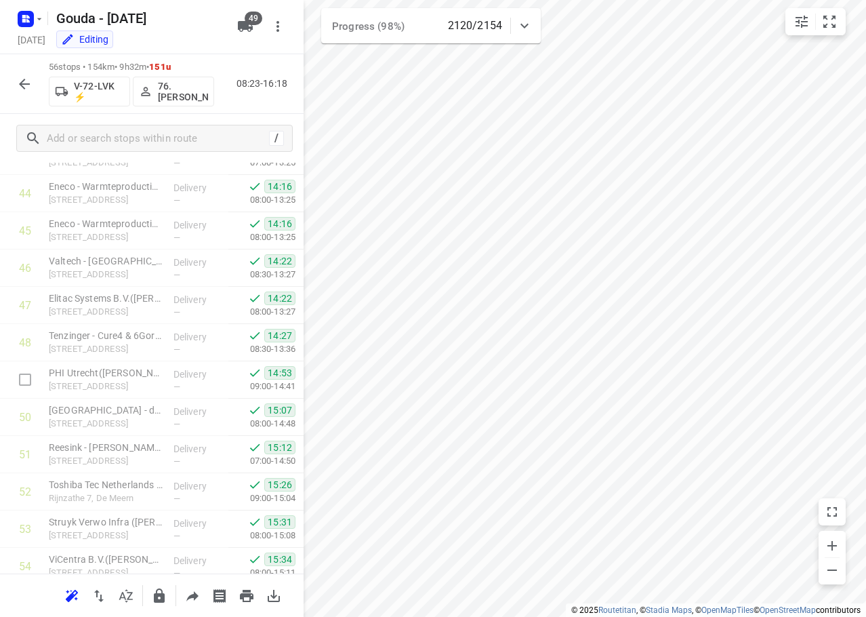
scroll to position [1782, 0]
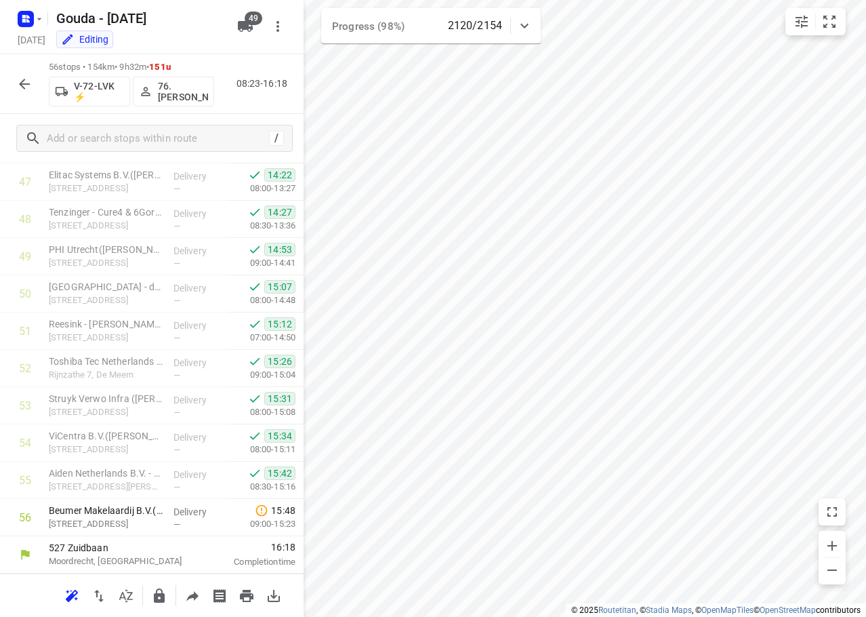
click at [26, 87] on icon "button" at bounding box center [24, 84] width 16 height 16
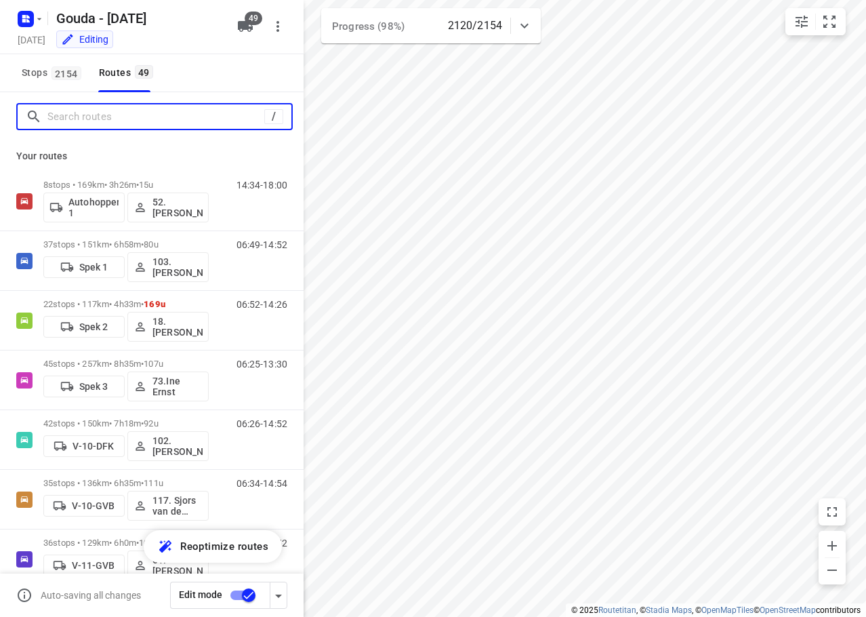
click at [60, 116] on input "Search routes" at bounding box center [155, 116] width 217 height 21
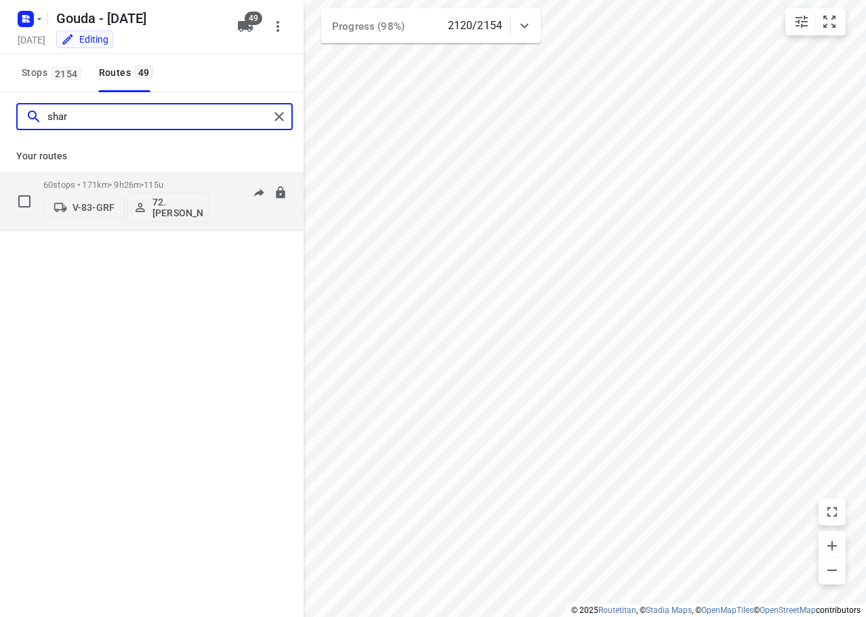
type input "shar"
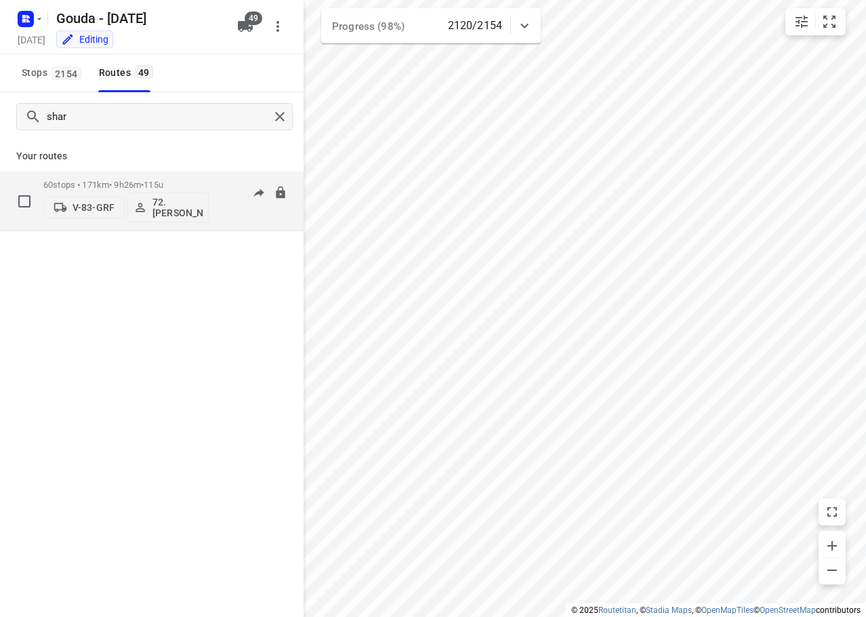
click at [120, 182] on p "60 stops • 171km • 9h26m • 115u" at bounding box center [125, 185] width 165 height 10
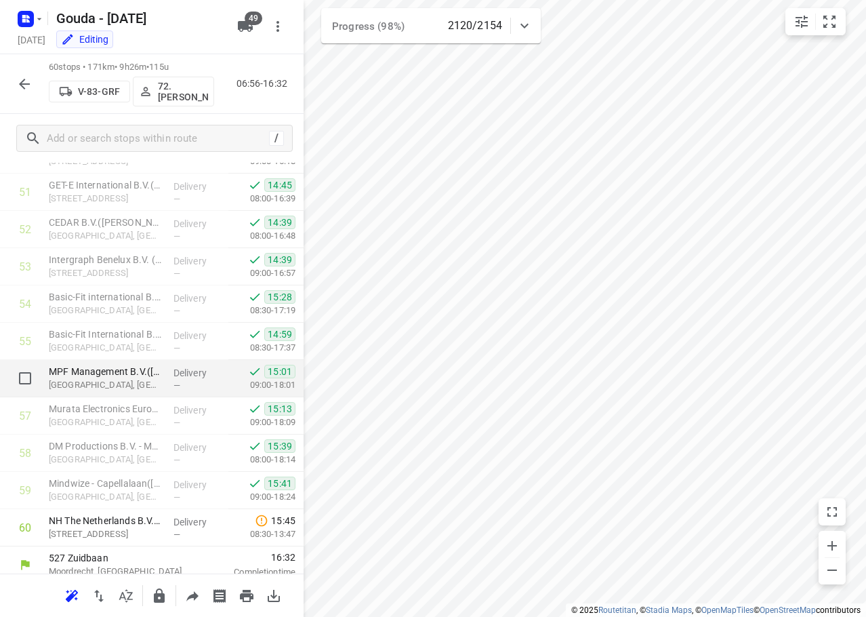
scroll to position [1932, 0]
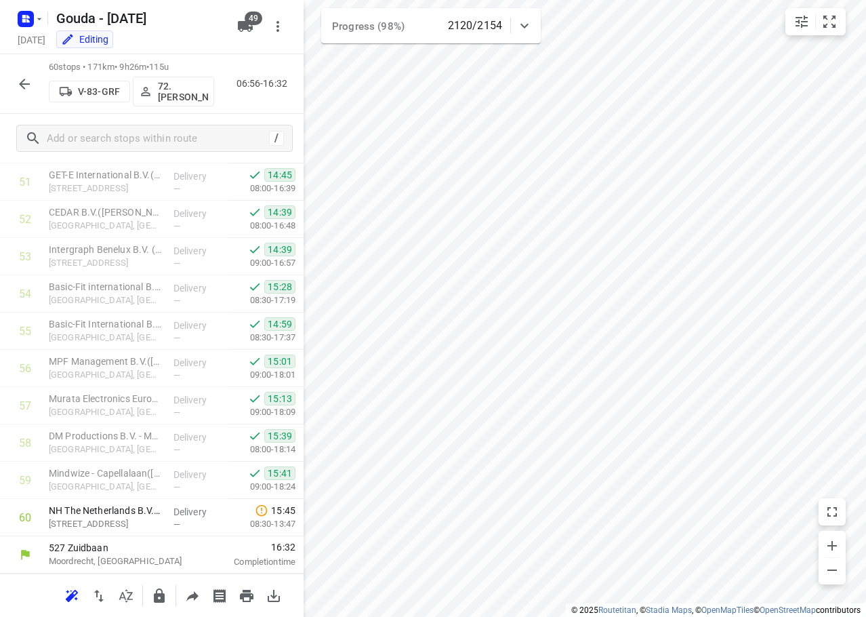
click at [9, 79] on div "60 stops • 171km • 9h26m • 115u V-83-GRF 72.Sharron Koeiman 06:56-16:32" at bounding box center [152, 84] width 304 height 60
click at [23, 87] on icon "button" at bounding box center [24, 84] width 16 height 16
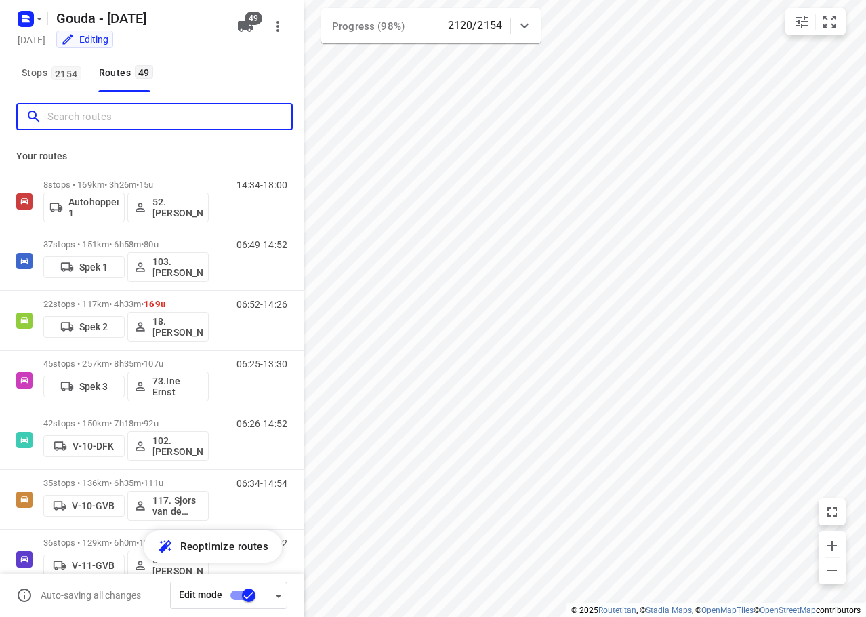
click at [129, 118] on input "Search routes" at bounding box center [169, 116] width 244 height 21
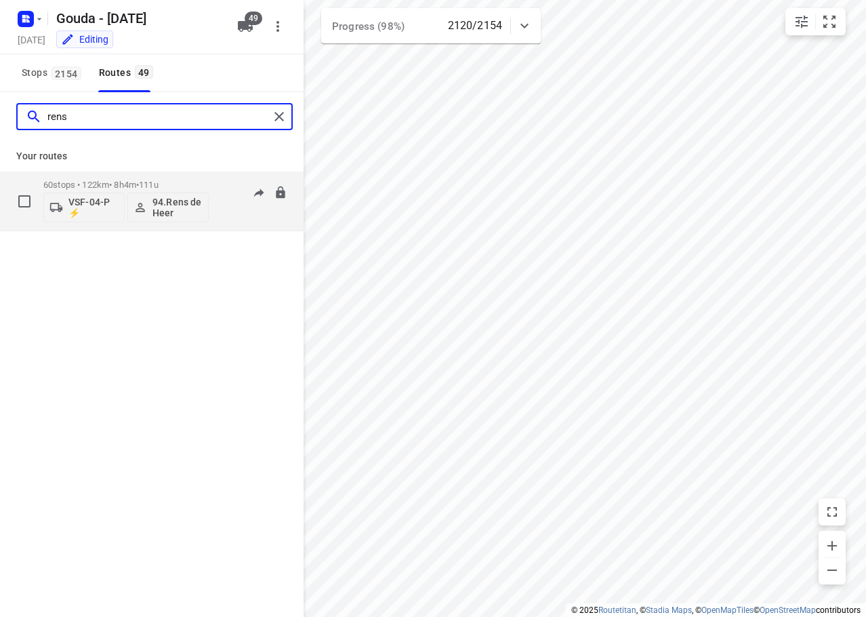
type input "rens"
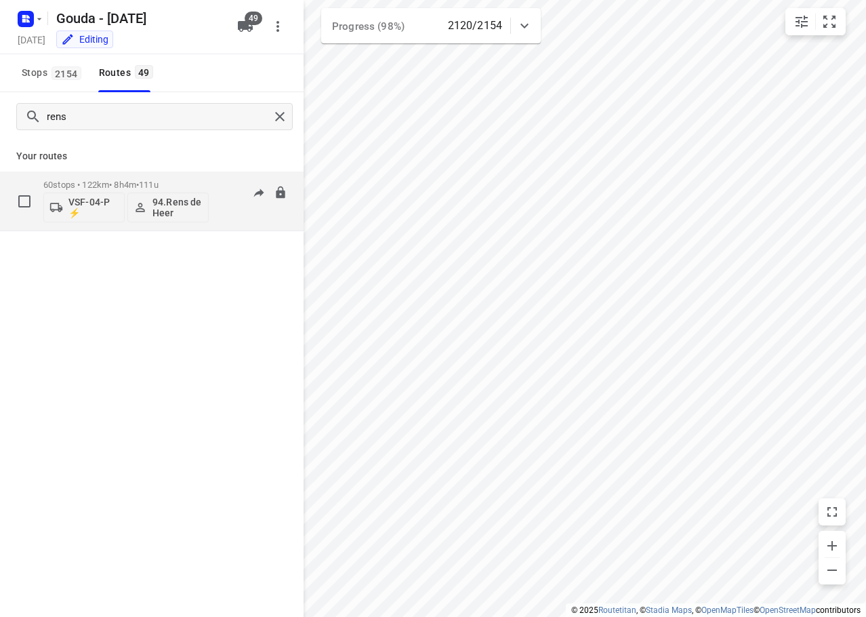
click at [126, 176] on div "60 stops • 122km • 8h4m • 111u VSF-04-P ⚡ 94.Rens de Heer" at bounding box center [125, 201] width 165 height 56
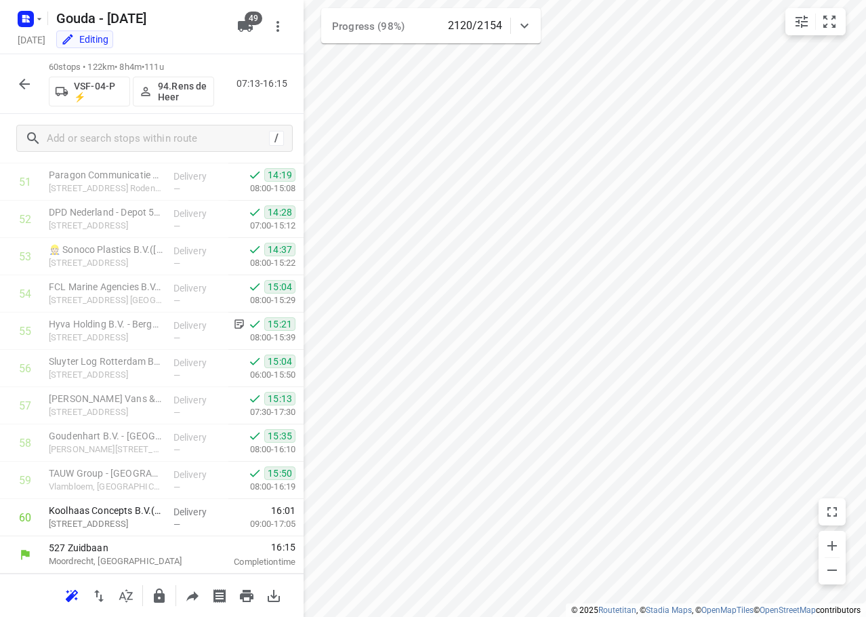
click at [24, 84] on icon "button" at bounding box center [24, 84] width 11 height 11
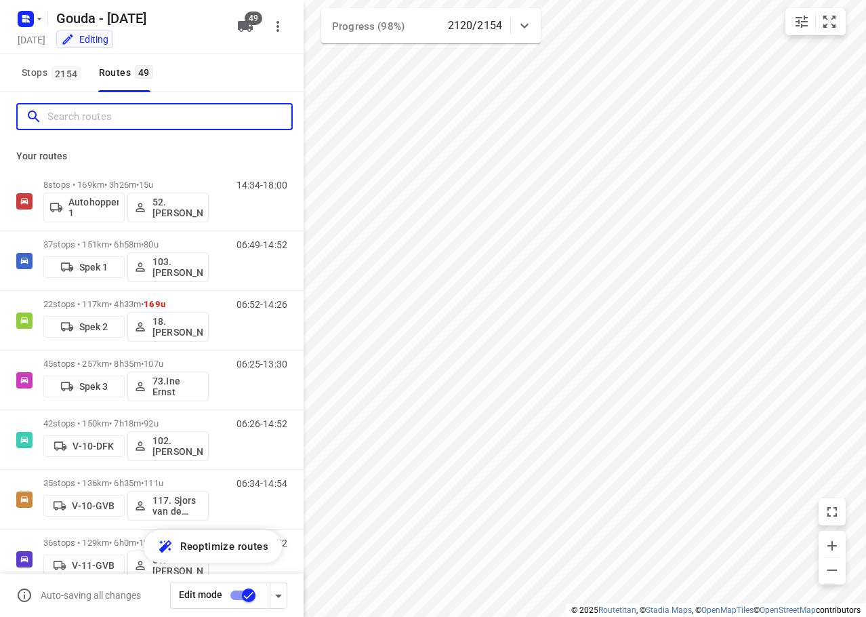
click at [92, 126] on input "Search routes" at bounding box center [169, 116] width 244 height 21
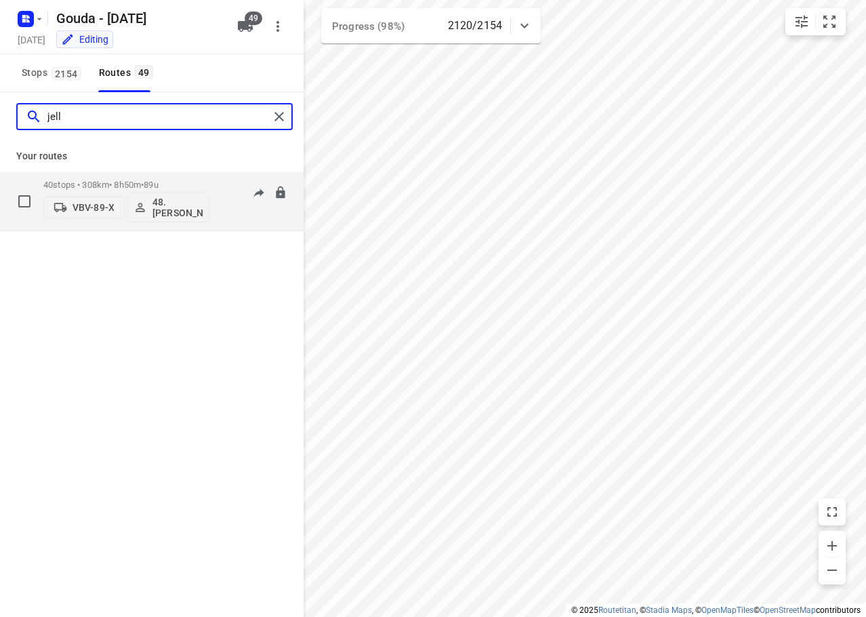
type input "jell"
click at [113, 184] on p "40 stops • 308km • 8h50m • 89u" at bounding box center [125, 185] width 165 height 10
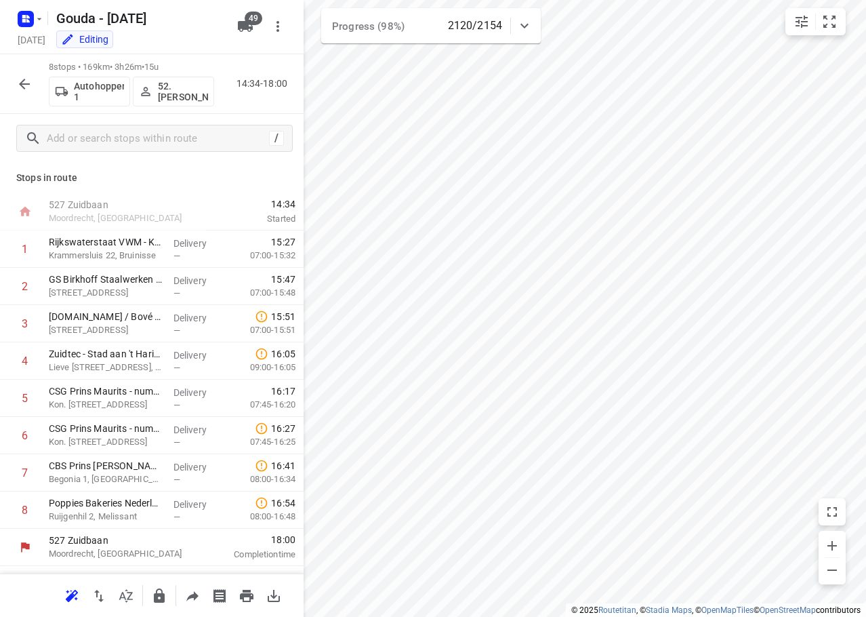
click at [18, 81] on icon "button" at bounding box center [24, 84] width 16 height 16
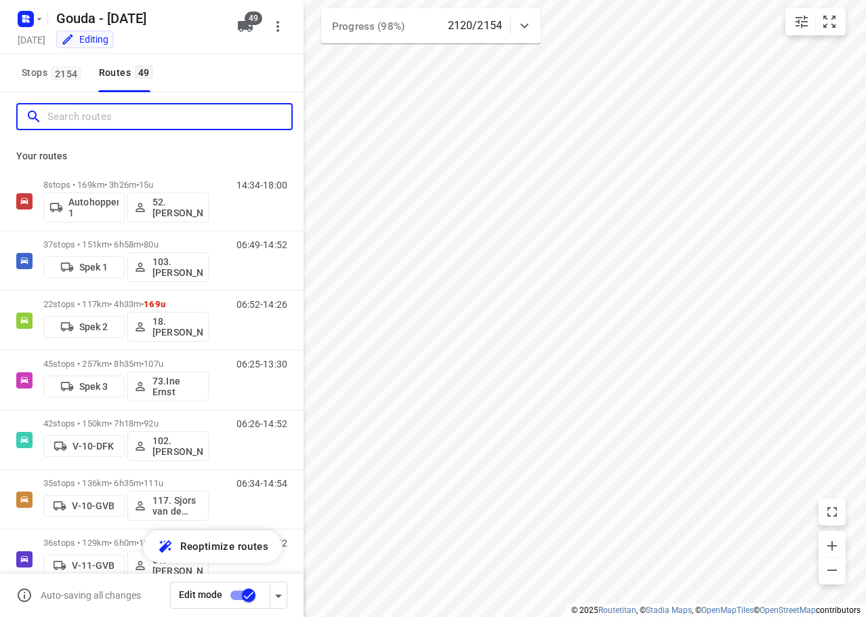
click at [83, 116] on input "Search routes" at bounding box center [169, 116] width 244 height 21
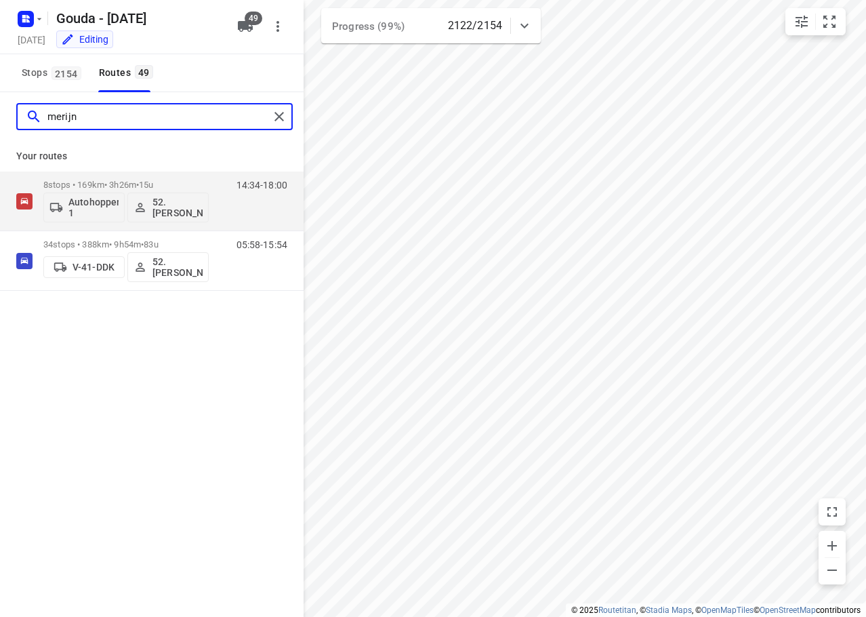
drag, startPoint x: 104, startPoint y: 117, endPoint x: -354, endPoint y: 102, distance: 457.9
click at [0, 102] on html "i © 2025 Routetitan , © Stadia Maps , © OpenMapTiles © OpenStreetMap contributo…" at bounding box center [433, 308] width 866 height 617
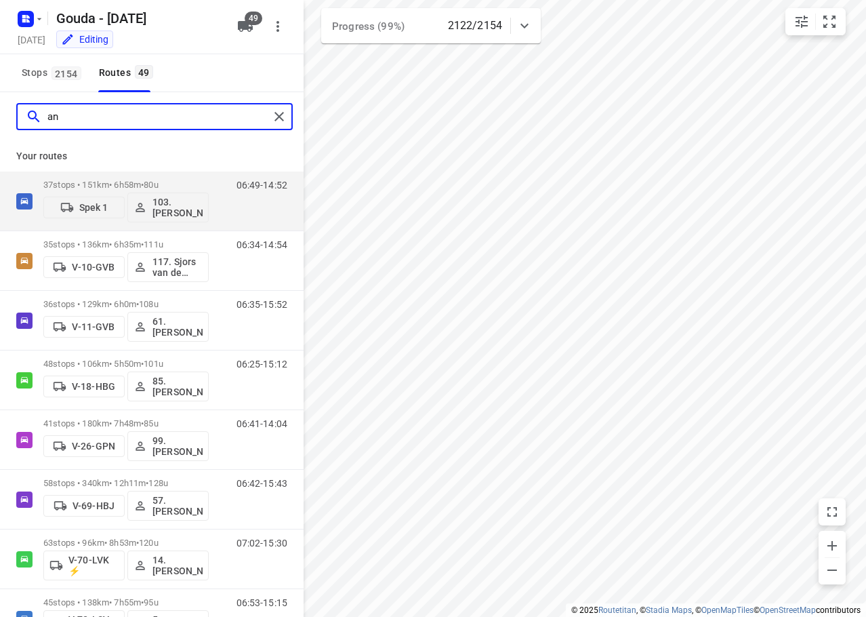
type input "a"
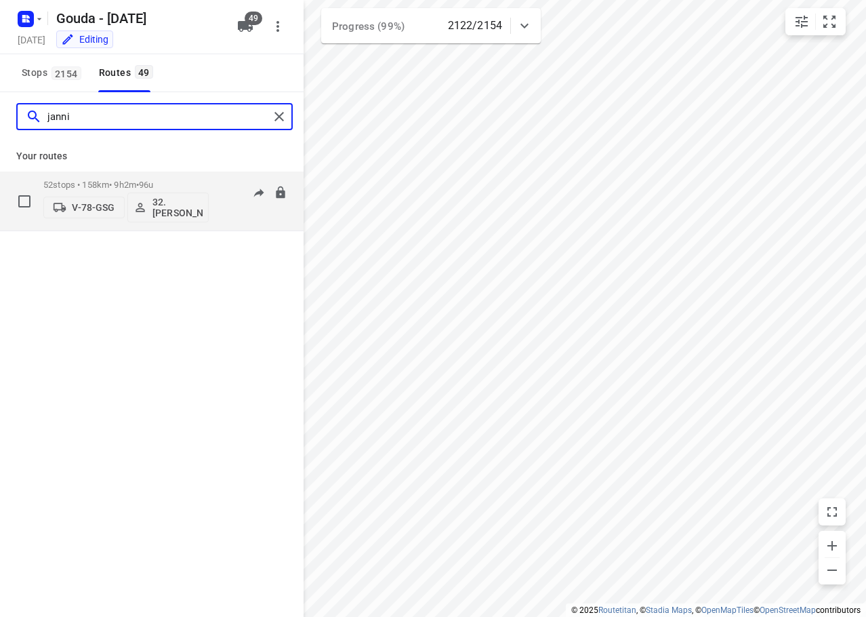
type input "janni"
click at [210, 181] on div "52 stops • 158km • 9h2m • 96u V-78-GSG 32. Jannie Verschoor 07:17-16:17" at bounding box center [173, 201] width 260 height 56
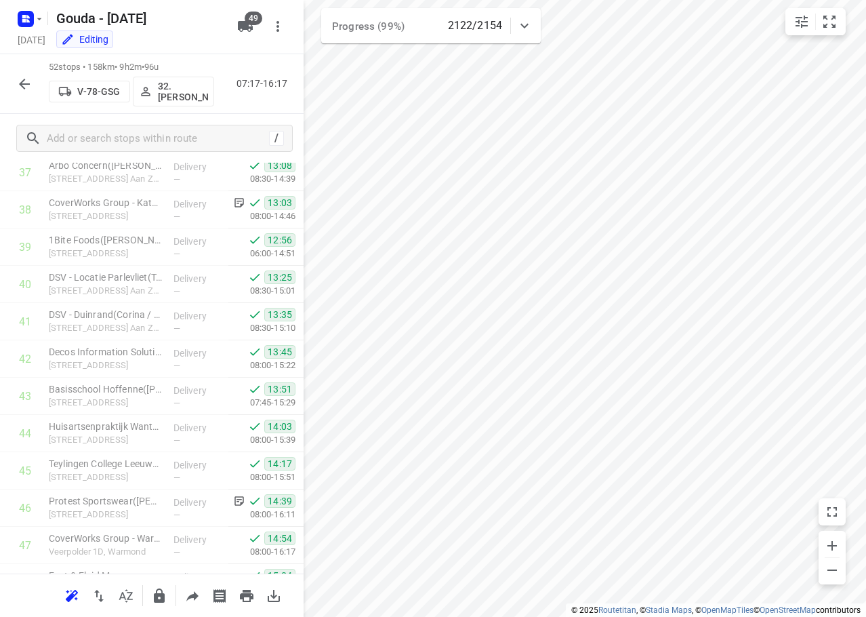
scroll to position [1633, 0]
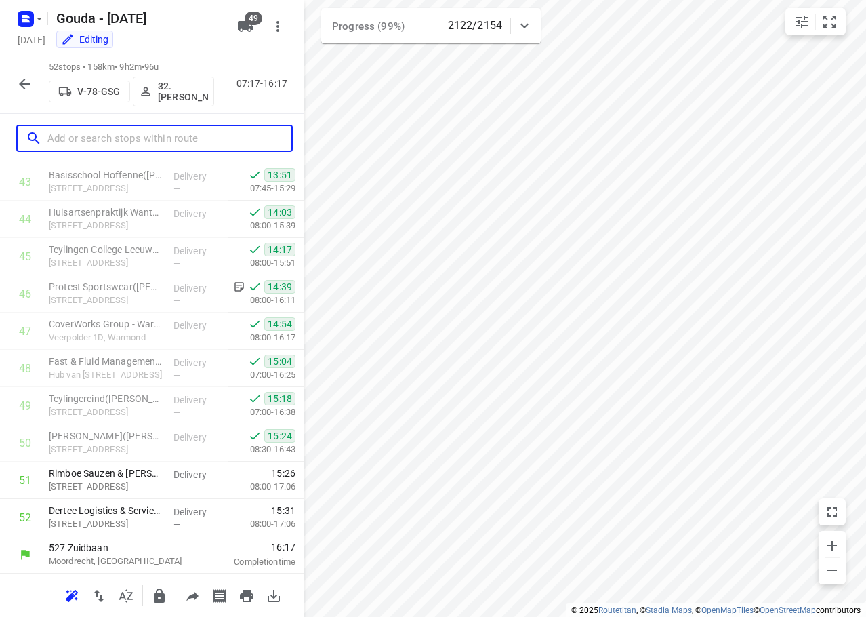
click at [141, 139] on input "text" at bounding box center [169, 138] width 244 height 21
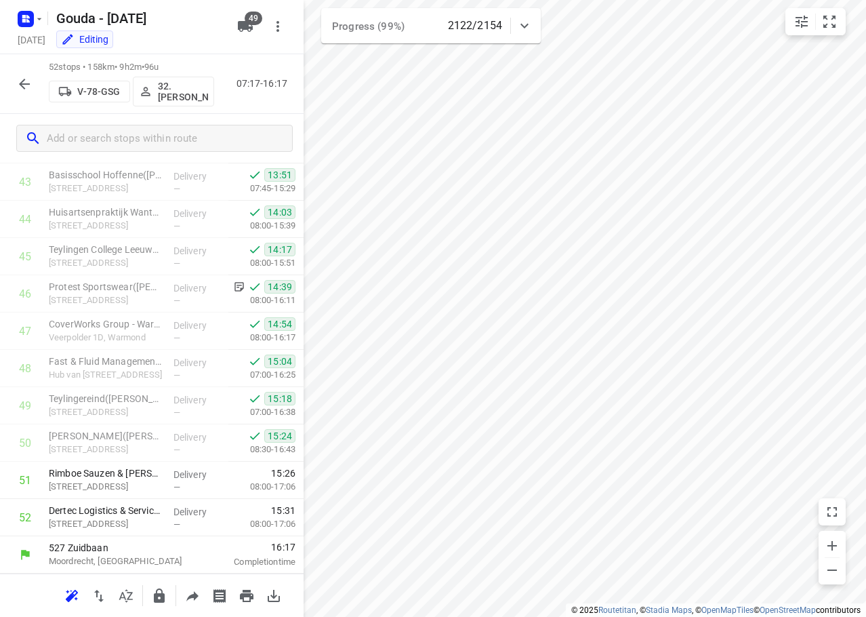
click at [8, 75] on div "52 stops • 158km • 9h2m • 96u V-78-GSG 32. Jannie Verschoor 07:17-16:17" at bounding box center [152, 84] width 304 height 60
click at [17, 80] on icon "button" at bounding box center [24, 84] width 16 height 16
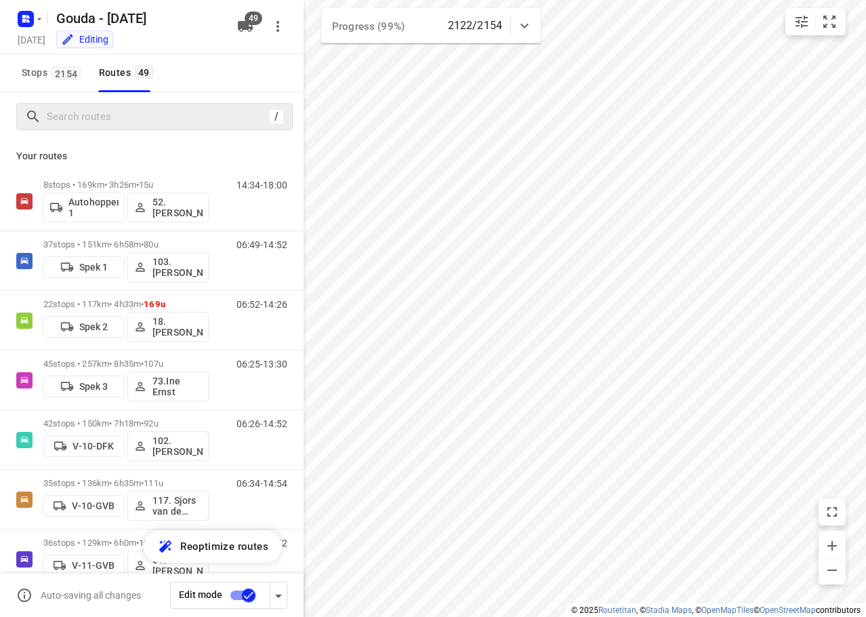
click at [119, 129] on div "/" at bounding box center [152, 116] width 304 height 49
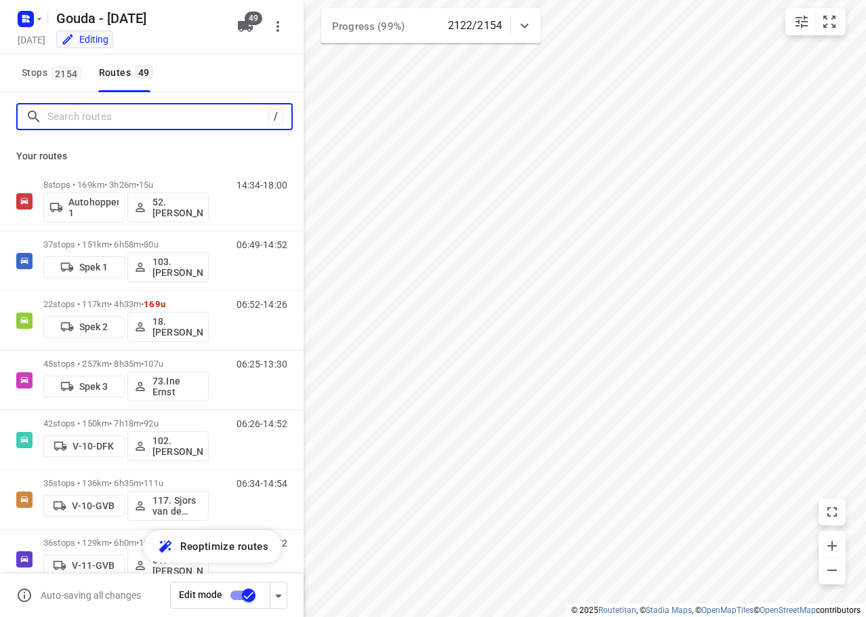
click at [123, 115] on input "Search routes" at bounding box center [157, 116] width 221 height 21
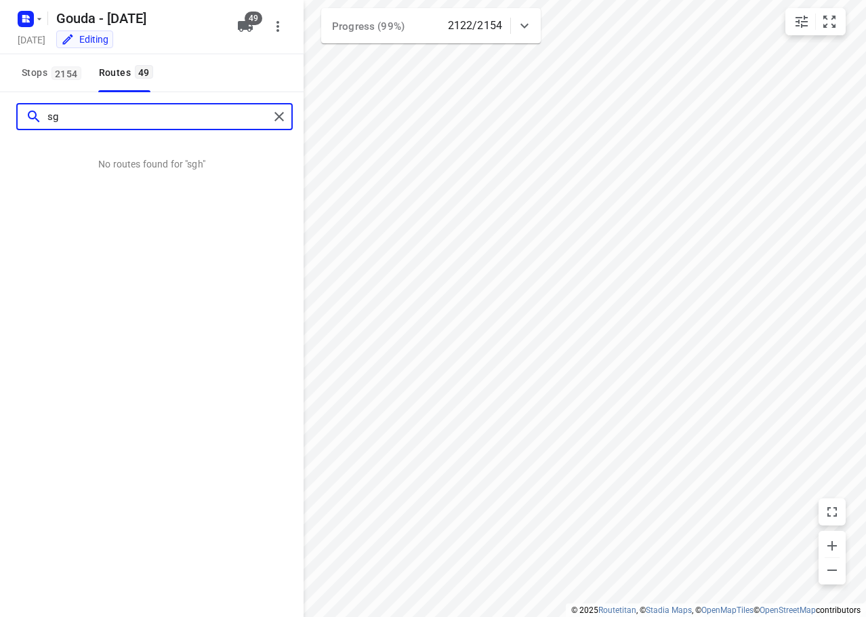
type input "s"
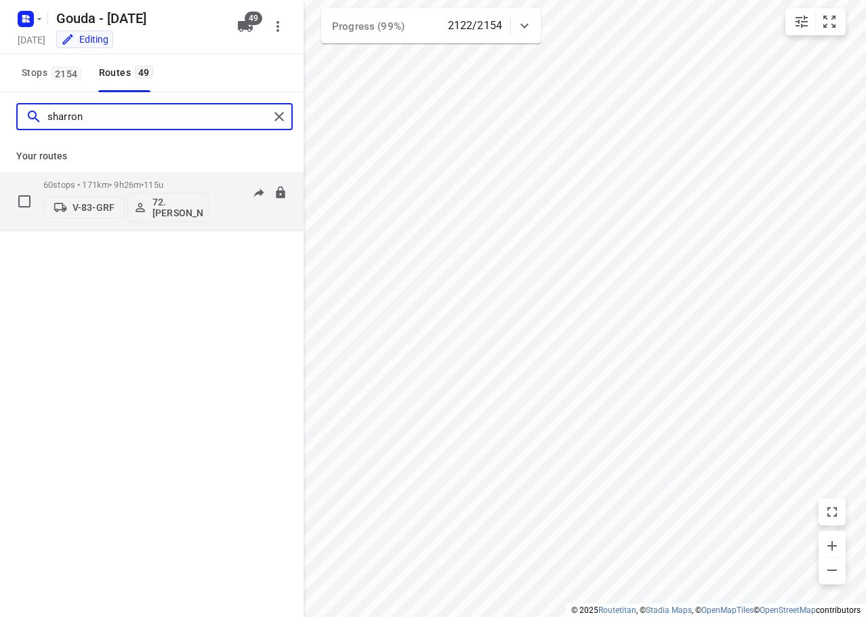
type input "sharron"
click at [157, 191] on div "V-83-GRF 72.Sharron Koeiman" at bounding box center [125, 206] width 165 height 33
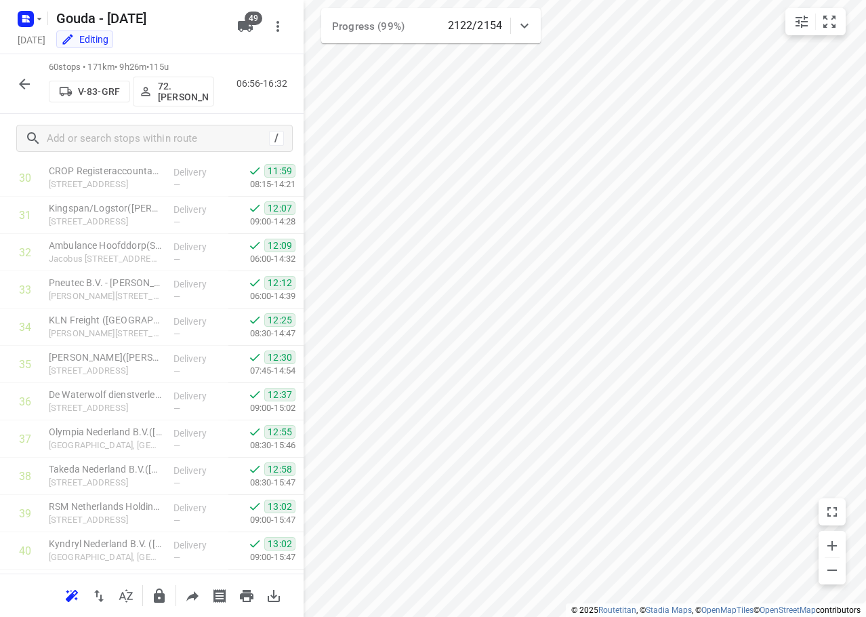
scroll to position [1932, 0]
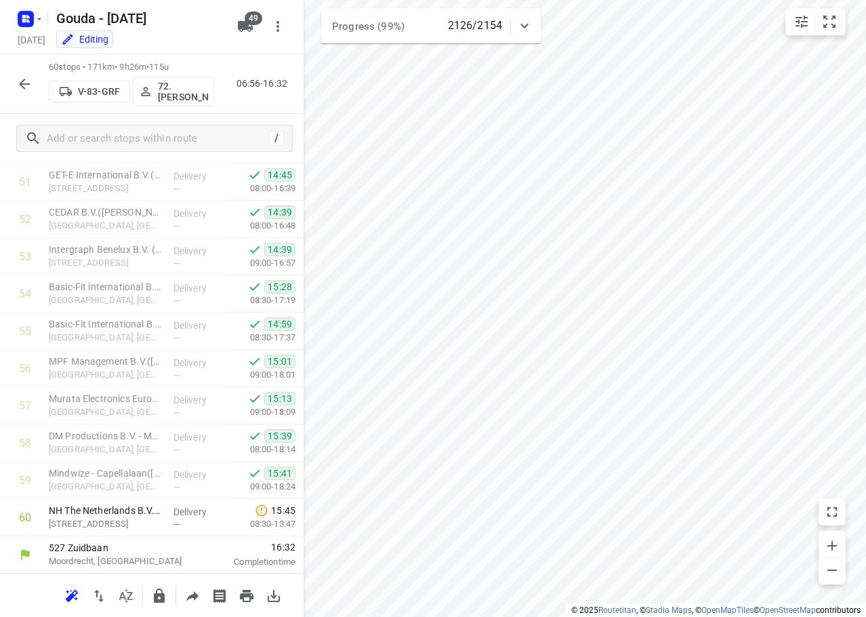
click at [20, 85] on icon "button" at bounding box center [24, 84] width 11 height 11
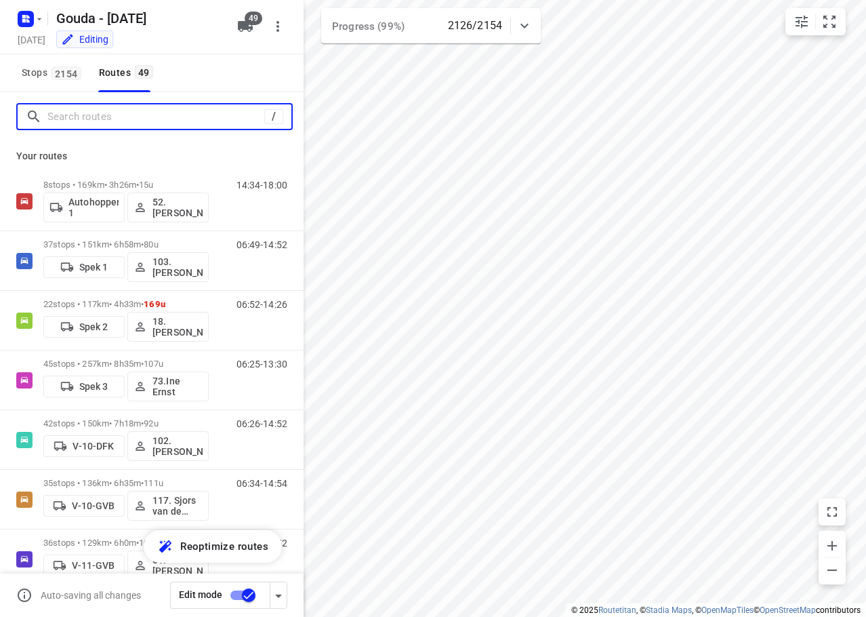
click at [149, 106] on input "Search routes" at bounding box center [155, 116] width 217 height 21
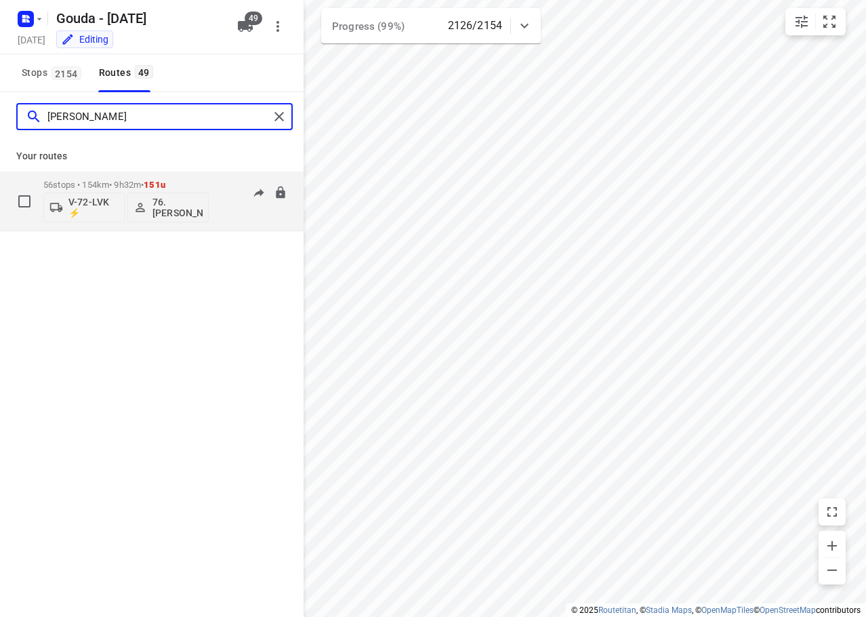
type input "ibrahim"
click at [191, 181] on p "56 stops • 154km • 9h32m • 151u" at bounding box center [125, 185] width 165 height 10
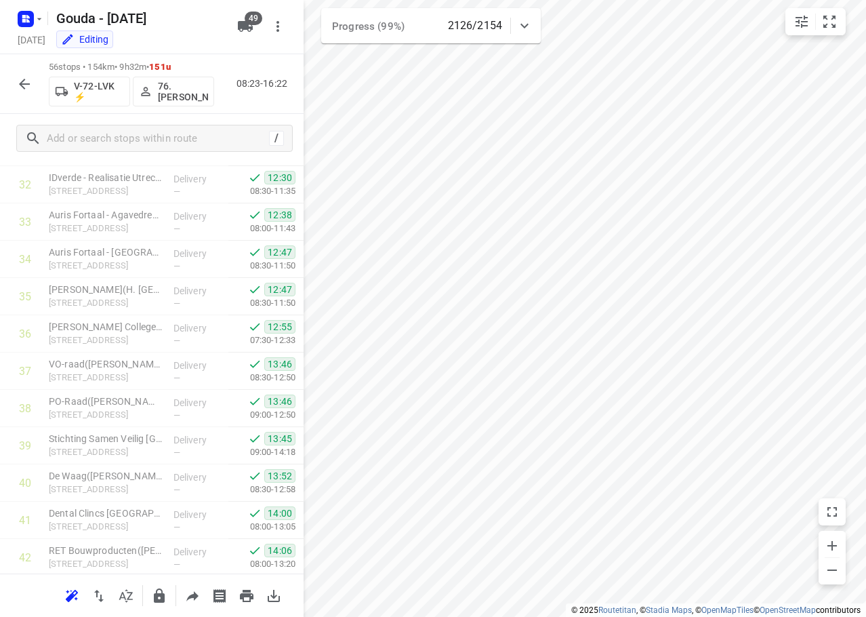
scroll to position [1782, 0]
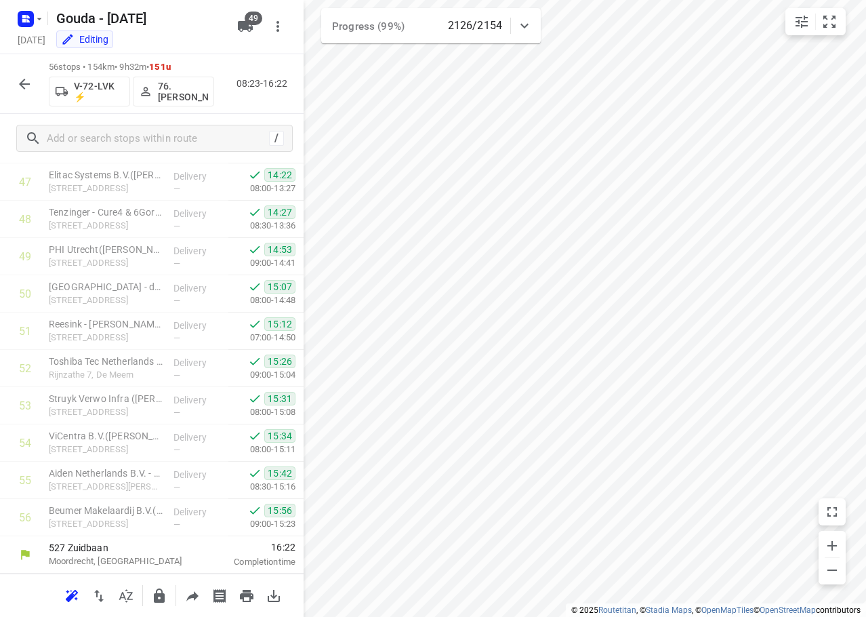
click at [26, 81] on icon "button" at bounding box center [24, 84] width 16 height 16
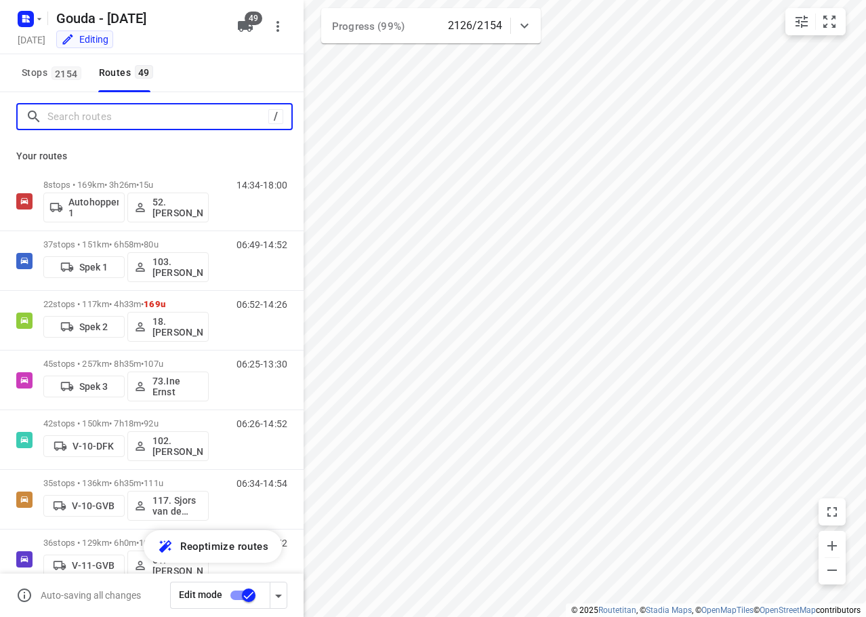
click at [76, 120] on input "Search routes" at bounding box center [157, 116] width 221 height 21
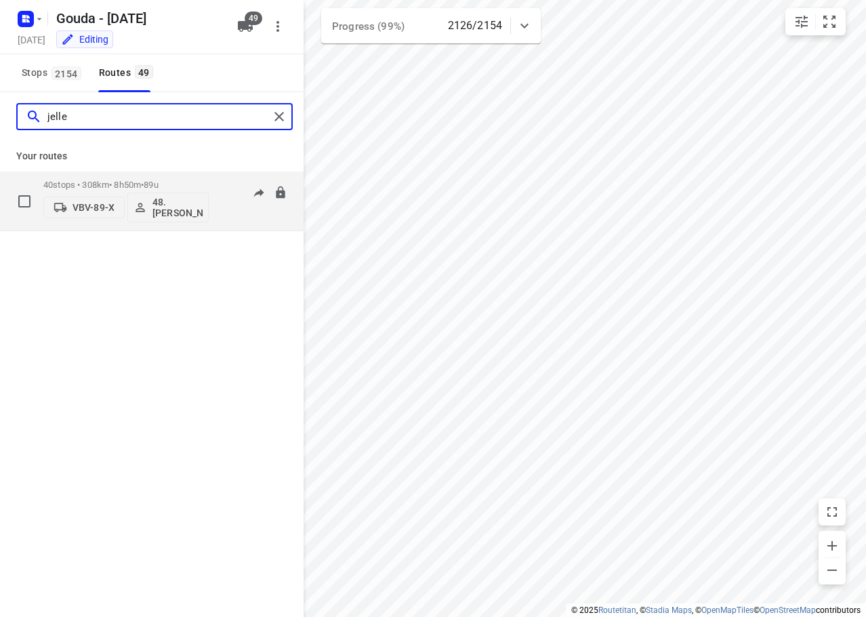
type input "jelle"
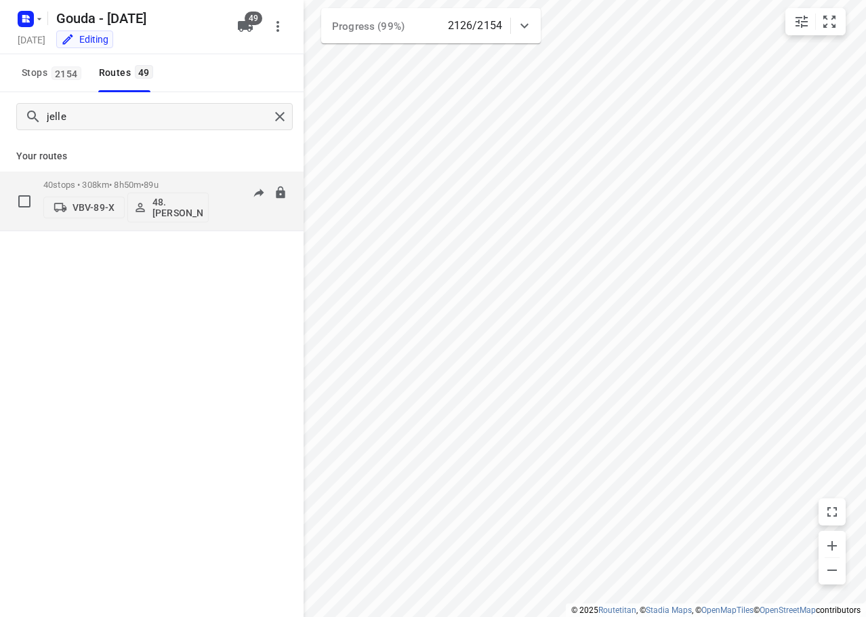
click at [138, 178] on div "40 stops • 308km • 8h50m • 89u VBV-89-X 48.Jelle Alderden" at bounding box center [125, 201] width 165 height 56
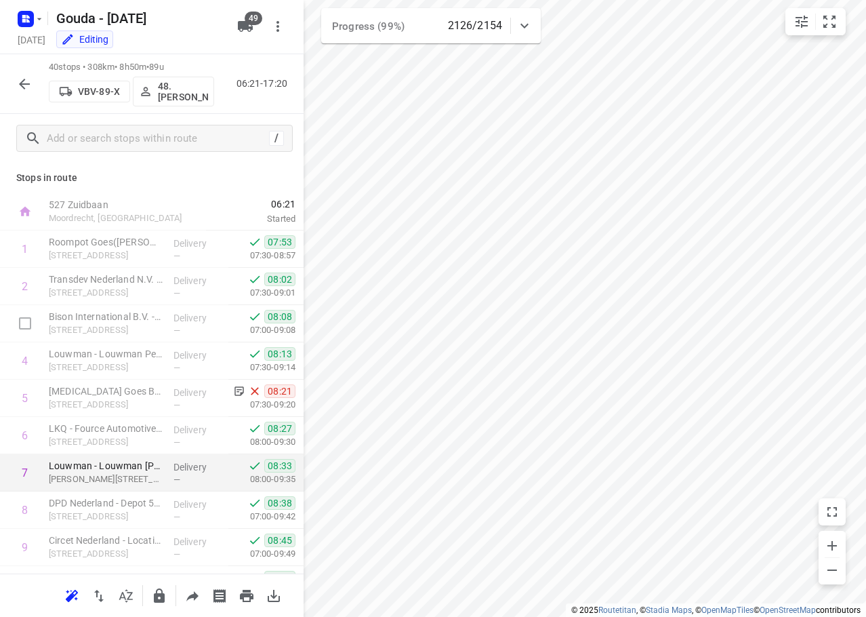
scroll to position [1186, 0]
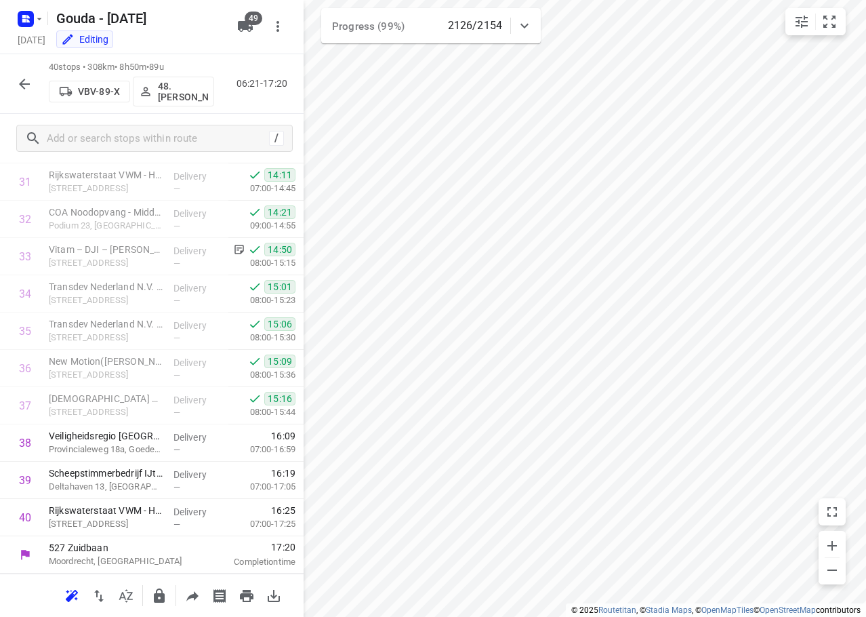
click at [26, 86] on icon "button" at bounding box center [24, 84] width 16 height 16
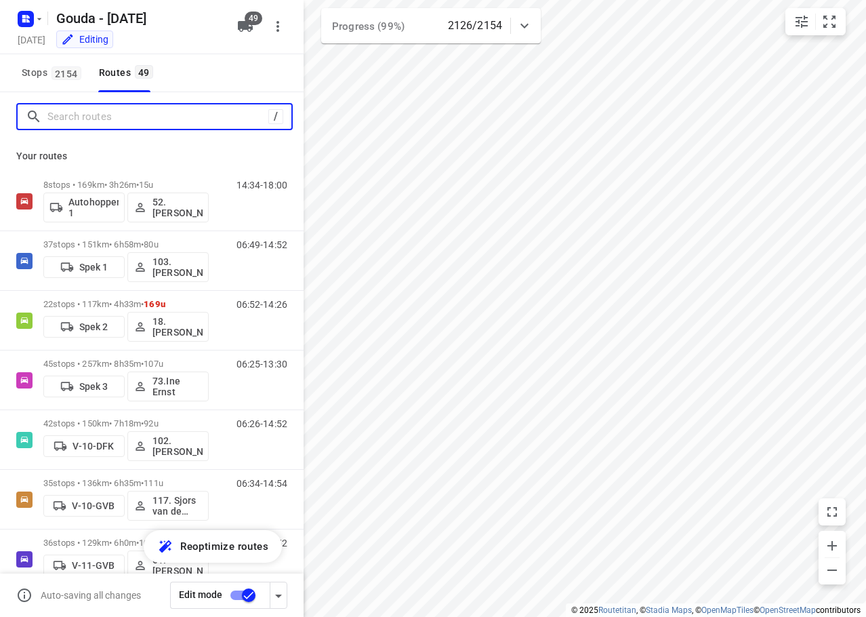
click at [127, 106] on input "Search routes" at bounding box center [157, 116] width 221 height 21
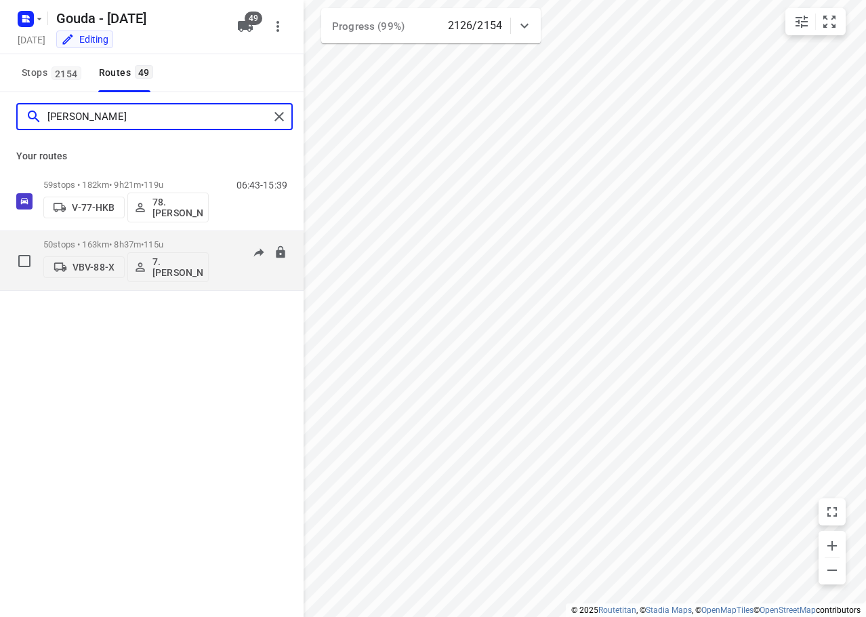
type input "jesse"
click at [144, 241] on span "•" at bounding box center [142, 244] width 3 height 10
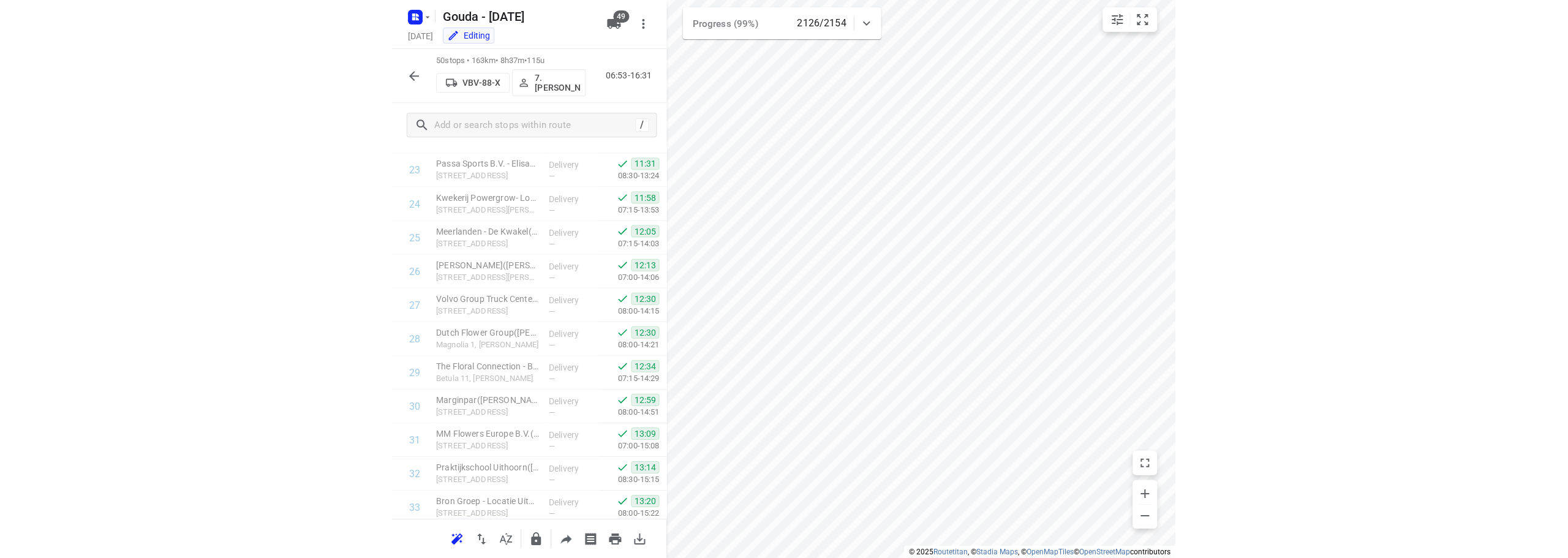
scroll to position [1408, 0]
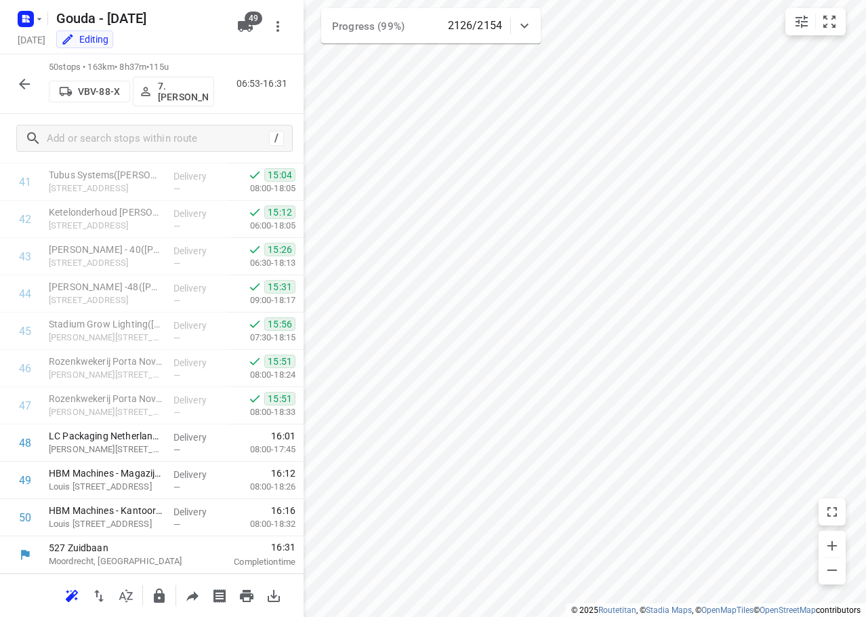
click at [25, 85] on icon "button" at bounding box center [24, 84] width 16 height 16
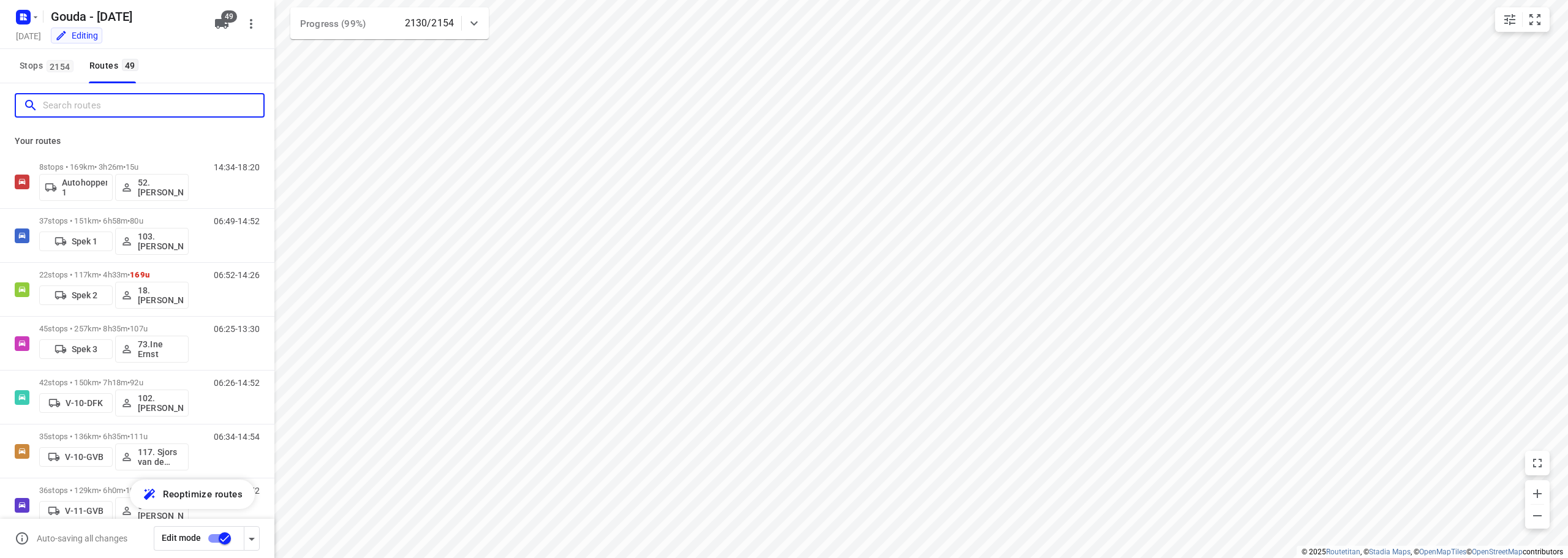
click at [114, 107] on input "Search routes" at bounding box center [153, 105] width 220 height 19
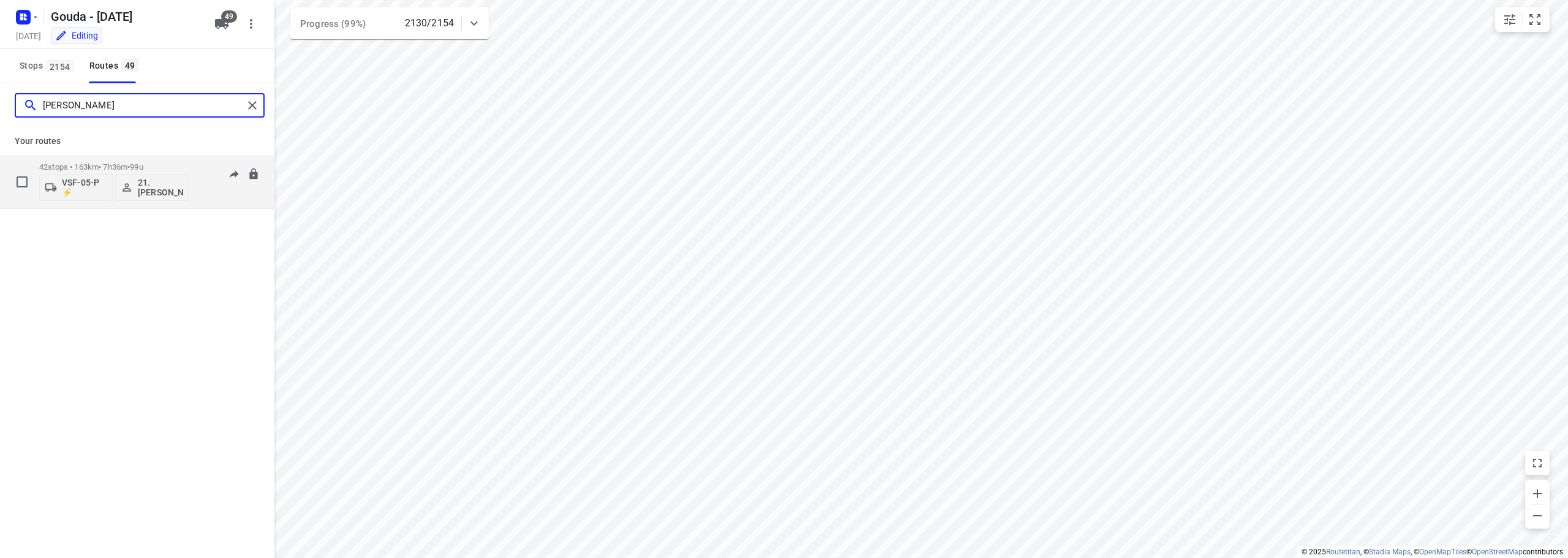
type input "frank"
click at [143, 164] on span "99u" at bounding box center [136, 167] width 13 height 9
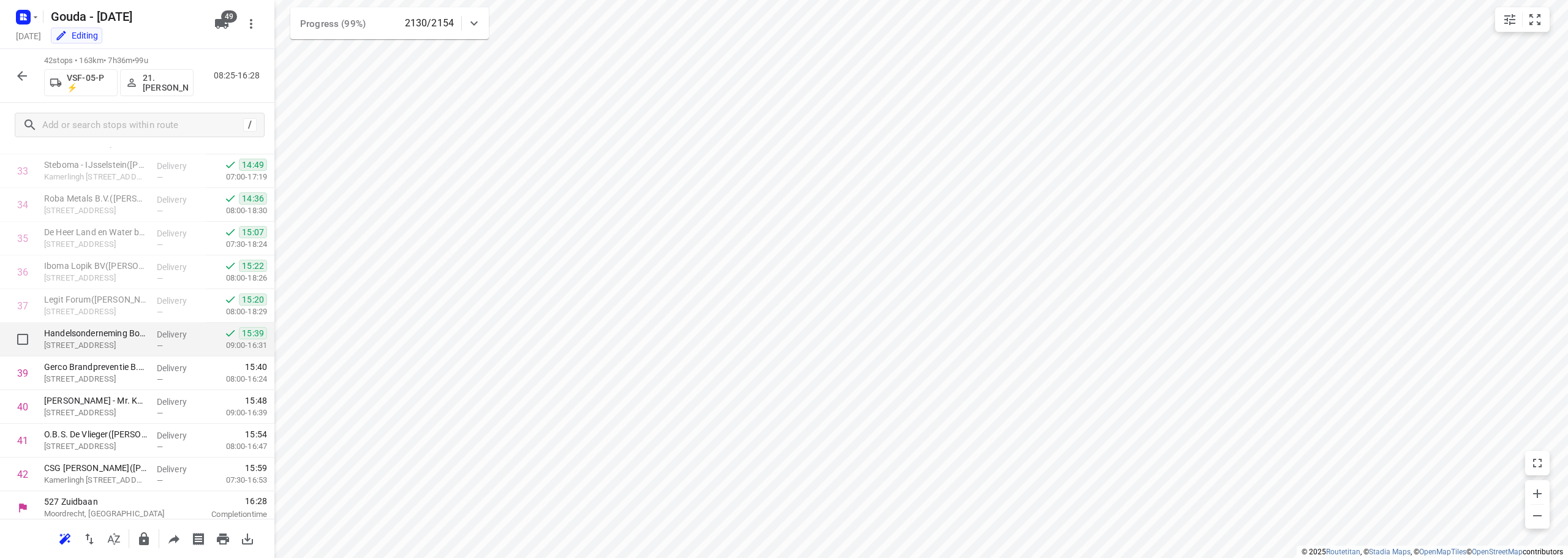
scroll to position [1138, 0]
click at [16, 81] on icon "button" at bounding box center [22, 76] width 14 height 14
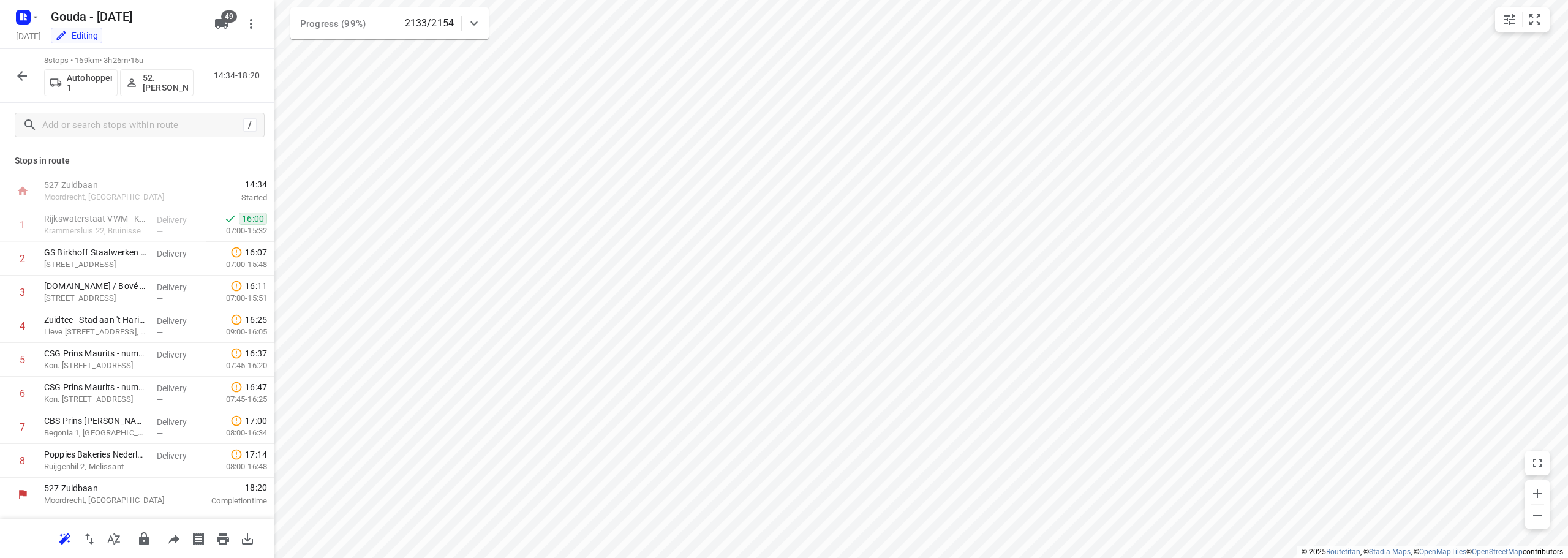
scroll to position [0, 0]
click at [18, 77] on icon "button" at bounding box center [22, 76] width 14 height 14
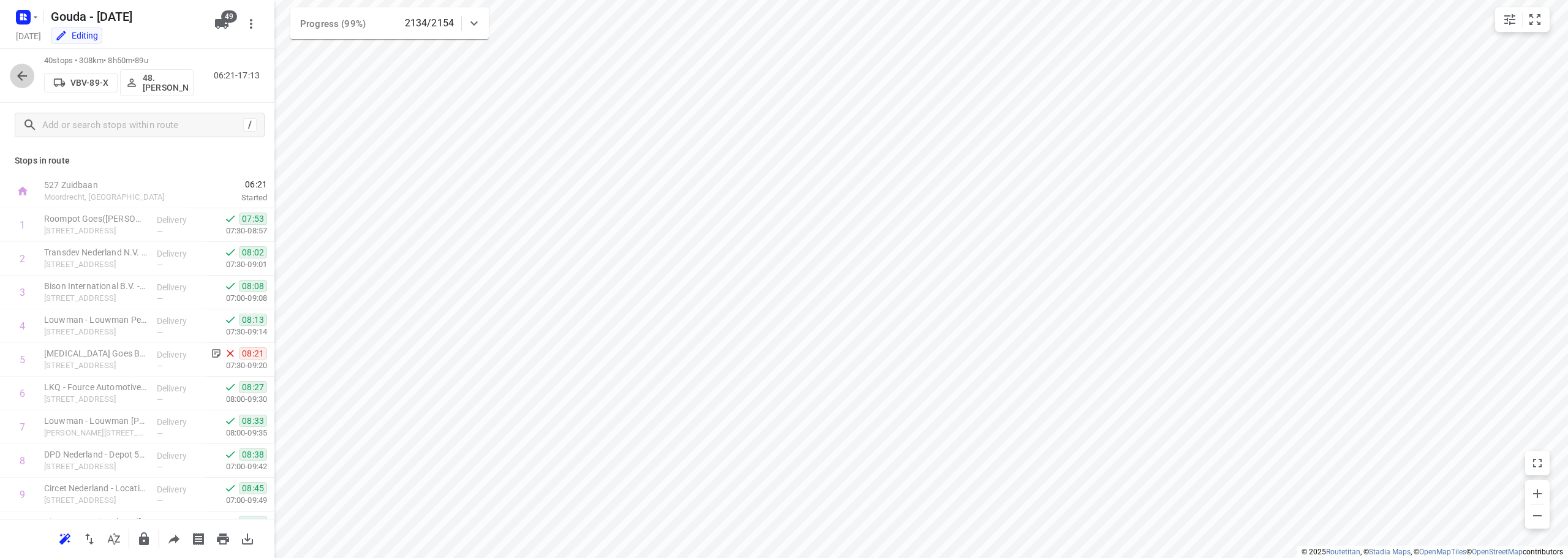
click at [16, 71] on icon "button" at bounding box center [22, 76] width 14 height 14
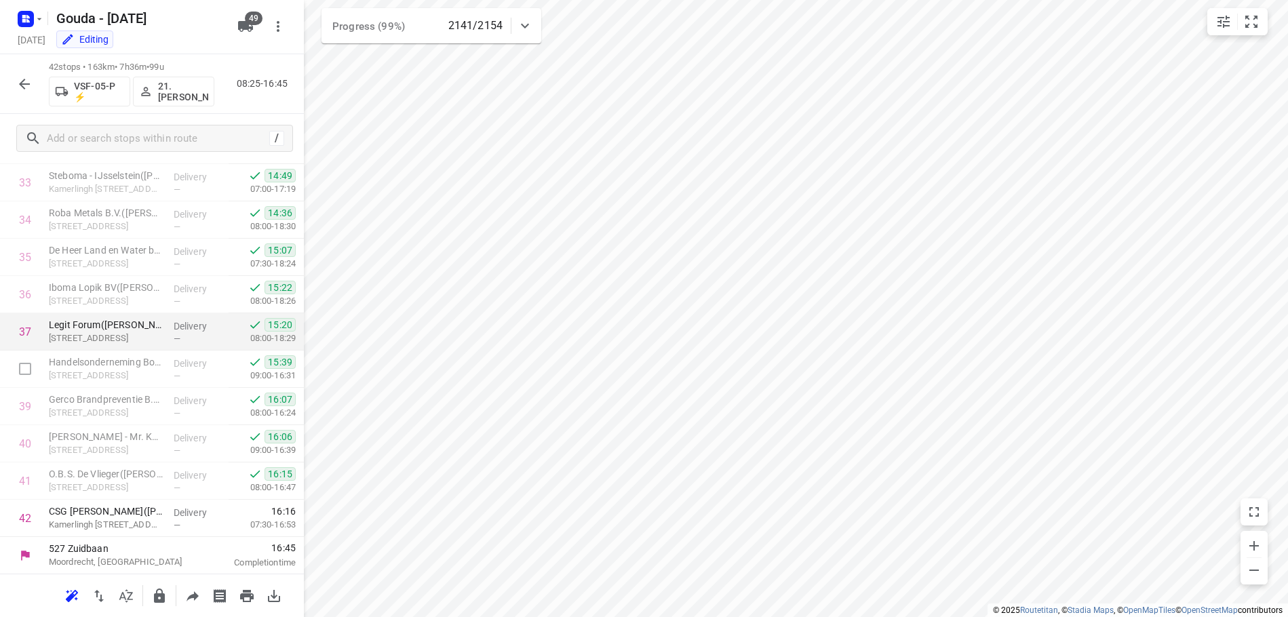
scroll to position [1260, 0]
click at [31, 74] on button "button" at bounding box center [24, 84] width 27 height 27
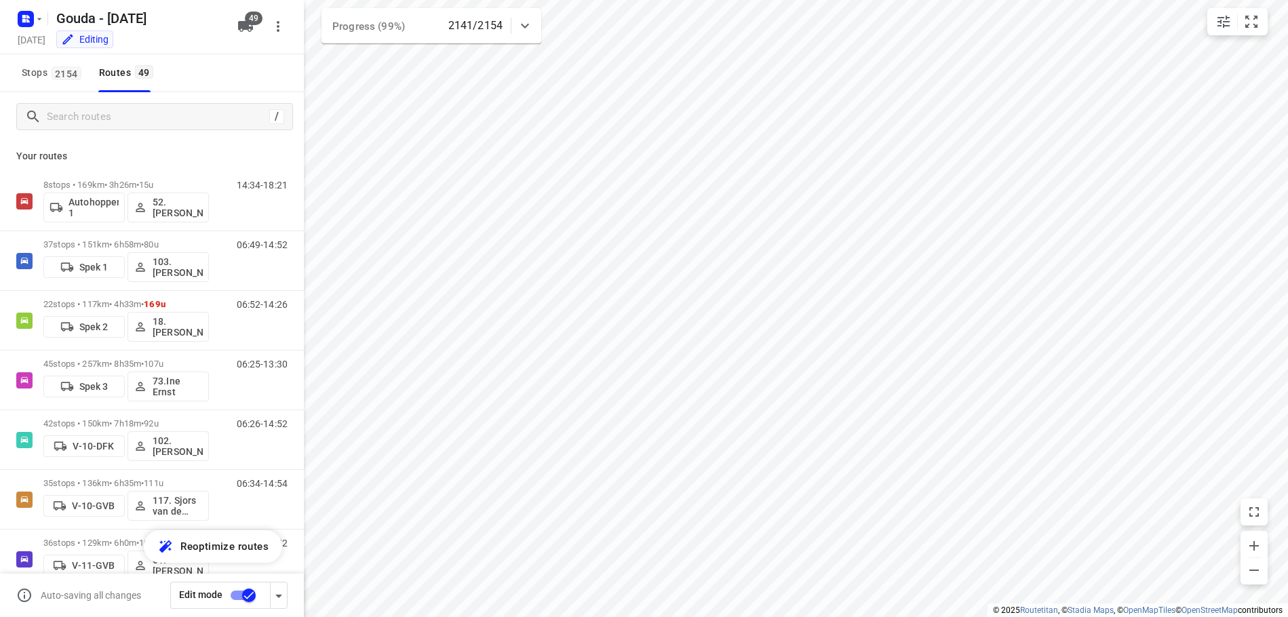
click at [1161, 0] on html "i © 2025 Routetitan , © Stadia Maps , © OpenMapTiles © OpenStreetMap contributo…" at bounding box center [644, 308] width 1288 height 617
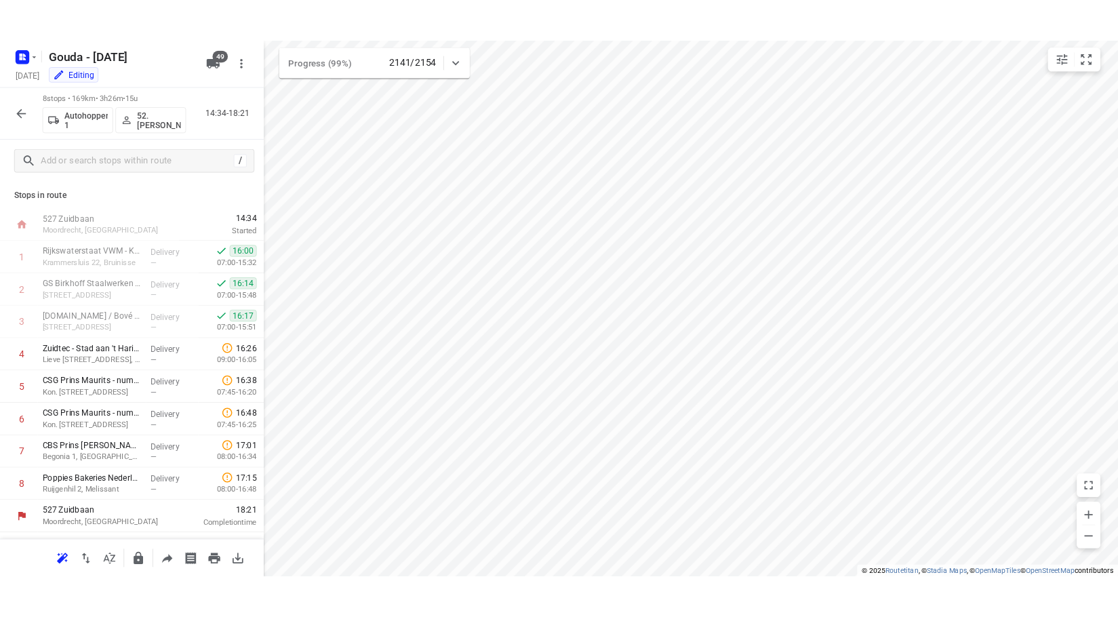
scroll to position [0, 0]
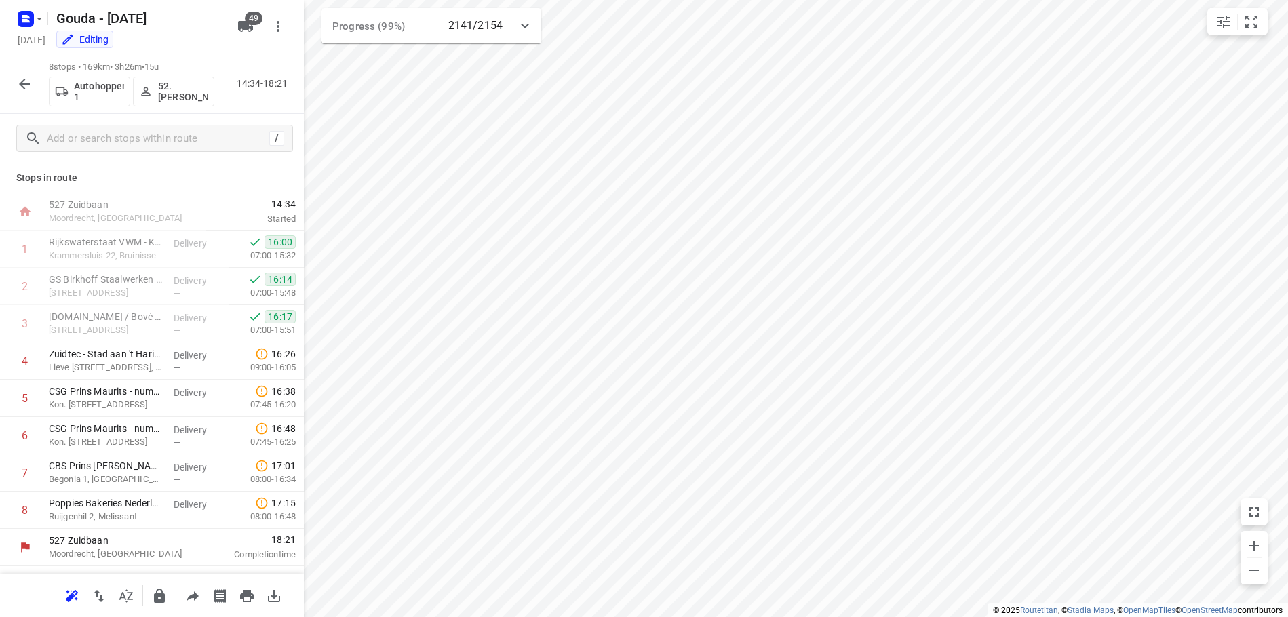
click at [28, 80] on icon "button" at bounding box center [24, 84] width 16 height 16
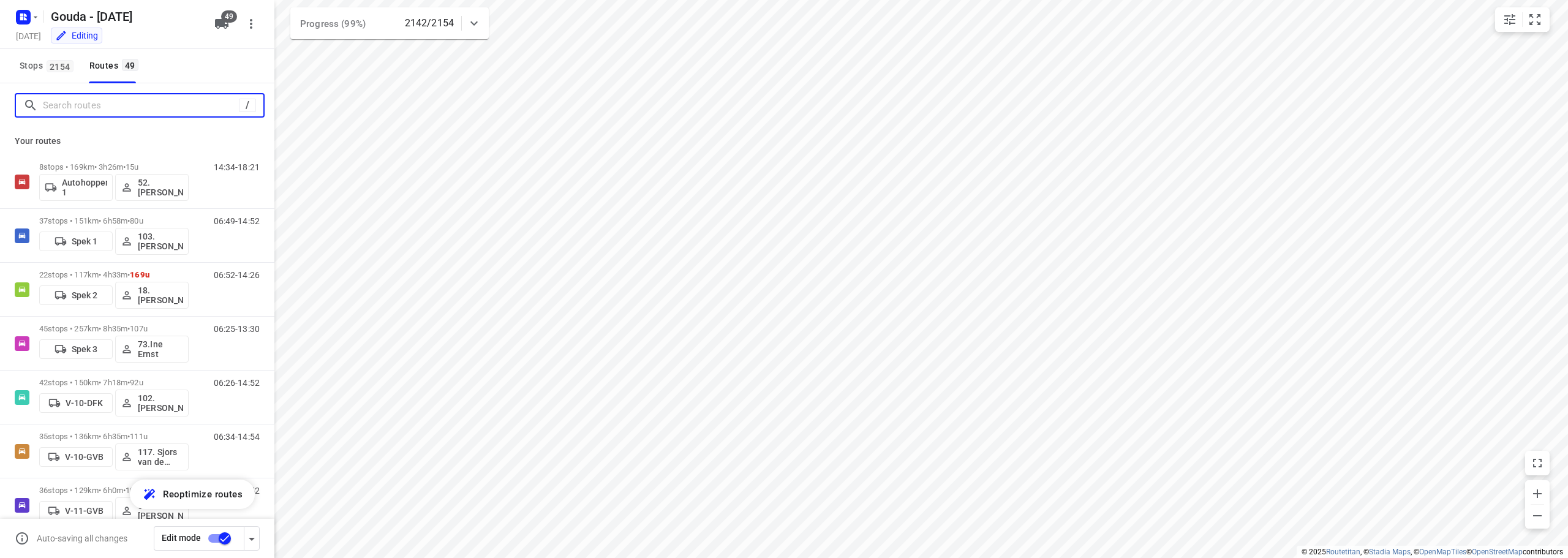
click at [97, 94] on div "/" at bounding box center [139, 105] width 250 height 24
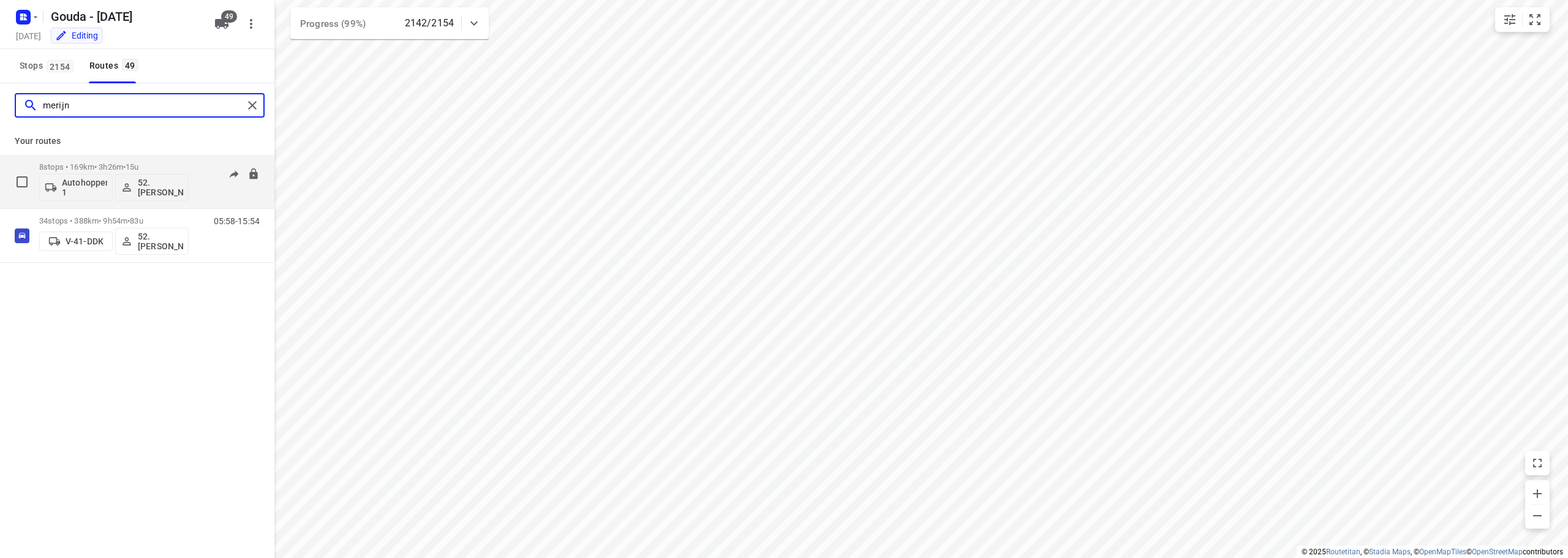
type input "merijn"
click at [126, 163] on span "•" at bounding box center [124, 167] width 3 height 9
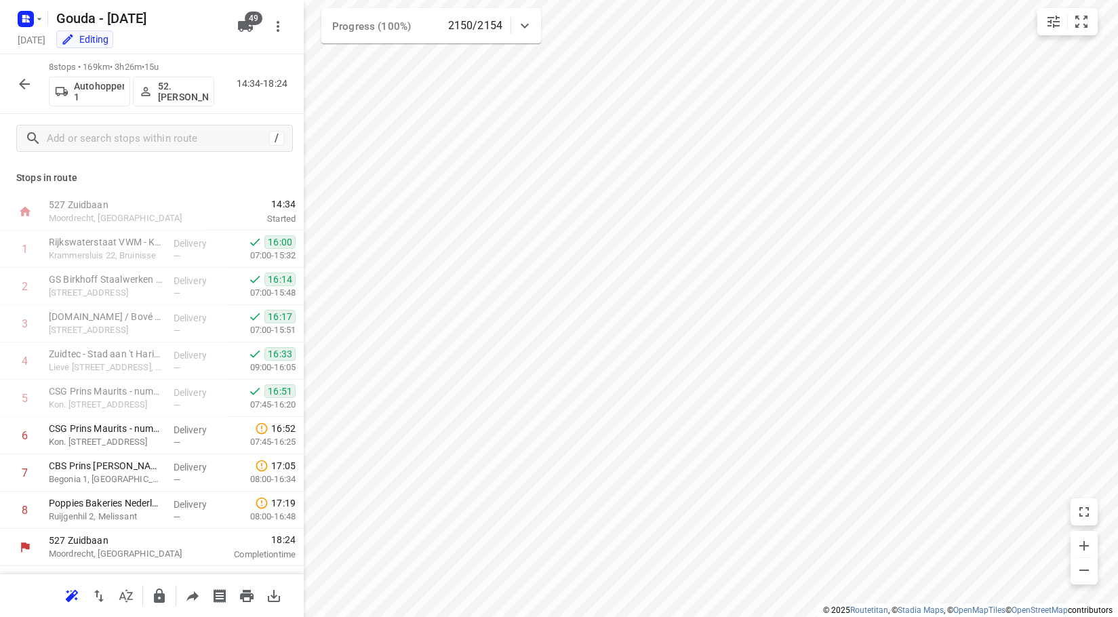
click at [18, 86] on icon "button" at bounding box center [24, 84] width 16 height 16
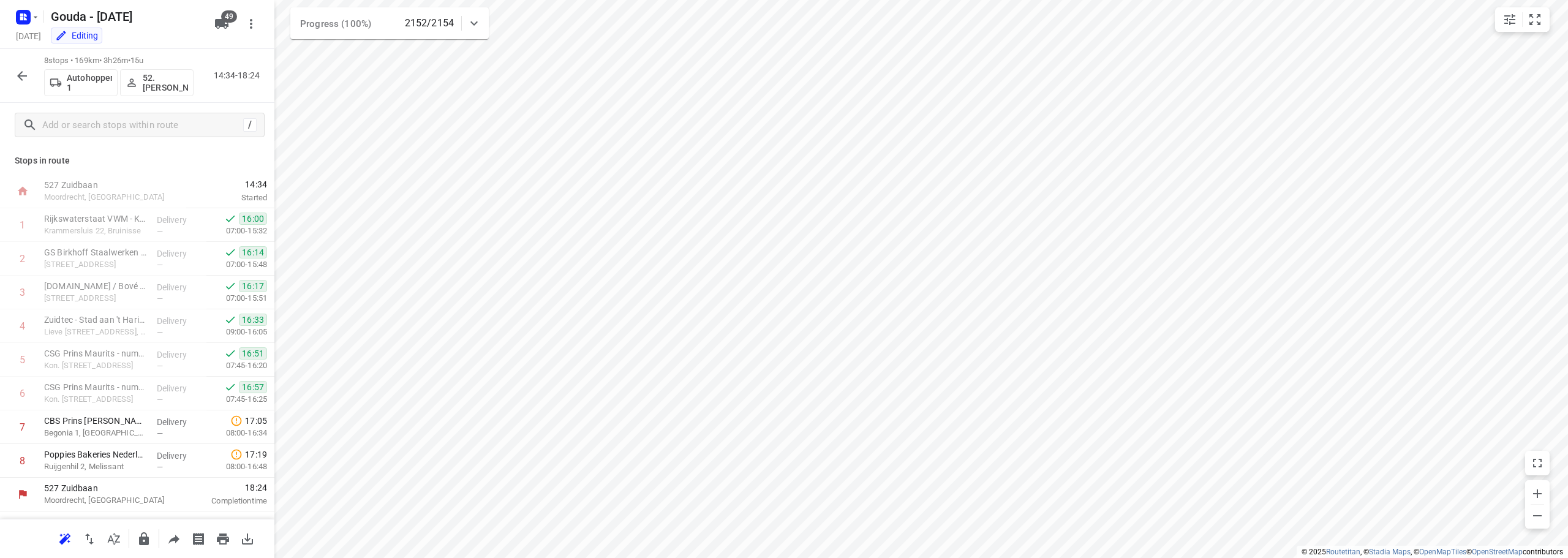
click at [23, 84] on button "button" at bounding box center [22, 76] width 24 height 24
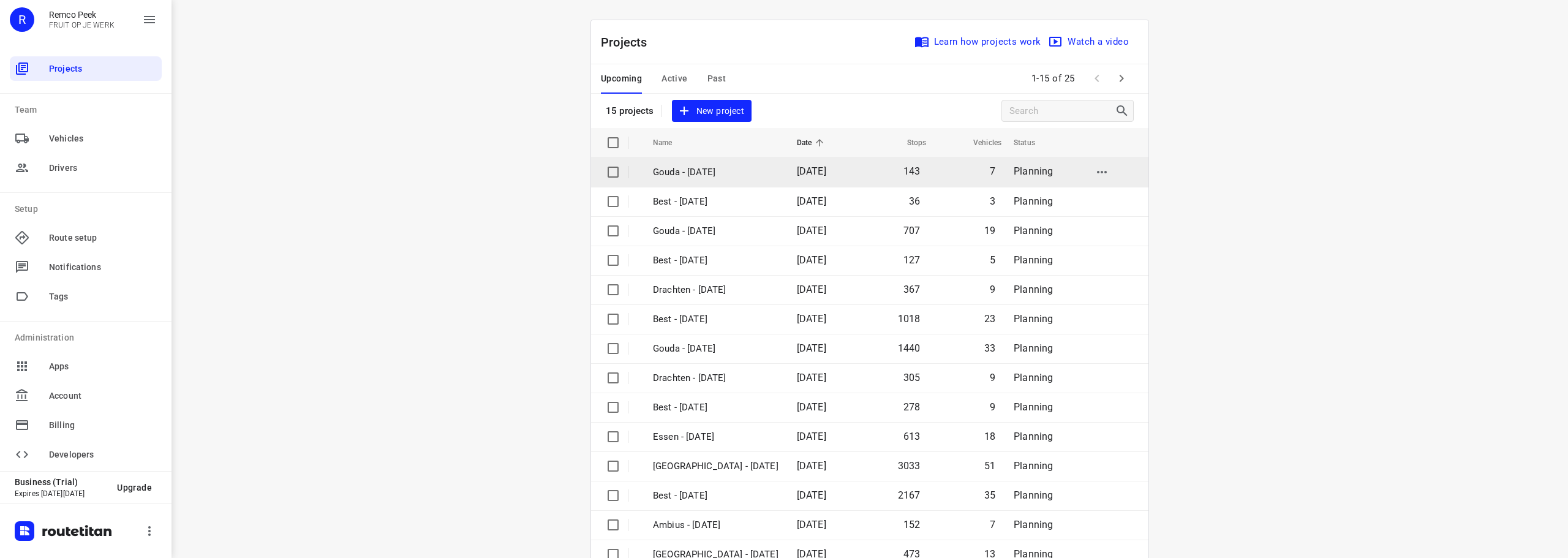
click at [745, 172] on p "Gouda - [DATE]" at bounding box center [715, 172] width 126 height 14
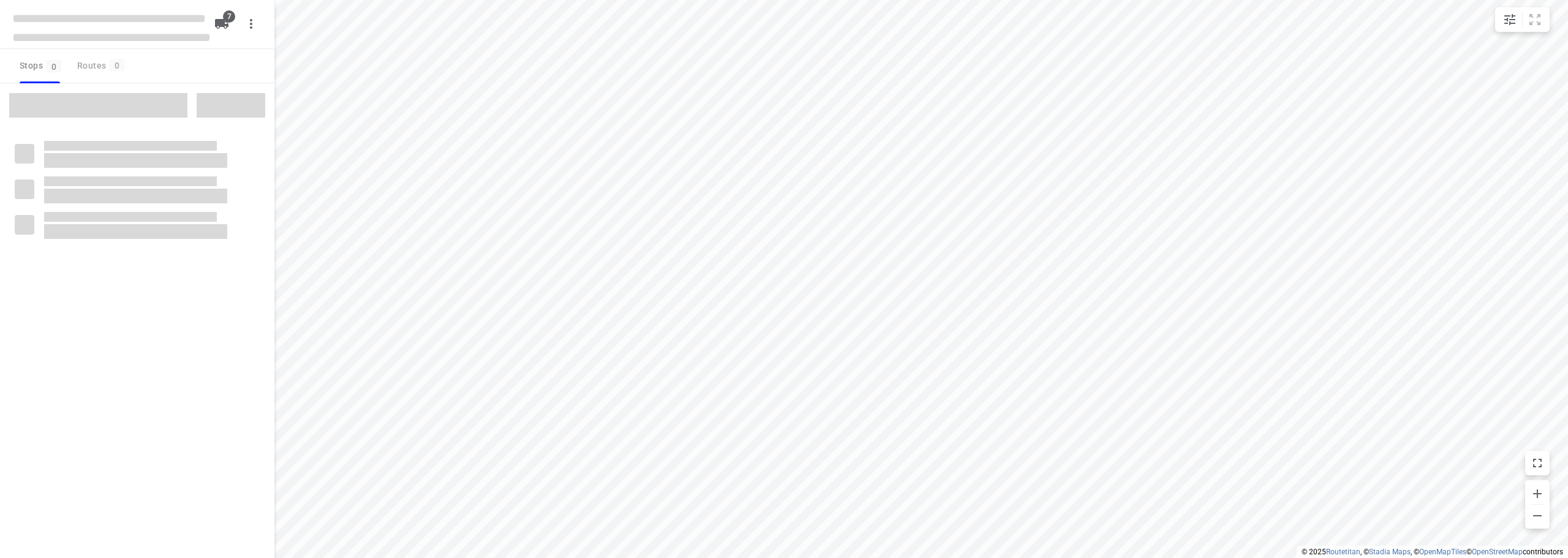
checkbox input "true"
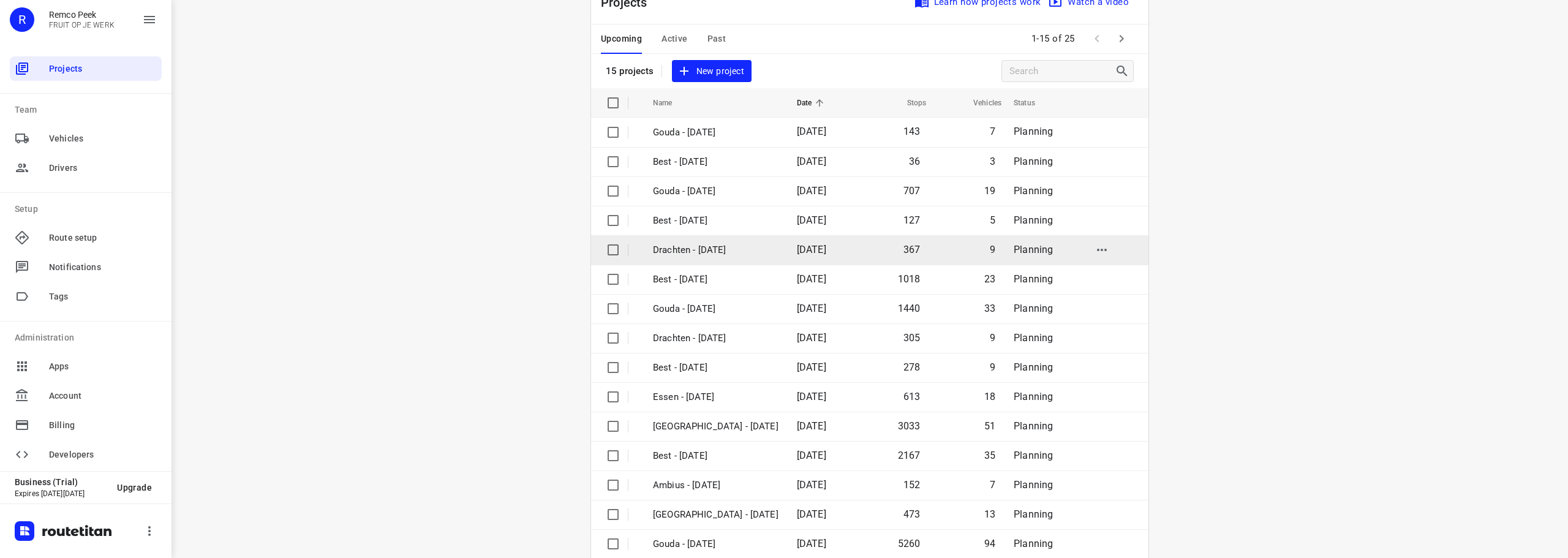
scroll to position [61, 0]
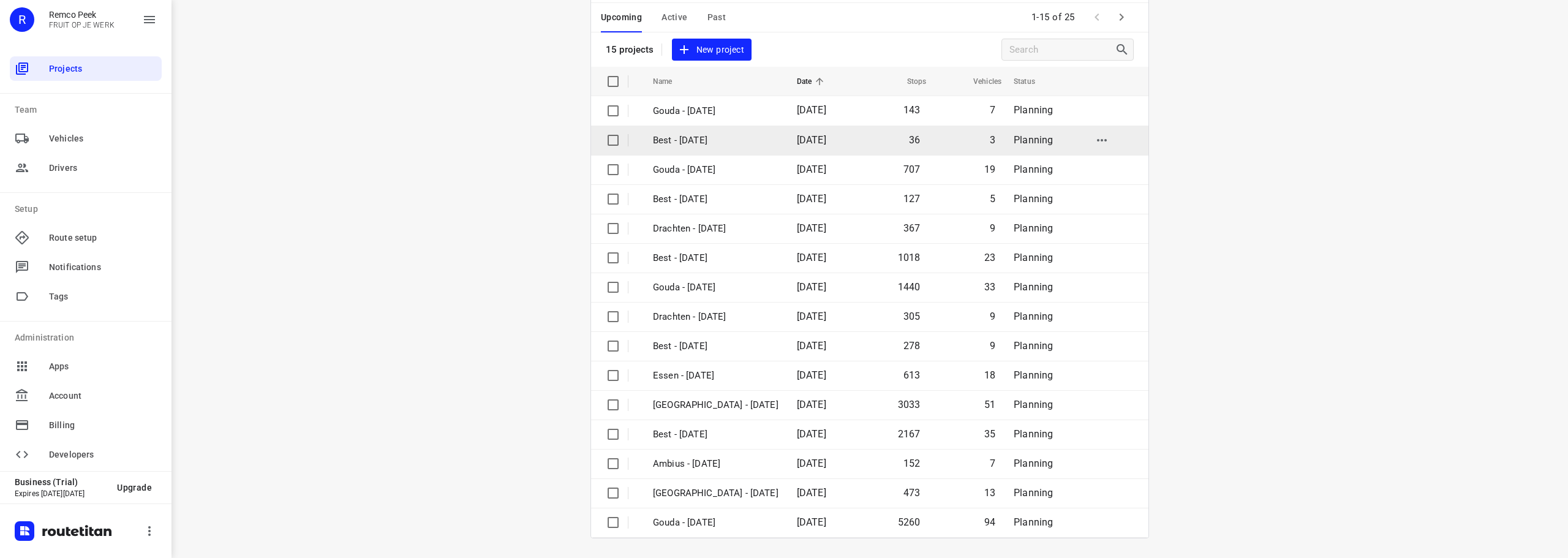
click at [705, 145] on p "Best - [DATE]" at bounding box center [715, 141] width 126 height 14
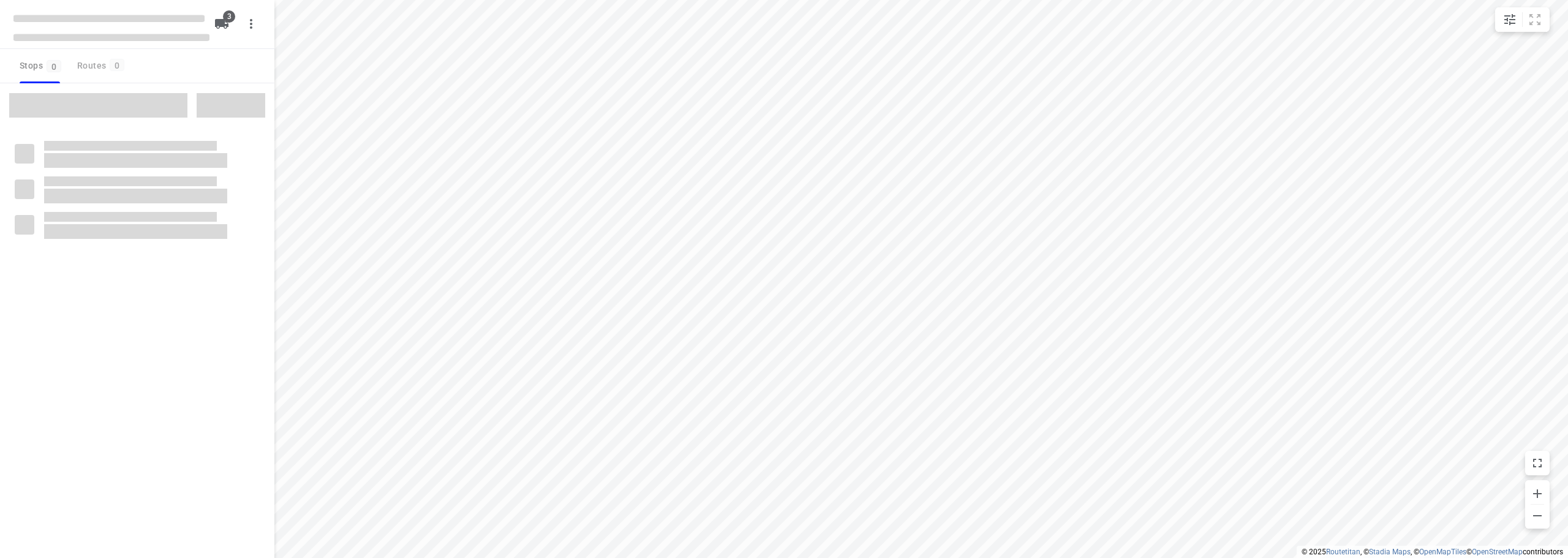
checkbox input "true"
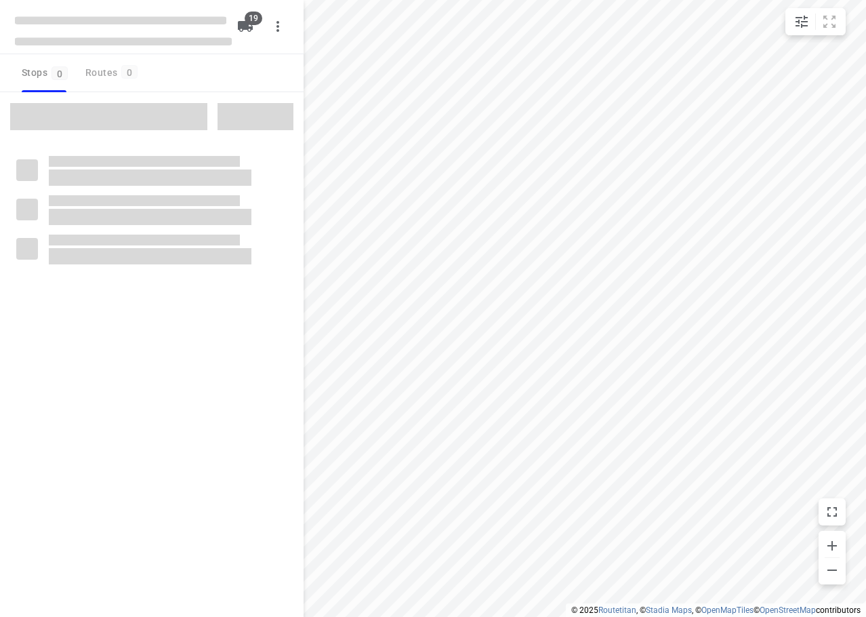
checkbox input "true"
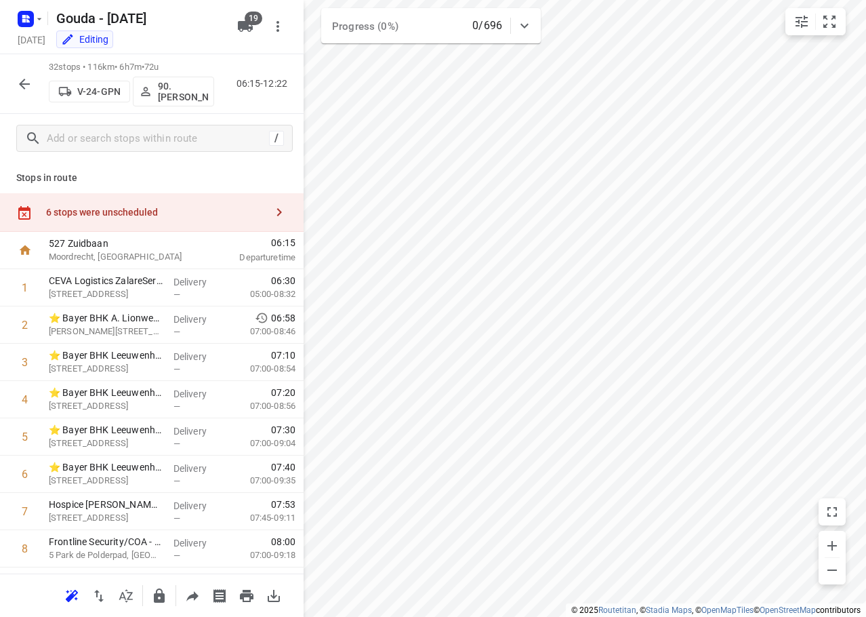
click at [101, 217] on div "6 stops were unscheduled" at bounding box center [156, 212] width 220 height 11
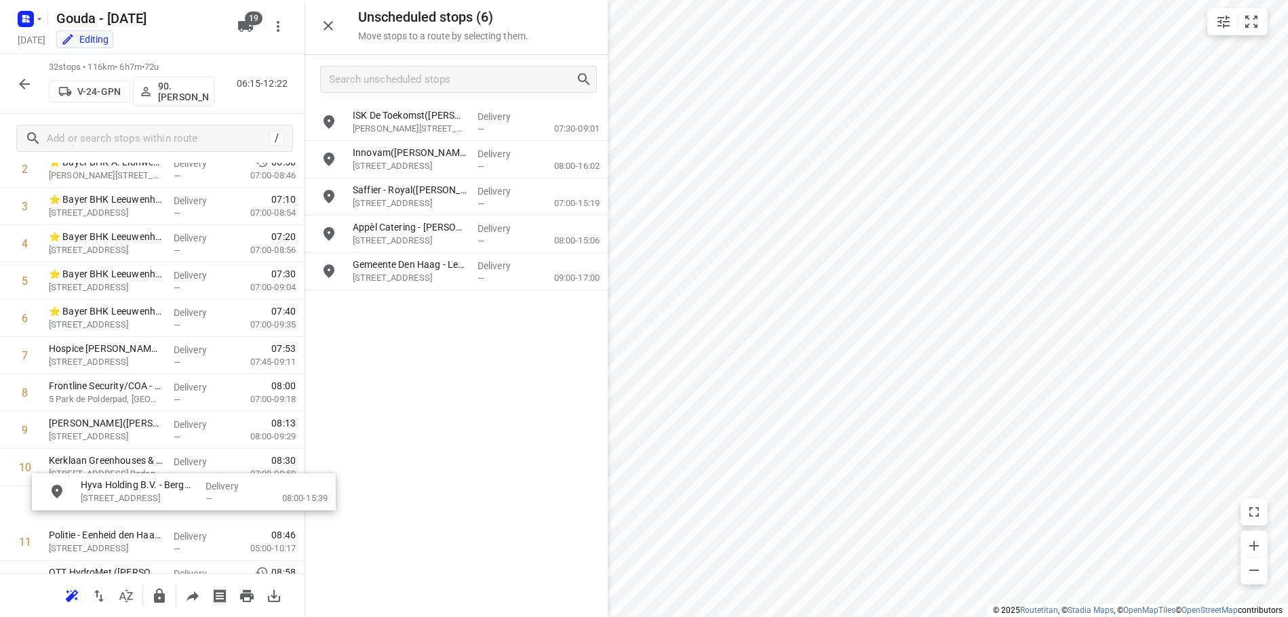
scroll to position [171, 0]
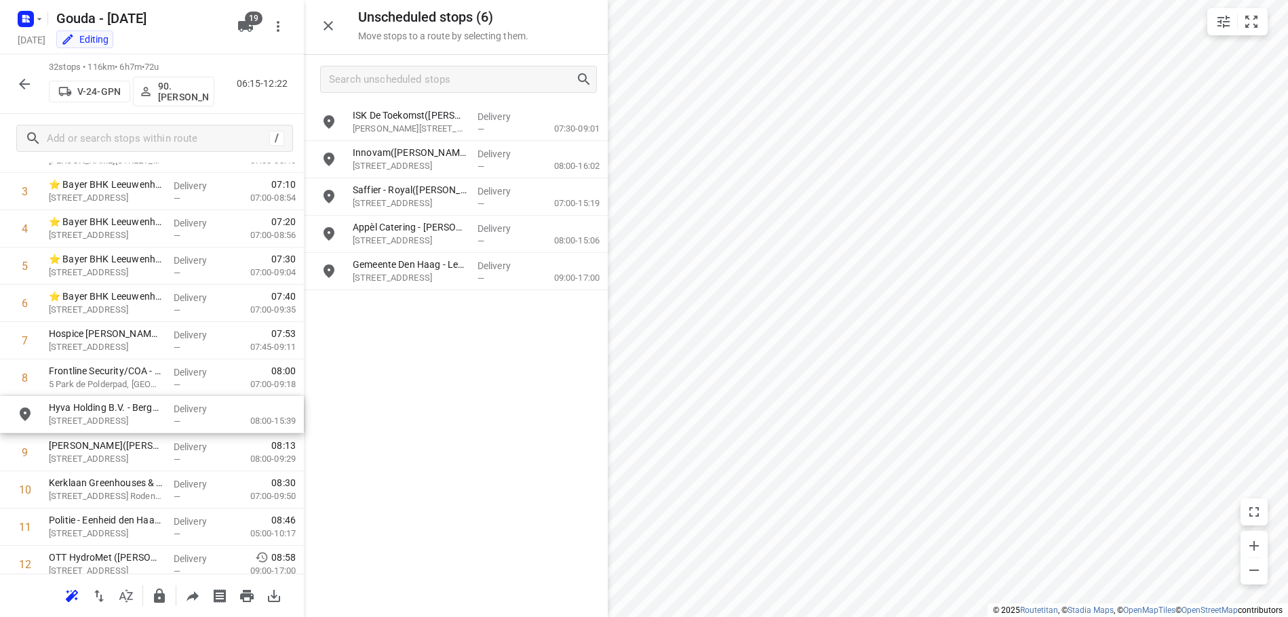
drag, startPoint x: 402, startPoint y: 280, endPoint x: 99, endPoint y: 428, distance: 337.2
click at [28, 94] on button "button" at bounding box center [24, 84] width 27 height 27
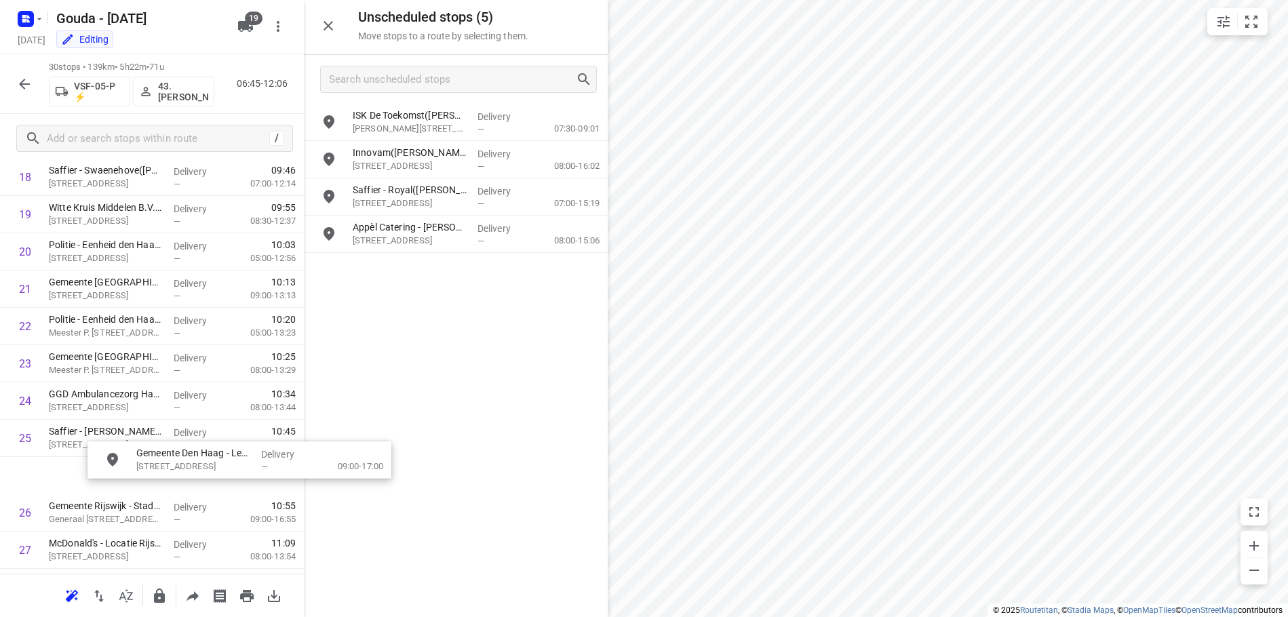
scroll to position [745, 1]
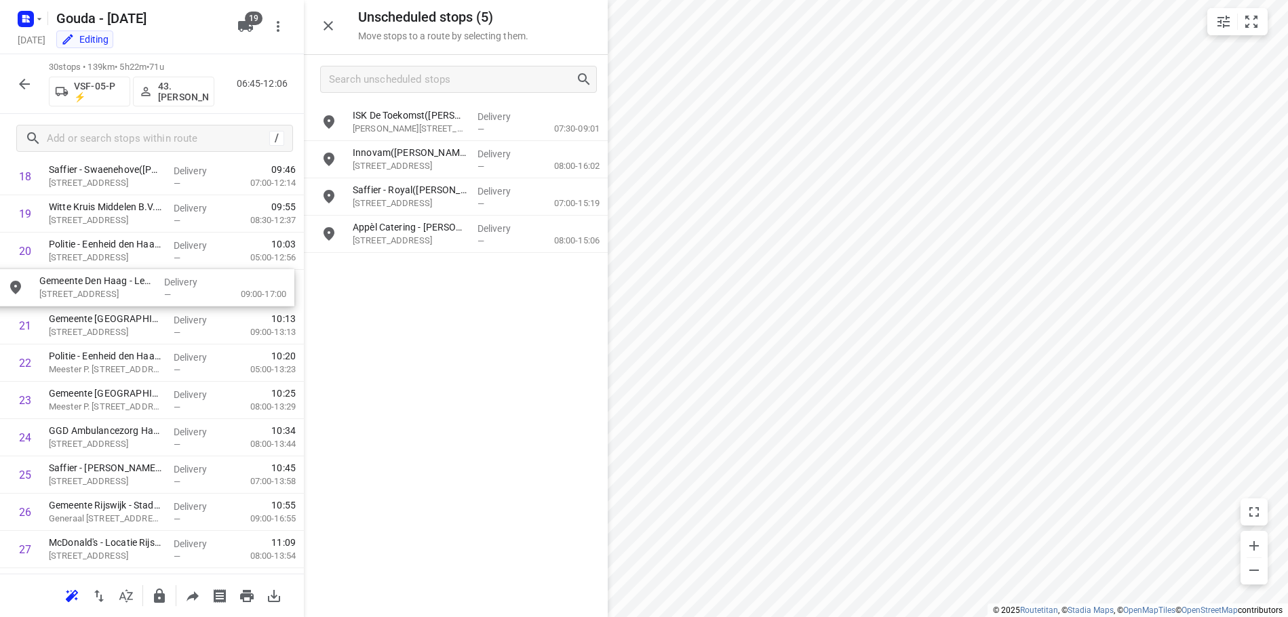
drag, startPoint x: 391, startPoint y: 266, endPoint x: 60, endPoint y: 292, distance: 332.5
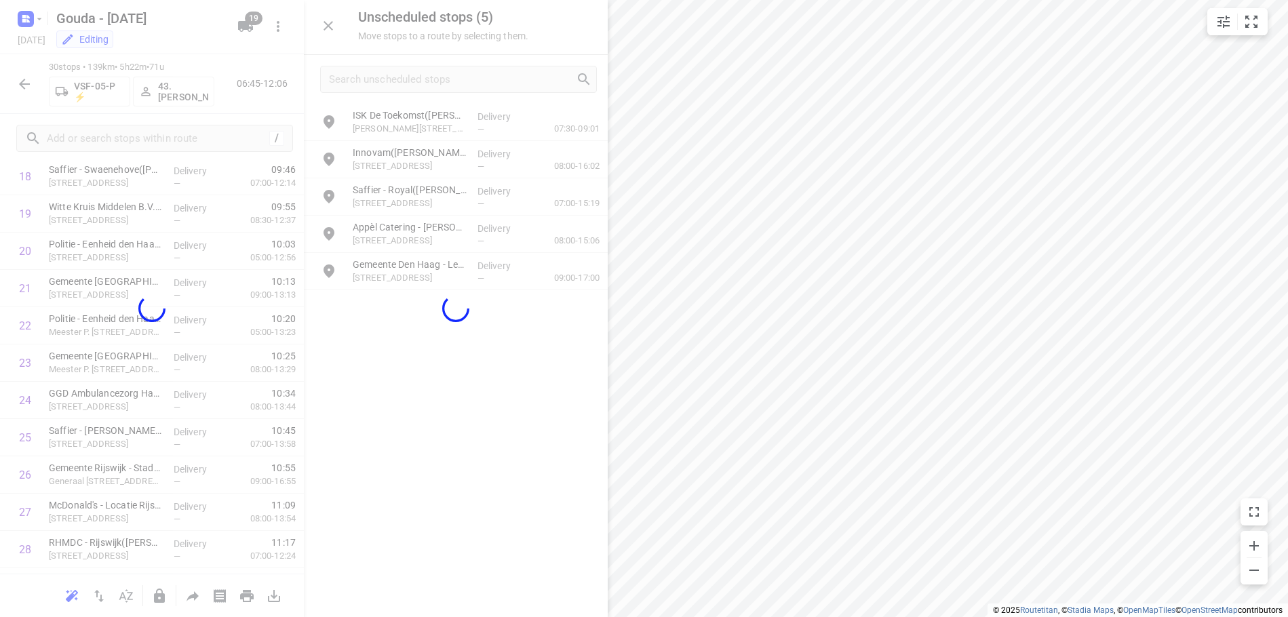
scroll to position [745, 0]
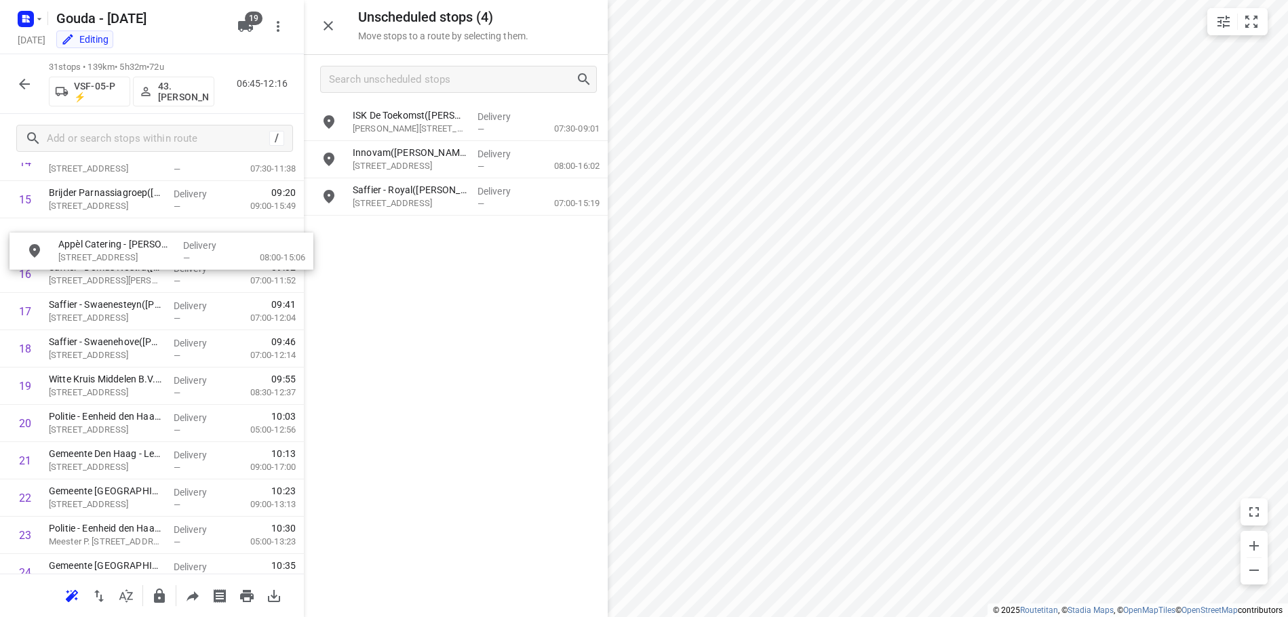
drag, startPoint x: 430, startPoint y: 235, endPoint x: 124, endPoint y: 255, distance: 306.5
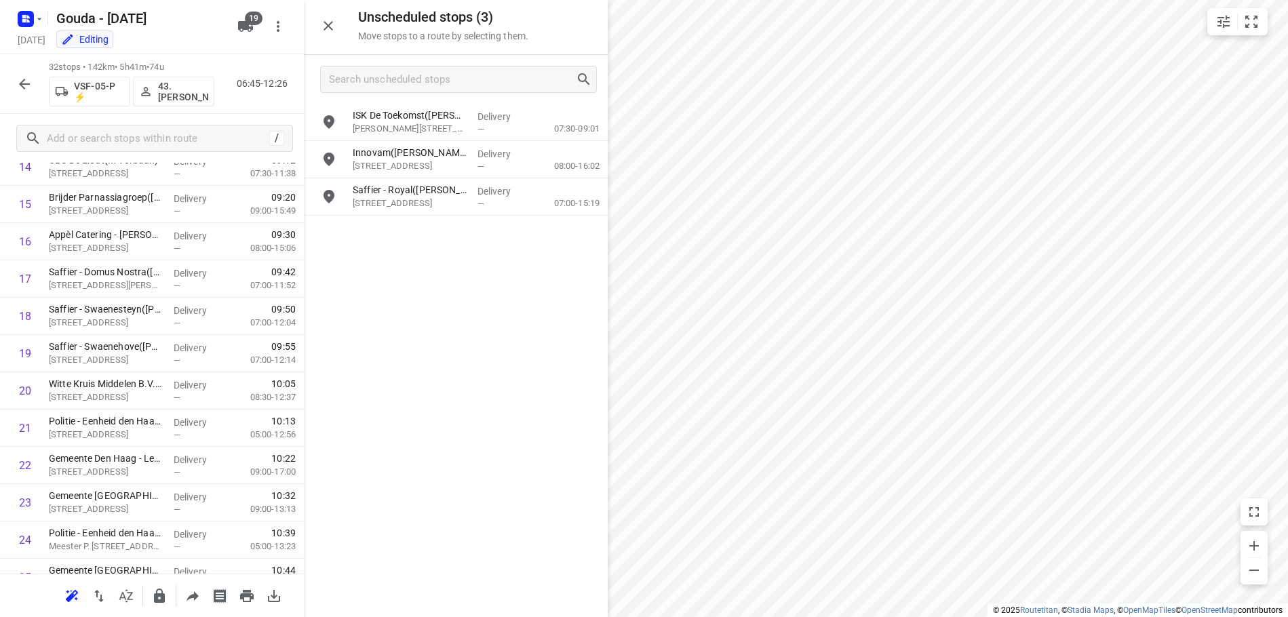
click at [551, 557] on div "ISK De Toekomst([PERSON_NAME]) [PERSON_NAME][STREET_ADDRESS] Delivery — 07:30-0…" at bounding box center [456, 360] width 304 height 512
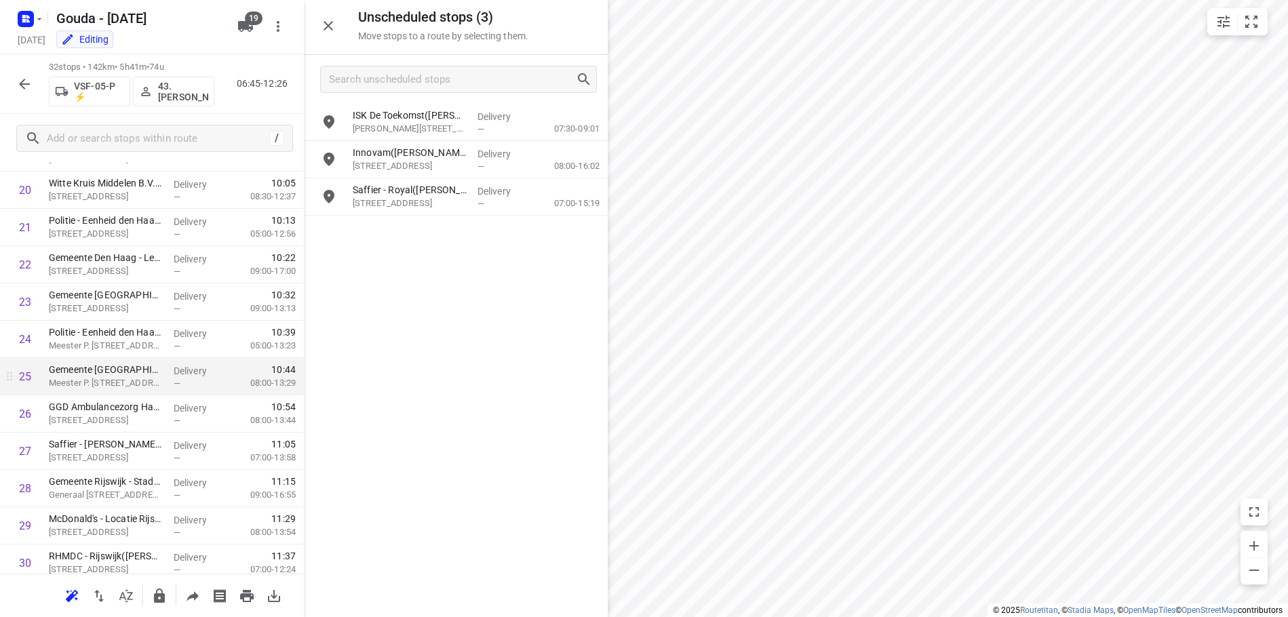
scroll to position [926, 0]
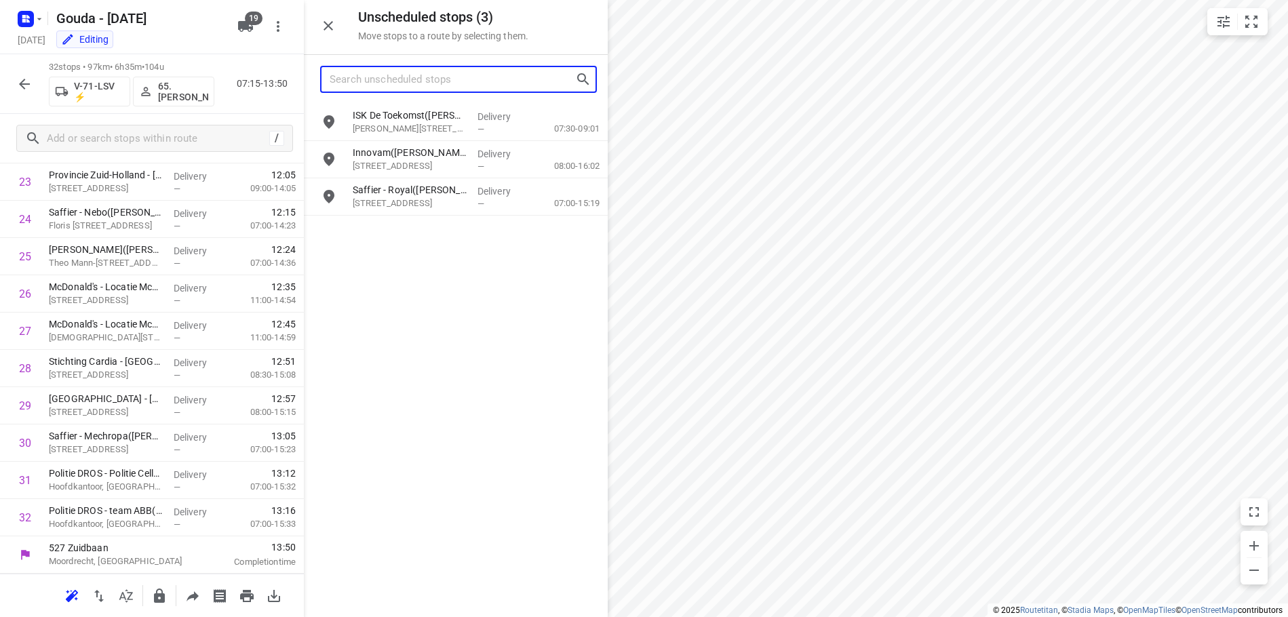
click at [433, 85] on input "Search unscheduled stops" at bounding box center [452, 79] width 245 height 21
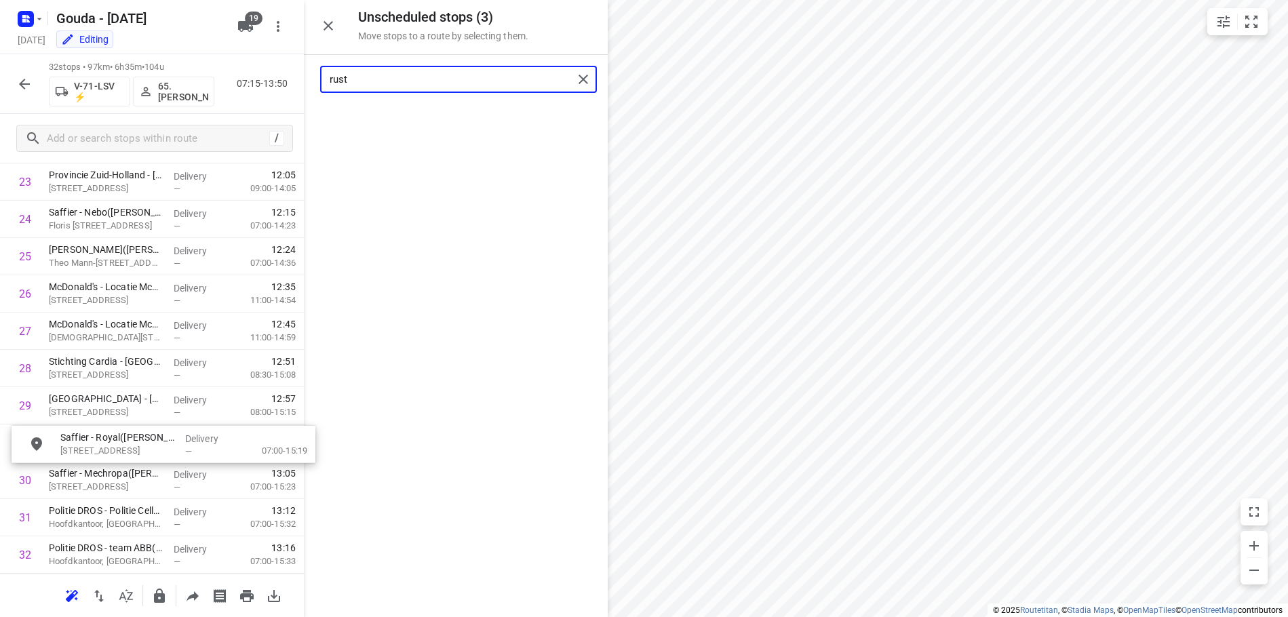
drag, startPoint x: 434, startPoint y: 132, endPoint x: 138, endPoint y: 455, distance: 438.1
type input "rust"
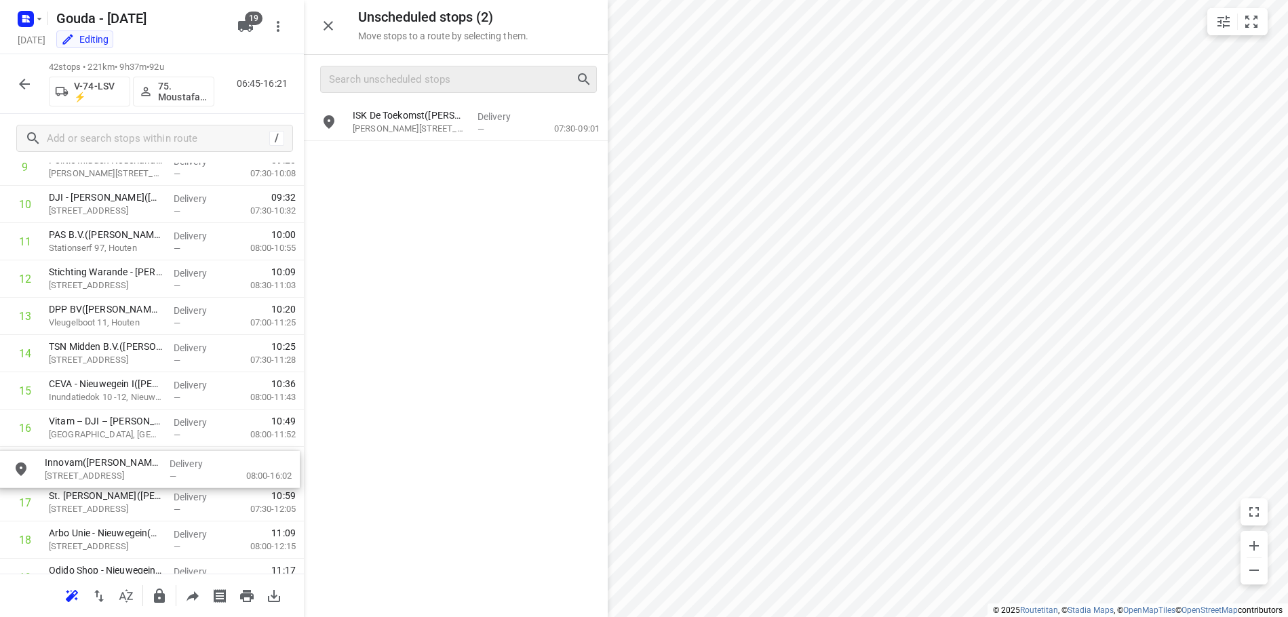
scroll to position [420, 0]
drag, startPoint x: 426, startPoint y: 164, endPoint x: 109, endPoint y: 487, distance: 453.1
drag, startPoint x: 332, startPoint y: 24, endPoint x: 479, endPoint y: 65, distance: 153.5
click at [332, 24] on icon "button" at bounding box center [328, 26] width 16 height 16
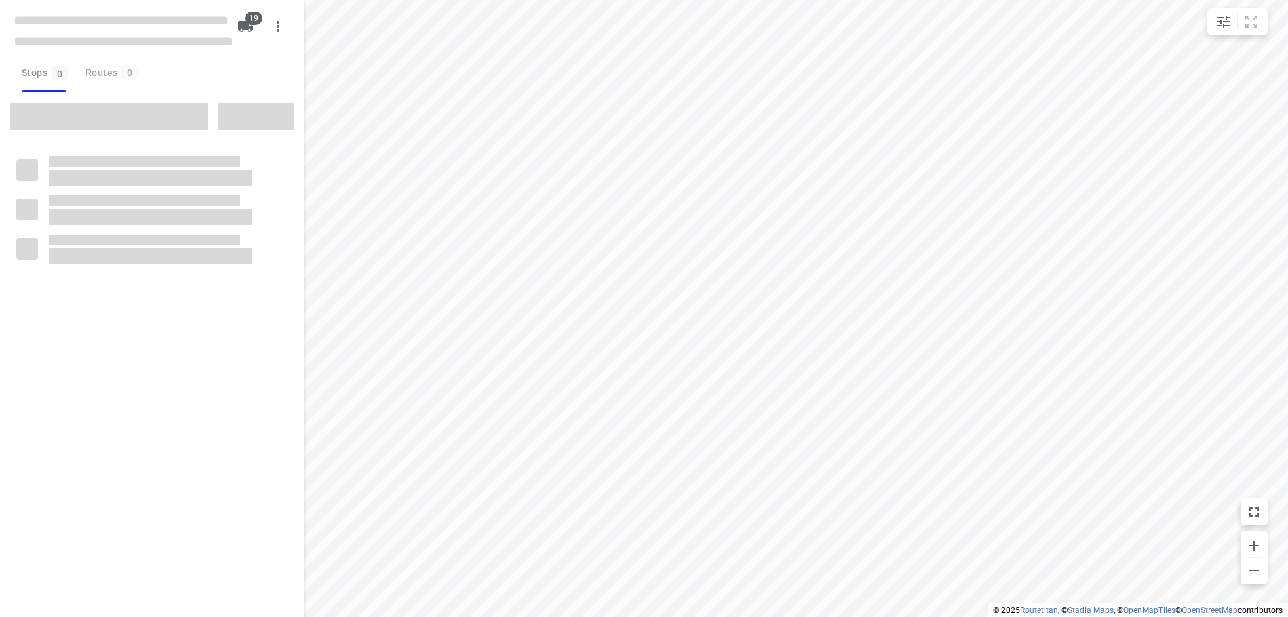
checkbox input "true"
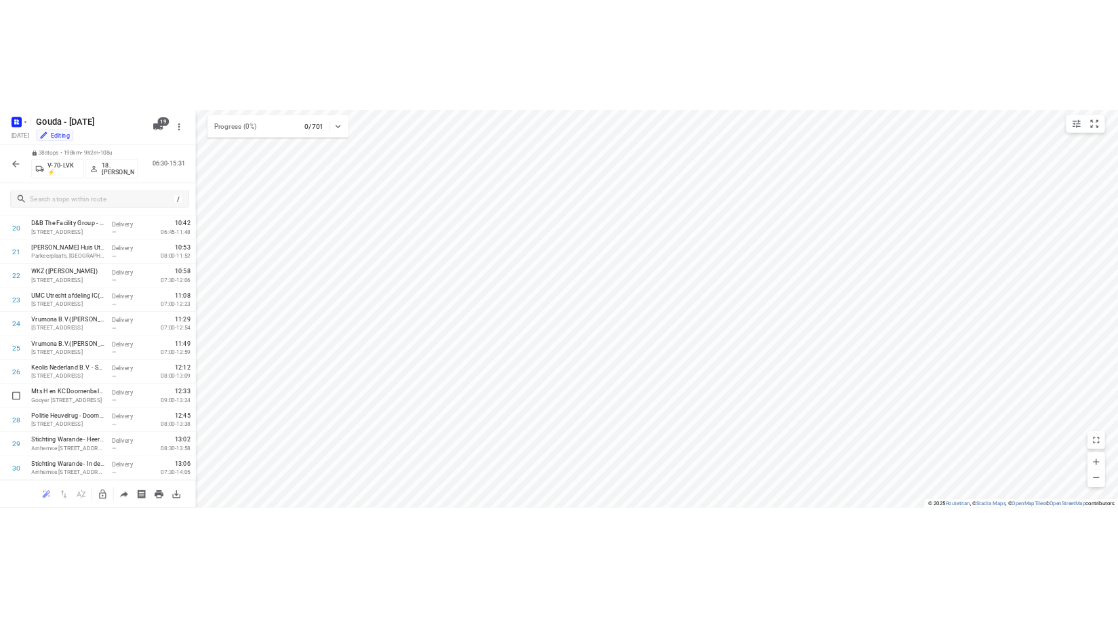
scroll to position [1149, 0]
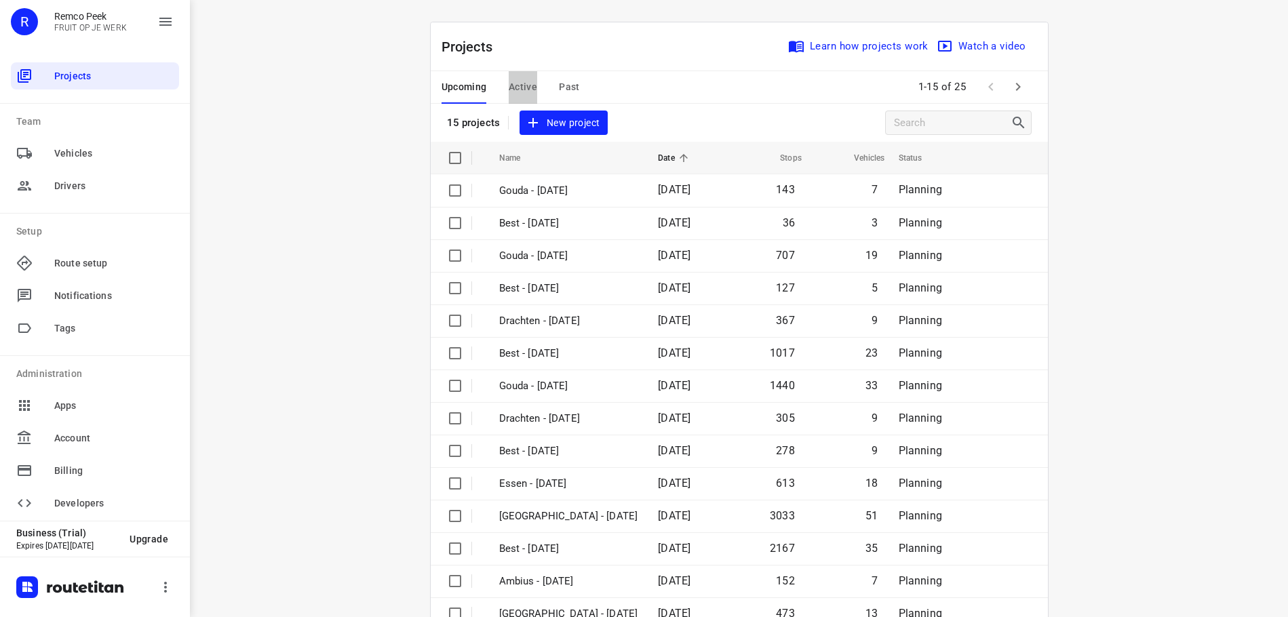
click at [515, 93] on span "Active" at bounding box center [522, 87] width 28 height 17
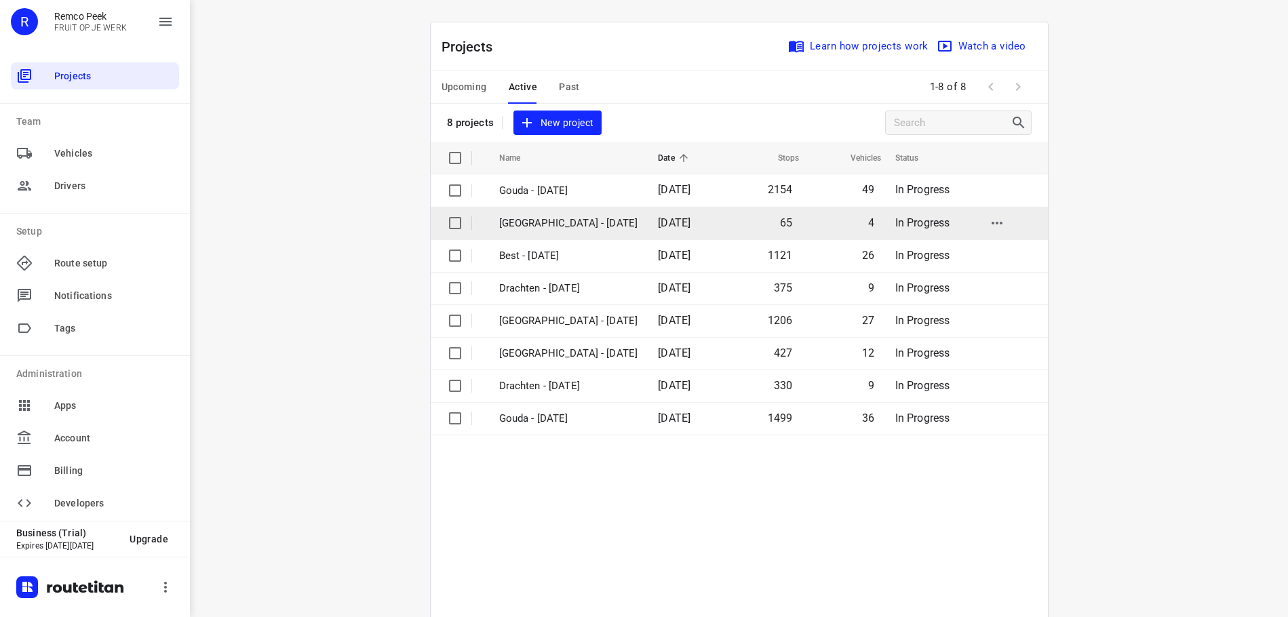
click at [564, 224] on p "[GEOGRAPHIC_DATA] - [DATE]" at bounding box center [568, 224] width 139 height 16
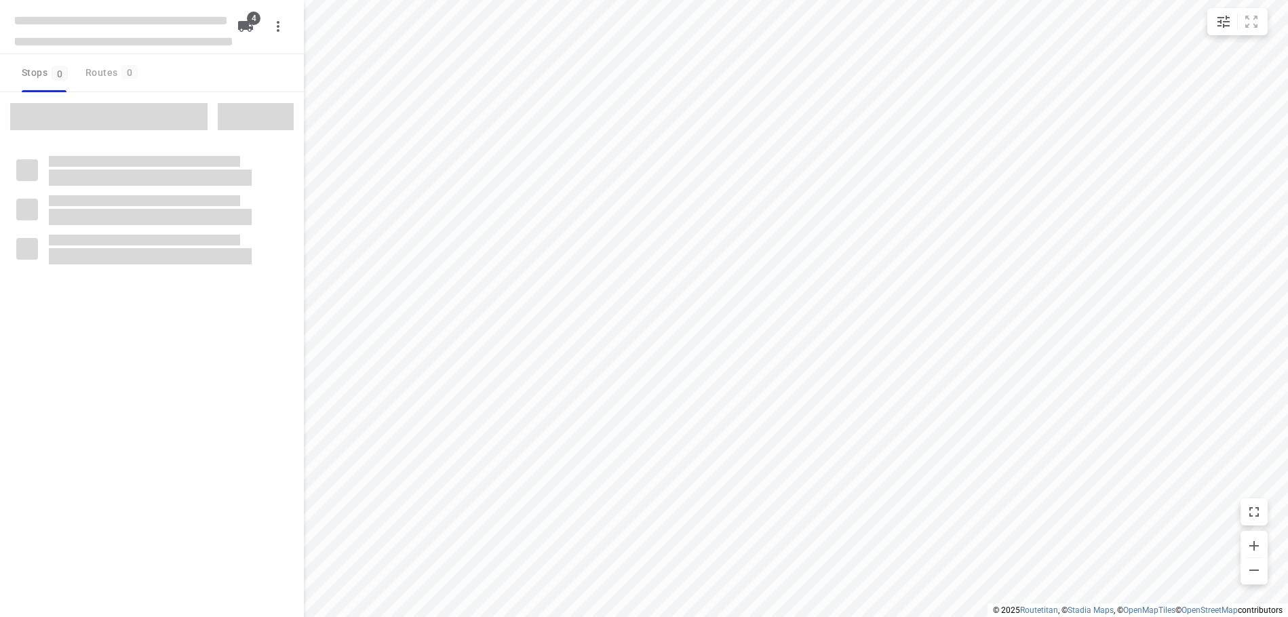
checkbox input "true"
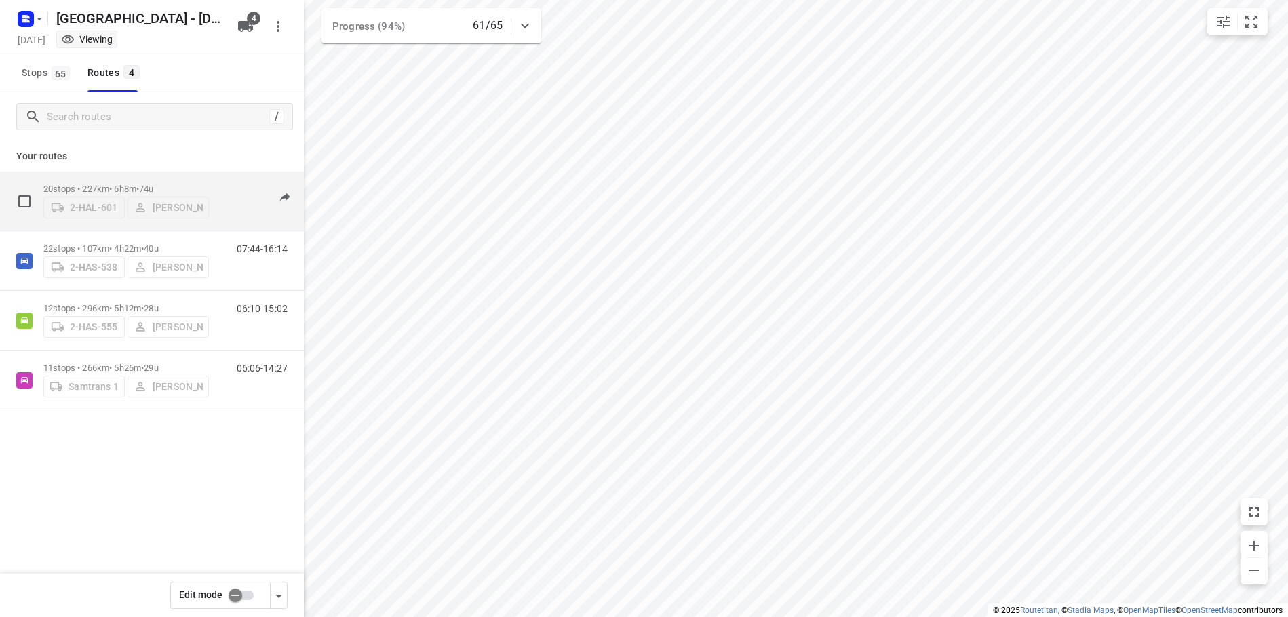
click at [211, 182] on div "20 stops • 227km • 6h8m • 74u 2-HAL-601 [PERSON_NAME] 05:45-16:33" at bounding box center [173, 201] width 260 height 48
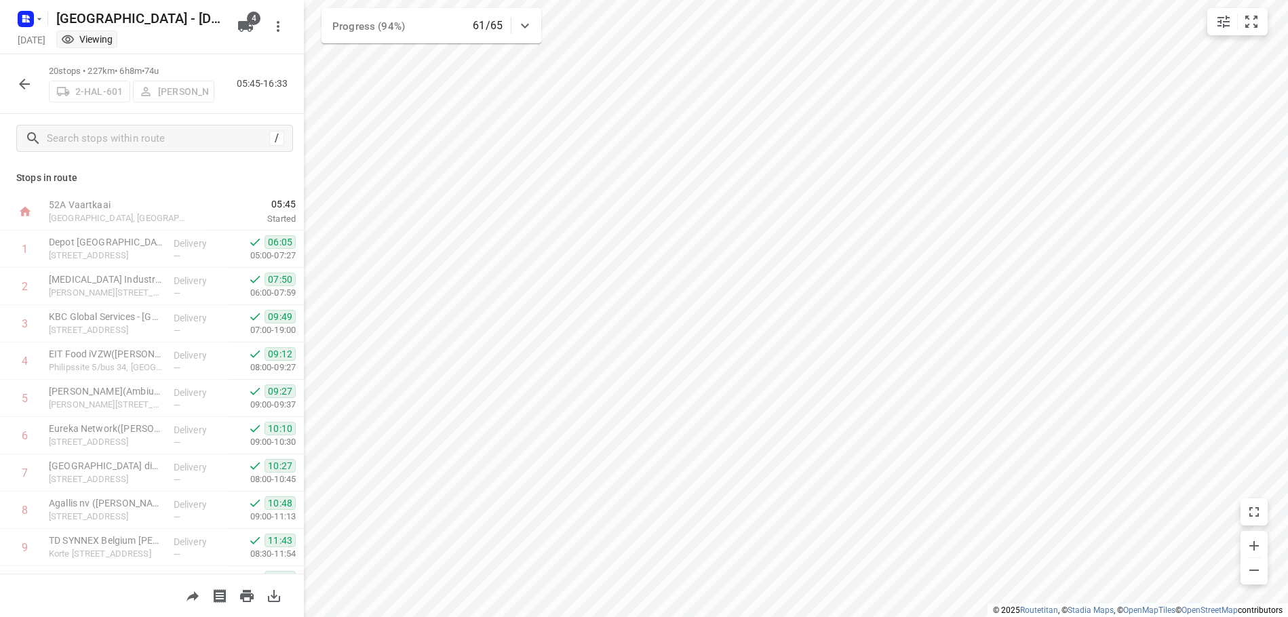
scroll to position [440, 0]
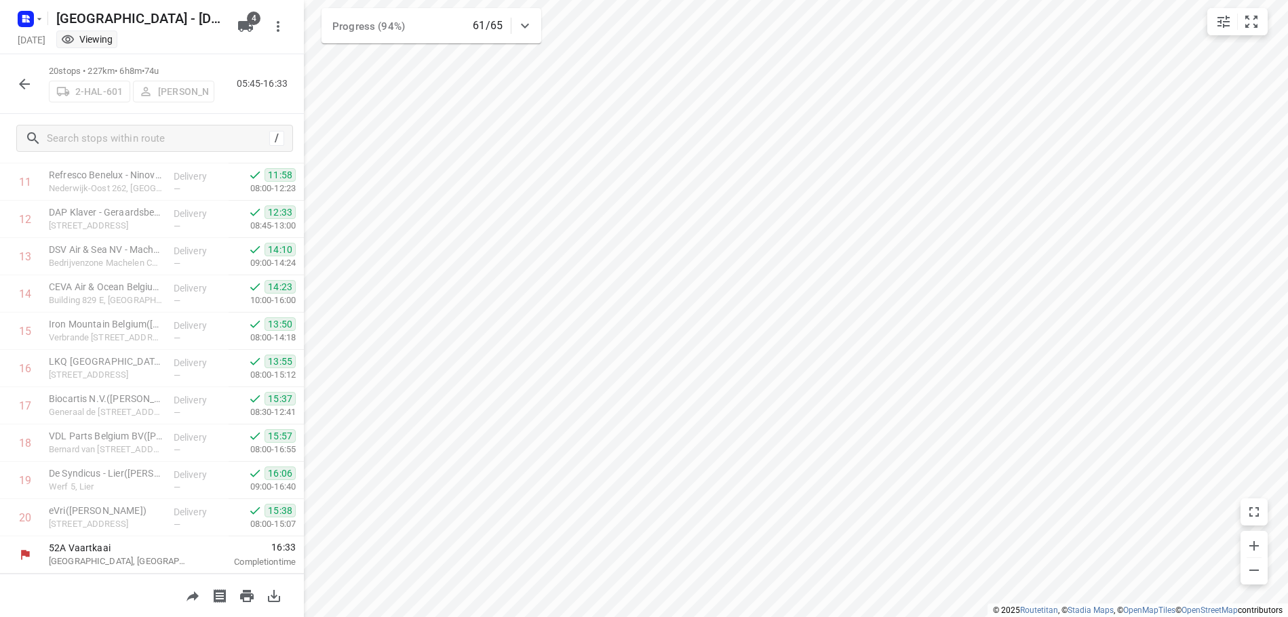
click at [30, 84] on icon "button" at bounding box center [24, 84] width 11 height 11
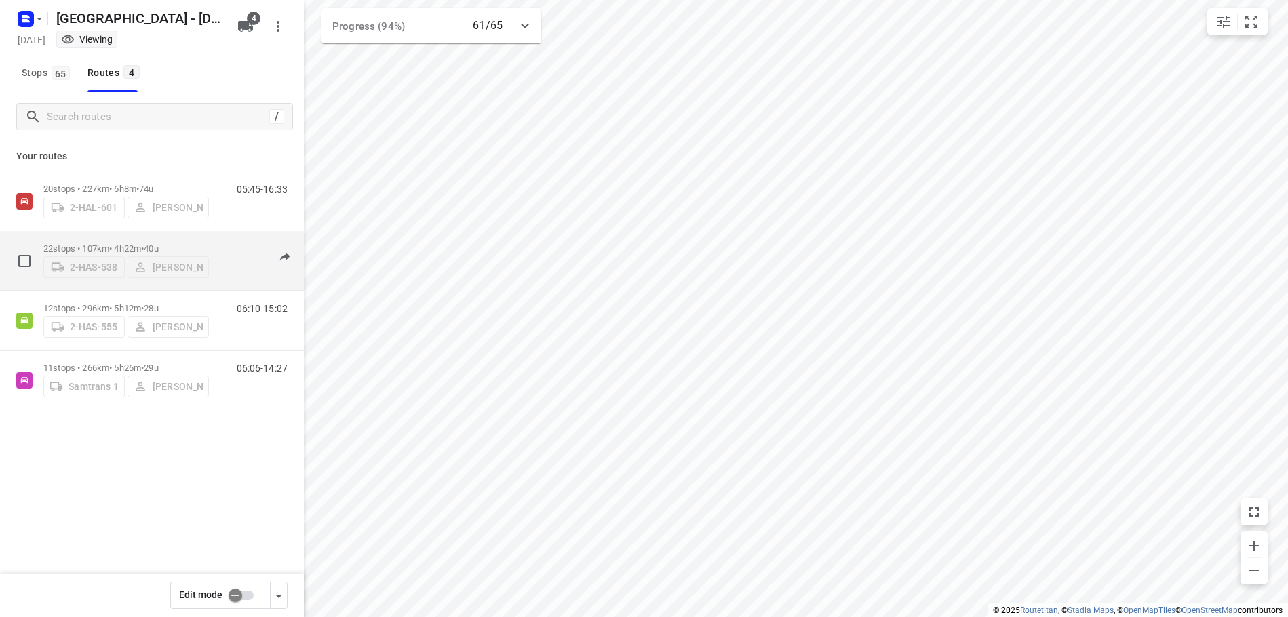
click at [224, 247] on div "07:44-16:14" at bounding box center [254, 263] width 68 height 41
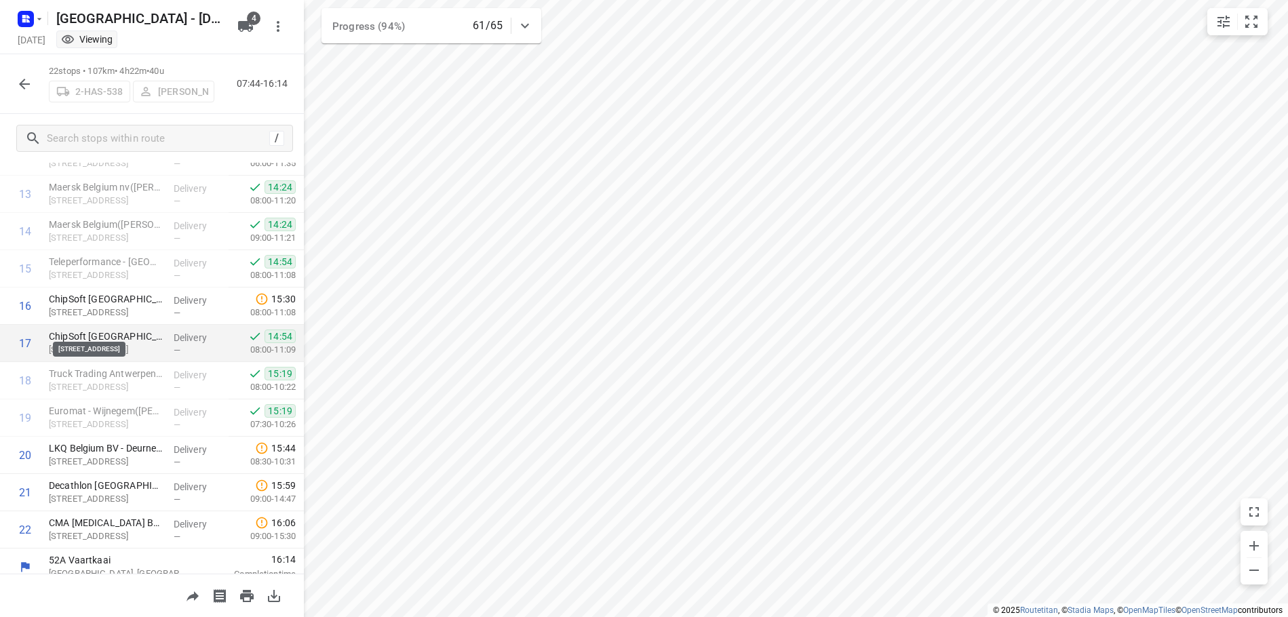
scroll to position [515, 0]
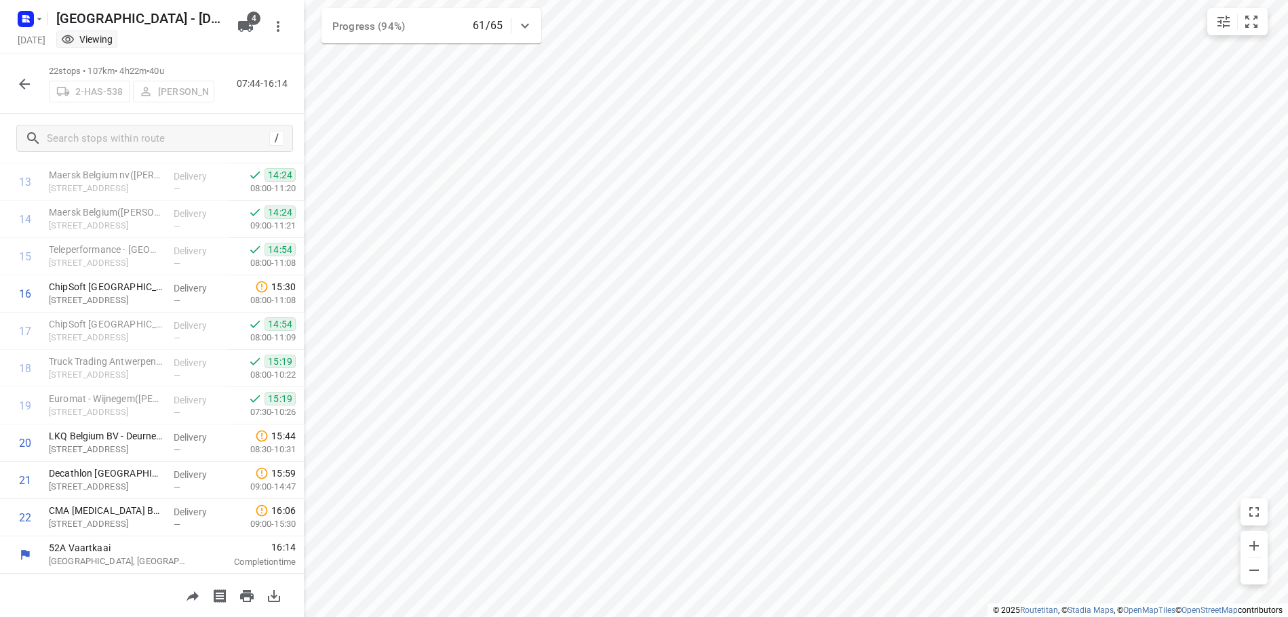
click at [31, 71] on div at bounding box center [24, 84] width 27 height 27
click at [29, 94] on button "button" at bounding box center [24, 84] width 27 height 27
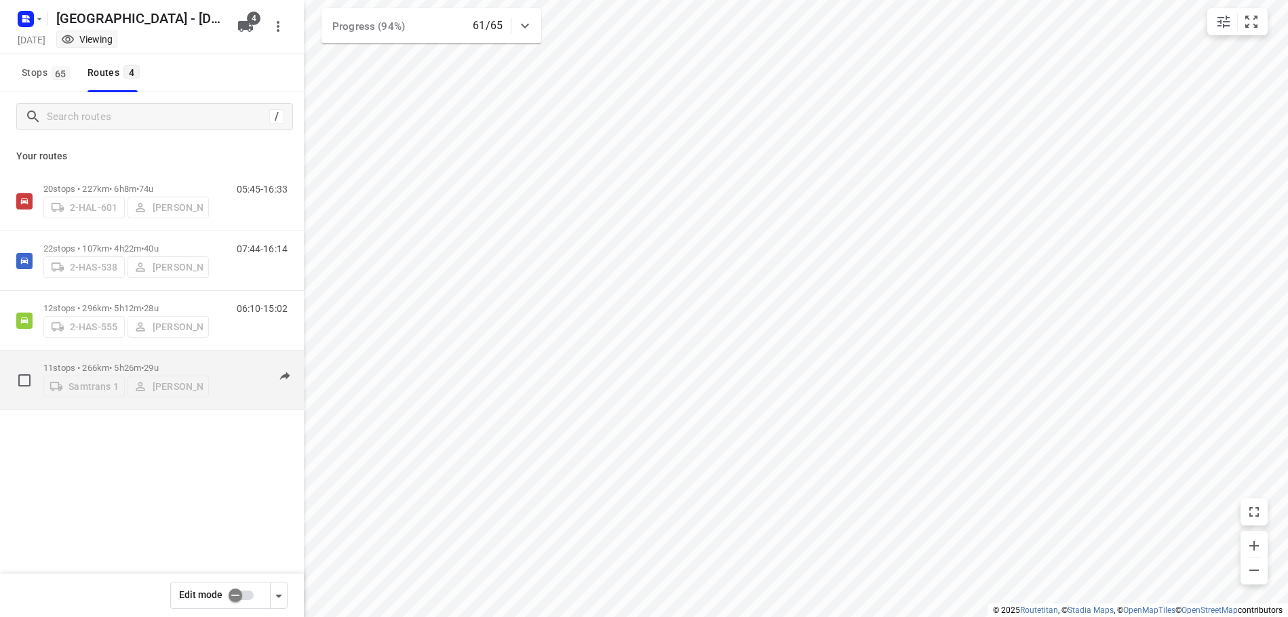
click at [201, 363] on p "11 stops • 266km • 5h26m • 29u" at bounding box center [125, 368] width 165 height 10
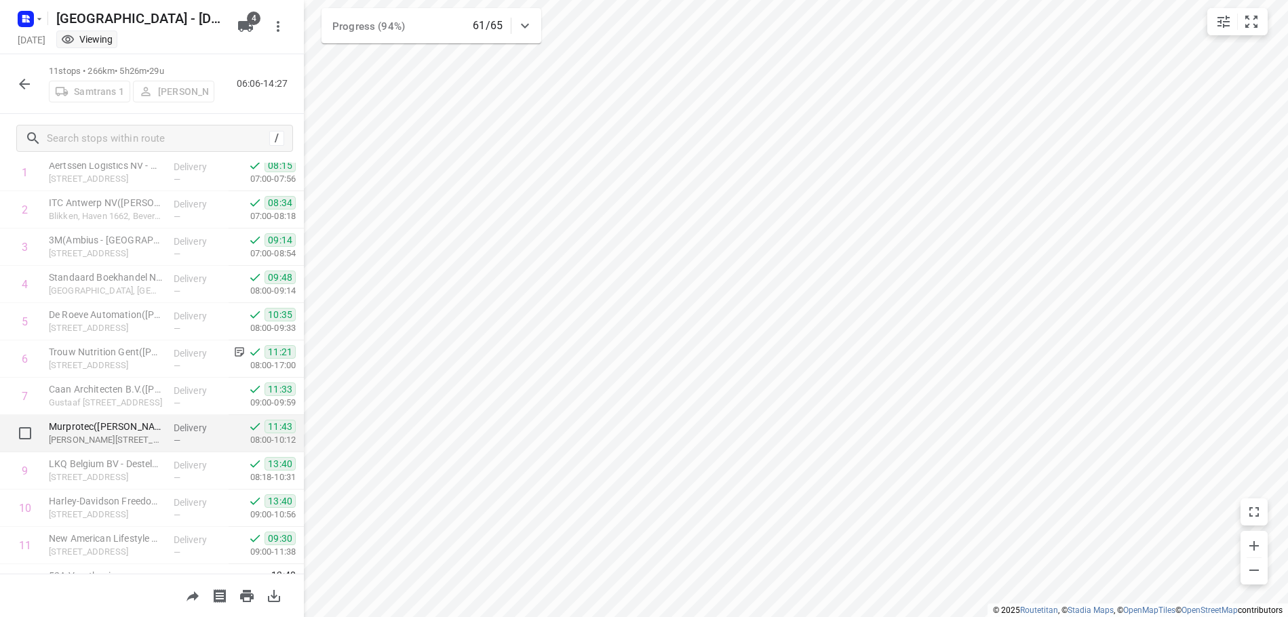
scroll to position [104, 0]
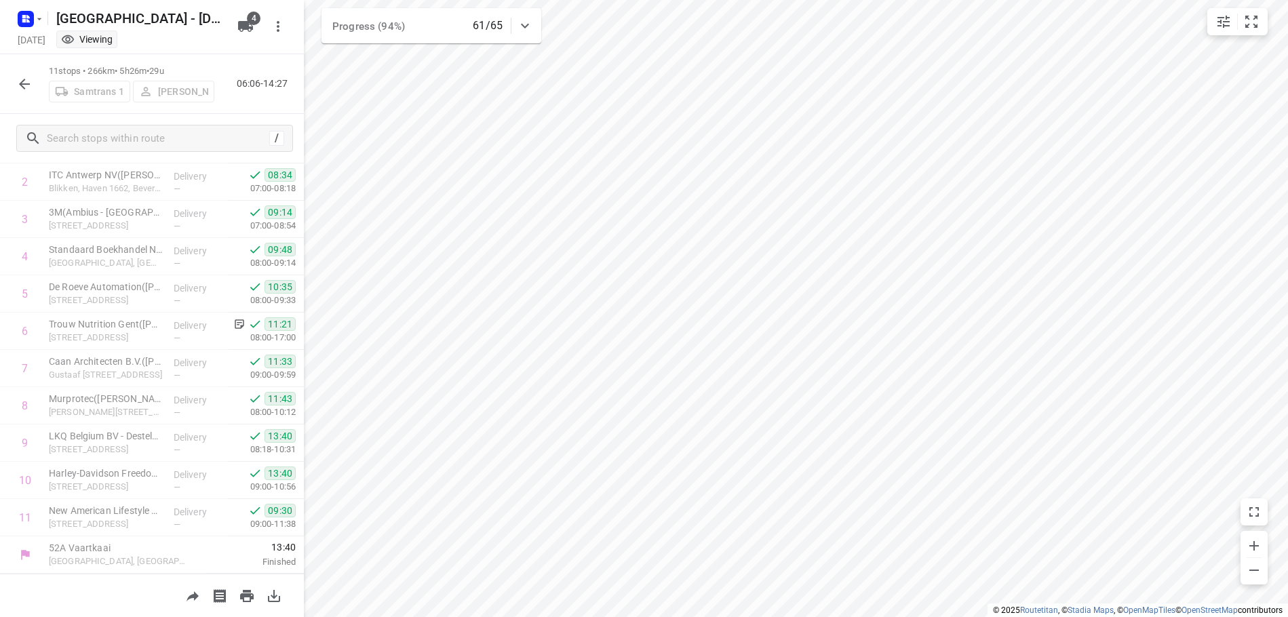
click at [20, 81] on icon "button" at bounding box center [24, 84] width 16 height 16
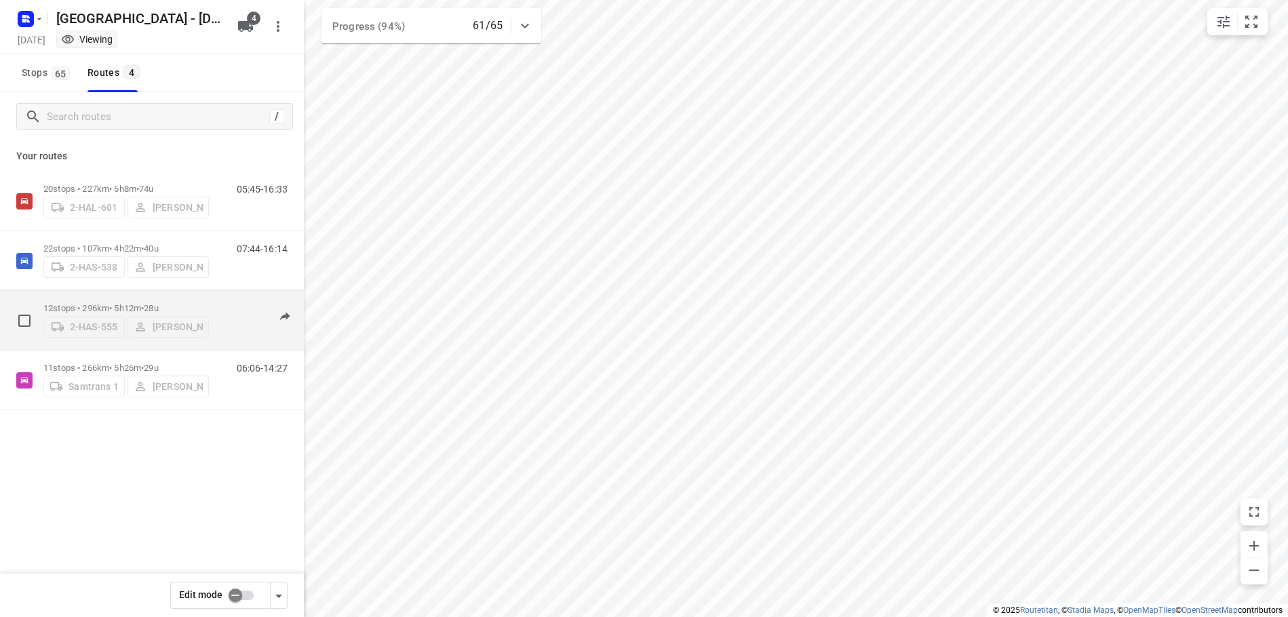
click at [176, 296] on div "12 stops • 296km • 5h12m • 28u 2-HAS-555 [PERSON_NAME]" at bounding box center [125, 320] width 165 height 48
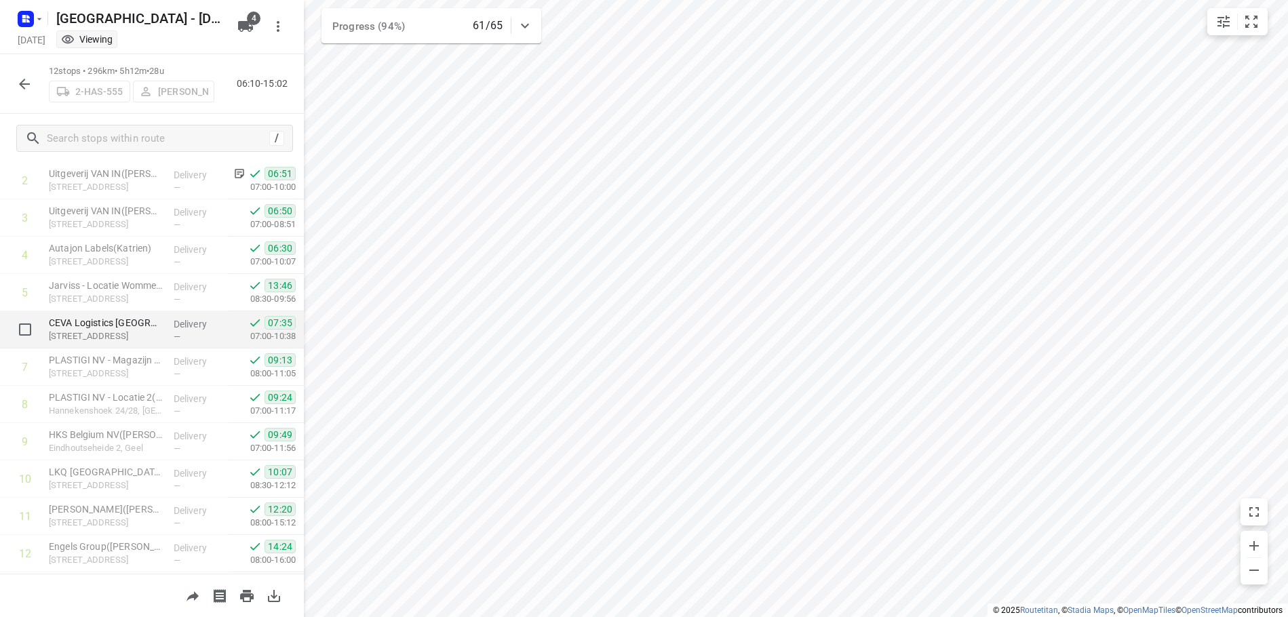
scroll to position [142, 0]
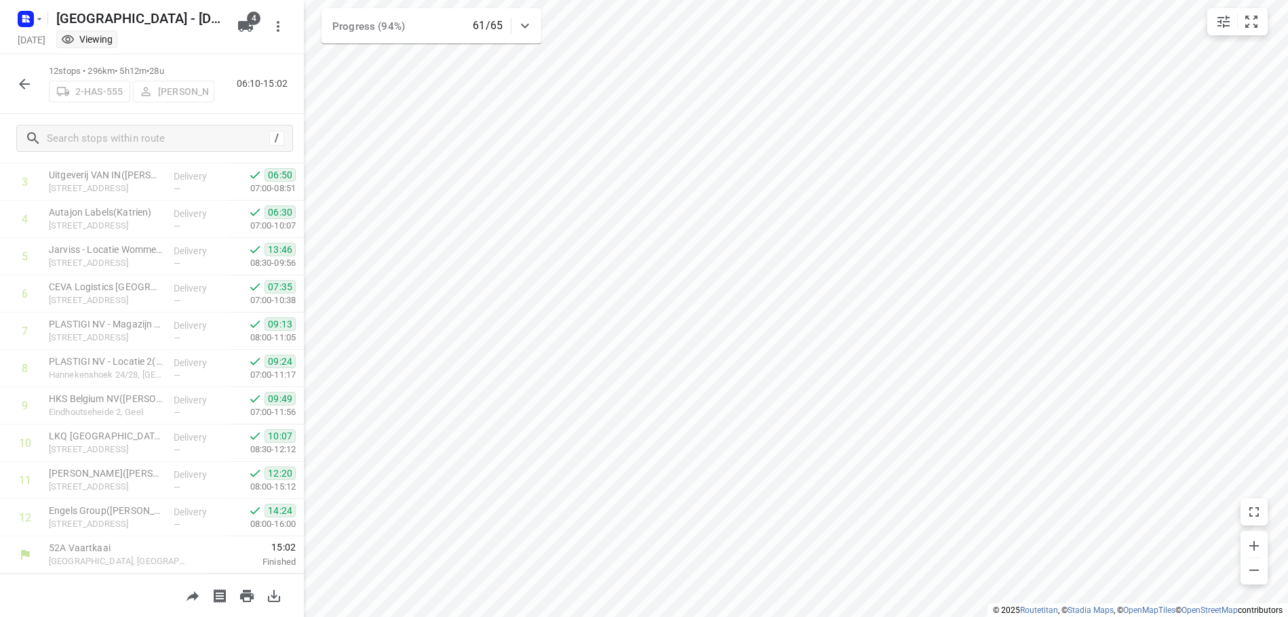
click at [18, 76] on icon "button" at bounding box center [24, 84] width 16 height 16
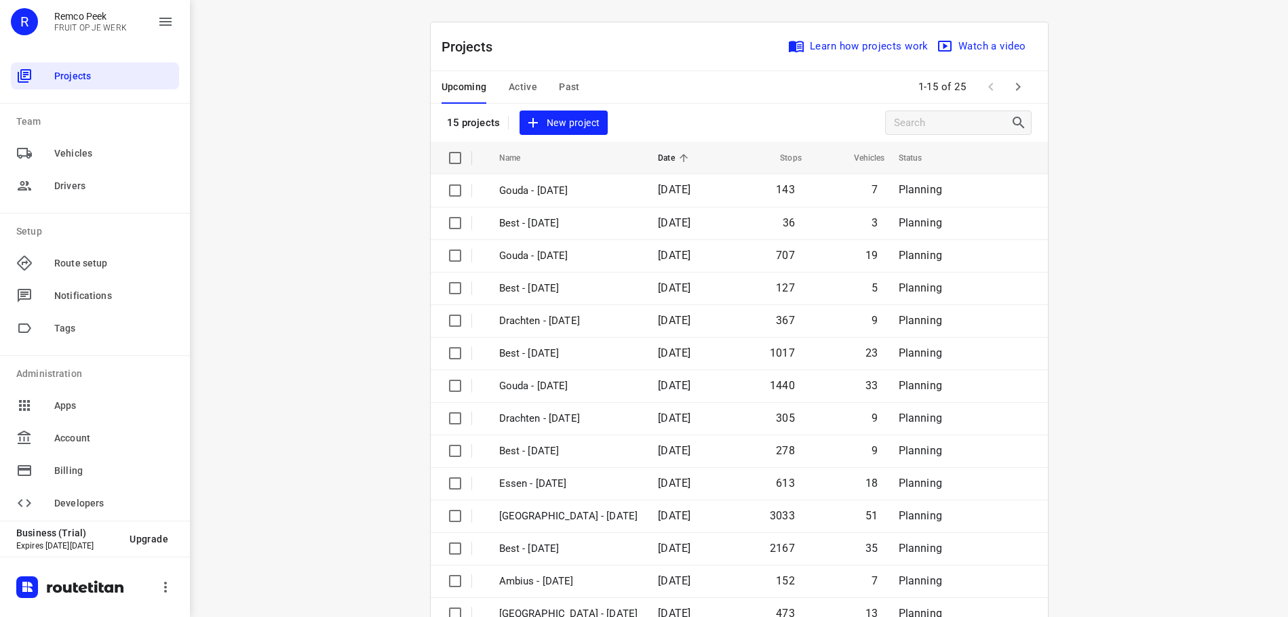
click at [511, 88] on span "Active" at bounding box center [522, 87] width 28 height 17
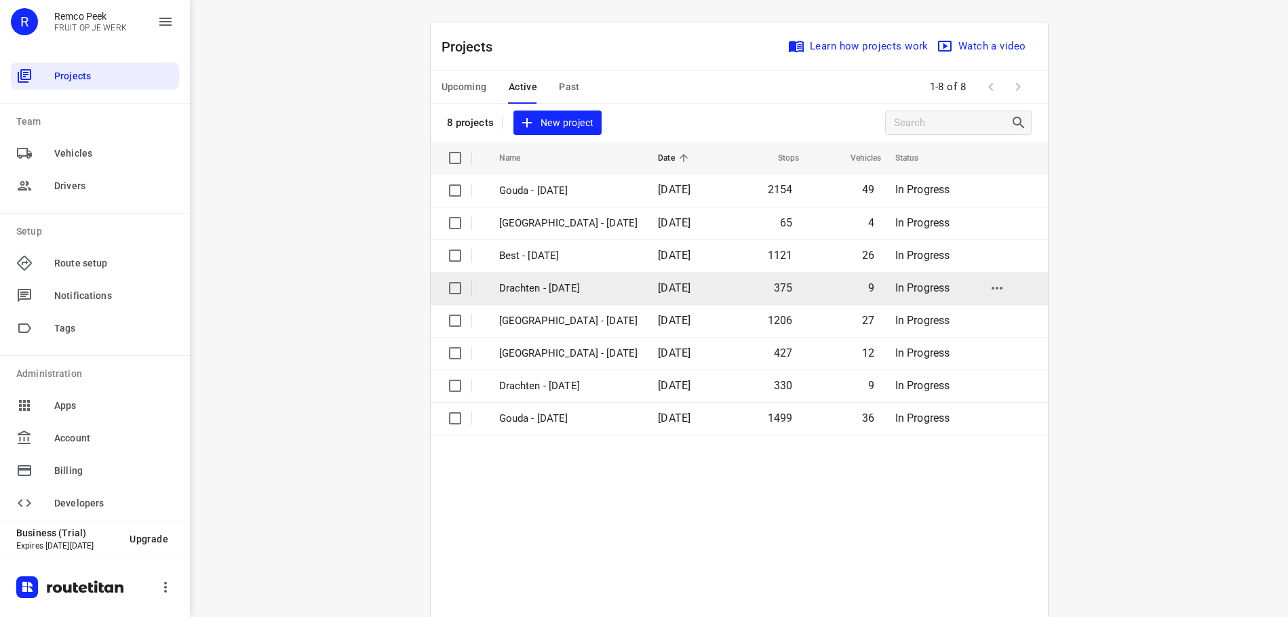
click at [547, 292] on p "Drachten - [DATE]" at bounding box center [568, 289] width 139 height 16
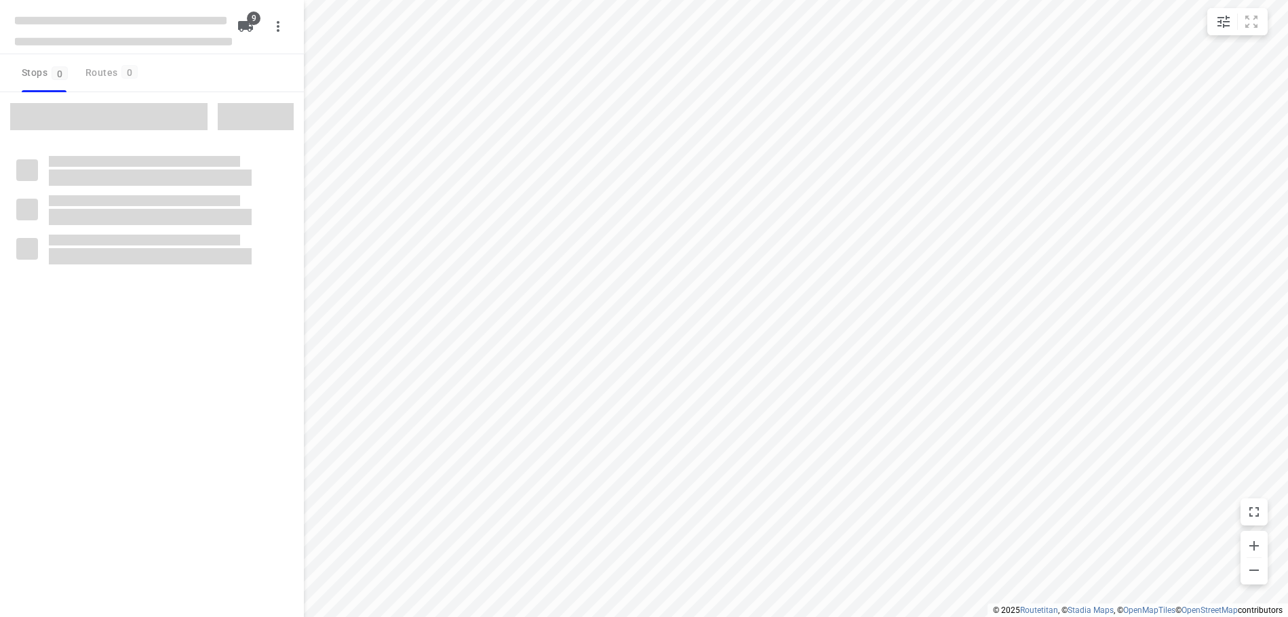
checkbox input "true"
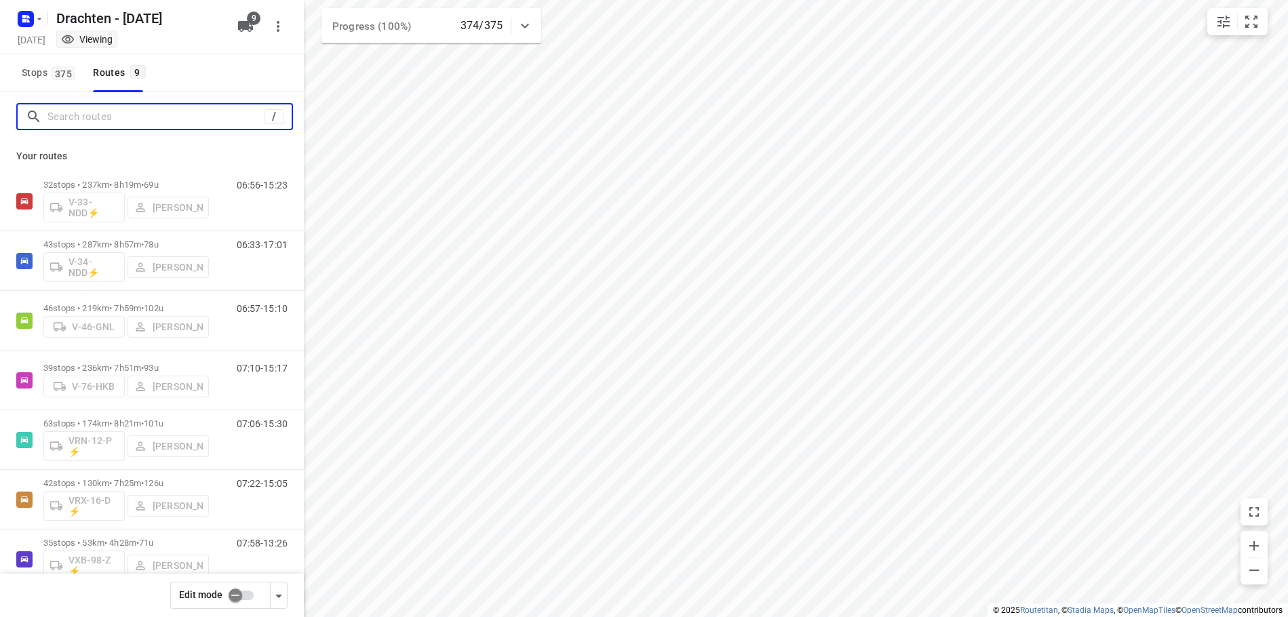
click at [182, 123] on input "Search routes" at bounding box center [155, 116] width 217 height 21
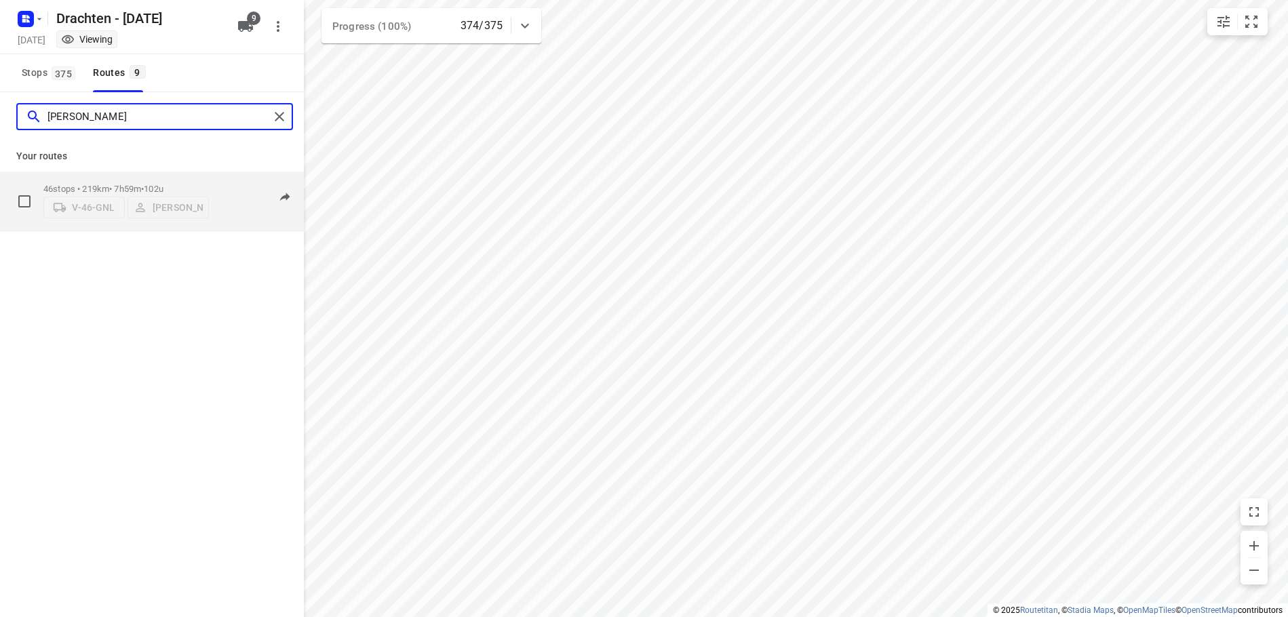
type input "[PERSON_NAME]"
click at [169, 178] on div "46 stops • 219km • 7h59m • 102u V-46-GNL [PERSON_NAME]" at bounding box center [125, 201] width 165 height 48
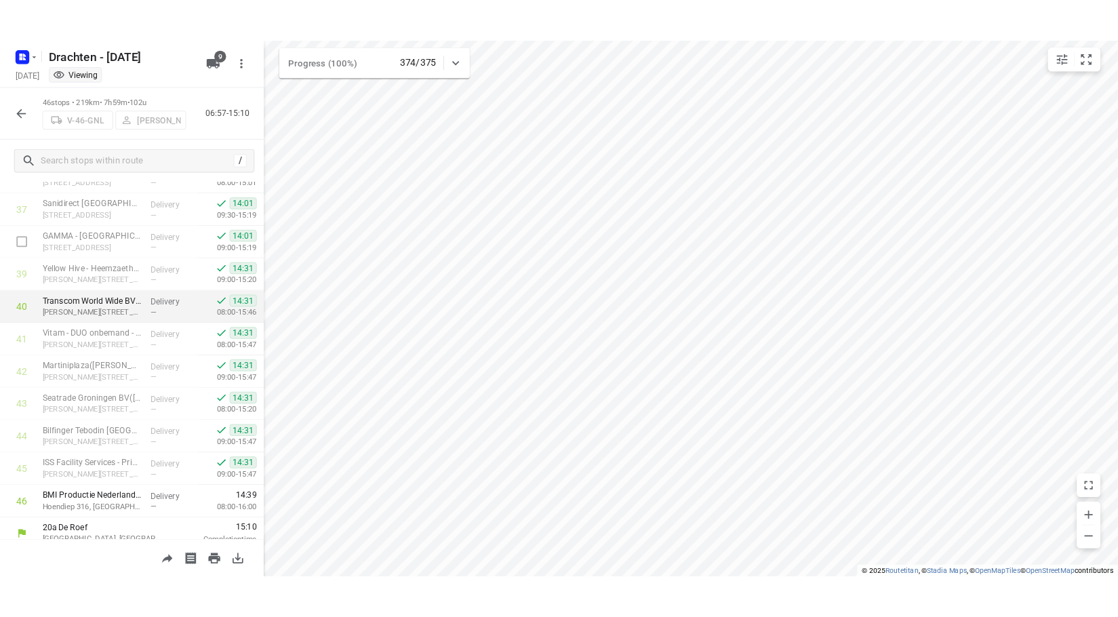
scroll to position [1410, 0]
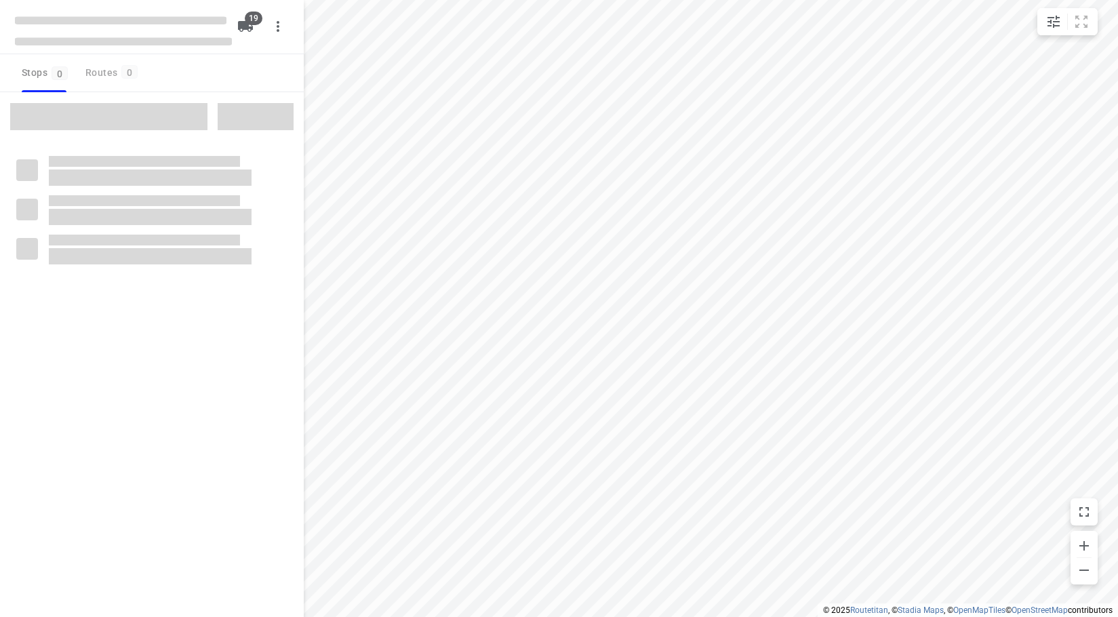
checkbox input "true"
click at [676, 214] on div at bounding box center [559, 308] width 1118 height 617
checkbox input "true"
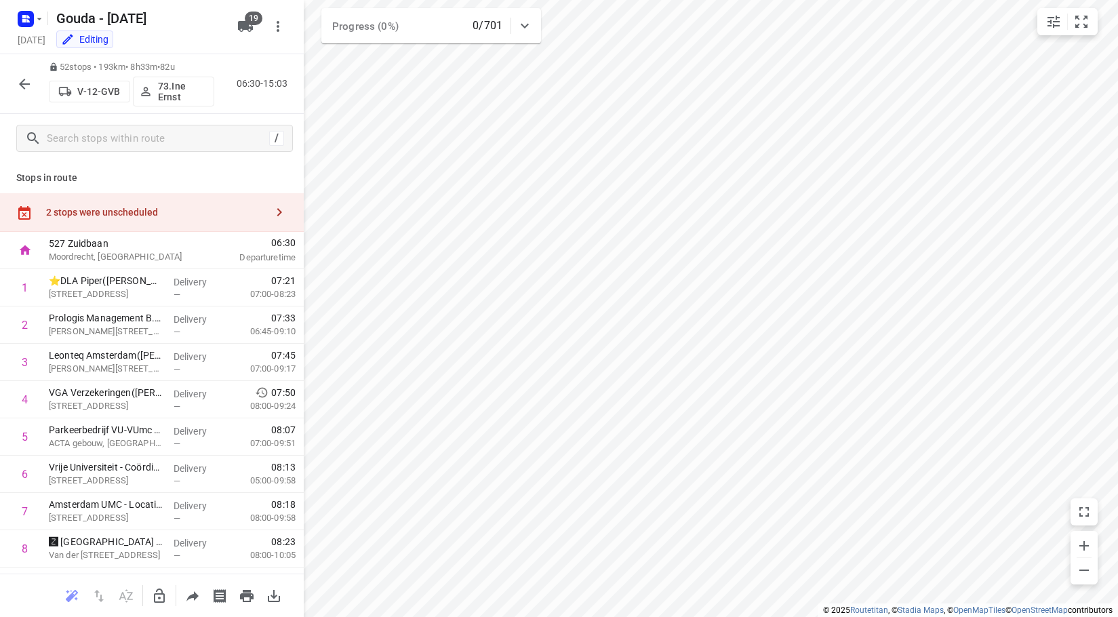
click at [120, 214] on div "2 stops were unscheduled" at bounding box center [156, 212] width 220 height 11
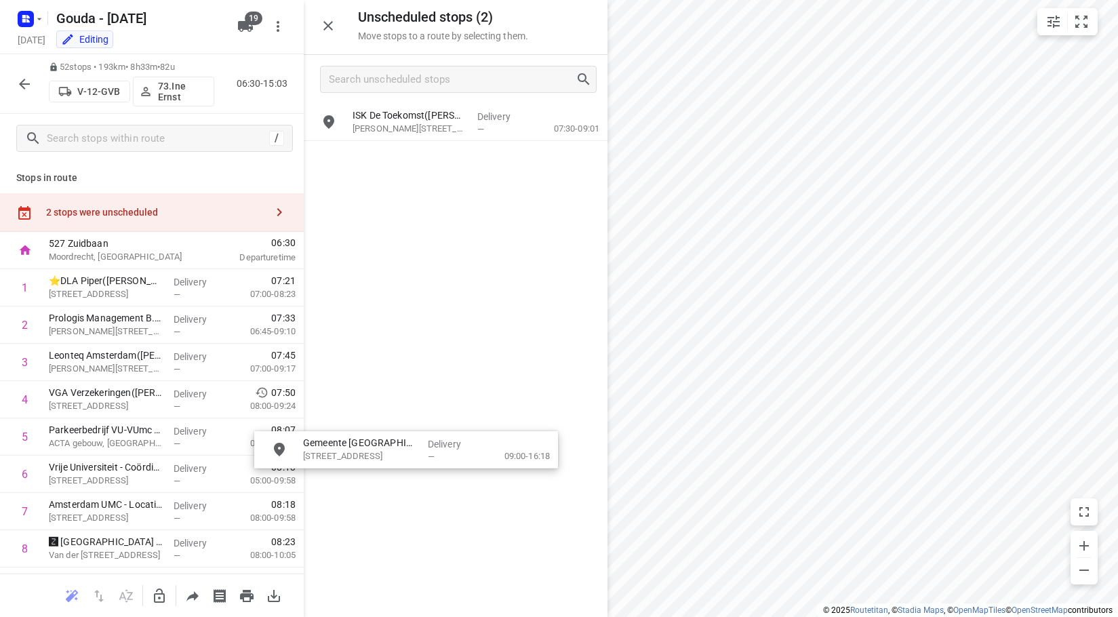
drag, startPoint x: 419, startPoint y: 154, endPoint x: 163, endPoint y: 582, distance: 498.4
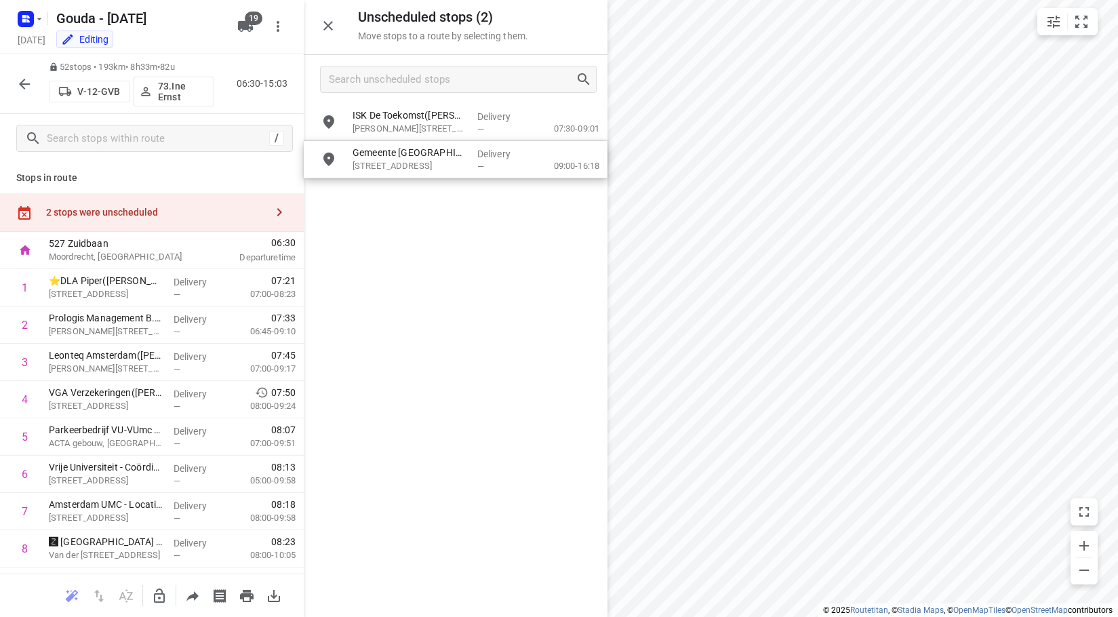
click at [158, 593] on icon "button" at bounding box center [159, 596] width 16 height 16
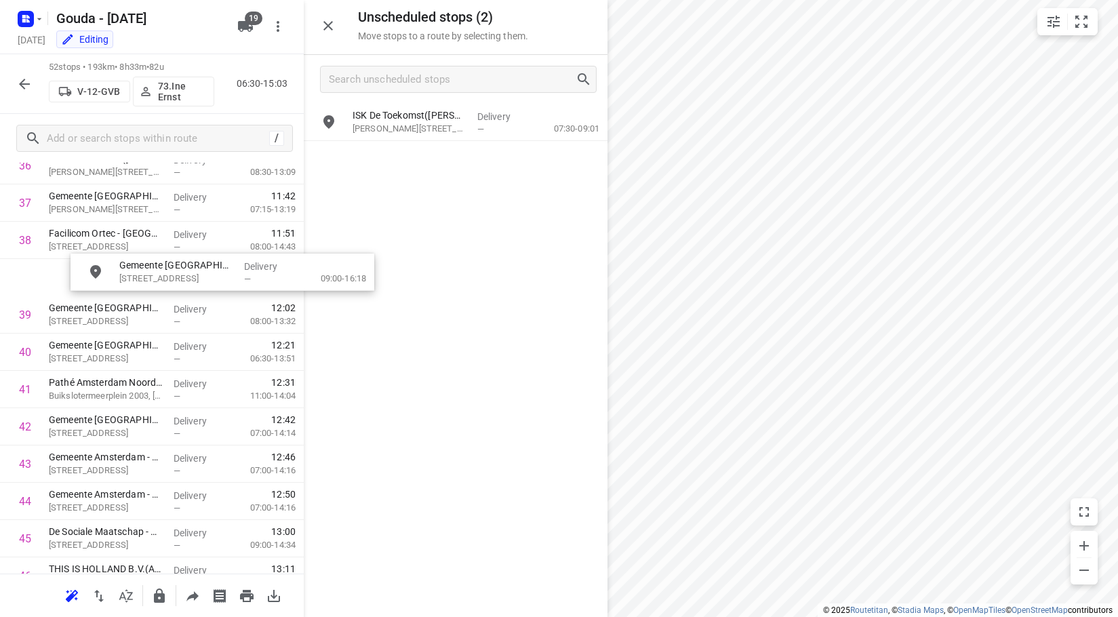
scroll to position [1415, 0]
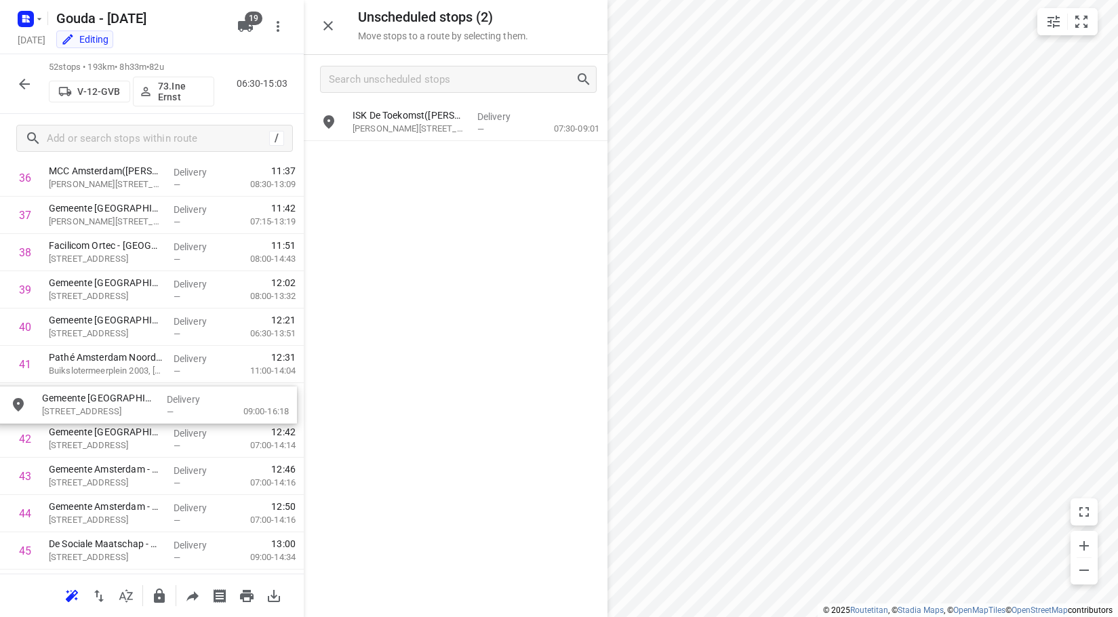
drag, startPoint x: 425, startPoint y: 152, endPoint x: 102, endPoint y: 416, distance: 416.8
click at [326, 18] on icon "button" at bounding box center [328, 26] width 16 height 16
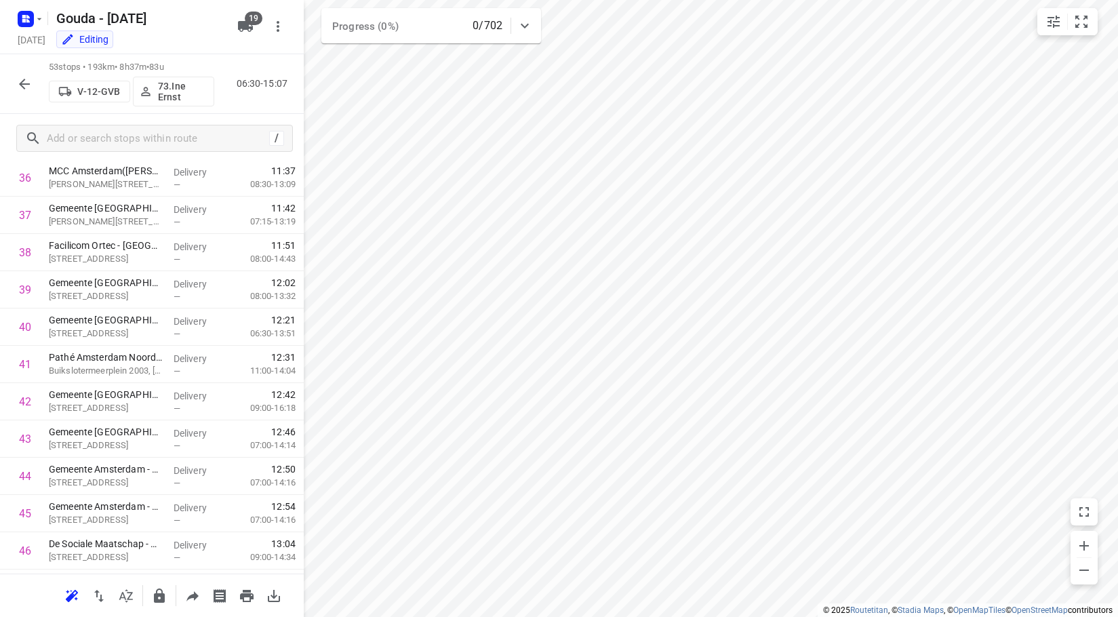
click at [16, 83] on button "button" at bounding box center [24, 84] width 27 height 27
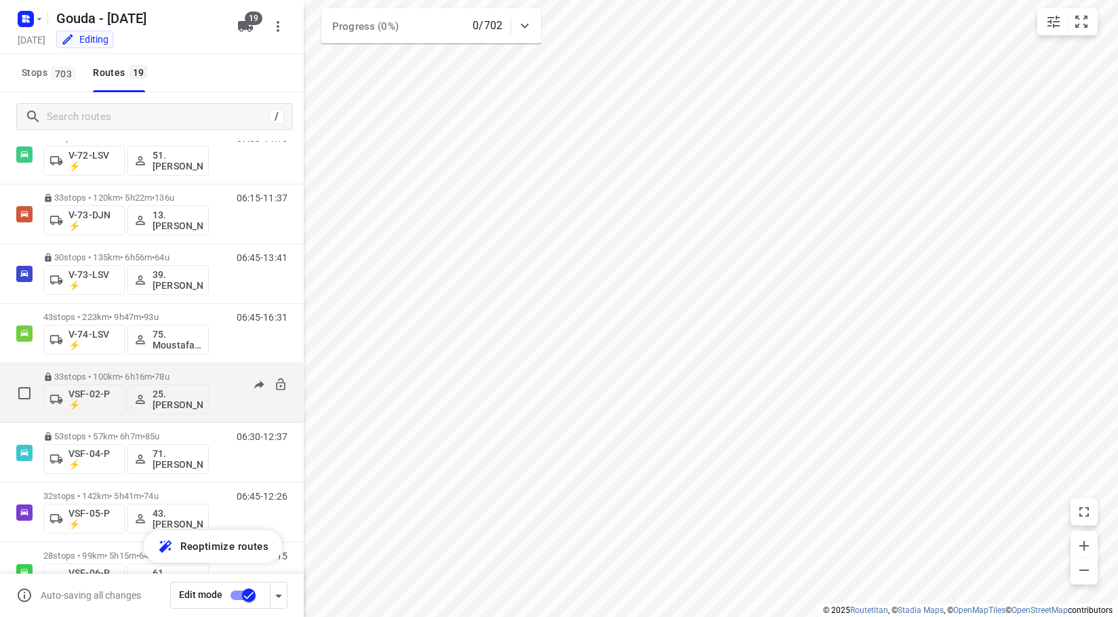
scroll to position [784, 0]
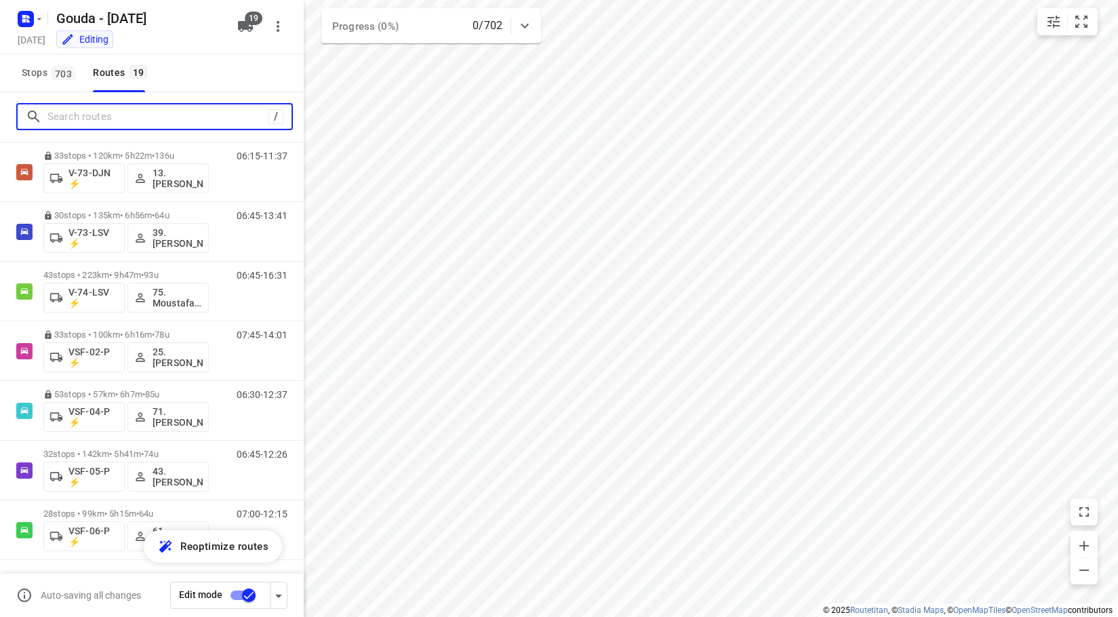
drag, startPoint x: 106, startPoint y: 119, endPoint x: 115, endPoint y: 115, distance: 9.4
click at [108, 118] on input "Search routes" at bounding box center [157, 116] width 221 height 21
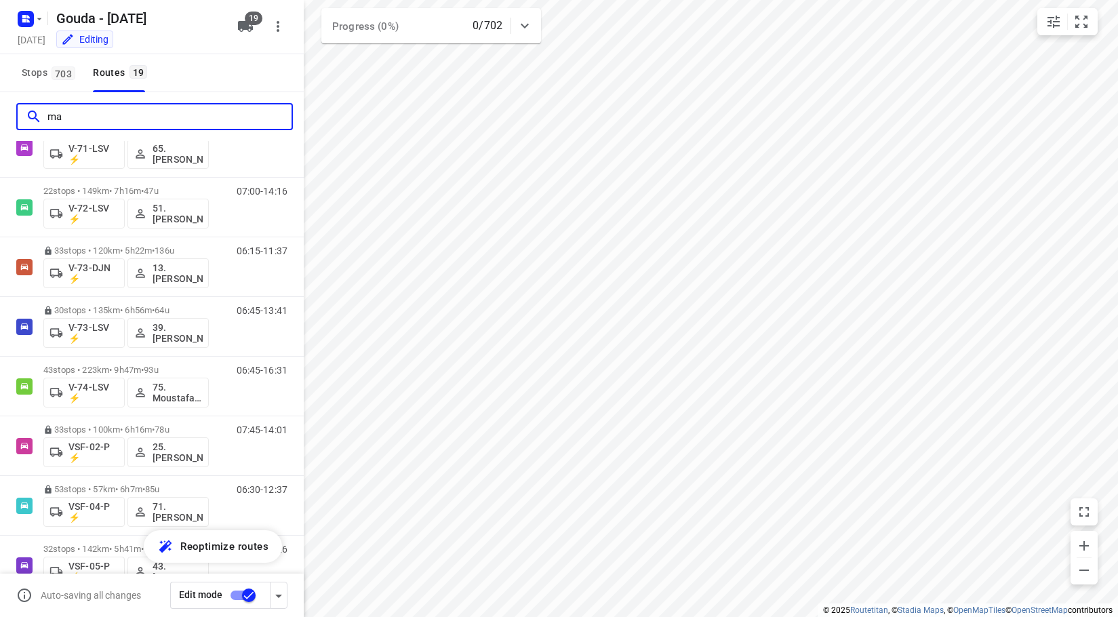
scroll to position [0, 0]
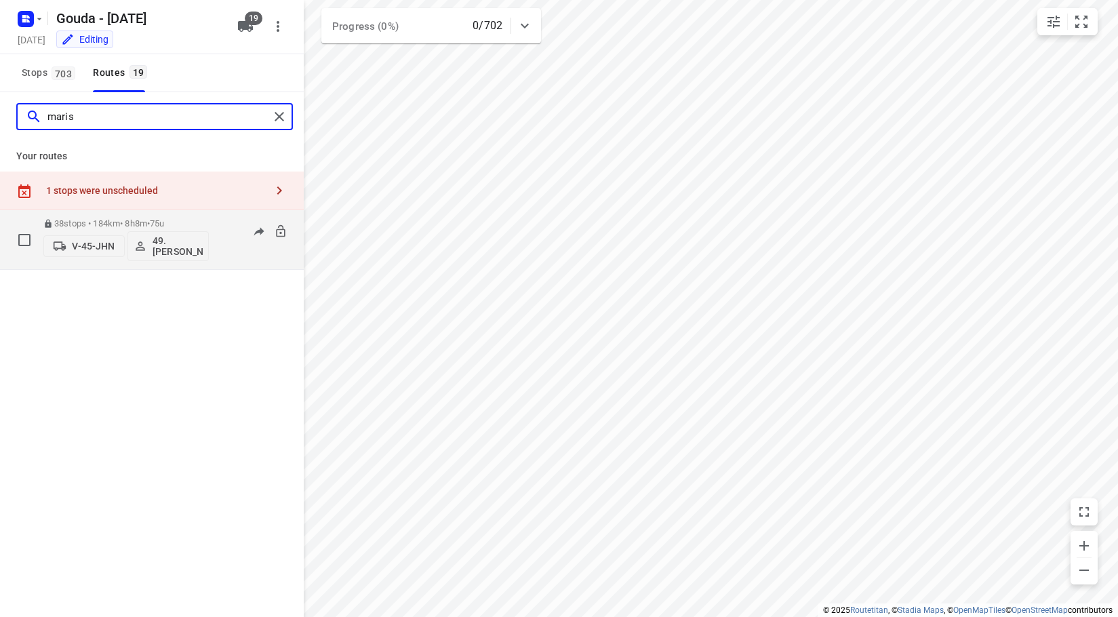
type input "maris"
click at [132, 222] on p "38 stops • 184km • 8h8m • 75u" at bounding box center [125, 223] width 165 height 10
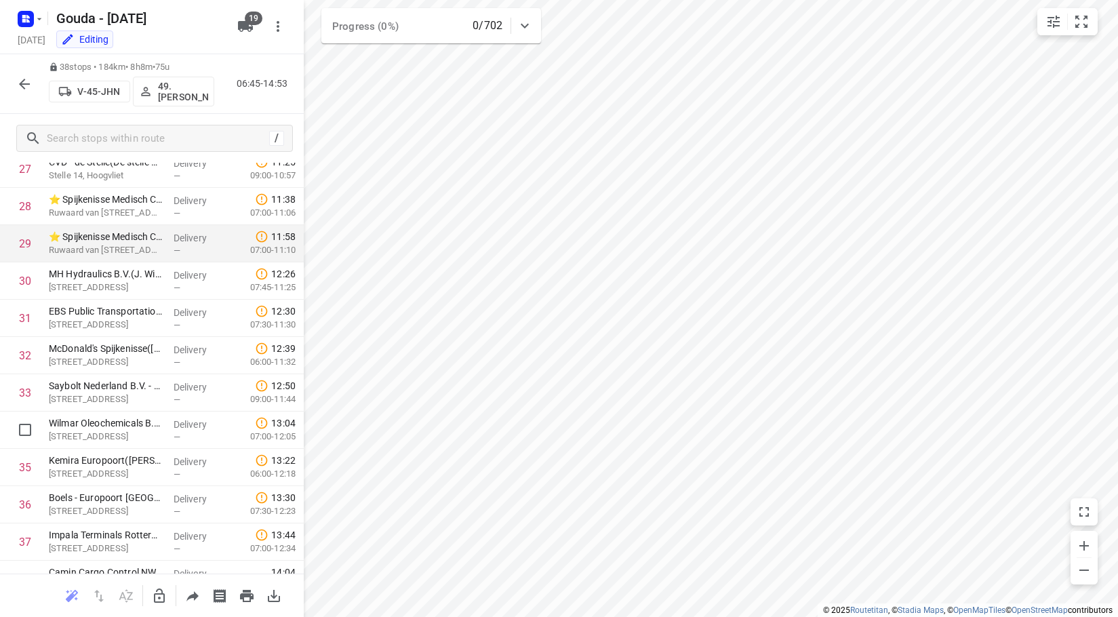
scroll to position [1150, 0]
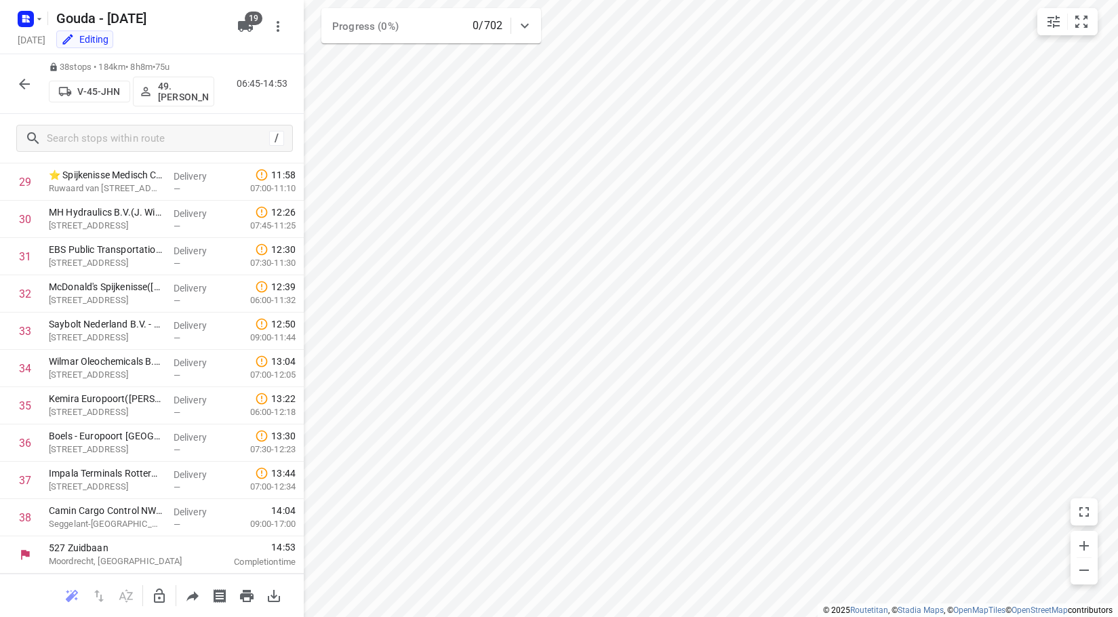
click at [27, 77] on icon "button" at bounding box center [24, 84] width 16 height 16
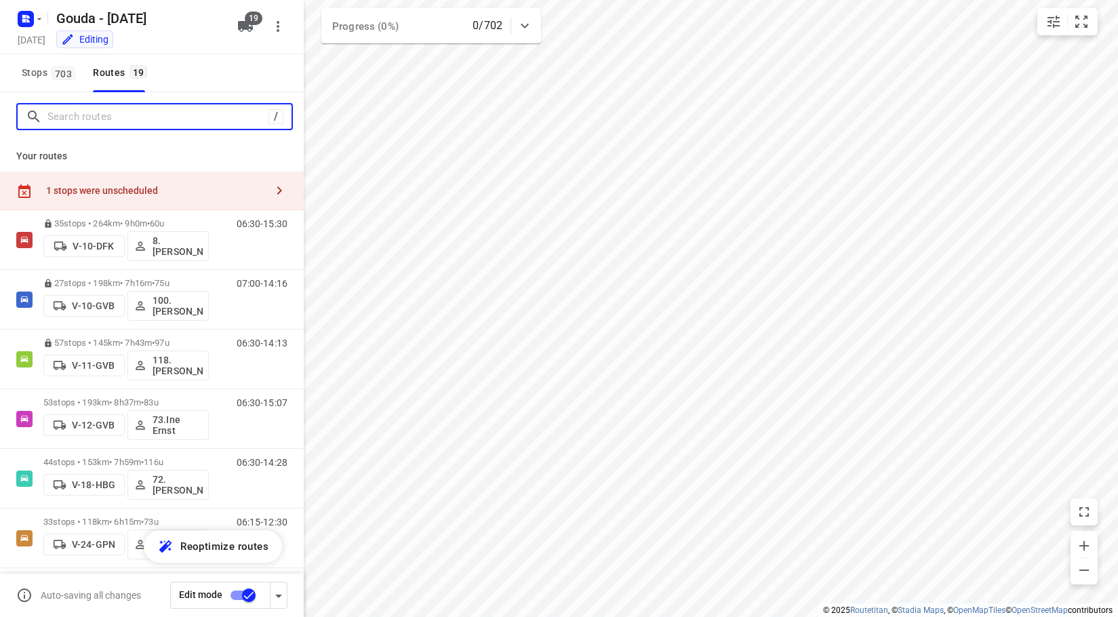
drag, startPoint x: 102, startPoint y: 126, endPoint x: 113, endPoint y: 110, distance: 19.6
click at [113, 110] on input "Search routes" at bounding box center [157, 116] width 221 height 21
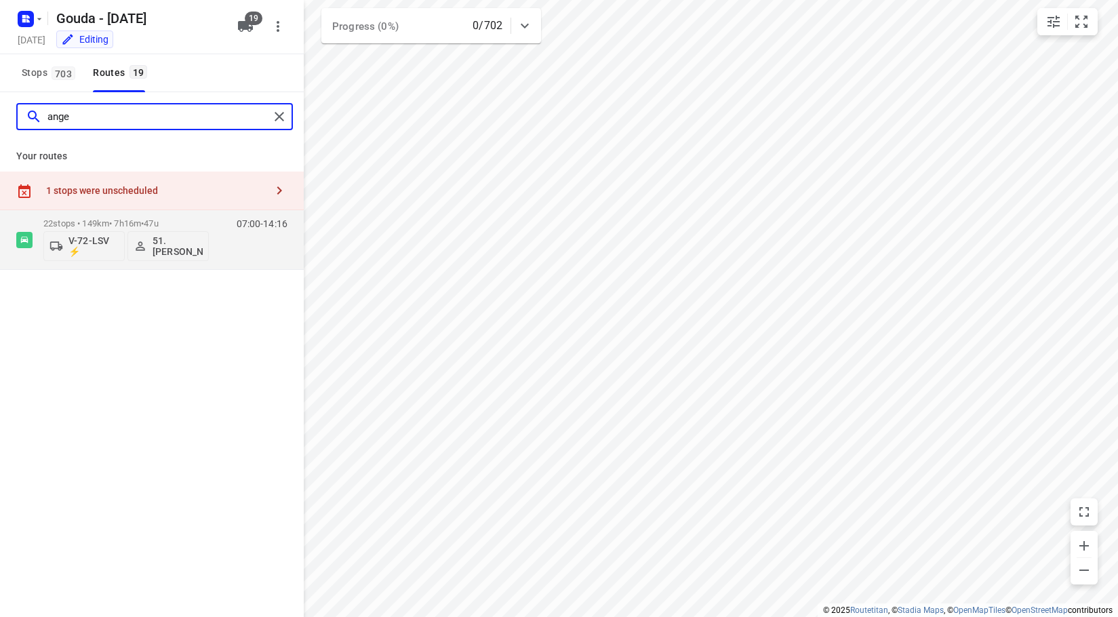
type input "ange"
click at [161, 423] on div "ange Your routes 1 stops were unscheduled 22 stops • 149km • 7h16m • 47u V-72-L…" at bounding box center [152, 373] width 304 height 563
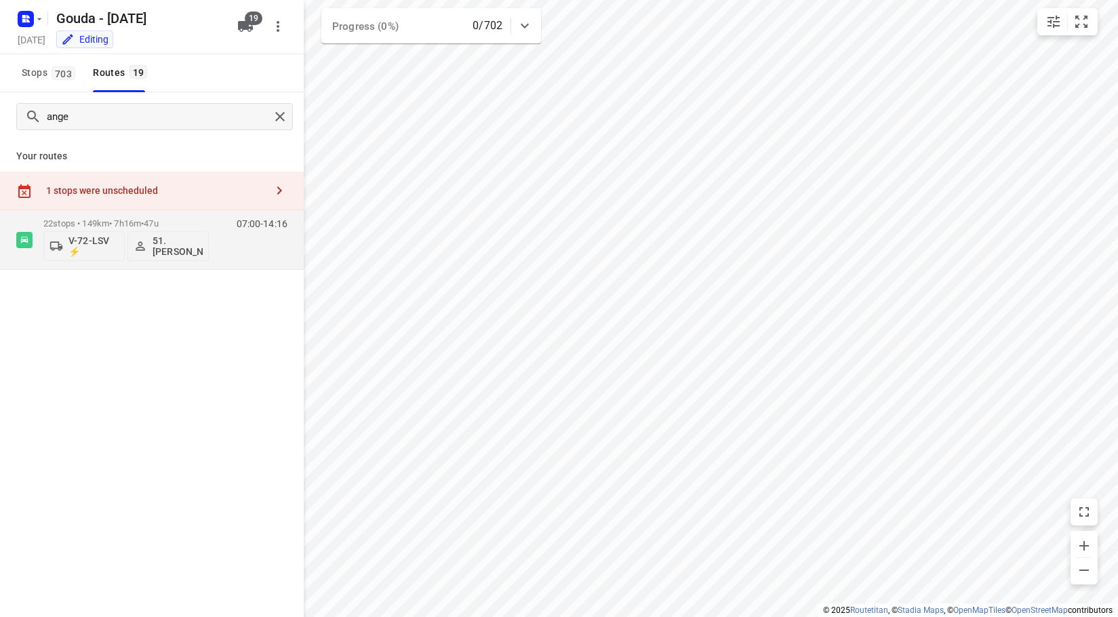
drag, startPoint x: 157, startPoint y: 423, endPoint x: 199, endPoint y: 396, distance: 50.0
click at [159, 421] on div "ange Your routes 1 stops were unscheduled 22 stops • 149km • 7h16m • 47u V-72-L…" at bounding box center [152, 373] width 304 height 563
click at [170, 216] on div "22 stops • 149km • 7h16m • 47u V-72-LSV ⚡ 51.Angelique Langerak" at bounding box center [125, 240] width 165 height 56
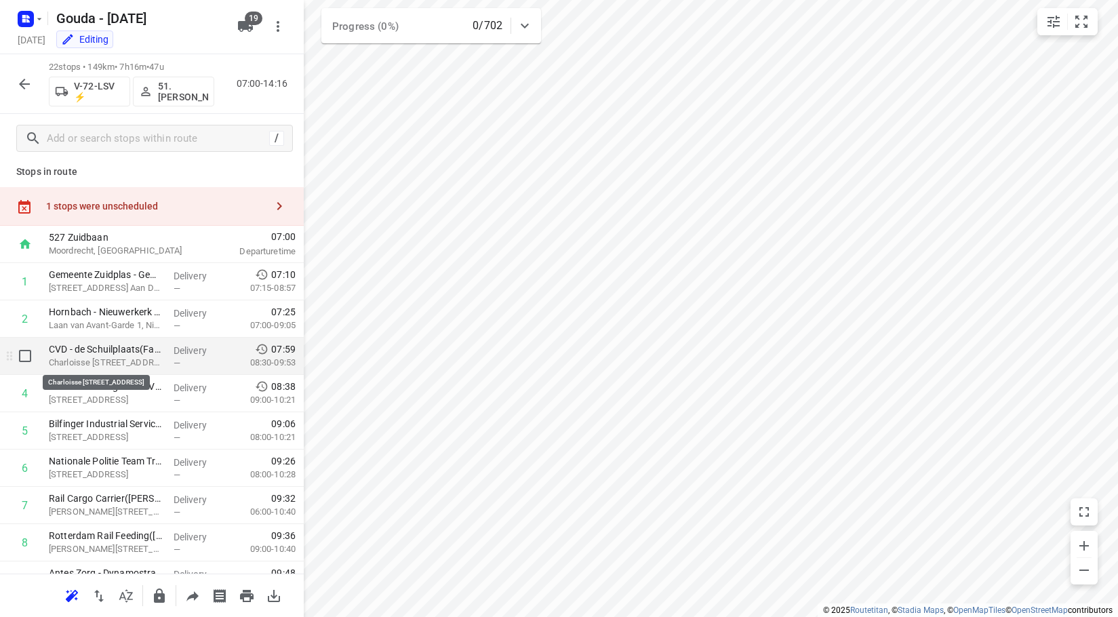
scroll to position [0, 0]
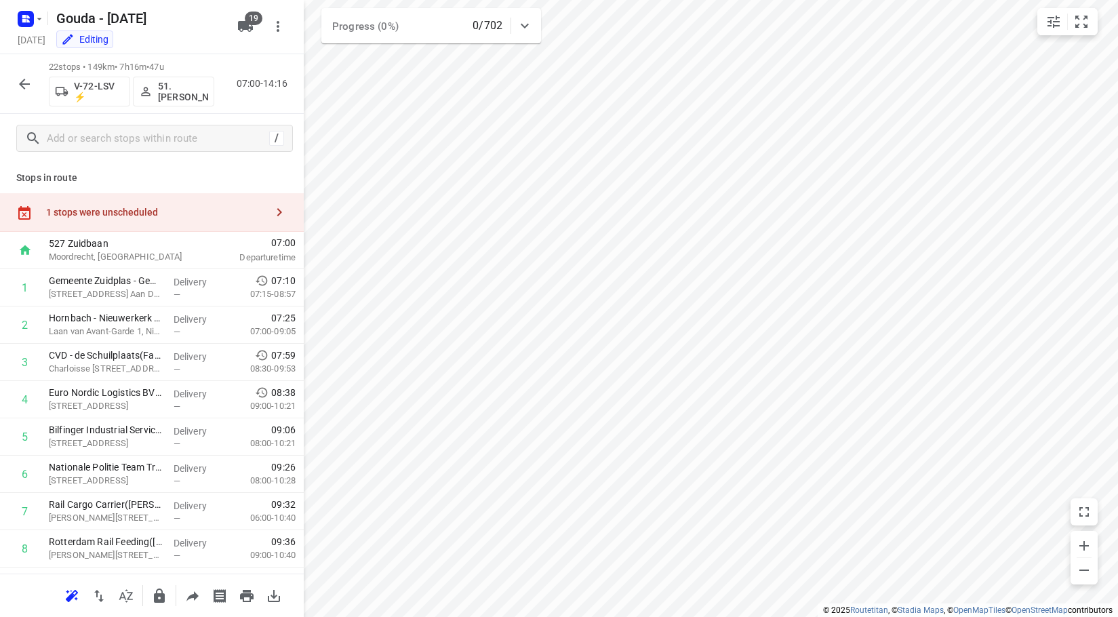
click at [35, 77] on button "button" at bounding box center [24, 84] width 27 height 27
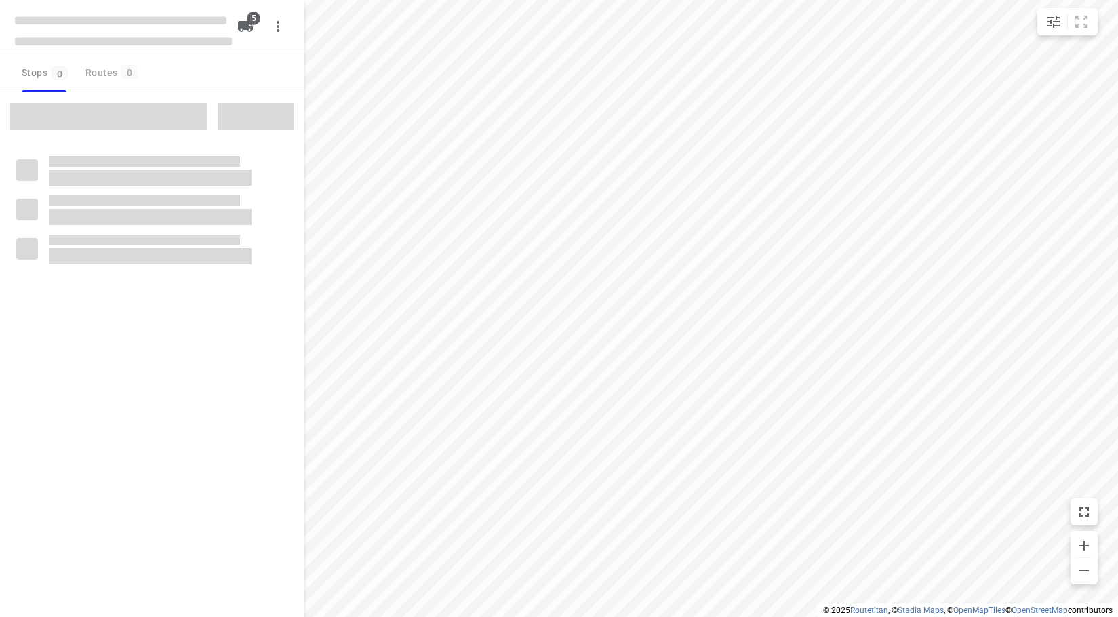
checkbox input "true"
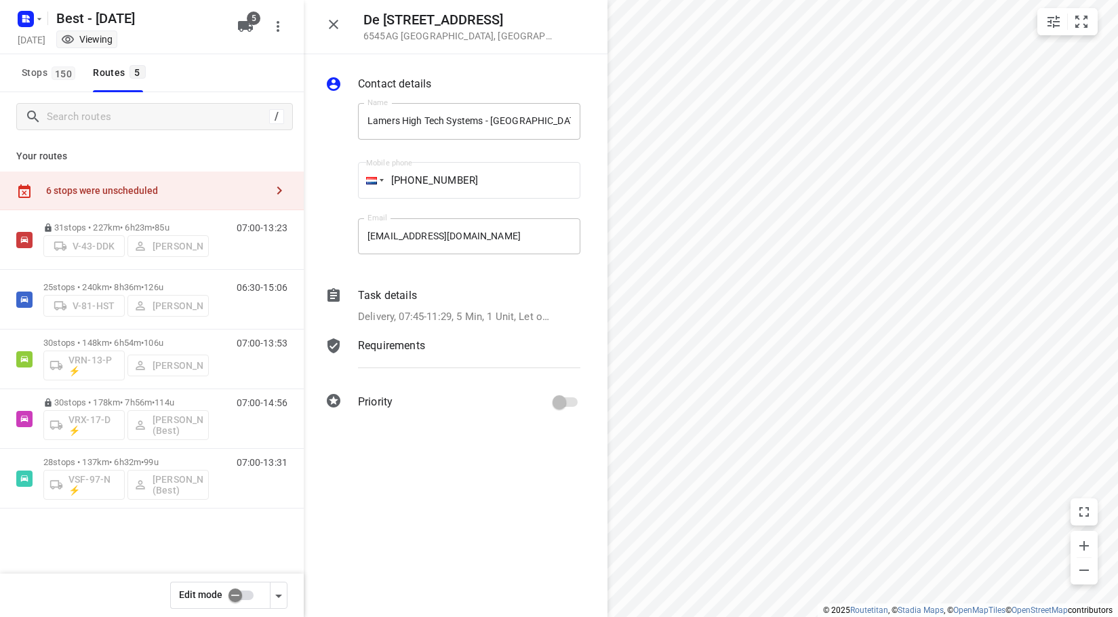
click at [340, 28] on icon "button" at bounding box center [333, 24] width 16 height 16
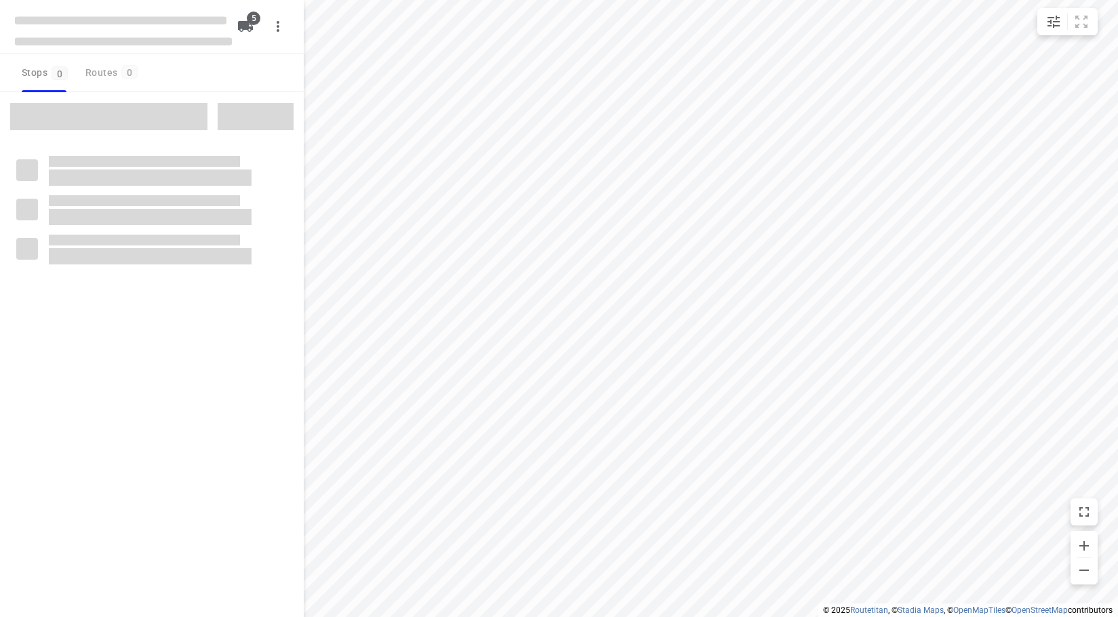
checkbox input "true"
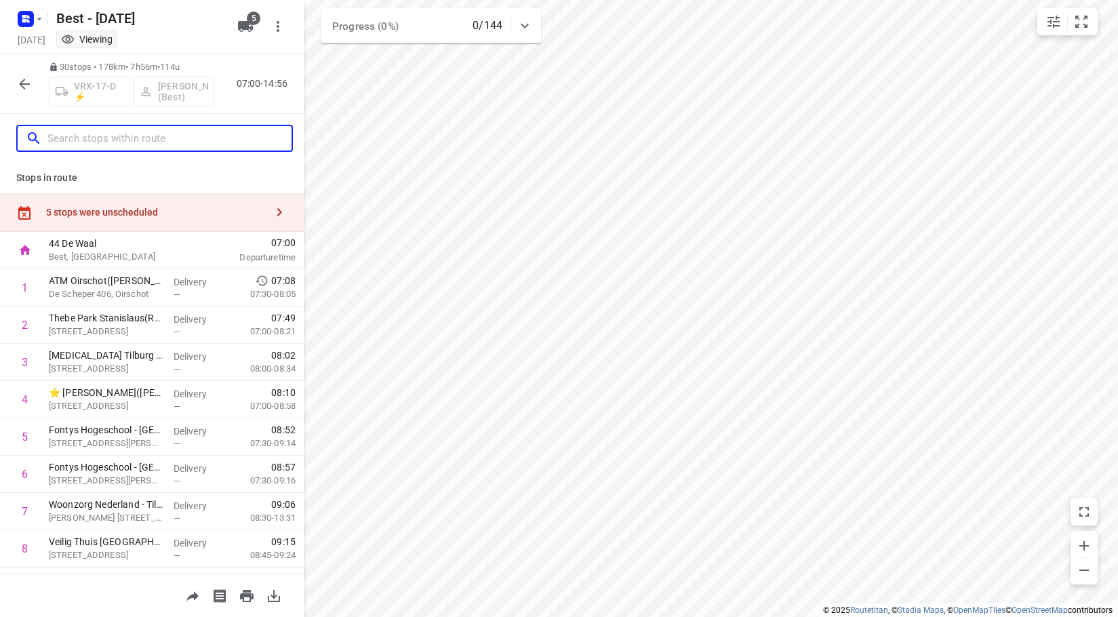
click at [153, 141] on input "text" at bounding box center [169, 138] width 244 height 21
click at [147, 207] on div "5 stops were unscheduled" at bounding box center [156, 212] width 220 height 11
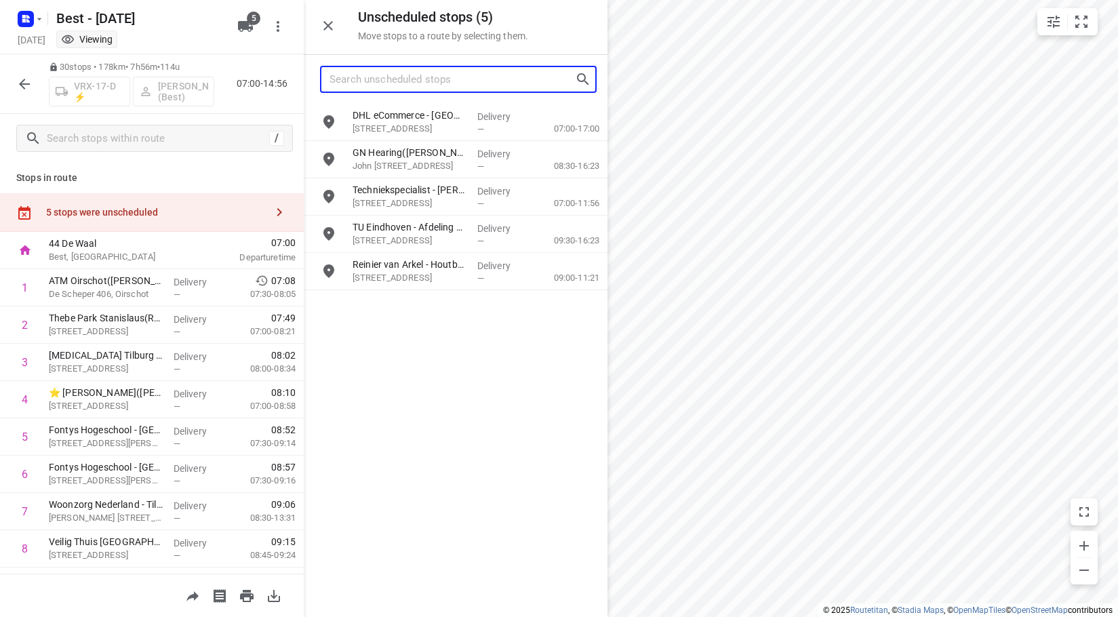
click at [386, 81] on input "Search unscheduled stops" at bounding box center [452, 79] width 245 height 21
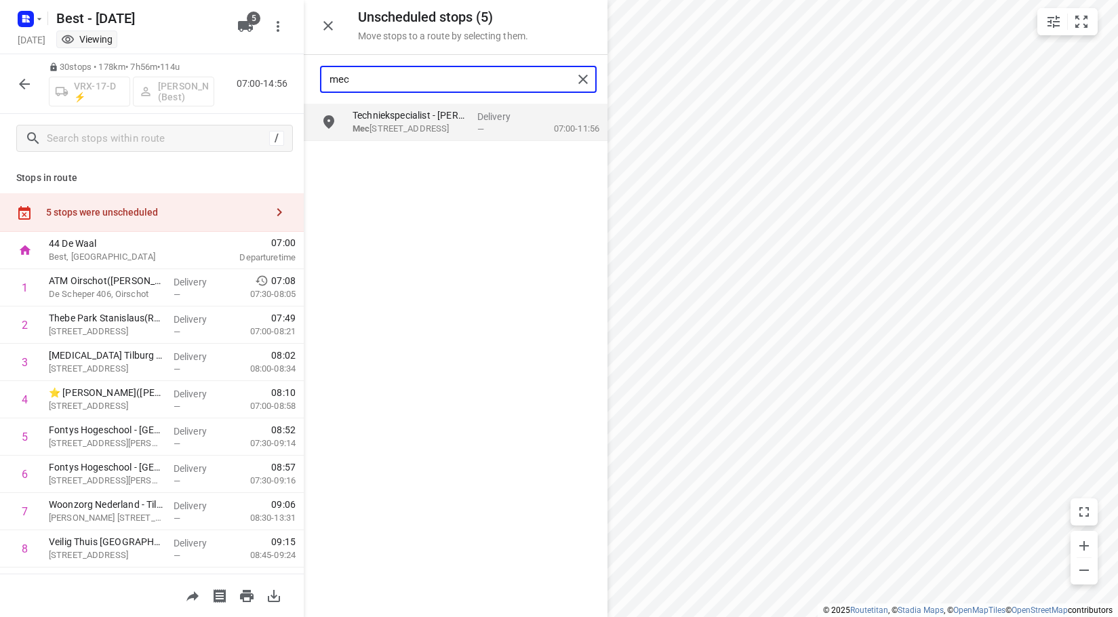
type input "mec"
drag, startPoint x: 518, startPoint y: 244, endPoint x: 467, endPoint y: 214, distance: 59.3
click at [518, 244] on div "Techniekspecialist - [PERSON_NAME]([PERSON_NAME]) Mec hie [STREET_ADDRESS] Deli…" at bounding box center [456, 360] width 304 height 512
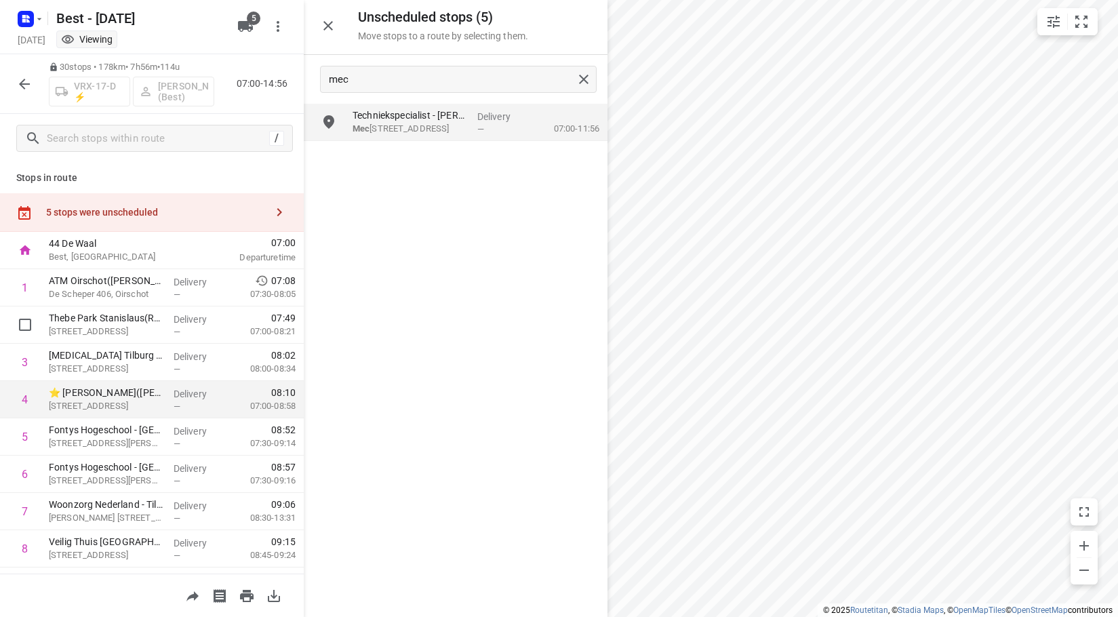
drag, startPoint x: 431, startPoint y: 125, endPoint x: 254, endPoint y: 401, distance: 327.8
click at [298, 332] on div "Unscheduled stops ( 5 ) Move stops to a route by selecting them. mec Technieksp…" at bounding box center [152, 308] width 304 height 617
click at [34, 73] on div at bounding box center [24, 84] width 27 height 27
click at [28, 79] on icon "button" at bounding box center [24, 84] width 16 height 16
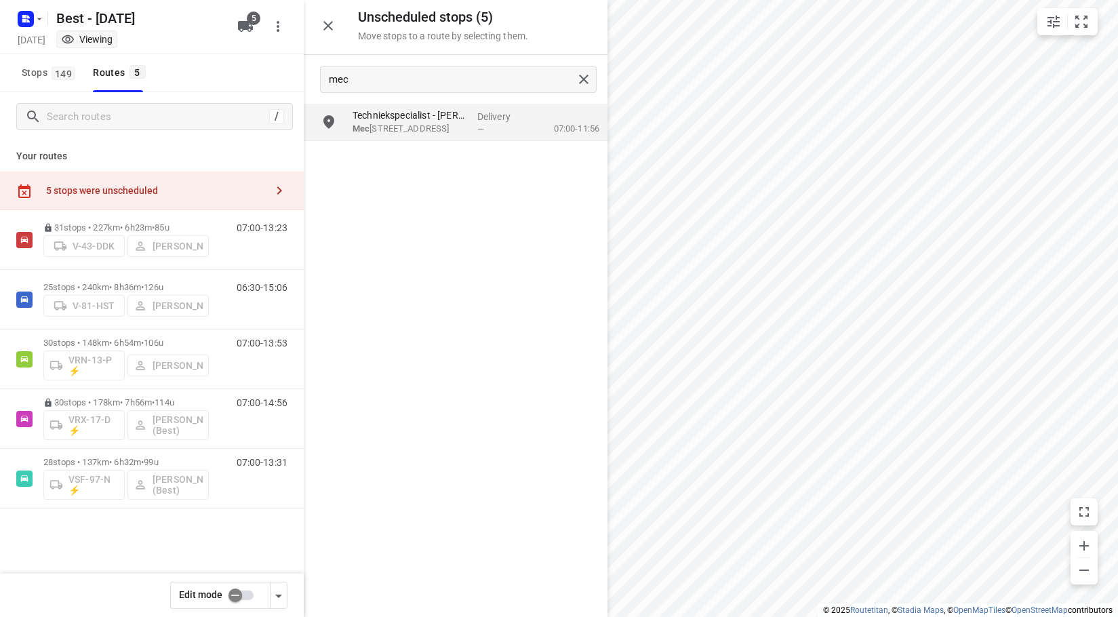
click at [256, 597] on input "checkbox" at bounding box center [235, 595] width 77 height 26
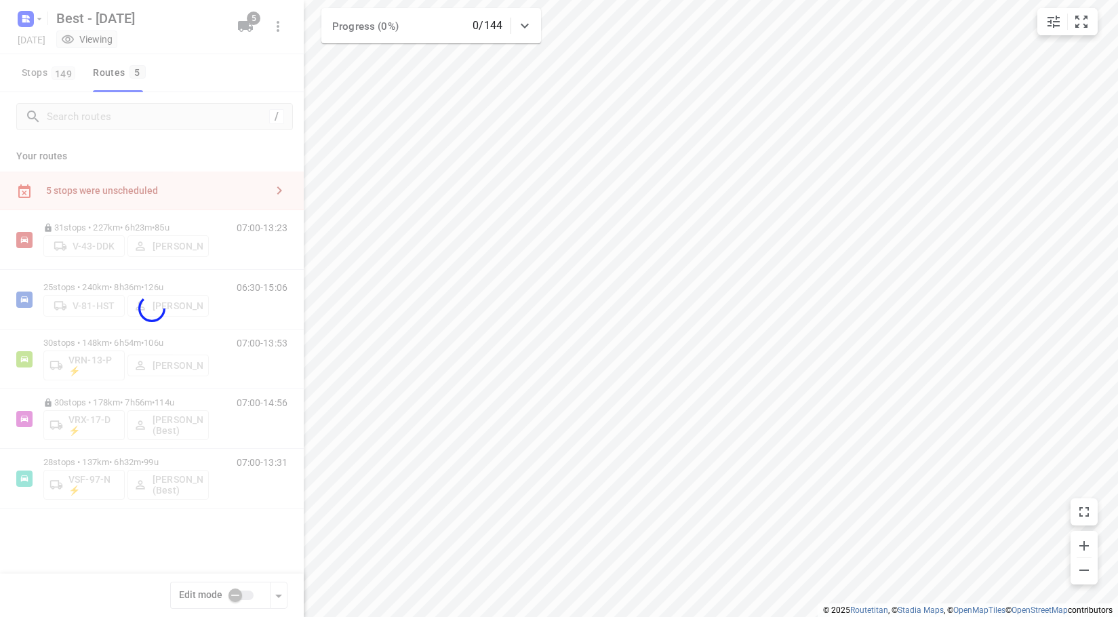
checkbox input "true"
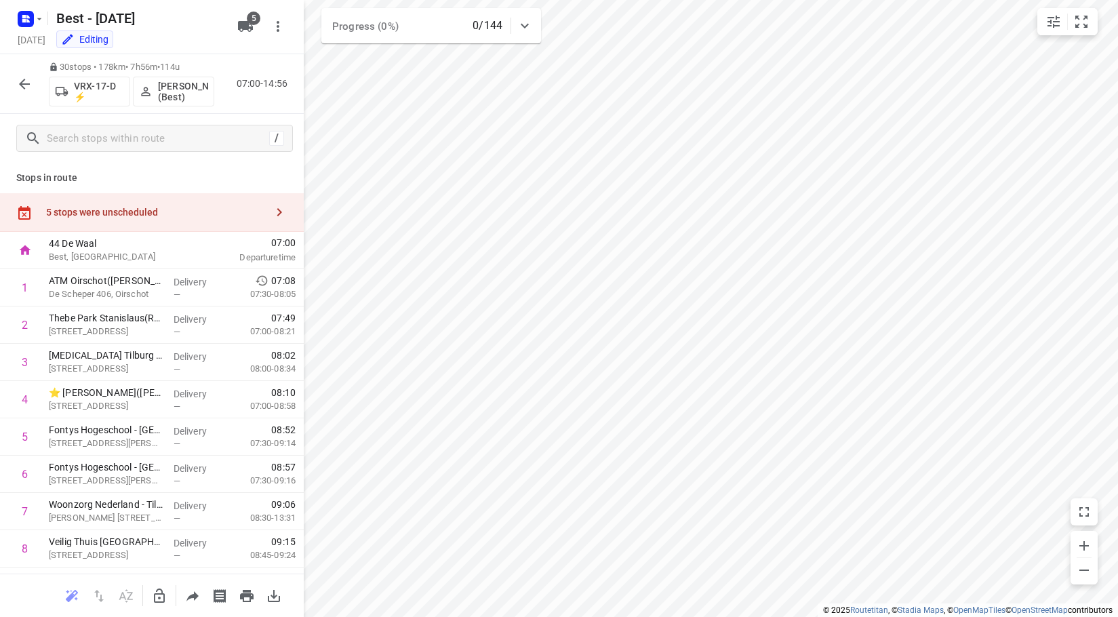
click at [122, 204] on div "5 stops were unscheduled" at bounding box center [152, 212] width 304 height 39
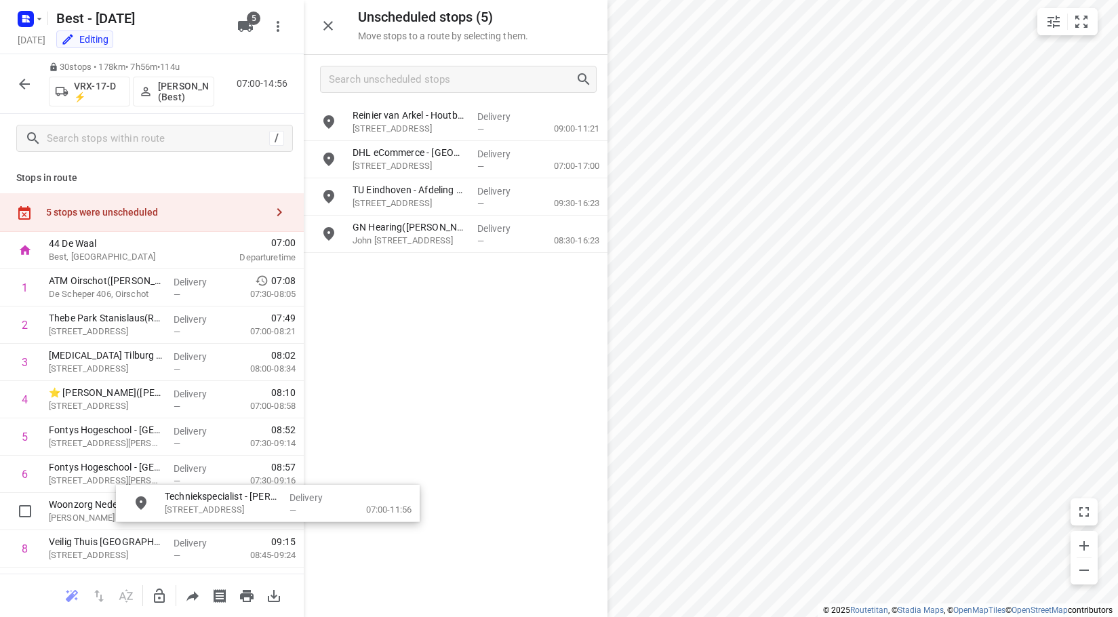
drag, startPoint x: 444, startPoint y: 169, endPoint x: 364, endPoint y: 472, distance: 313.4
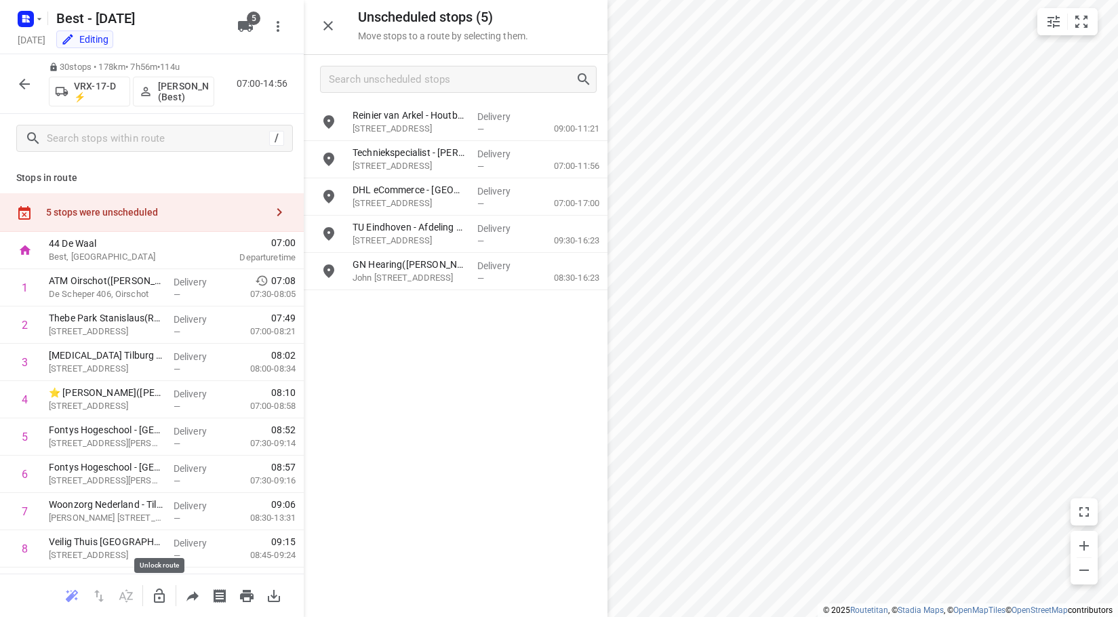
click at [159, 593] on icon "button" at bounding box center [159, 595] width 11 height 14
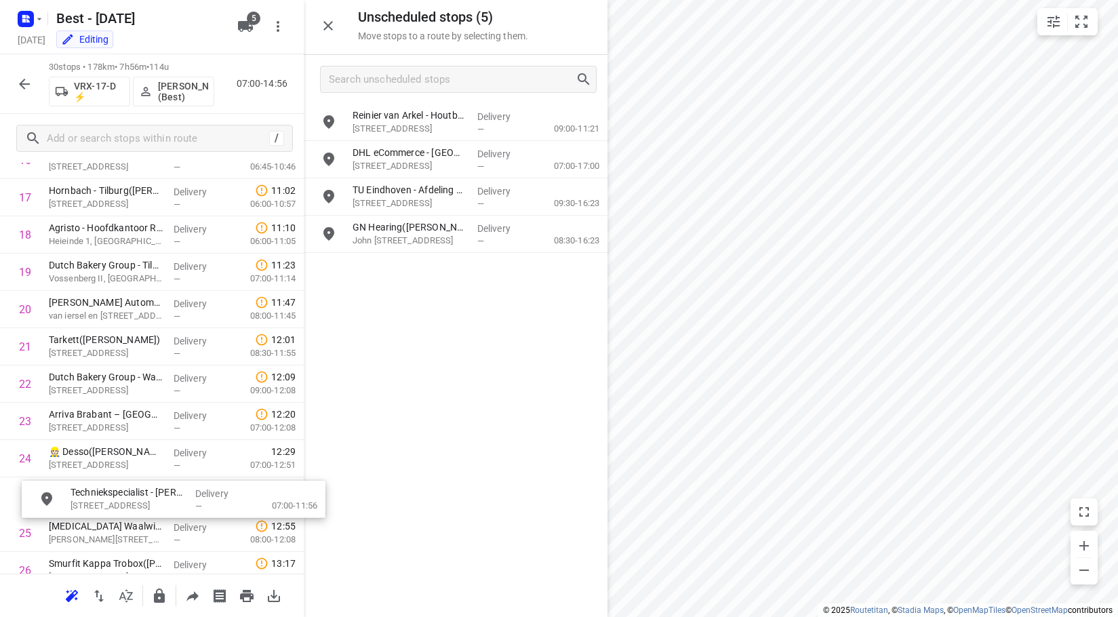
scroll to position [691, 0]
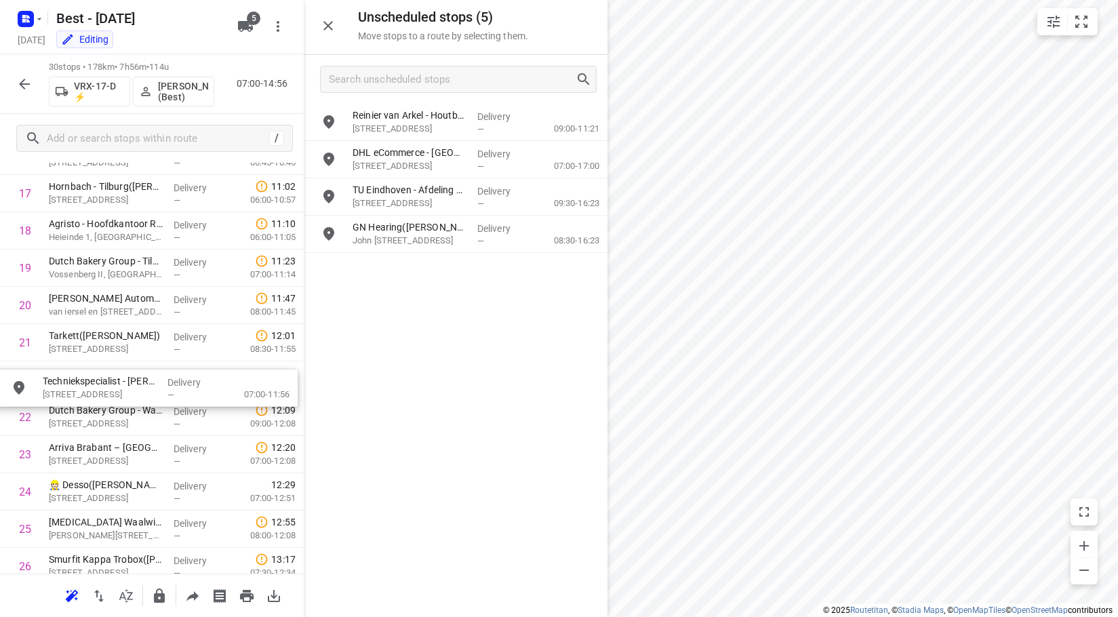
drag, startPoint x: 441, startPoint y: 153, endPoint x: 144, endPoint y: 387, distance: 379.0
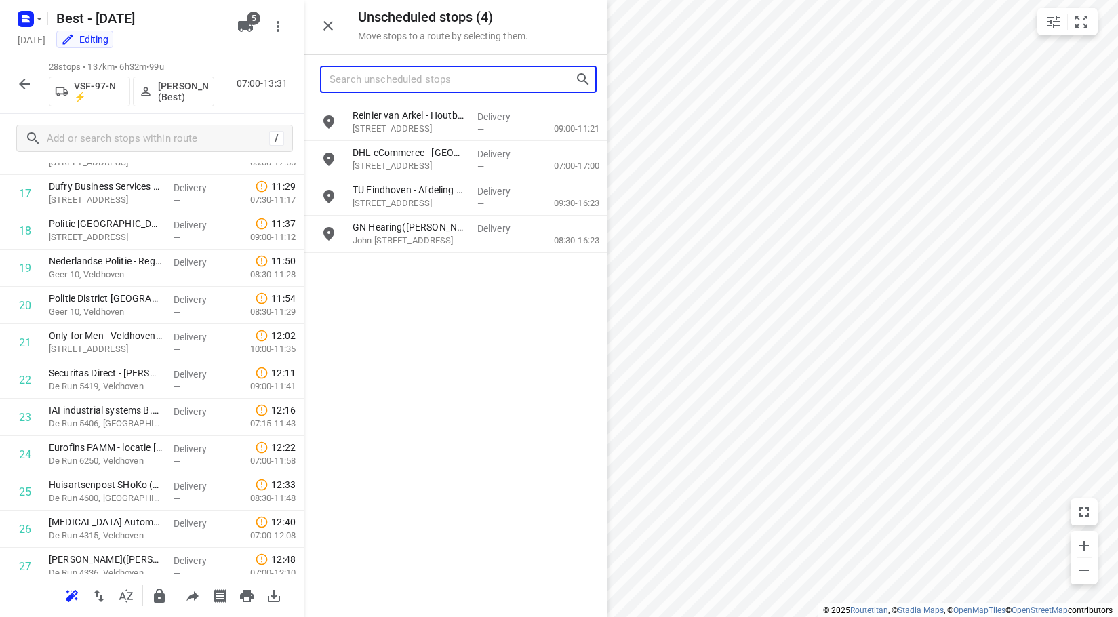
click at [400, 83] on input "Search unscheduled stops" at bounding box center [452, 79] width 245 height 21
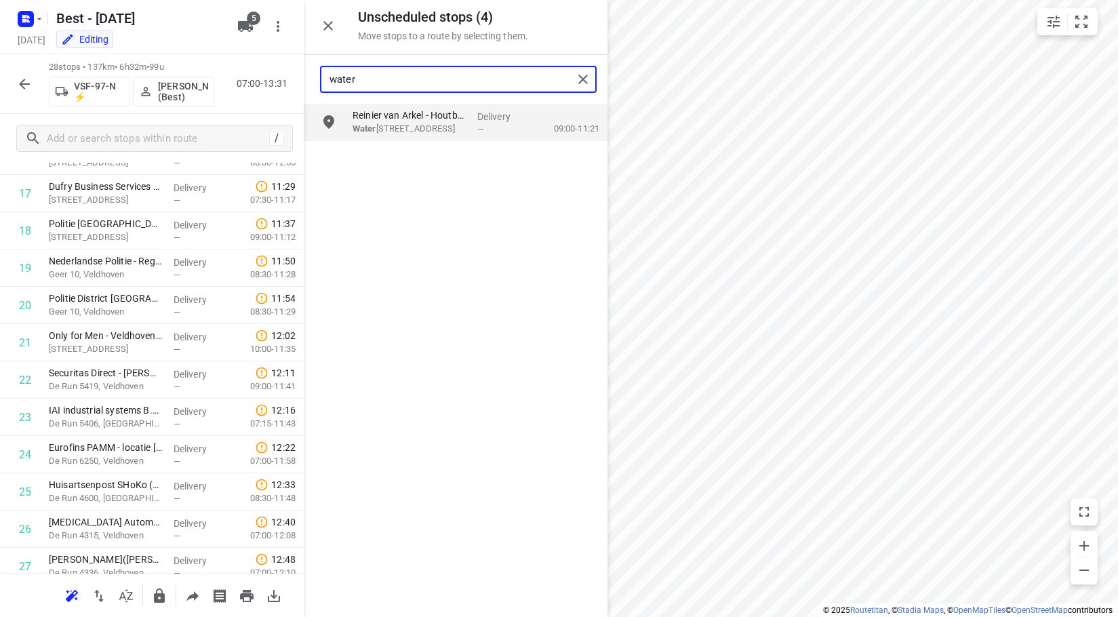
type input "water"
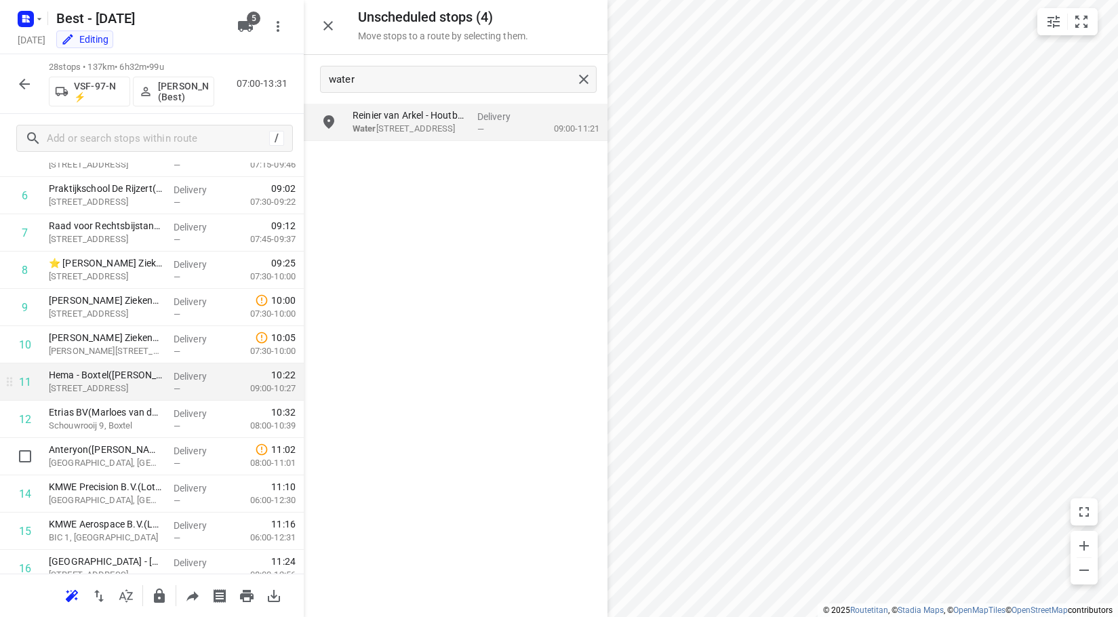
scroll to position [302, 0]
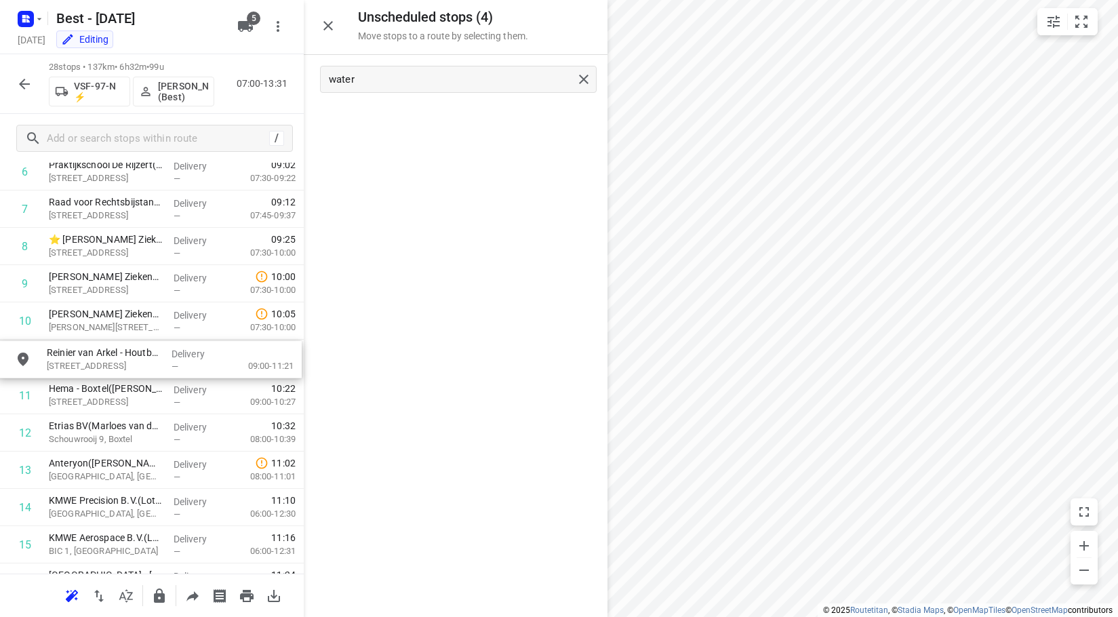
drag, startPoint x: 441, startPoint y: 116, endPoint x: 131, endPoint y: 359, distance: 394.1
click at [532, 254] on div "No stops found for "water"" at bounding box center [456, 360] width 304 height 513
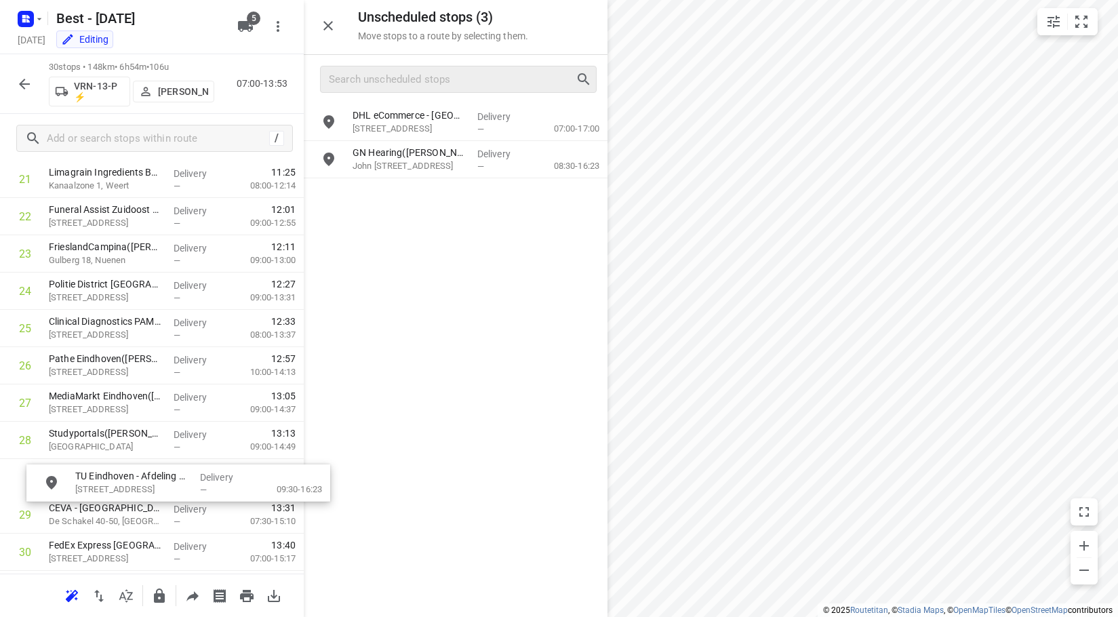
scroll to position [855, 0]
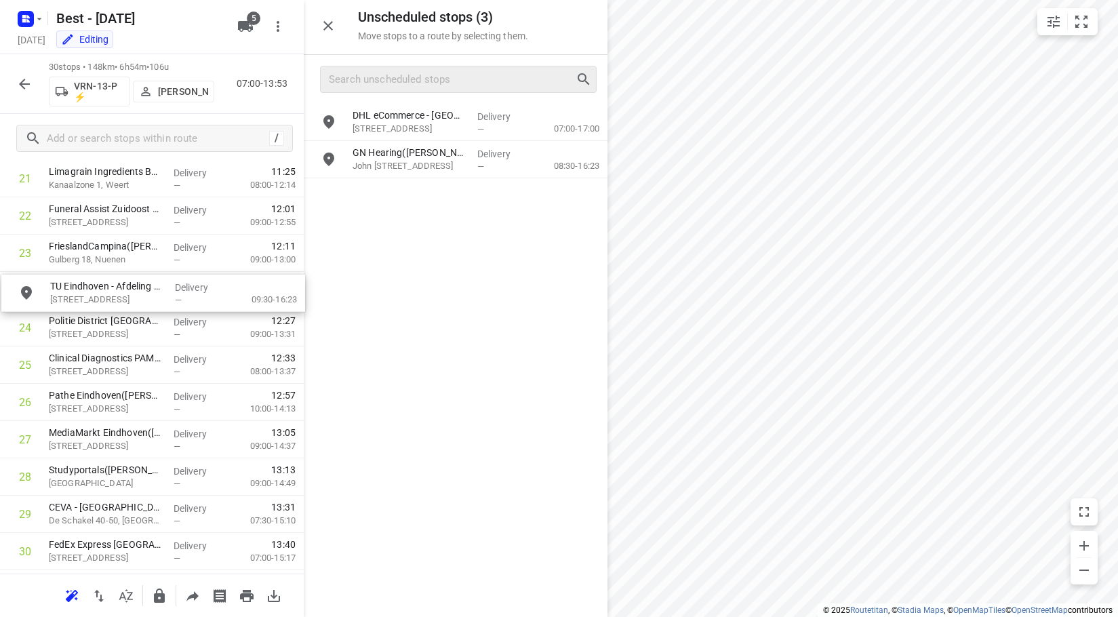
drag, startPoint x: 423, startPoint y: 157, endPoint x: 120, endPoint y: 297, distance: 333.7
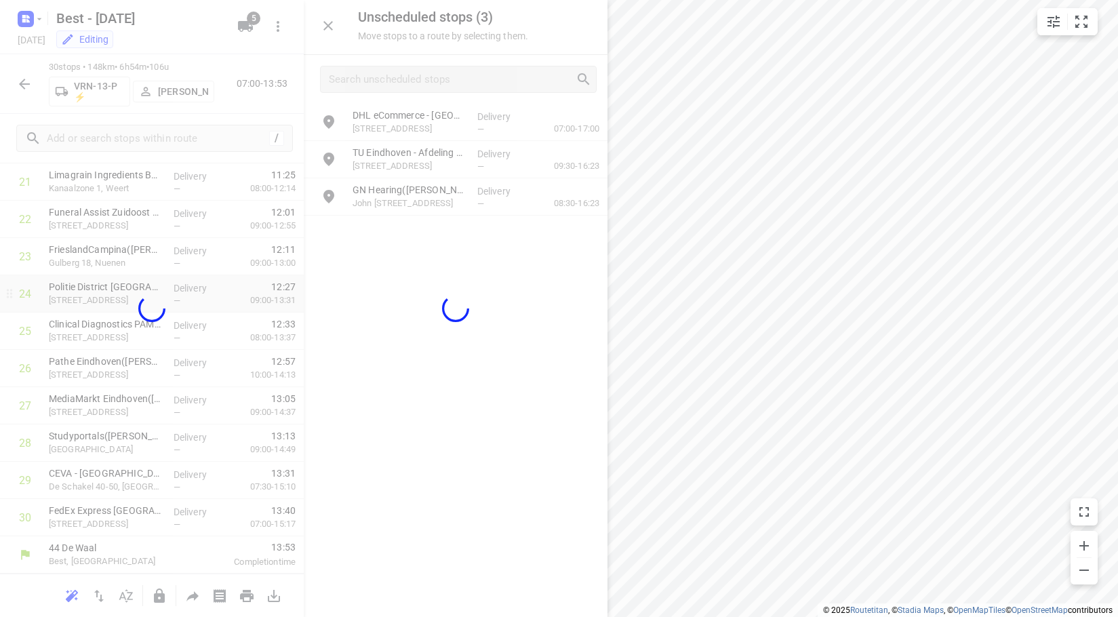
scroll to position [852, 0]
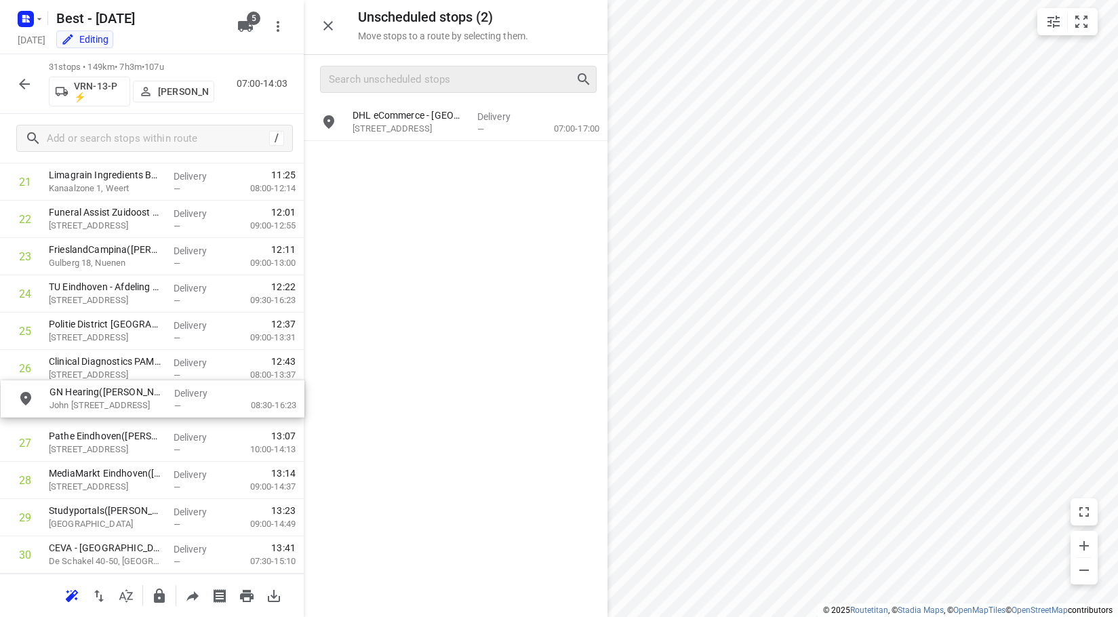
drag, startPoint x: 409, startPoint y: 163, endPoint x: 105, endPoint y: 412, distance: 392.2
click at [1117, 271] on html "i © 2025 Routetitan , © Stadia Maps , © OpenMapTiles © OpenStreetMap contributo…" at bounding box center [559, 308] width 1118 height 617
click at [24, 94] on button "button" at bounding box center [24, 84] width 27 height 27
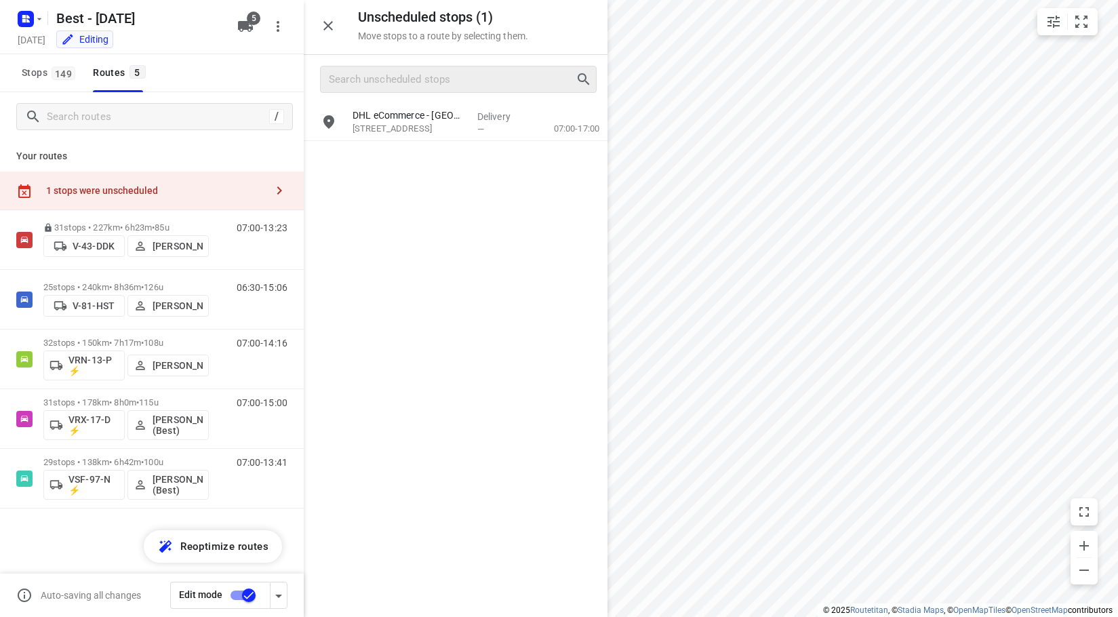
click at [22, 84] on button "Stops 149" at bounding box center [47, 73] width 63 height 38
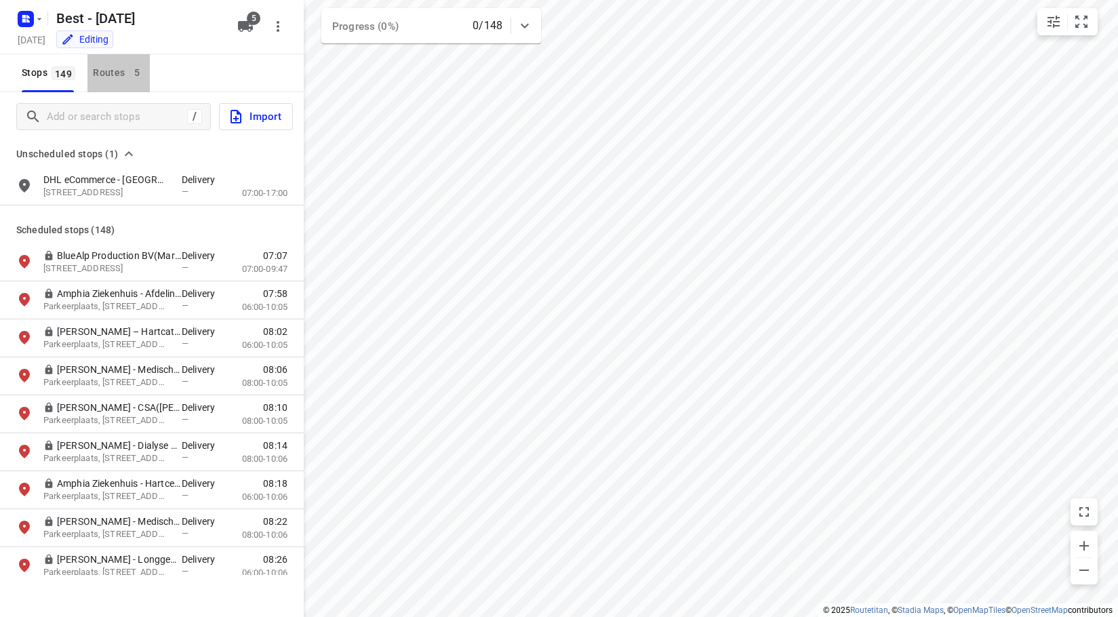
click at [123, 71] on div "Routes 5" at bounding box center [121, 72] width 56 height 17
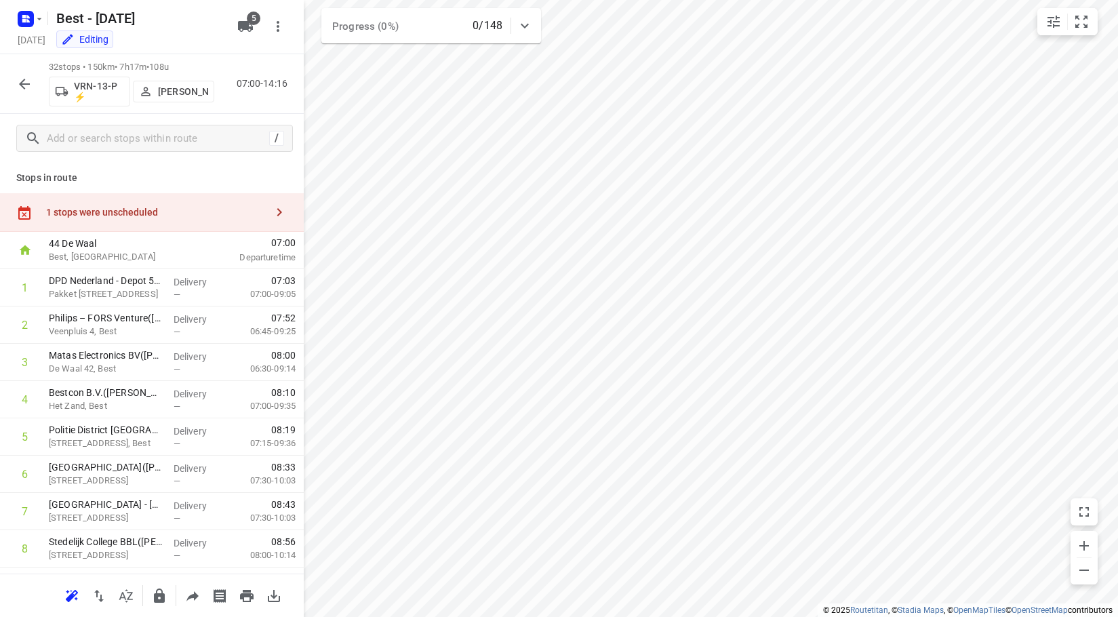
click at [109, 220] on div "1 stops were unscheduled" at bounding box center [152, 212] width 304 height 39
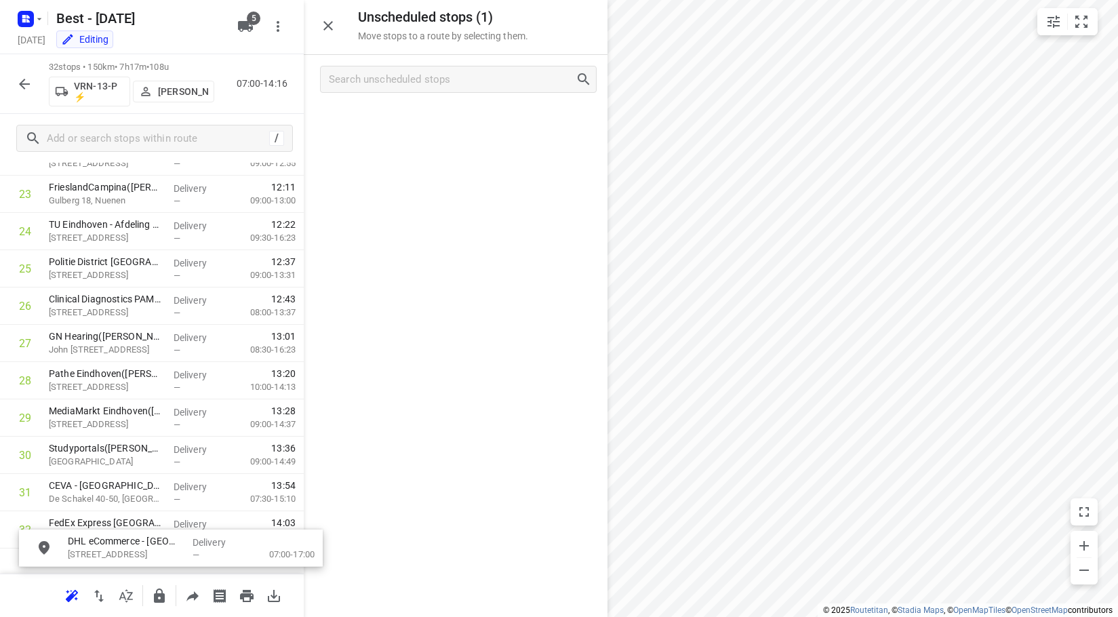
scroll to position [965, 3]
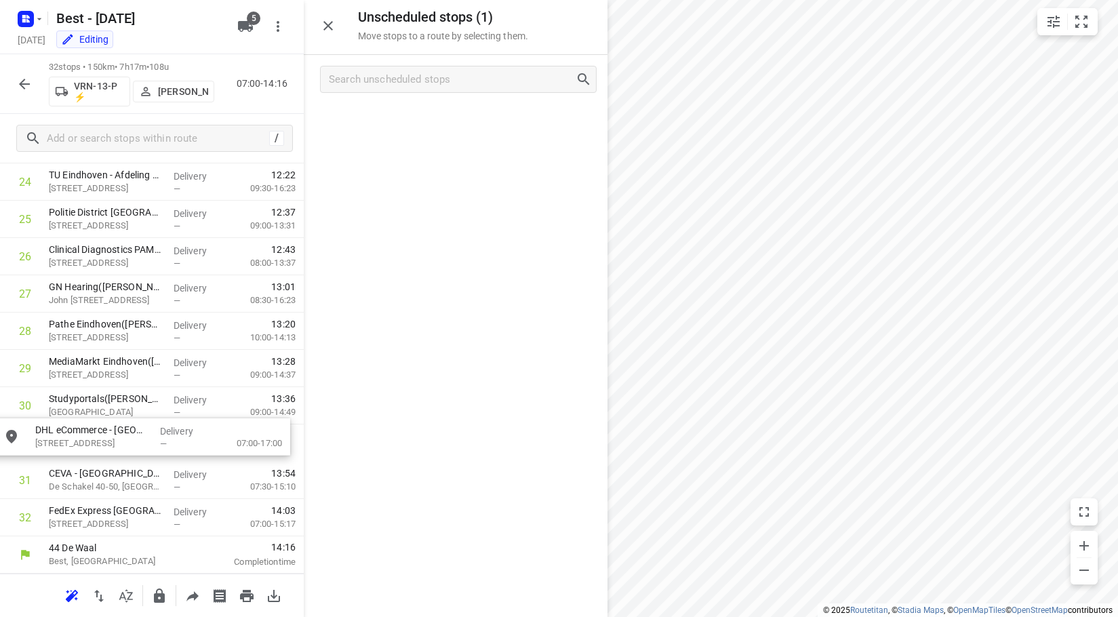
drag, startPoint x: 407, startPoint y: 123, endPoint x: 87, endPoint y: 441, distance: 451.1
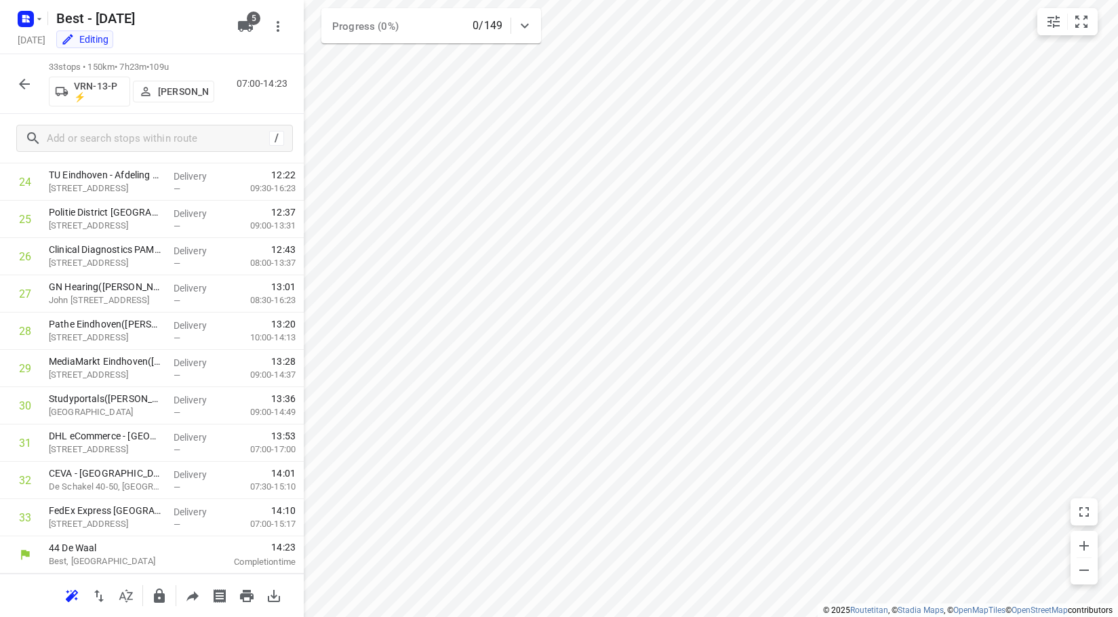
scroll to position [925, 0]
click at [21, 82] on icon "button" at bounding box center [24, 84] width 11 height 11
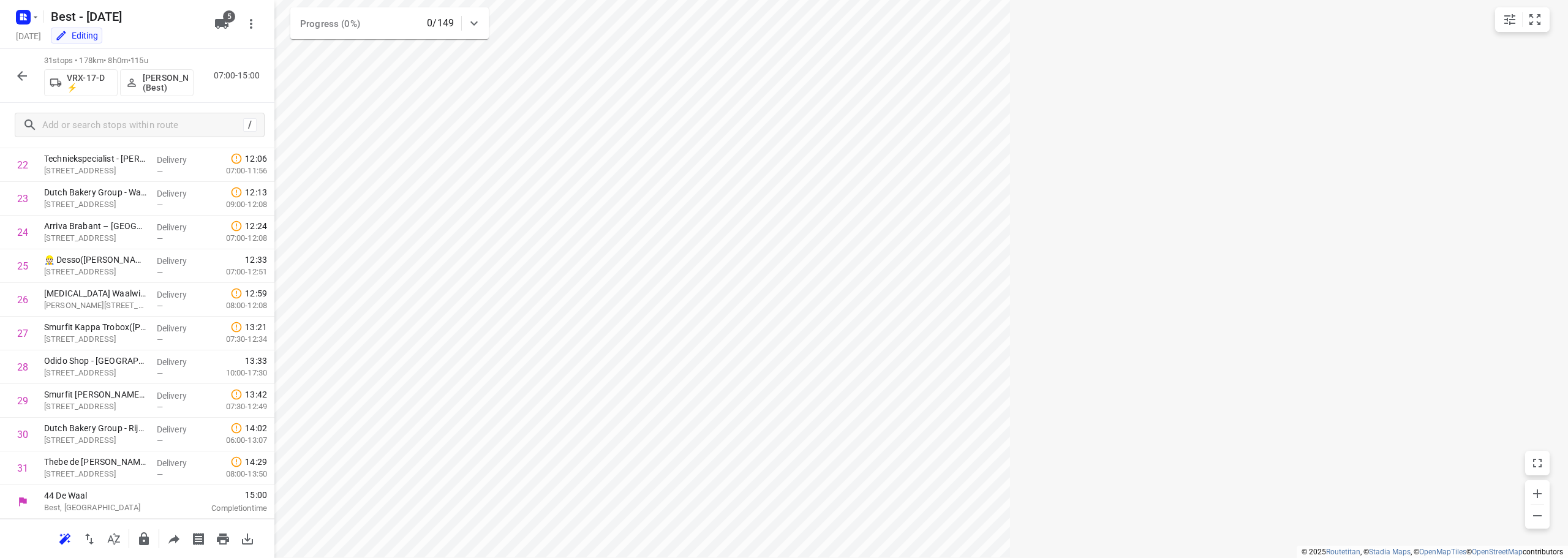
scroll to position [767, 0]
click at [26, 79] on icon "button" at bounding box center [22, 76] width 14 height 14
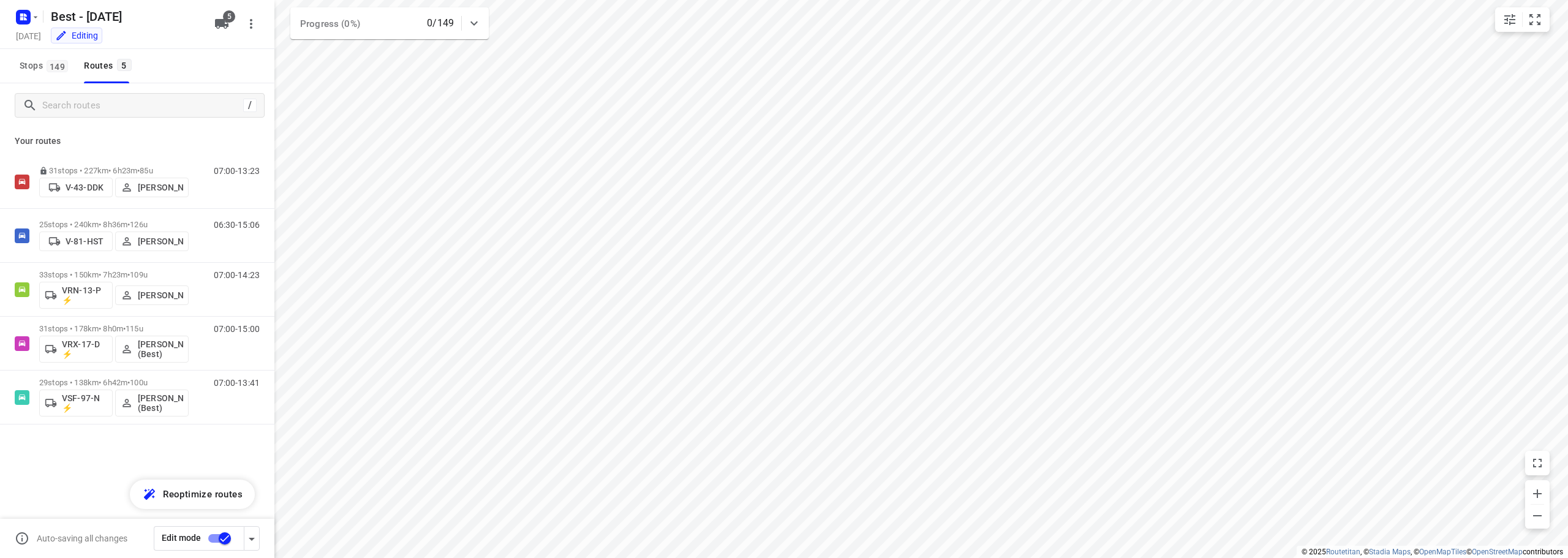
click at [255, 537] on icon "button" at bounding box center [252, 538] width 14 height 14
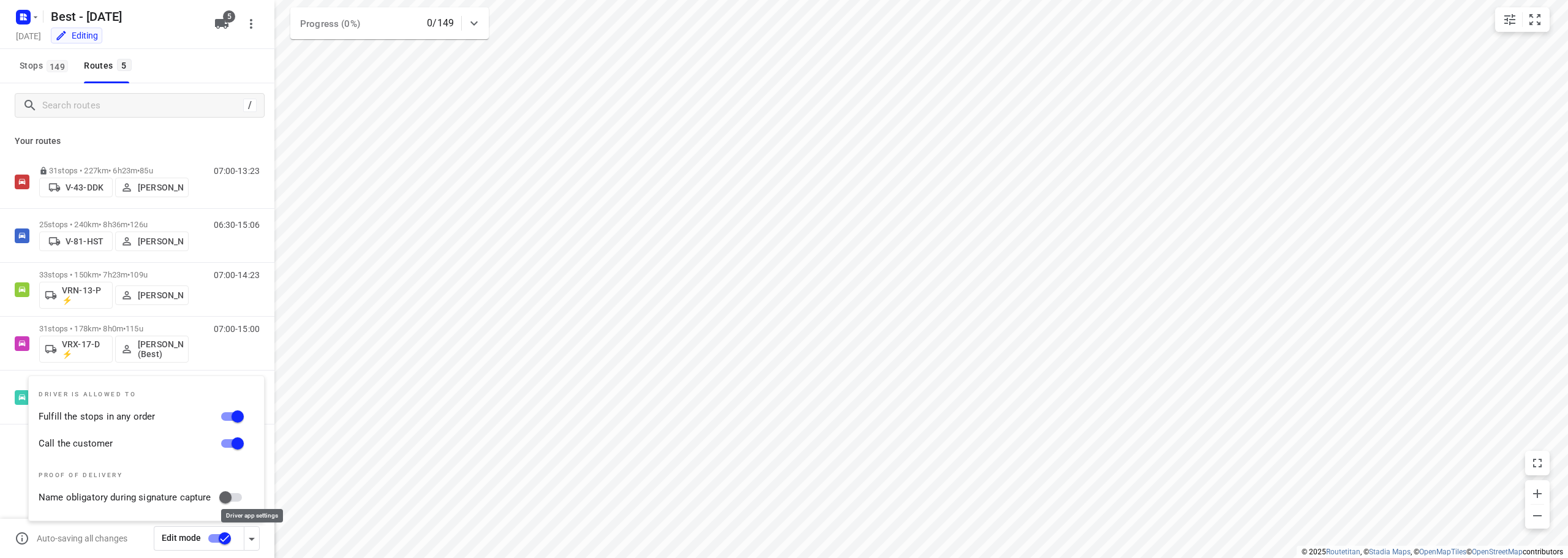
click at [255, 537] on icon "button" at bounding box center [252, 538] width 14 height 14
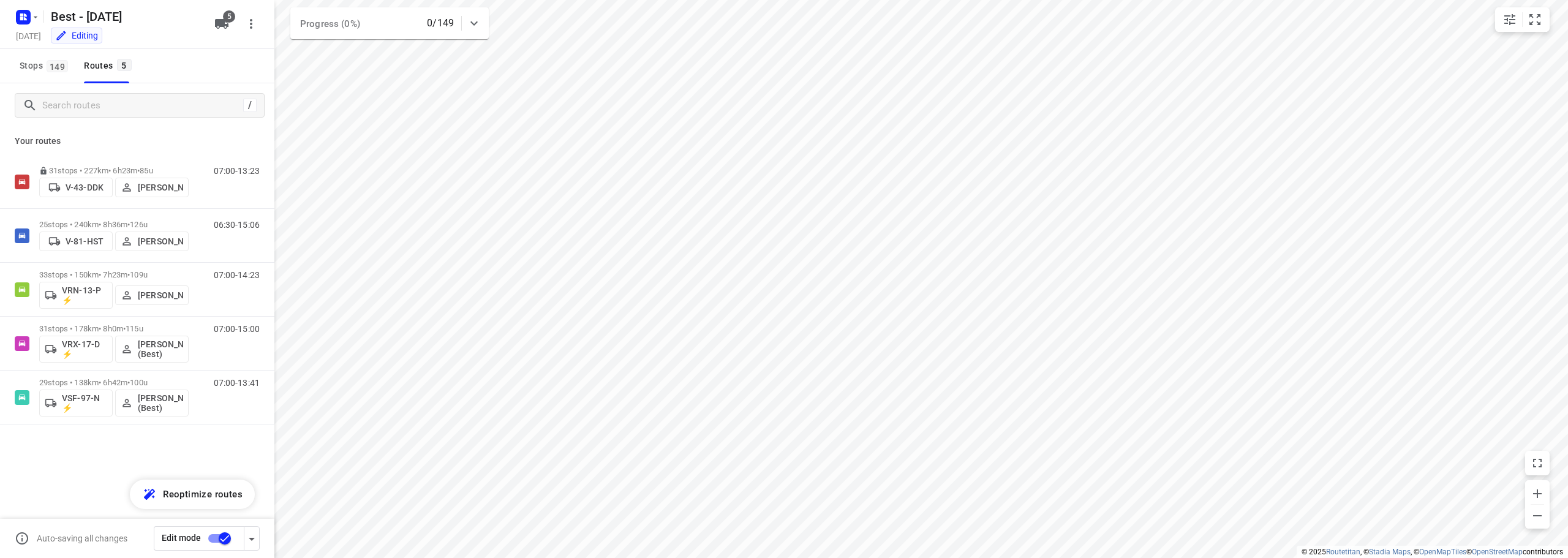
click at [215, 536] on input "checkbox" at bounding box center [224, 538] width 70 height 23
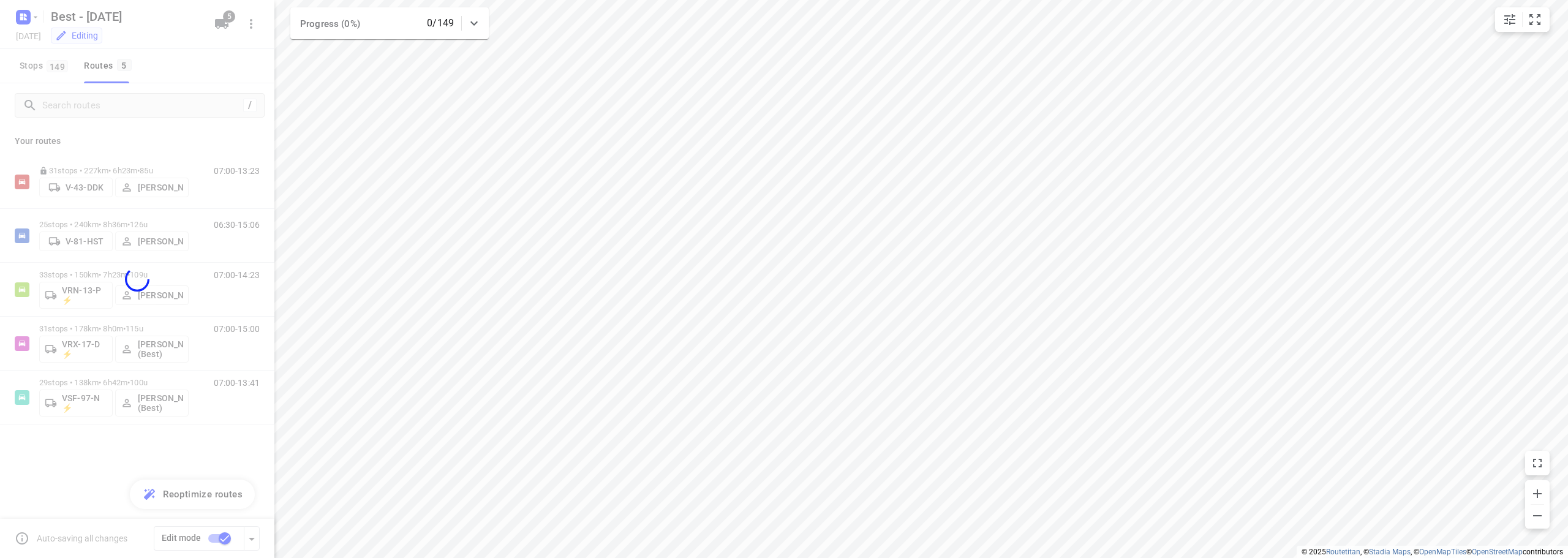
checkbox input "false"
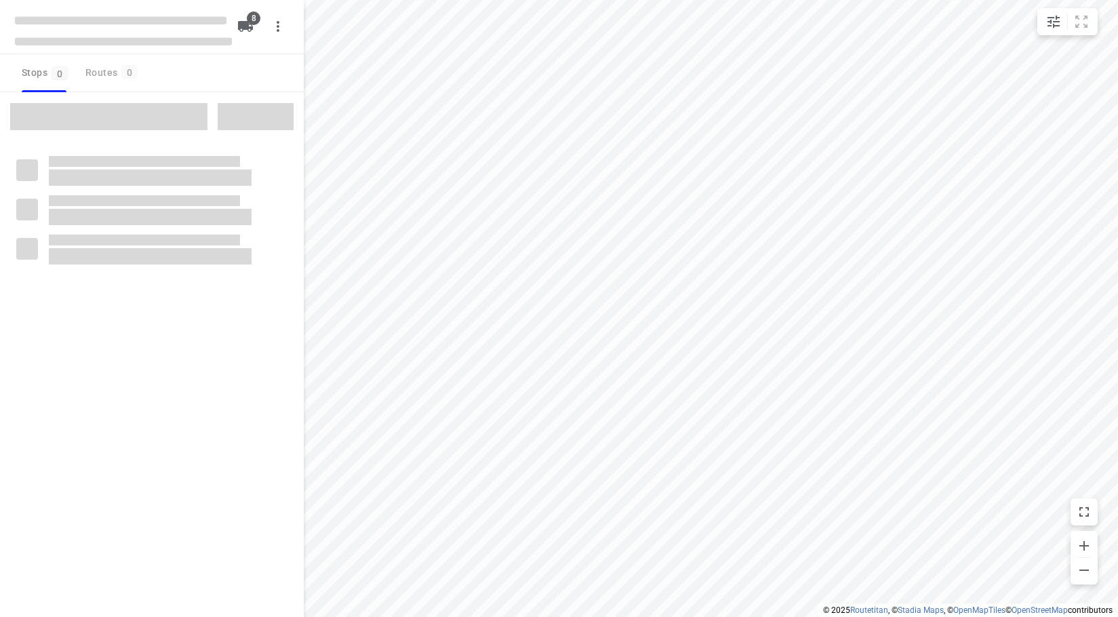
checkbox input "true"
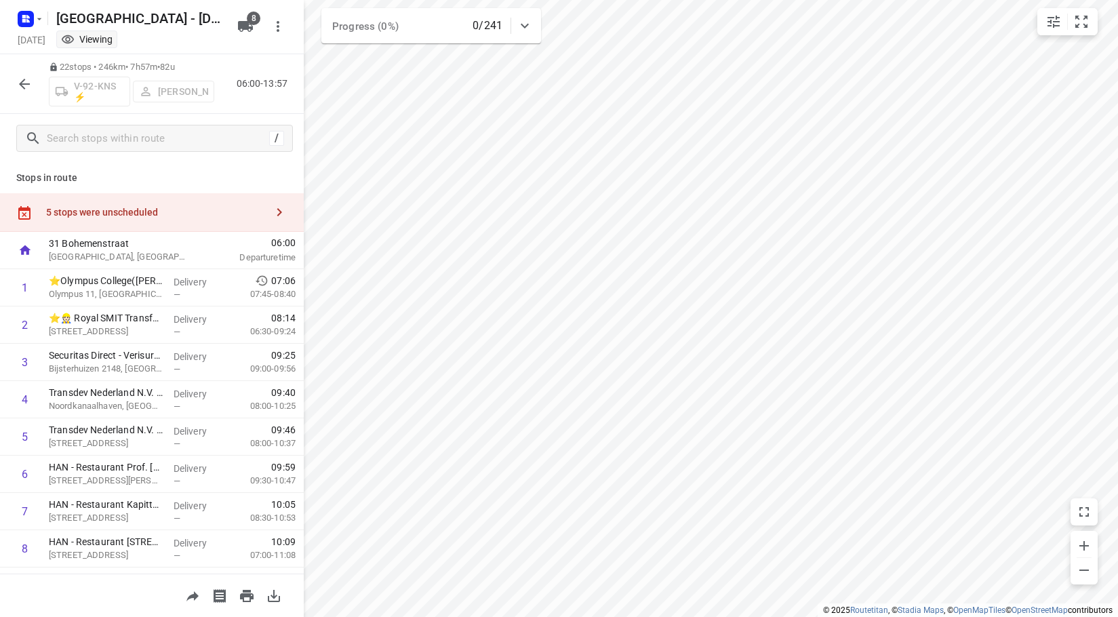
click at [130, 217] on div "5 stops were unscheduled" at bounding box center [156, 212] width 220 height 11
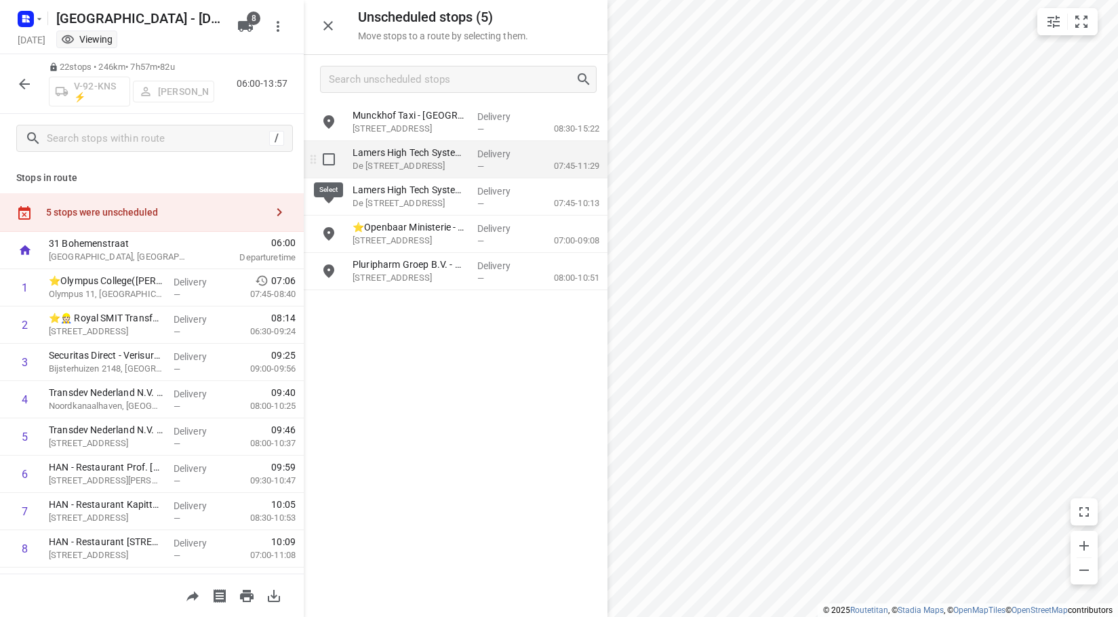
click at [320, 160] on input "grid" at bounding box center [328, 159] width 27 height 27
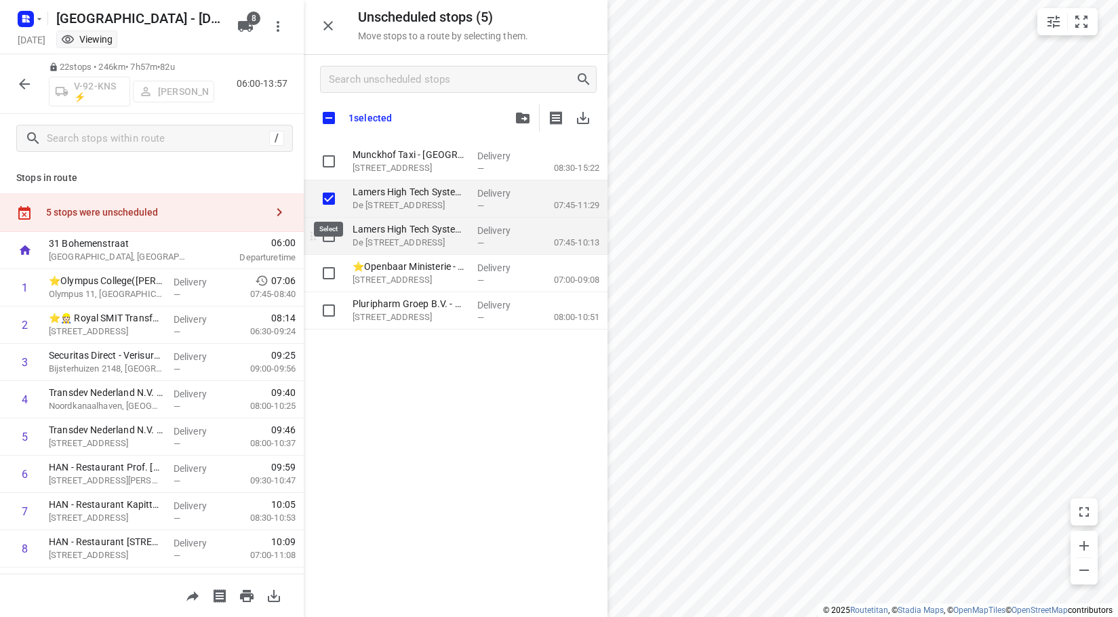
checkbox input "true"
click at [325, 237] on input "grid" at bounding box center [328, 235] width 27 height 27
checkbox input "true"
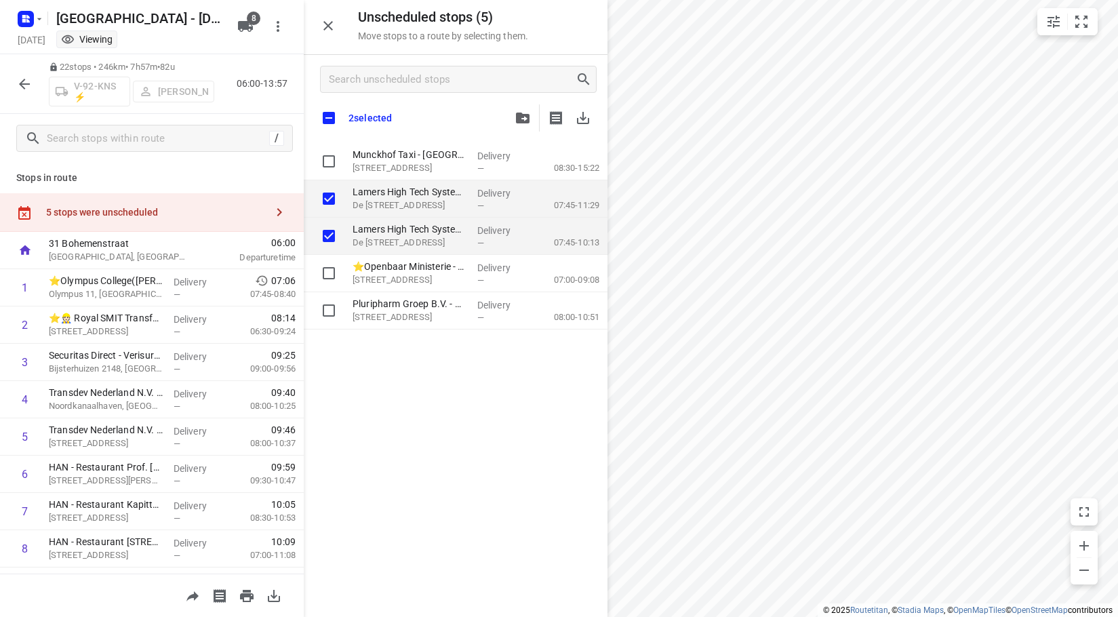
checkbox input "true"
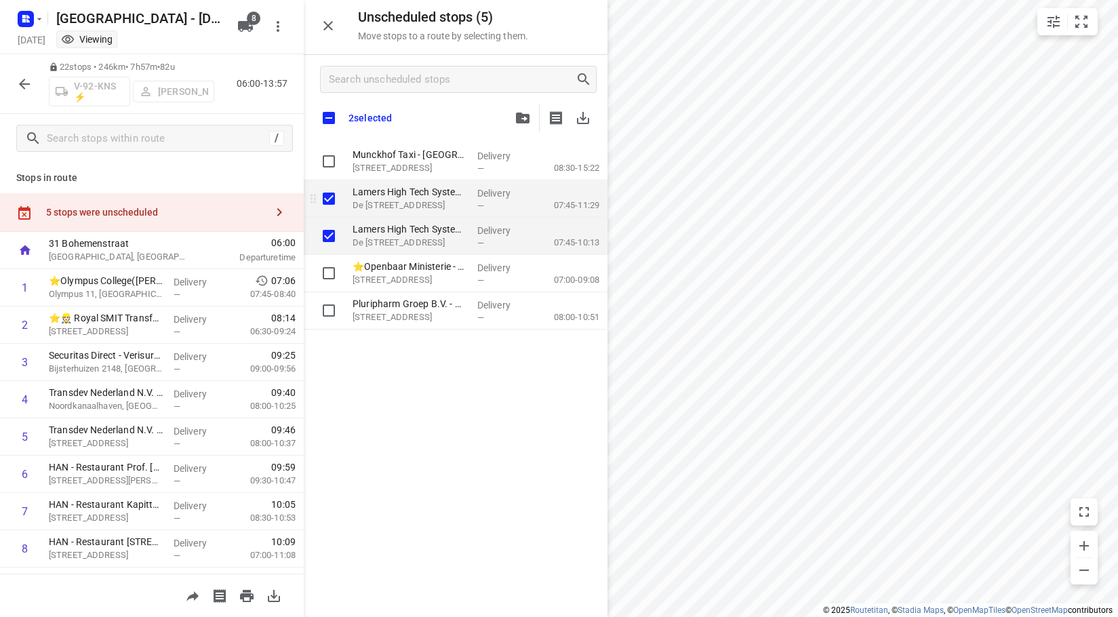
checkbox input "true"
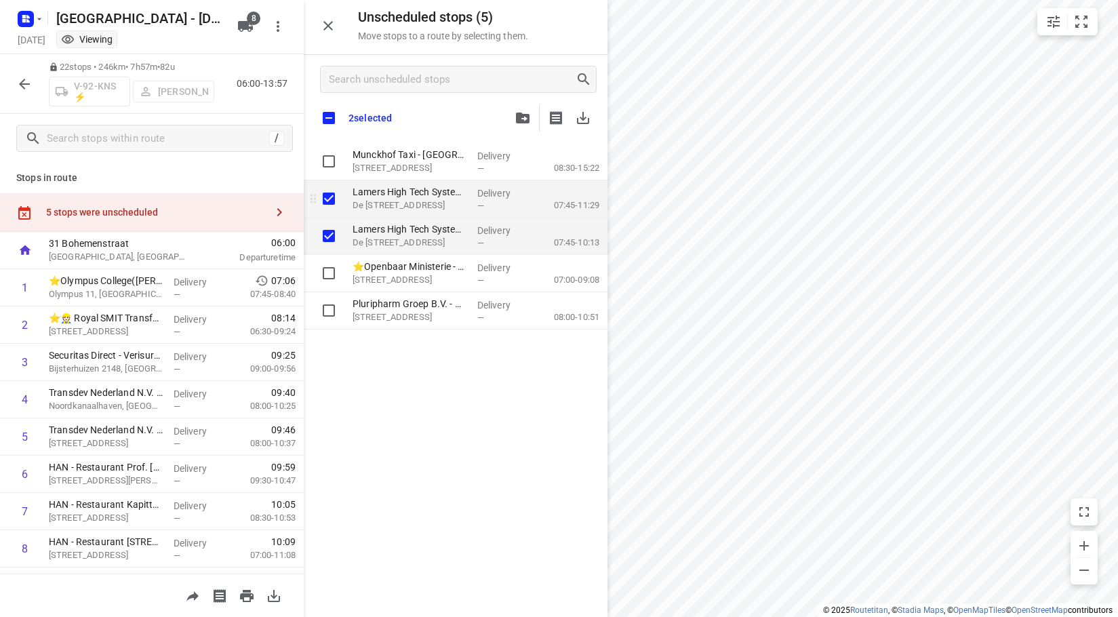
drag, startPoint x: 437, startPoint y: 198, endPoint x: 431, endPoint y: 214, distance: 16.7
click at [431, 214] on div "Lamers High Tech Systems - [GEOGRAPHIC_DATA] [STREET_ADDRESS]([PERSON_NAME] / […" at bounding box center [409, 198] width 125 height 37
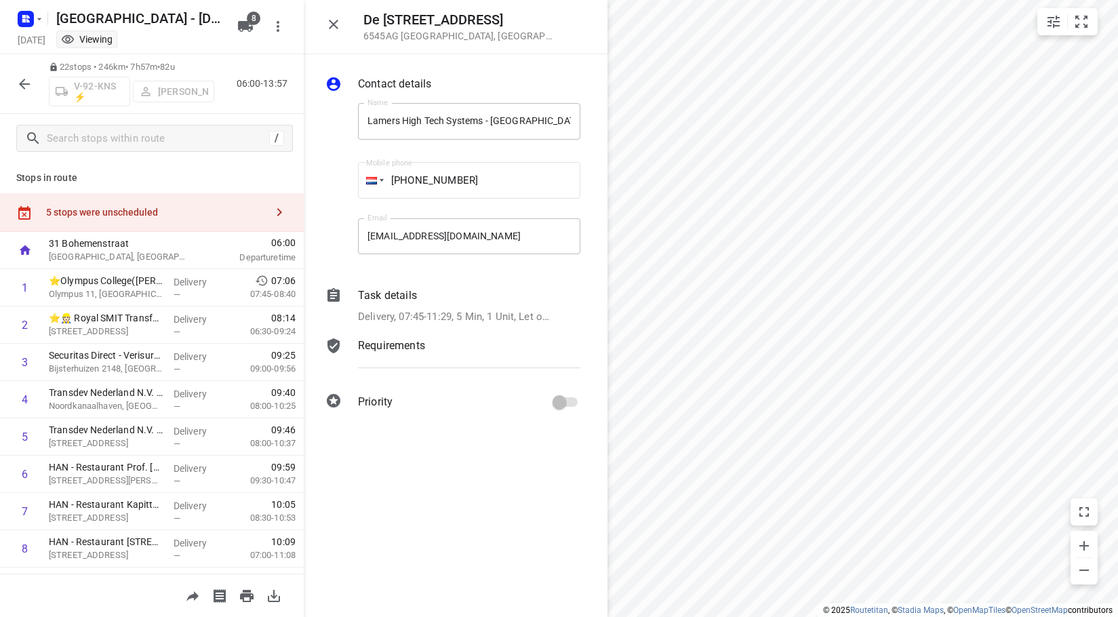
drag, startPoint x: 8, startPoint y: 81, endPoint x: 18, endPoint y: 84, distance: 10.1
click at [16, 83] on div "22 stops • 246km • 7h57m • 82u V-92-KNS ⚡ [PERSON_NAME] 06:00-13:57" at bounding box center [152, 84] width 304 height 60
click at [19, 85] on icon "button" at bounding box center [24, 84] width 16 height 16
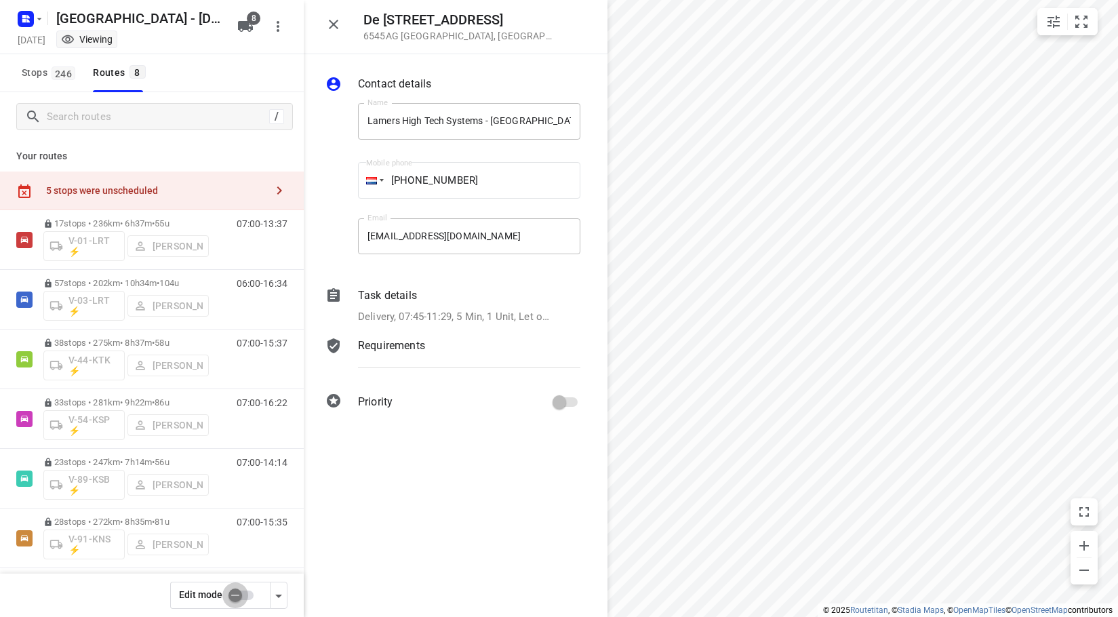
drag, startPoint x: 237, startPoint y: 602, endPoint x: 417, endPoint y: 593, distance: 180.6
click at [237, 601] on input "checkbox" at bounding box center [235, 595] width 77 height 26
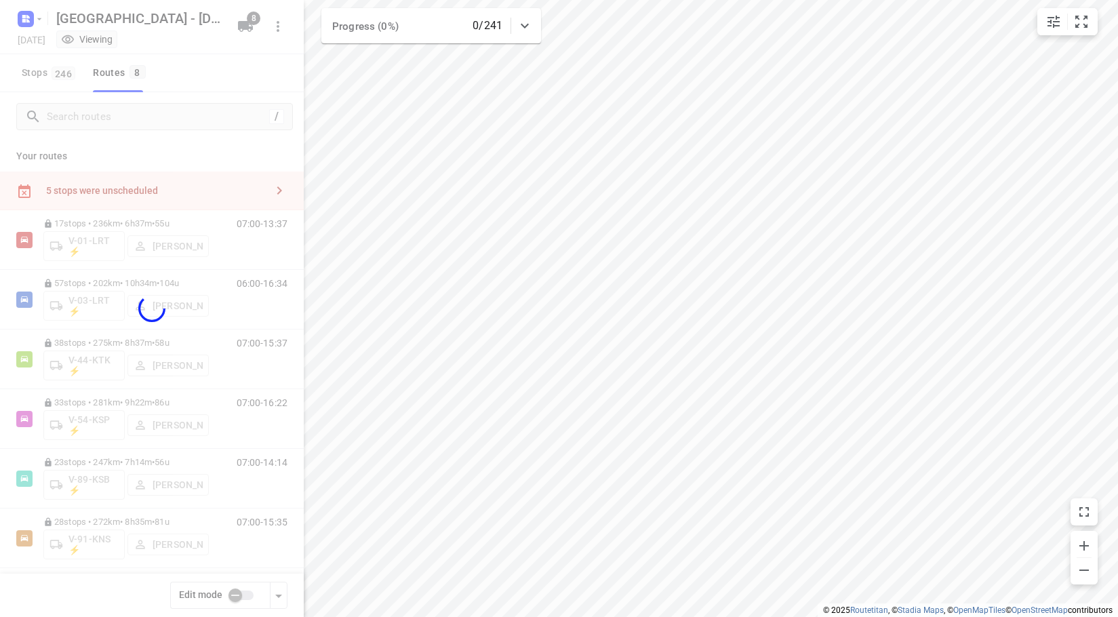
checkbox input "true"
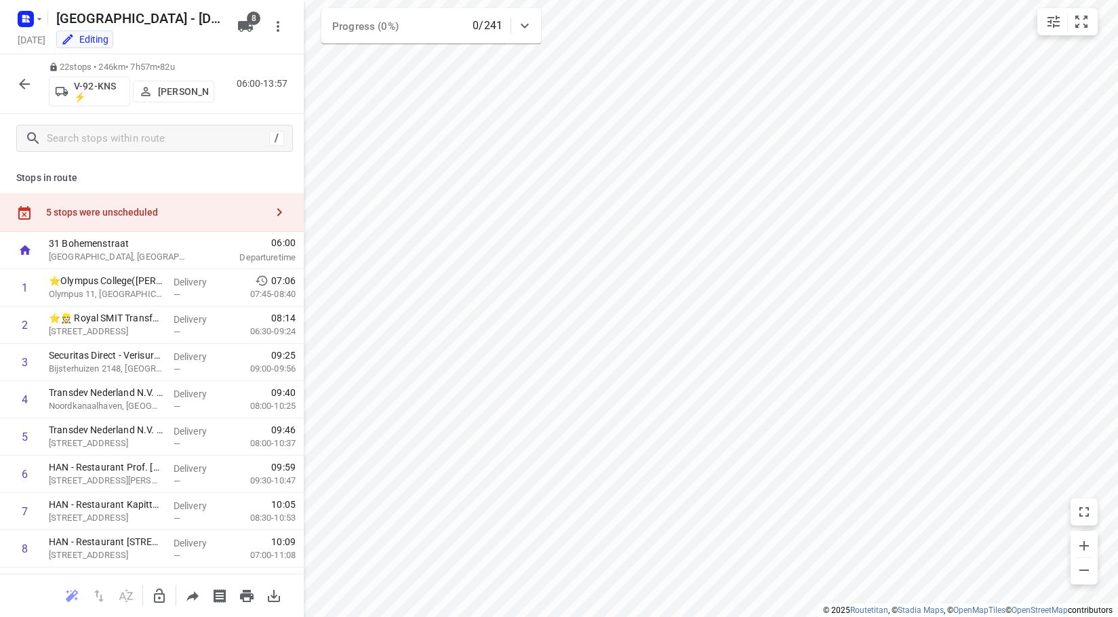
click at [95, 196] on div "5 stops were unscheduled" at bounding box center [152, 212] width 304 height 39
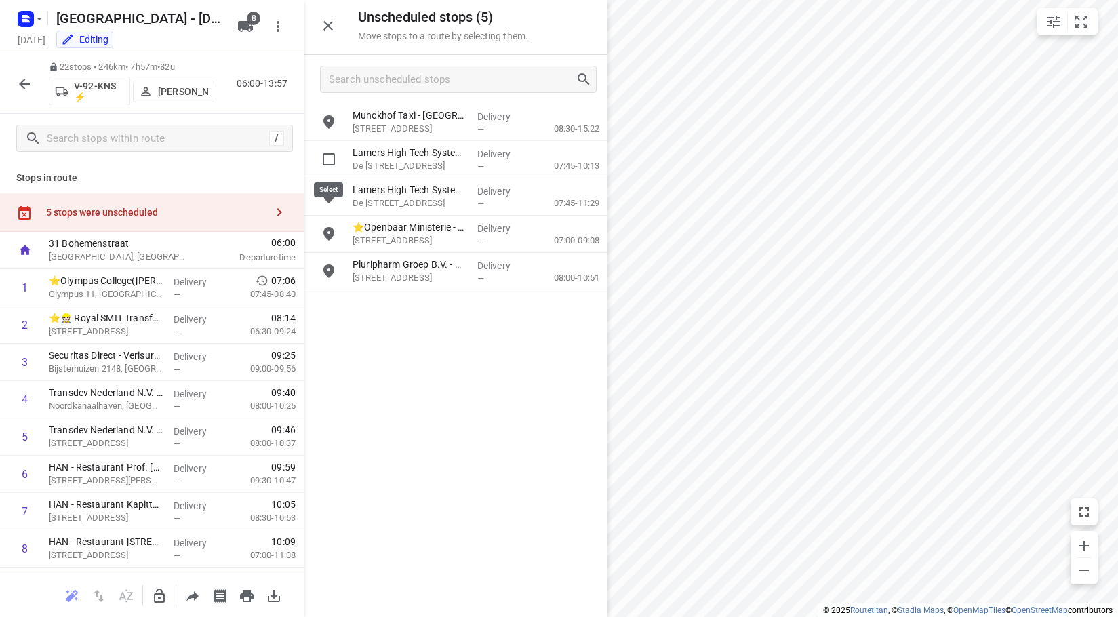
click at [321, 163] on input "grid" at bounding box center [328, 159] width 27 height 27
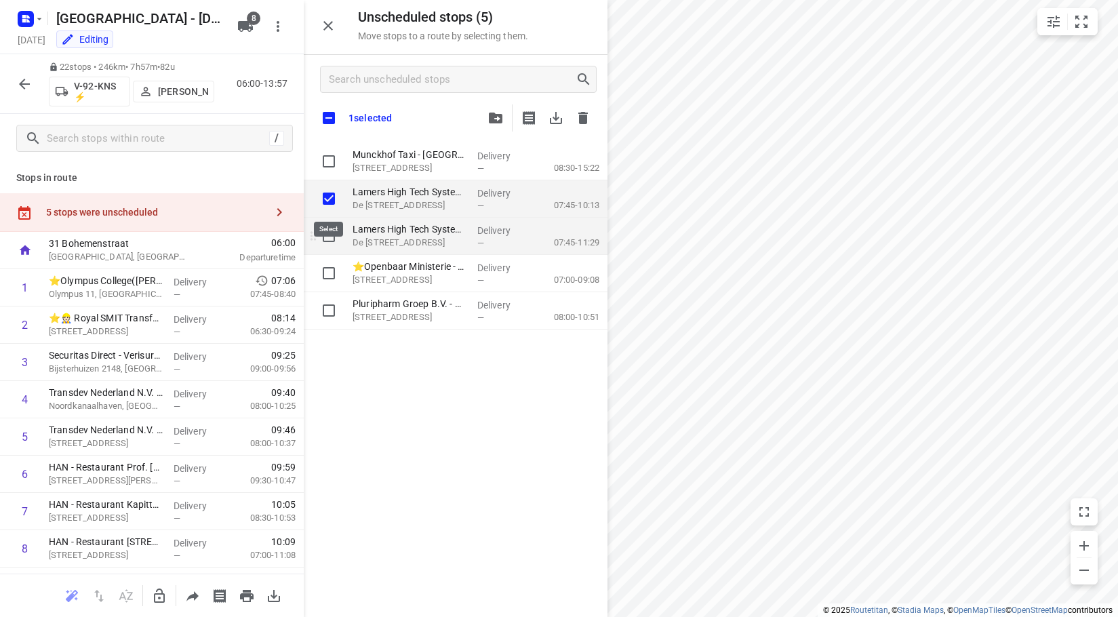
checkbox input "true"
drag, startPoint x: 329, startPoint y: 237, endPoint x: 337, endPoint y: 237, distance: 8.2
click at [329, 238] on input "grid" at bounding box center [328, 235] width 27 height 27
checkbox input "true"
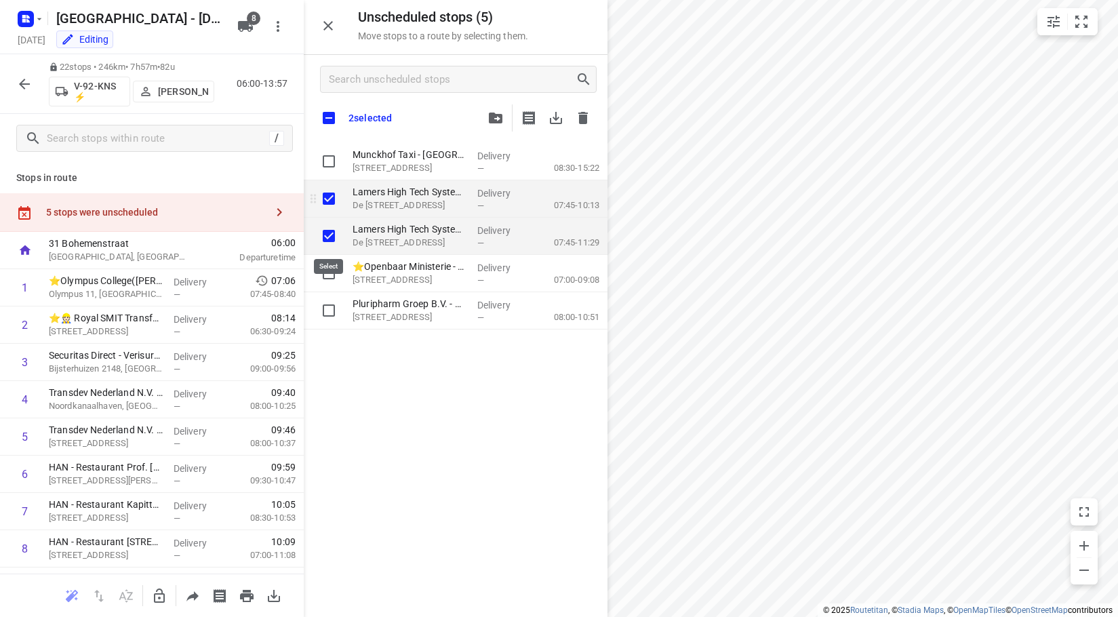
checkbox input "true"
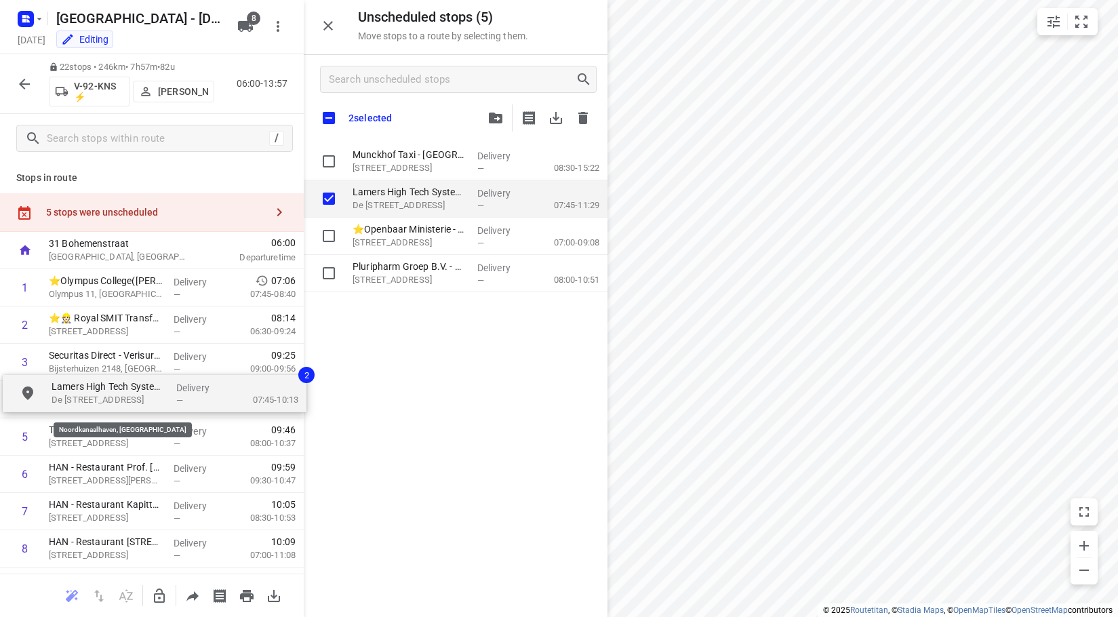
checkbox input "true"
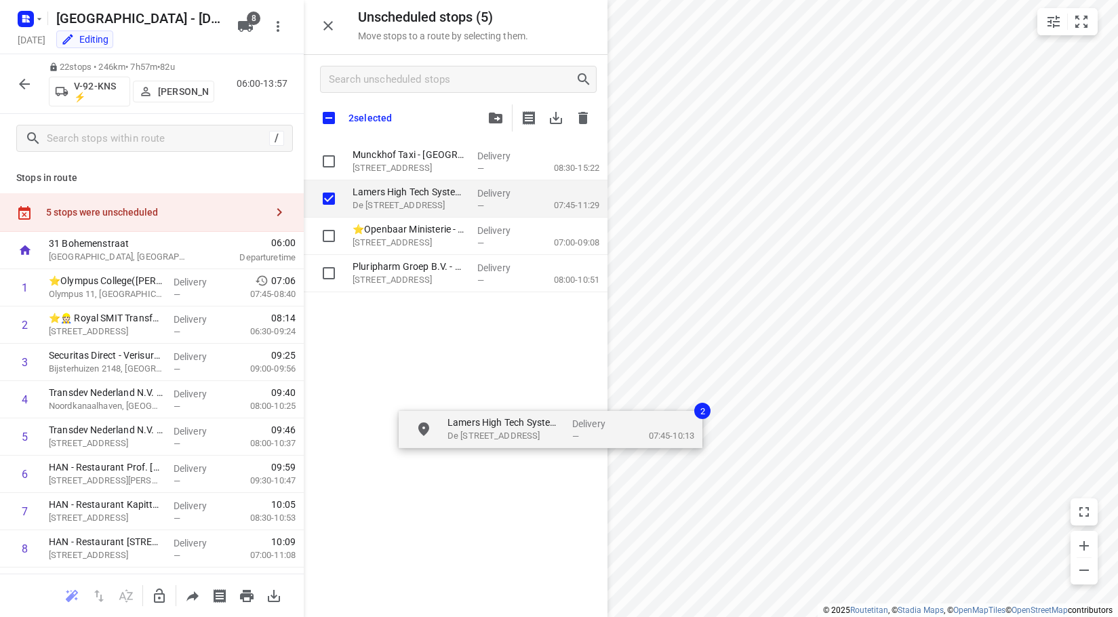
drag, startPoint x: 353, startPoint y: 256, endPoint x: 473, endPoint y: 436, distance: 217.0
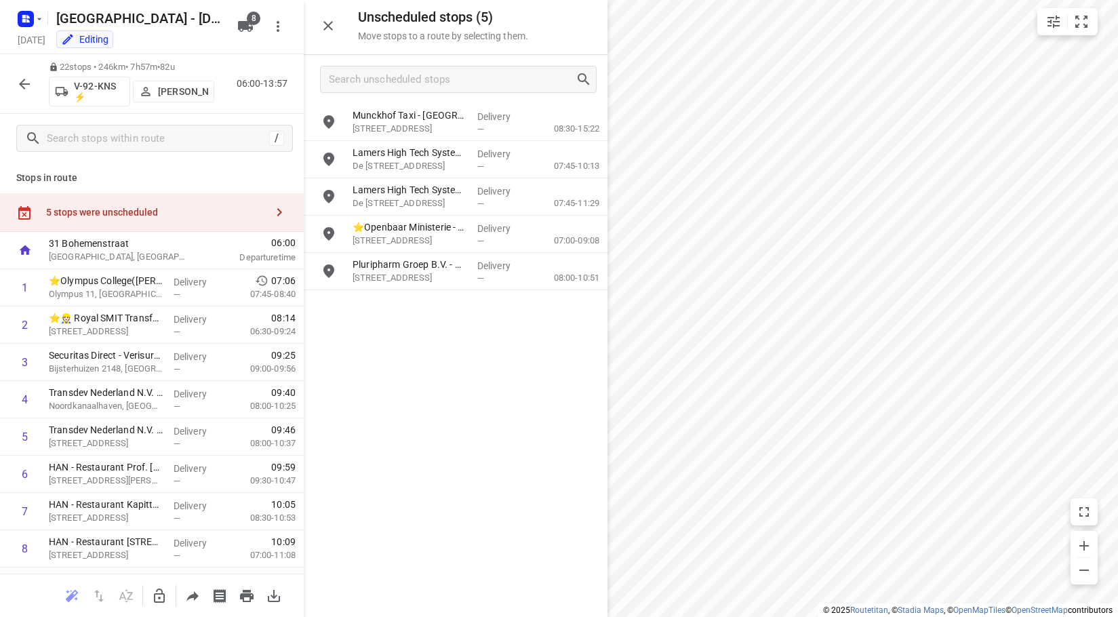
click at [151, 594] on icon "button" at bounding box center [159, 596] width 16 height 16
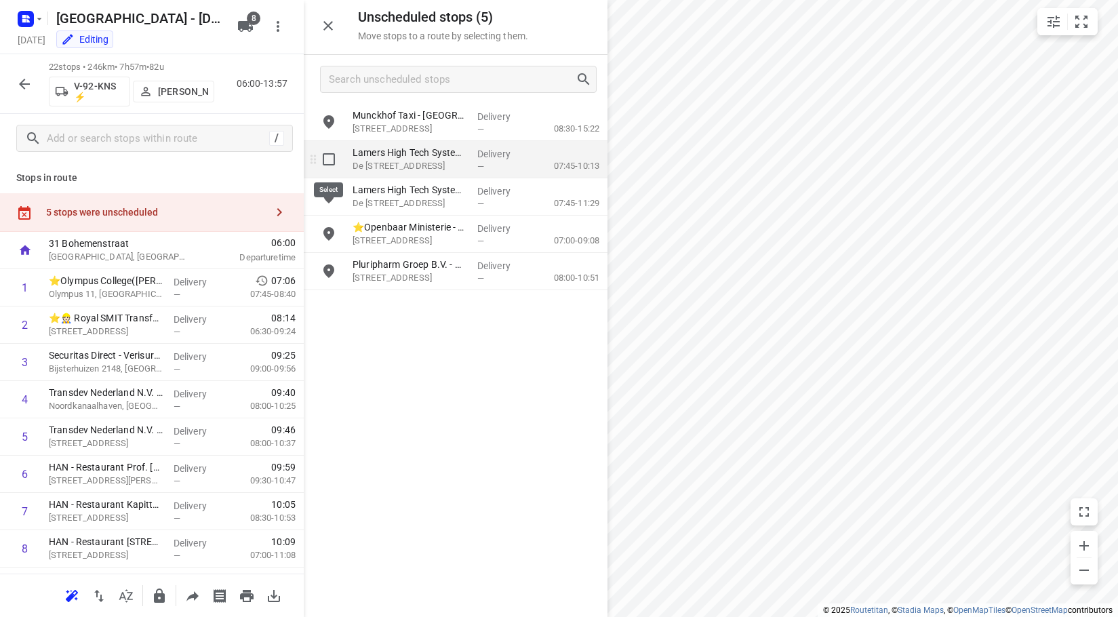
click at [336, 161] on input "grid" at bounding box center [328, 159] width 27 height 27
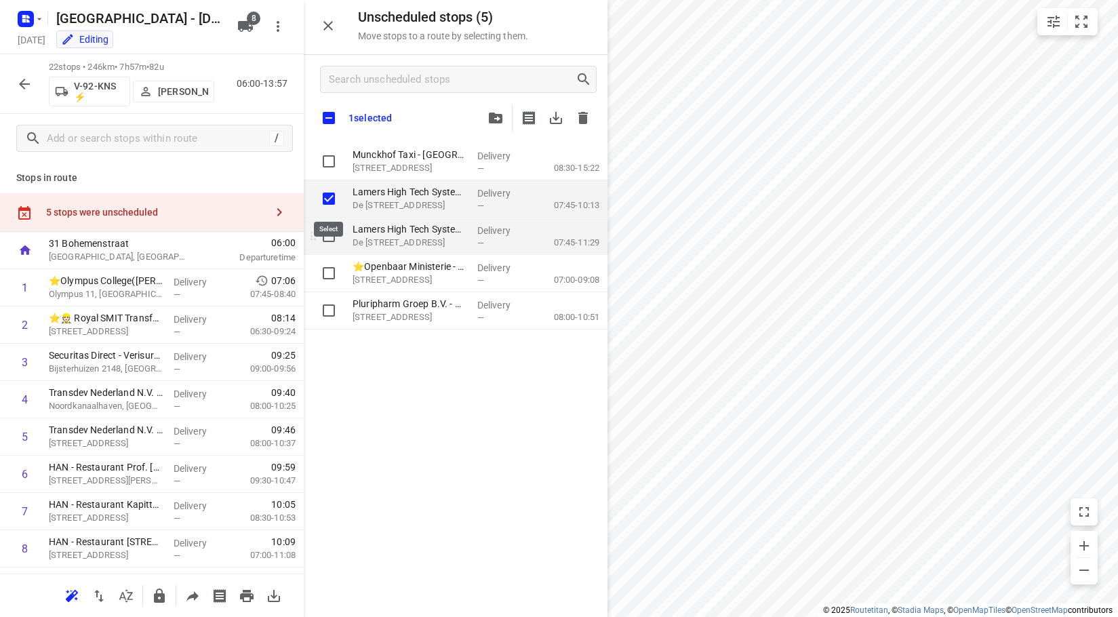
checkbox input "true"
drag, startPoint x: 333, startPoint y: 232, endPoint x: 380, endPoint y: 205, distance: 53.7
click at [333, 235] on input "grid" at bounding box center [328, 235] width 27 height 27
checkbox input "true"
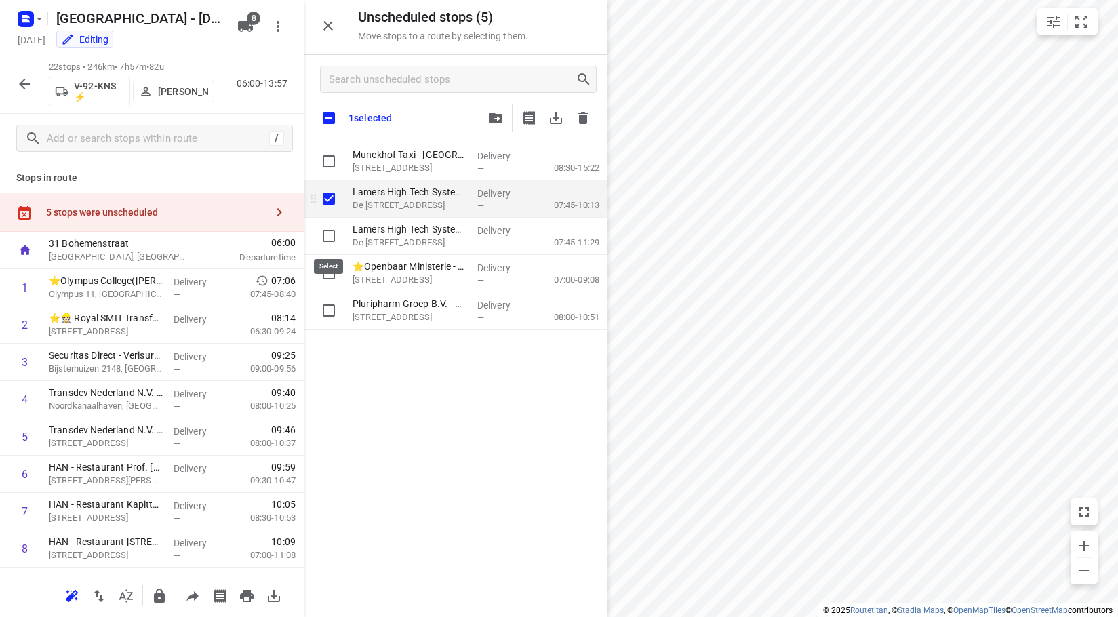
checkbox input "true"
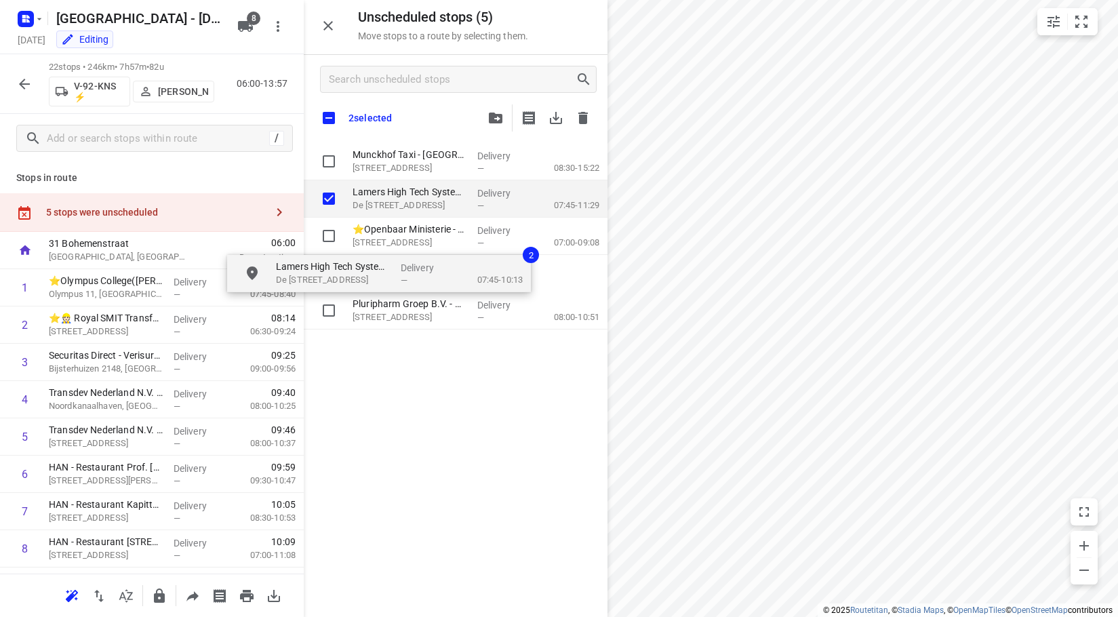
checkbox input "true"
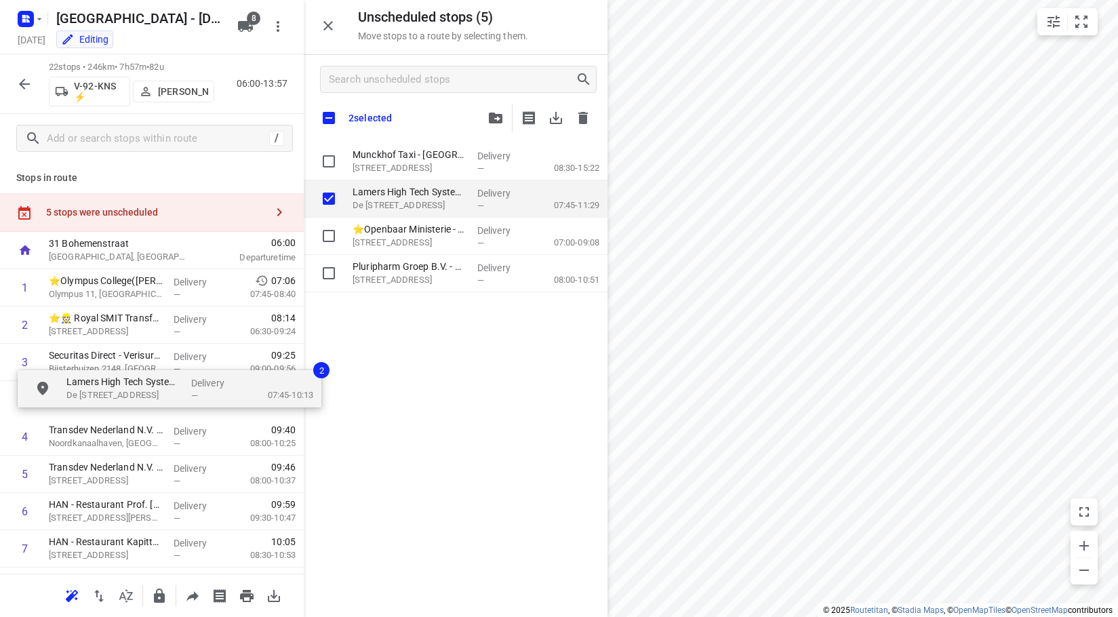
drag, startPoint x: 365, startPoint y: 234, endPoint x: 144, endPoint y: 407, distance: 281.6
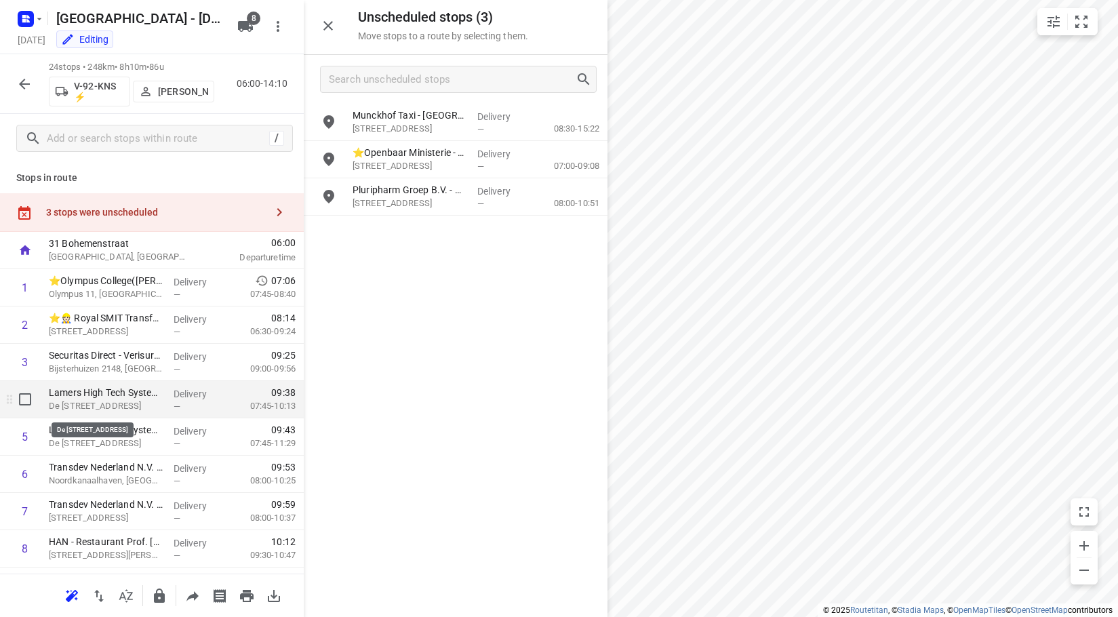
click at [107, 401] on p "De Vlotkampweg 38, Nijmegen" at bounding box center [106, 406] width 114 height 14
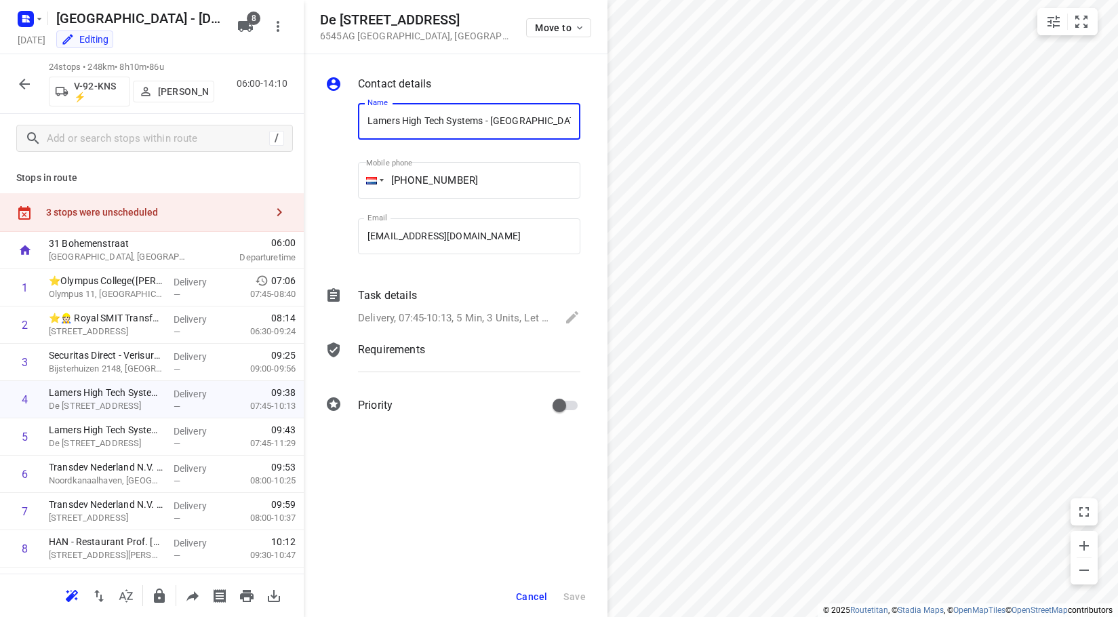
scroll to position [0, 186]
click at [488, 324] on p "Delivery, 07:45-10:13, 5 Min, 3 Units, Let op: tag gebruiken + absoluut bus nie…" at bounding box center [454, 319] width 193 height 16
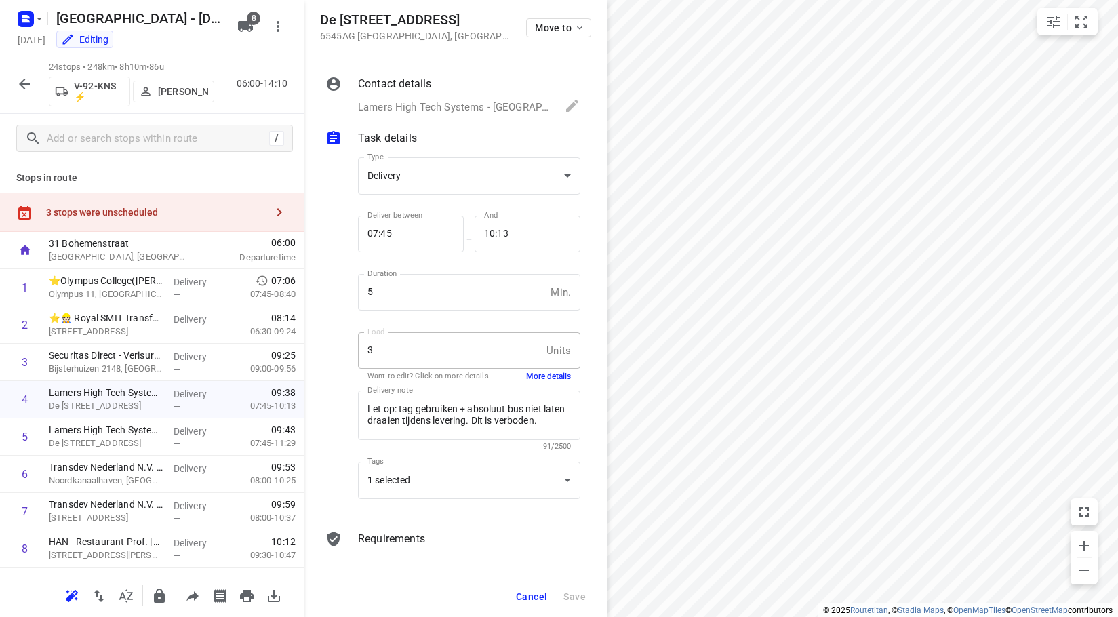
scroll to position [0, 0]
click at [526, 379] on button "More details" at bounding box center [548, 377] width 45 height 12
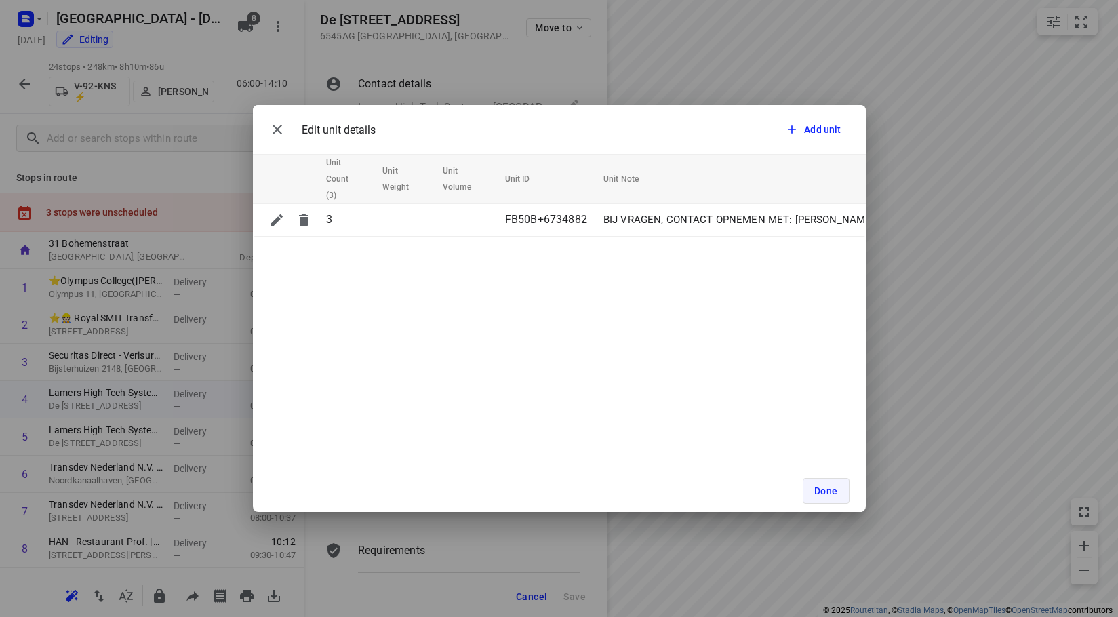
click at [827, 479] on button "Done" at bounding box center [826, 491] width 47 height 26
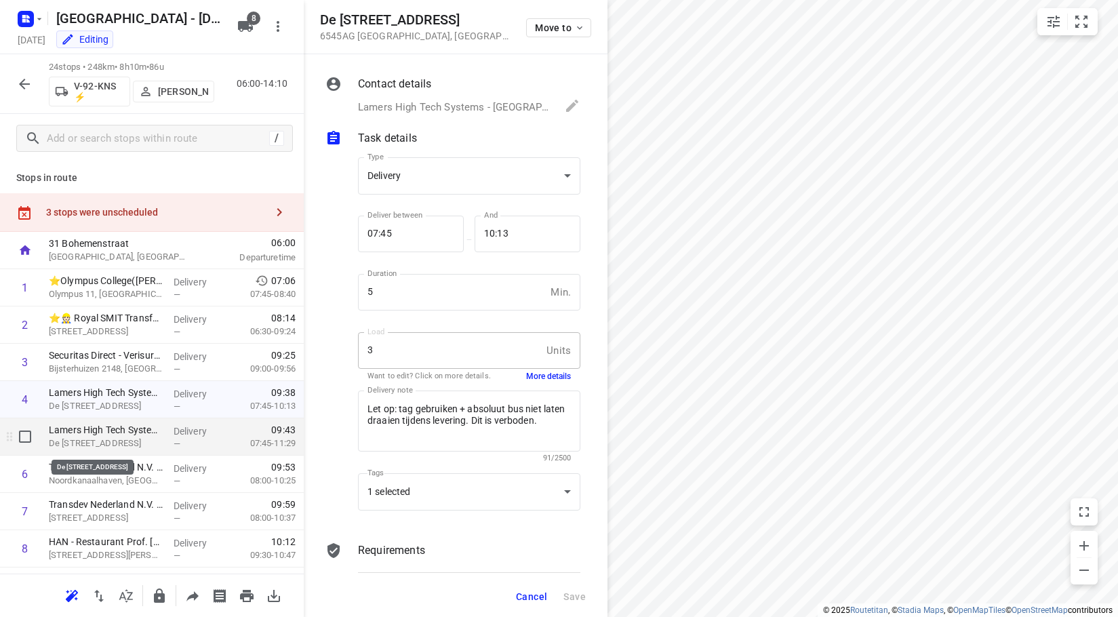
click at [154, 441] on p "De Vlotkampweg 38, Nijmegen" at bounding box center [106, 444] width 114 height 14
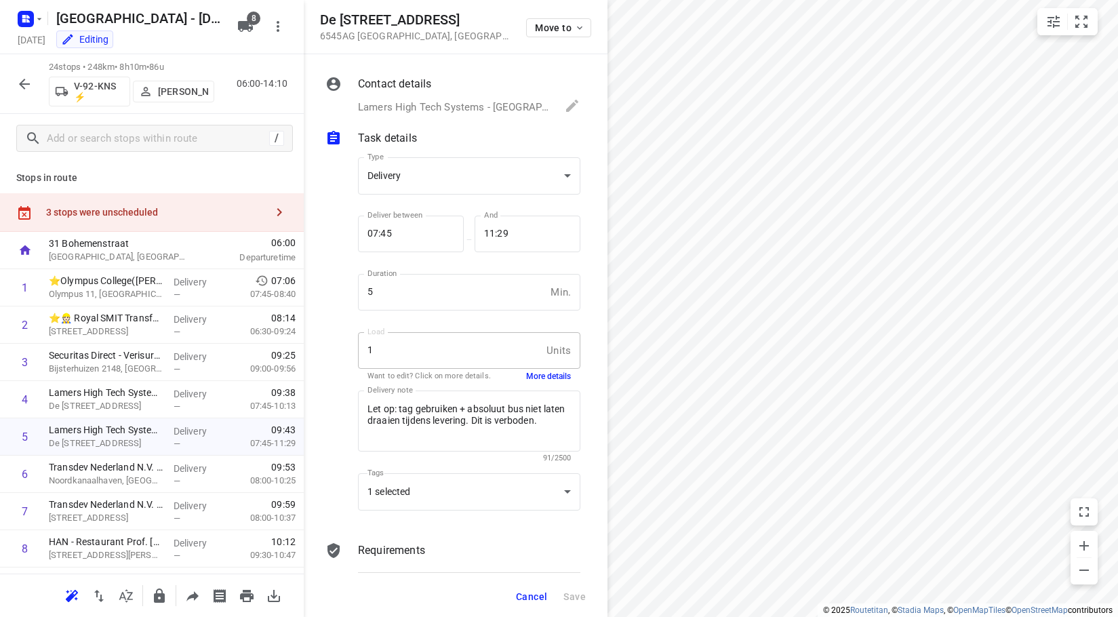
click at [534, 598] on span "Cancel" at bounding box center [531, 596] width 31 height 11
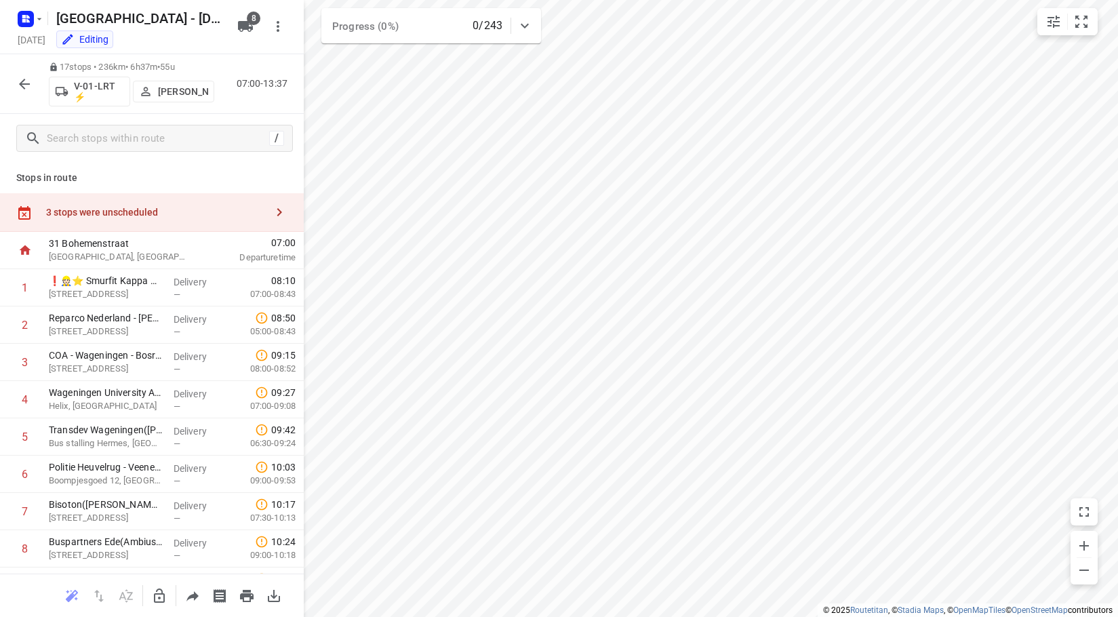
click at [129, 209] on div "3 stops were unscheduled" at bounding box center [156, 212] width 220 height 11
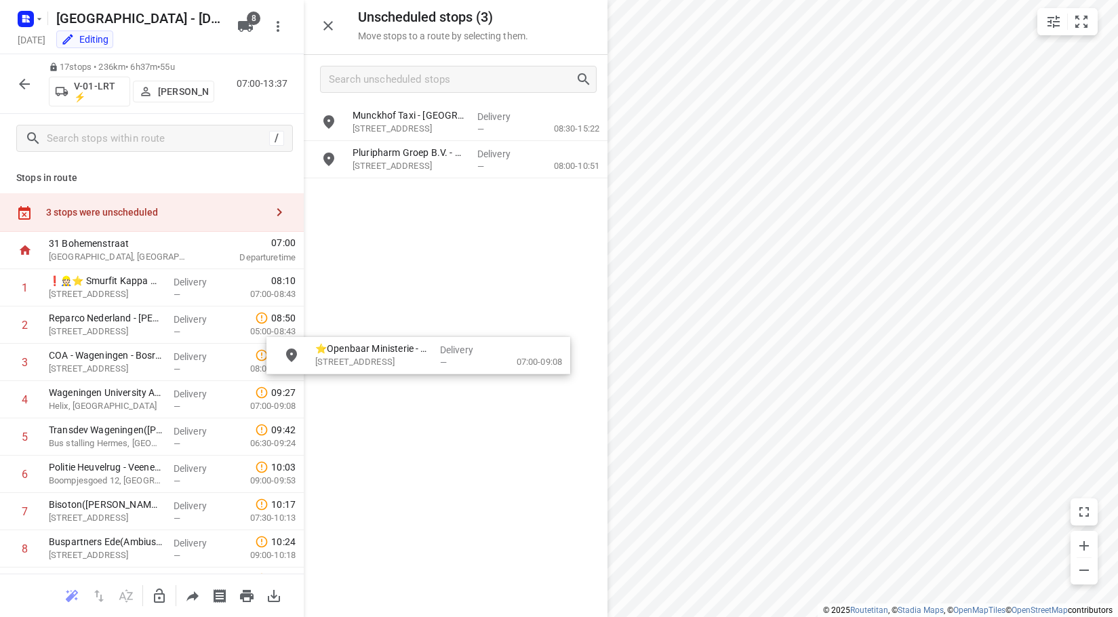
drag, startPoint x: 417, startPoint y: 160, endPoint x: 378, endPoint y: 363, distance: 206.5
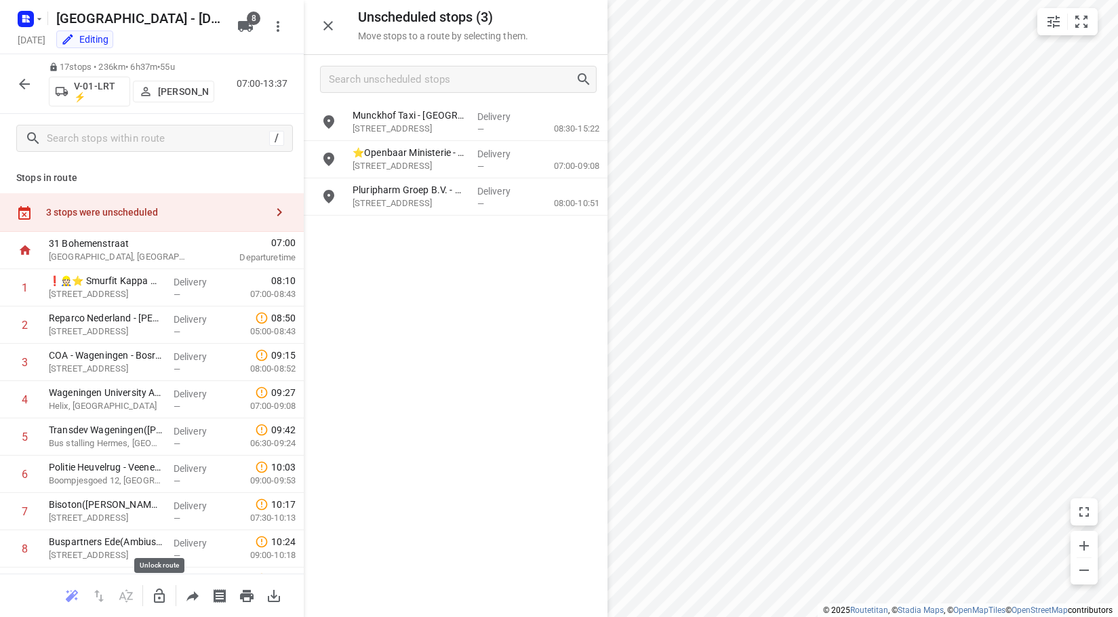
click at [165, 594] on icon "button" at bounding box center [159, 596] width 16 height 16
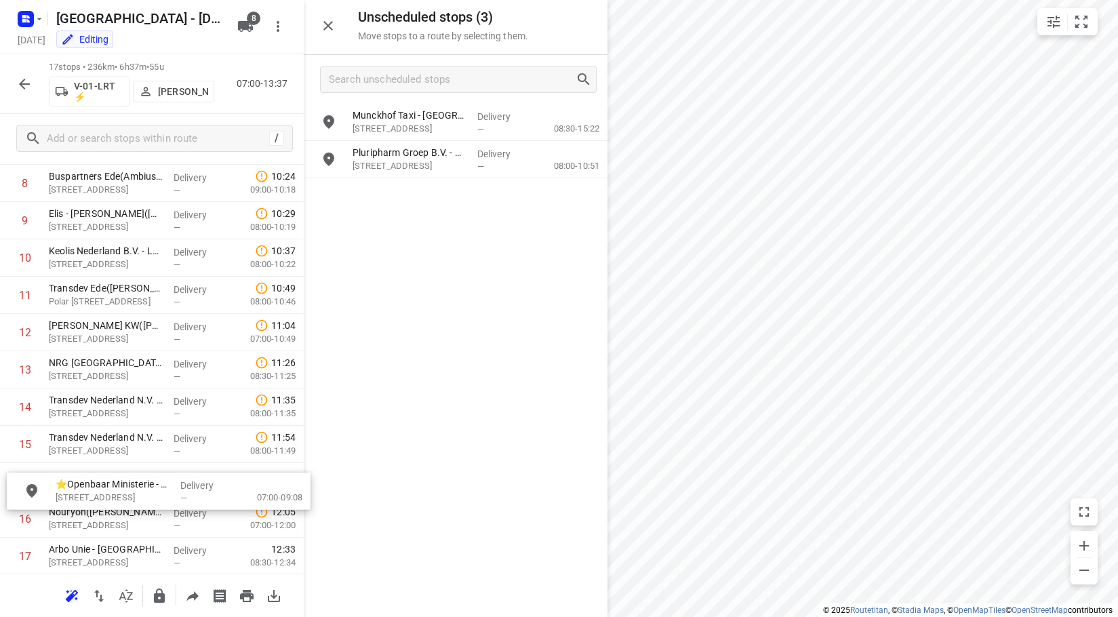
scroll to position [368, 0]
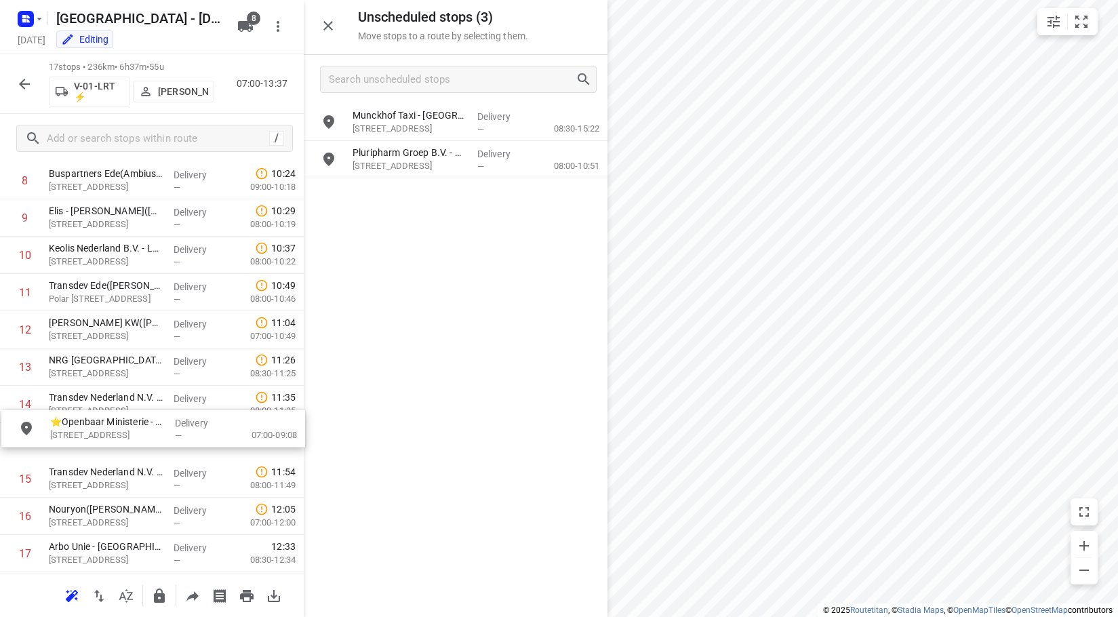
drag, startPoint x: 439, startPoint y: 153, endPoint x: 125, endPoint y: 433, distance: 420.6
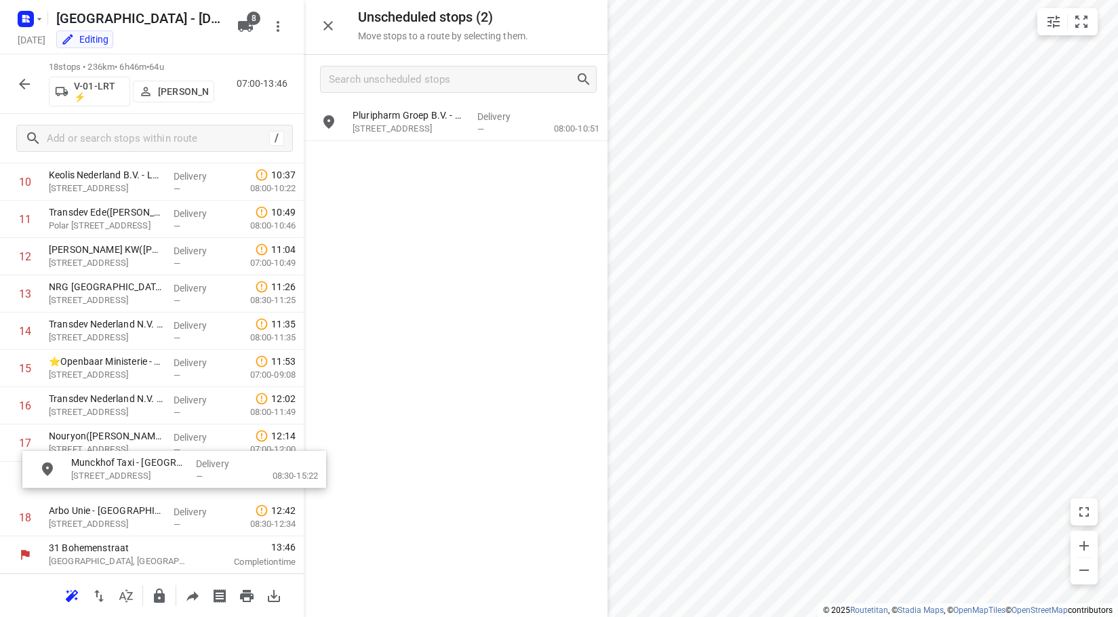
drag, startPoint x: 407, startPoint y: 122, endPoint x: 125, endPoint y: 475, distance: 452.0
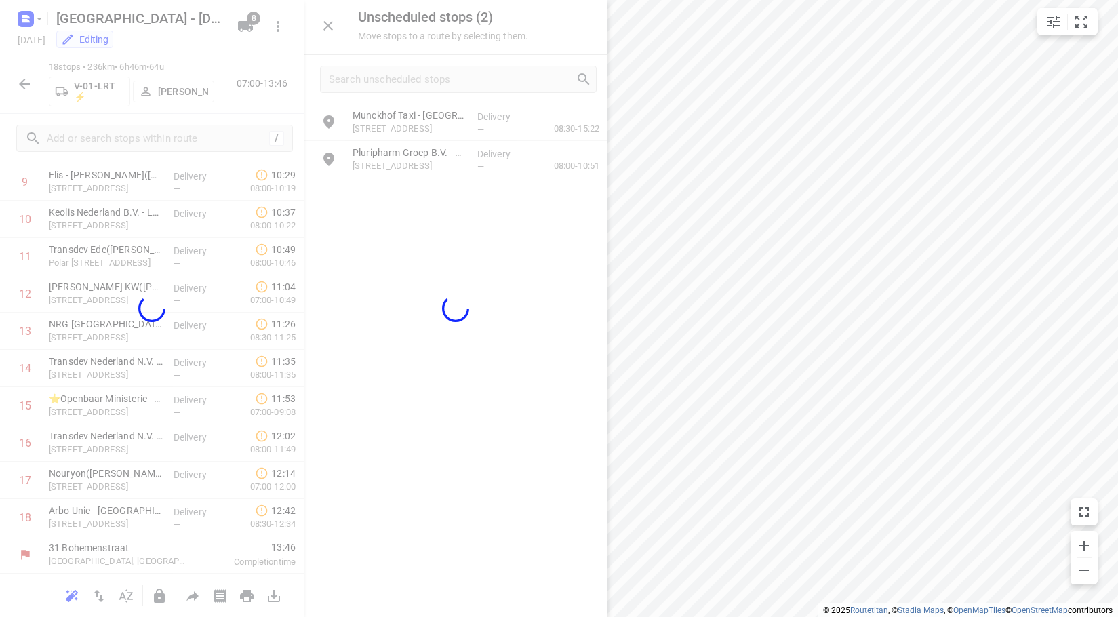
scroll to position [404, 0]
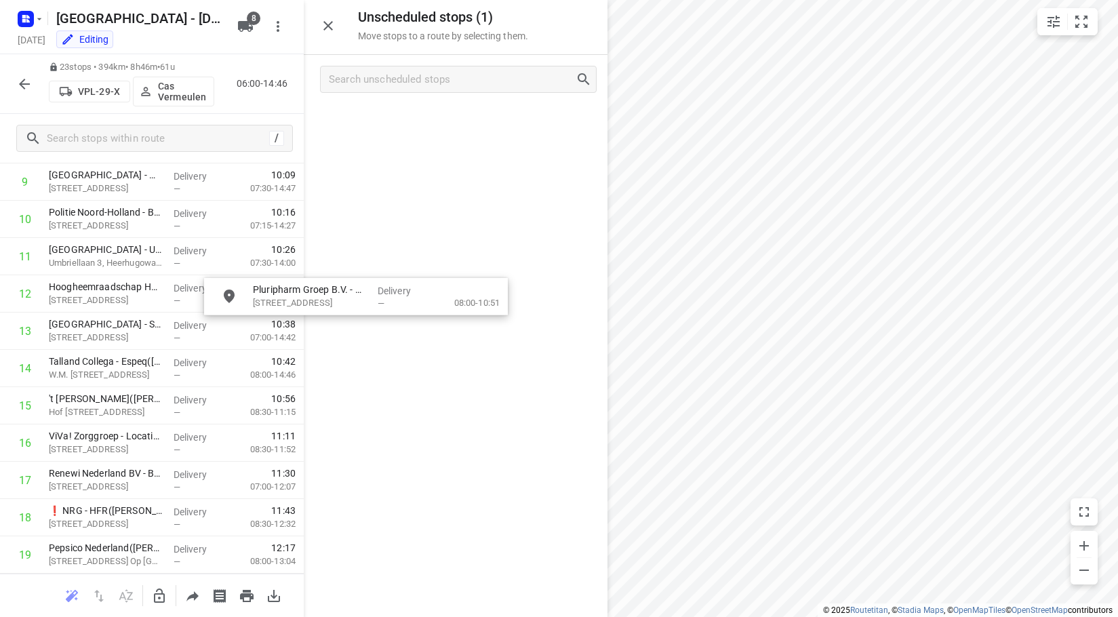
drag, startPoint x: 409, startPoint y: 119, endPoint x: 331, endPoint y: 309, distance: 205.9
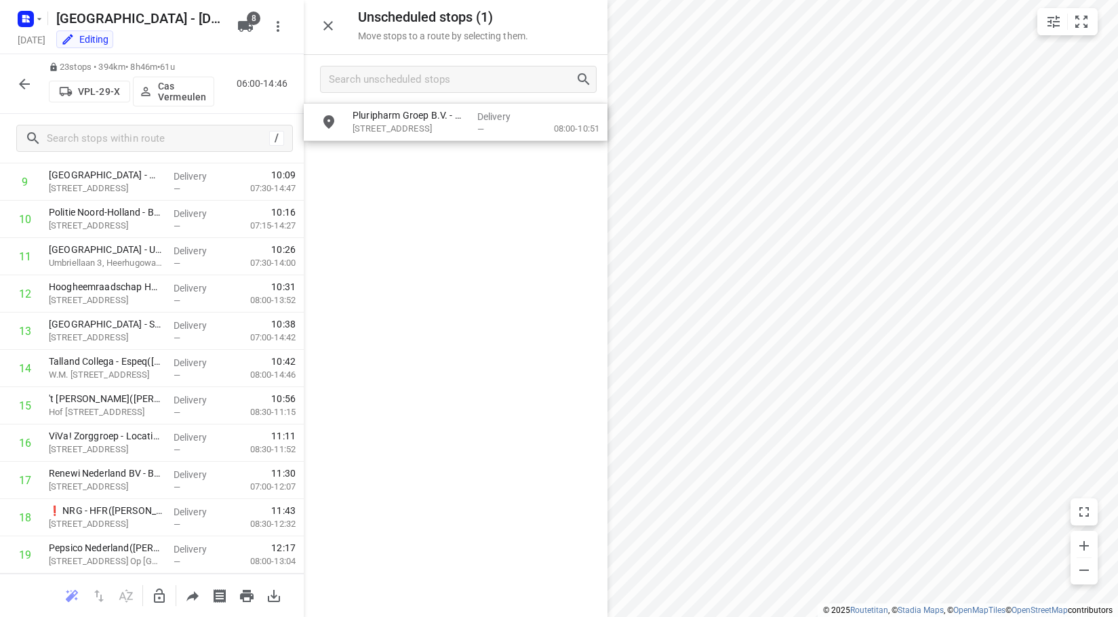
click at [163, 596] on icon "button" at bounding box center [159, 596] width 16 height 16
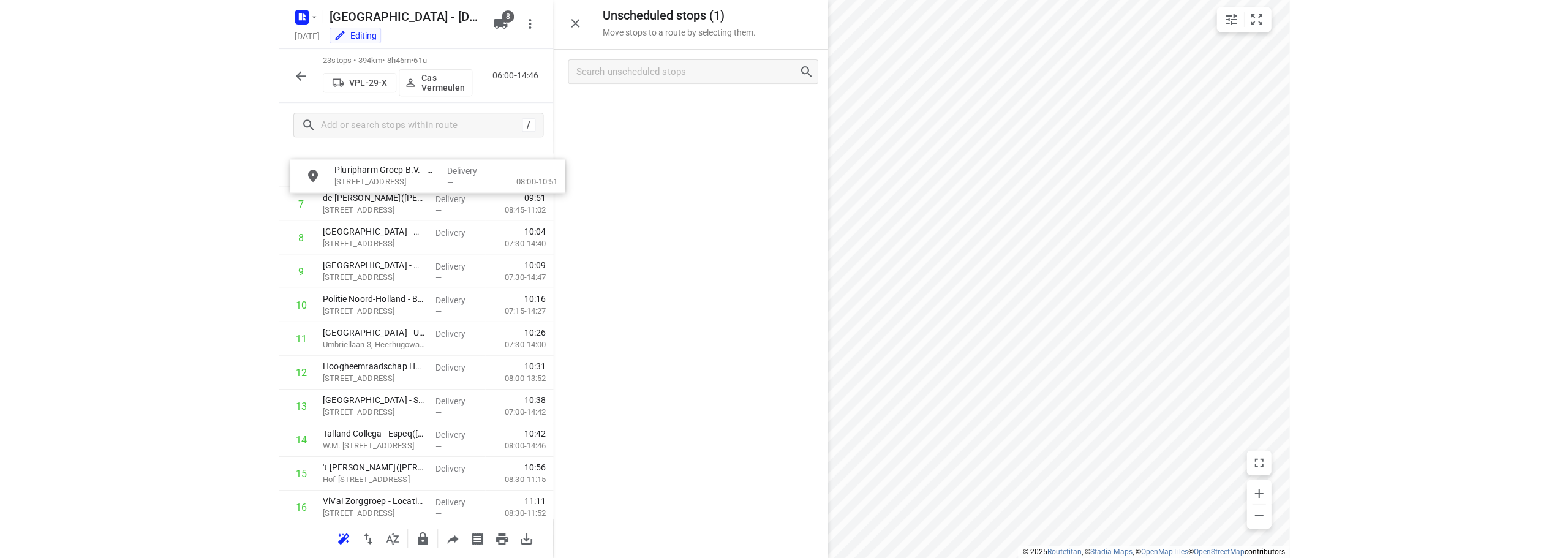
scroll to position [200, 0]
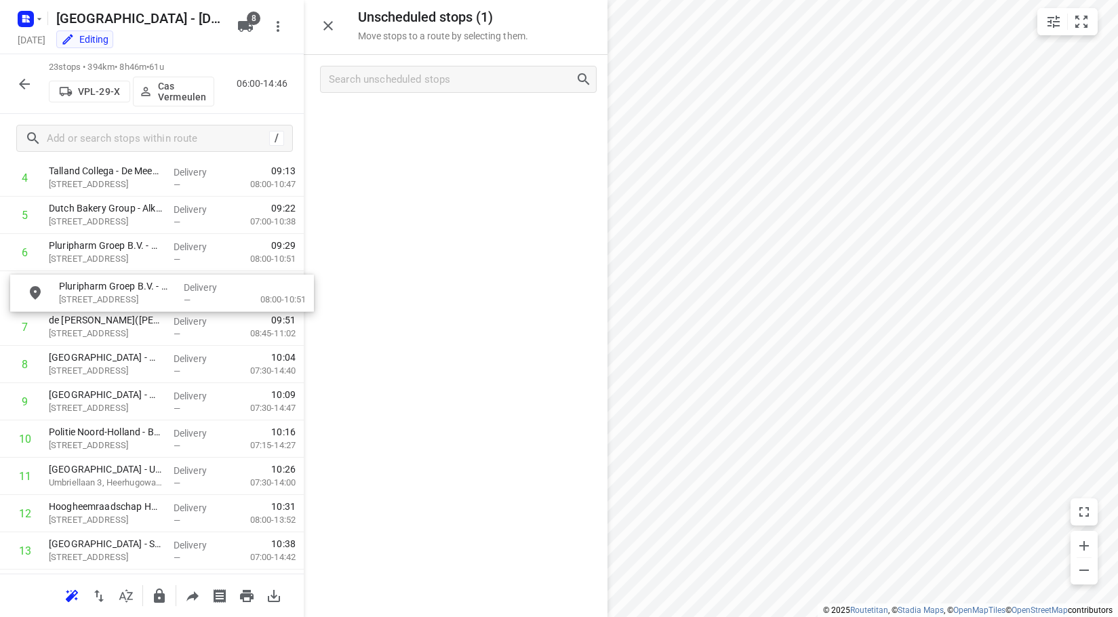
drag, startPoint x: 391, startPoint y: 137, endPoint x: 101, endPoint y: 296, distance: 330.7
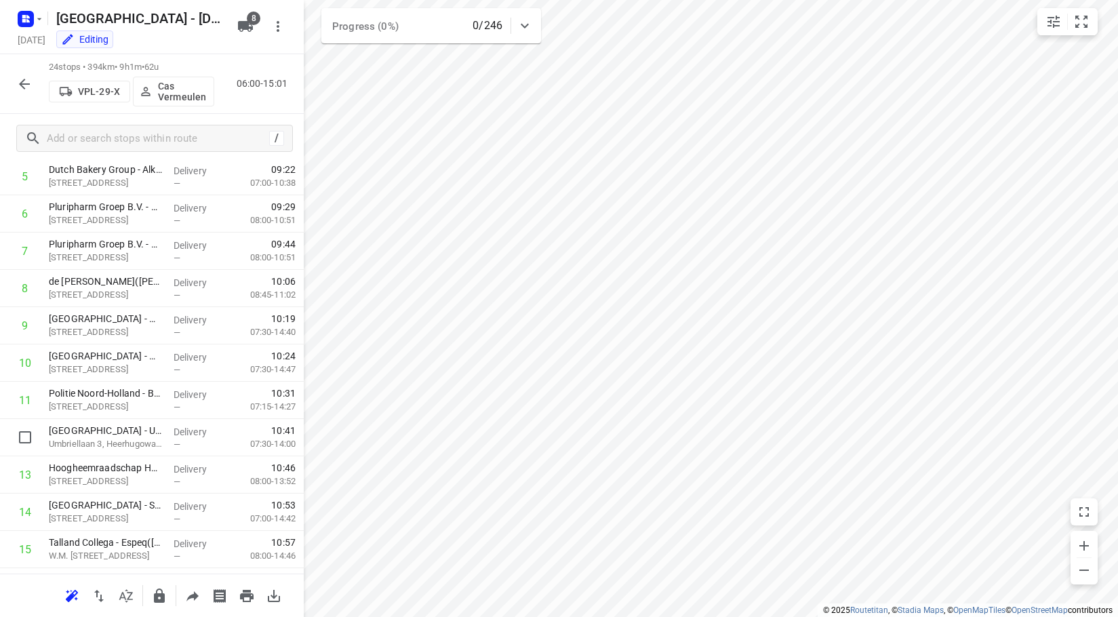
click at [31, 82] on icon "button" at bounding box center [24, 84] width 16 height 16
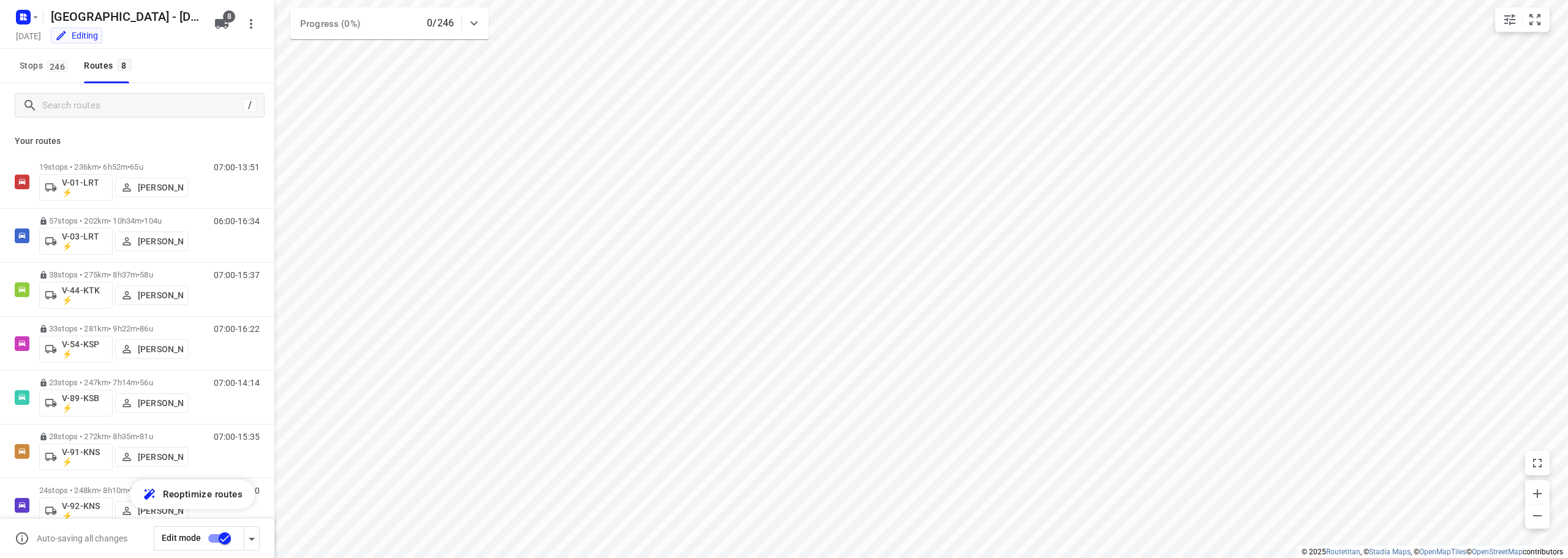
click at [255, 540] on icon "button" at bounding box center [252, 538] width 14 height 14
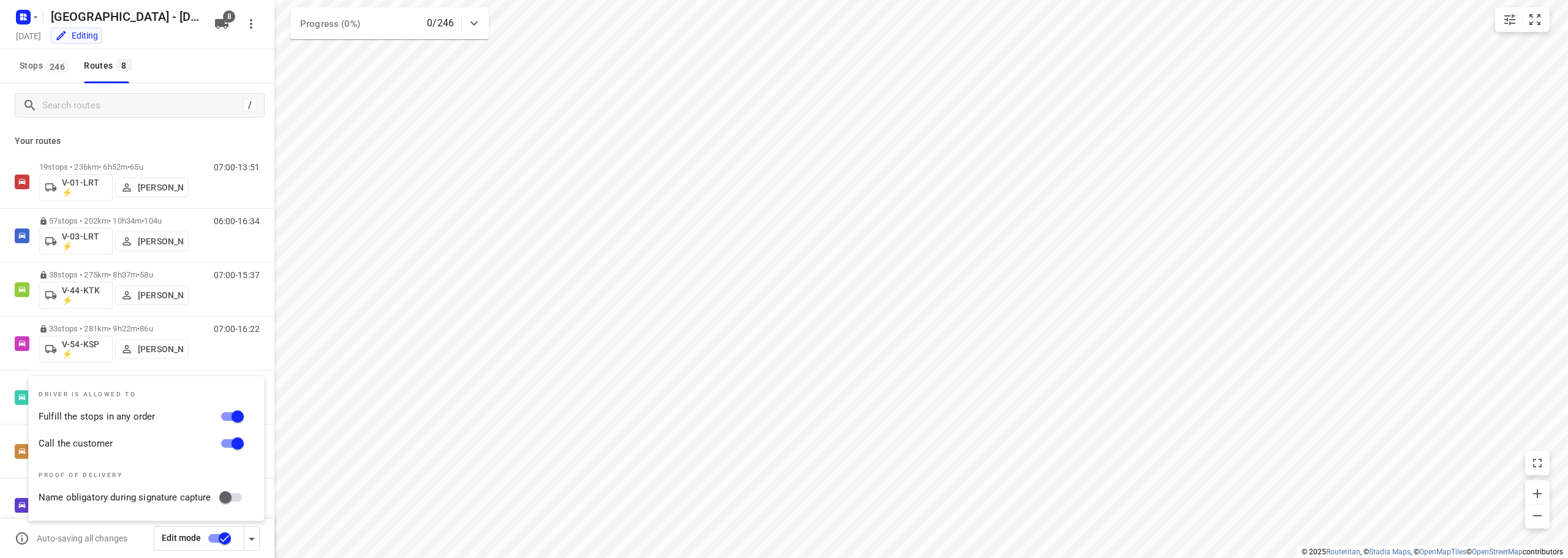
click at [145, 540] on div "Auto-saving all changes" at bounding box center [84, 538] width 139 height 14
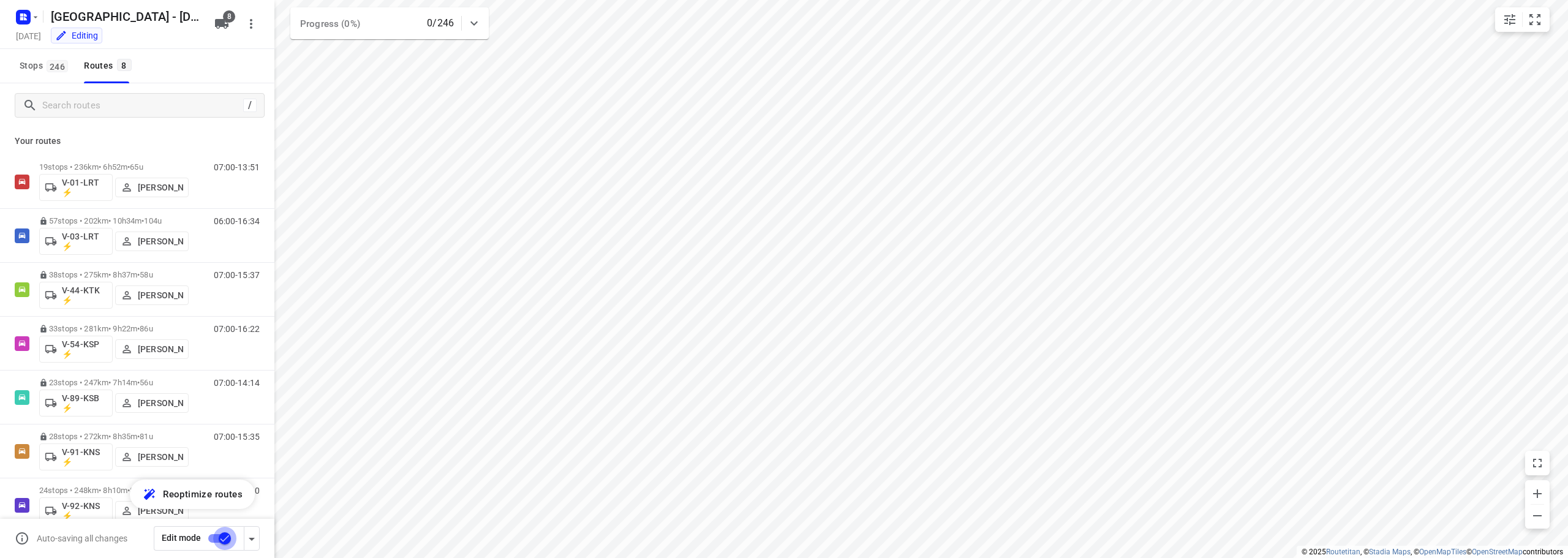
click at [218, 543] on input "checkbox" at bounding box center [224, 538] width 70 height 23
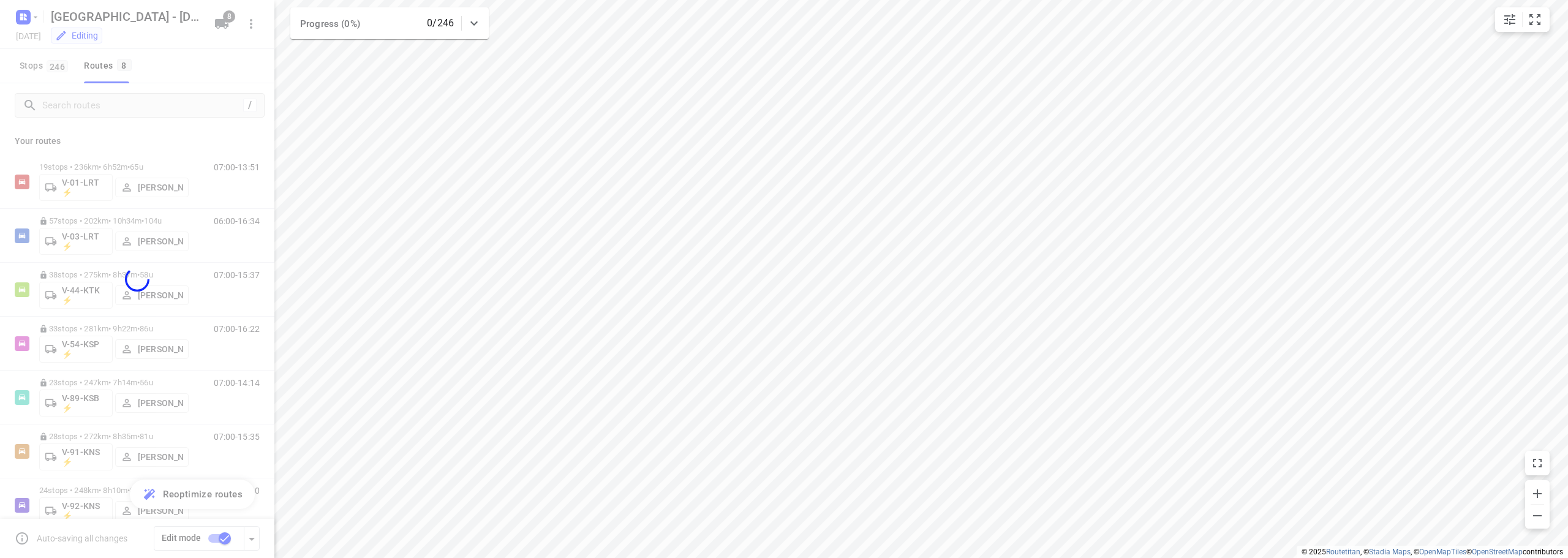
checkbox input "false"
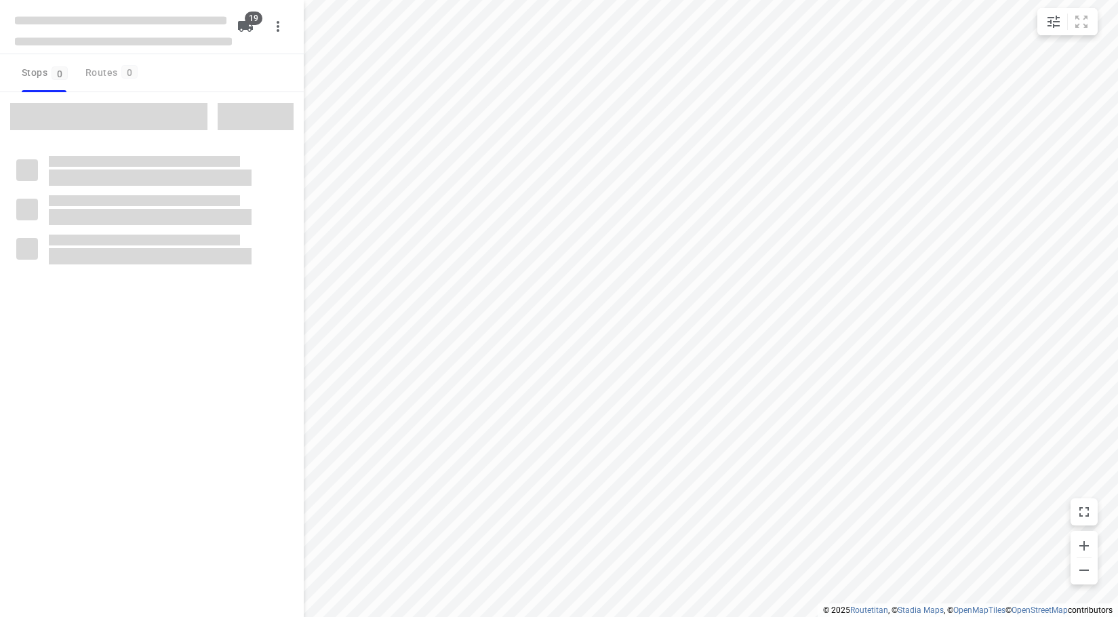
checkbox input "true"
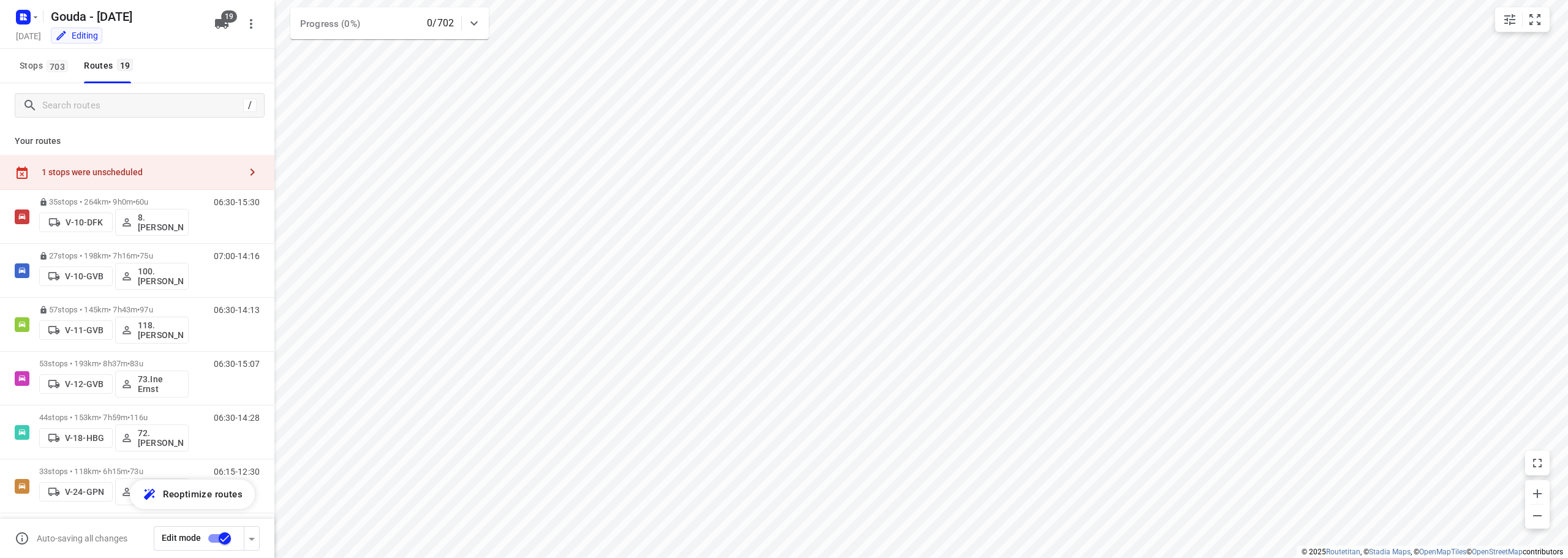
click at [244, 534] on button "button" at bounding box center [252, 537] width 16 height 24
click at [248, 539] on icon "button" at bounding box center [252, 538] width 14 height 14
click at [226, 444] on input "Call the customer" at bounding box center [225, 443] width 70 height 23
checkbox input "true"
click at [230, 419] on input "Fulfill the stops in any order" at bounding box center [225, 416] width 70 height 23
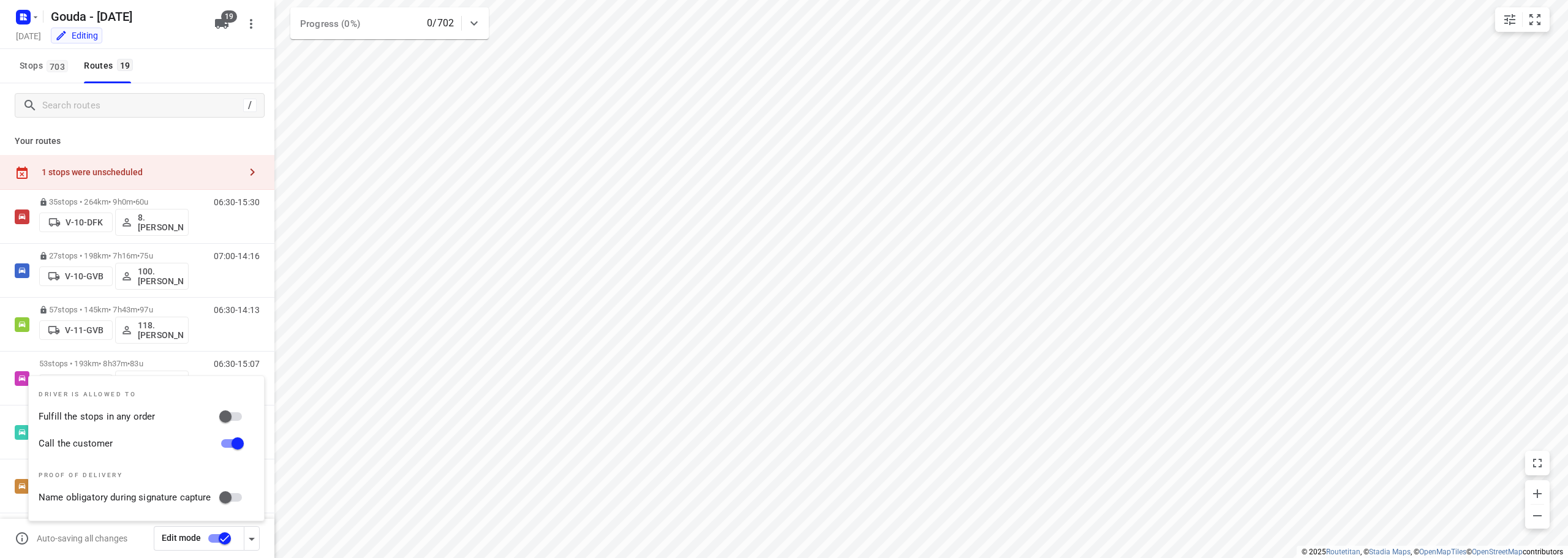
checkbox input "true"
click at [219, 539] on input "checkbox" at bounding box center [224, 538] width 70 height 23
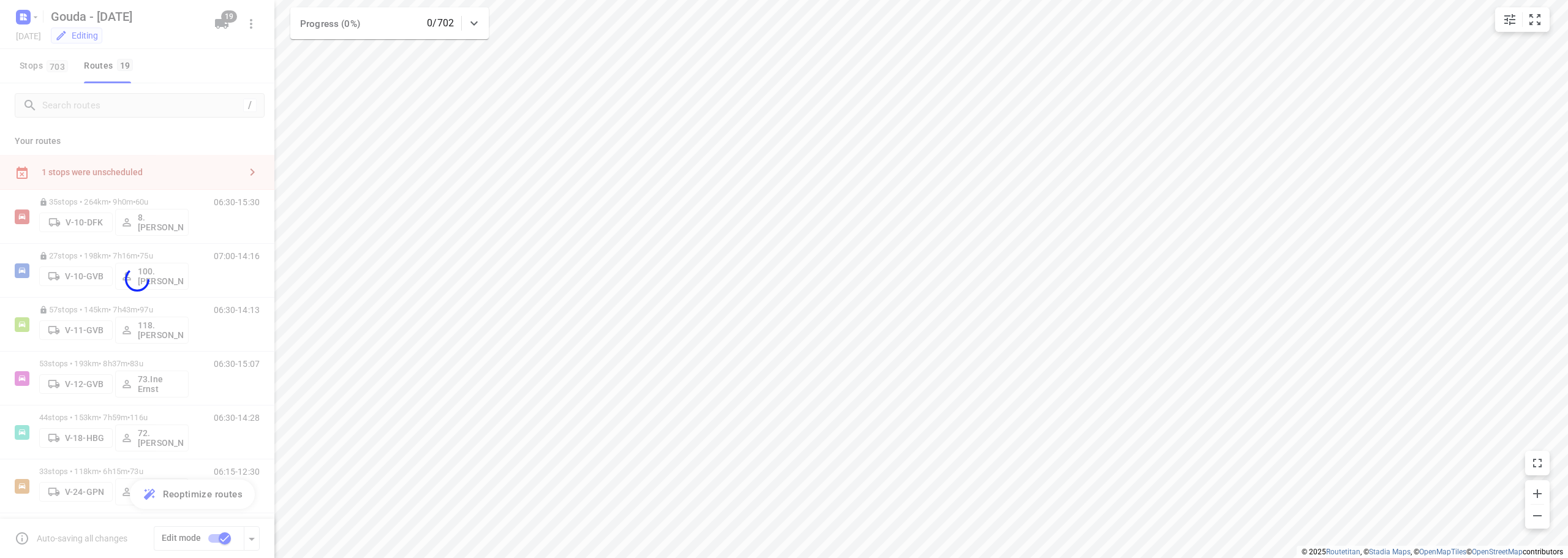
click at [145, 538] on div at bounding box center [137, 279] width 275 height 558
checkbox input "false"
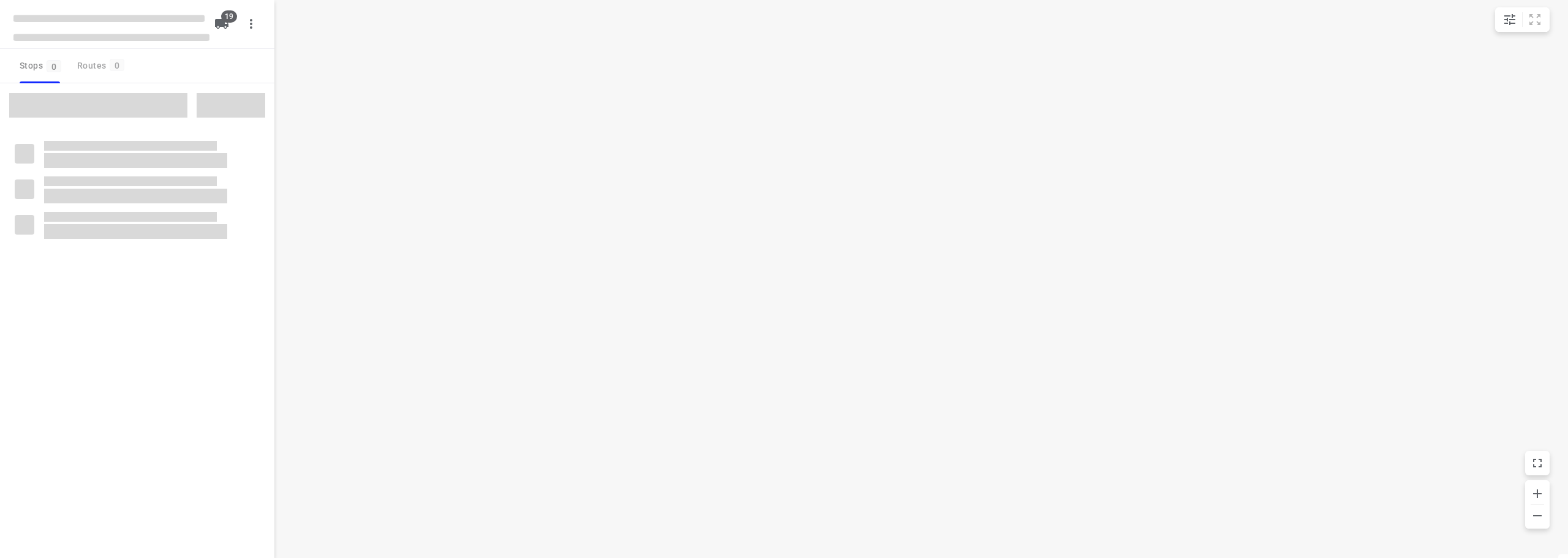
checkbox input "true"
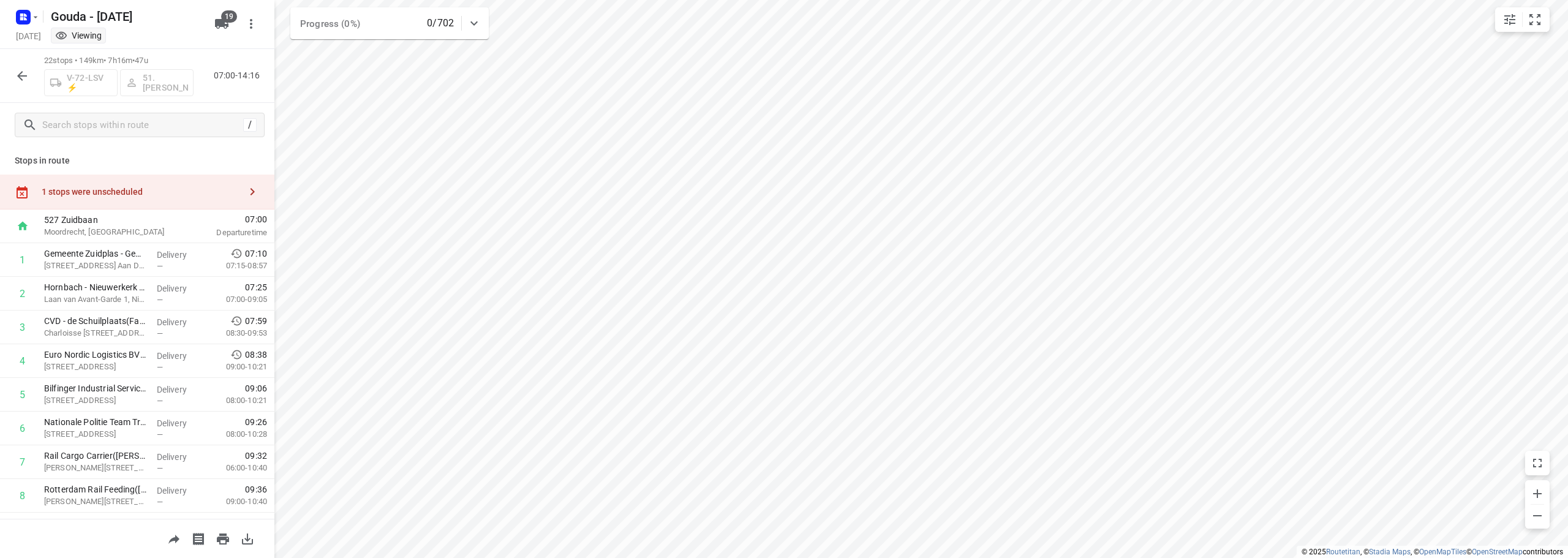
click at [123, 195] on div "1 stops were unscheduled" at bounding box center [141, 191] width 199 height 10
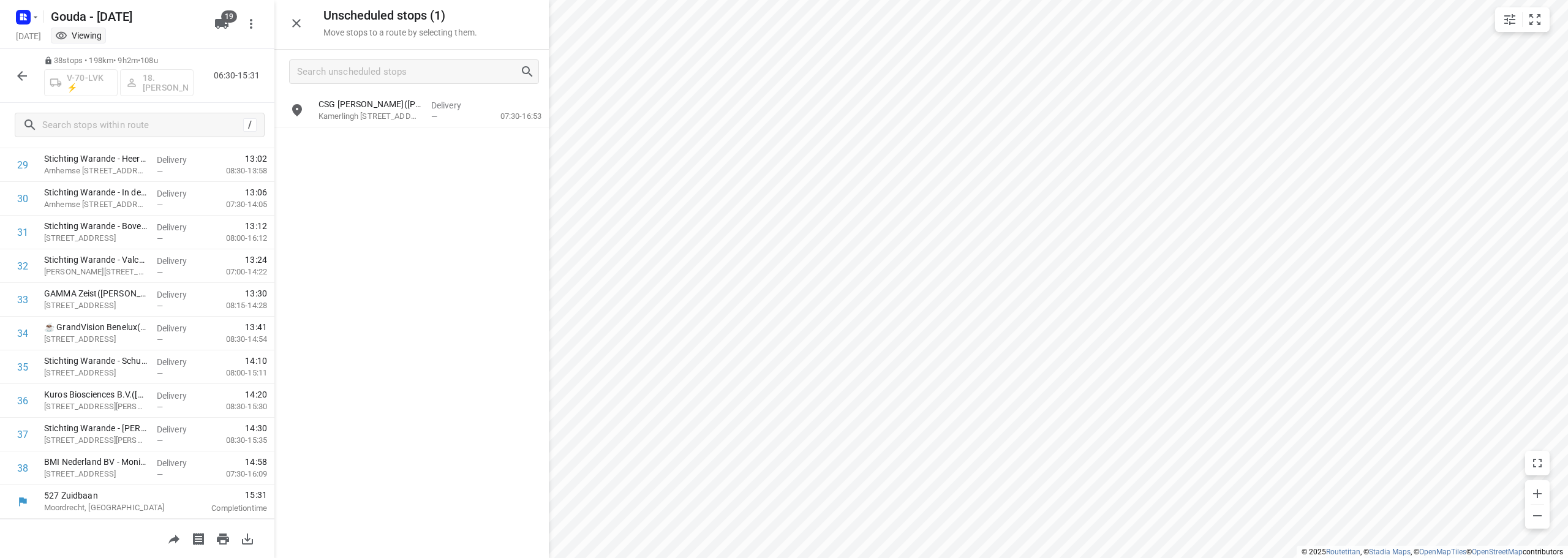
scroll to position [1037, 0]
drag, startPoint x: 424, startPoint y: 109, endPoint x: 435, endPoint y: 220, distance: 111.5
click at [438, 224] on div "CSG [PERSON_NAME]([PERSON_NAME]) Kamerlingh [STREET_ADDRESS] Delivery — 07:30-1…" at bounding box center [412, 325] width 275 height 463
click at [27, 75] on icon "button" at bounding box center [22, 76] width 14 height 14
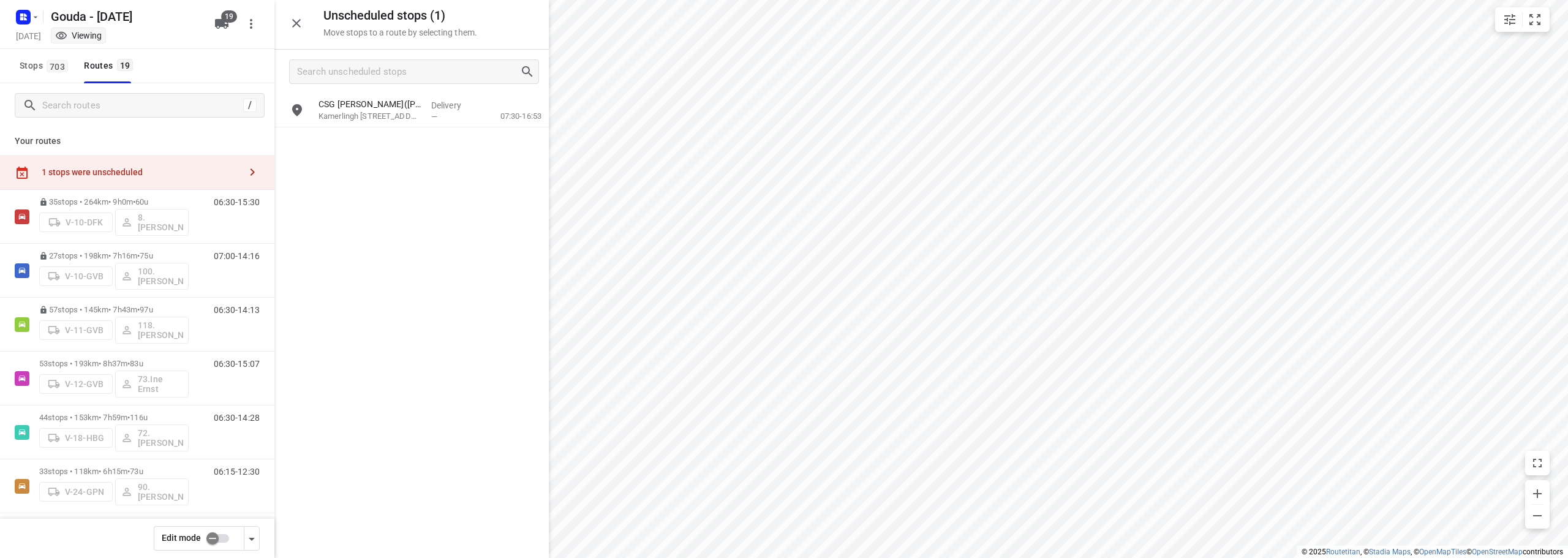
click at [216, 535] on input "checkbox" at bounding box center [212, 538] width 70 height 23
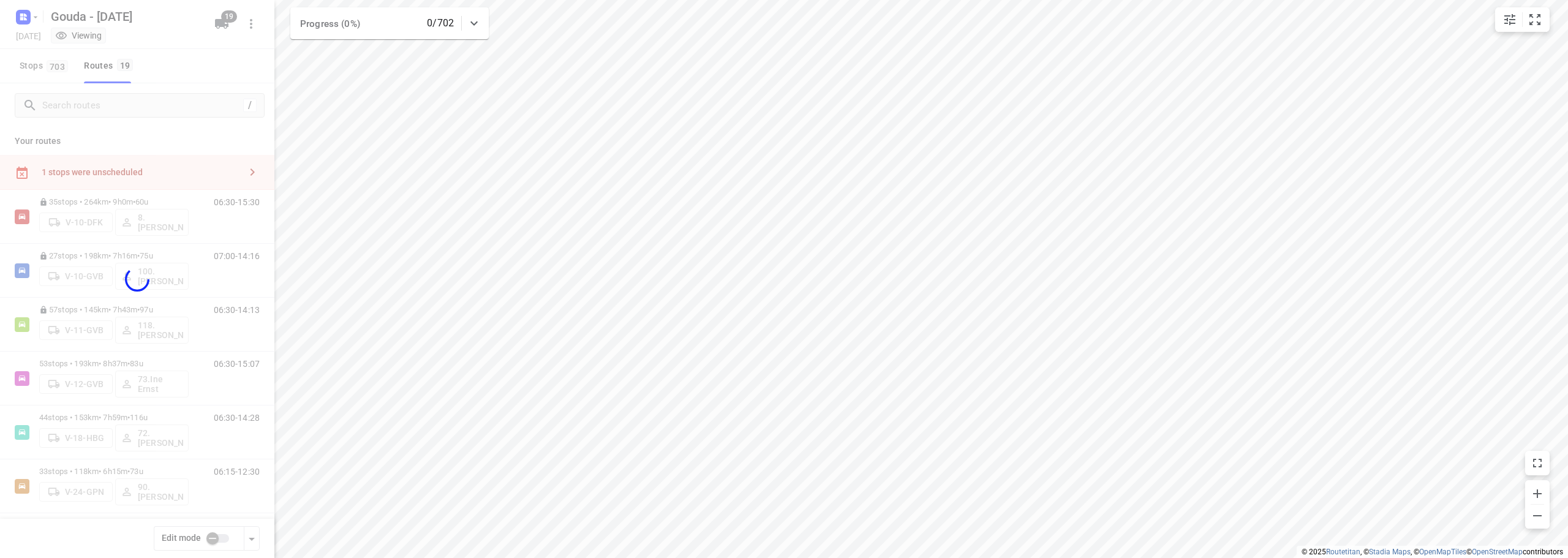
checkbox input "true"
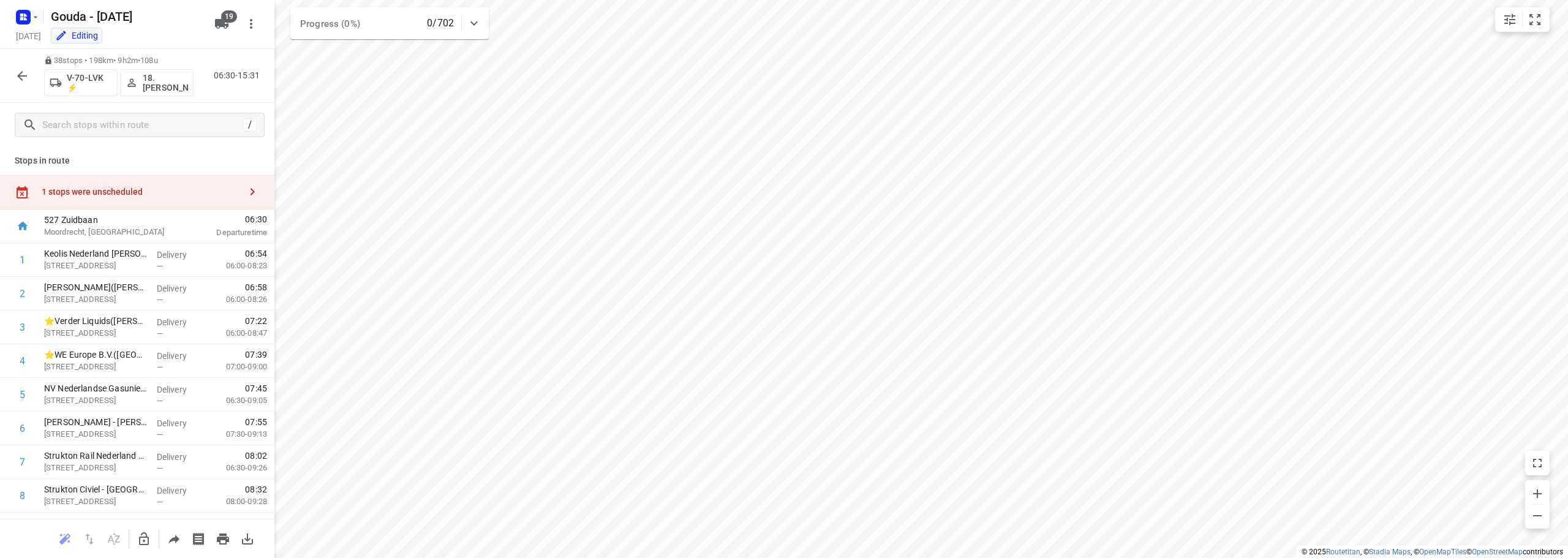
click at [126, 187] on div "1 stops were unscheduled" at bounding box center [141, 191] width 199 height 10
drag, startPoint x: 379, startPoint y: 111, endPoint x: 537, endPoint y: 361, distance: 295.7
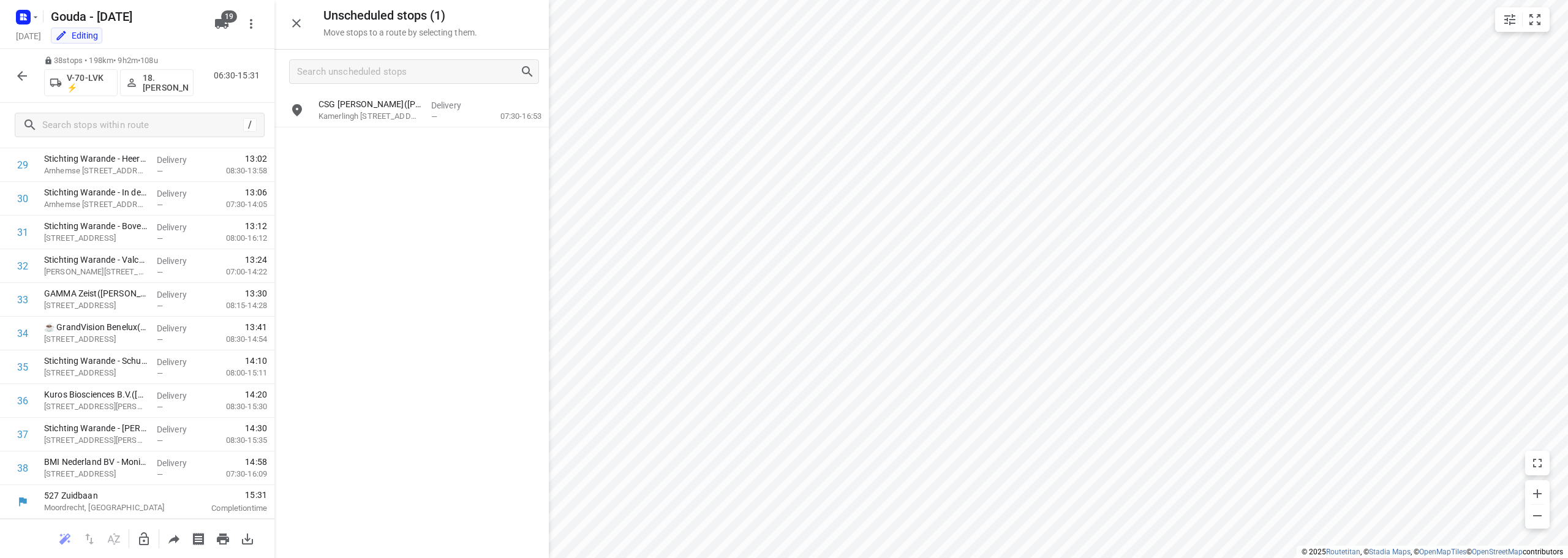
click at [152, 538] on button "button" at bounding box center [144, 538] width 24 height 24
drag, startPoint x: 370, startPoint y: 225, endPoint x: 173, endPoint y: 469, distance: 313.6
click at [22, 79] on icon "button" at bounding box center [22, 76] width 10 height 10
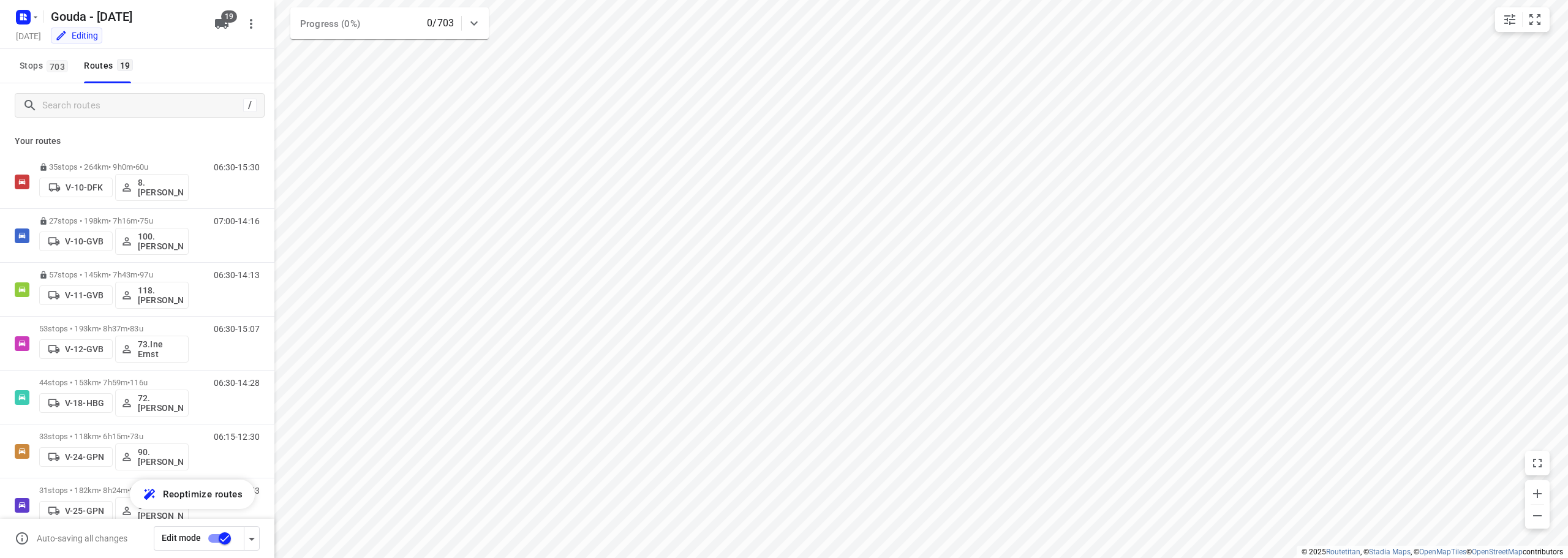
click at [247, 540] on icon "button" at bounding box center [252, 538] width 14 height 14
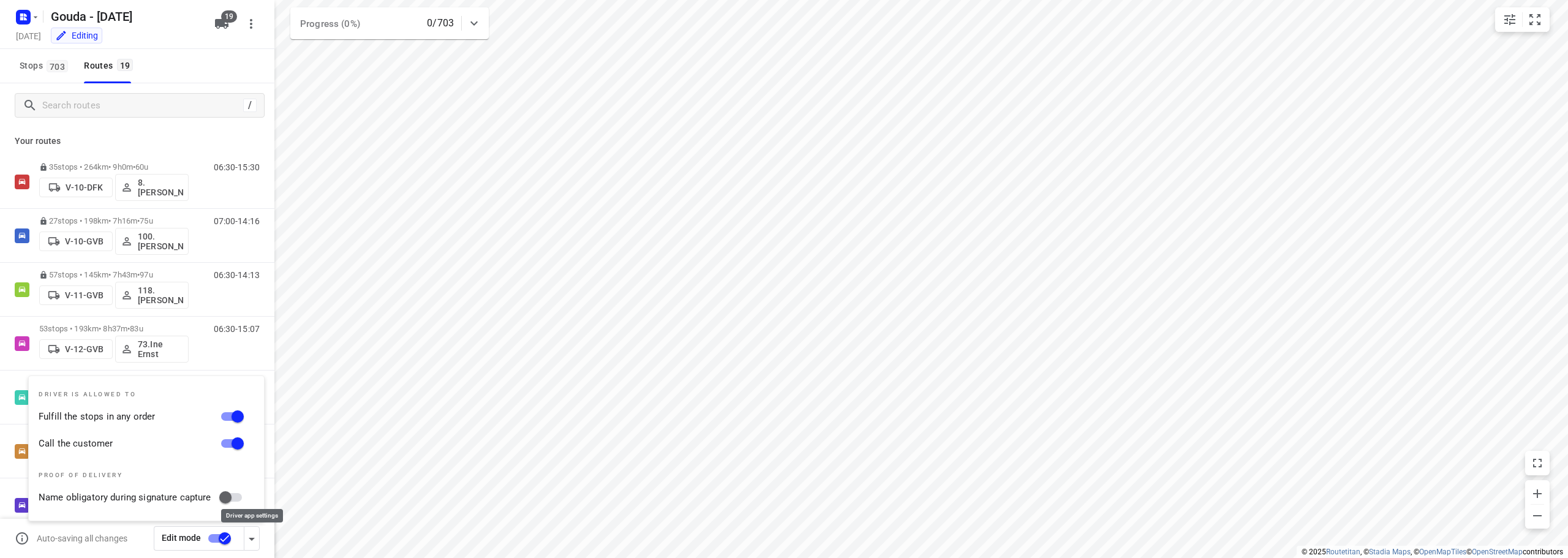
click at [247, 540] on icon "button" at bounding box center [252, 538] width 14 height 14
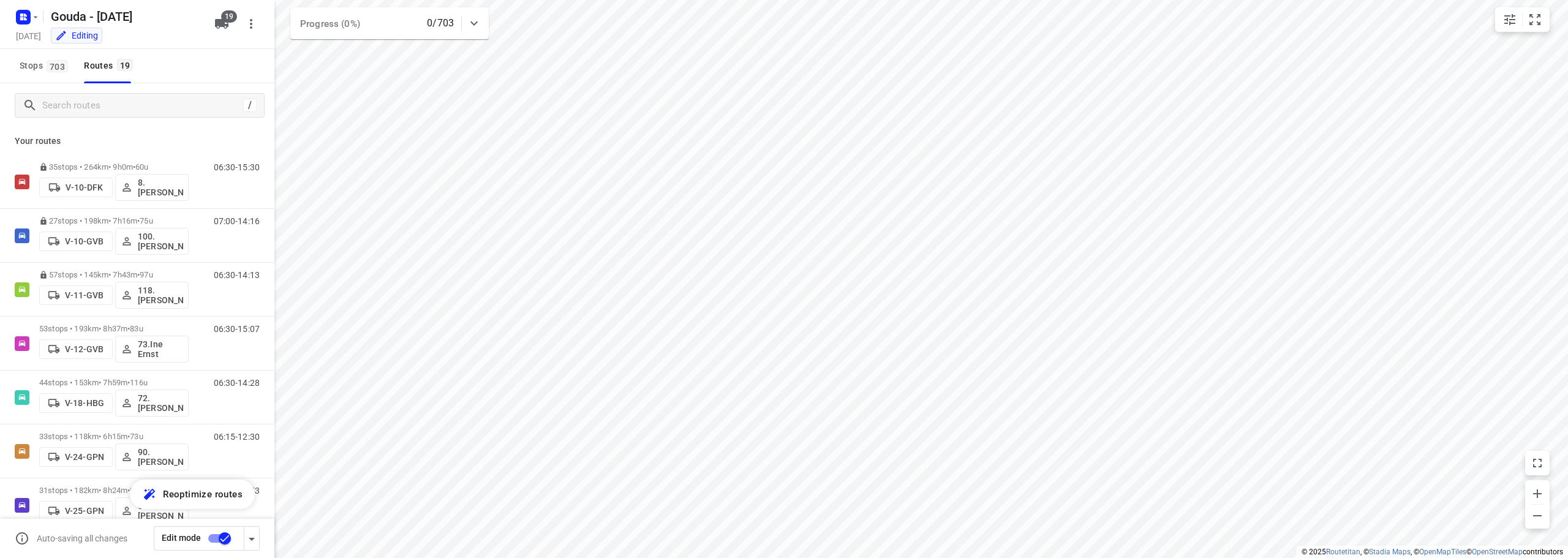
click at [223, 535] on input "checkbox" at bounding box center [224, 538] width 70 height 23
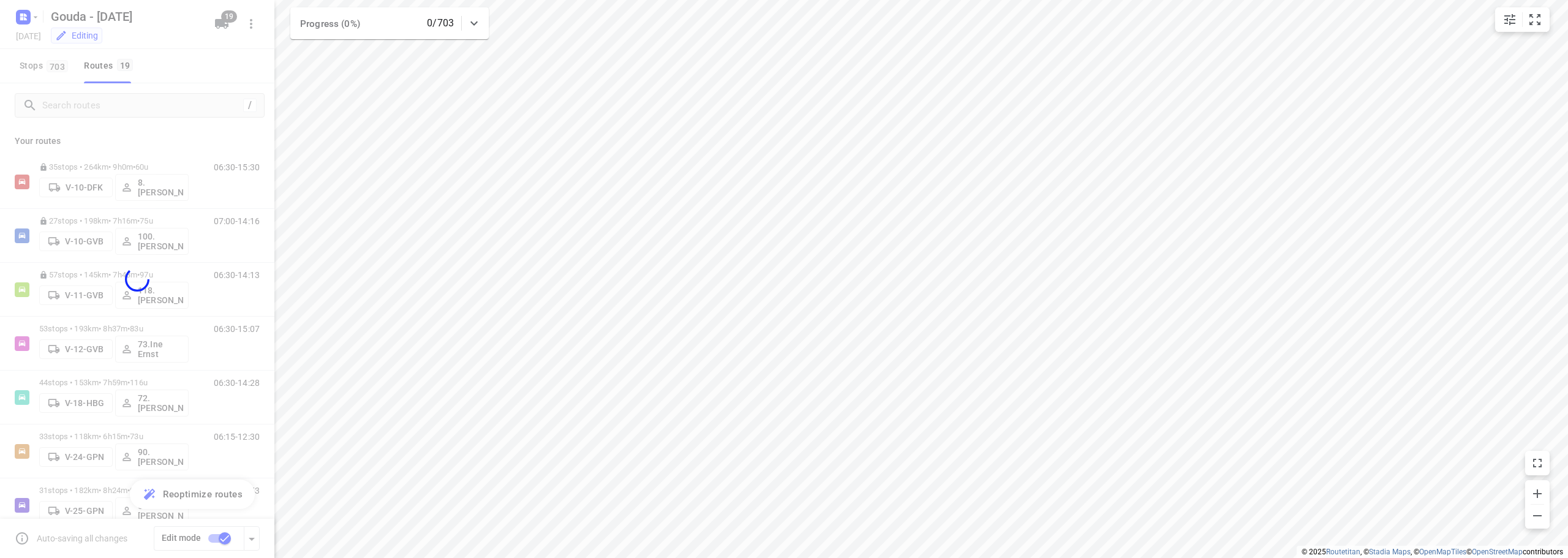
checkbox input "false"
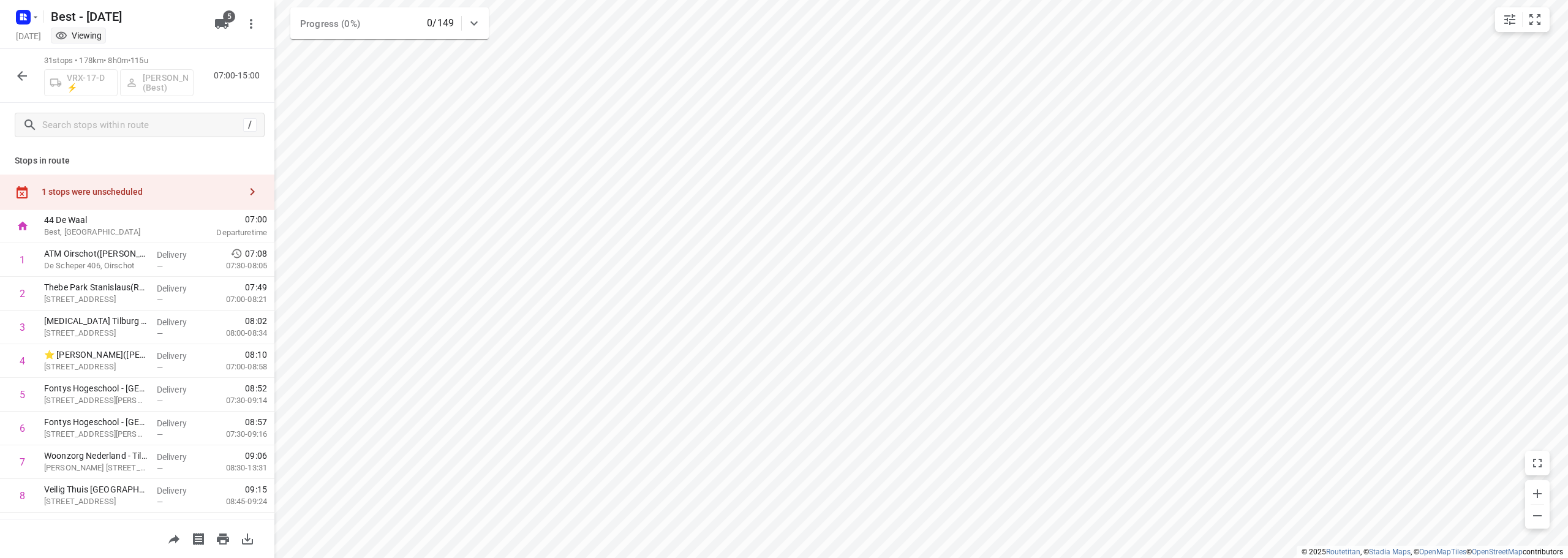
click at [163, 183] on div "1 stops were unscheduled" at bounding box center [137, 191] width 275 height 35
click at [24, 70] on icon "button" at bounding box center [22, 76] width 14 height 14
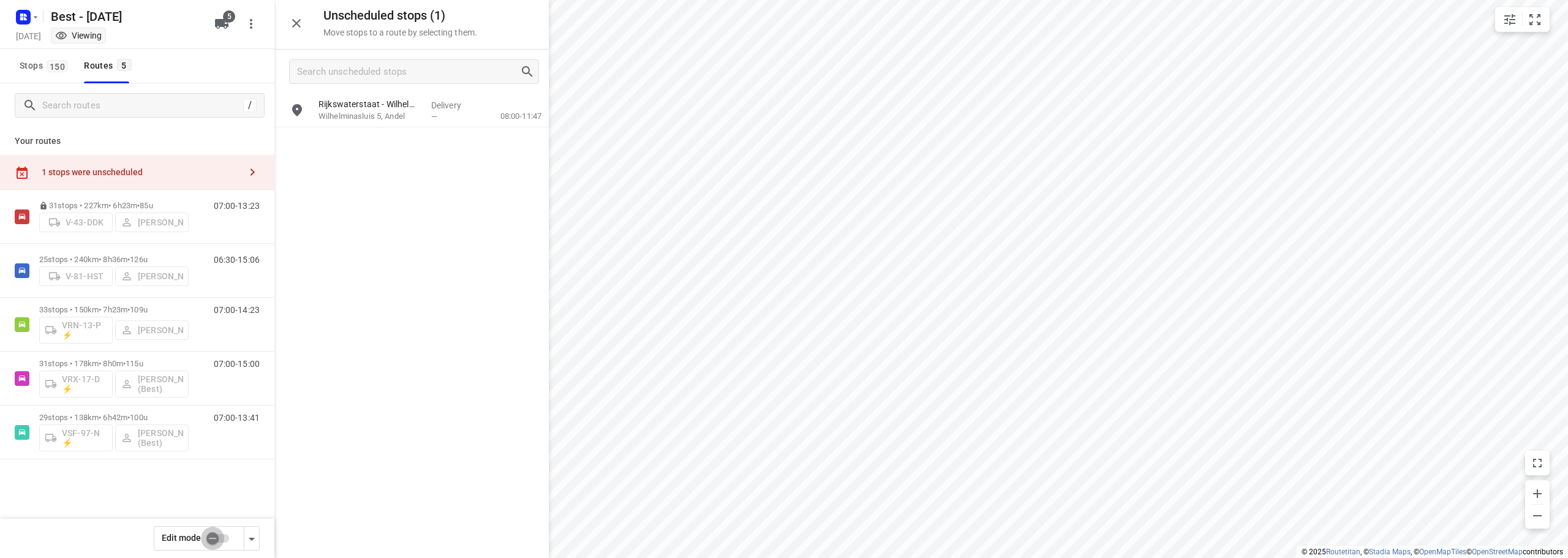
drag, startPoint x: 212, startPoint y: 537, endPoint x: 355, endPoint y: 212, distance: 355.1
click at [212, 537] on input "checkbox" at bounding box center [212, 538] width 70 height 23
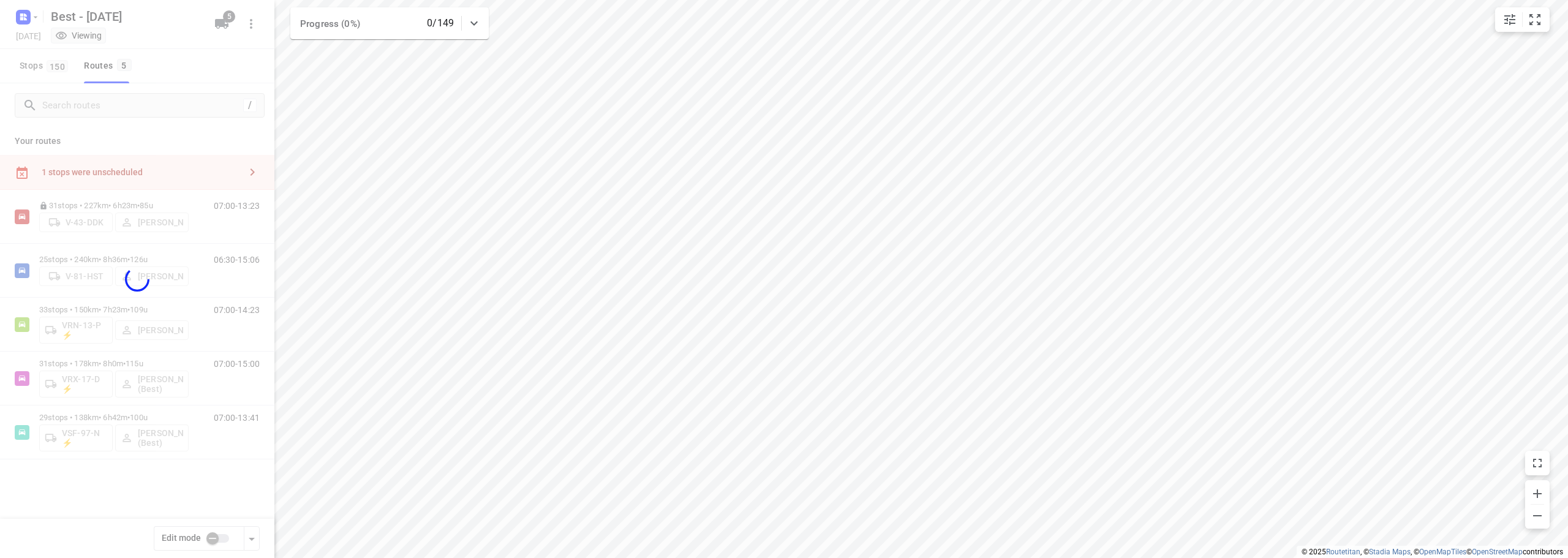
checkbox input "true"
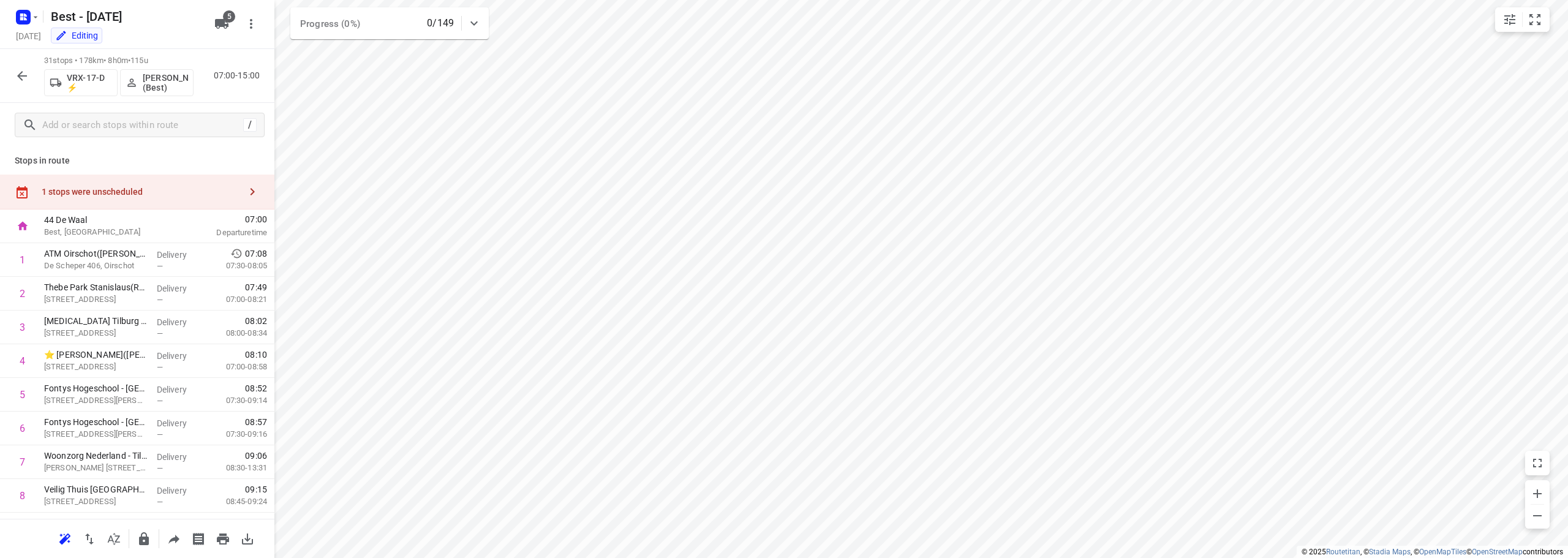
click at [190, 202] on div "1 stops were unscheduled" at bounding box center [137, 191] width 275 height 35
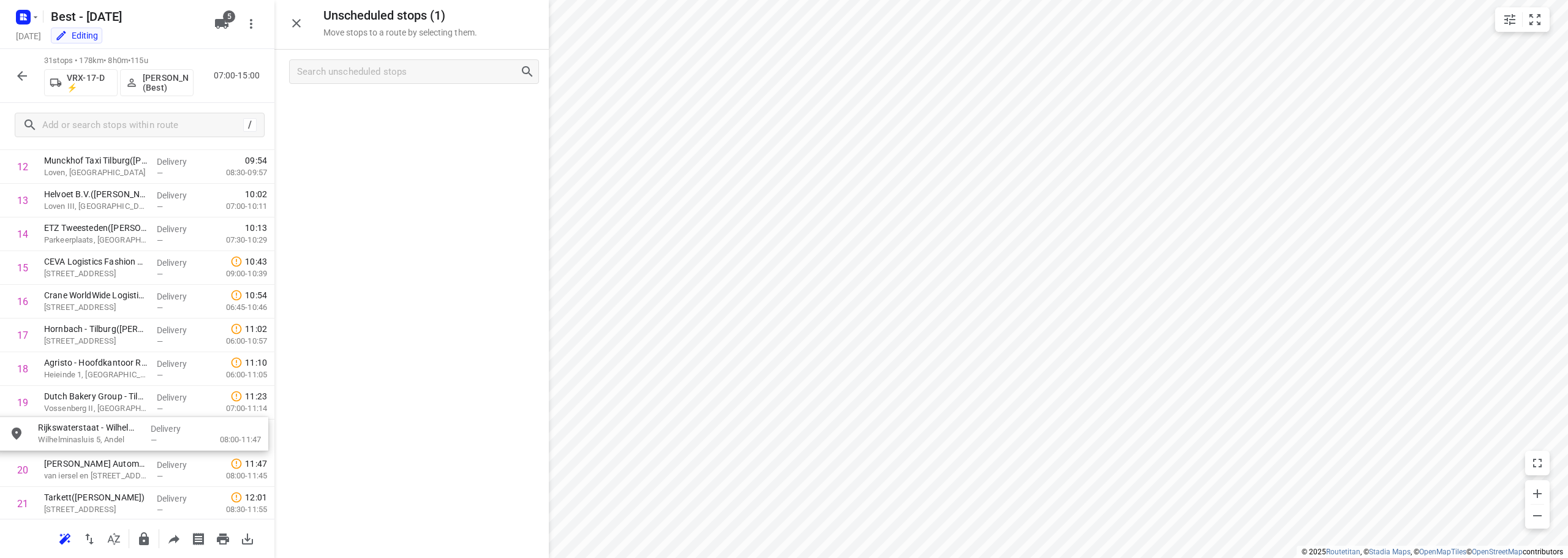
drag, startPoint x: 429, startPoint y: 124, endPoint x: 143, endPoint y: 459, distance: 440.5
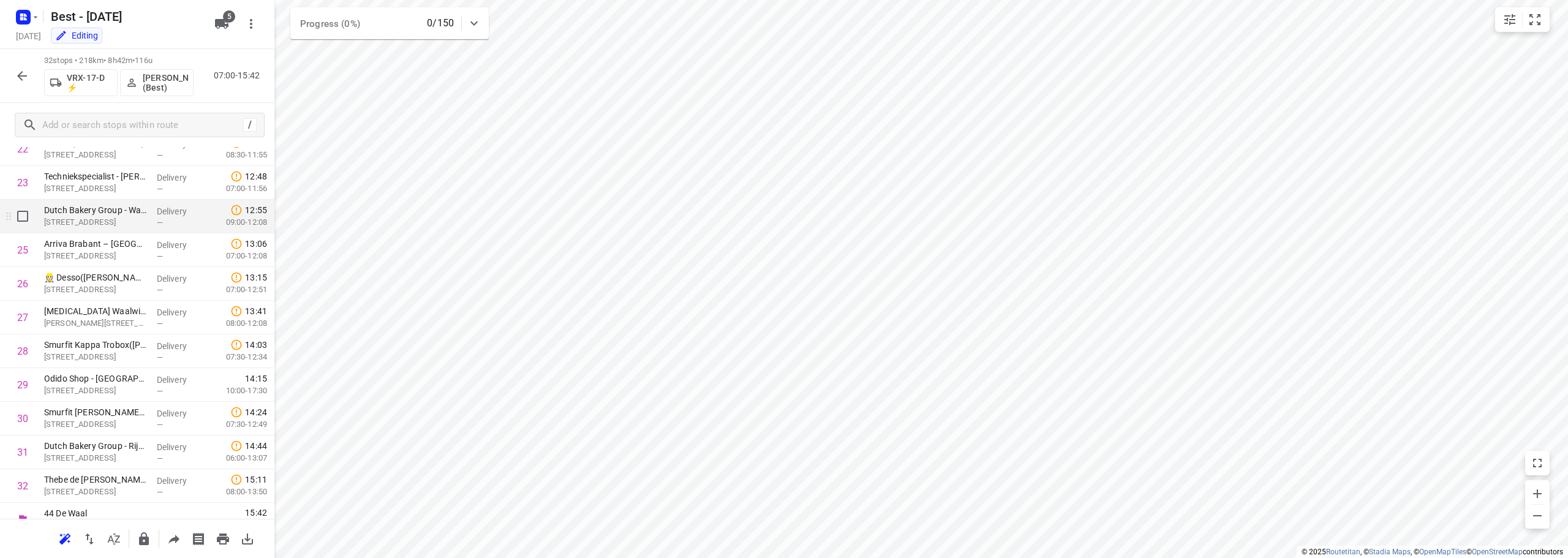
scroll to position [801, 0]
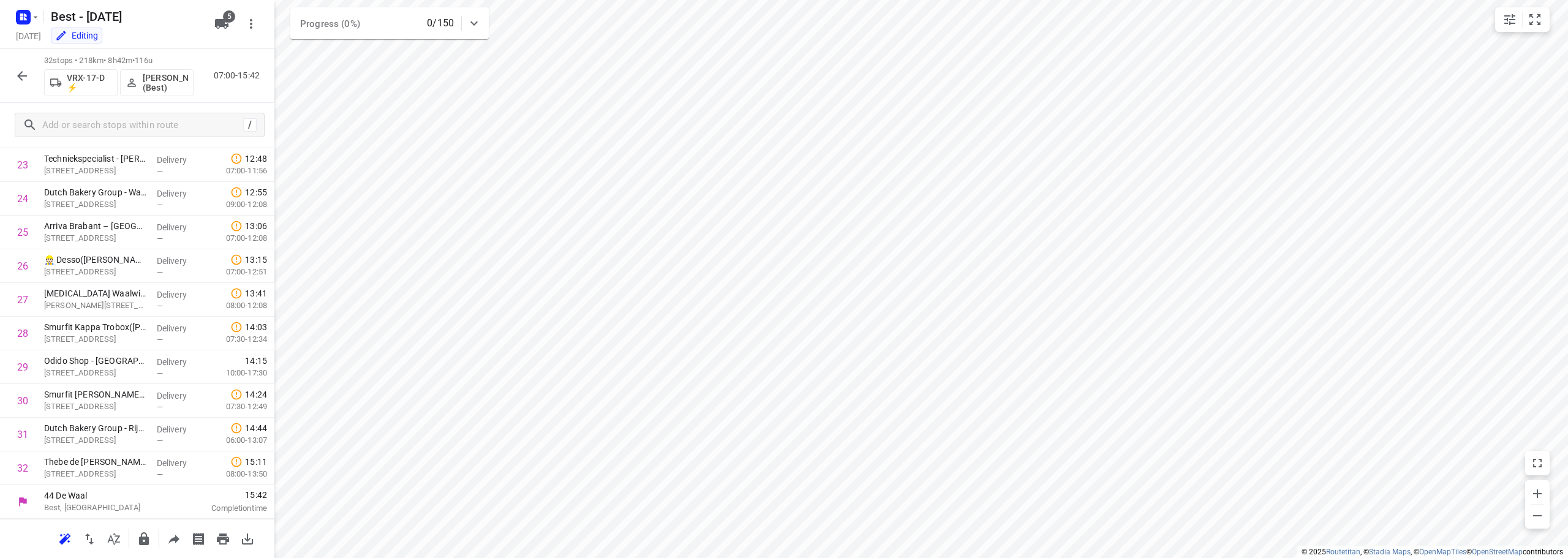
click at [28, 67] on button "button" at bounding box center [22, 76] width 24 height 24
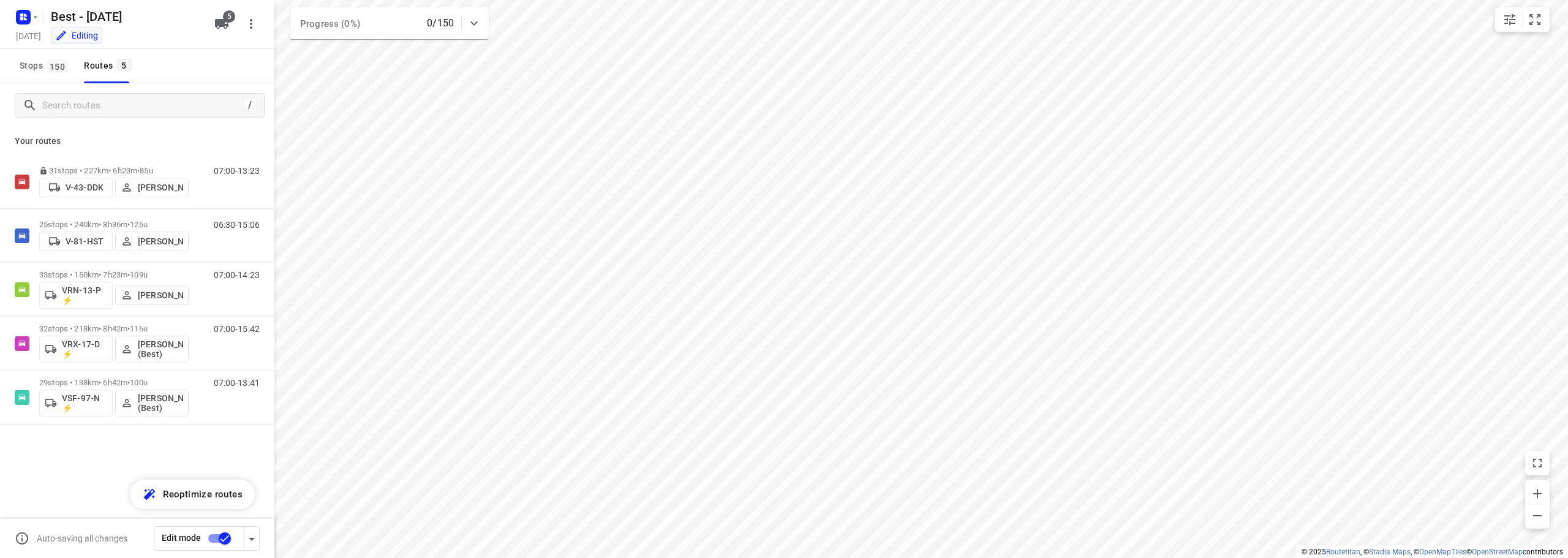
click at [231, 539] on input "checkbox" at bounding box center [224, 538] width 70 height 23
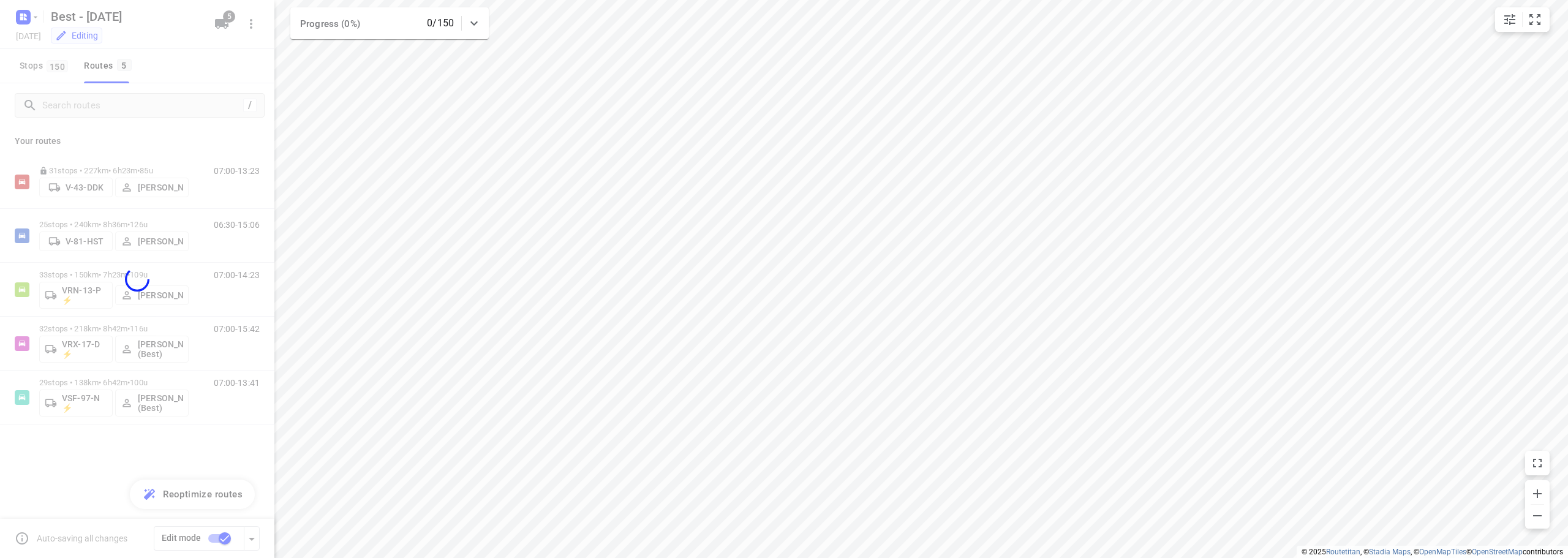
checkbox input "false"
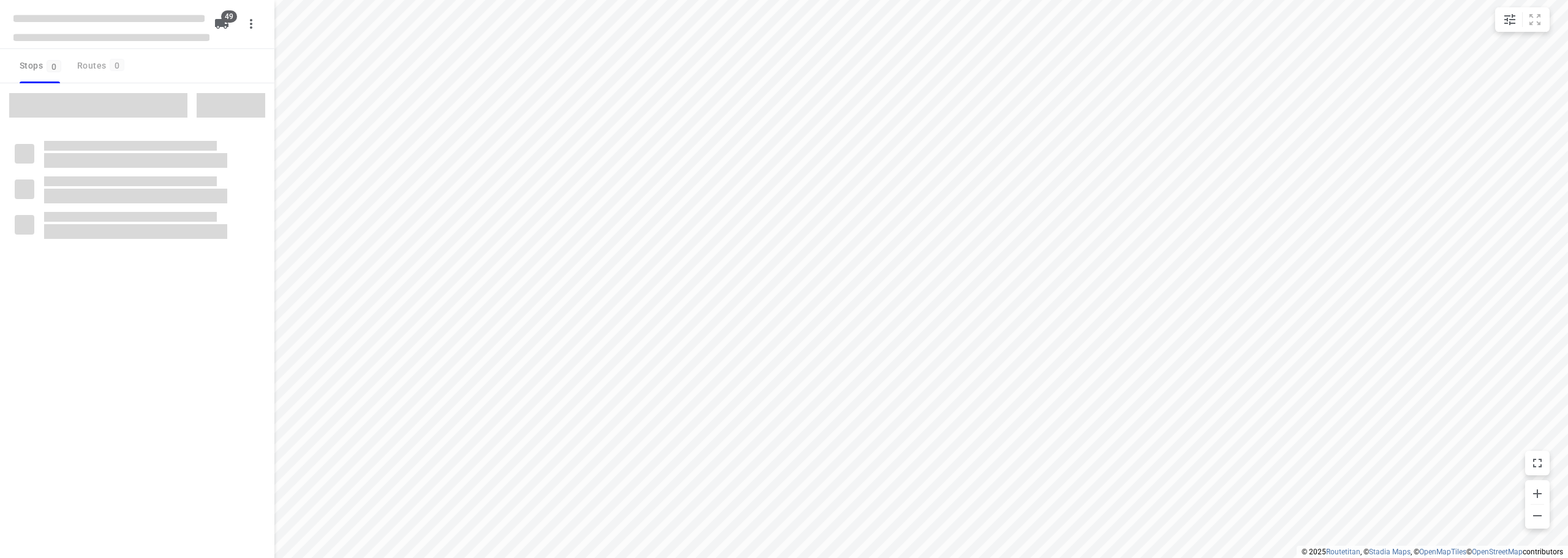
checkbox input "true"
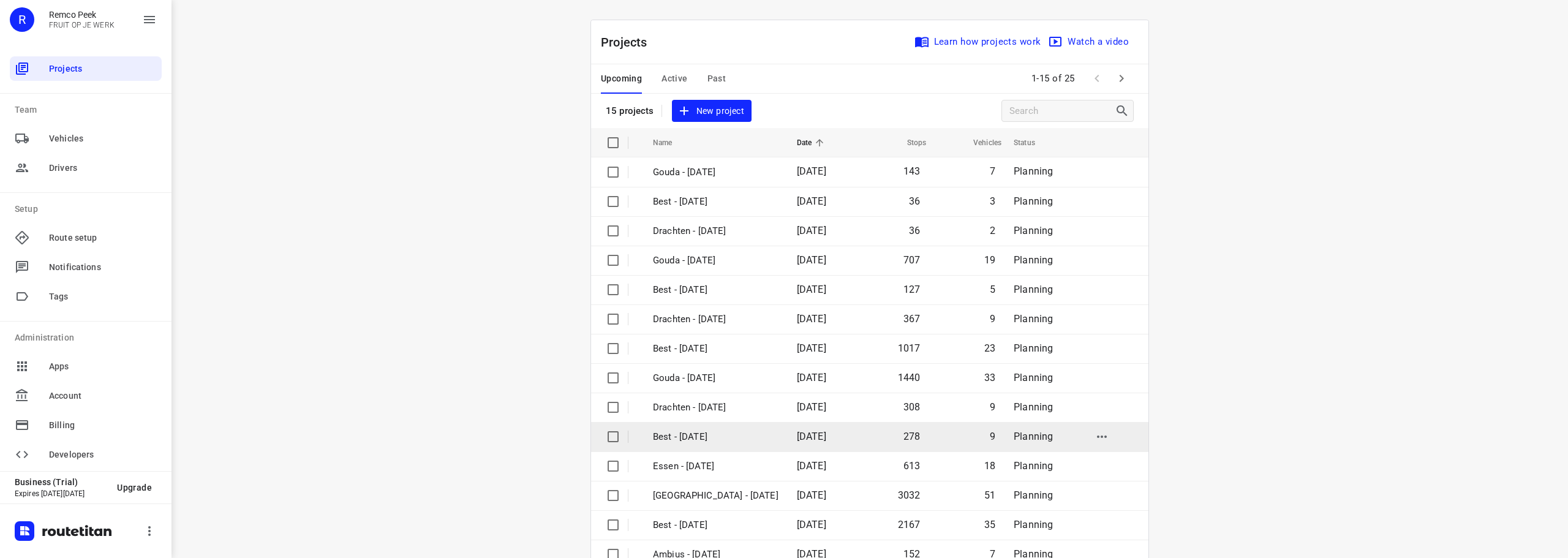
scroll to position [61, 0]
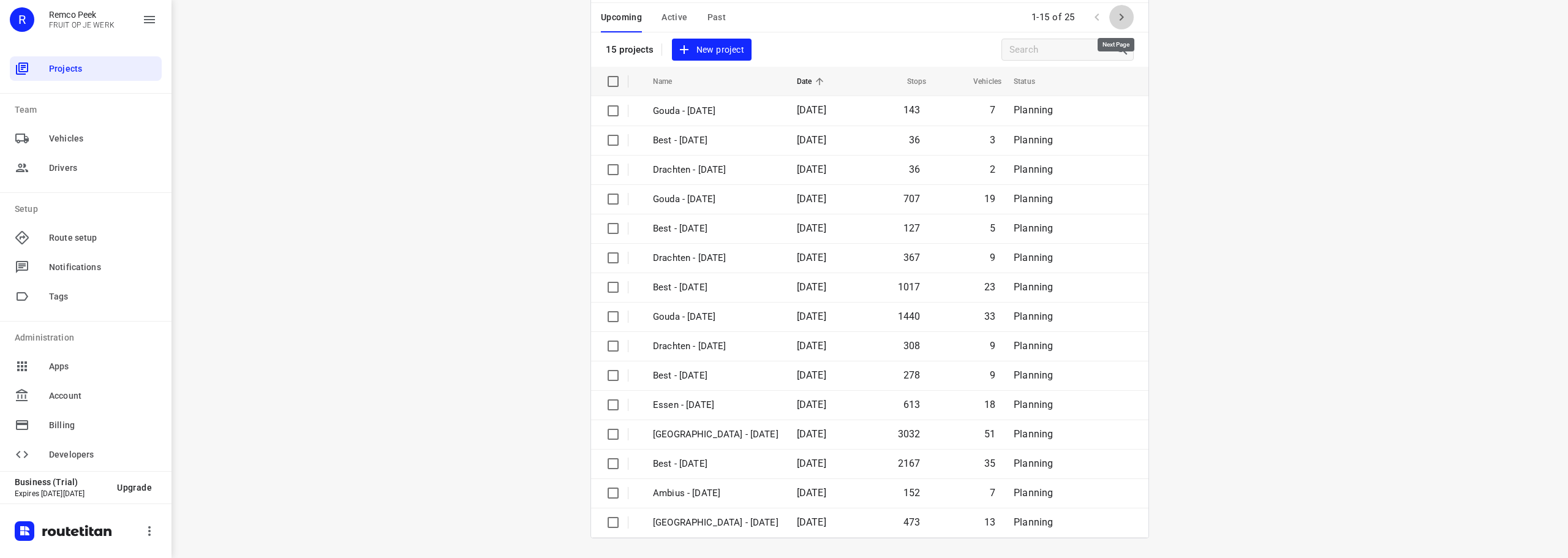
click at [1117, 25] on button "button" at bounding box center [1121, 16] width 24 height 24
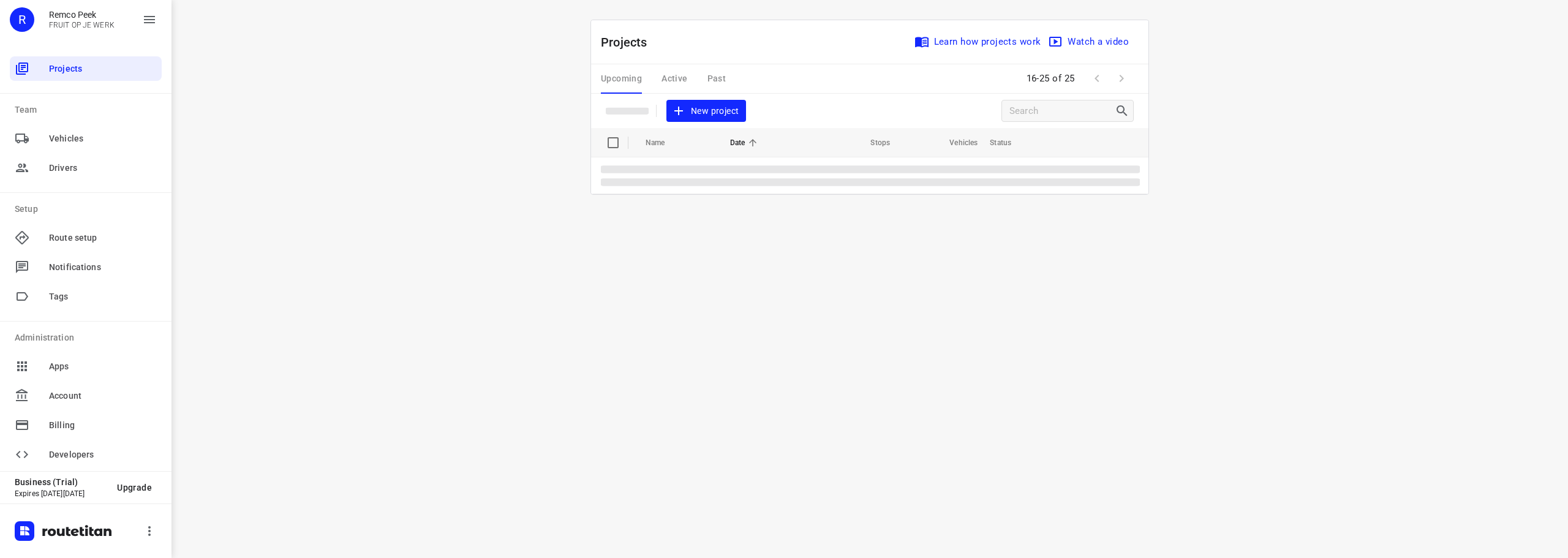
scroll to position [0, 0]
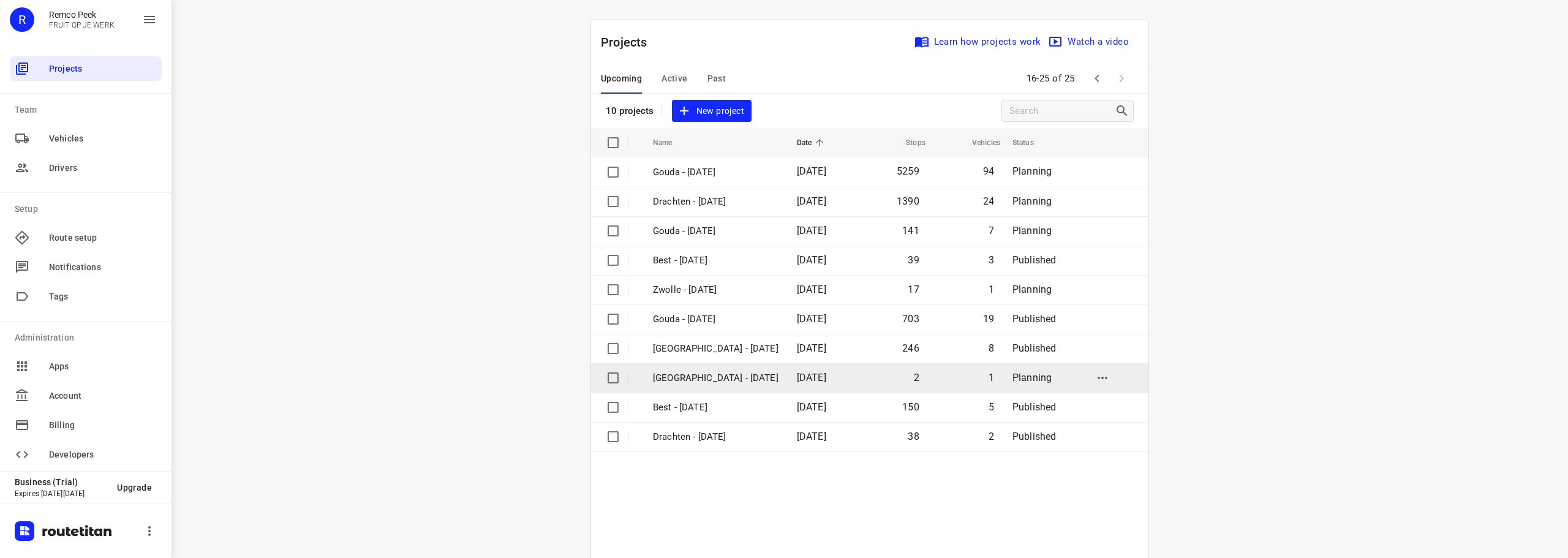
click at [713, 386] on td "Antwerpen - Thursday" at bounding box center [714, 377] width 146 height 30
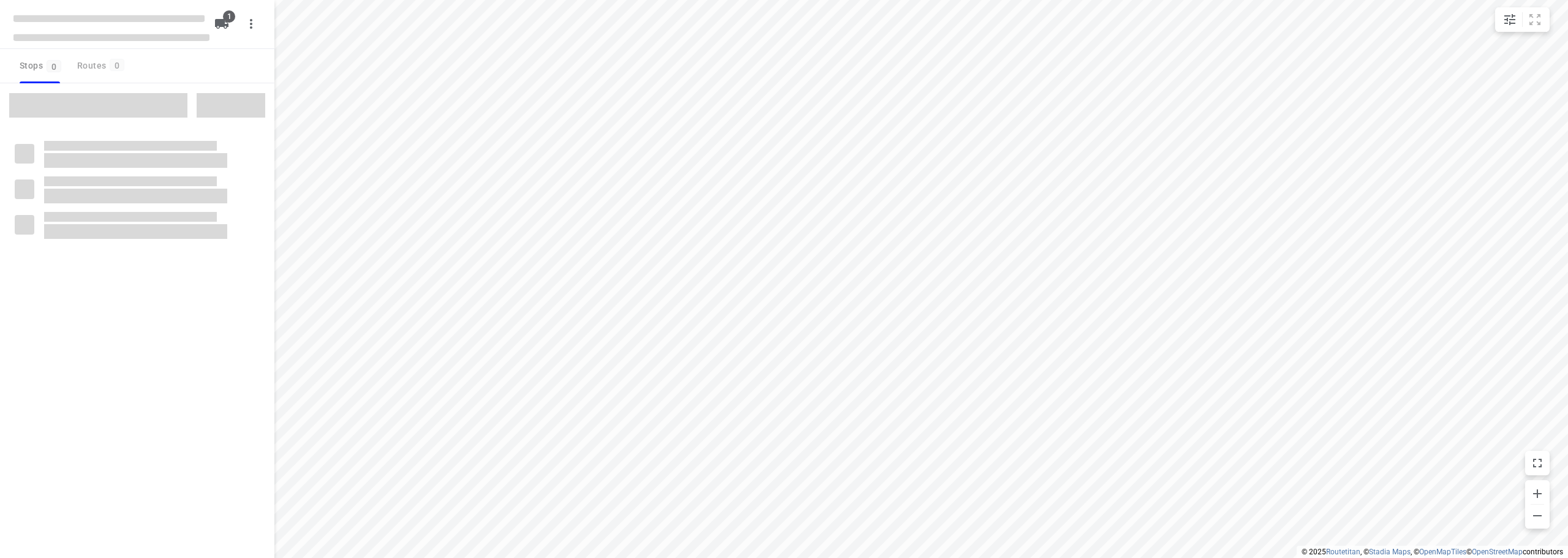
checkbox input "true"
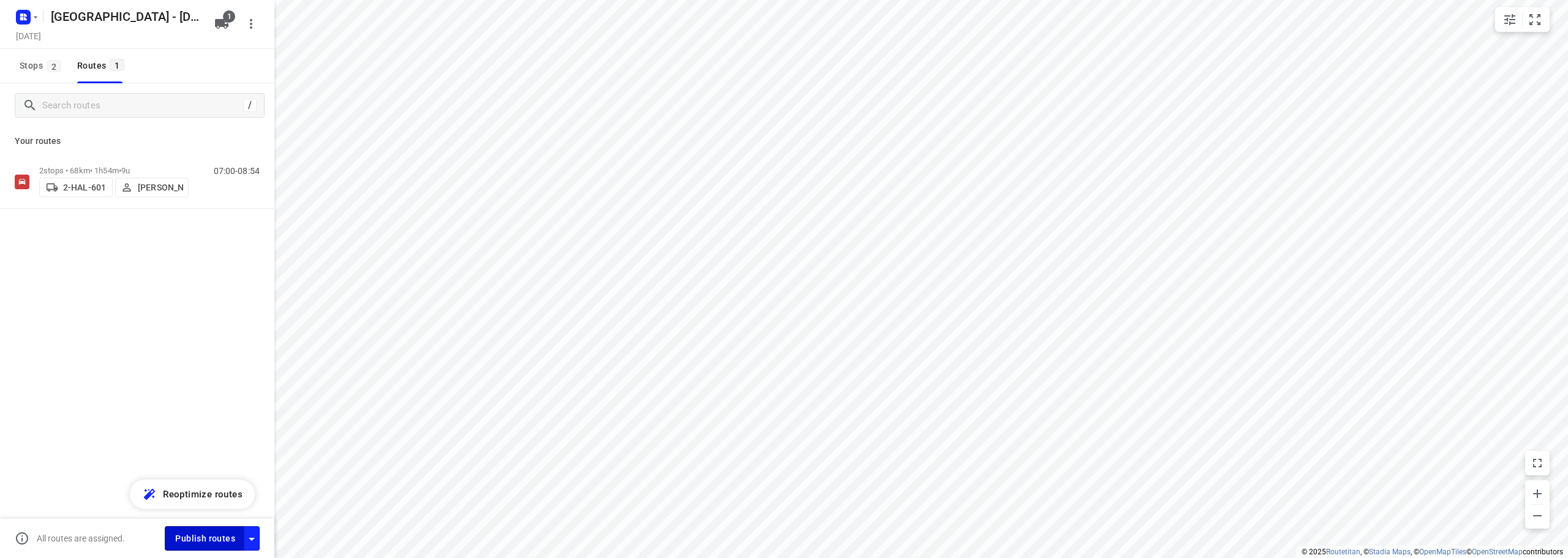
click at [210, 540] on span "Publish routes" at bounding box center [205, 538] width 60 height 15
